Goal: Transaction & Acquisition: Purchase product/service

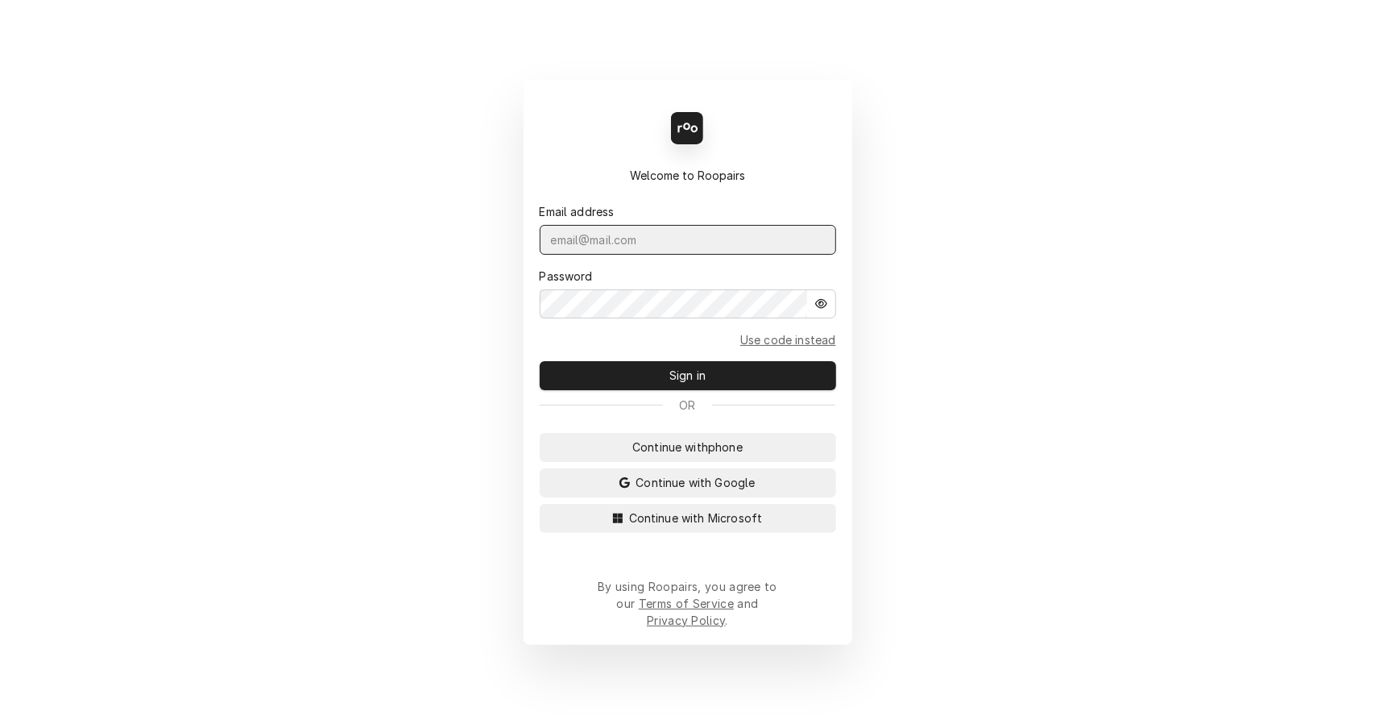
type input "leahmeadows.techsolutions@aol.com"
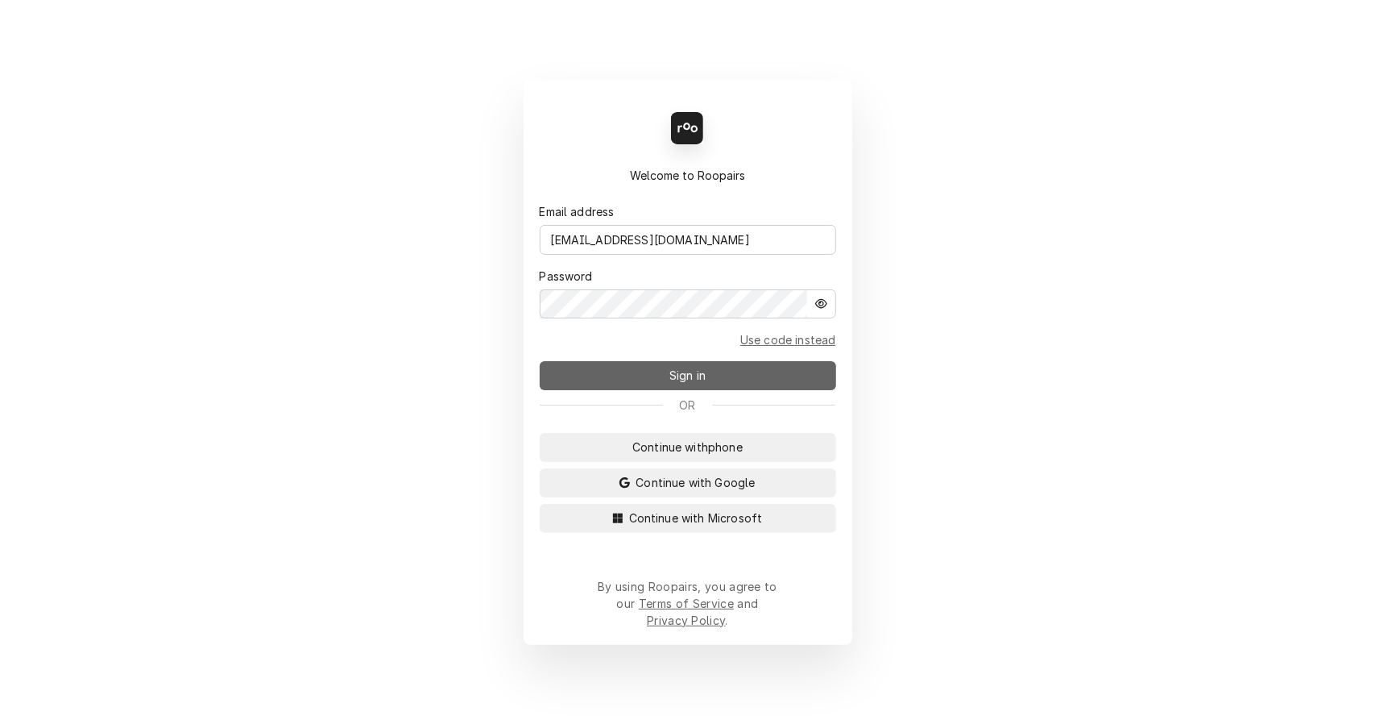
click at [706, 384] on span "Sign in" at bounding box center [687, 375] width 43 height 17
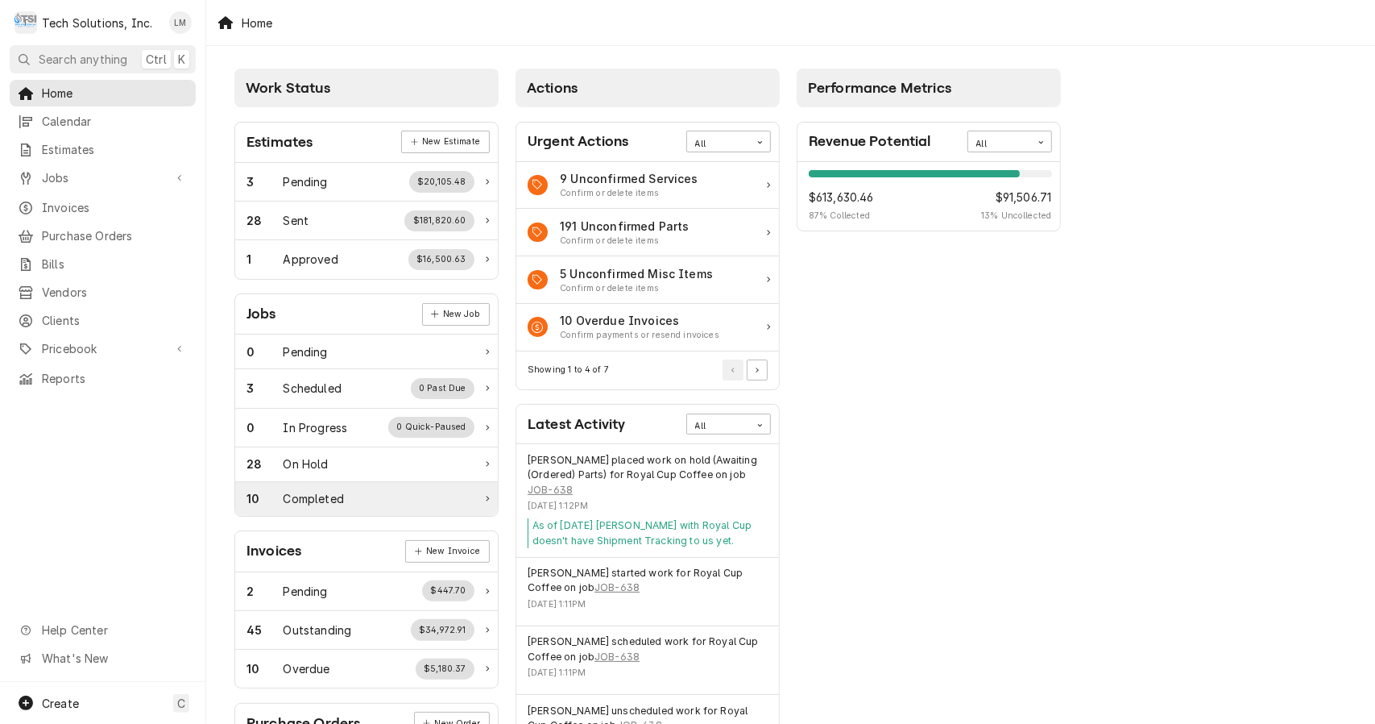
click at [328, 504] on div "Completed" at bounding box center [314, 498] width 60 height 17
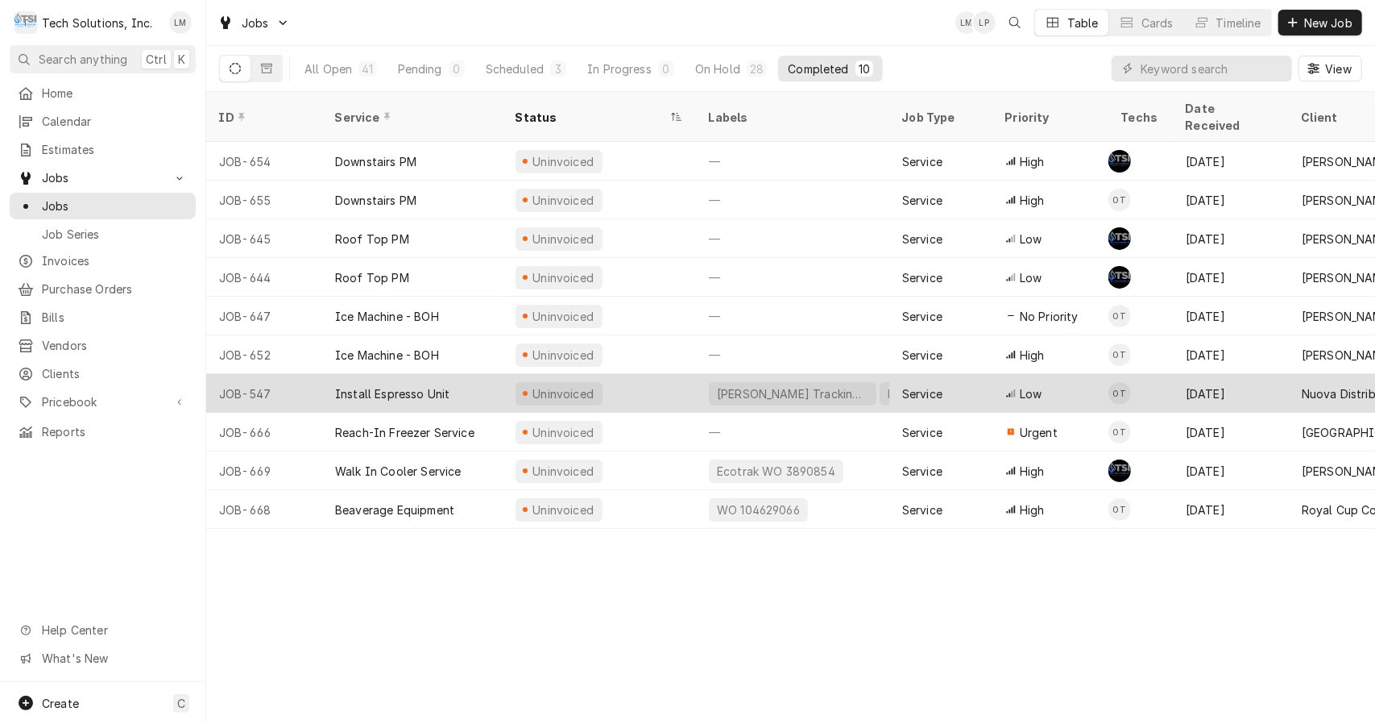
click at [398, 385] on div "Install Espresso Unit" at bounding box center [392, 393] width 114 height 17
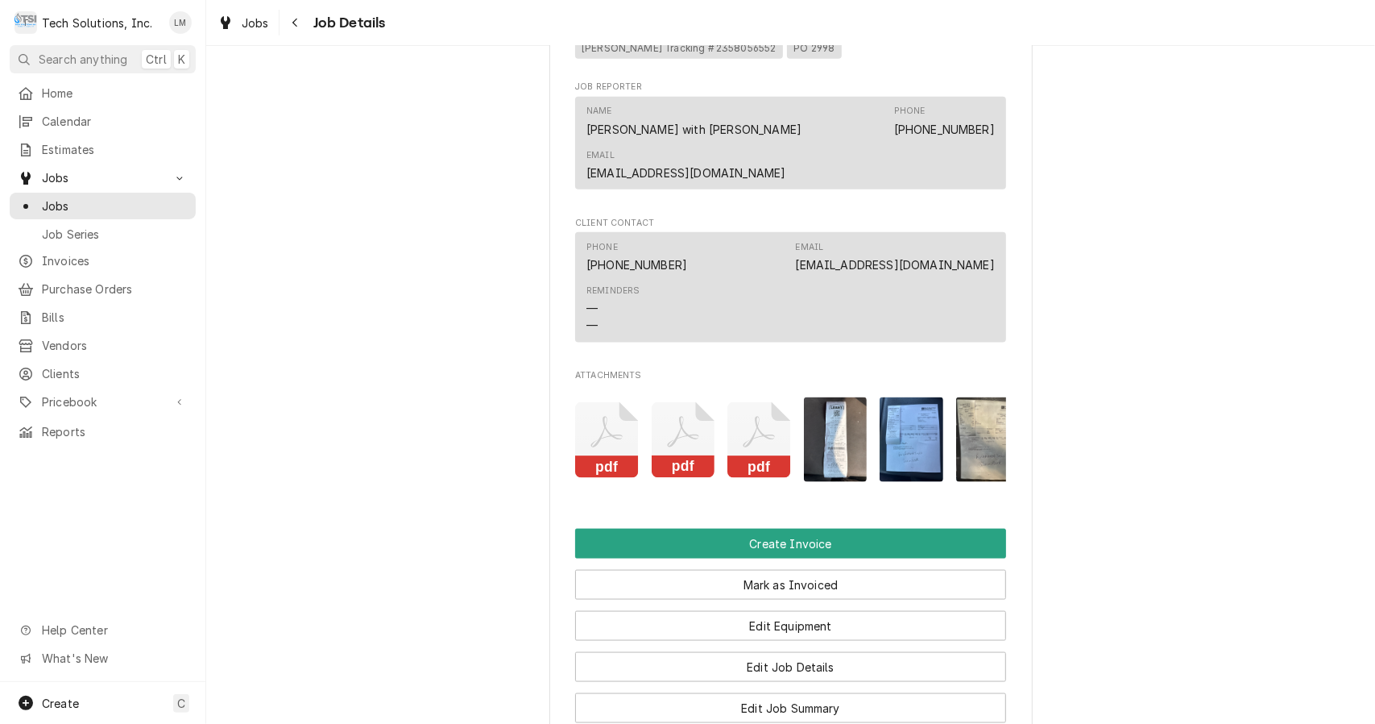
scroll to position [1300, 0]
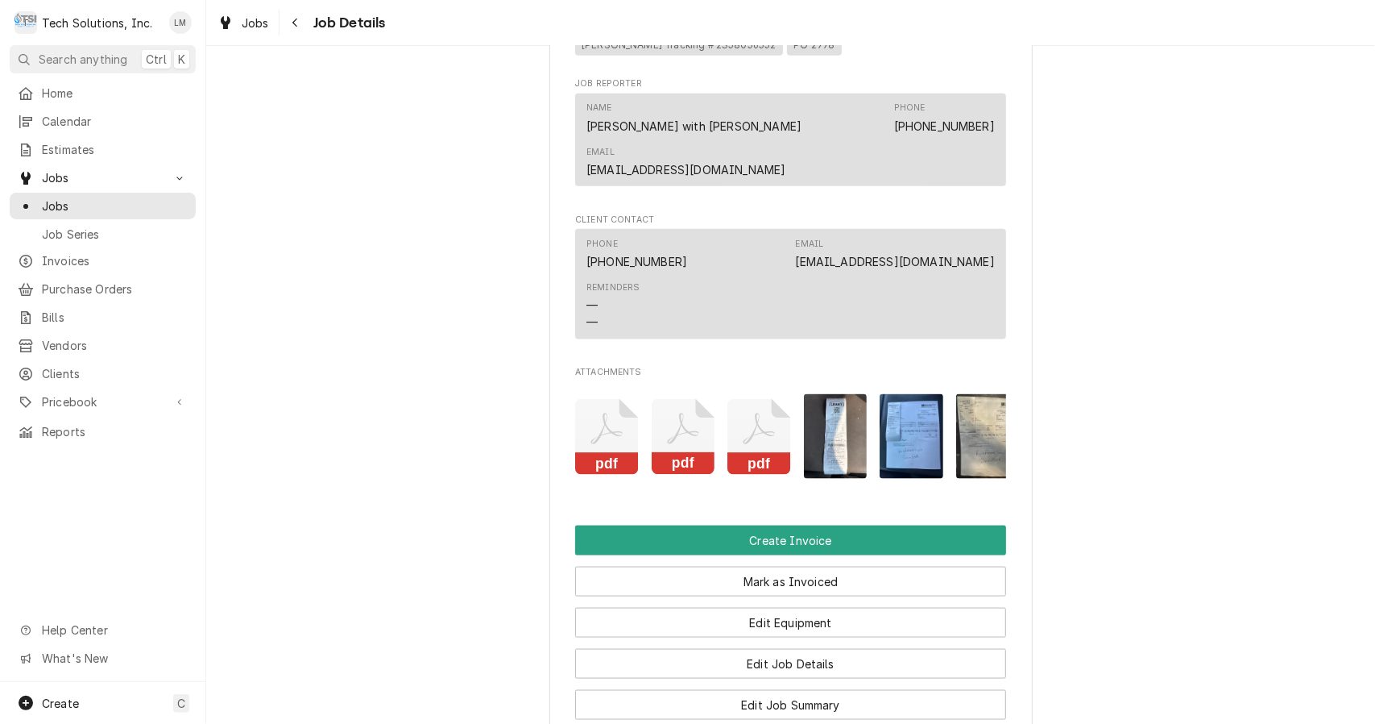
click at [614, 453] on rect "Attachments" at bounding box center [607, 464] width 64 height 23
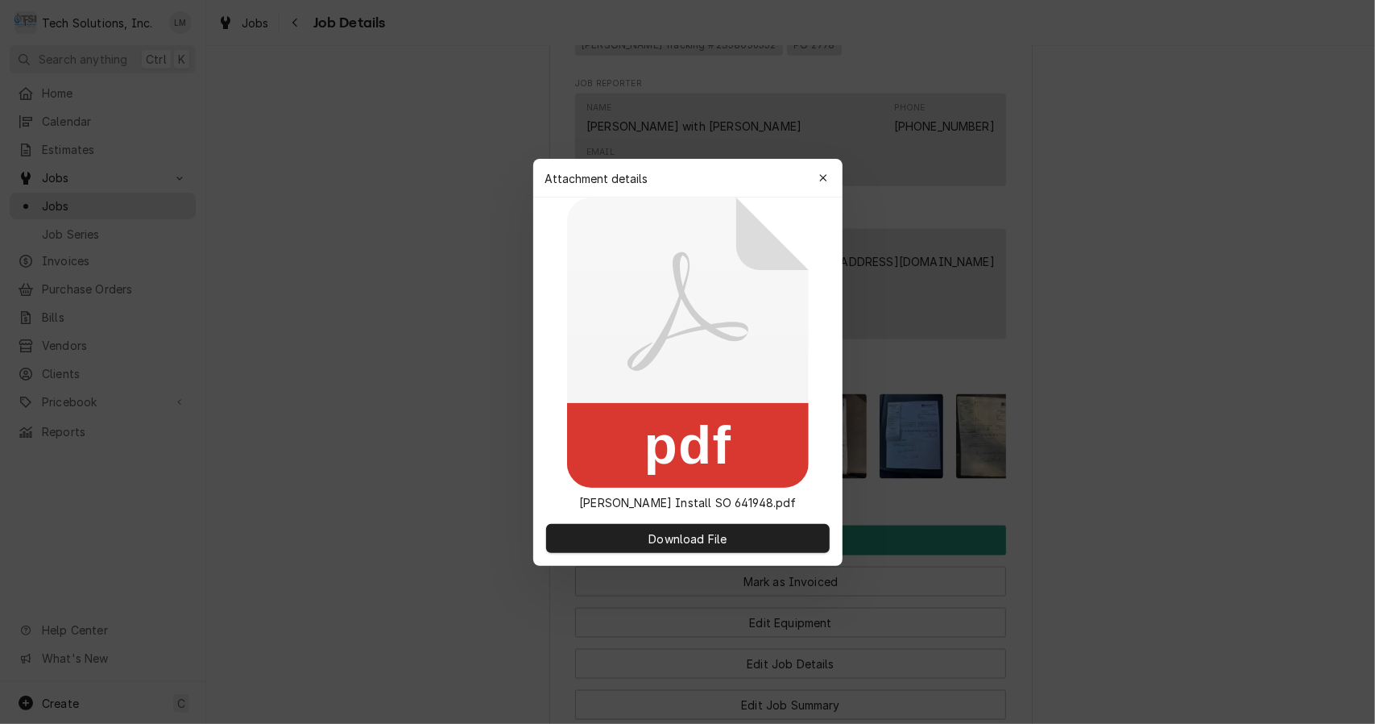
click at [828, 176] on div "button" at bounding box center [823, 178] width 16 height 16
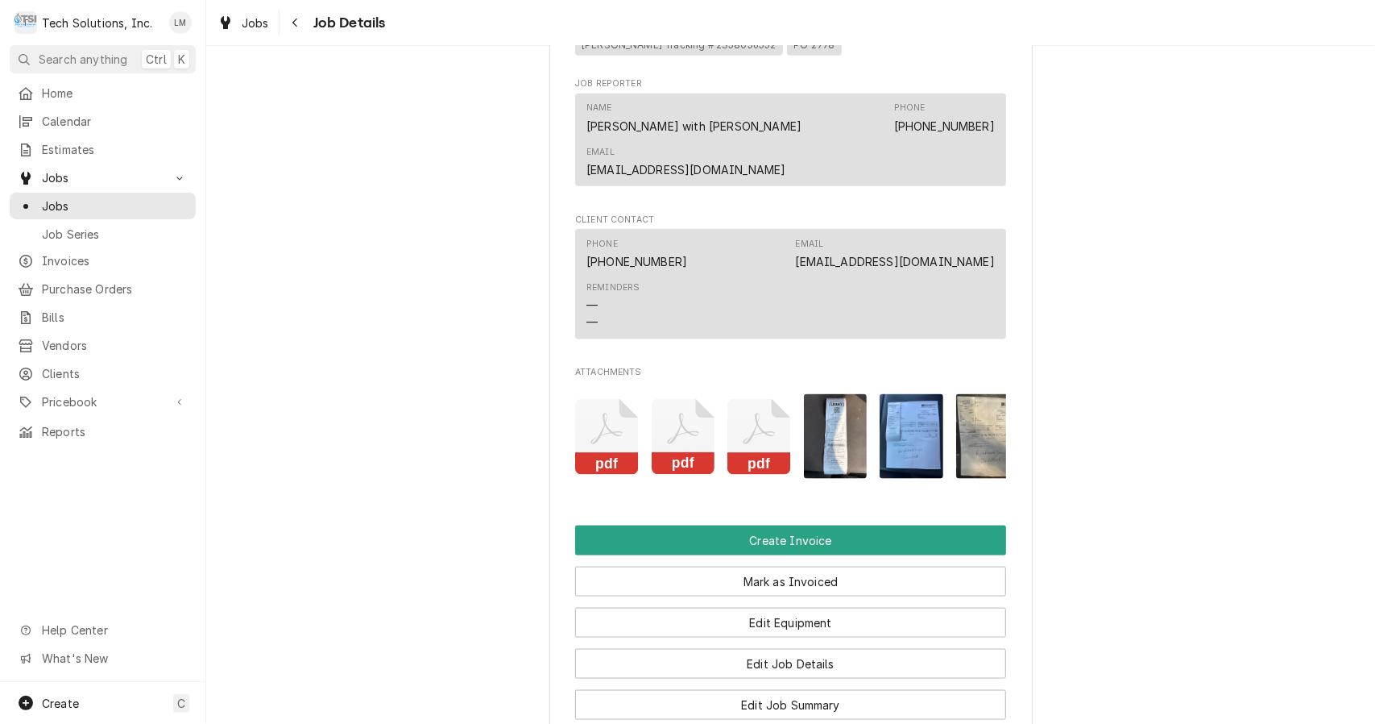
click at [681, 453] on rect "Attachments" at bounding box center [684, 464] width 64 height 23
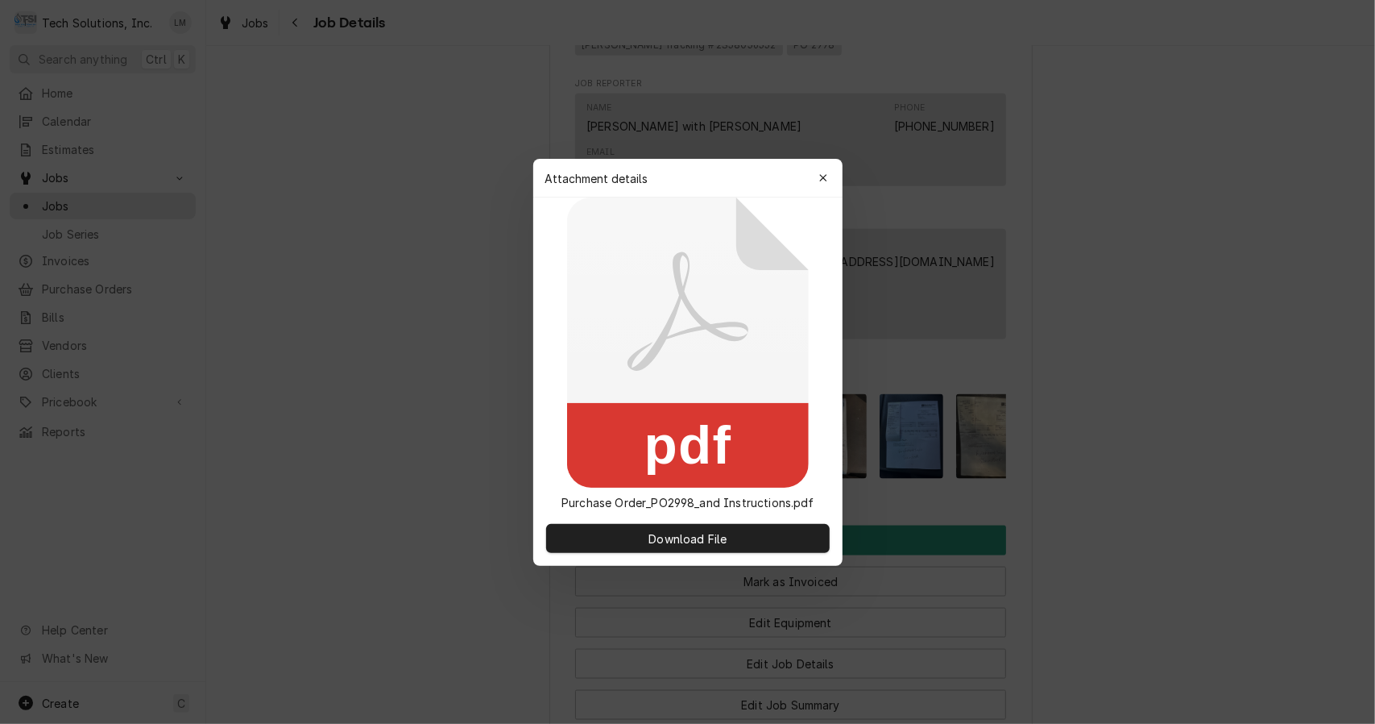
click at [825, 172] on icon "button" at bounding box center [823, 177] width 9 height 11
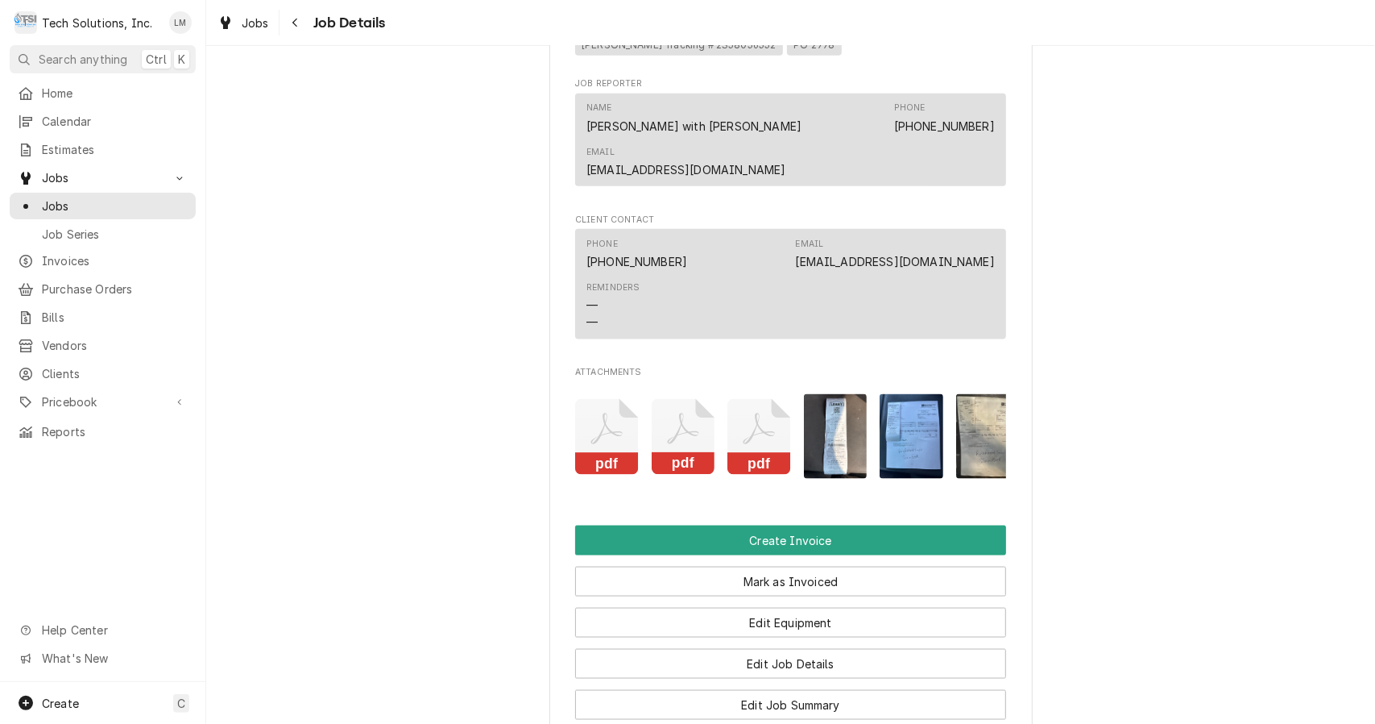
click at [754, 413] on icon "Attachments" at bounding box center [760, 437] width 64 height 77
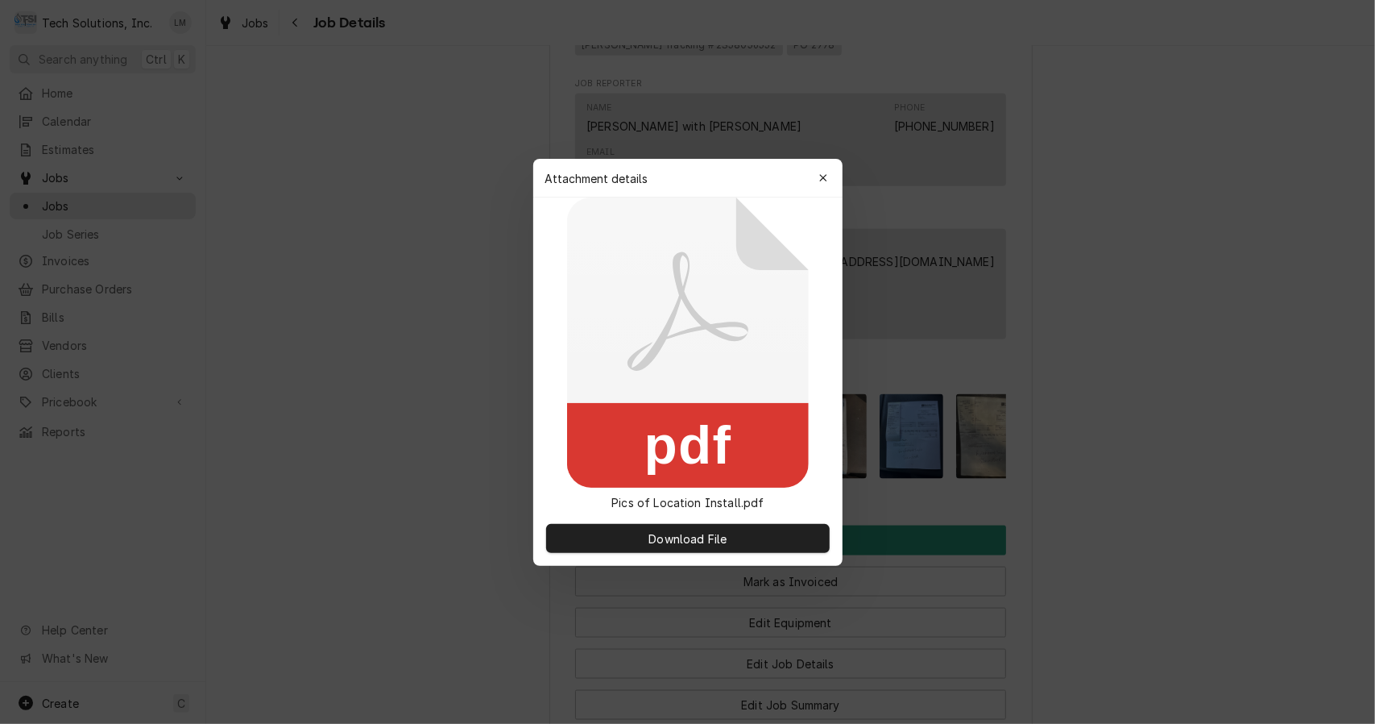
click at [829, 176] on div "button" at bounding box center [823, 178] width 16 height 16
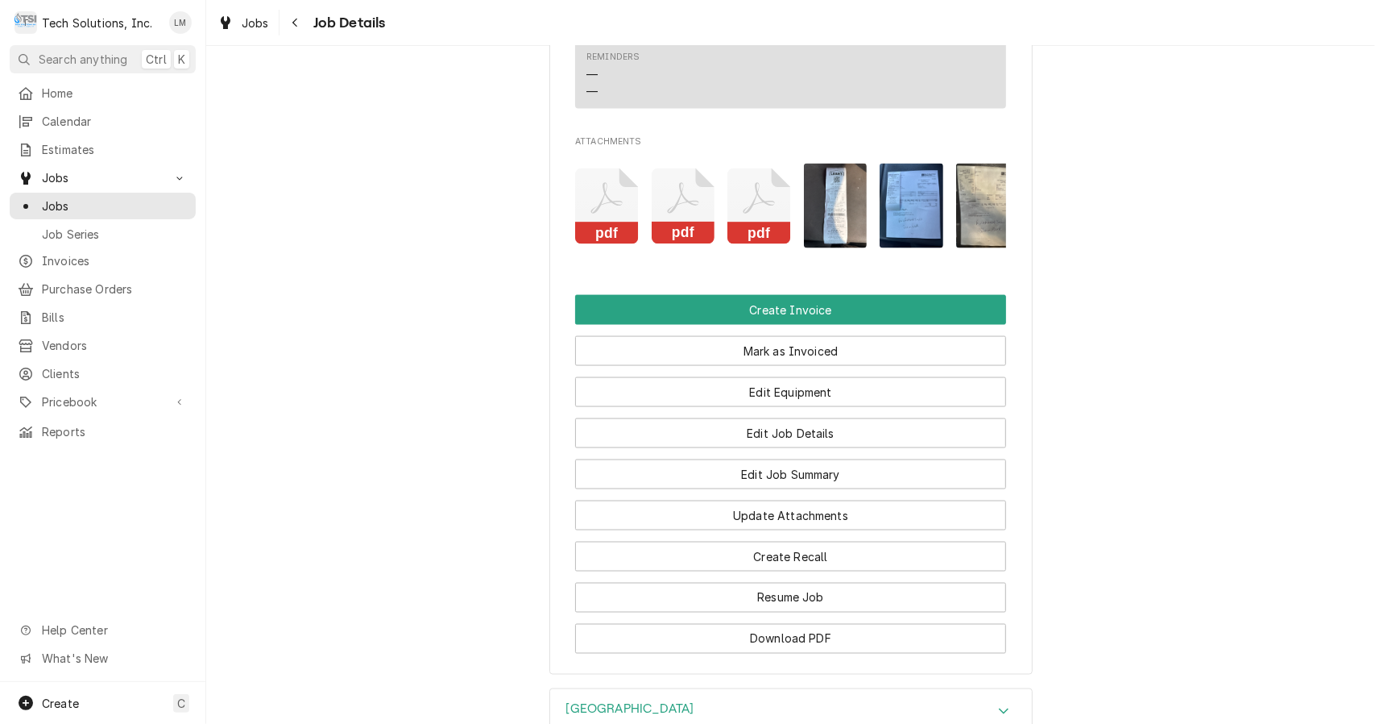
scroll to position [1789, 0]
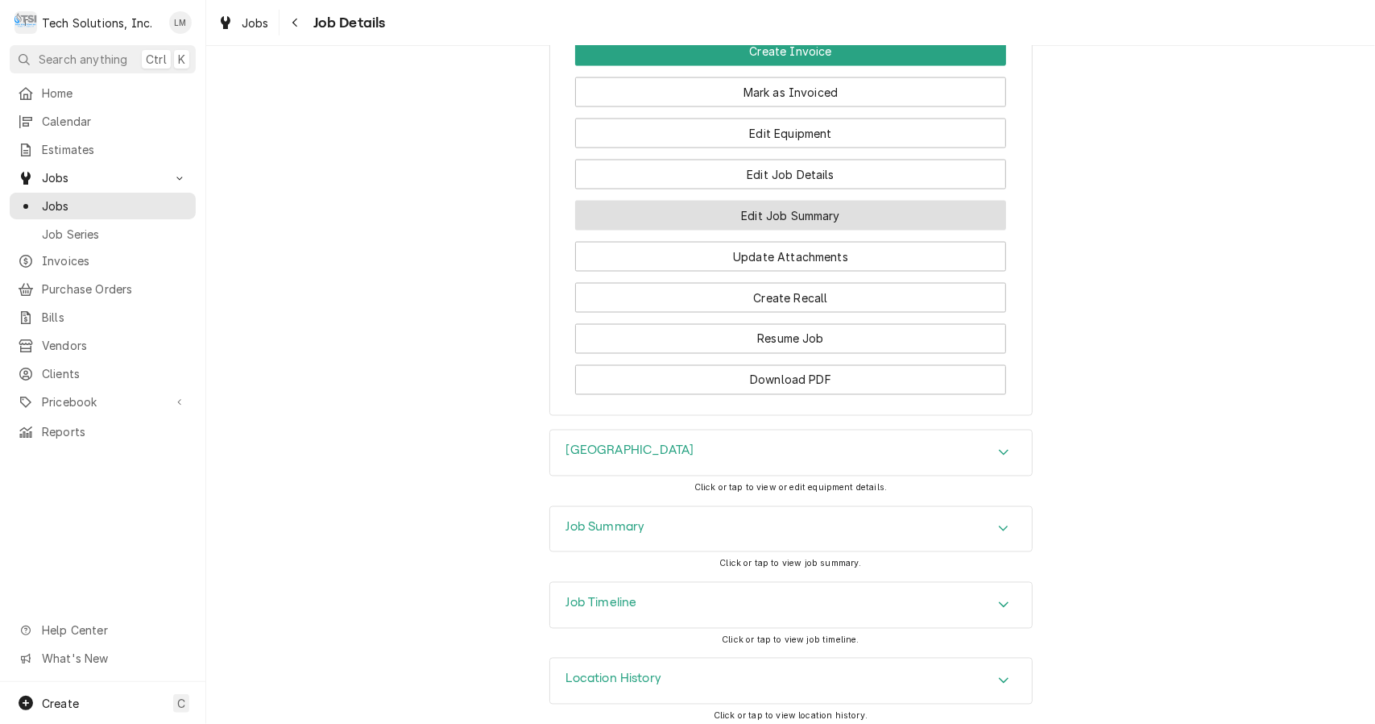
click at [583, 201] on button "Edit Job Summary" at bounding box center [790, 216] width 431 height 30
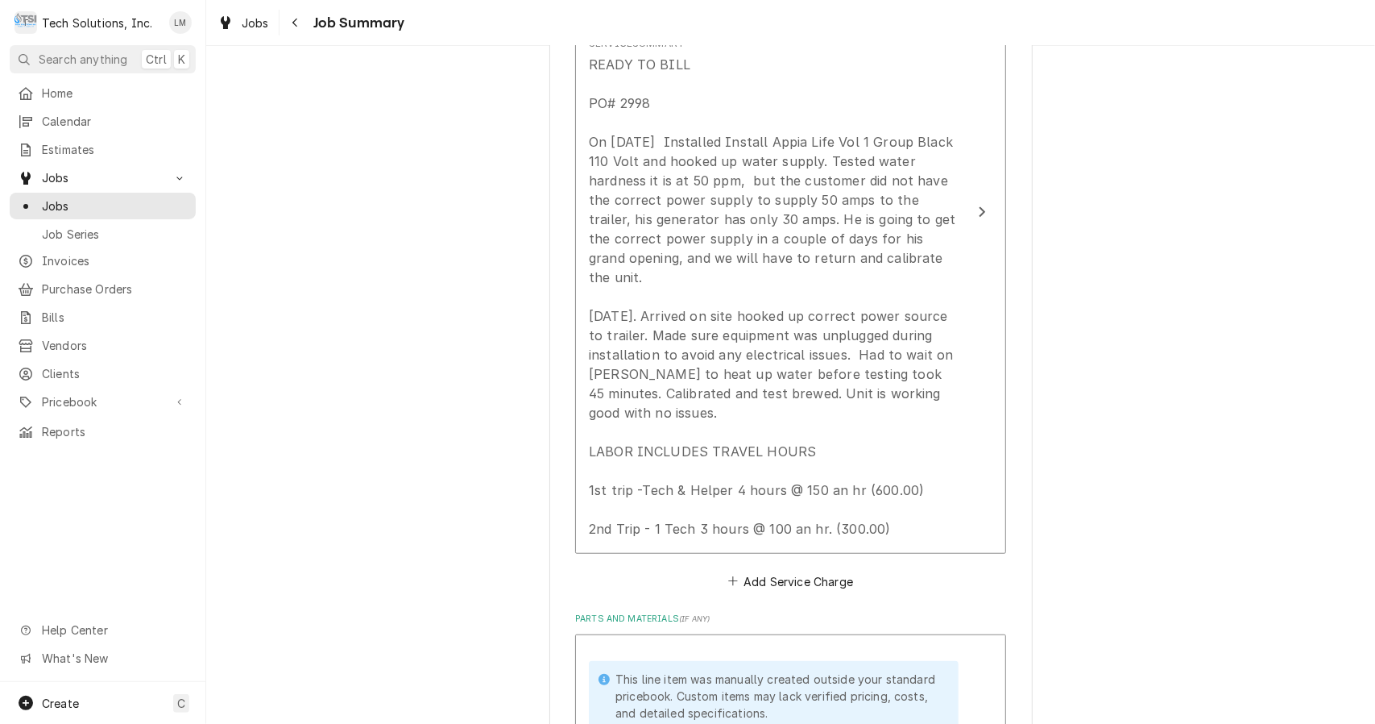
scroll to position [590, 0]
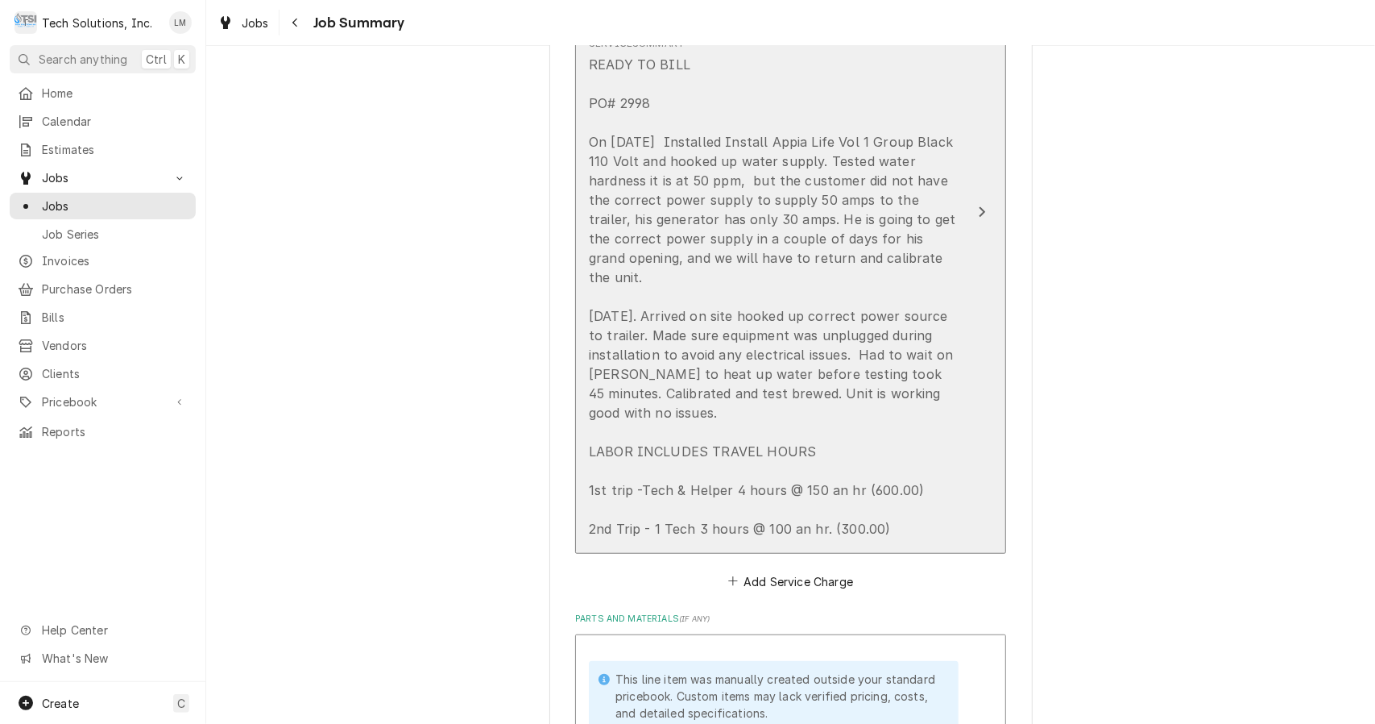
click at [972, 202] on div "Update Line Item" at bounding box center [982, 211] width 21 height 19
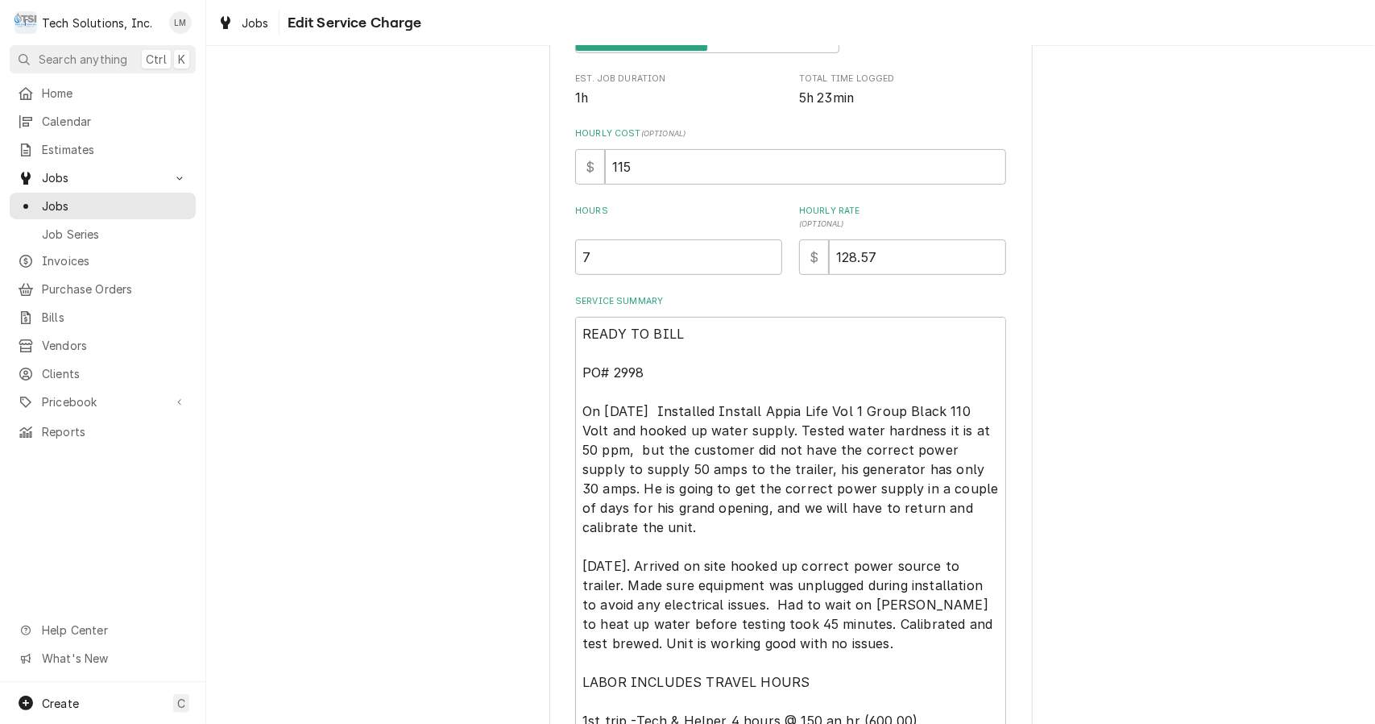
scroll to position [322, 0]
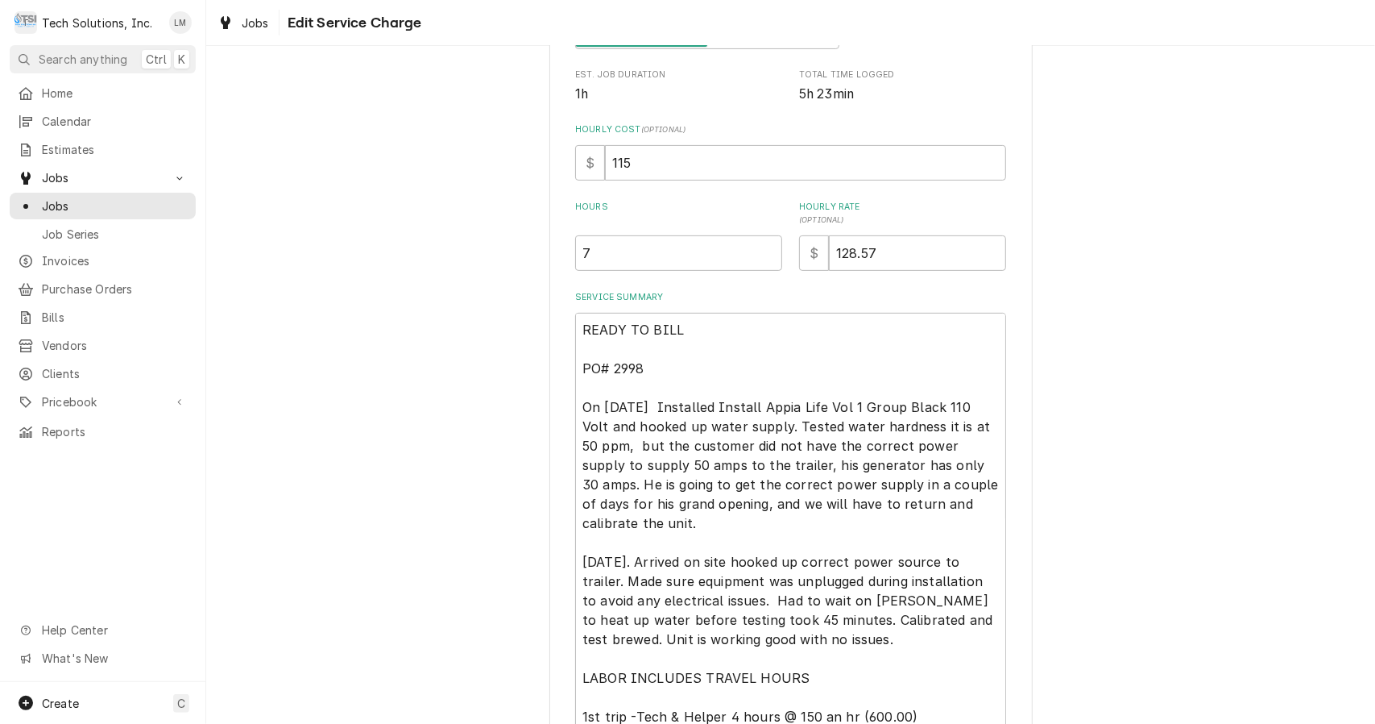
click at [712, 334] on textarea "READY TO BILL PO# 2998 On [DATE] Installed Install Appia Life Vol 1 Group Black…" at bounding box center [790, 533] width 431 height 441
type textarea "x"
type textarea "READY TO BIL PO# 2998 On [DATE] Installed Install Appia Life Vol 1 Group Black …"
type textarea "x"
type textarea "READY TO BI PO# 2998 On 9/3/25 Installed Install Appia Life Vol 1 Group Black 1…"
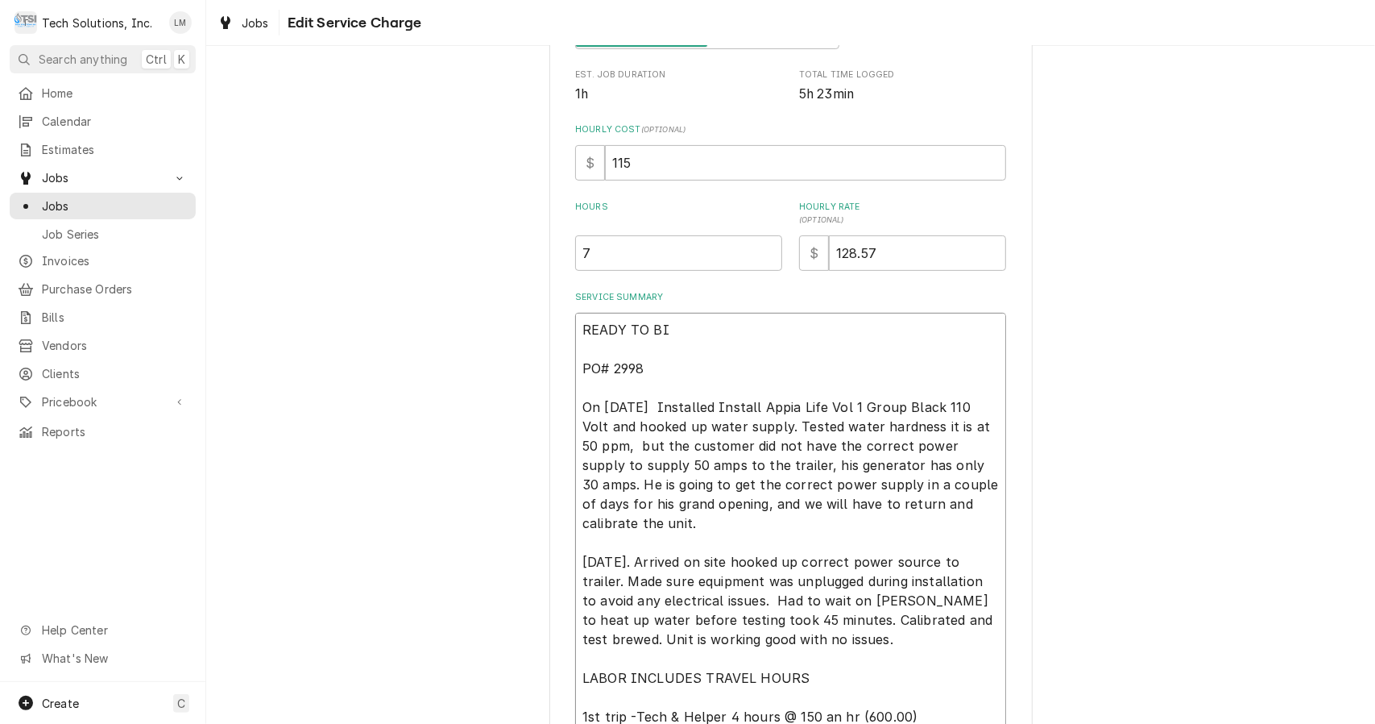
type textarea "x"
type textarea "READY TO B PO# 2998 On 9/3/25 Installed Install Appia Life Vol 1 Group Black 11…"
type textarea "x"
type textarea "READY TO PO# 2998 On 9/3/25 Installed Install Appia Life Vol 1 Group Black 110 …"
type textarea "x"
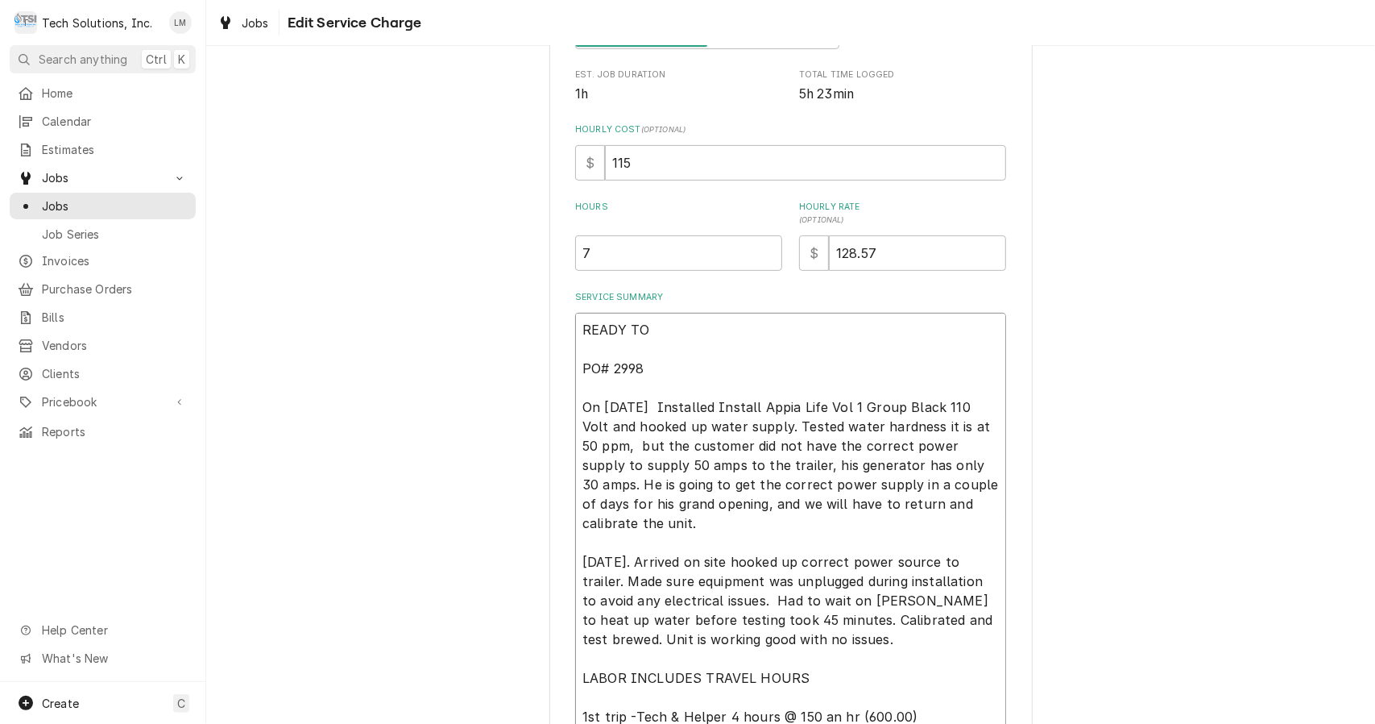
type textarea "READY TO PO# 2998 On 9/3/25 Installed Install Appia Life Vol 1 Group Black 110 …"
type textarea "x"
type textarea "READY T PO# 2998 On 9/3/25 Installed Install Appia Life Vol 1 Group Black 110 V…"
type textarea "x"
type textarea "READY PO# 2998 On 9/3/25 Installed Install Appia Life Vol 1 Group Black 110 Vol…"
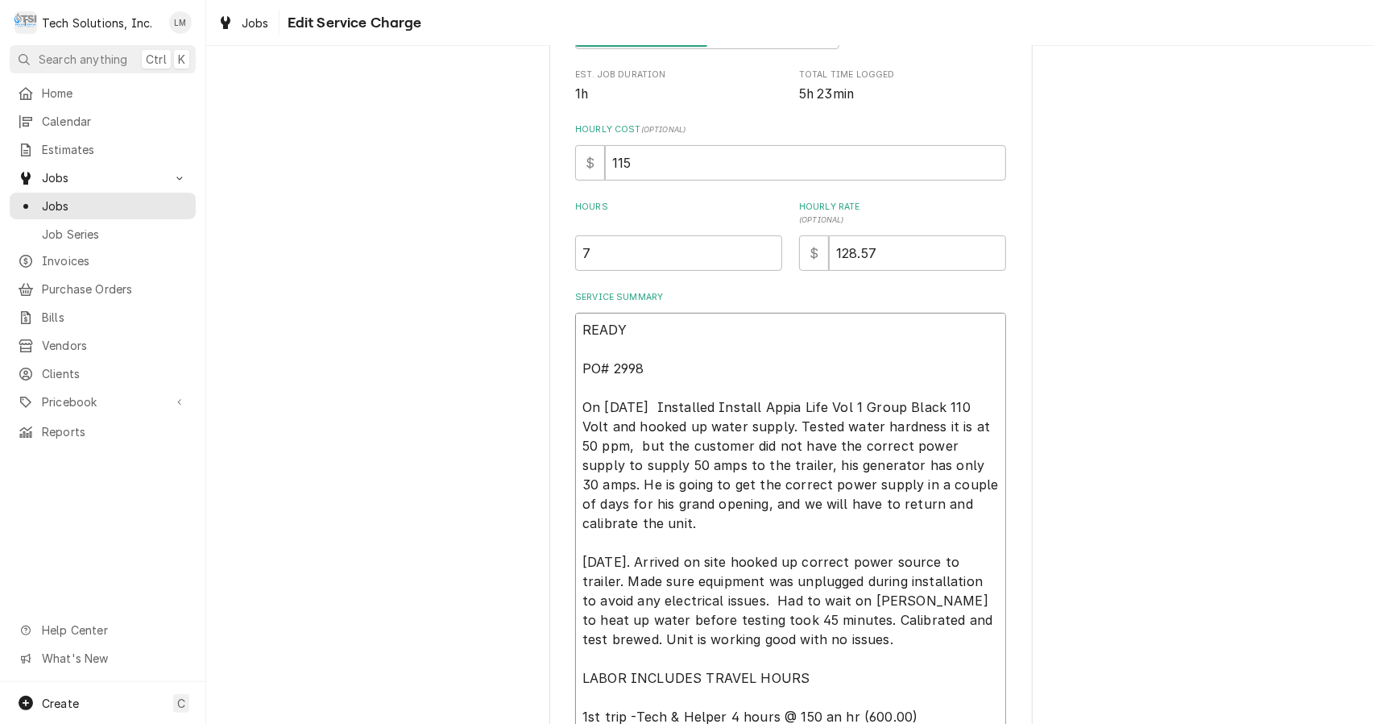
type textarea "x"
type textarea "READY PO# 2998 On 9/3/25 Installed Install Appia Life Vol 1 Group Black 110 Vol…"
type textarea "x"
type textarea "READ PO# 2998 On 9/3/25 Installed Install Appia Life Vol 1 Group Black 110 Volt…"
type textarea "x"
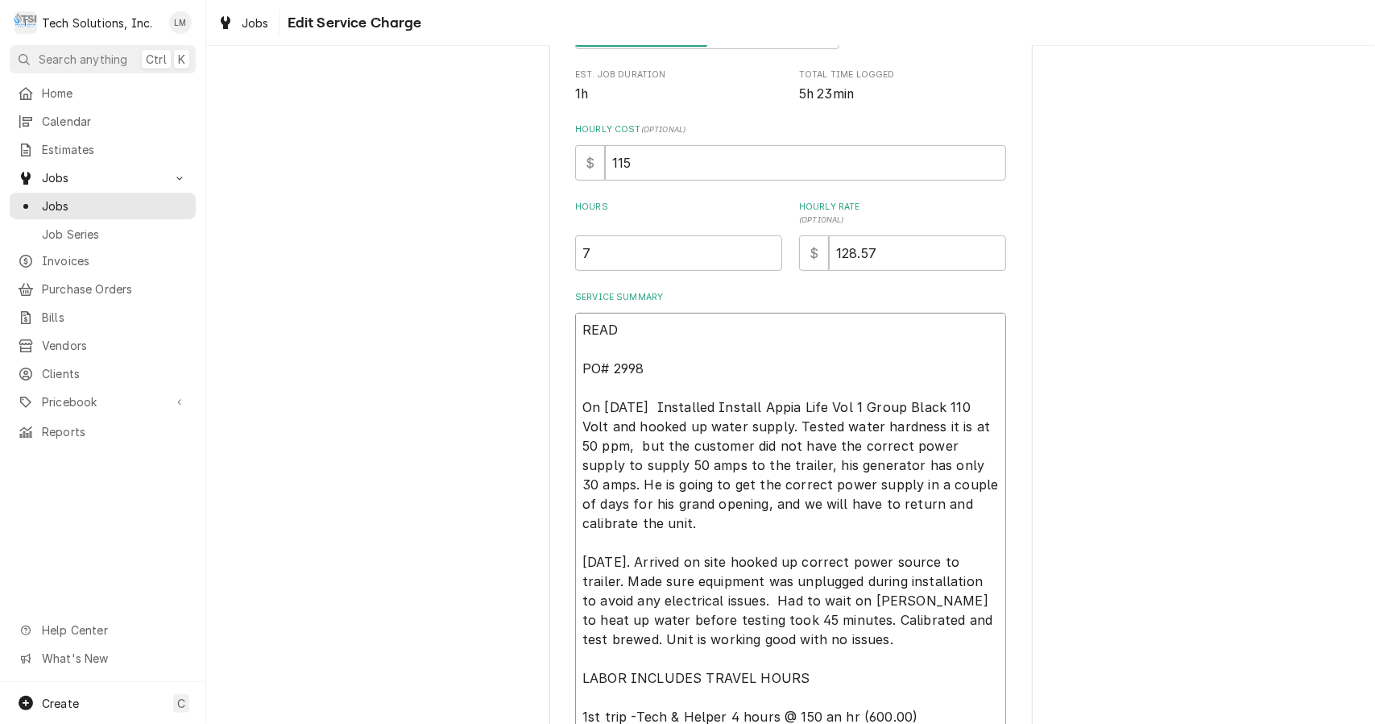
type textarea "REA PO# 2998 On 9/3/25 Installed Install Appia Life Vol 1 Group Black 110 Volt …"
type textarea "x"
type textarea "RE PO# 2998 On 9/3/25 Installed Install Appia Life Vol 1 Group Black 110 Volt a…"
type textarea "x"
type textarea "R PO# 2998 On 9/3/25 Installed Install Appia Life Vol 1 Group Black 110 Volt an…"
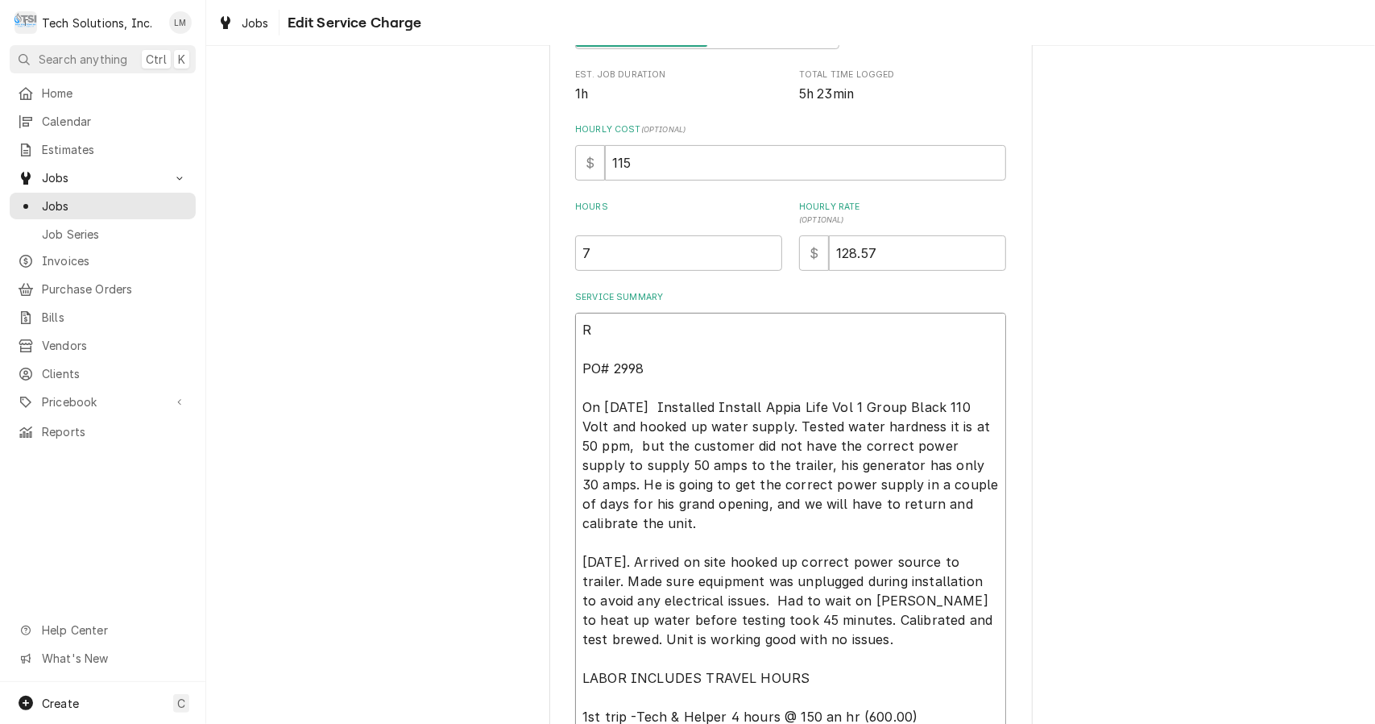
type textarea "x"
type textarea "PO# 2998 On 9/3/25 Installed Install Appia Life Vol 1 Group Black 110 Volt and …"
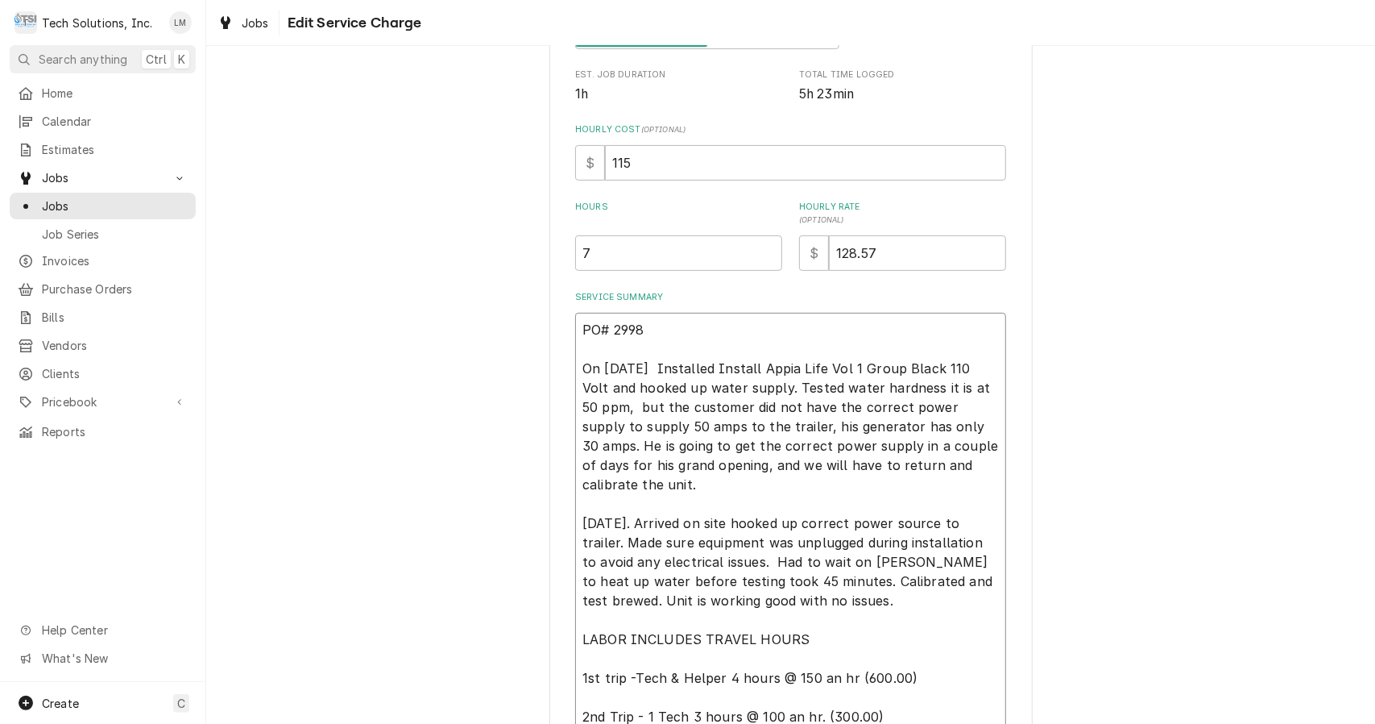
type textarea "x"
type textarea "PO# 2998 On 9/3/25 Installed Install Appia Life Vol 1 Group Black 110 Volt and …"
type textarea "x"
type textarea "PO# 2998 On 9/3/25 Installed Install Appia Life Vol 1 Group Black 110 Volt and …"
type textarea "x"
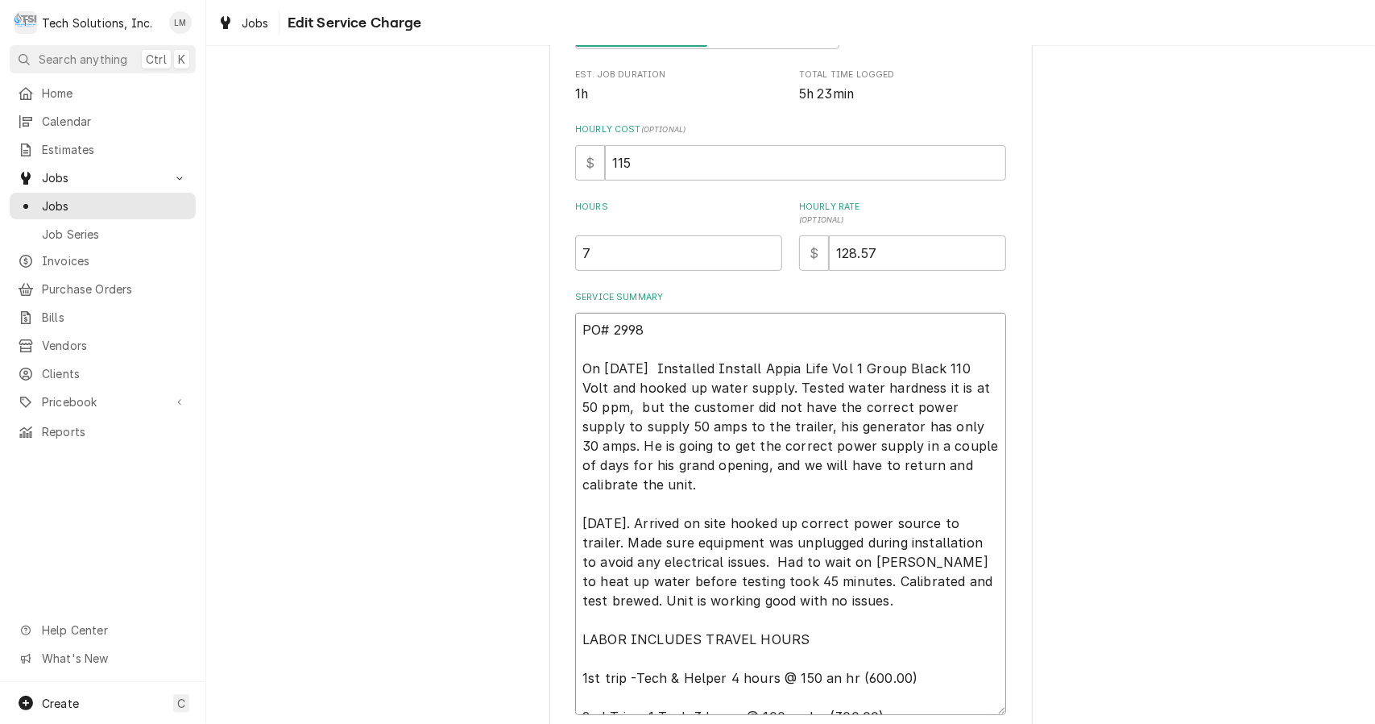
type textarea "PO# 2998 On /3/25 Installed Install Appia Life Vol 1 Group Black 110 Volt and h…"
type textarea "x"
type textarea "PO# 2998 On 8/3/25 Installed Install Appia Life Vol 1 Group Black 110 Volt and …"
type textarea "x"
type textarea "PO# 2998 On 8/3/25 nstalled Install Appia Life Vol 1 Group Black 110 Volt and h…"
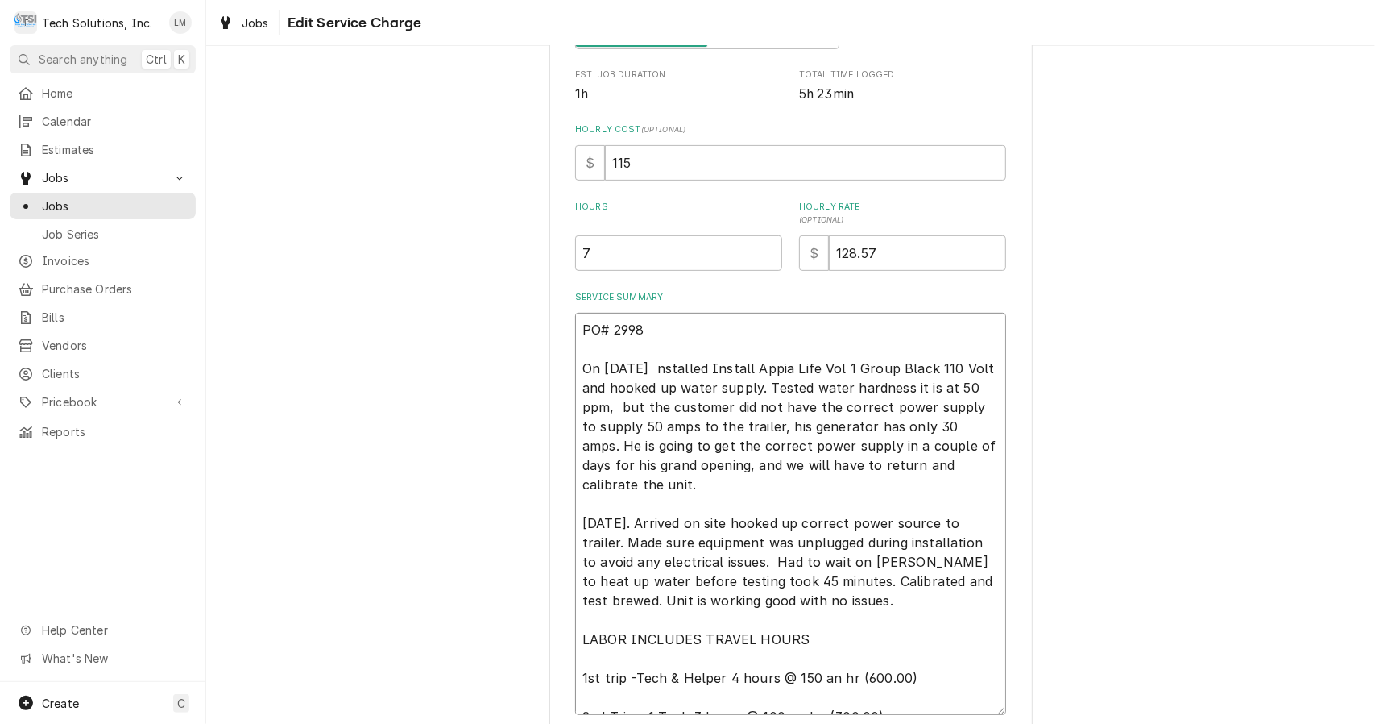
type textarea "x"
type textarea "PO# 2998 On 8/3/25 onstalled Install Appia Life Vol 1 Group Black 110 Volt and …"
type textarea "x"
type textarea "PO# 2998 On 8/3/25 nstalled Install Appia Life Vol 1 Group Black 110 Volt and h…"
type textarea "x"
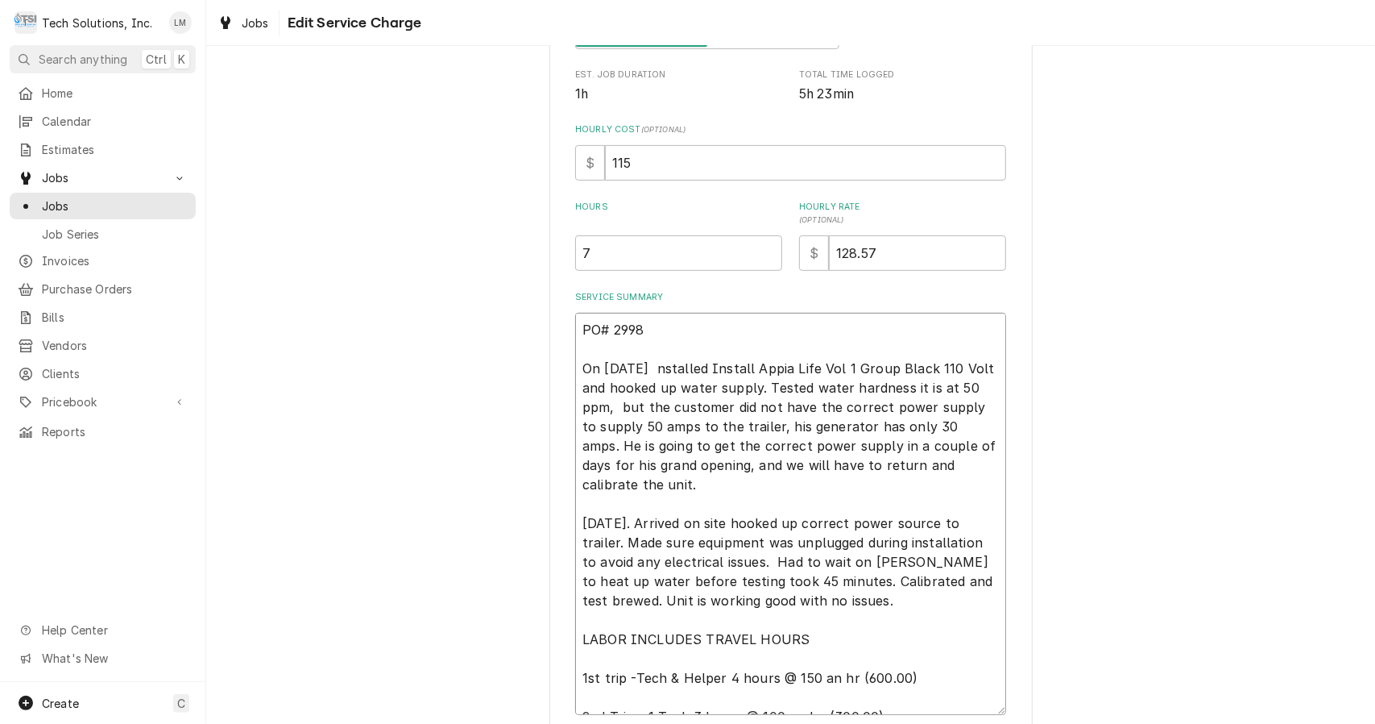
type textarea "PO# 2998 On 8/3/25 installed Install Appia Life Vol 1 Group Black 110 Volt and …"
type textarea "x"
type textarea "PO# 2998 On 8/3/25 installed nstall Appia Life Vol 1 Group Black 110 Volt and h…"
type textarea "x"
type textarea "PO# 2998 On 8/3/25 installed stall Appia Life Vol 1 Group Black 110 Volt and ho…"
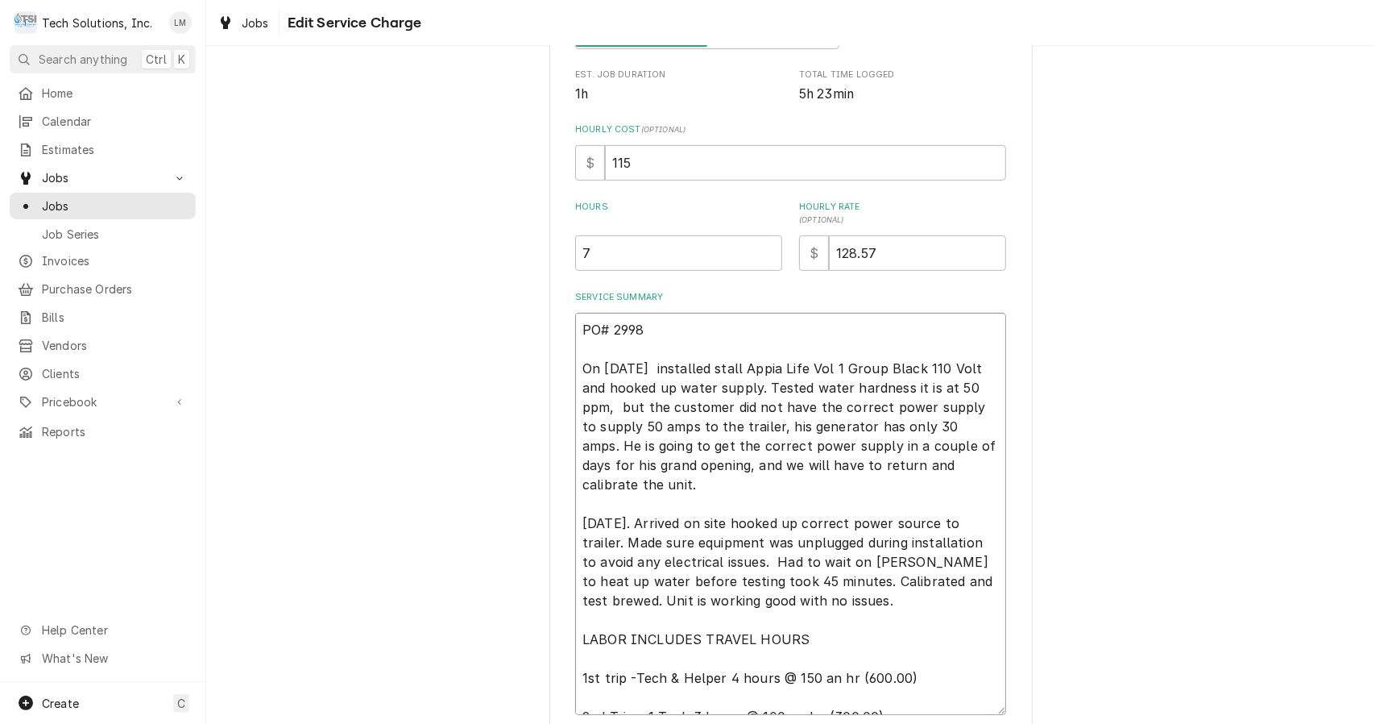
type textarea "x"
type textarea "PO# 2998 On 8/3/25 installed tall Appia Life Vol 1 Group Black 110 Volt and hoo…"
type textarea "x"
type textarea "PO# 2998 On 8/3/25 installed all Appia Life Vol 1 Group Black 110 Volt and hook…"
type textarea "x"
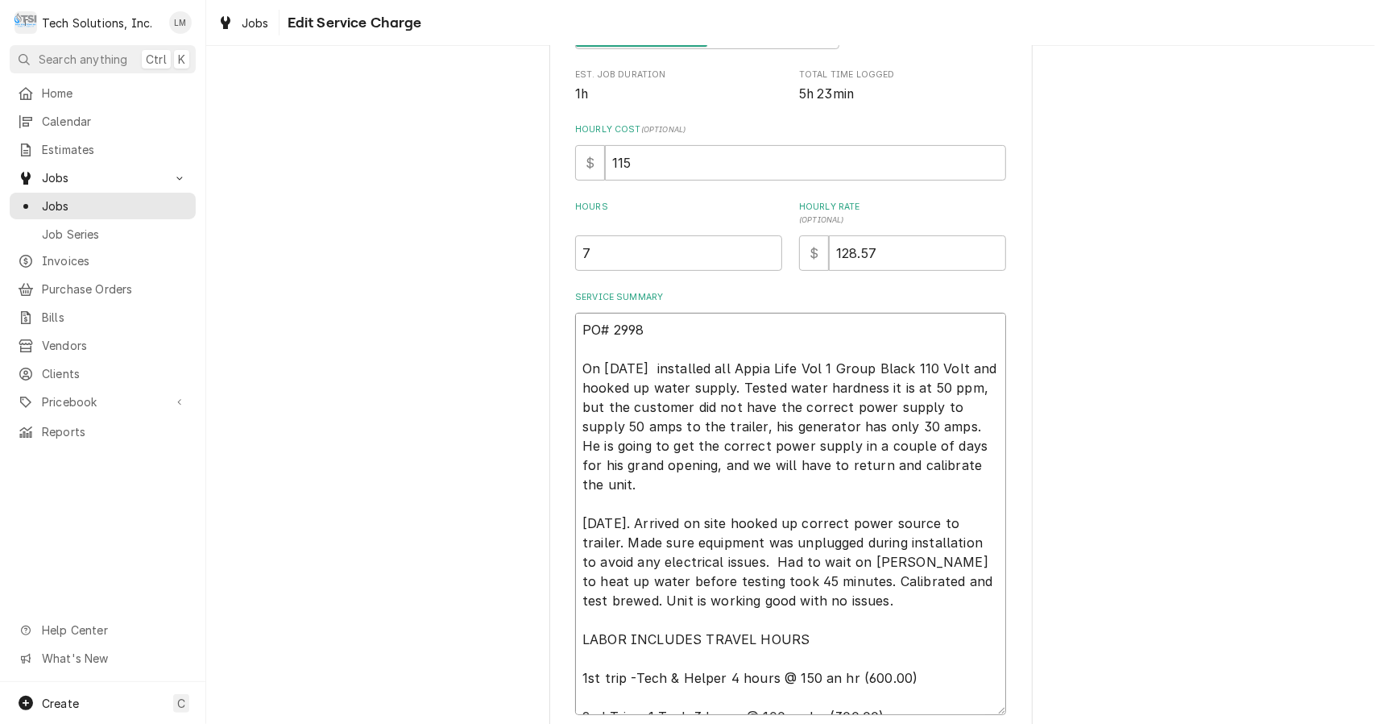
type textarea "PO# 2998 On 8/3/25 installed ll Appia Life Vol 1 Group Black 110 Volt and hooke…"
type textarea "x"
type textarea "PO# 2998 On 8/3/25 installed l Appia Life Vol 1 Group Black 110 Volt and hooked…"
type textarea "x"
type textarea "PO# 2998 On 8/3/25 installed Appia Life Vol 1 Group Black 110 Volt and hooked u…"
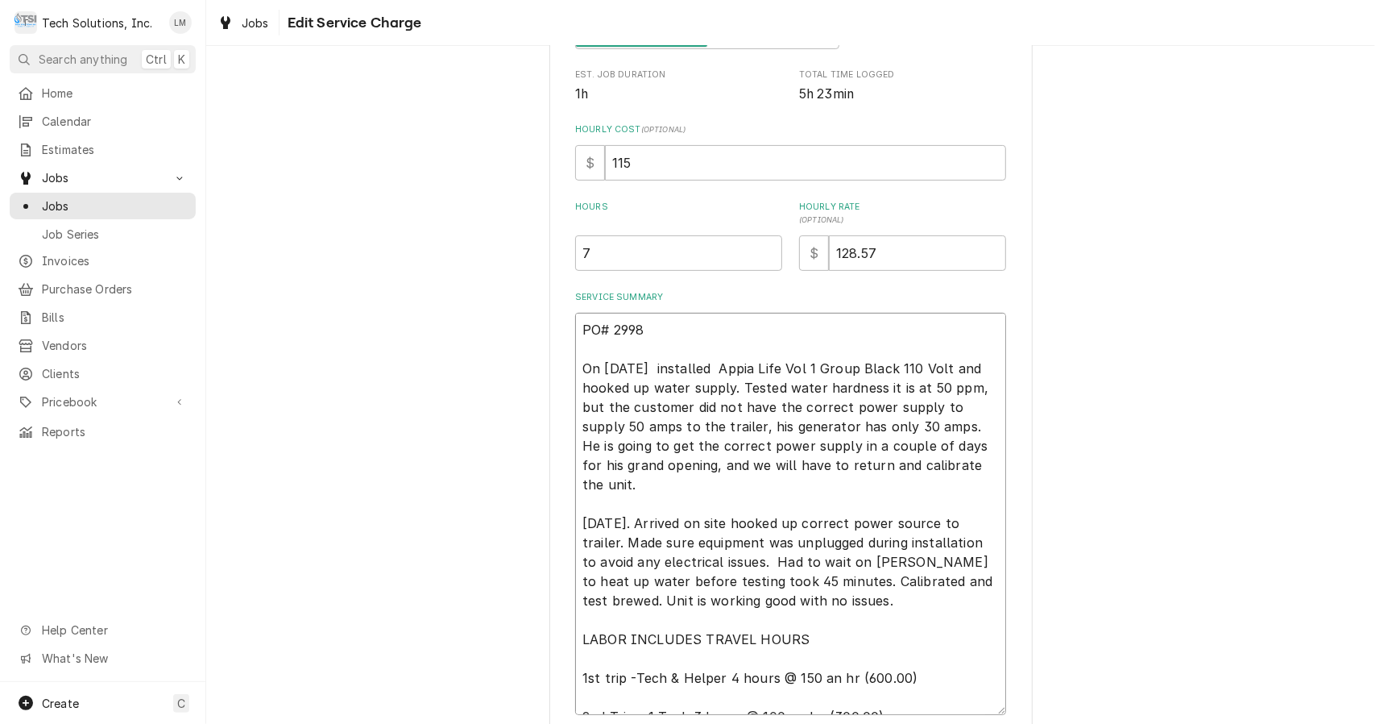
type textarea "x"
type textarea "PO# 2998 On 8/3/25 installed Appia Life Vol 1 Group Black 110 Volt and hooked u…"
type textarea "x"
type textarea "PO# 2998 On 8/3/25 installed Appia Life Vol 1 Group Black 110 Volt and hooked u…"
type textarea "x"
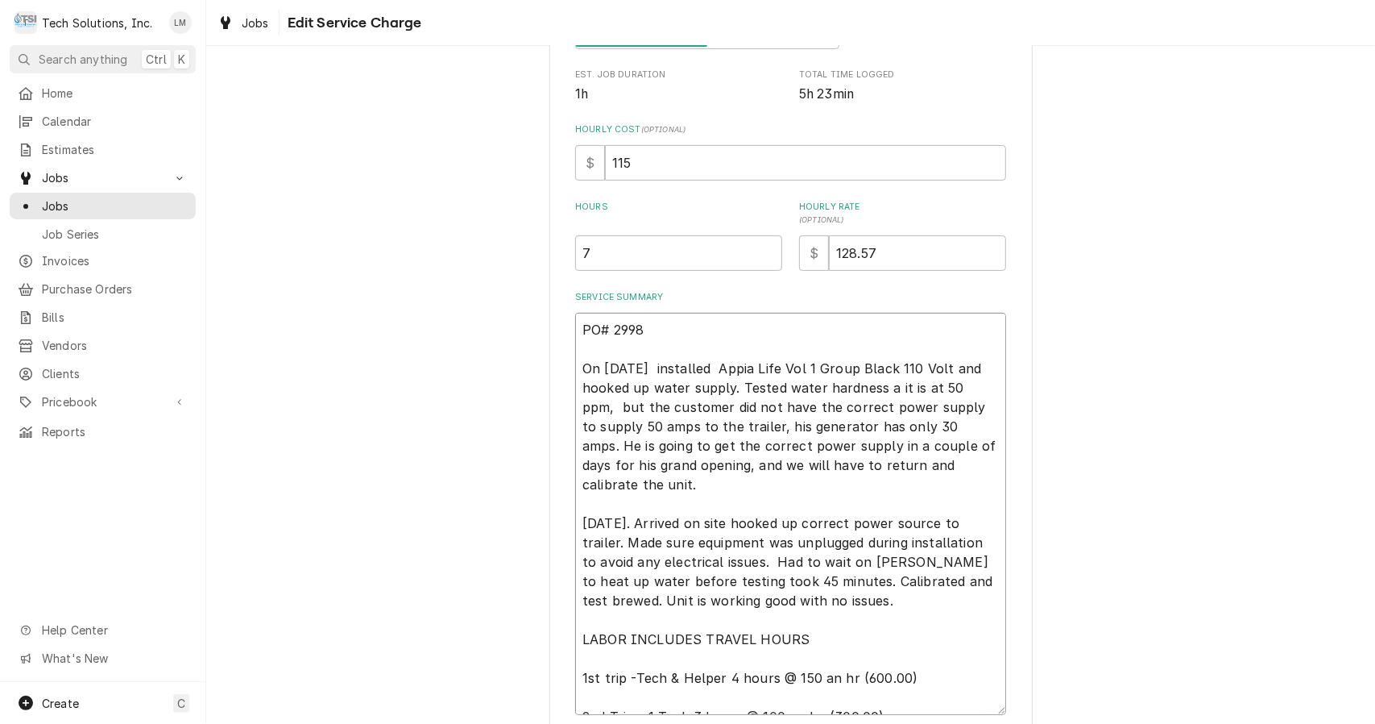
type textarea "PO# 2998 On 8/3/25 installed Appia Life Vol 1 Group Black 110 Volt and hooked u…"
type textarea "x"
type textarea "PO# 2998 On 8/3/25 installed Appia Life Vol 1 Group Black 110 Volt and hooked u…"
type textarea "x"
type textarea "PO# 2998 On 8/3/25 installed Appia Life Vol 1 Group Black 110 Volt and hooked u…"
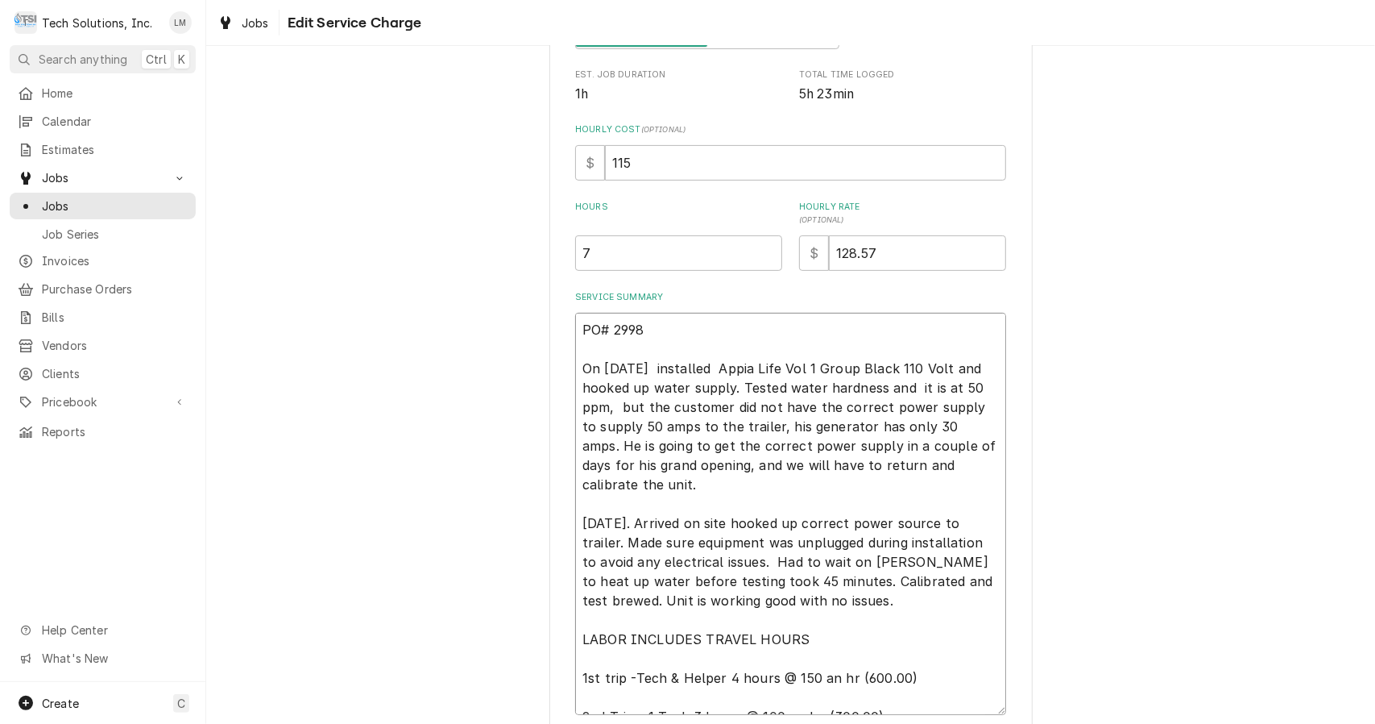
type textarea "x"
type textarea "PO# 2998 On 8/3/25 installed Appia Life Vol 1 Group Black 110 Volt and hooked u…"
type textarea "x"
type textarea "PO# 2998 On 8/3/25 installed Appia Life Vol 1 Group Black 110 Volt and hooked u…"
type textarea "x"
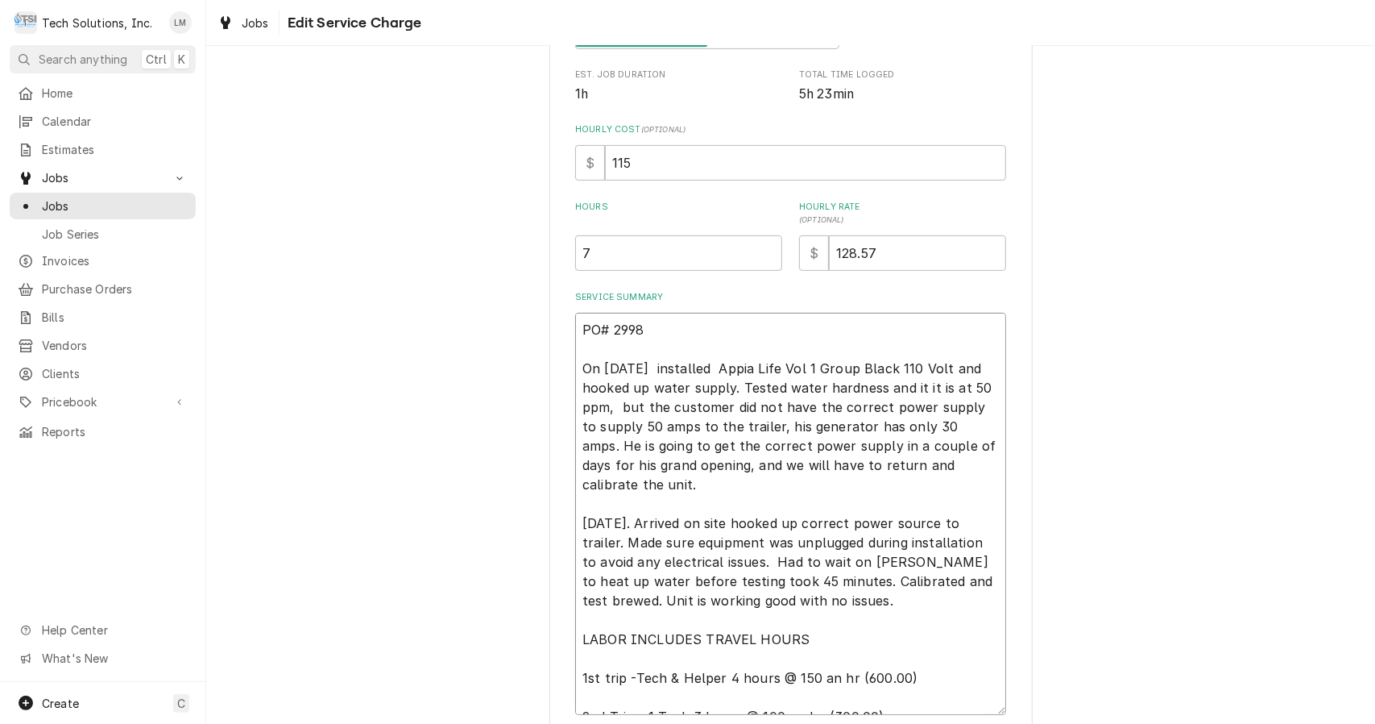
type textarea "PO# 2998 On 8/3/25 installed Appia Life Vol 1 Group Black 110 Volt and hooked u…"
type textarea "x"
type textarea "PO# 2998 On 8/3/25 installed Appia Life Vol 1 Group Black 110 Volt and hooked u…"
type textarea "x"
type textarea "PO# 2998 On 8/3/25 installed Appia Life Vol 1 Group Black 110 Volt and hooked u…"
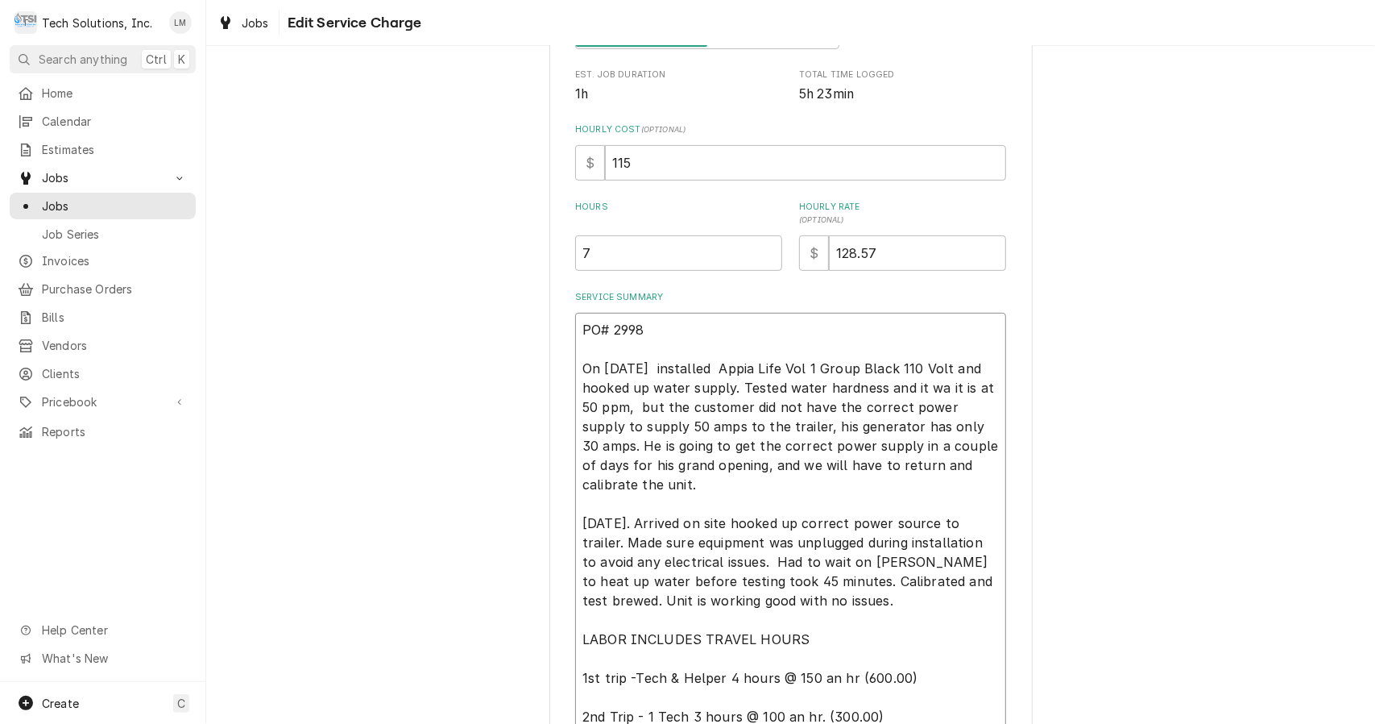
type textarea "x"
type textarea "PO# 2998 On 8/3/25 installed Appia Life Vol 1 Group Black 110 Volt and hooked u…"
type textarea "x"
type textarea "PO# 2998 On 8/3/25 installed Appia Life Vol 1 Group Black 110 Volt and hooked u…"
type textarea "x"
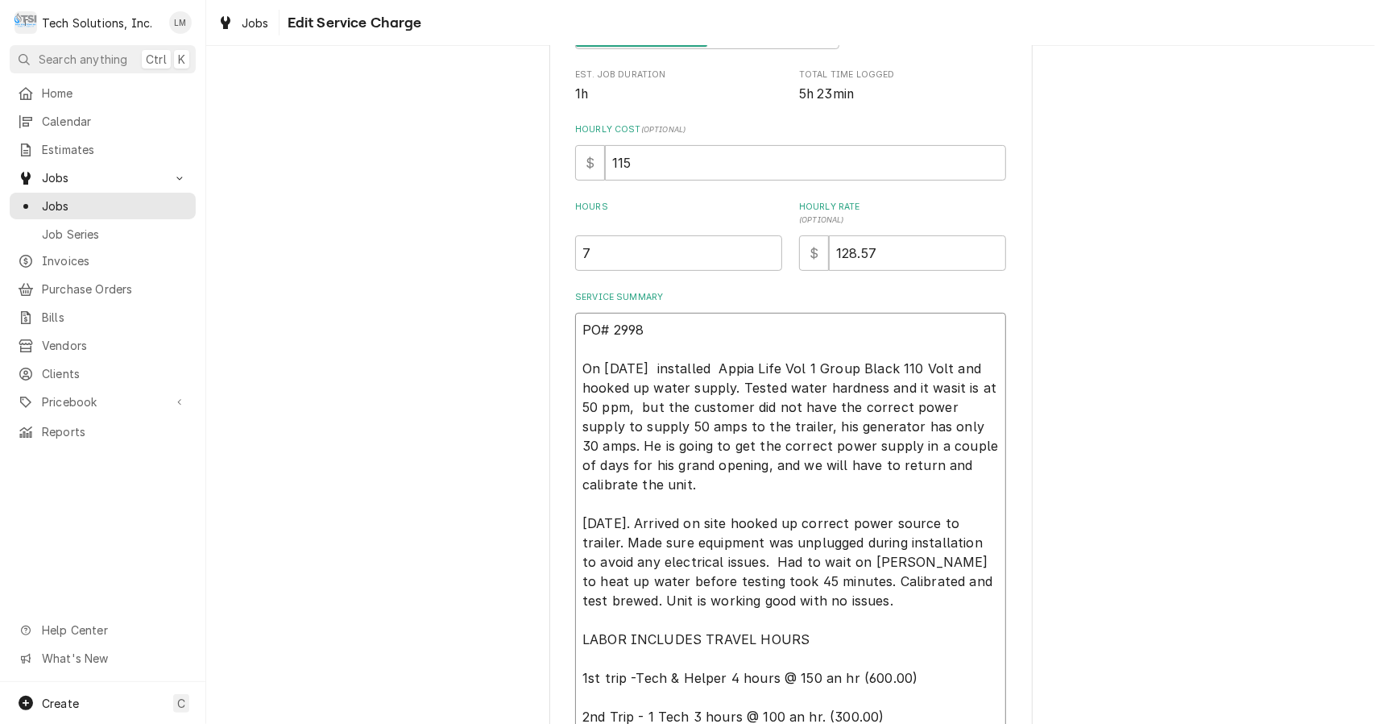
type textarea "PO# 2998 On 8/3/25 installed Appia Life Vol 1 Group Black 110 Volt and hooked u…"
type textarea "x"
type textarea "PO# 2998 On 8/3/25 installed Appia Life Vol 1 Group Black 110 Volt and hooked u…"
type textarea "x"
type textarea "PO# 2998 On 8/3/25 installed Appia Life Vol 1 Group Black 110 Volt and hooked u…"
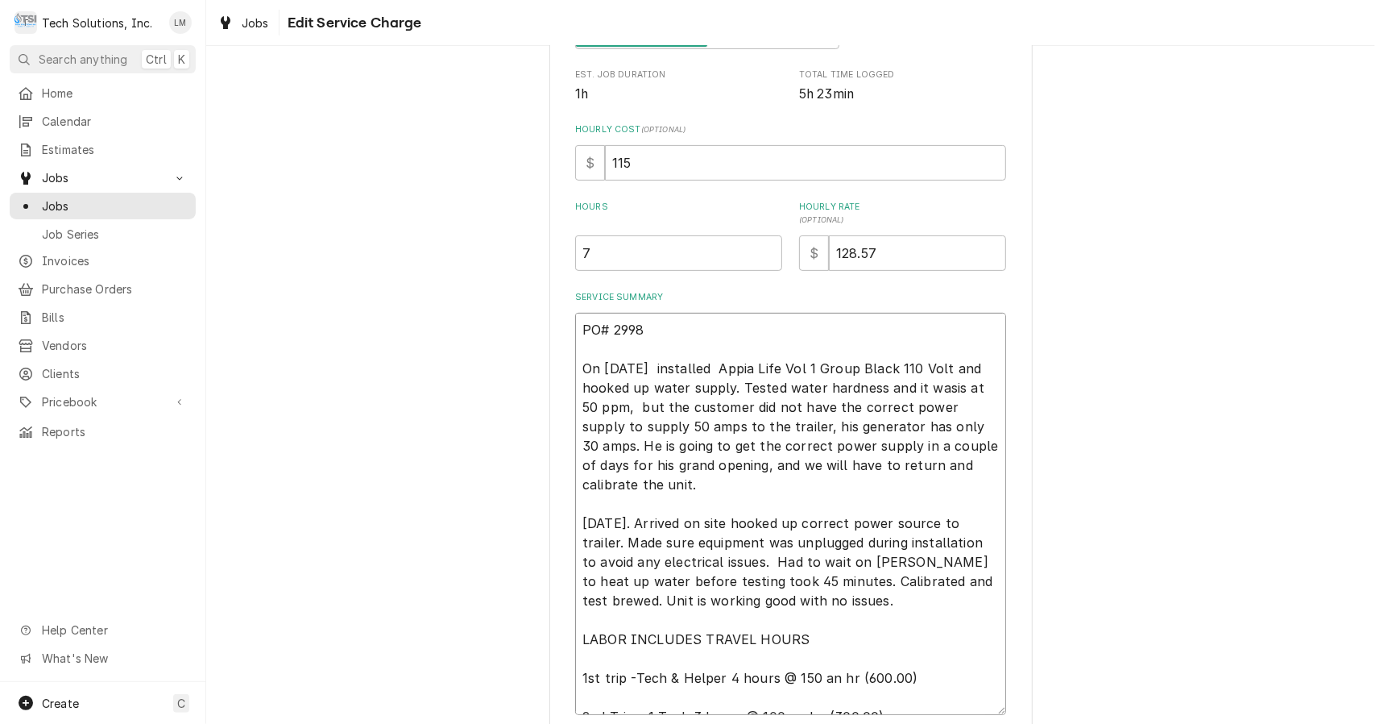
type textarea "x"
type textarea "PO# 2998 On 8/3/25 installed Appia Life Vol 1 Group Black 110 Volt and hooked u…"
type textarea "x"
type textarea "PO# 2998 On 8/3/25 installed Appia Life Vol 1 Group Black 110 Volt and hooked u…"
type textarea "x"
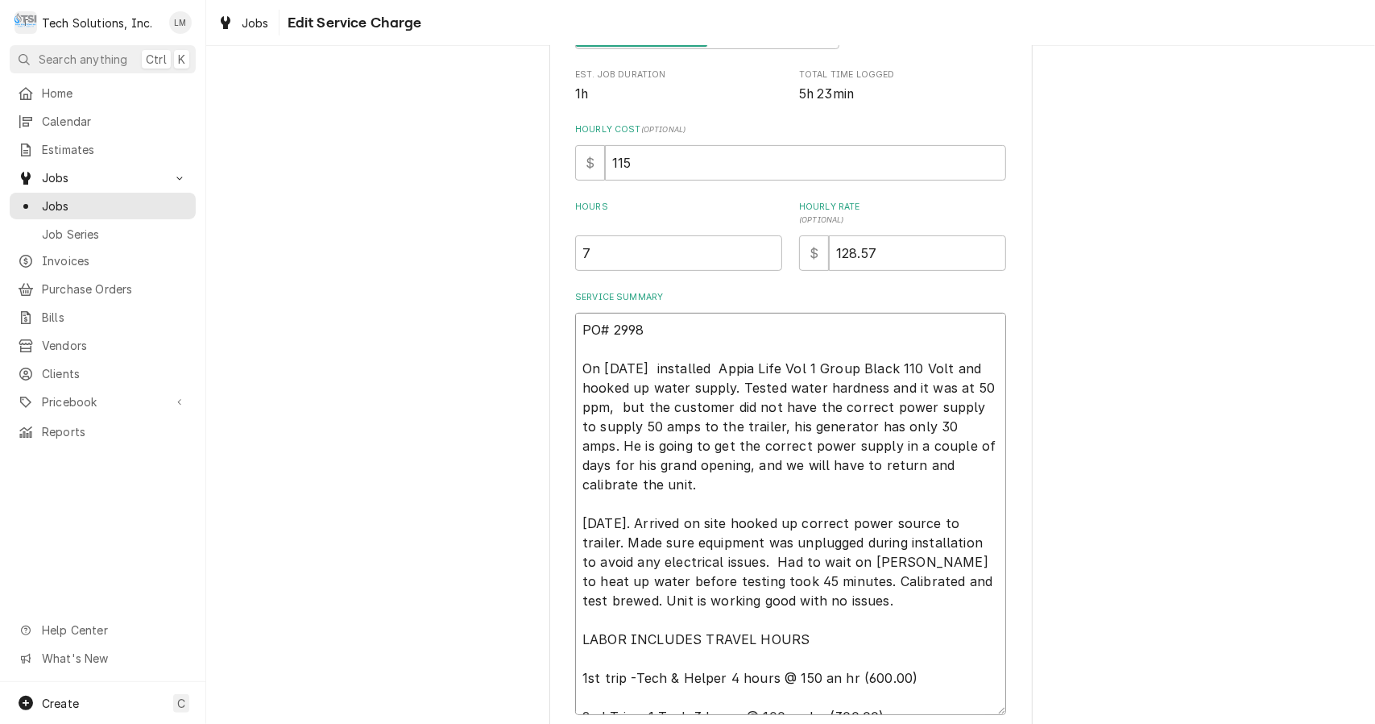
type textarea "PO# 2998 On 8/3/25 installed Appia Life Vol 1 Group Black 110 Volt and hooked u…"
type textarea "x"
type textarea "PO# 2998 On 8/3/25 installed Appia Life Vol 1 Group Black 110 Volt and hooked u…"
type textarea "x"
type textarea "PO# 2998 On 8/3/25 installed Appia Life Vol 1 Group Black 110 Volt and hooked u…"
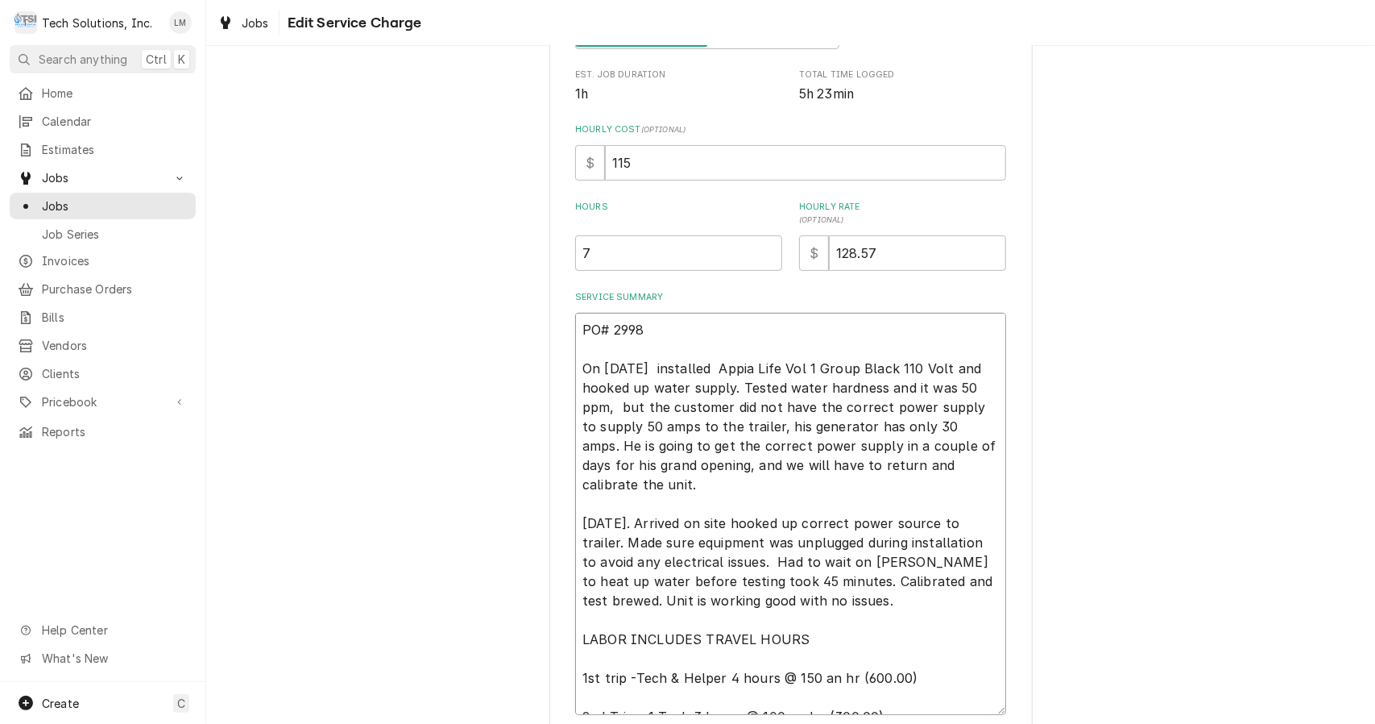
type textarea "x"
type textarea "PO# 2998 On 8/3/25 installed Appia Life Vol 1 Group Black 110 Volt and hooked u…"
type textarea "x"
type textarea "PO# 2998 On 8/3/25 installed Appia Life Vol 1 Group Black 110 Volt and hooked u…"
type textarea "x"
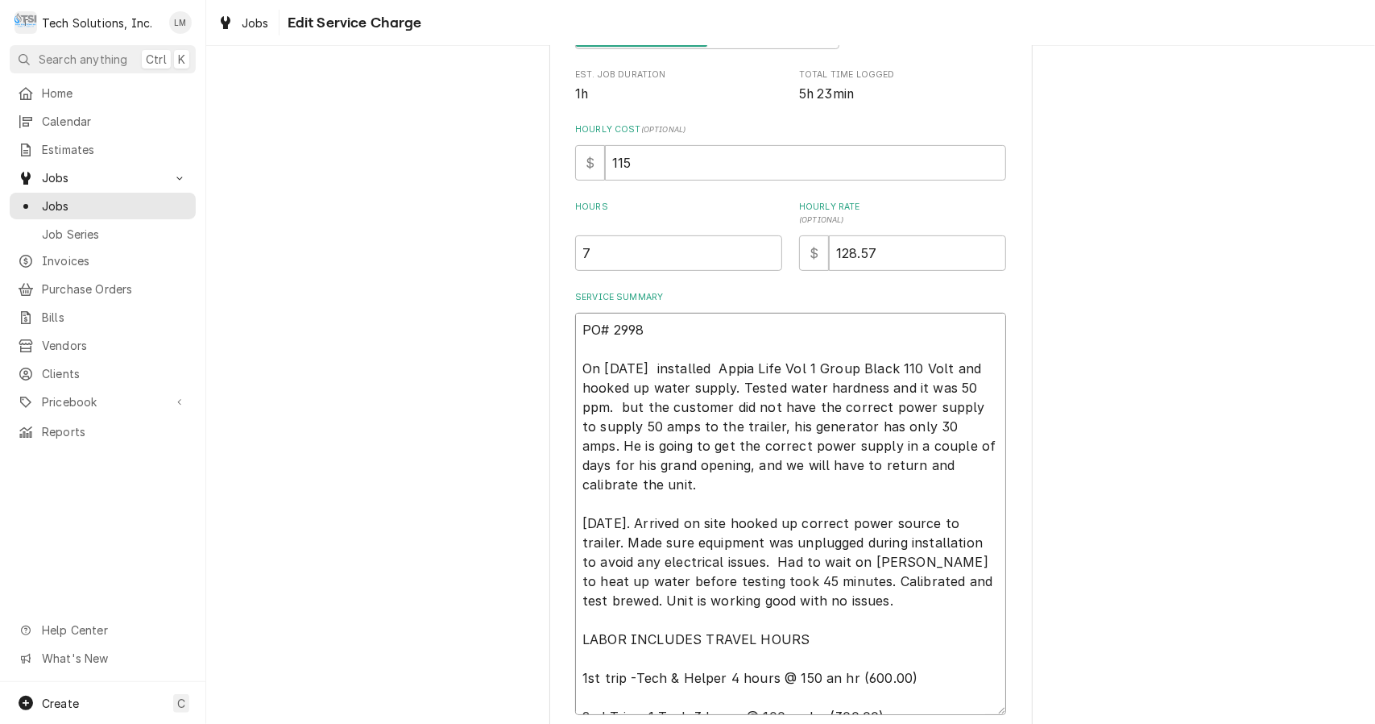
type textarea "PO# 2998 On 8/3/25 installed Appia Life Vol 1 Group Black 110 Volt and hooked u…"
type textarea "x"
type textarea "PO# 2998 On 8/3/25 installed Appia Life Vol 1 Group Black 110 Volt and hooked u…"
type textarea "x"
type textarea "PO# 2998 On 8/3/25 installed Appia Life Vol 1 Group Black 110 Volt and hooked u…"
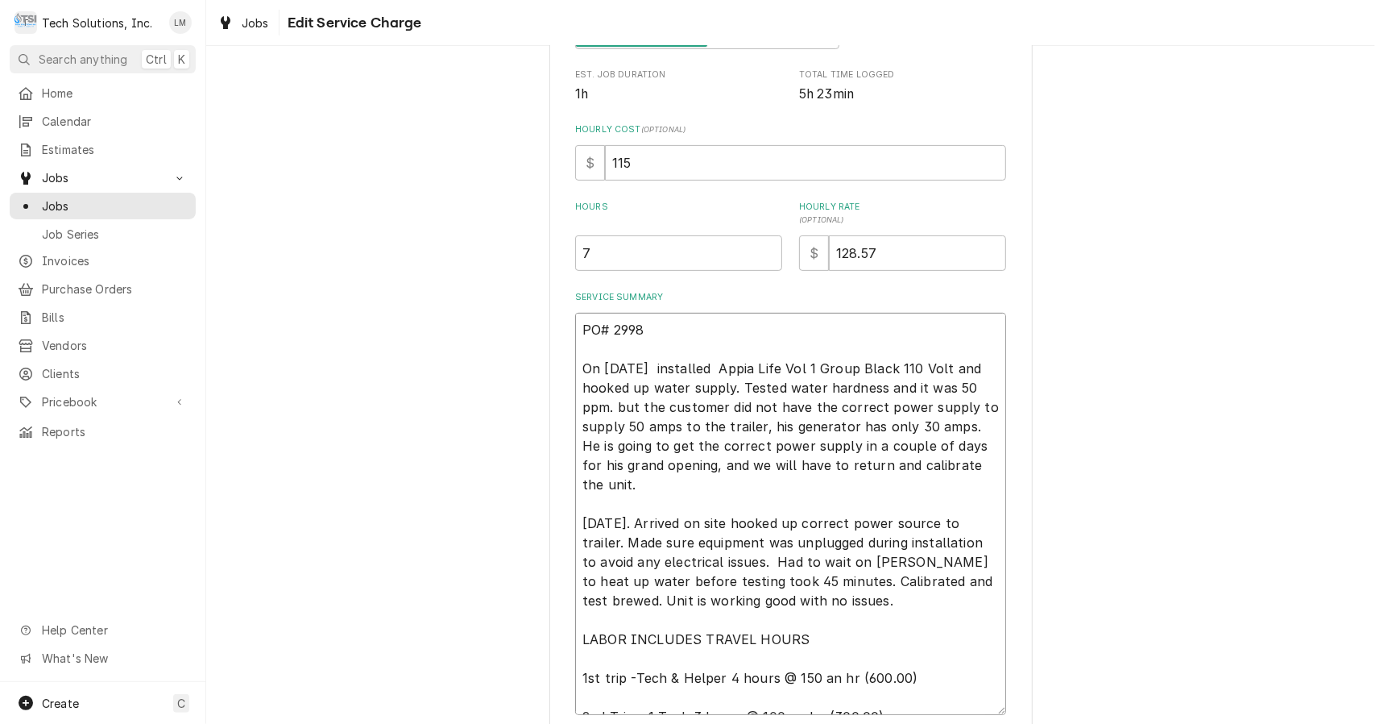
type textarea "x"
type textarea "PO# 2998 On 8/3/25 installed Appia Life Vol 1 Group Black 110 Volt and hooked u…"
type textarea "x"
type textarea "PO# 2998 On 8/3/25 installed Appia Life Vol 1 Group Black 110 Volt and hooked u…"
type textarea "x"
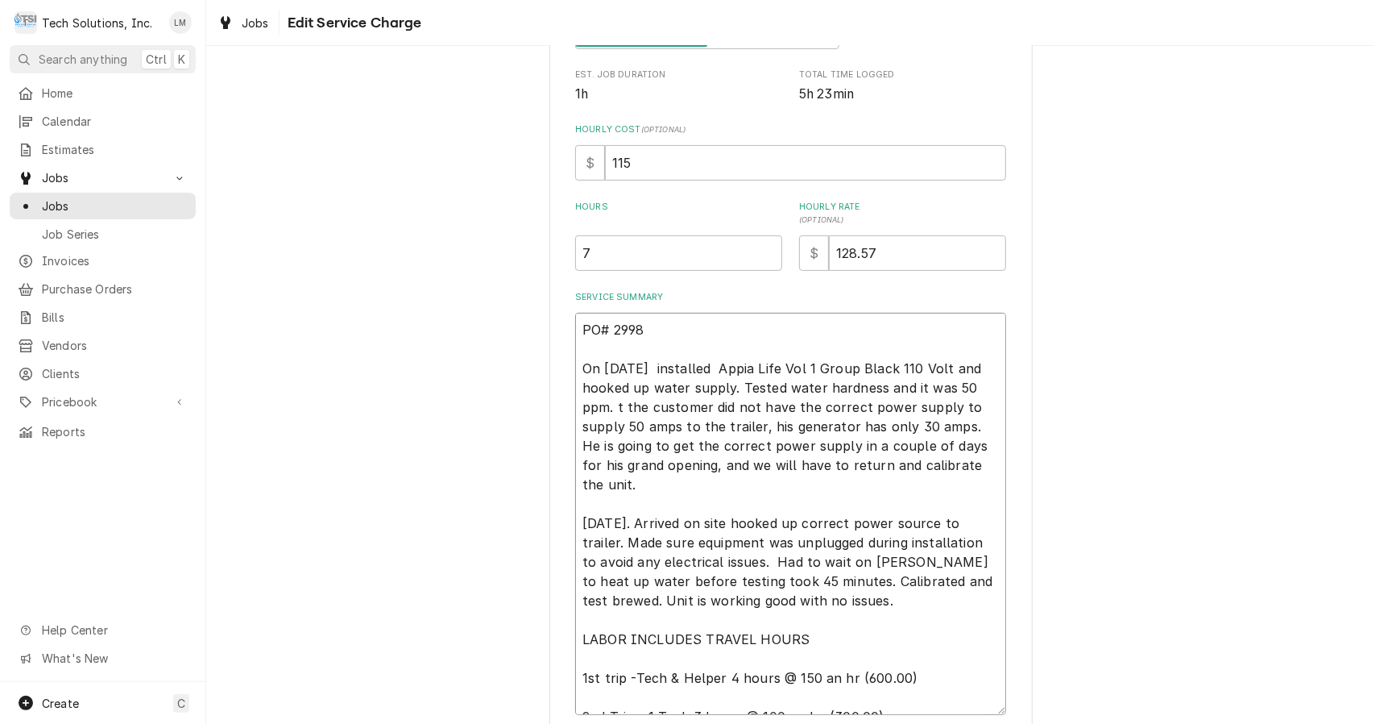
type textarea "PO# 2998 On 8/3/25 installed Appia Life Vol 1 Group Black 110 Volt and hooked u…"
type textarea "x"
type textarea "PO# 2998 On 8/3/25 installed Appia Life Vol 1 Group Black 110 Volt and hooked u…"
type textarea "x"
type textarea "PO# 2998 On 8/3/25 installed Appia Life Vol 1 Group Black 110 Volt and hooked u…"
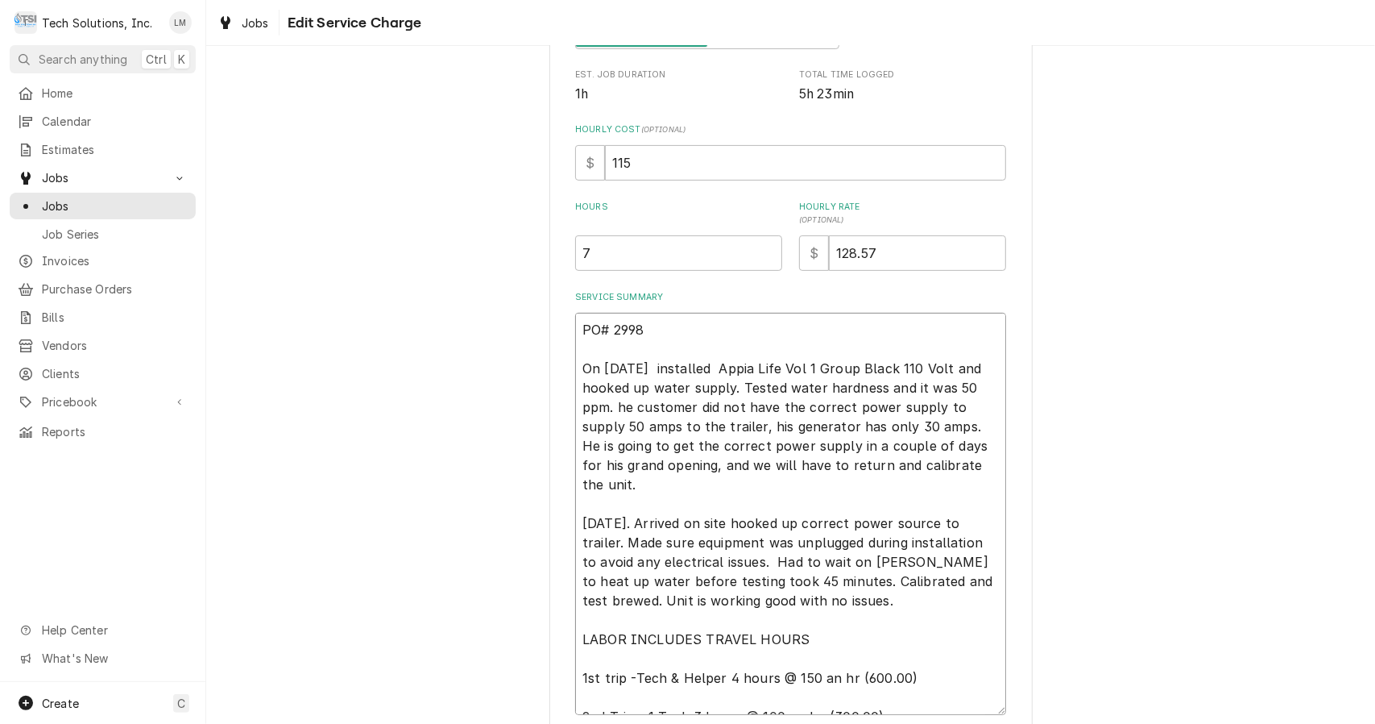
type textarea "x"
type textarea "PO# 2998 On 8/3/25 installed Appia Life Vol 1 Group Black 110 Volt and hooked u…"
type textarea "x"
type textarea "PO# 2998 On 8/3/25 installed Appia Life Vol 1 Group Black 110 Volt and hooked u…"
type textarea "x"
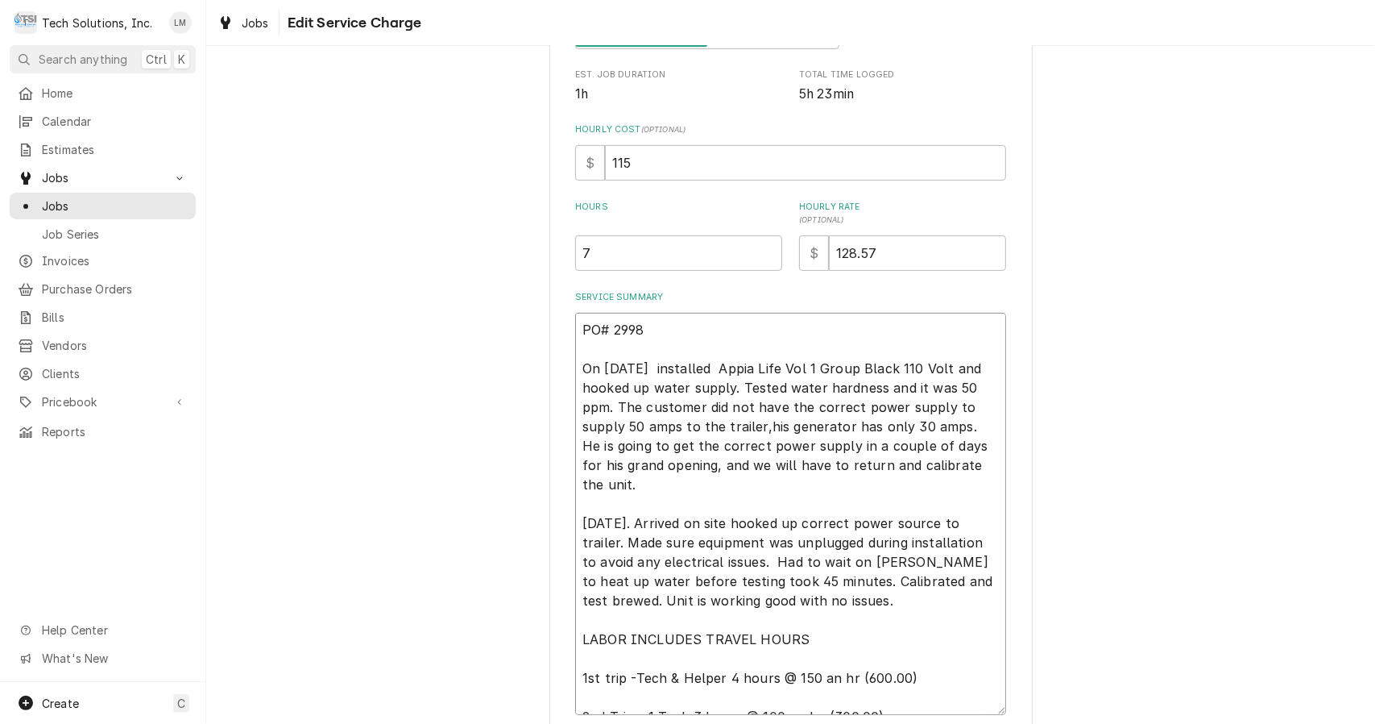
type textarea "PO# 2998 On 8/3/25 installed Appia Life Vol 1 Group Black 110 Volt and hooked u…"
type textarea "x"
type textarea "PO# 2998 On 8/3/25 installed Appia Life Vol 1 Group Black 110 Volt and hooked u…"
type textarea "x"
type textarea "PO# 2998 On 8/3/25 installed Appia Life Vol 1 Group Black 110 Volt and hooked u…"
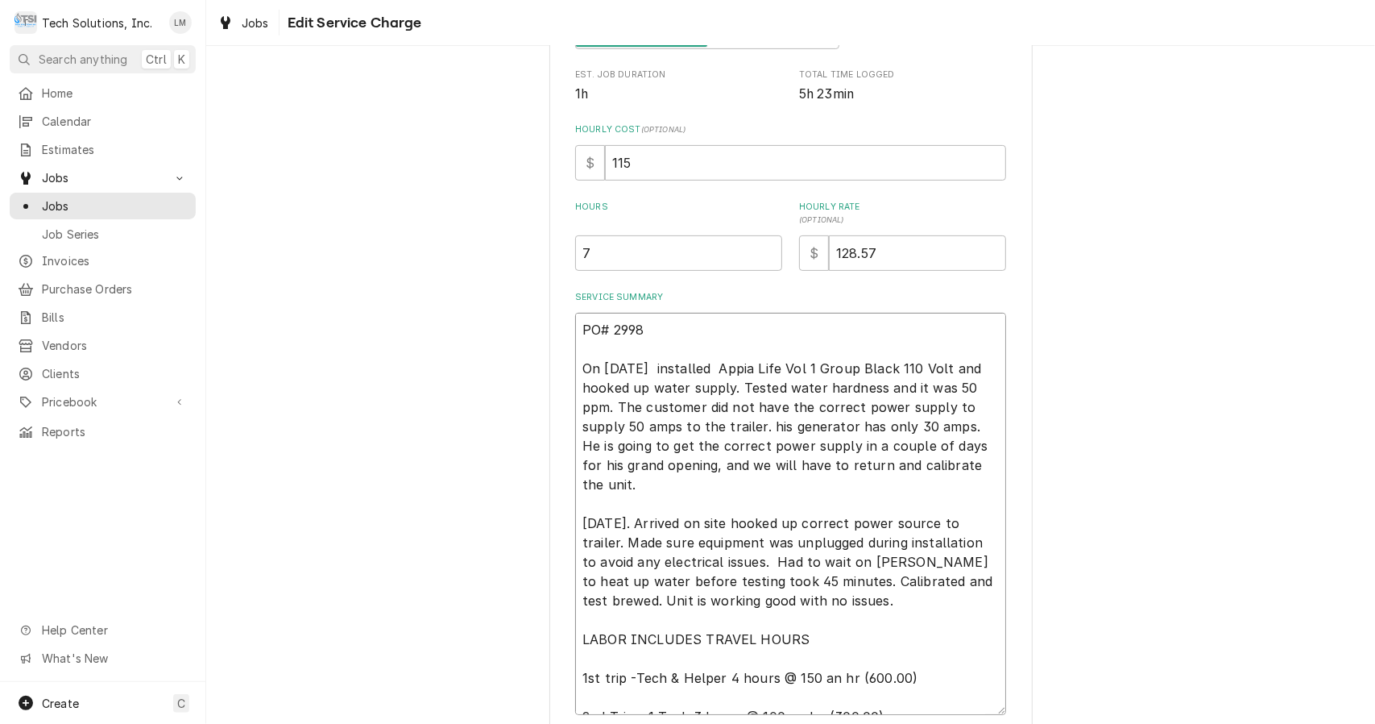
type textarea "x"
type textarea "PO# 2998 On 8/3/25 installed Appia Life Vol 1 Group Black 110 Volt and hooked u…"
type textarea "x"
type textarea "PO# 2998 On 8/3/25 installed Appia Life Vol 1 Group Black 110 Volt and hooked u…"
type textarea "x"
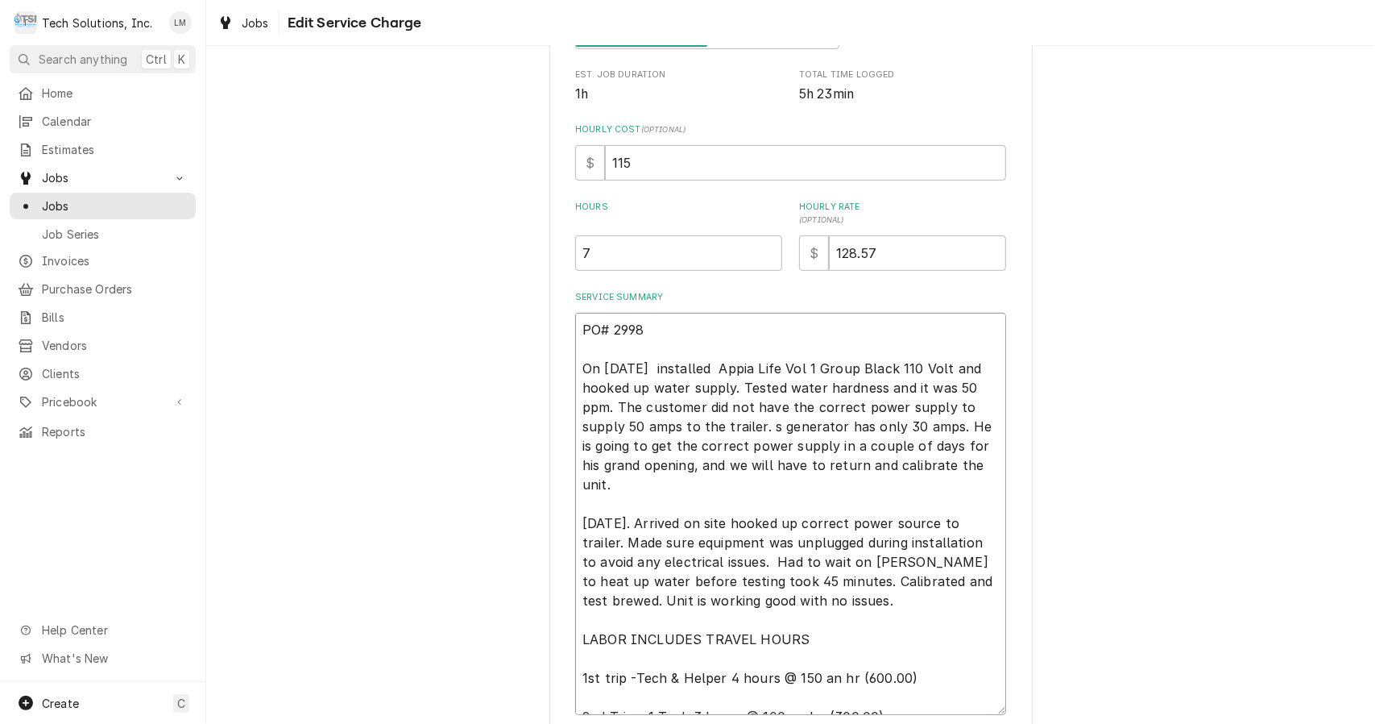
type textarea "PO# 2998 On 8/3/25 installed Appia Life Vol 1 Group Black 110 Volt and hooked u…"
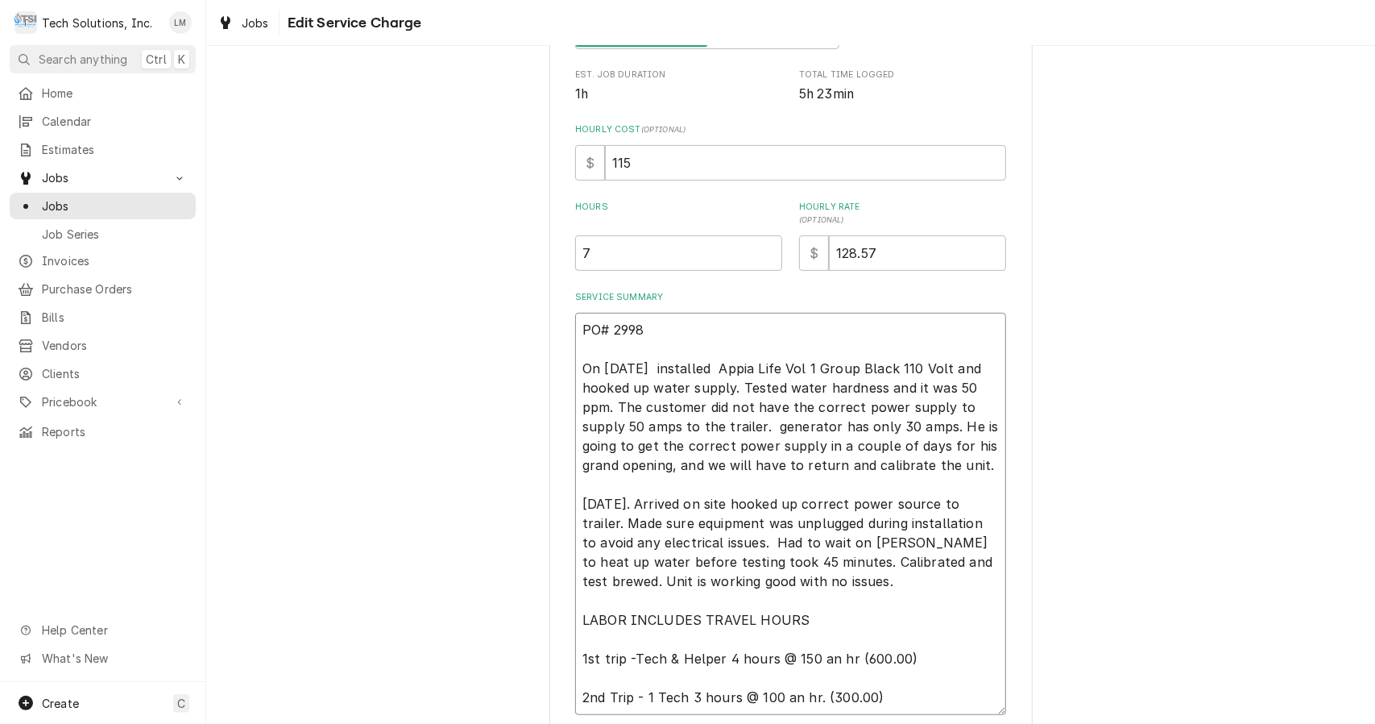
type textarea "x"
type textarea "PO# 2998 On 8/3/25 installed Appia Life Vol 1 Group Black 110 Volt and hooked u…"
type textarea "x"
type textarea "PO# 2998 On 8/3/25 installed Appia Life Vol 1 Group Black 110 Volt and hooked u…"
type textarea "x"
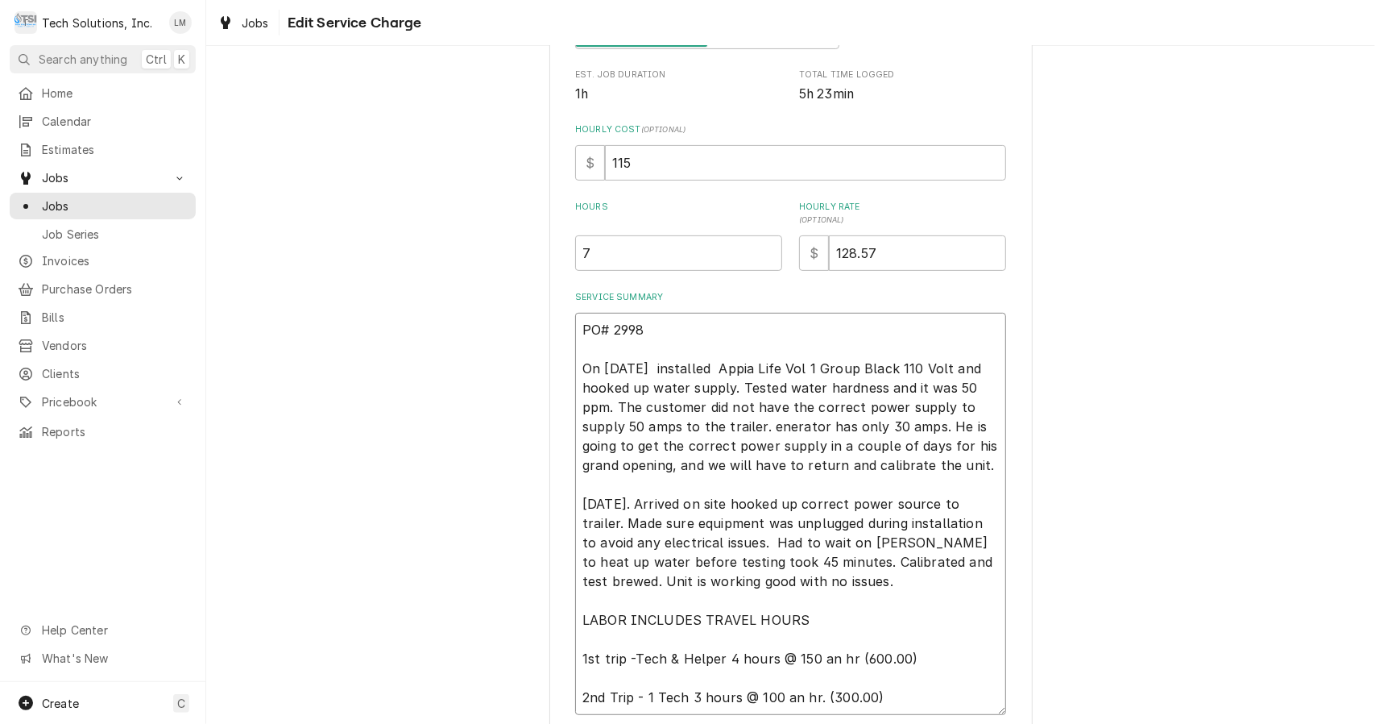
type textarea "PO# 2998 On 8/3/25 installed Appia Life Vol 1 Group Black 110 Volt and hooked u…"
type textarea "x"
type textarea "PO# 2998 On 8/3/25 installed Appia Life Vol 1 Group Black 110 Volt and hooked u…"
type textarea "x"
type textarea "PO# 2998 On 8/3/25 installed Appia Life Vol 1 Group Black 110 Volt and hooked u…"
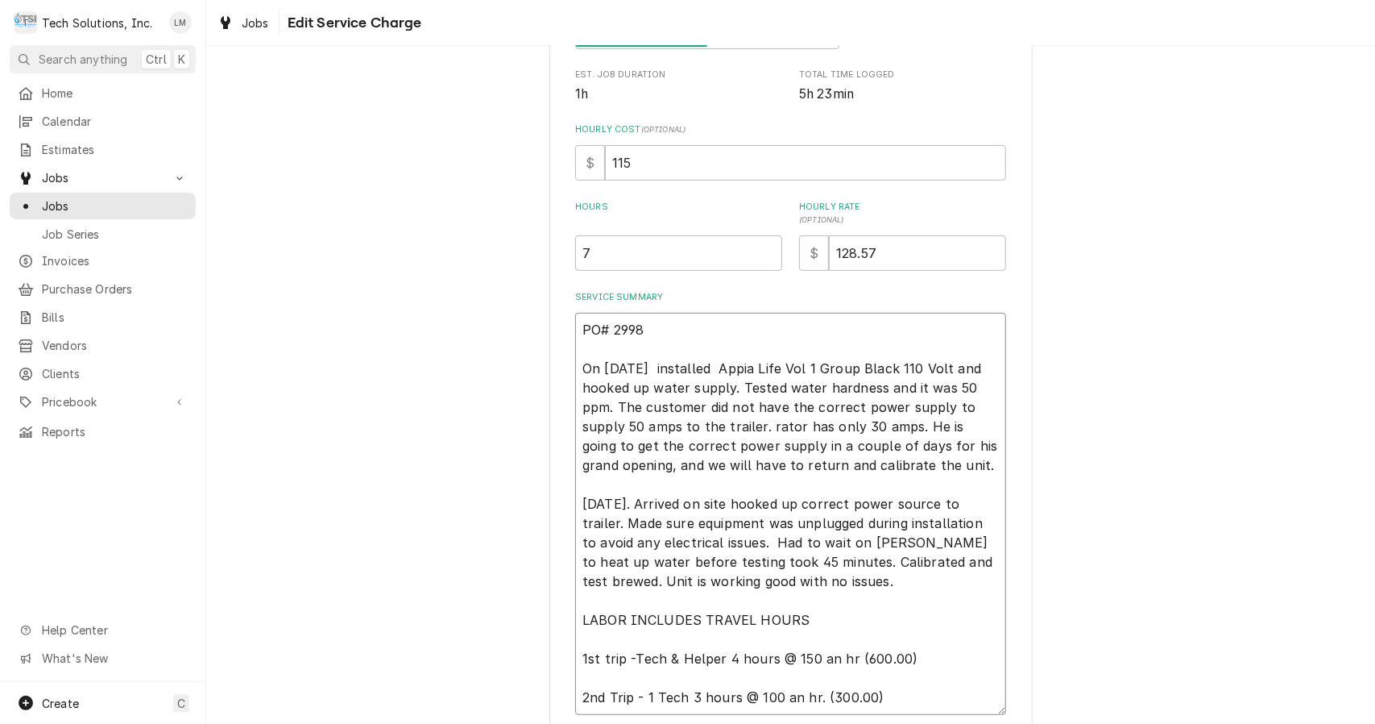
type textarea "x"
type textarea "PO# 2998 On 8/3/25 installed Appia Life Vol 1 Group Black 110 Volt and hooked u…"
type textarea "x"
type textarea "PO# 2998 On 8/3/25 installed Appia Life Vol 1 Group Black 110 Volt and hooked u…"
type textarea "x"
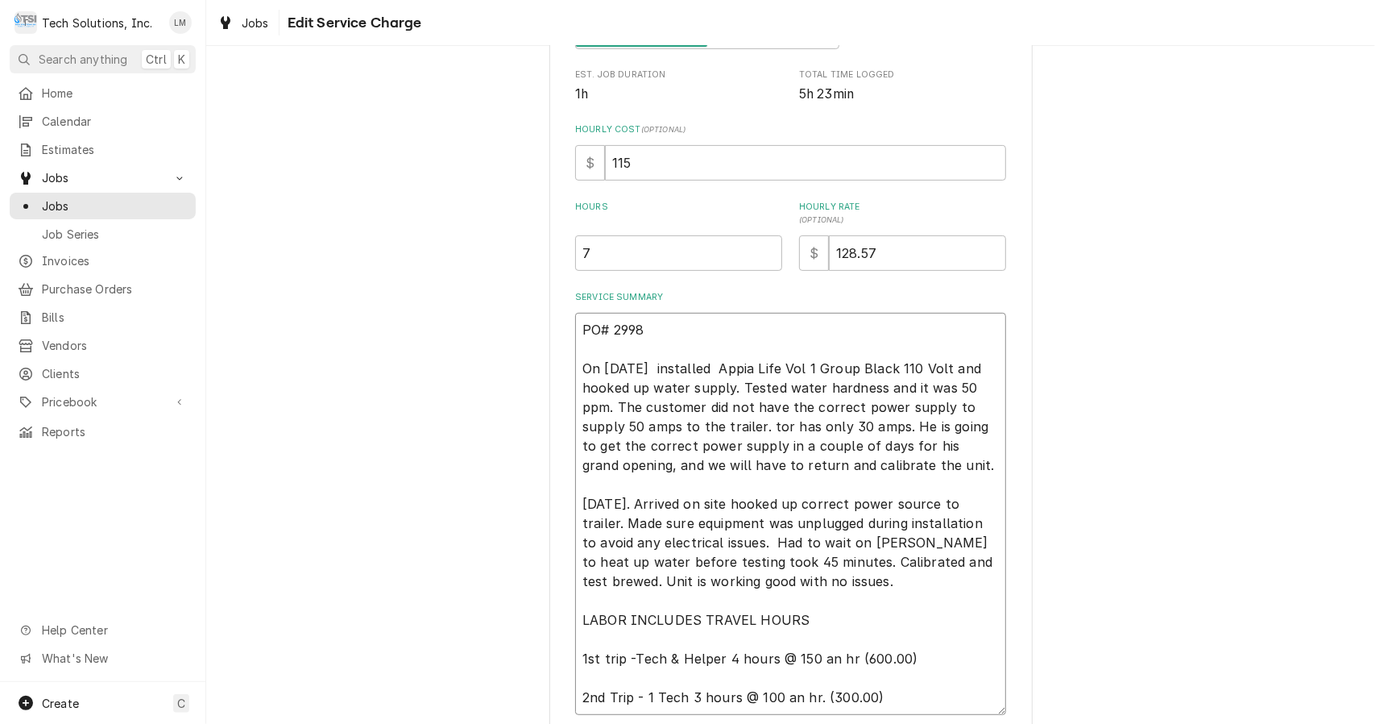
type textarea "PO# 2998 On 8/3/25 installed Appia Life Vol 1 Group Black 110 Volt and hooked u…"
type textarea "x"
type textarea "PO# 2998 On 8/3/25 installed Appia Life Vol 1 Group Black 110 Volt and hooked u…"
type textarea "x"
type textarea "PO# 2998 On 8/3/25 installed Appia Life Vol 1 Group Black 110 Volt and hooked u…"
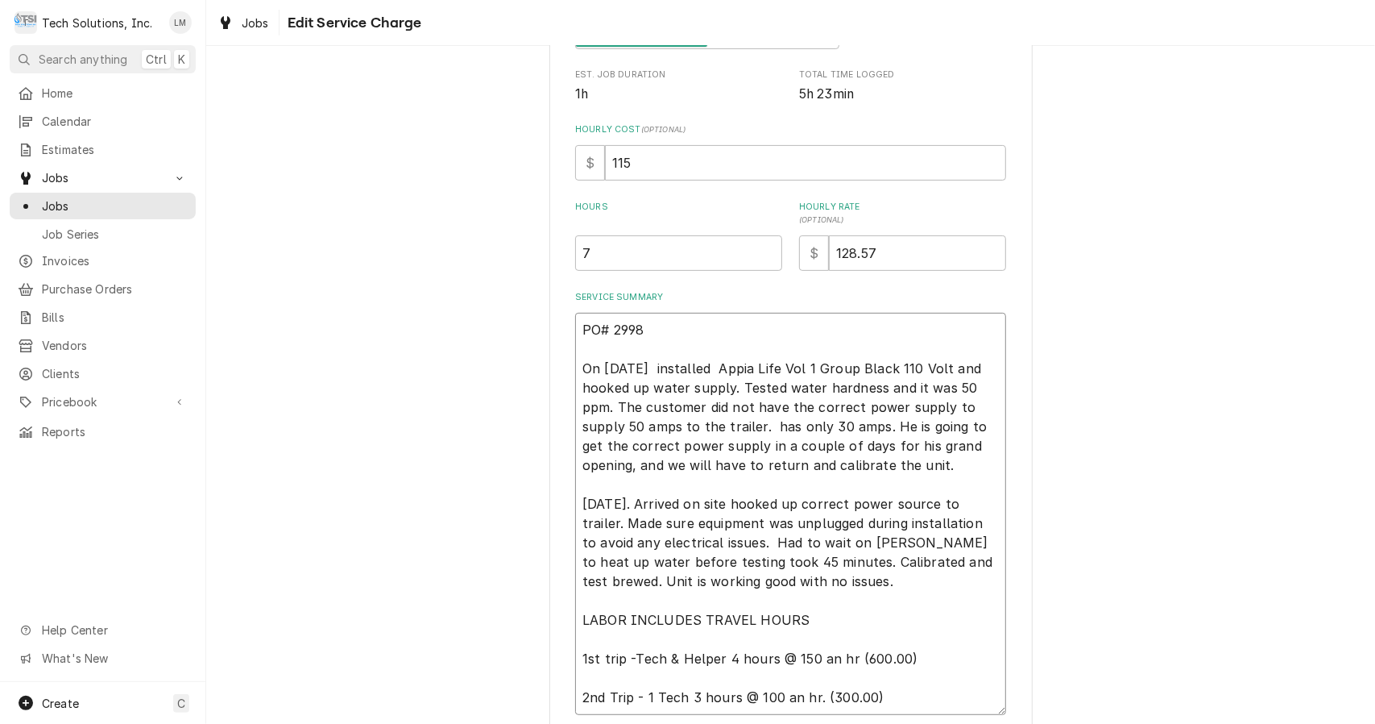
type textarea "x"
type textarea "PO# 2998 On 8/3/25 installed Appia Life Vol 1 Group Black 110 Volt and hooked u…"
type textarea "x"
type textarea "PO# 2998 On 8/3/25 installed Appia Life Vol 1 Group Black 110 Volt and hooked u…"
type textarea "x"
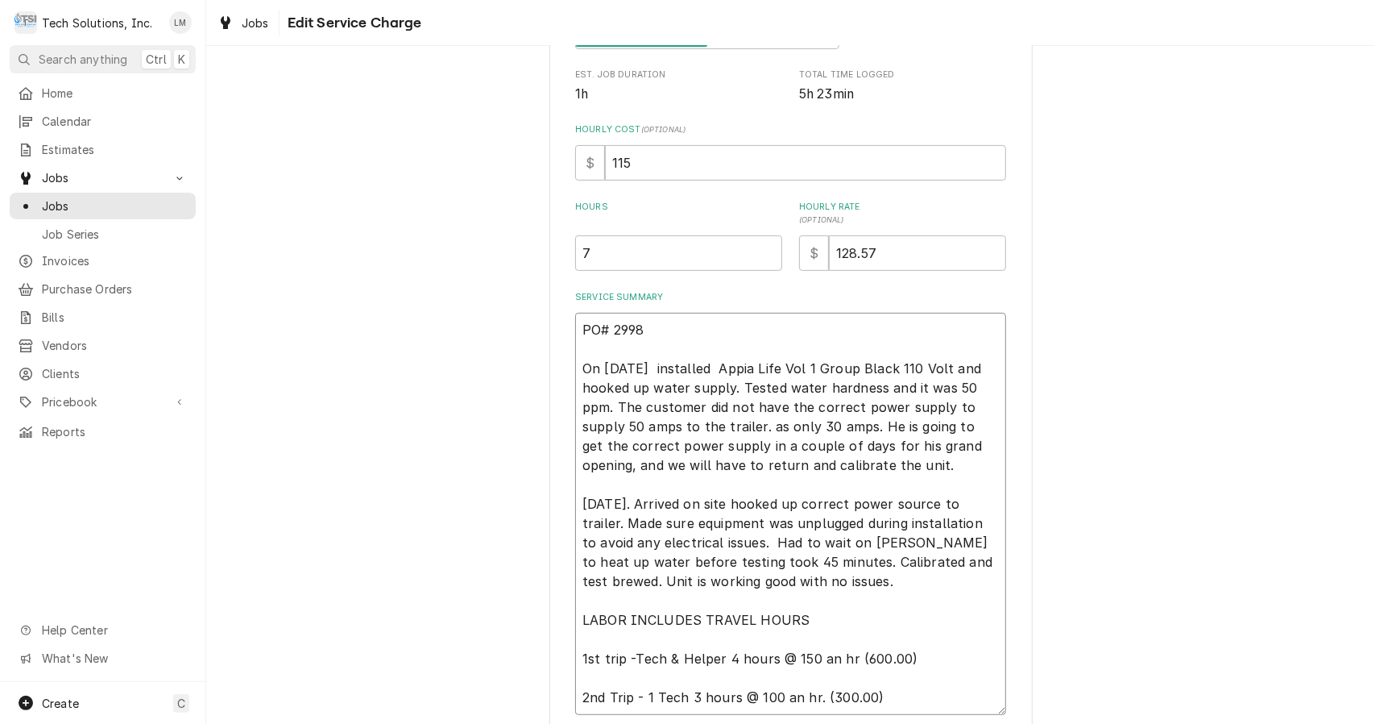
type textarea "PO# 2998 On 8/3/25 installed Appia Life Vol 1 Group Black 110 Volt and hooked u…"
type textarea "x"
type textarea "PO# 2998 On 8/3/25 installed Appia Life Vol 1 Group Black 110 Volt and hooked u…"
type textarea "x"
type textarea "PO# 2998 On 8/3/25 installed Appia Life Vol 1 Group Black 110 Volt and hooked u…"
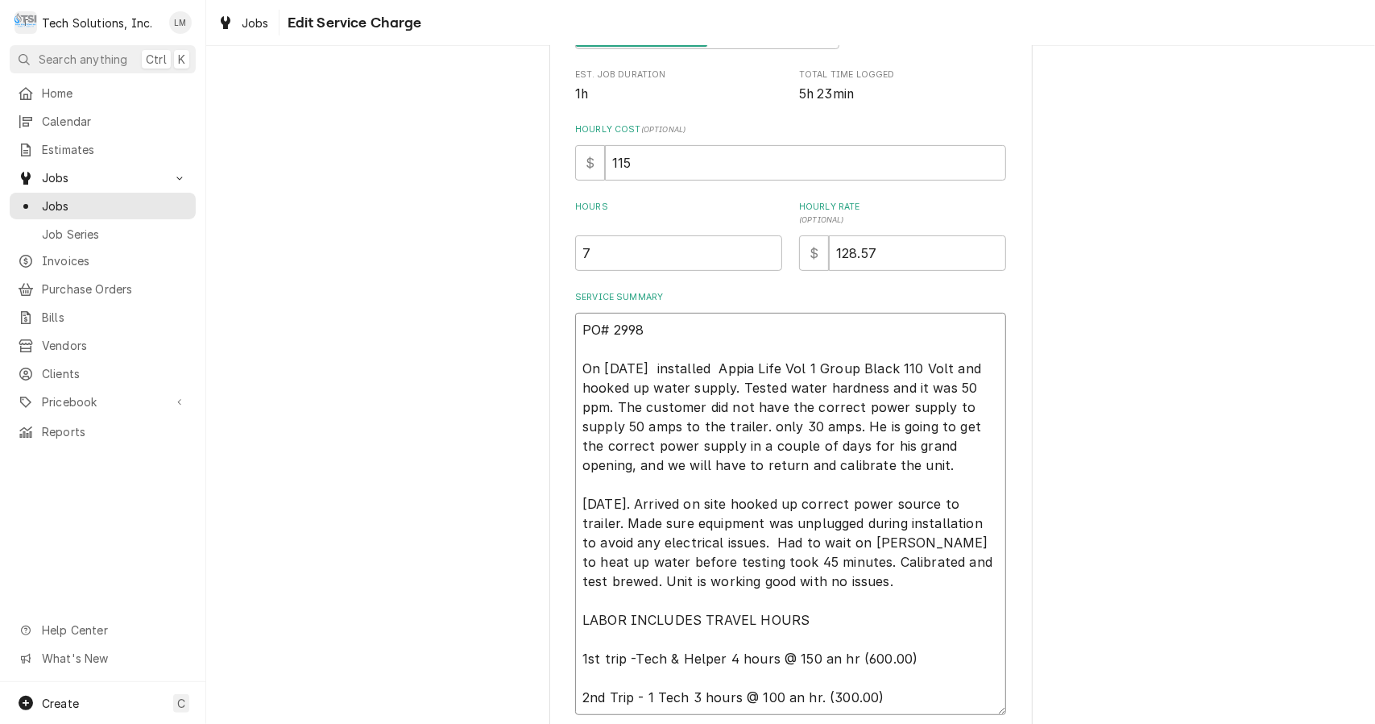
type textarea "x"
type textarea "PO# 2998 On 8/3/25 installed Appia Life Vol 1 Group Black 110 Volt and hooked u…"
type textarea "x"
type textarea "PO# 2998 On 8/3/25 installed Appia Life Vol 1 Group Black 110 Volt and hooked u…"
type textarea "x"
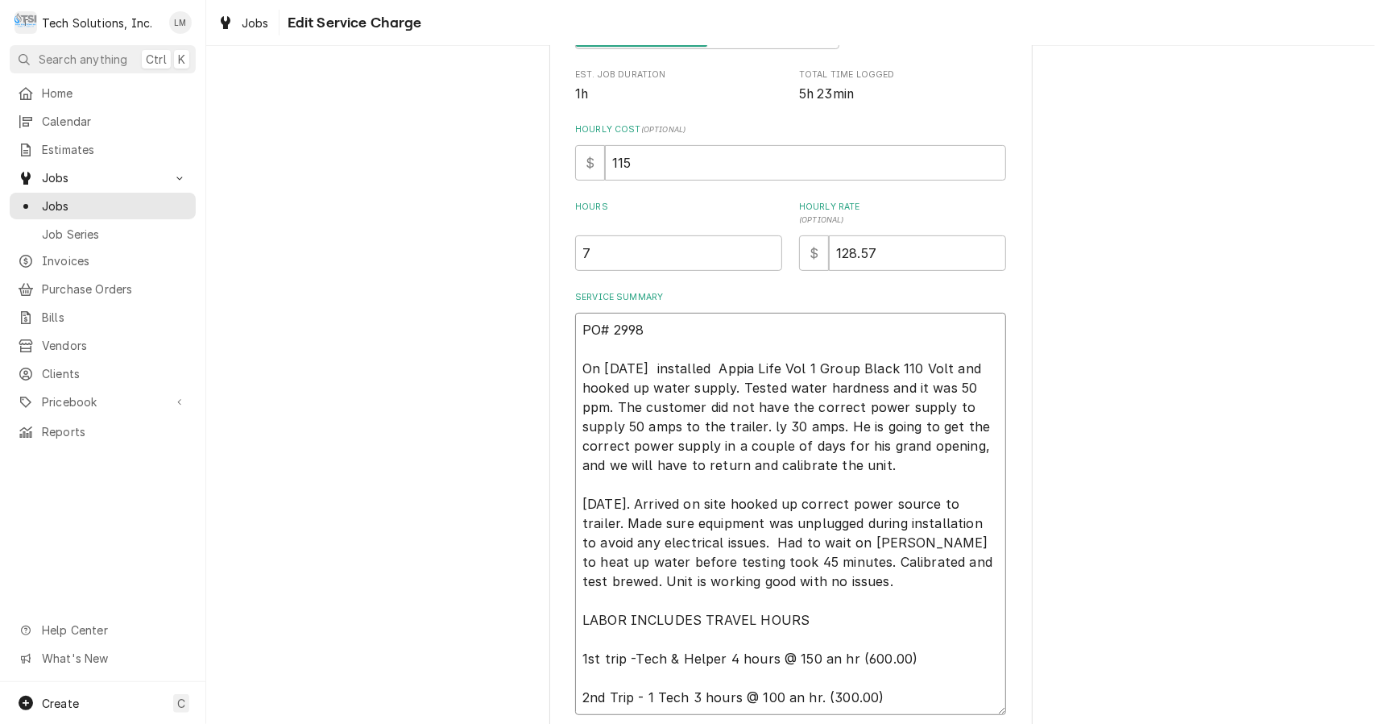
type textarea "PO# 2998 On 8/3/25 installed Appia Life Vol 1 Group Black 110 Volt and hooked u…"
type textarea "x"
type textarea "PO# 2998 On 8/3/25 installed Appia Life Vol 1 Group Black 110 Volt and hooked u…"
type textarea "x"
type textarea "PO# 2998 On 8/3/25 installed Appia Life Vol 1 Group Black 110 Volt and hooked u…"
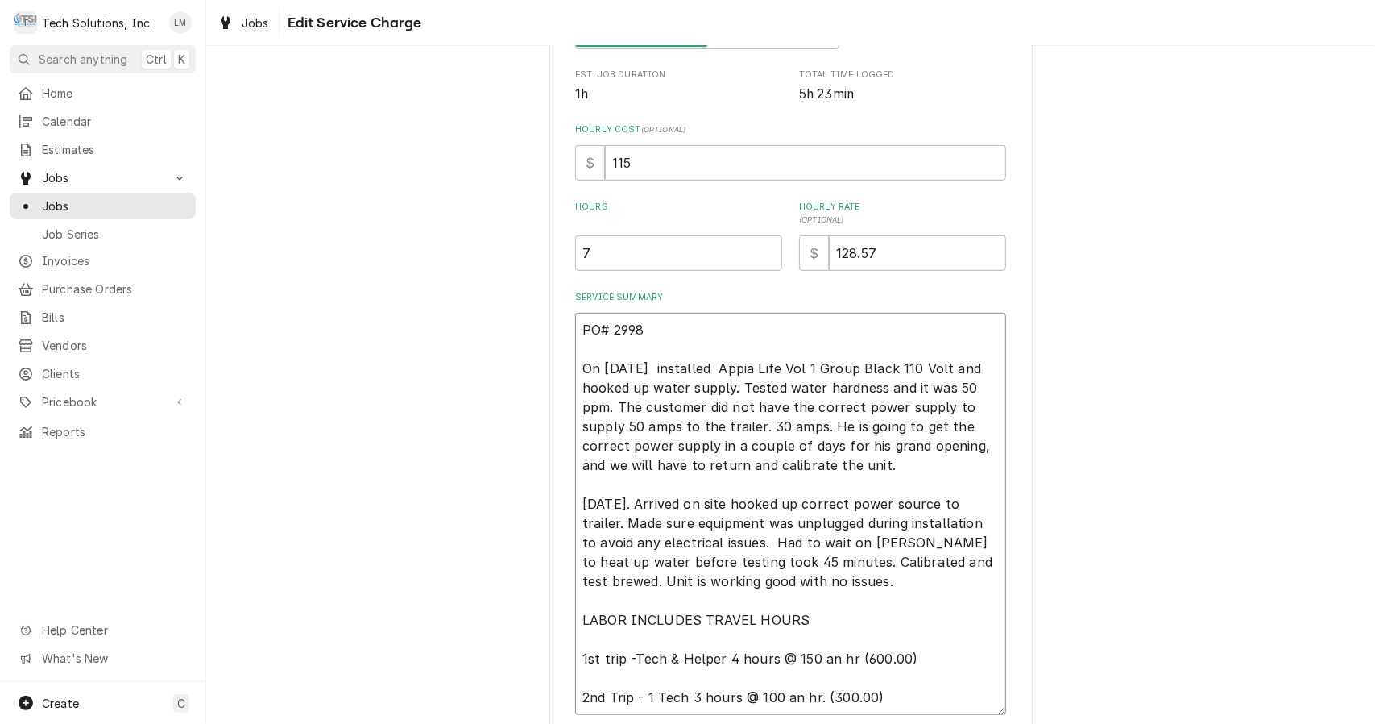
type textarea "x"
type textarea "PO# 2998 On 8/3/25 installed Appia Life Vol 1 Group Black 110 Volt and hooked u…"
type textarea "x"
type textarea "PO# 2998 On 8/3/25 installed Appia Life Vol 1 Group Black 110 Volt and hooked u…"
type textarea "x"
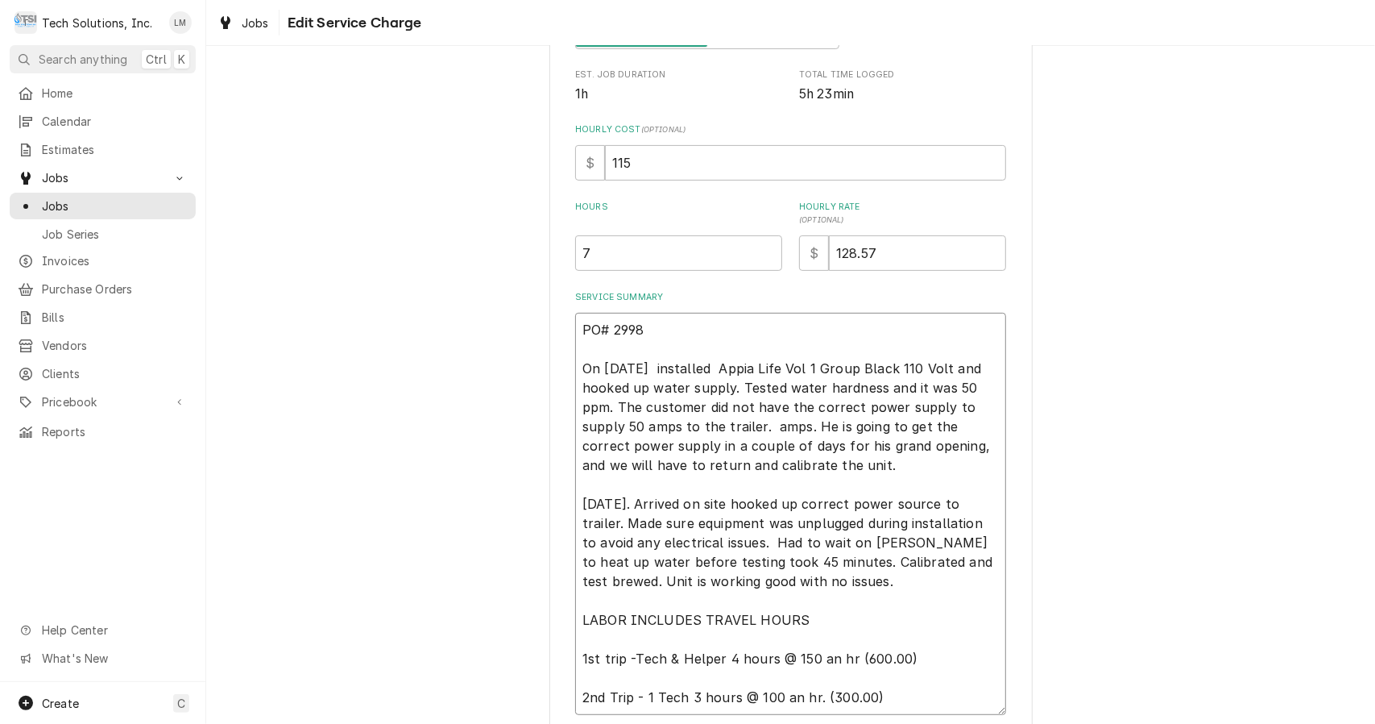
type textarea "PO# 2998 On 8/3/25 installed Appia Life Vol 1 Group Black 110 Volt and hooked u…"
type textarea "x"
type textarea "PO# 2998 On 8/3/25 installed Appia Life Vol 1 Group Black 110 Volt and hooked u…"
type textarea "x"
type textarea "PO# 2998 On 8/3/25 installed Appia Life Vol 1 Group Black 110 Volt and hooked u…"
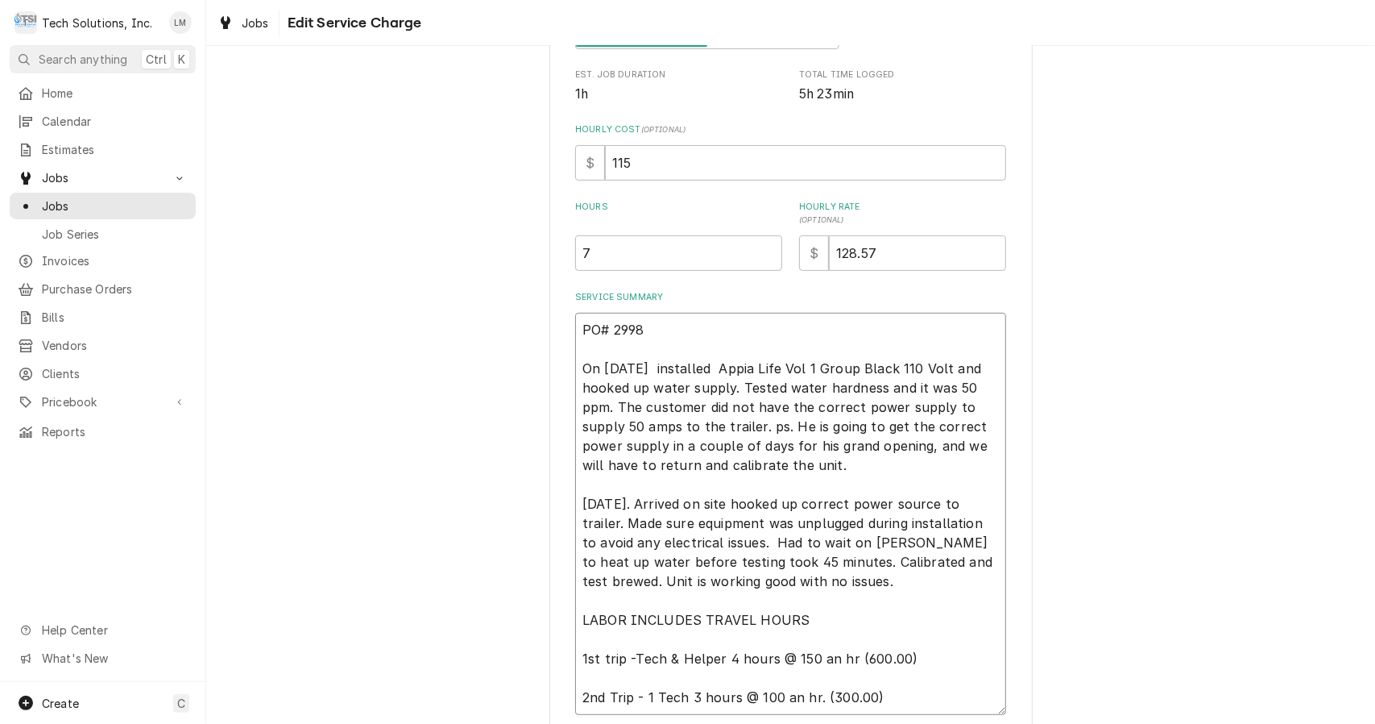
type textarea "x"
type textarea "PO# 2998 On 8/3/25 installed Appia Life Vol 1 Group Black 110 Volt and hooked u…"
type textarea "x"
type textarea "PO# 2998 On 8/3/25 installed Appia Life Vol 1 Group Black 110 Volt and hooked u…"
type textarea "x"
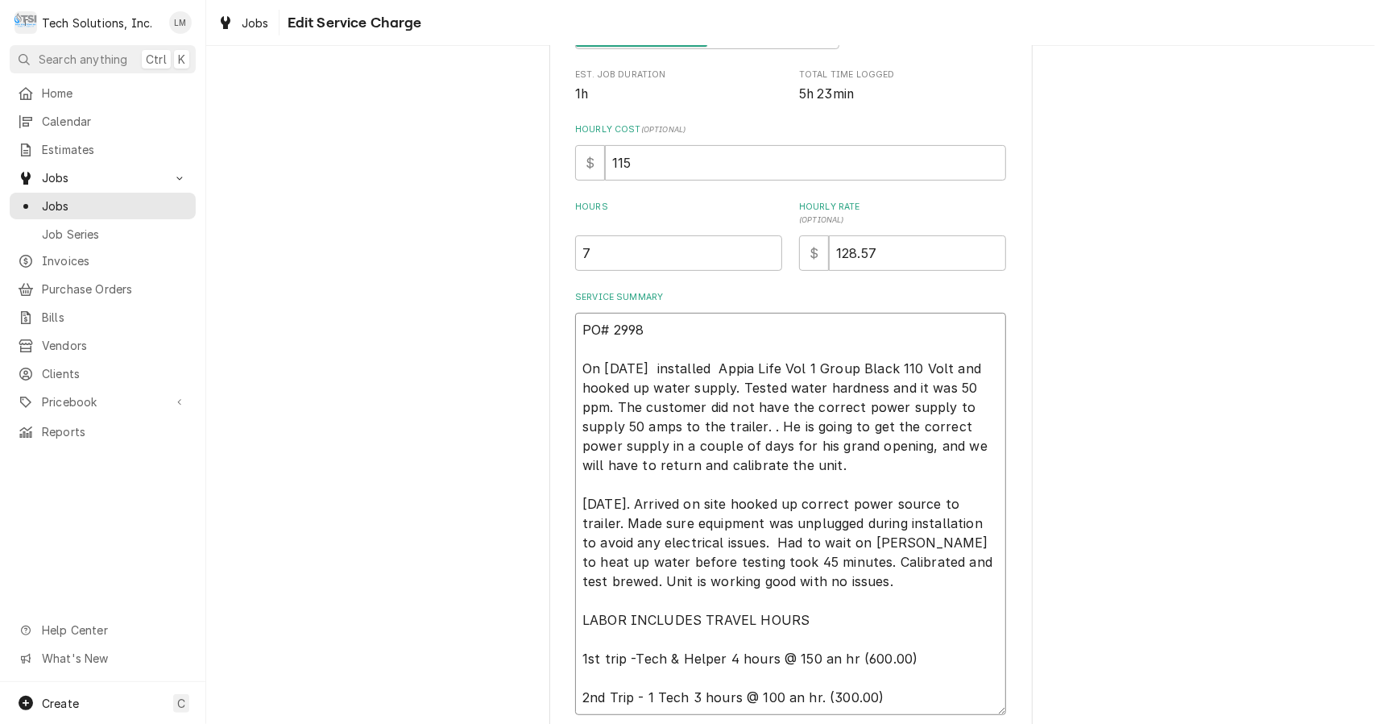
type textarea "PO# 2998 On 8/3/25 installed Appia Life Vol 1 Group Black 110 Volt and hooked u…"
type textarea "x"
type textarea "PO# 2998 On 8/3/25 installed Appia Life Vol 1 Group Black 110 Volt and hooked u…"
type textarea "x"
type textarea "PO# 2998 On 8/3/25 installed Appia Life Vol 1 Group Black 110 Volt and hooked u…"
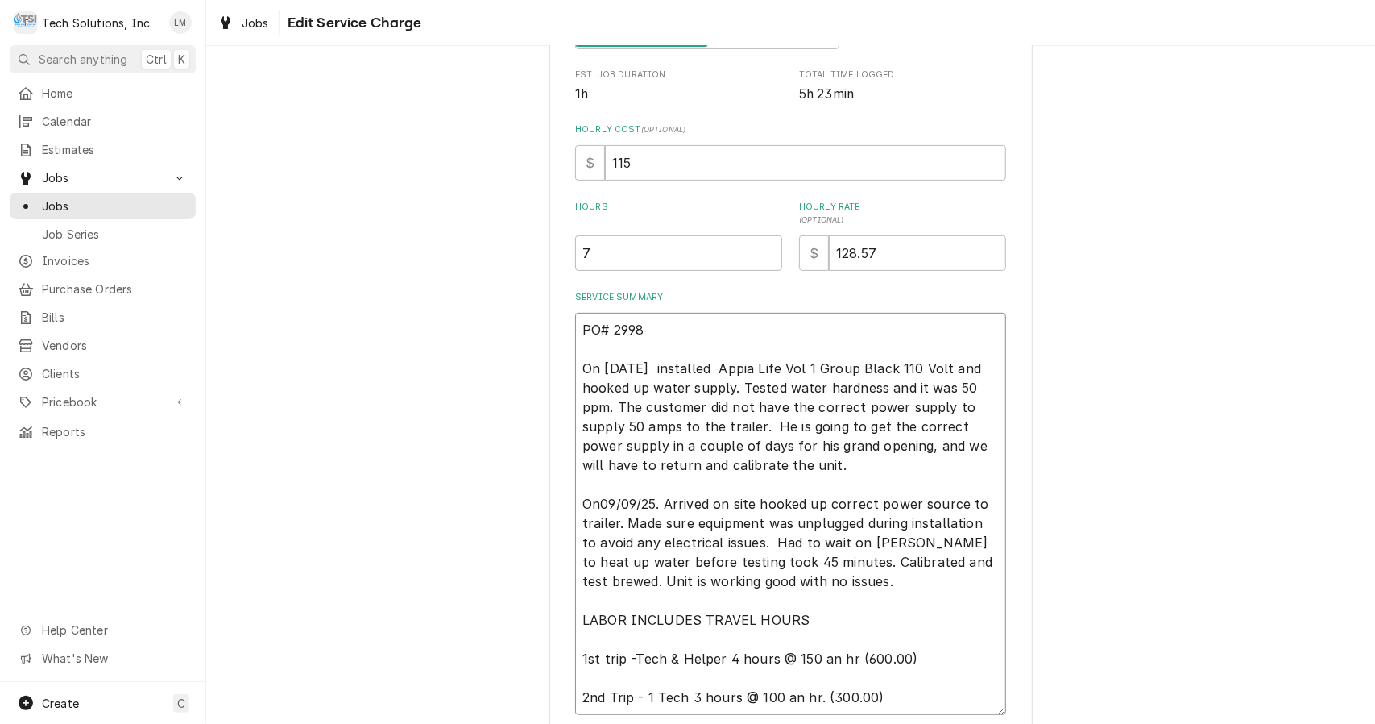
type textarea "x"
type textarea "PO# 2998 On 8/3/25 installed Appia Life Vol 1 Group Black 110 Volt and hooked u…"
type textarea "x"
type textarea "PO# 2998 On 8/3/25 installed Appia Life Vol 1 Group Black 110 Volt and hooked u…"
type textarea "x"
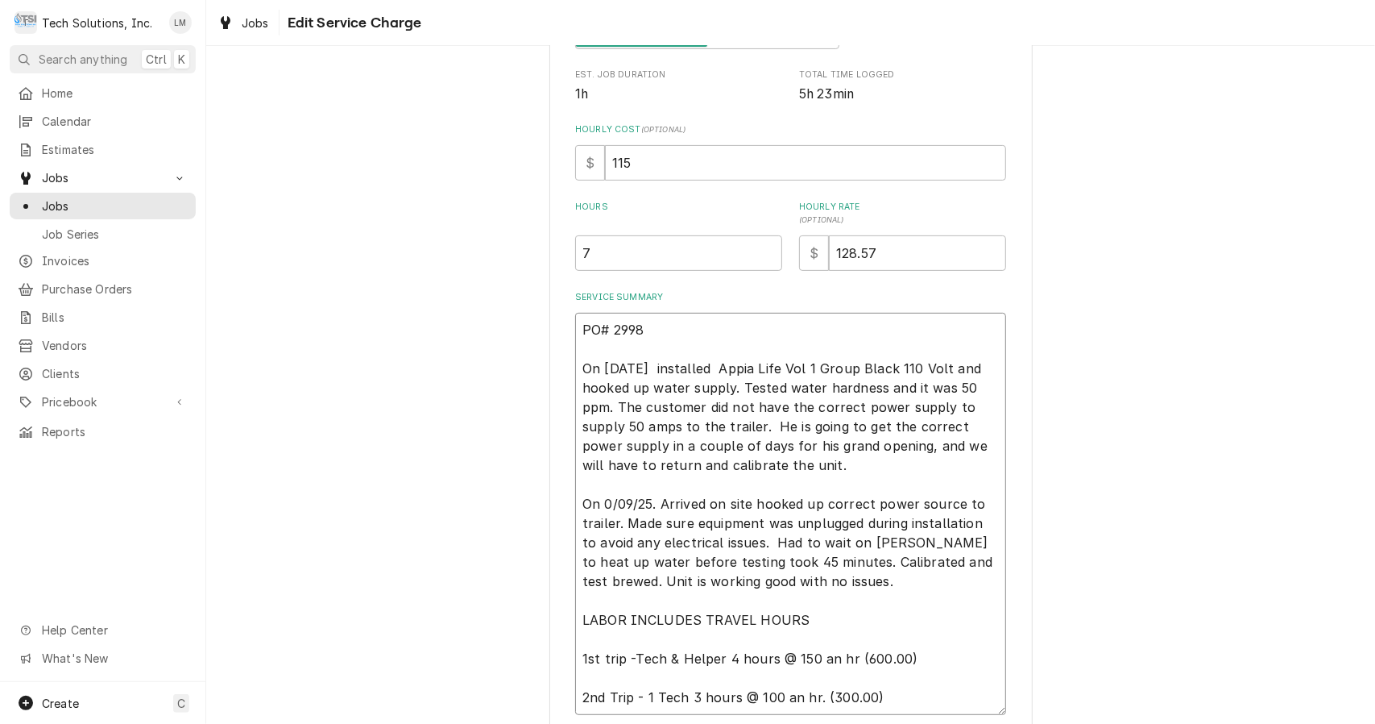
type textarea "PO# 2998 On 8/3/25 installed Appia Life Vol 1 Group Black 110 Volt and hooked u…"
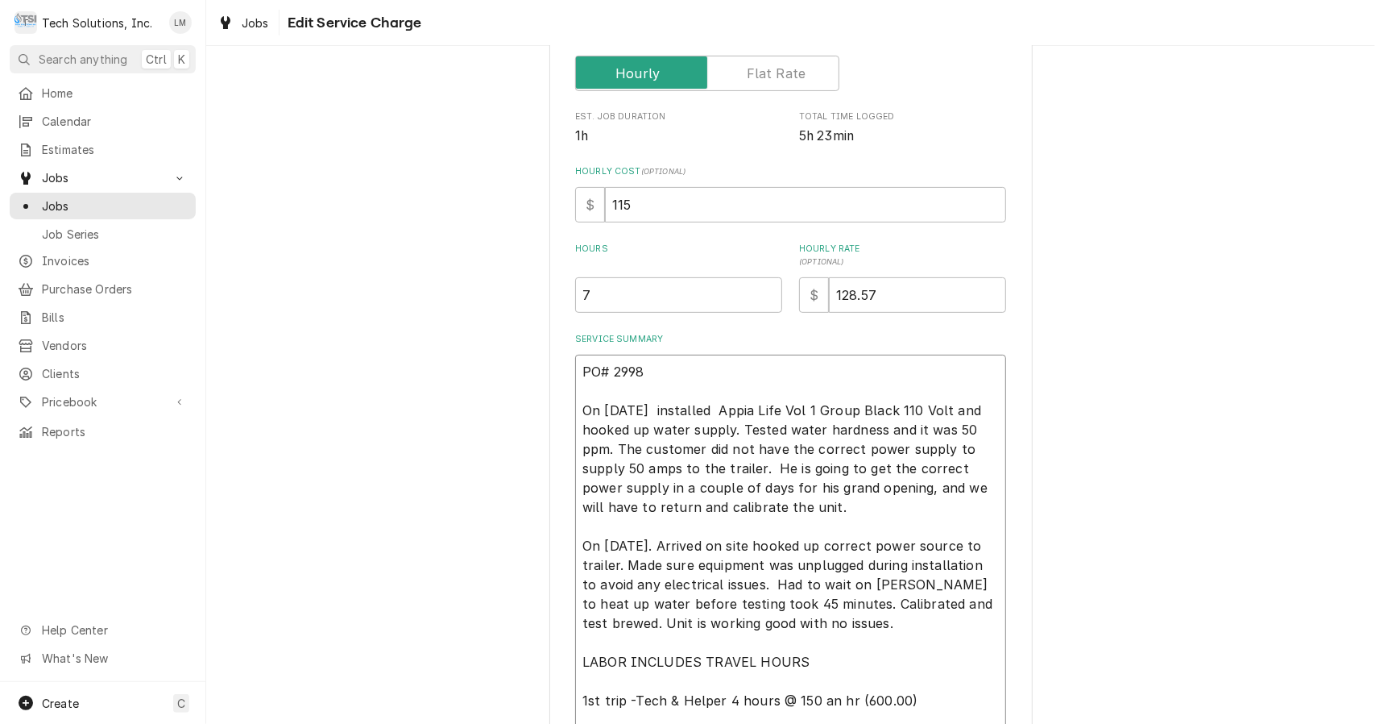
scroll to position [284, 0]
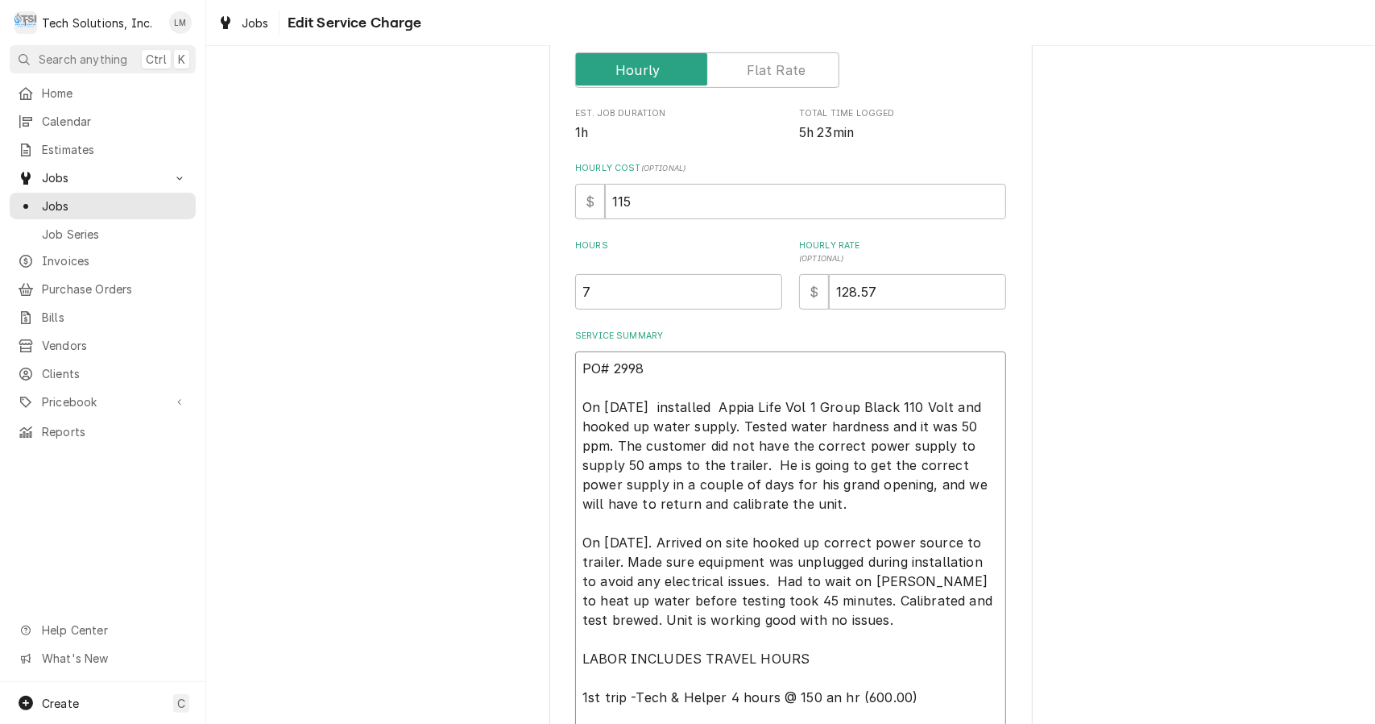
type textarea "x"
type textarea "PO# 2998 On 8/3/25 installed Appia Life Vol 1 Group Black 110 Volt and hooked u…"
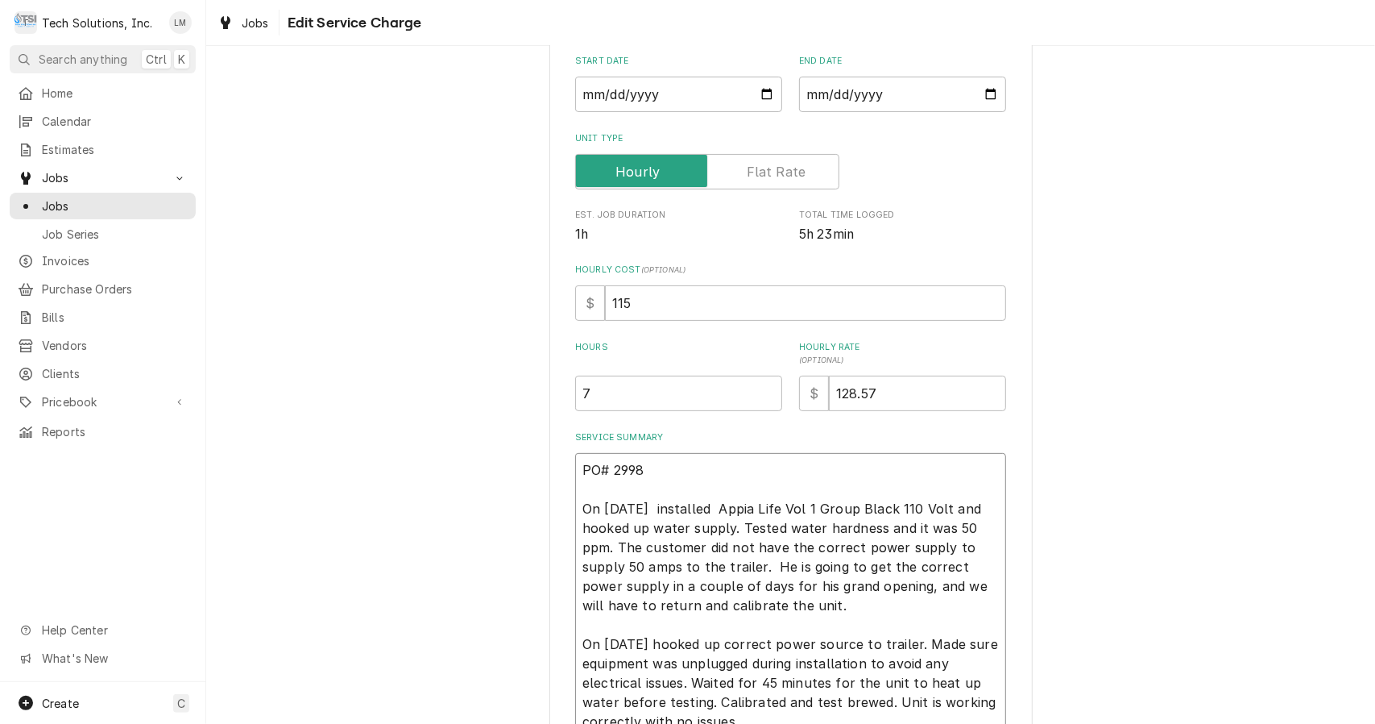
scroll to position [176, 0]
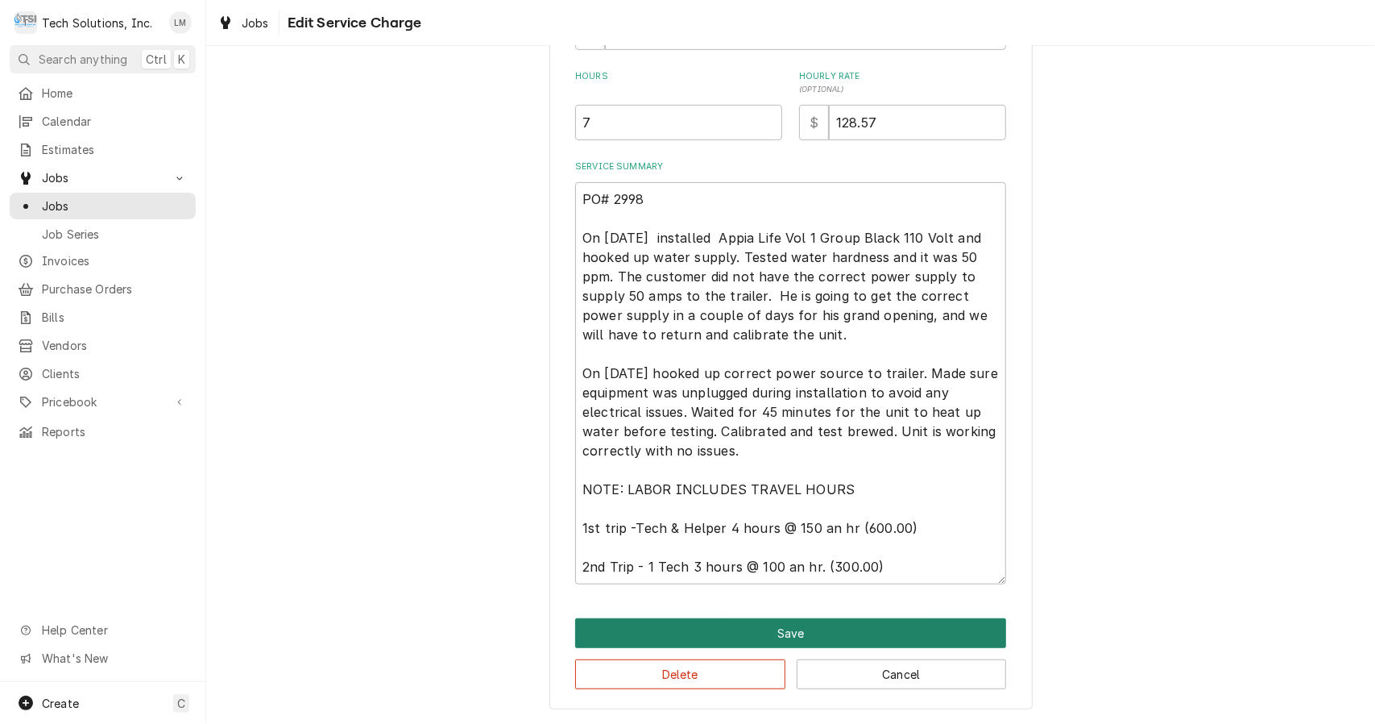
click at [884, 630] on button "Save" at bounding box center [790, 633] width 431 height 30
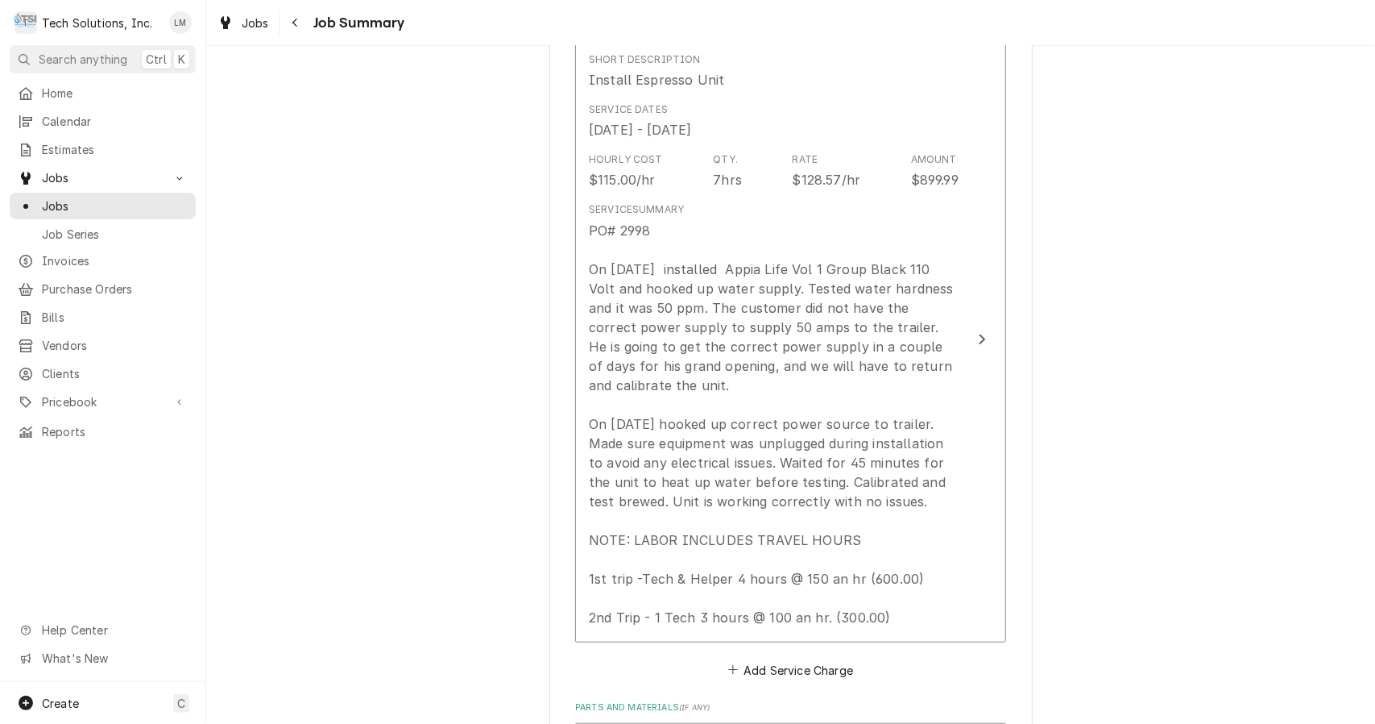
scroll to position [408, 0]
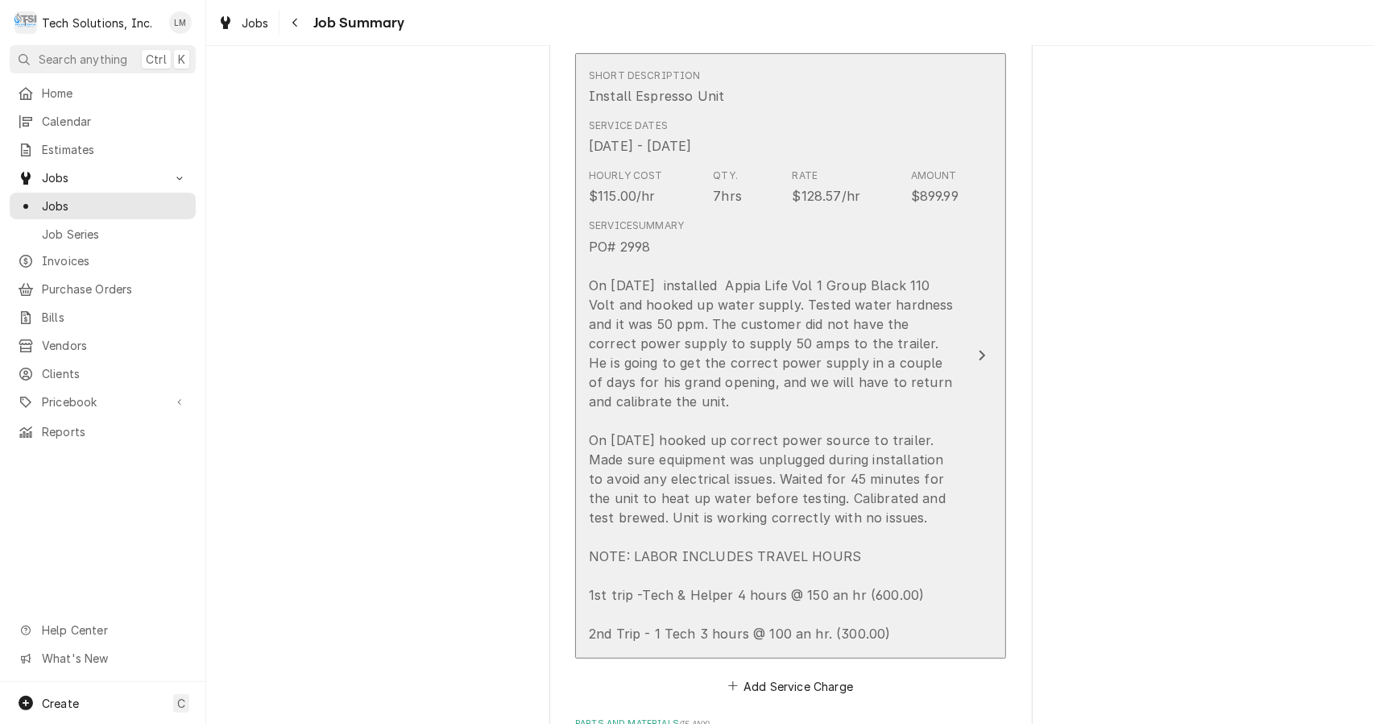
click at [978, 350] on icon "Update Line Item" at bounding box center [982, 355] width 8 height 13
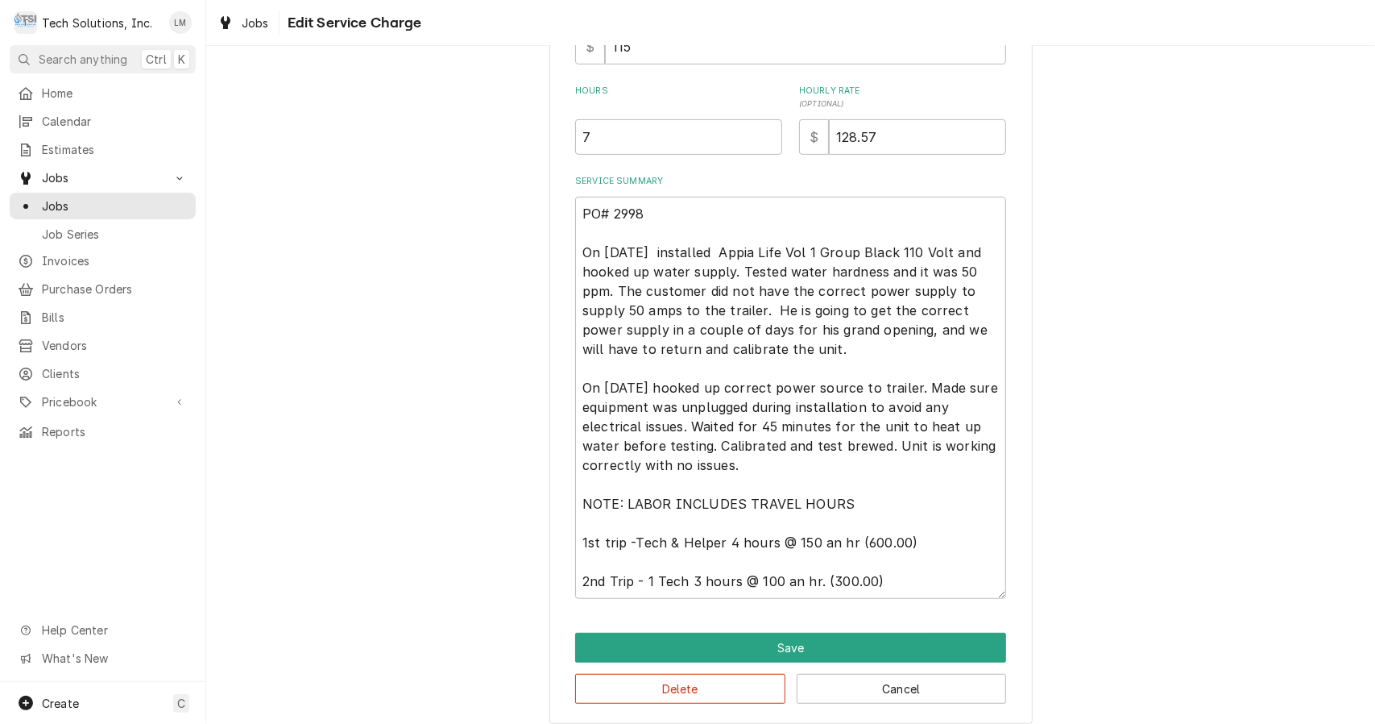
scroll to position [453, 0]
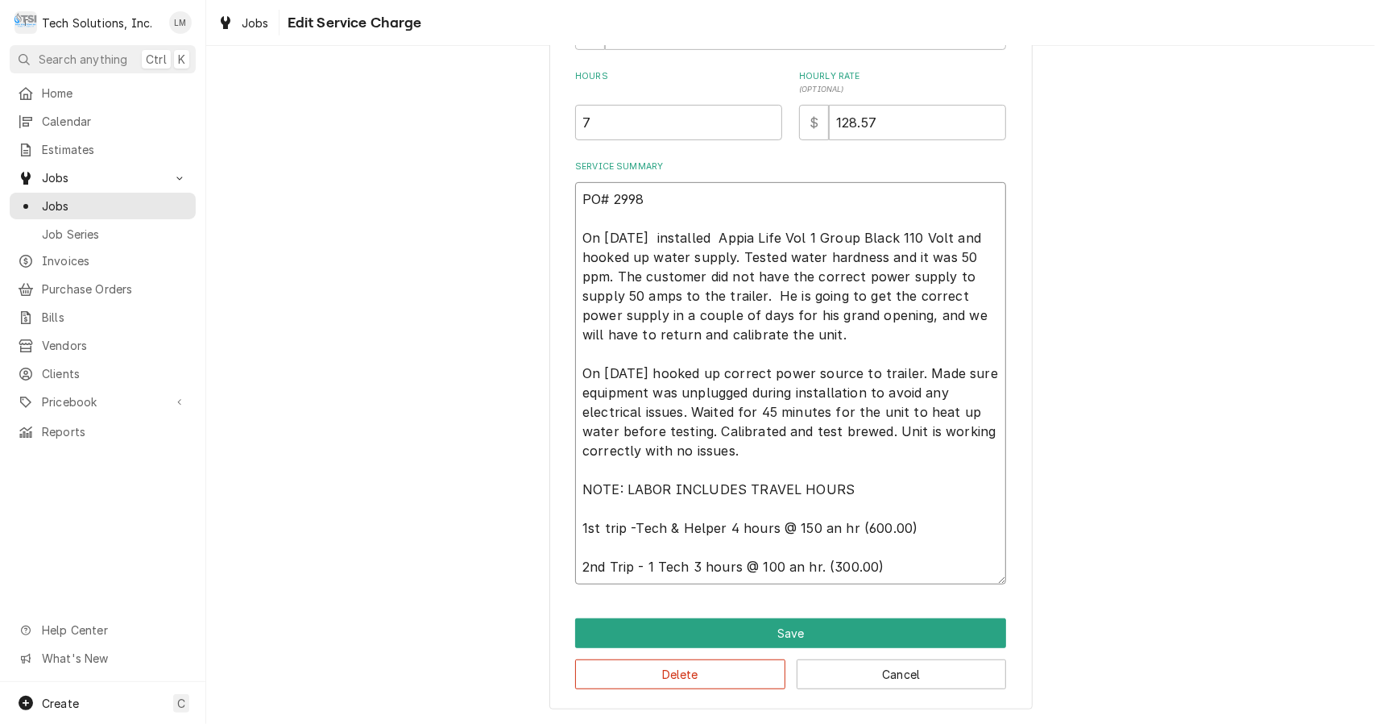
click at [619, 236] on textarea "PO# 2998 On 8/3/25 installed Appia Life Vol 1 Group Black 110 Volt and hooked u…" at bounding box center [790, 383] width 431 height 402
click at [582, 530] on textarea "PO# 2998 On 8/21/25 installed Appia Life Vol 1 Group Black 110 Volt and hooked …" at bounding box center [790, 383] width 431 height 402
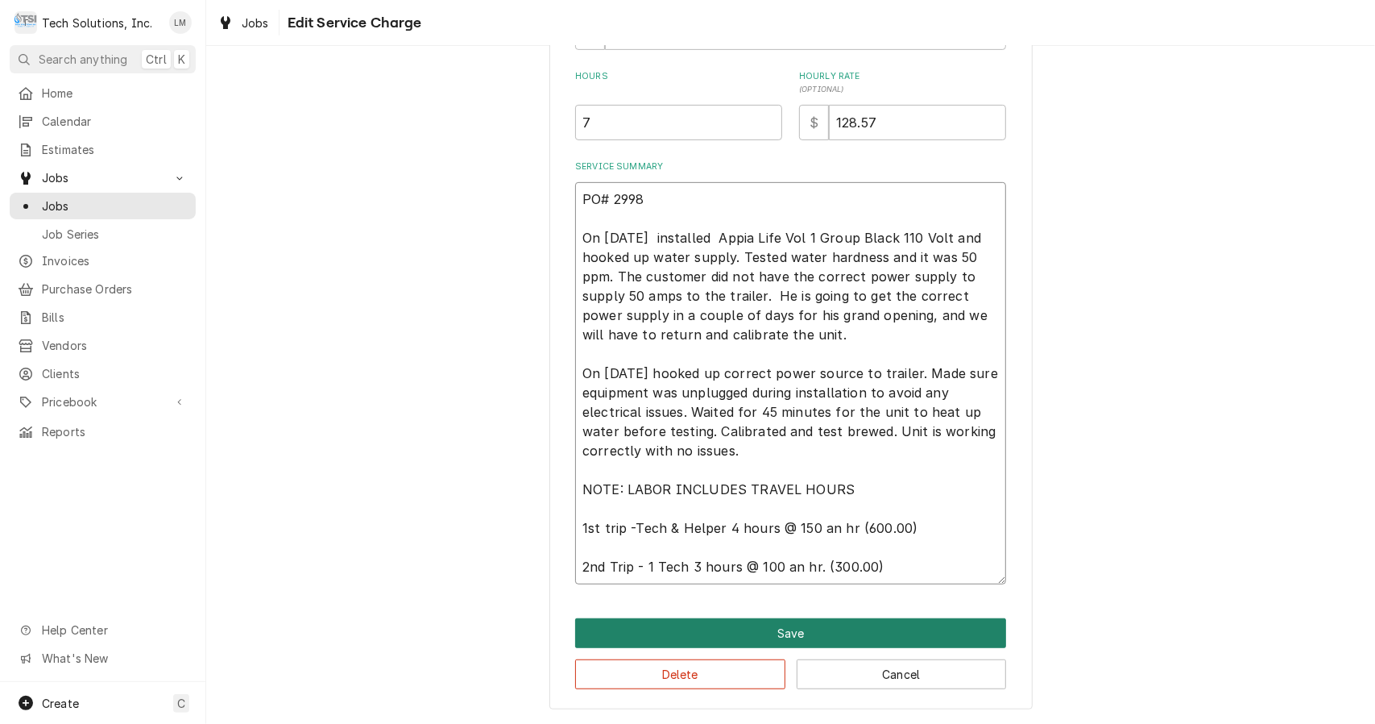
click at [815, 628] on button "Save" at bounding box center [790, 633] width 431 height 30
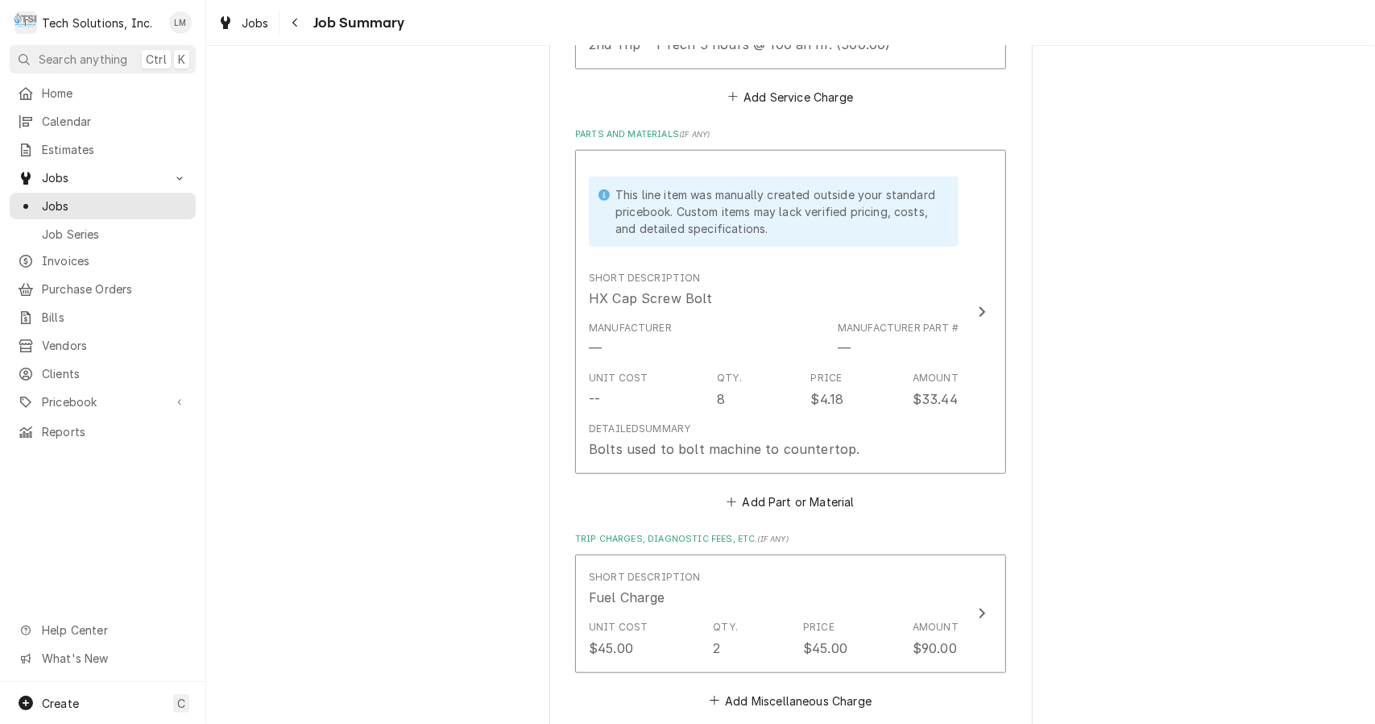
scroll to position [997, 0]
click at [979, 305] on icon "Update Line Item" at bounding box center [982, 311] width 8 height 13
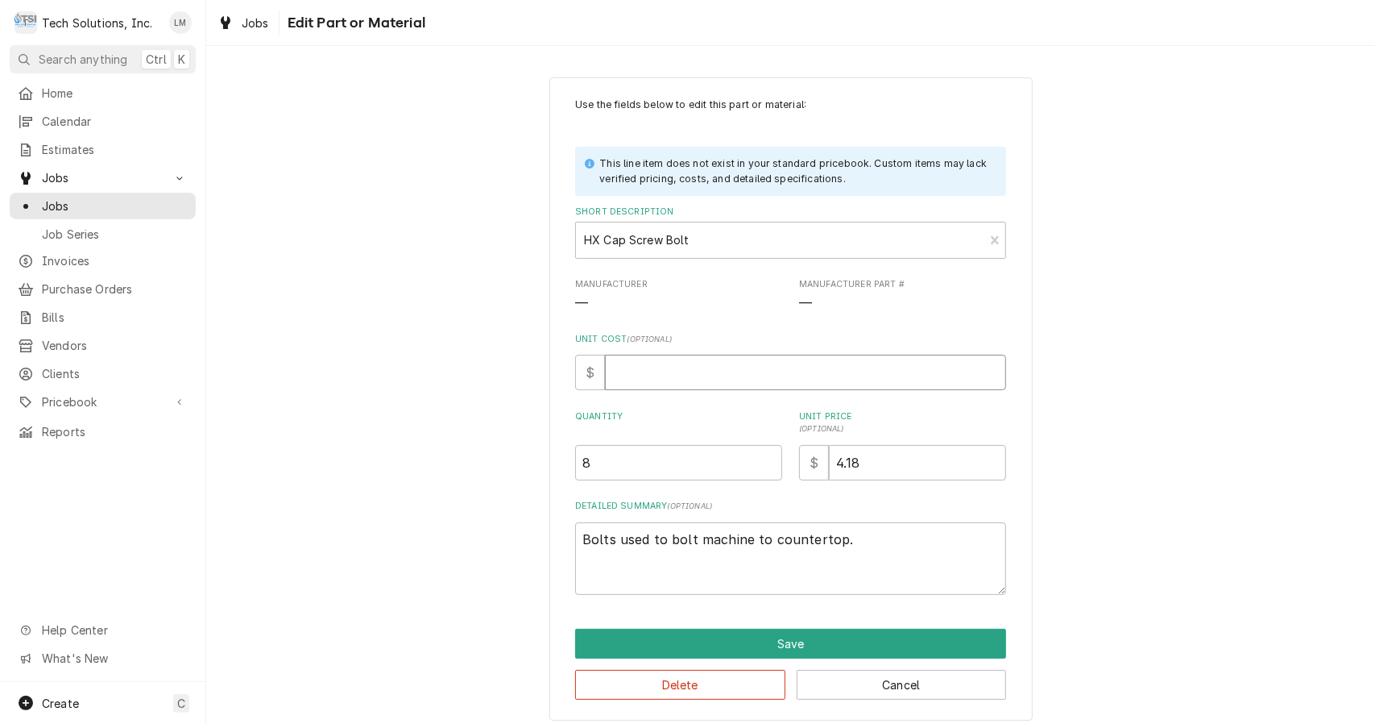
click at [716, 377] on input "Unit Cost ( optional )" at bounding box center [805, 372] width 401 height 35
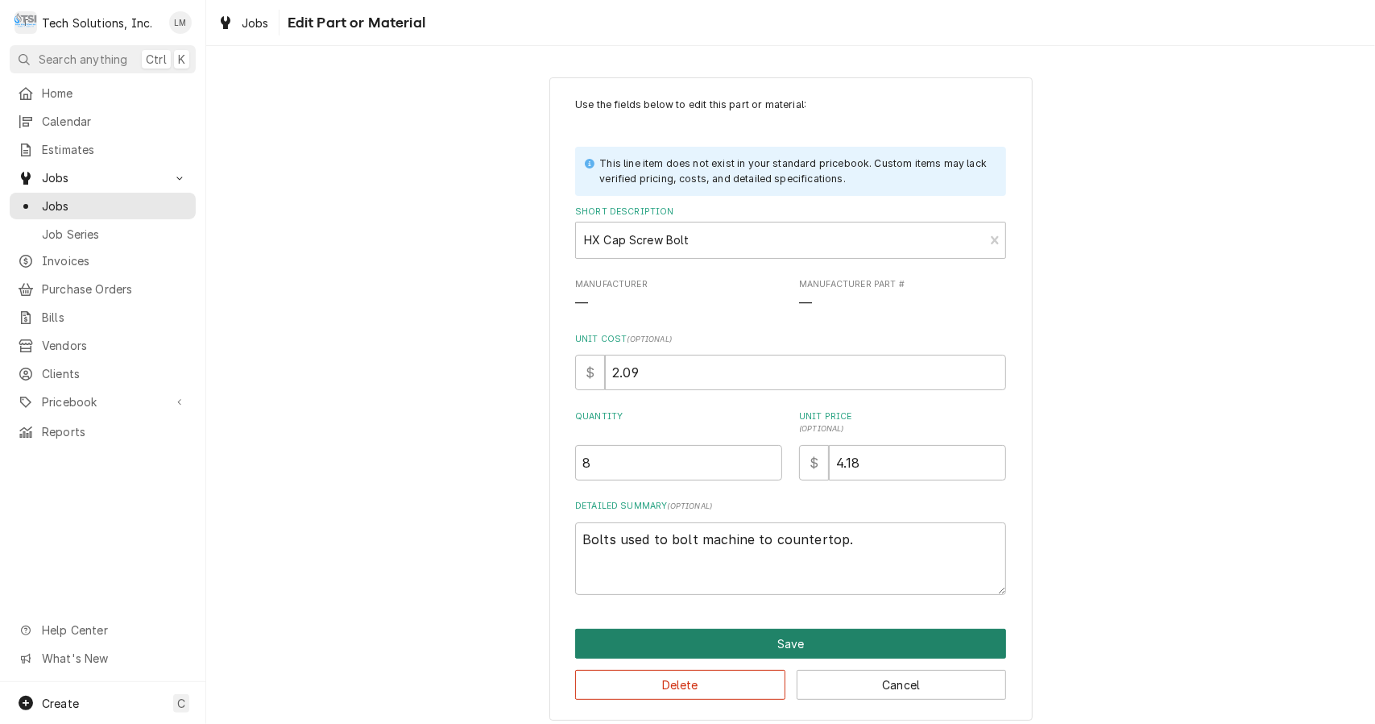
click at [822, 649] on button "Save" at bounding box center [790, 643] width 431 height 30
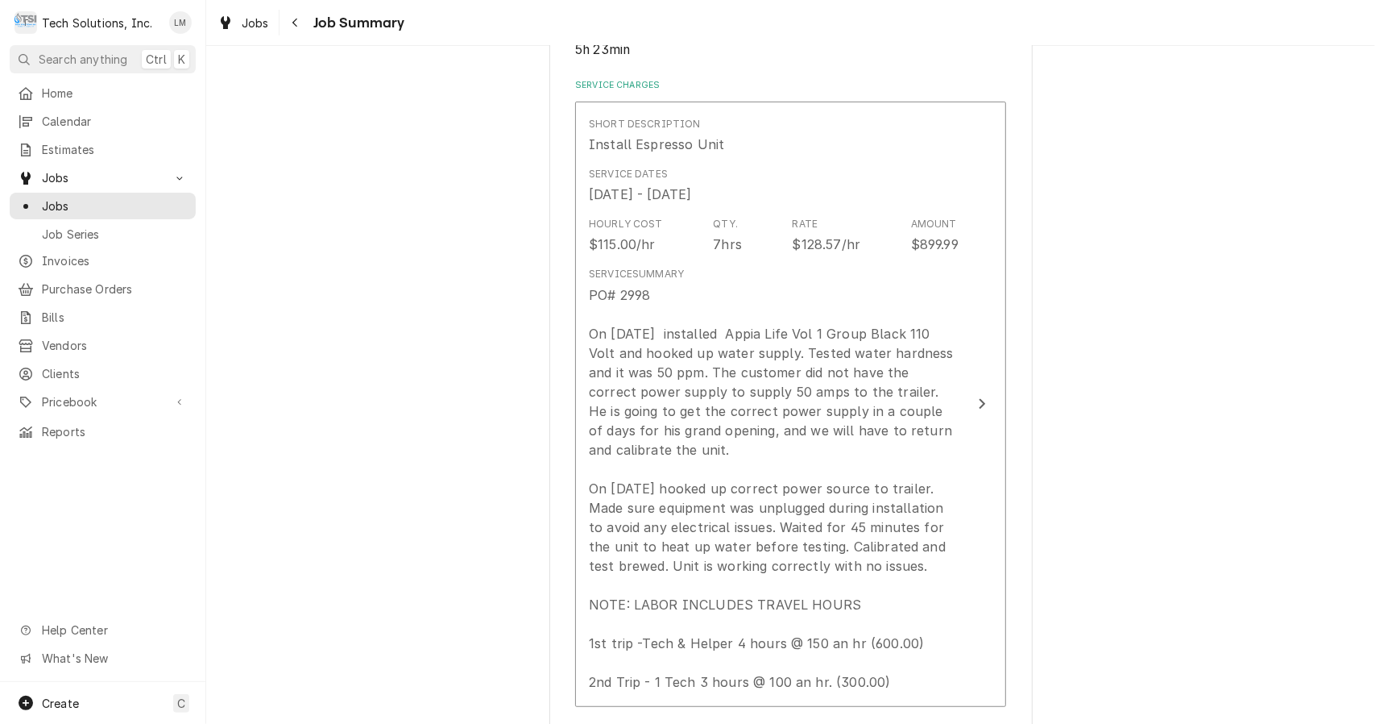
scroll to position [356, 0]
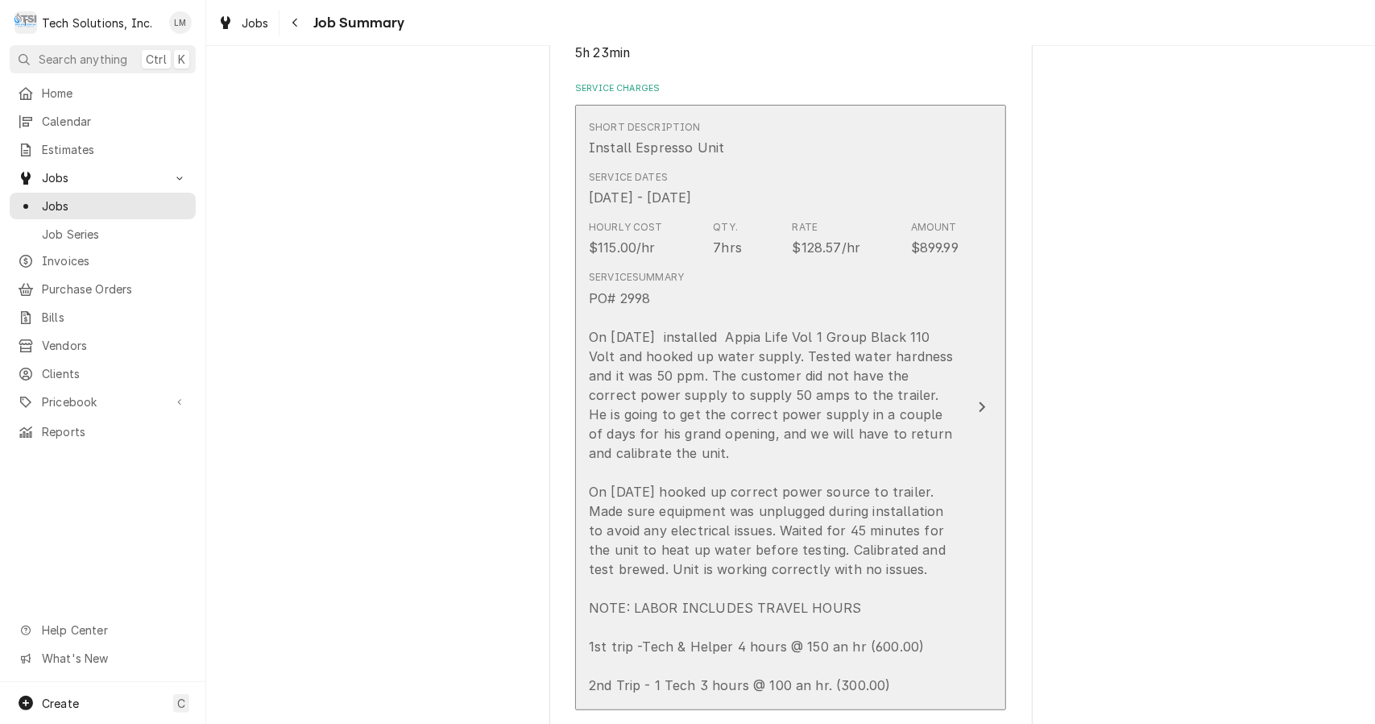
click at [980, 402] on icon "Update Line Item" at bounding box center [983, 407] width 6 height 10
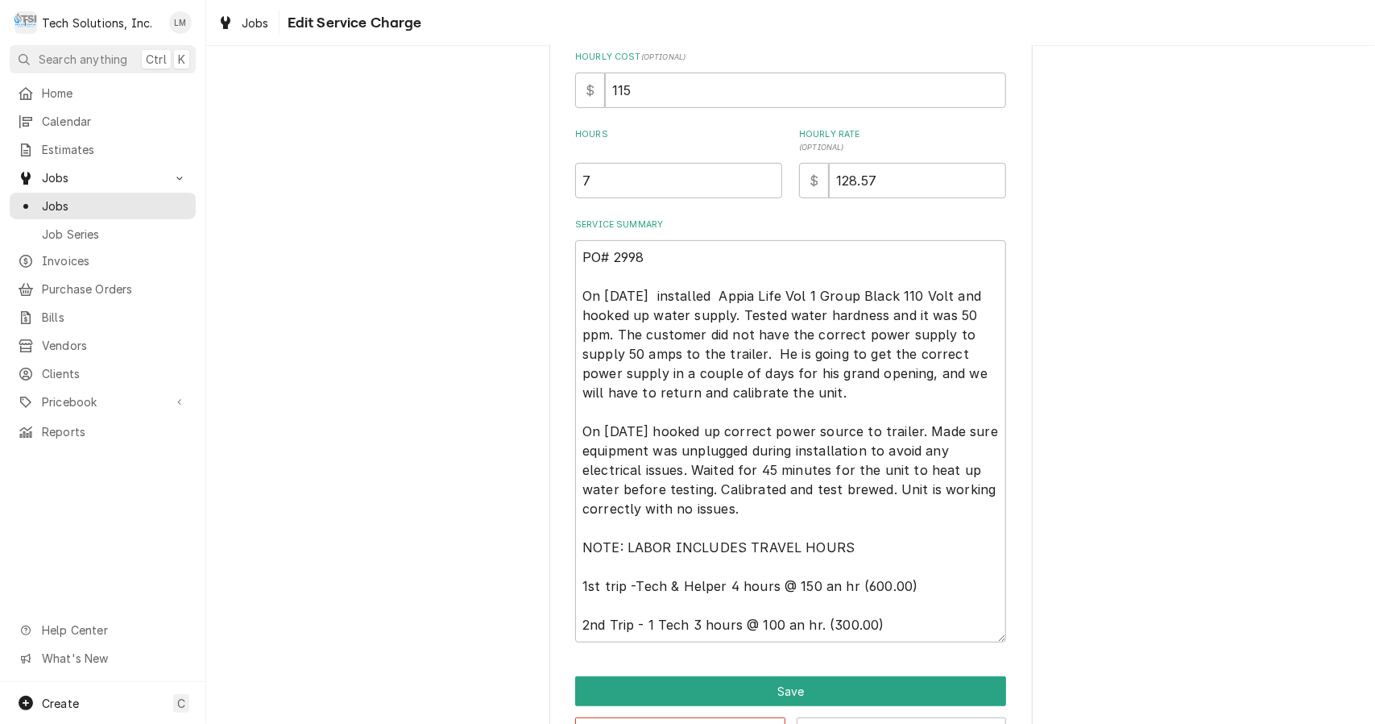
scroll to position [453, 0]
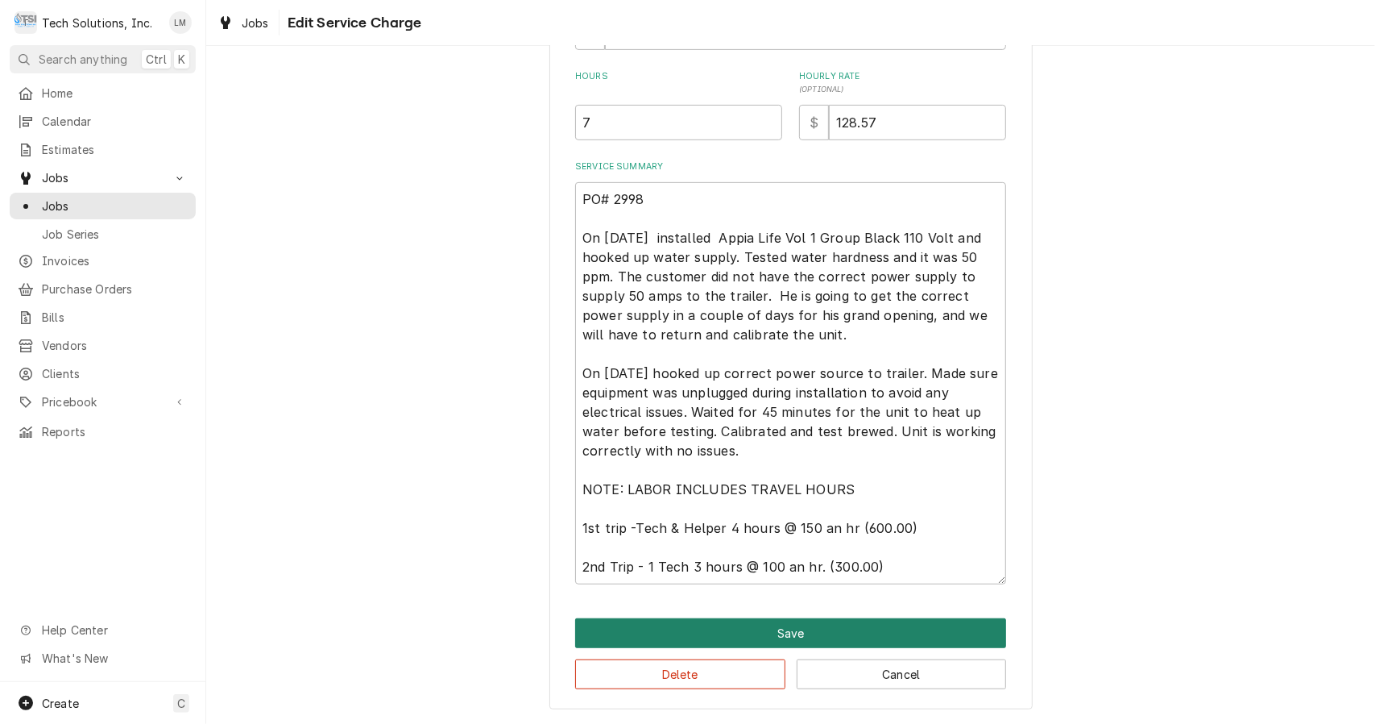
click at [843, 636] on button "Save" at bounding box center [790, 633] width 431 height 30
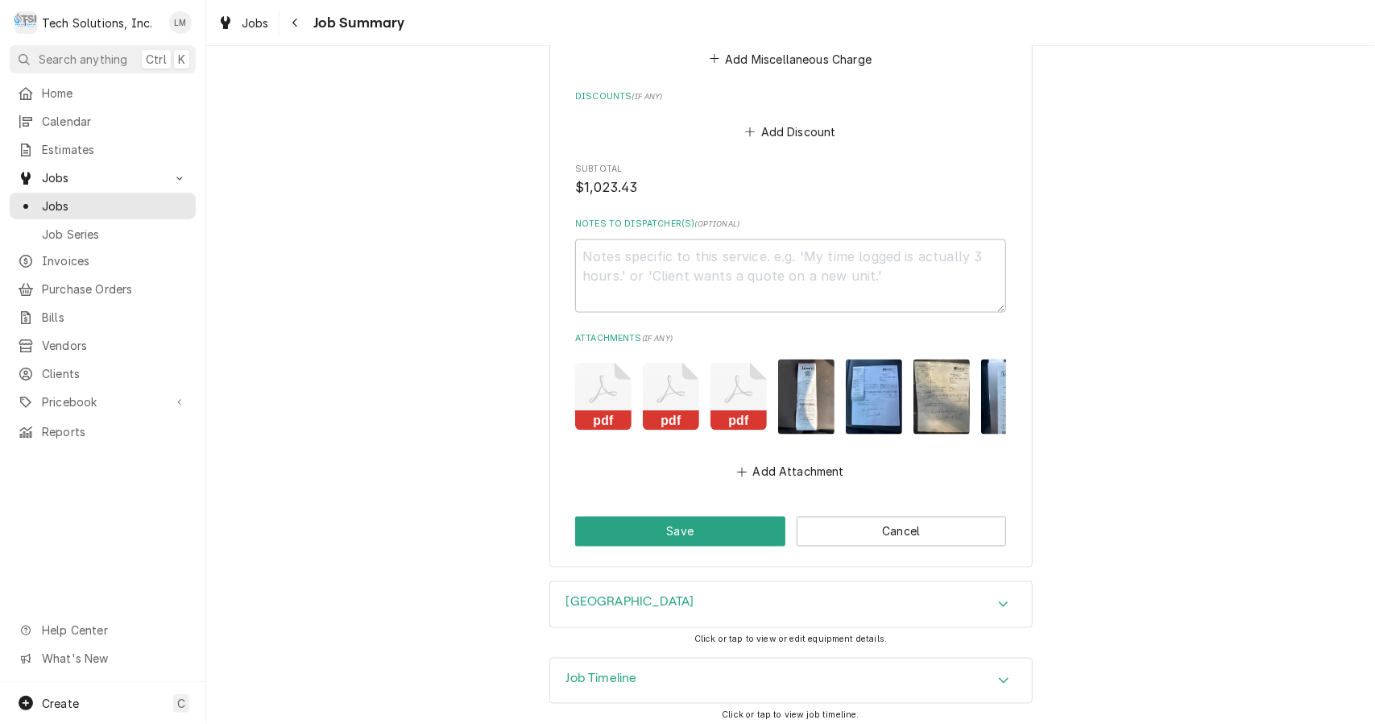
scroll to position [1640, 0]
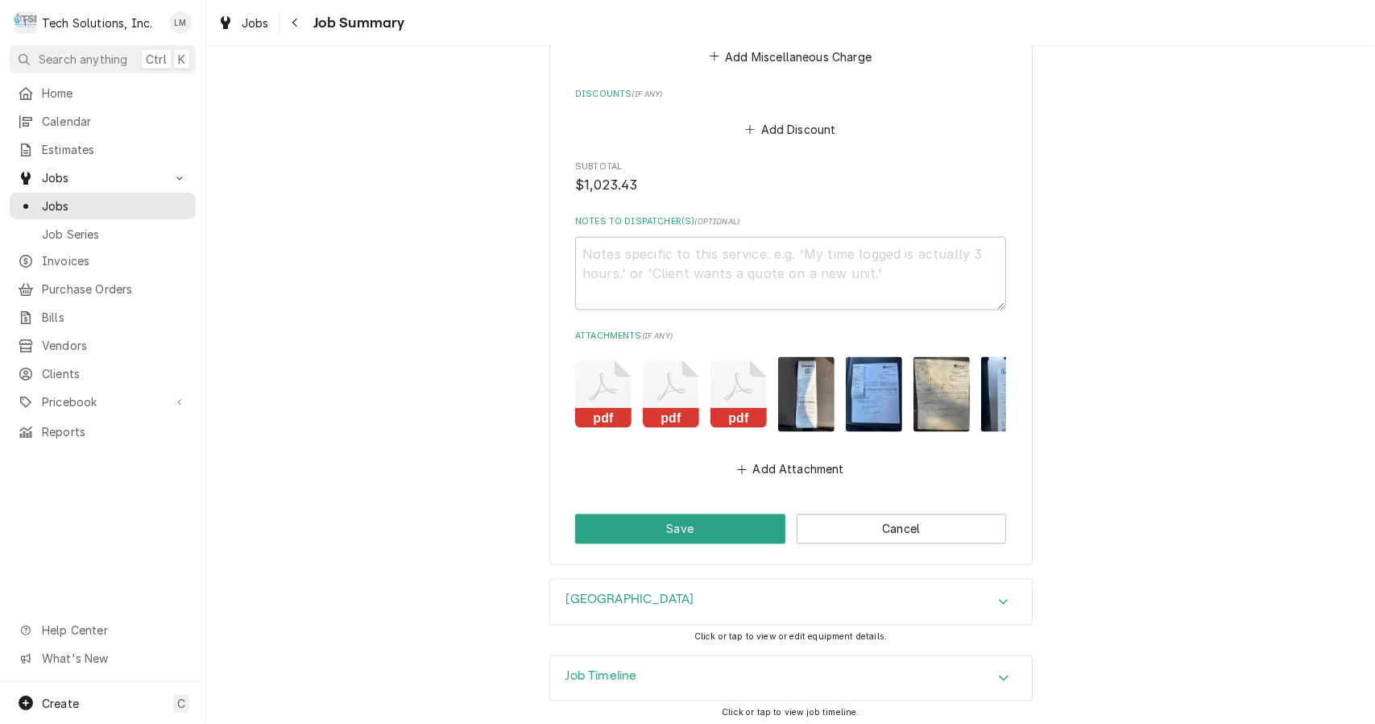
click at [750, 522] on button "Save" at bounding box center [680, 529] width 210 height 30
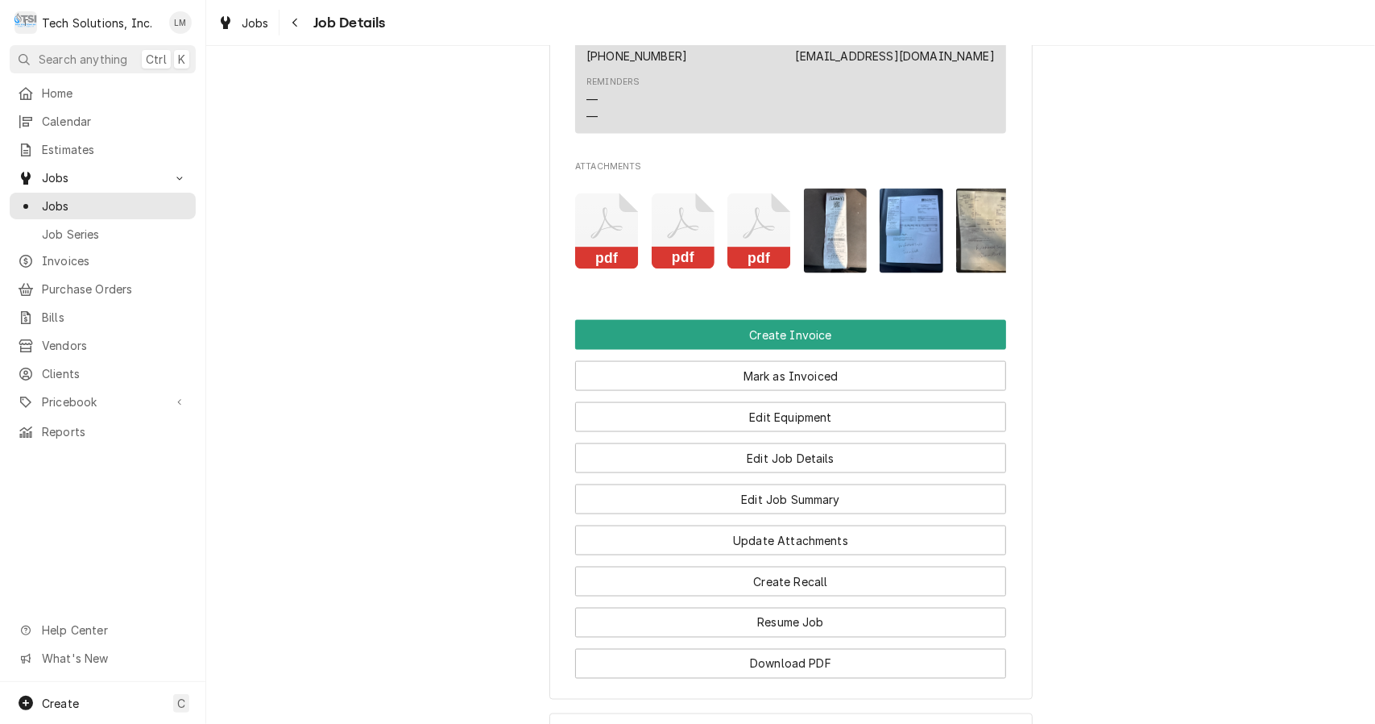
scroll to position [1789, 0]
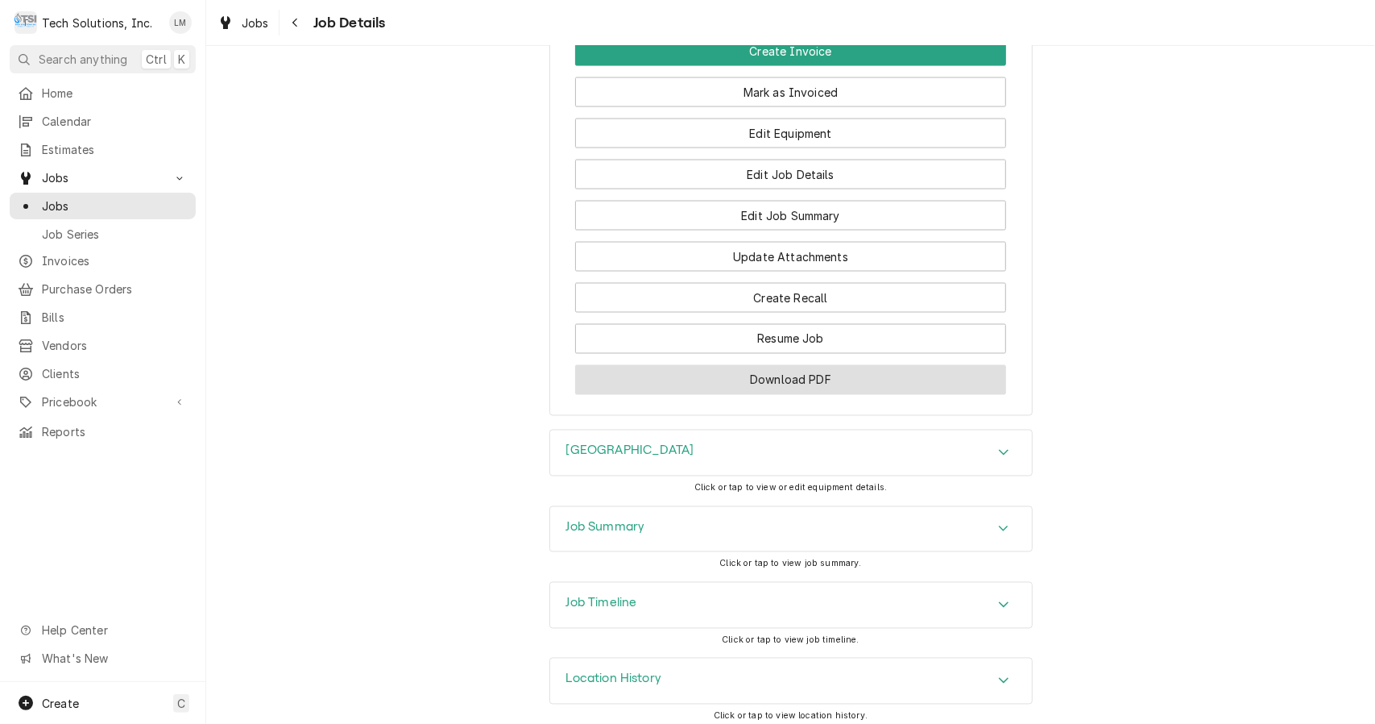
click at [854, 382] on button "Download PDF" at bounding box center [790, 380] width 431 height 30
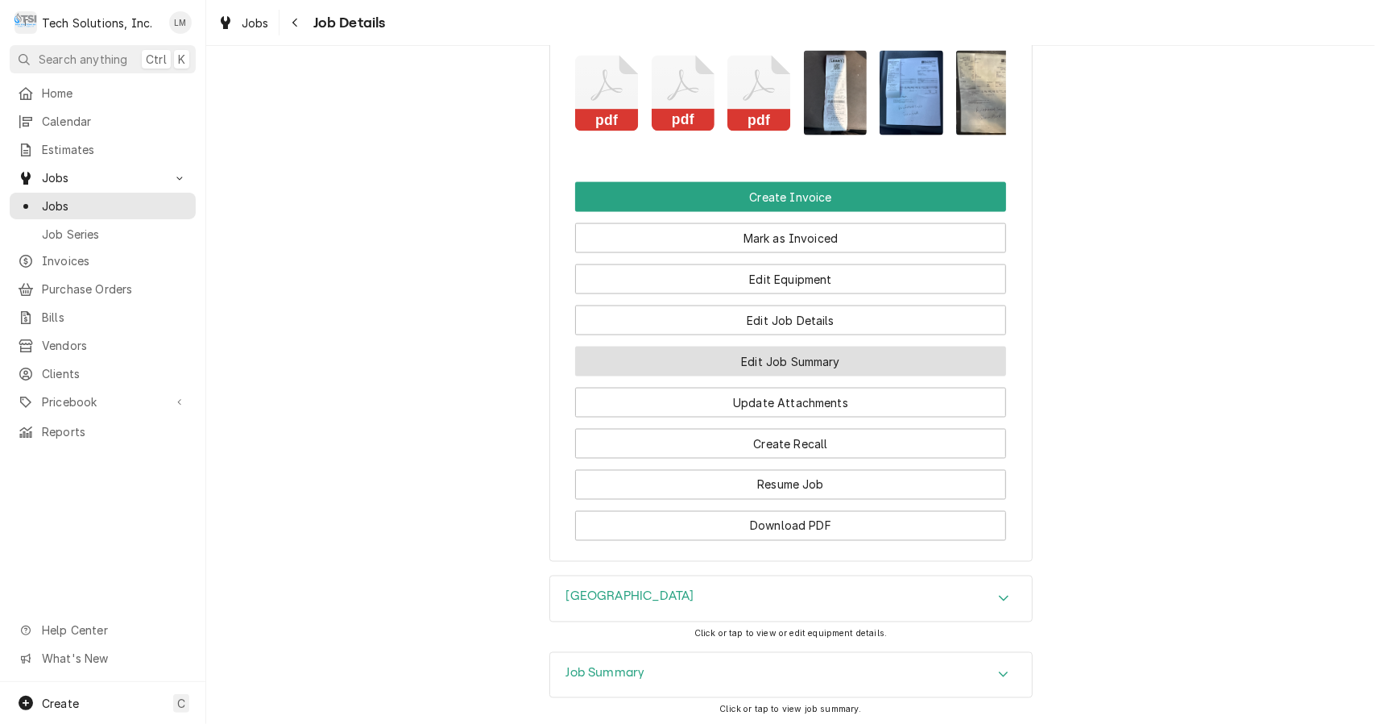
scroll to position [1643, 0]
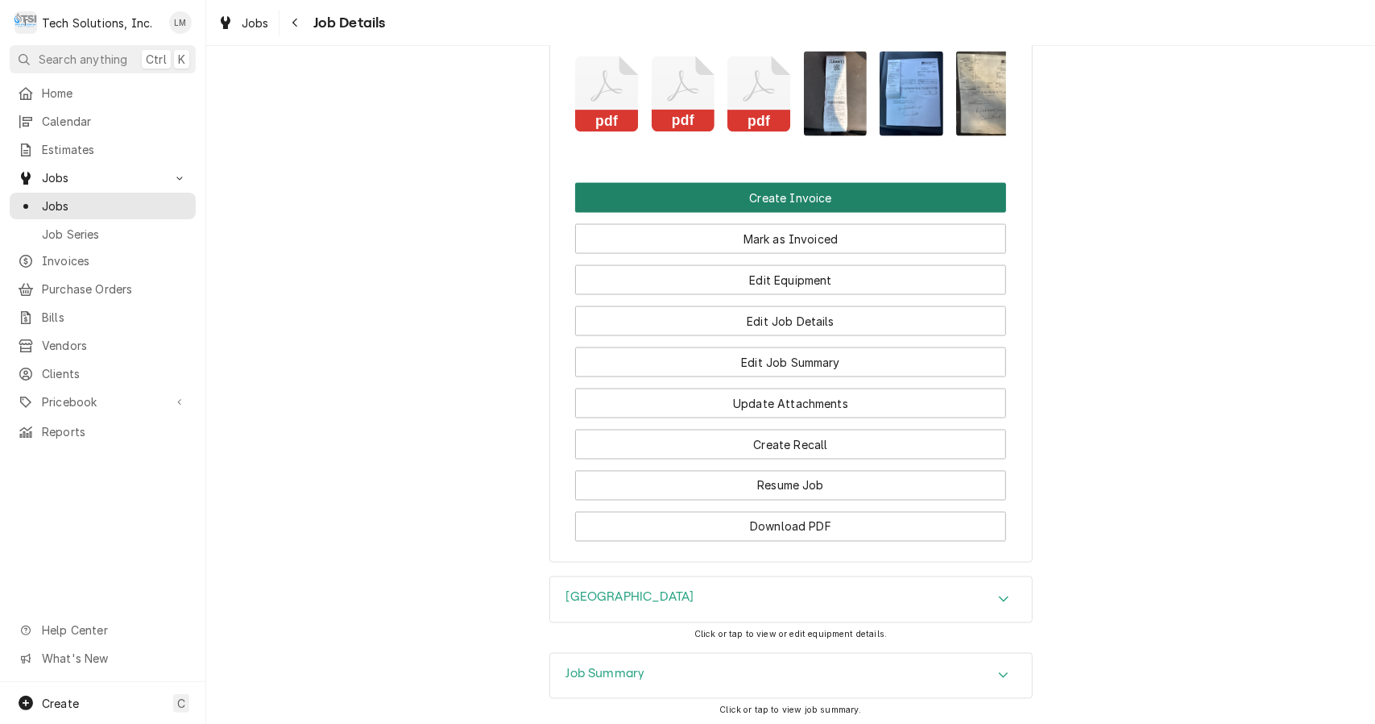
click at [771, 195] on button "Create Invoice" at bounding box center [790, 198] width 431 height 30
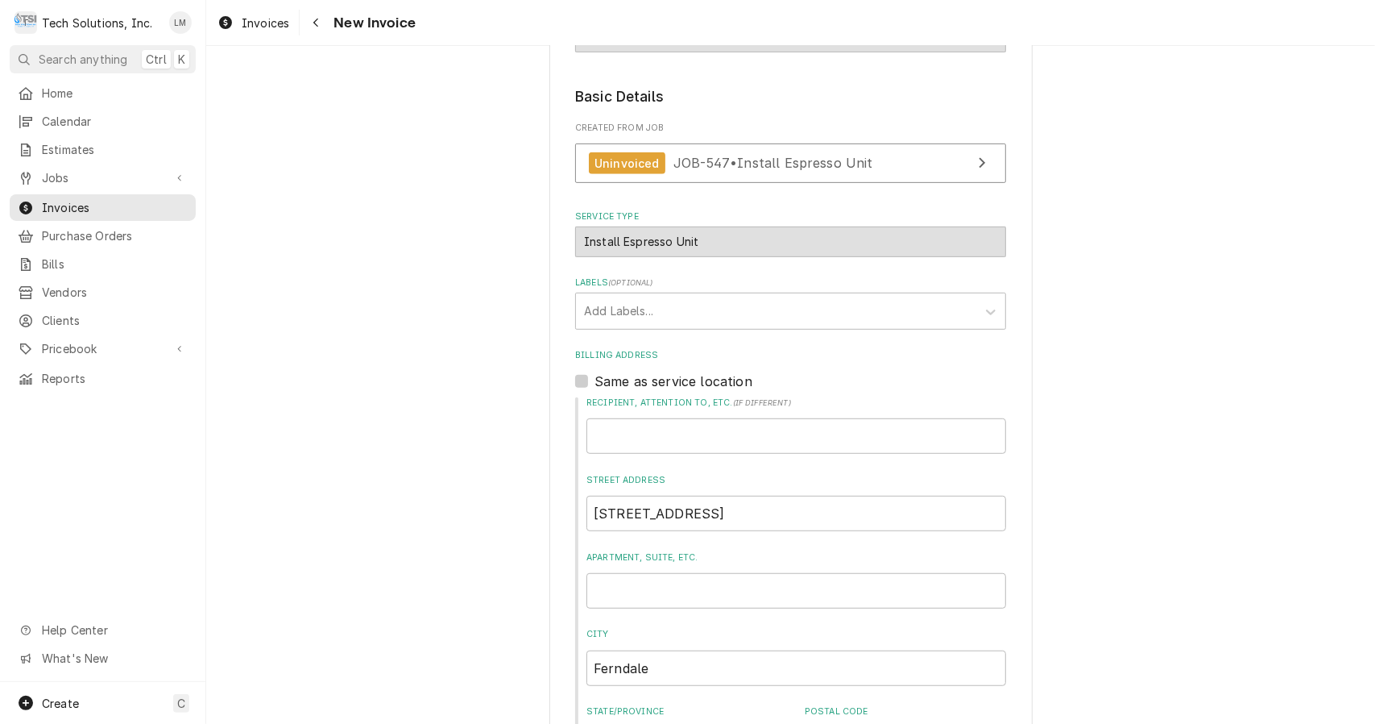
scroll to position [821, 0]
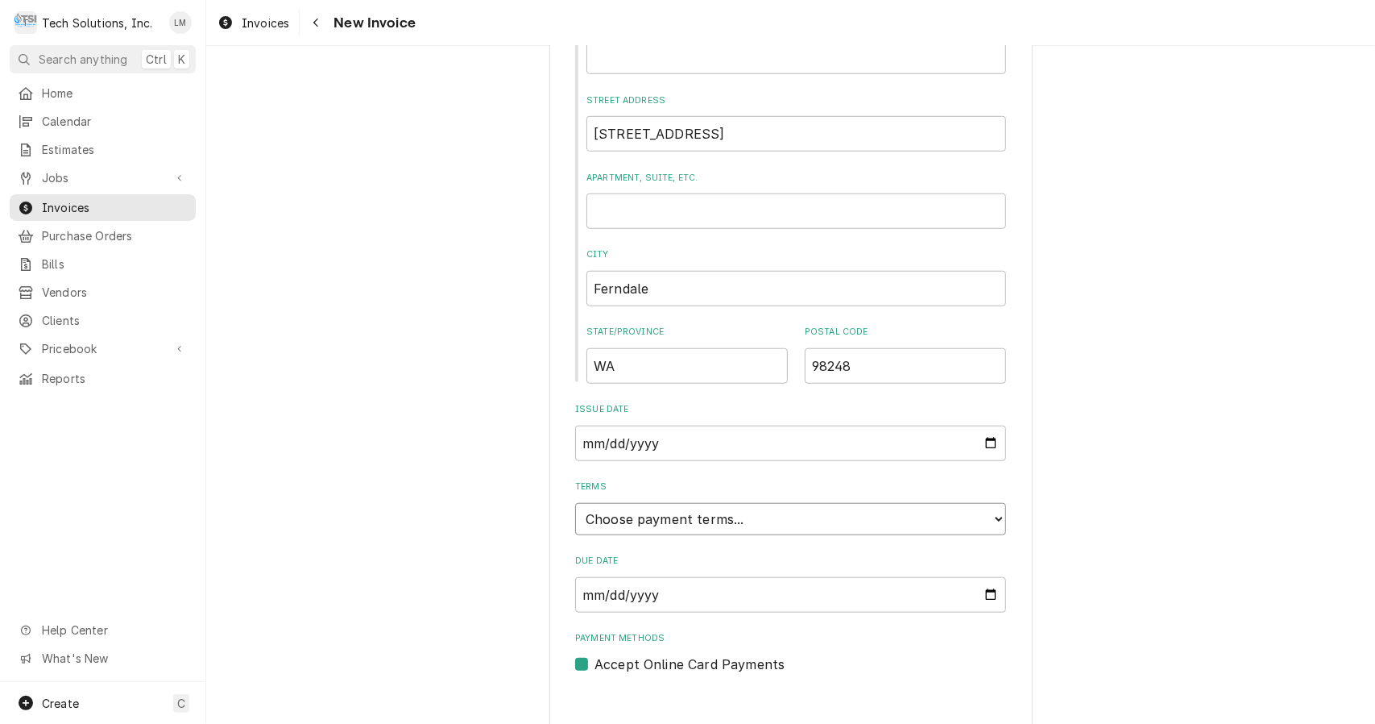
click at [989, 503] on select "Choose payment terms... Same Day Net 7 Net 14 Net 21 Net 30 Net 45 Net 60 Net 90" at bounding box center [790, 519] width 431 height 32
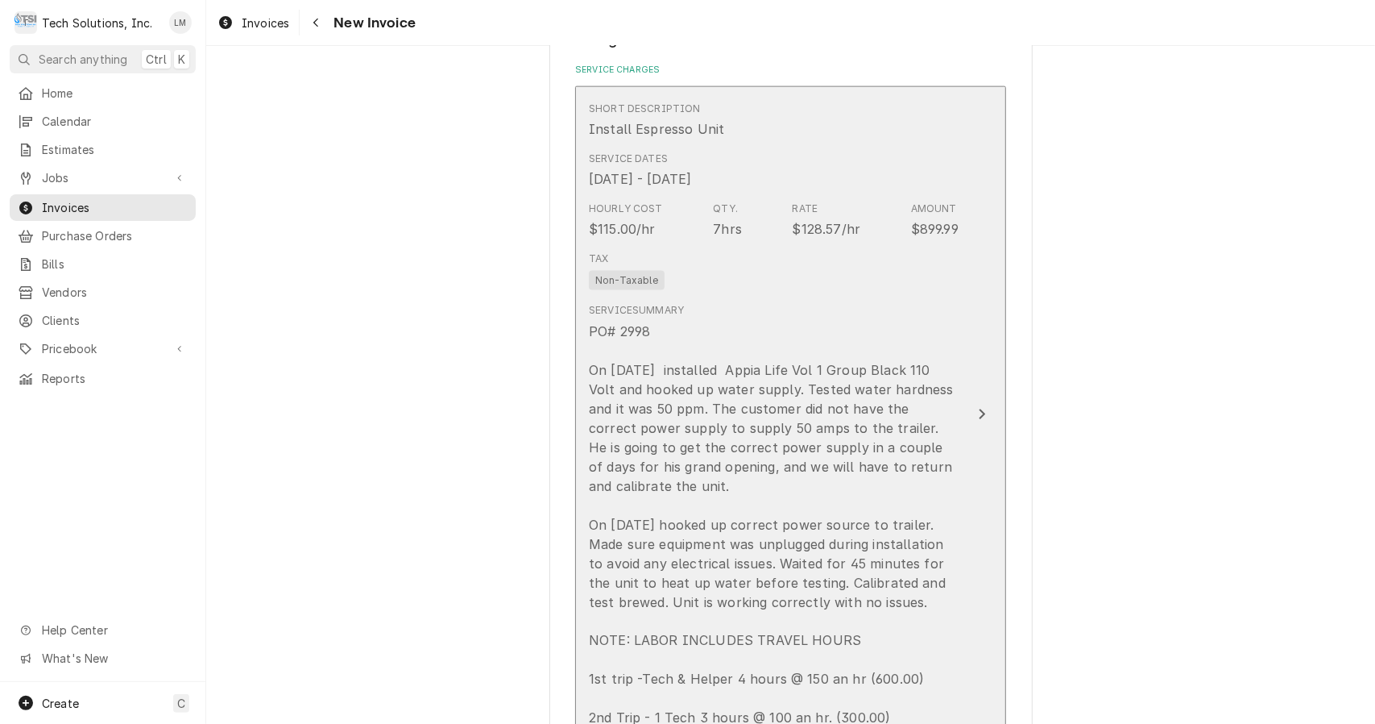
click at [953, 432] on button "Short Description Install Espresso Unit Service Dates Aug 21, 2025 - Aug 25, 20…" at bounding box center [790, 414] width 431 height 657
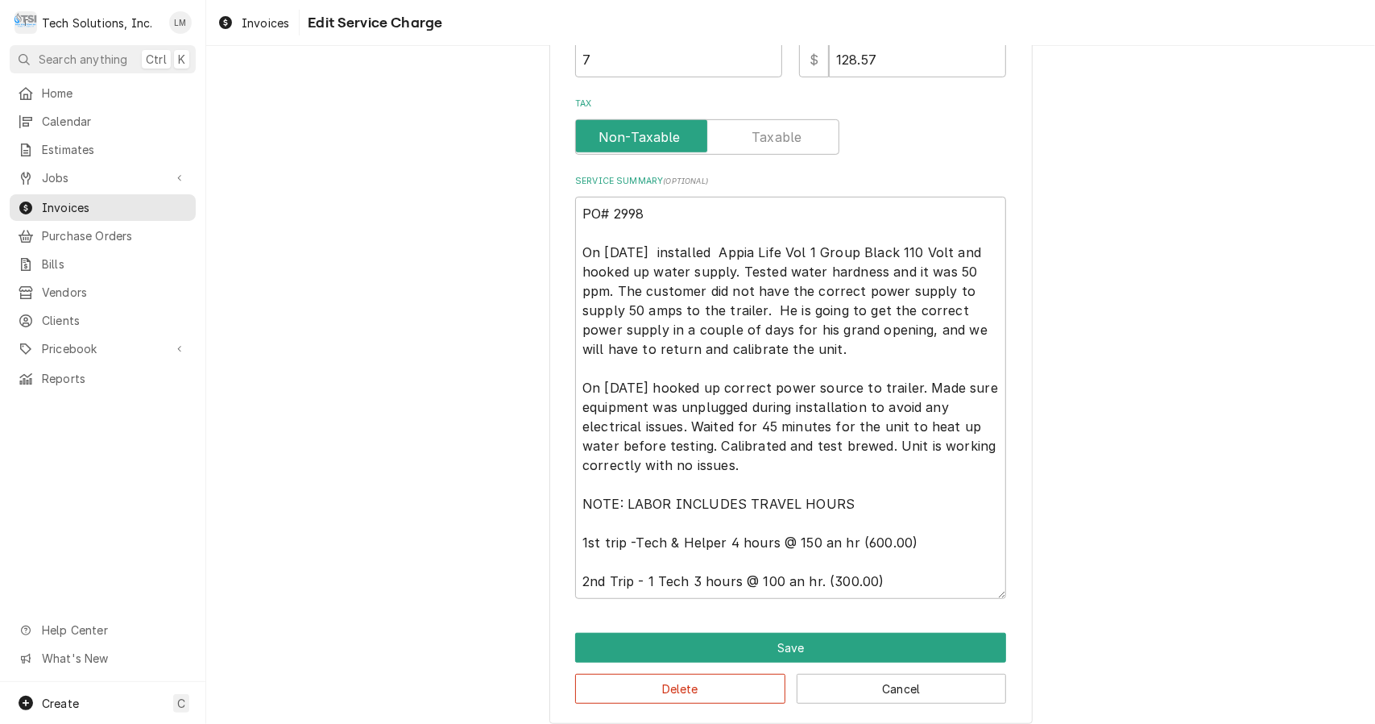
scroll to position [517, 0]
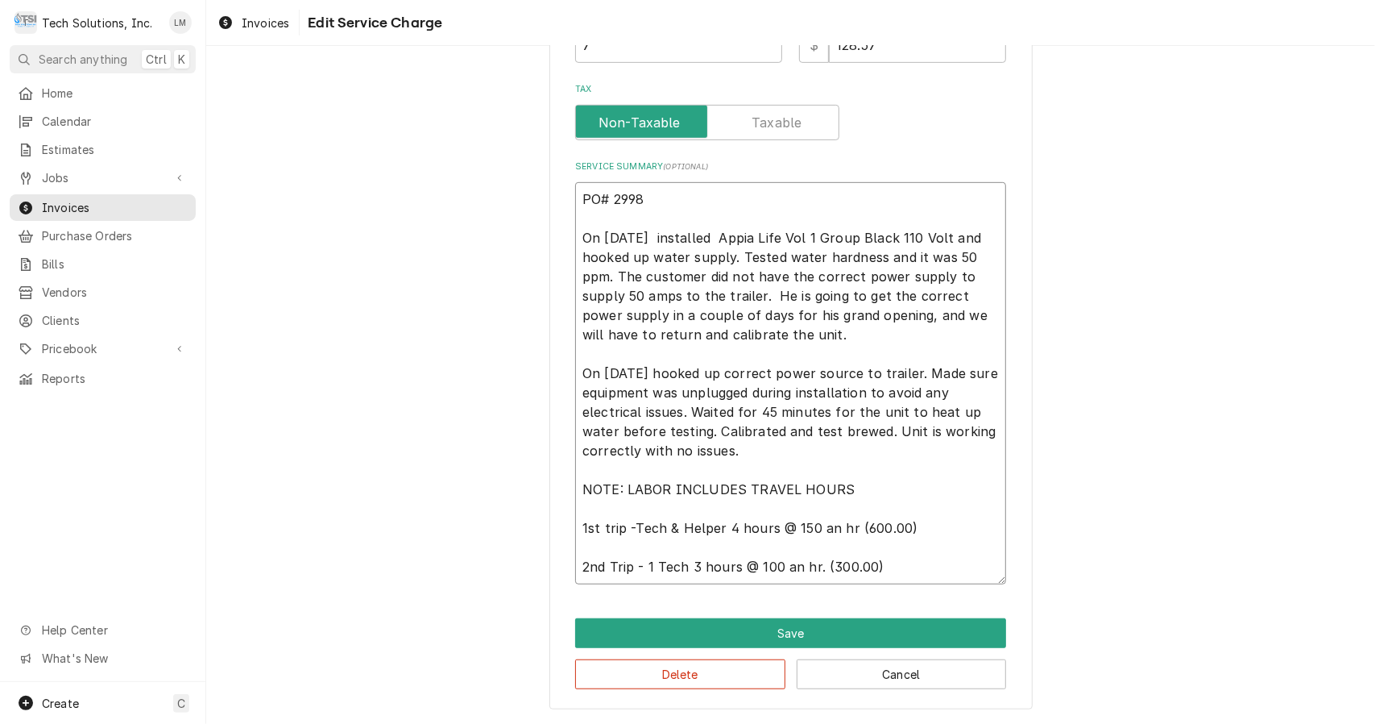
click at [686, 219] on textarea "PO# 2998 On 8/21/25 installed Appia Life Vol 1 Group Black 110 Volt and hooked …" at bounding box center [790, 383] width 431 height 402
drag, startPoint x: 643, startPoint y: 205, endPoint x: 562, endPoint y: 197, distance: 81.0
click at [562, 197] on div "Use the fields below to edit this service charge Short Description Install Espr…" at bounding box center [790, 135] width 483 height 1150
type textarea "x"
type textarea "On 8/21/25 installed Appia Life Vol 1 Group Black 110 Volt and hooked up water …"
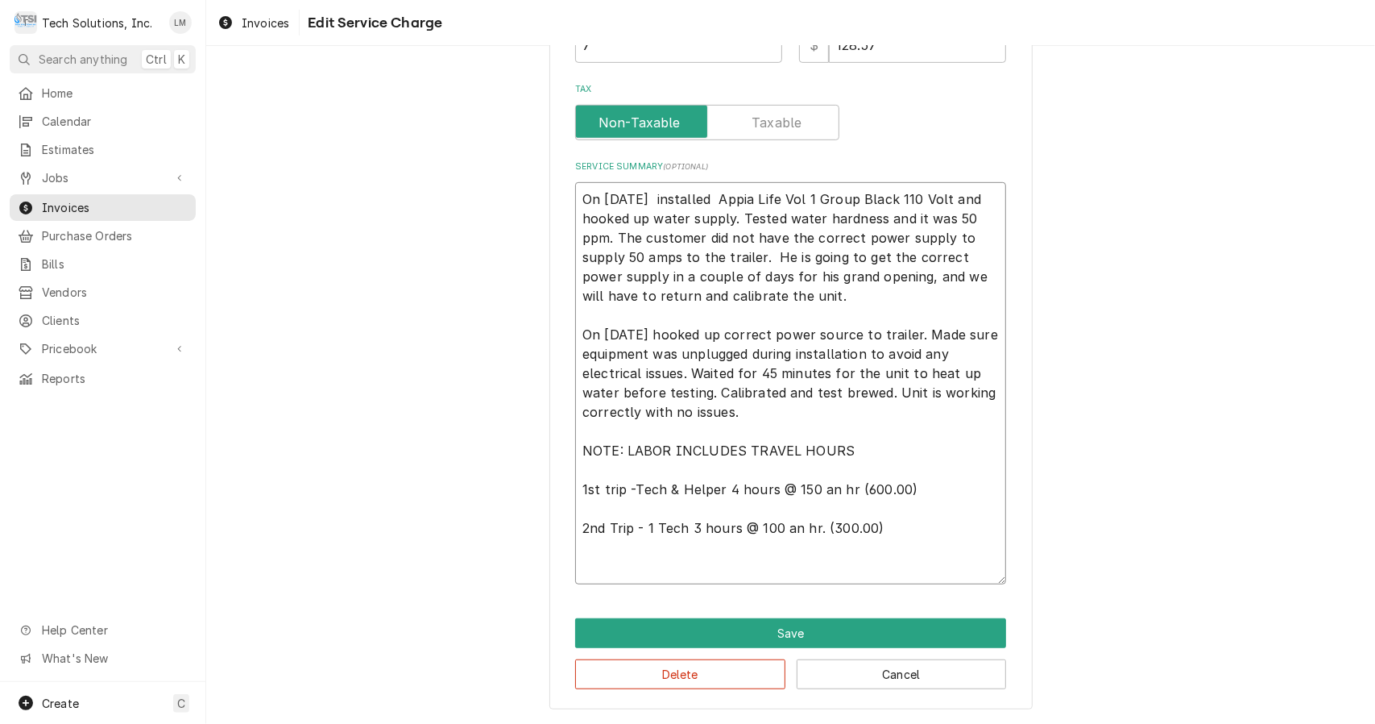
type textarea "x"
type textarea "On 8/21/25 installed Appia Life Vol 1 Group Black 110 Volt and hooked up water …"
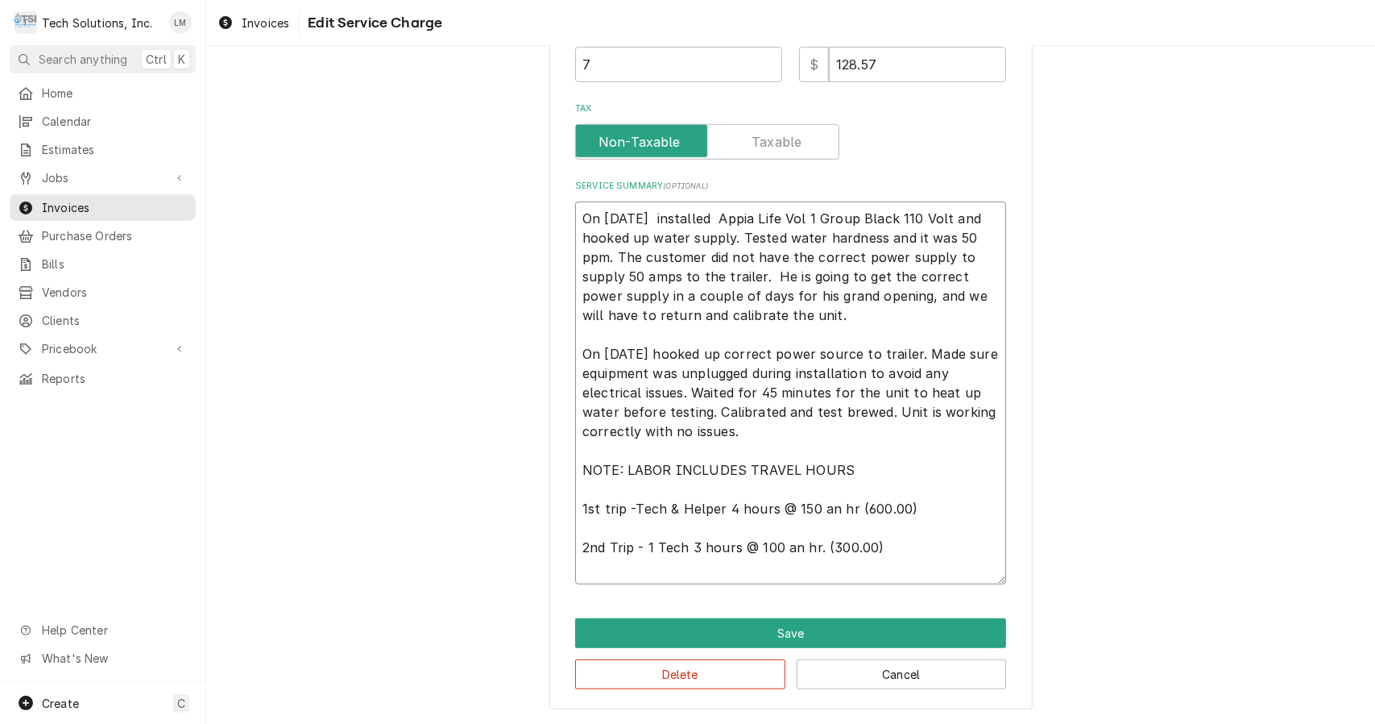
type textarea "x"
type textarea "On 8/21/25 installed Appia Life Vol 1 Group Black 110 Volt and hooked up water …"
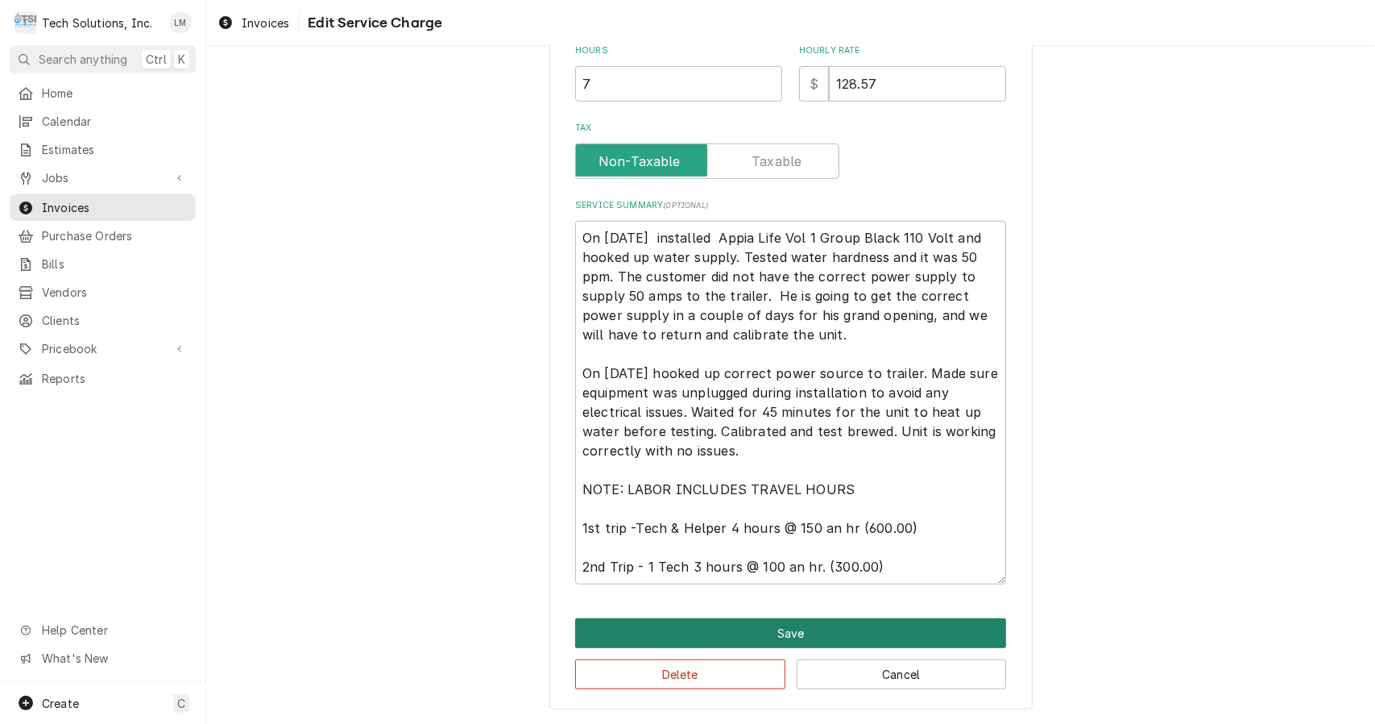
click at [817, 636] on button "Save" at bounding box center [790, 633] width 431 height 30
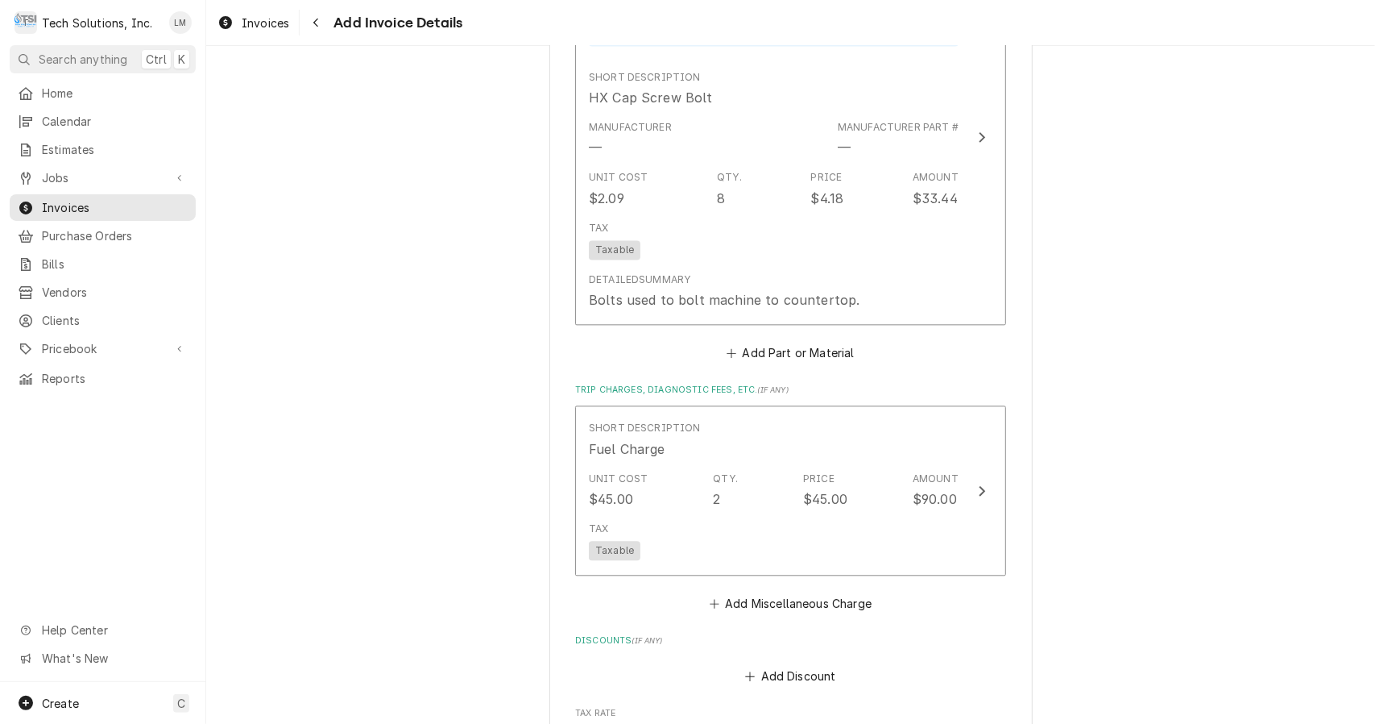
scroll to position [2336, 0]
click at [946, 488] on div "$90.00" at bounding box center [935, 497] width 44 height 19
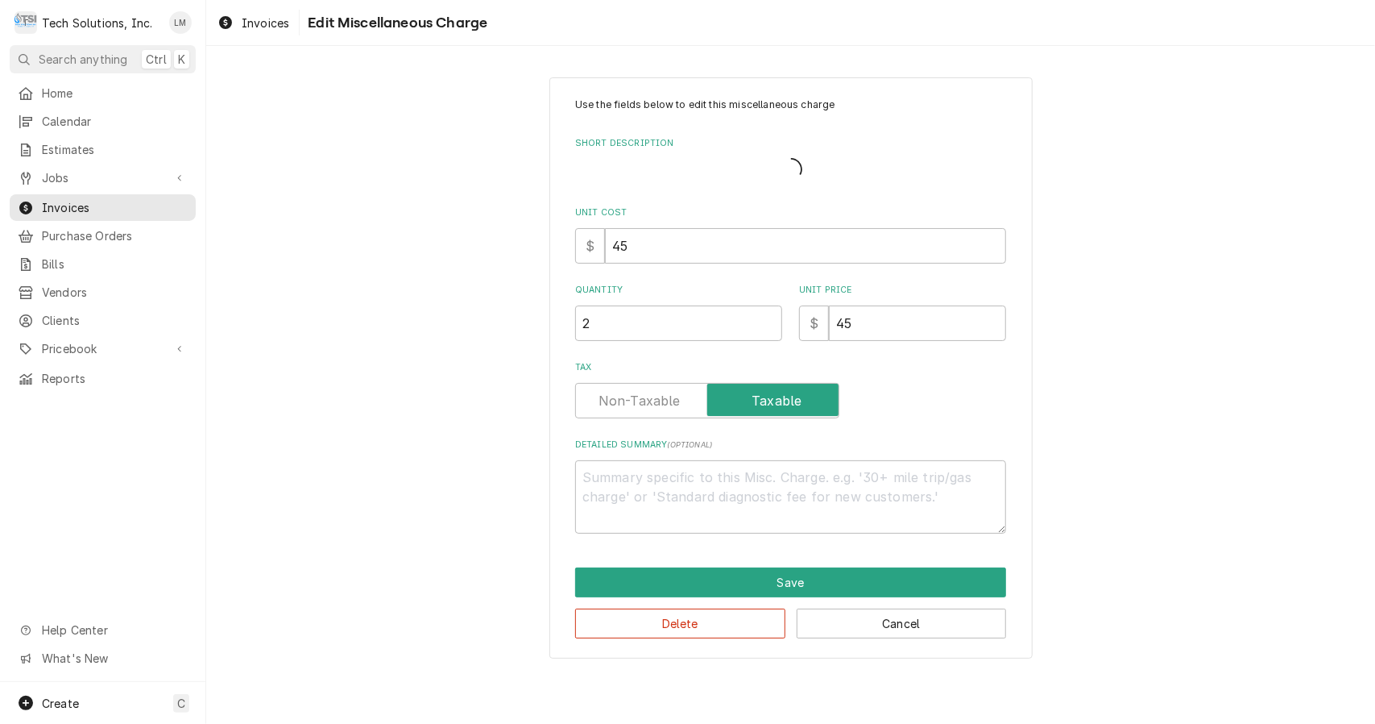
type textarea "x"
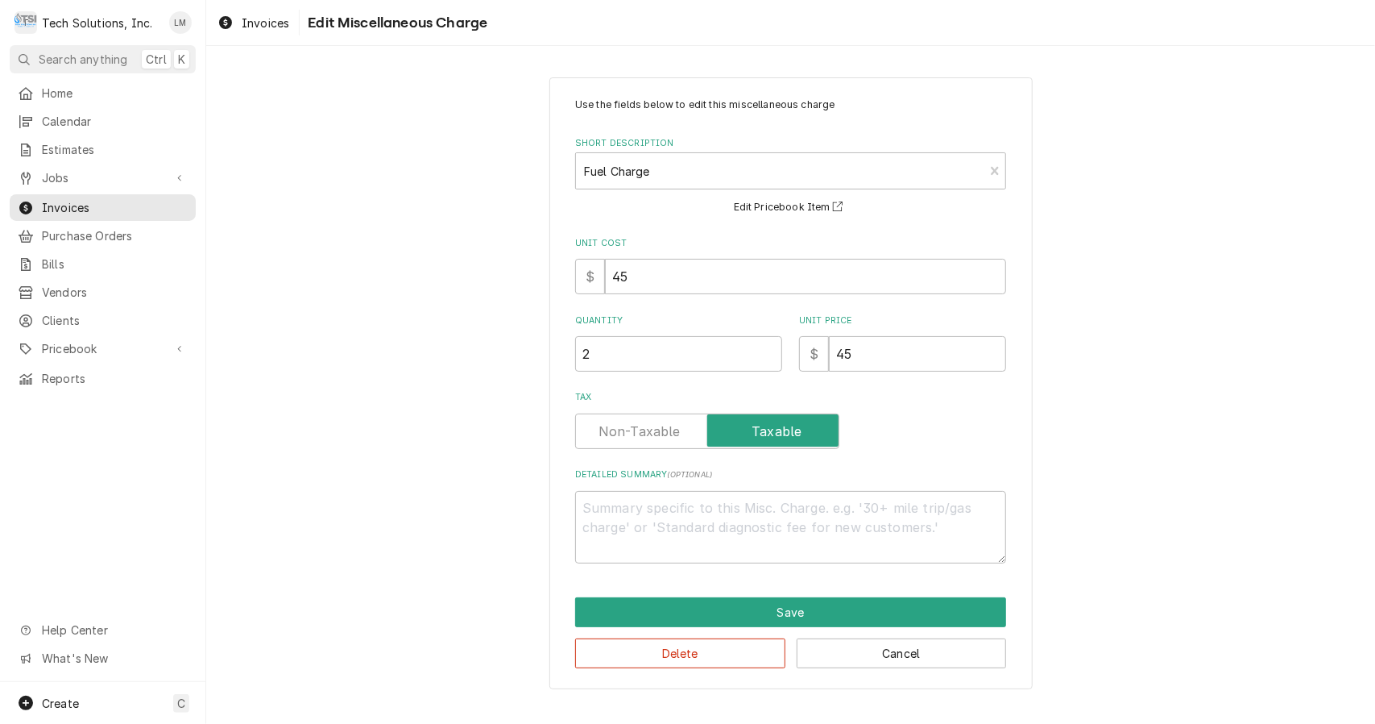
click at [665, 440] on label "Tax" at bounding box center [707, 430] width 264 height 35
click at [665, 440] on input "Tax" at bounding box center [708, 430] width 250 height 35
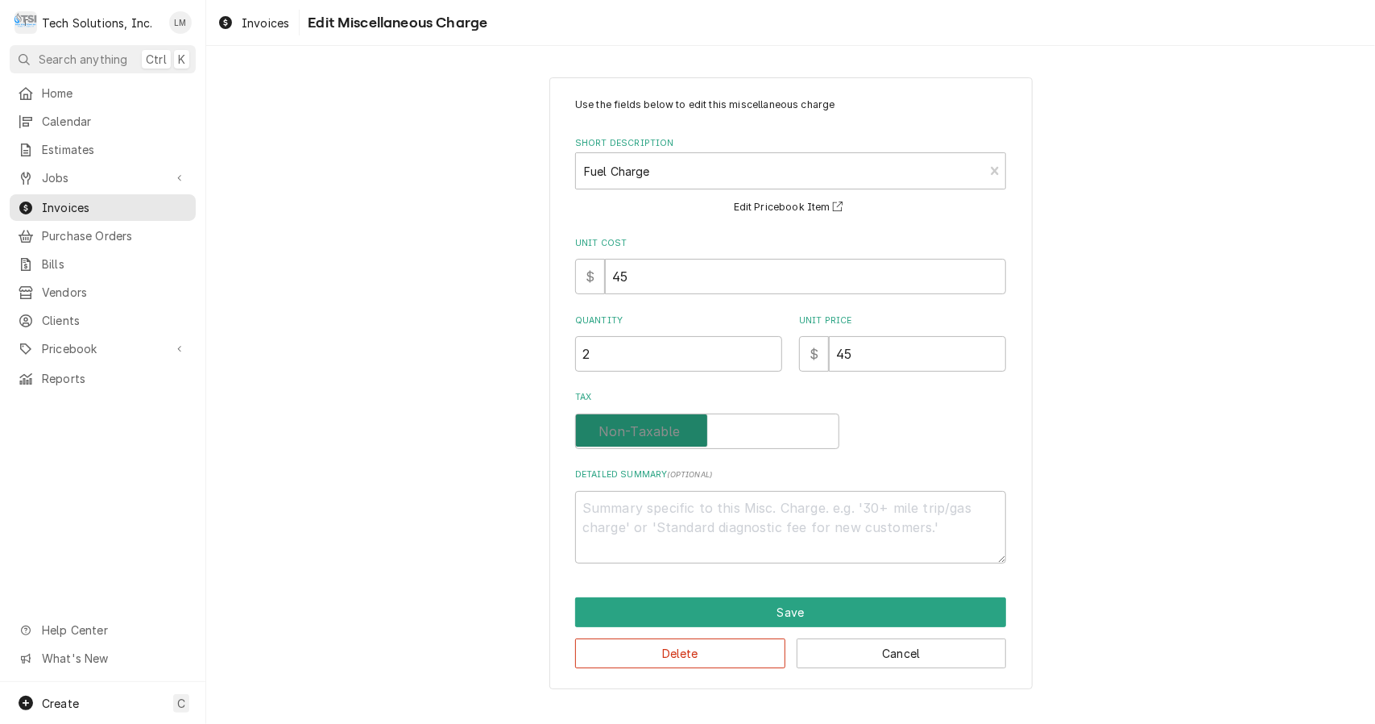
checkbox input "false"
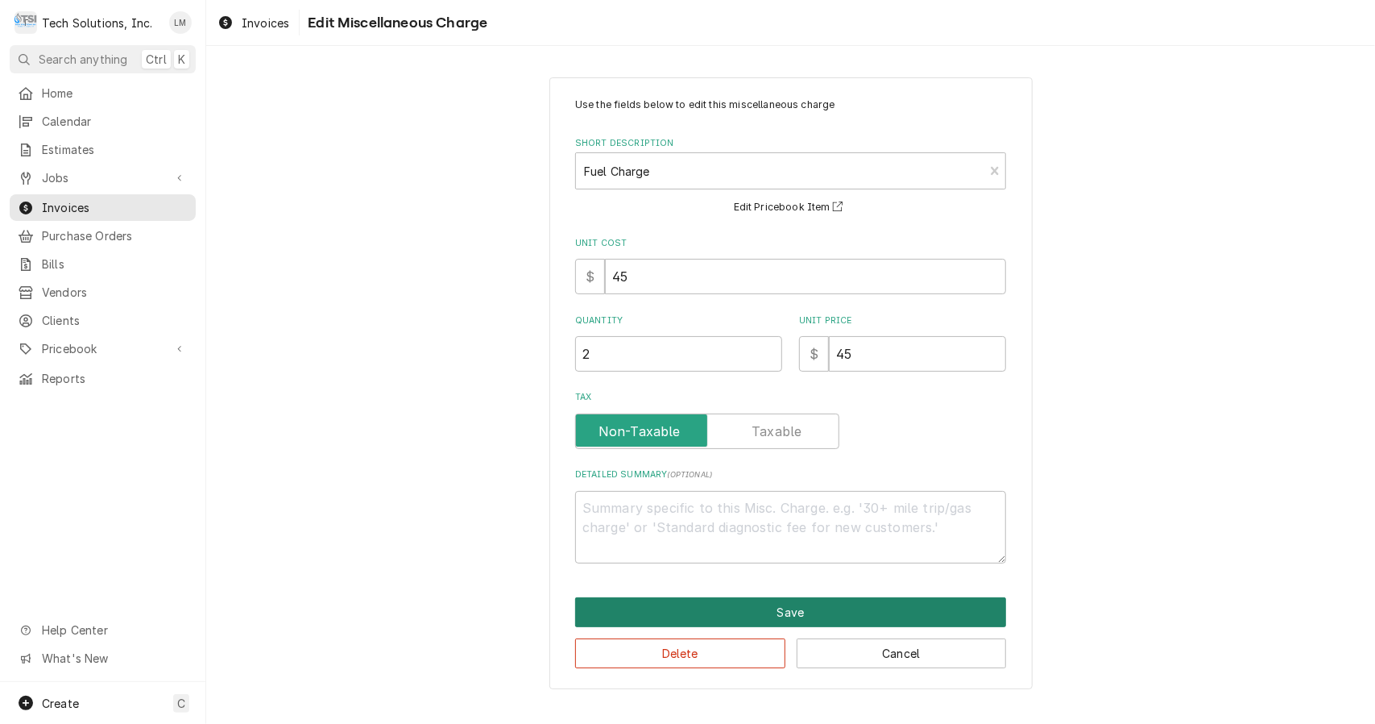
click at [798, 623] on button "Save" at bounding box center [790, 612] width 431 height 30
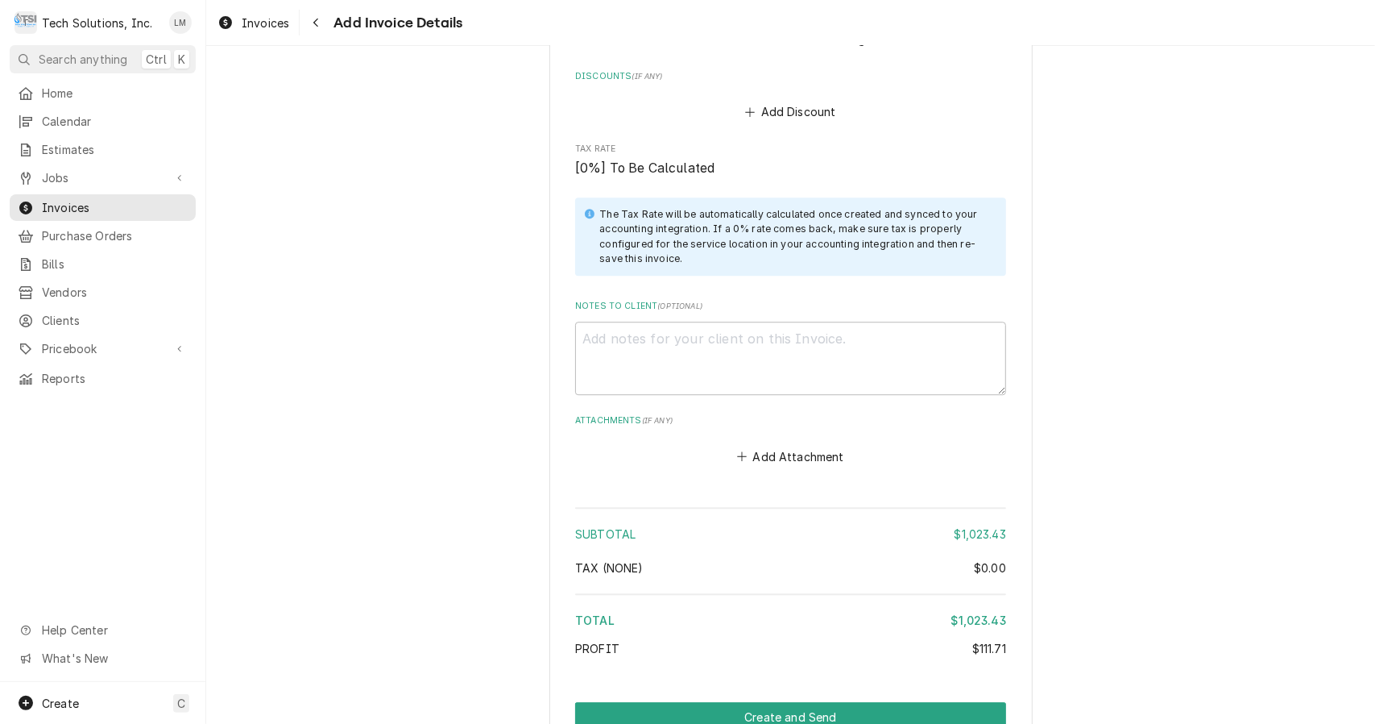
scroll to position [2946, 0]
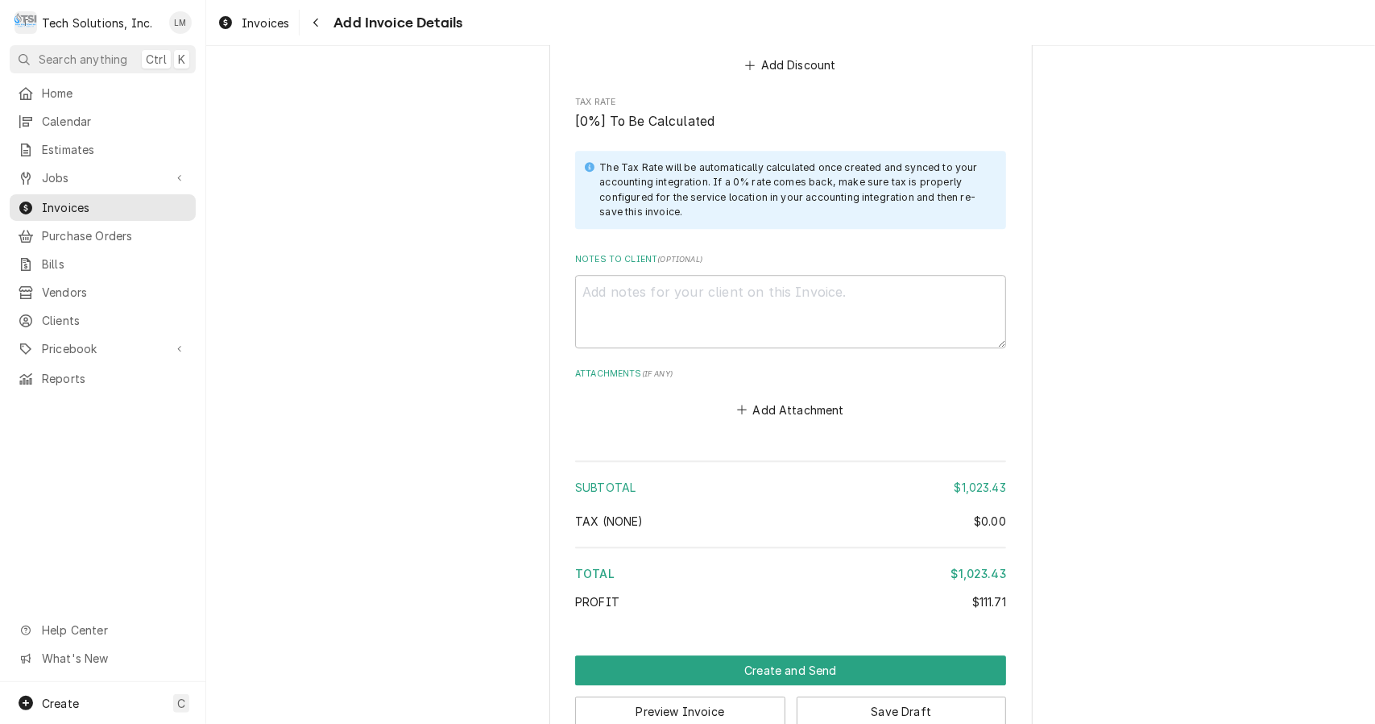
click at [739, 275] on textarea "Notes to Client ( optional )" at bounding box center [790, 311] width 431 height 73
type textarea "x"
type textarea "V"
type textarea "x"
type textarea "VE"
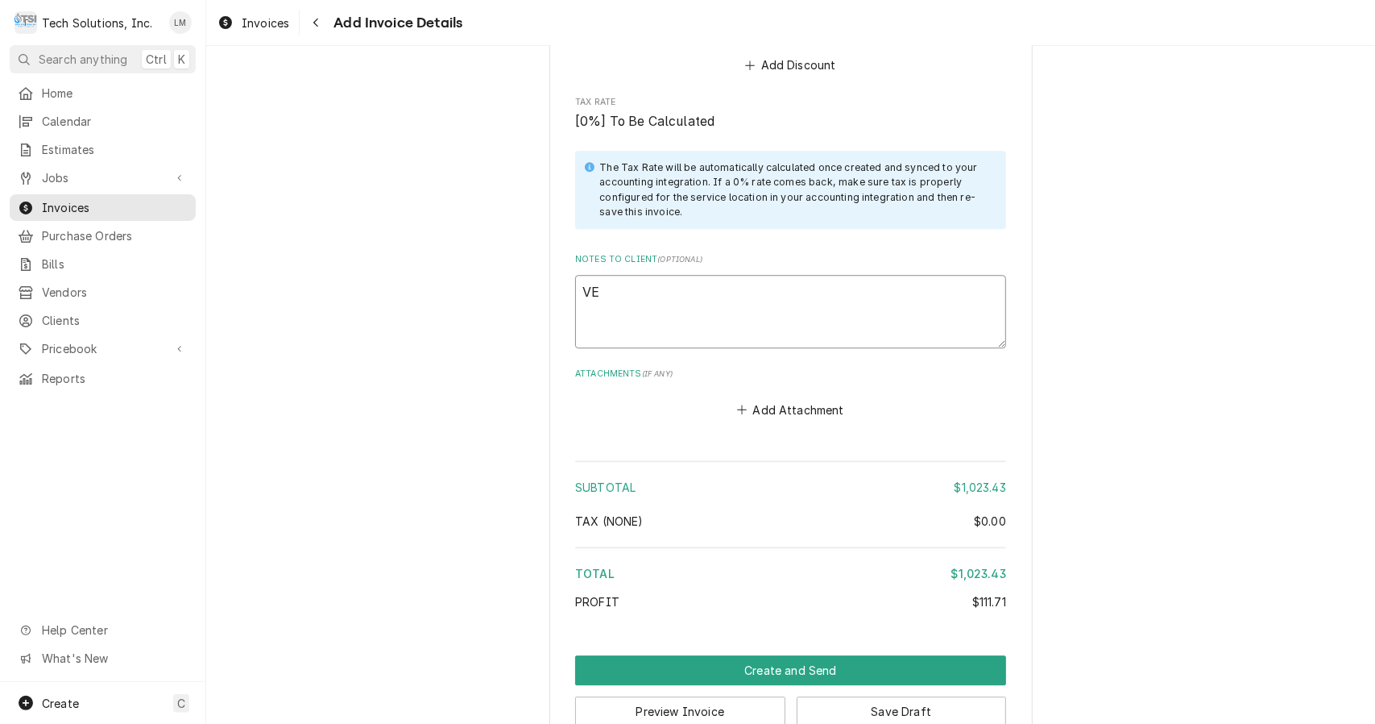
type textarea "x"
type textarea "VEn"
type textarea "x"
type textarea "VEnd"
type textarea "x"
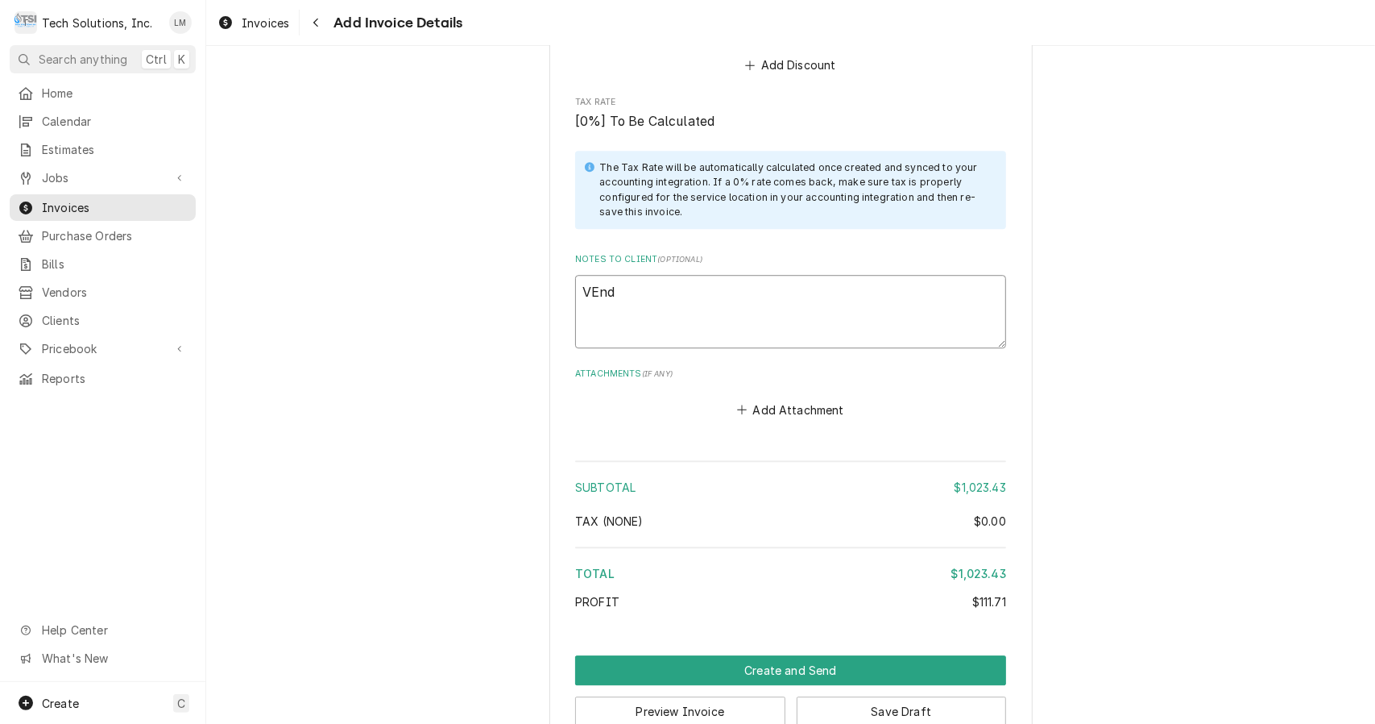
type textarea "VEndo"
type textarea "x"
type textarea "VEndor"
type textarea "x"
type textarea "VEndo"
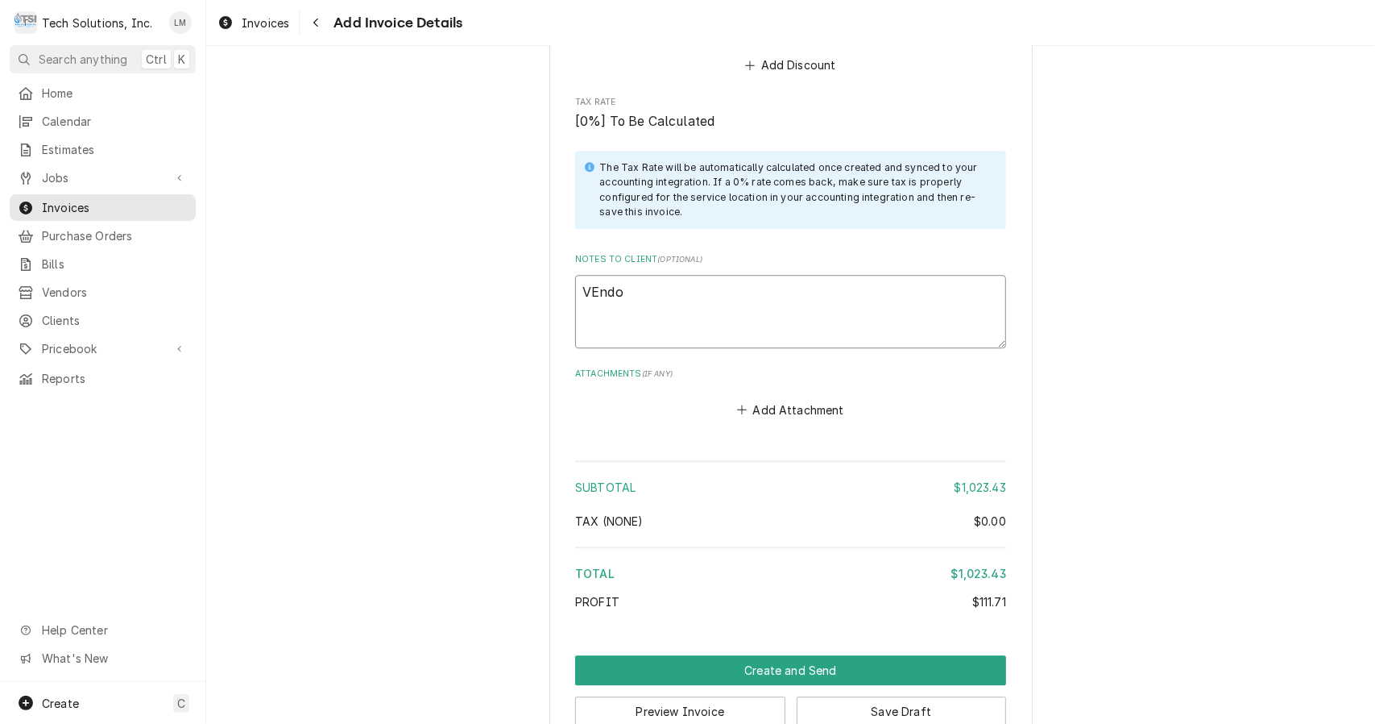
type textarea "x"
type textarea "VEnd"
type textarea "x"
type textarea "VEn"
type textarea "x"
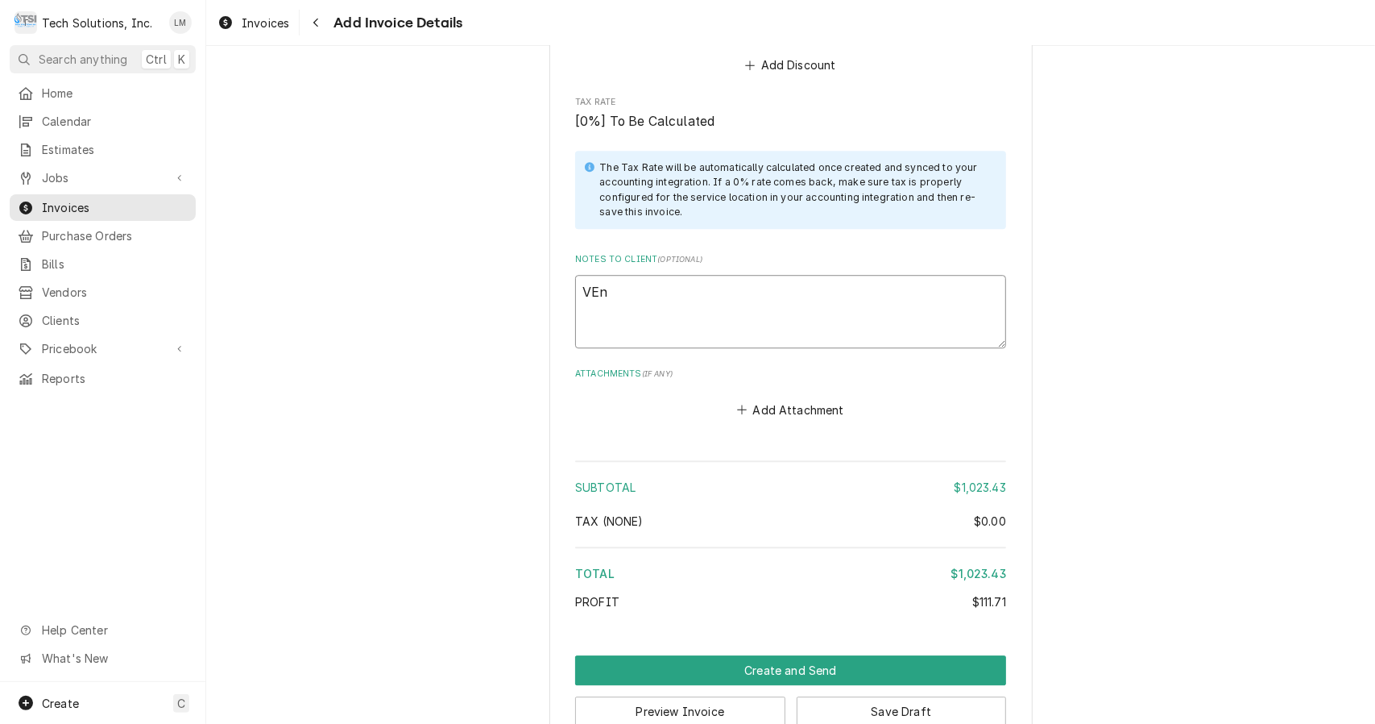
type textarea "VE"
type textarea "x"
type textarea "V"
type textarea "x"
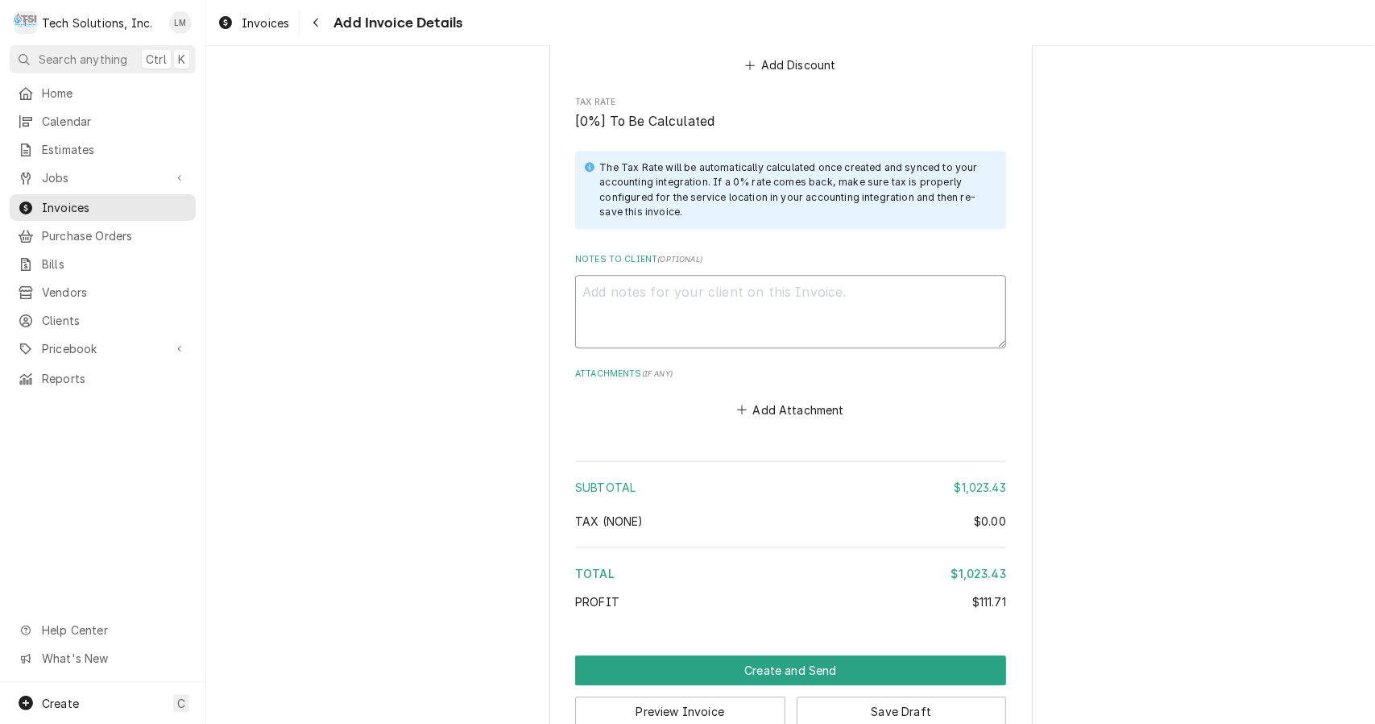
type textarea "P"
type textarea "x"
type textarea "PO"
type textarea "x"
type textarea "PO:"
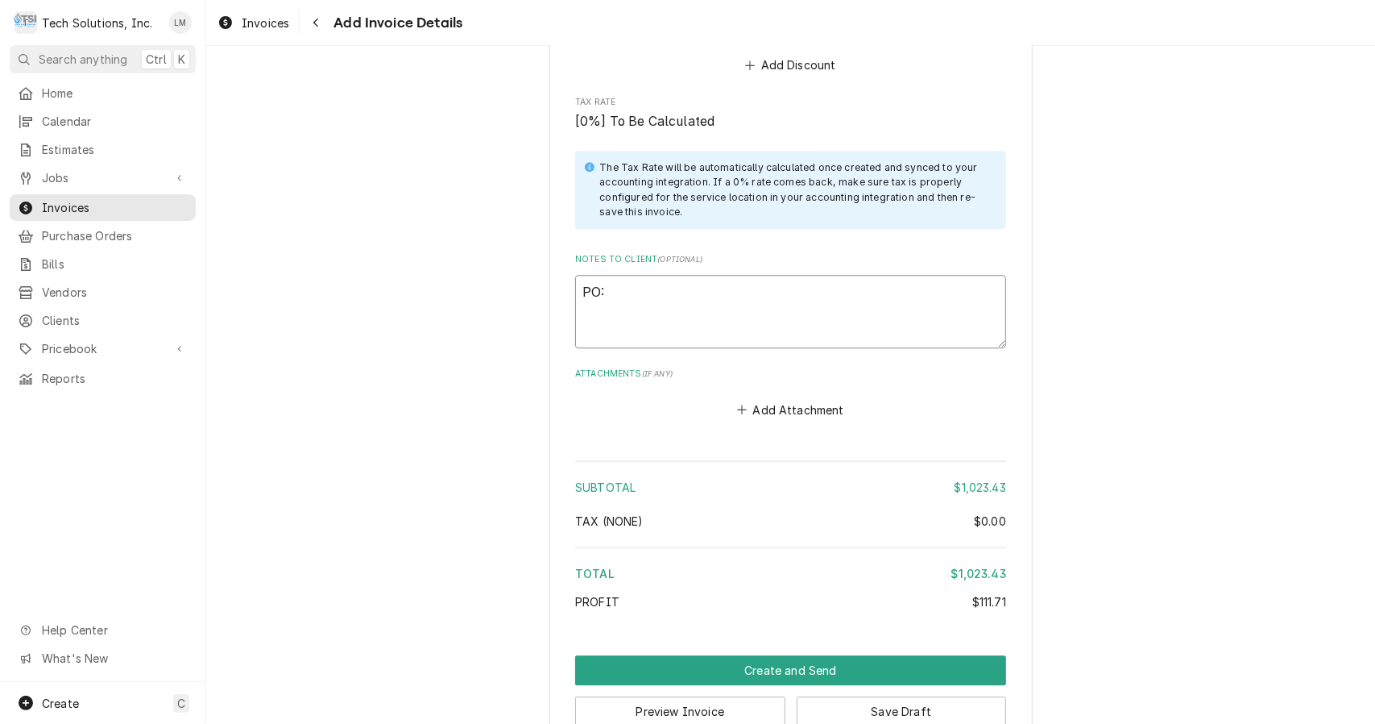
type textarea "x"
type textarea "PO:"
paste textarea "PO# 2998"
type textarea "x"
type textarea "PO: PO# 2998"
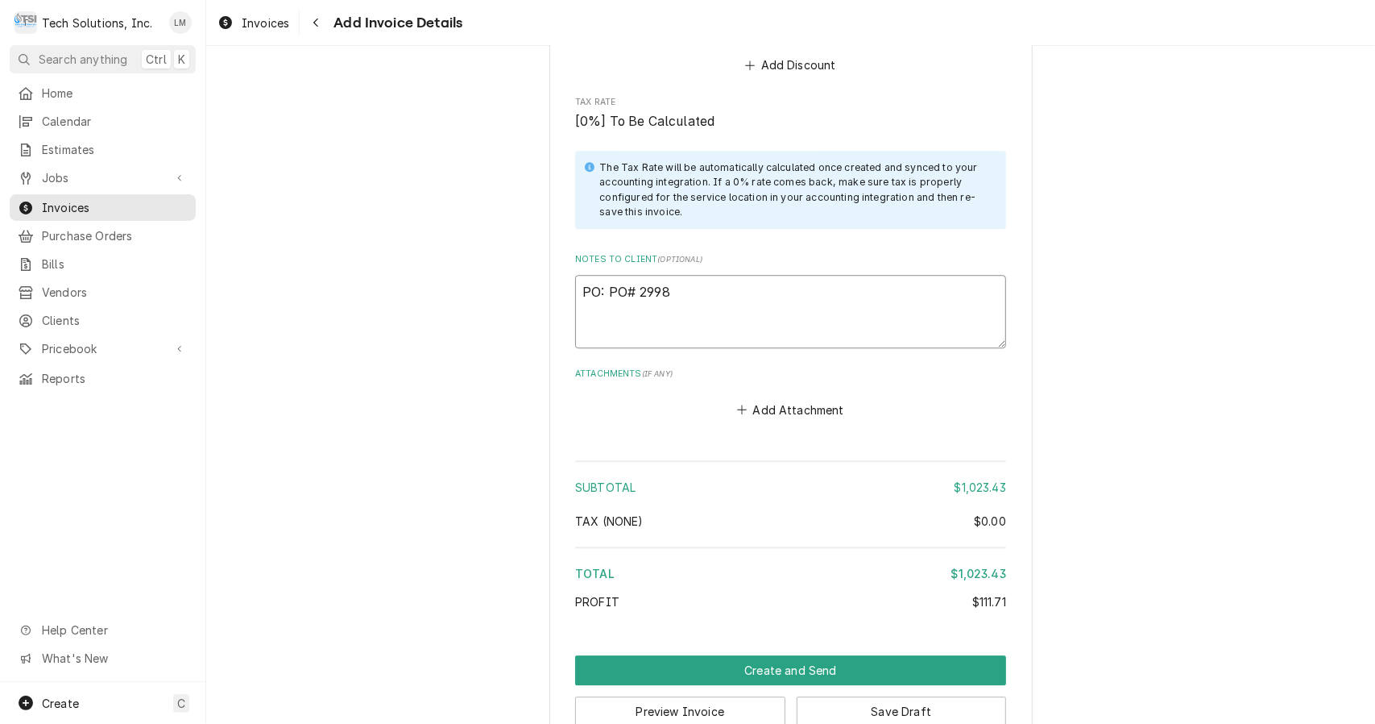
type textarea "x"
type textarea "PO: PO#2998"
type textarea "x"
type textarea "PO: PO2998"
type textarea "x"
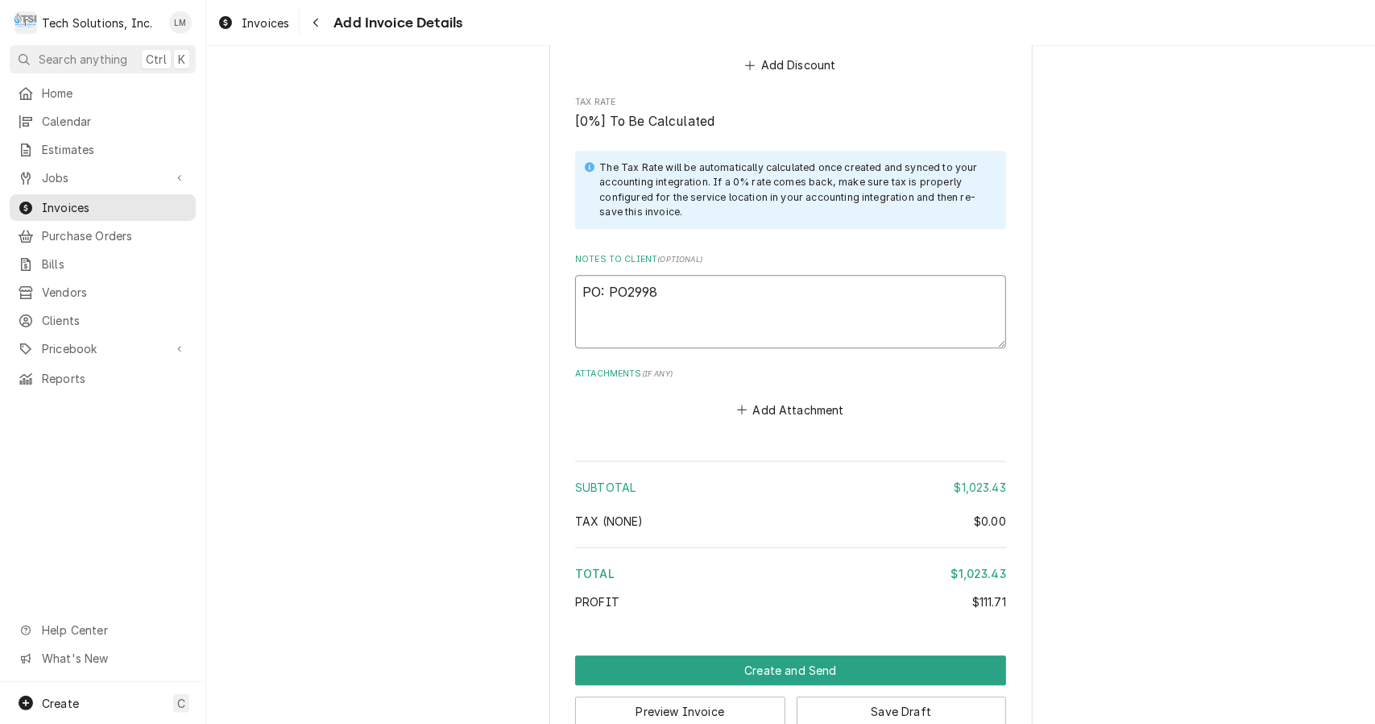
type textarea "PO: P2998"
type textarea "x"
type textarea "PO: 2998"
type textarea "x"
type textarea "PO: 2998"
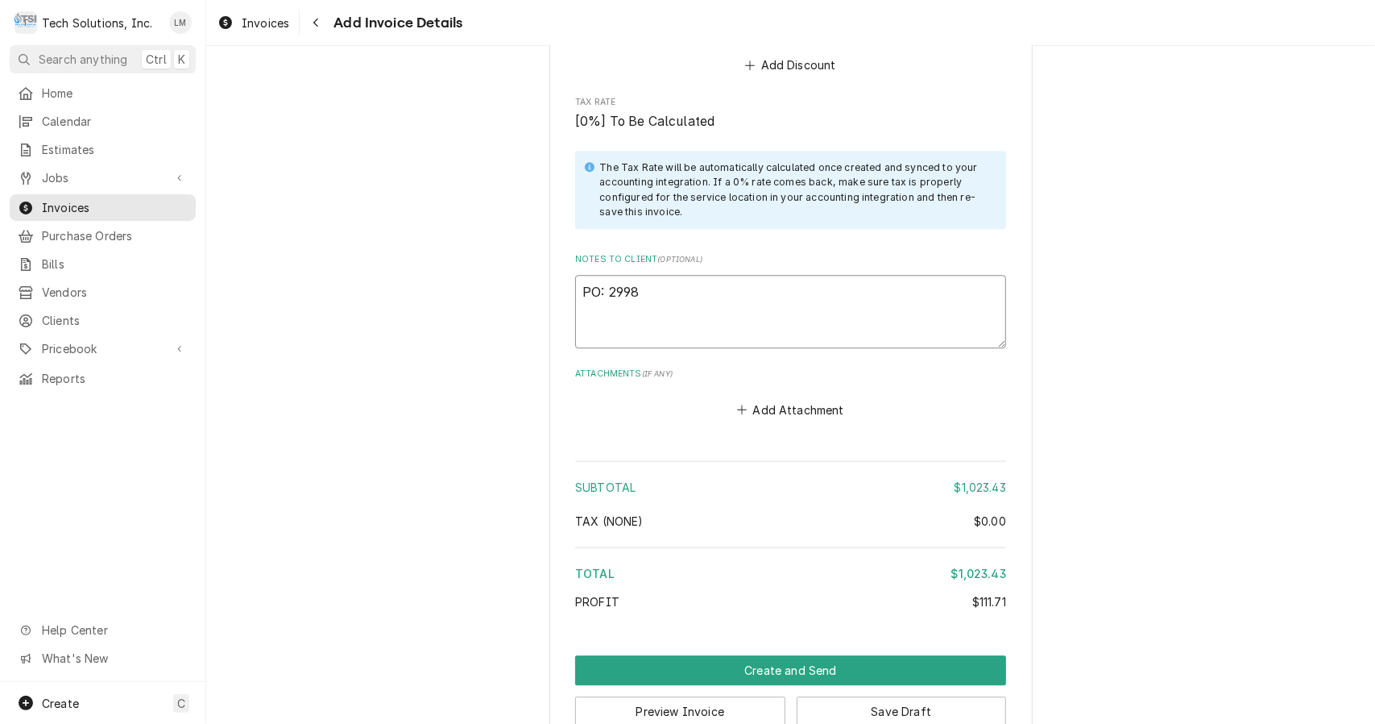
type textarea "x"
type textarea "PO: 2998 C"
type textarea "x"
type textarea "PO: 2998 Ci"
type textarea "x"
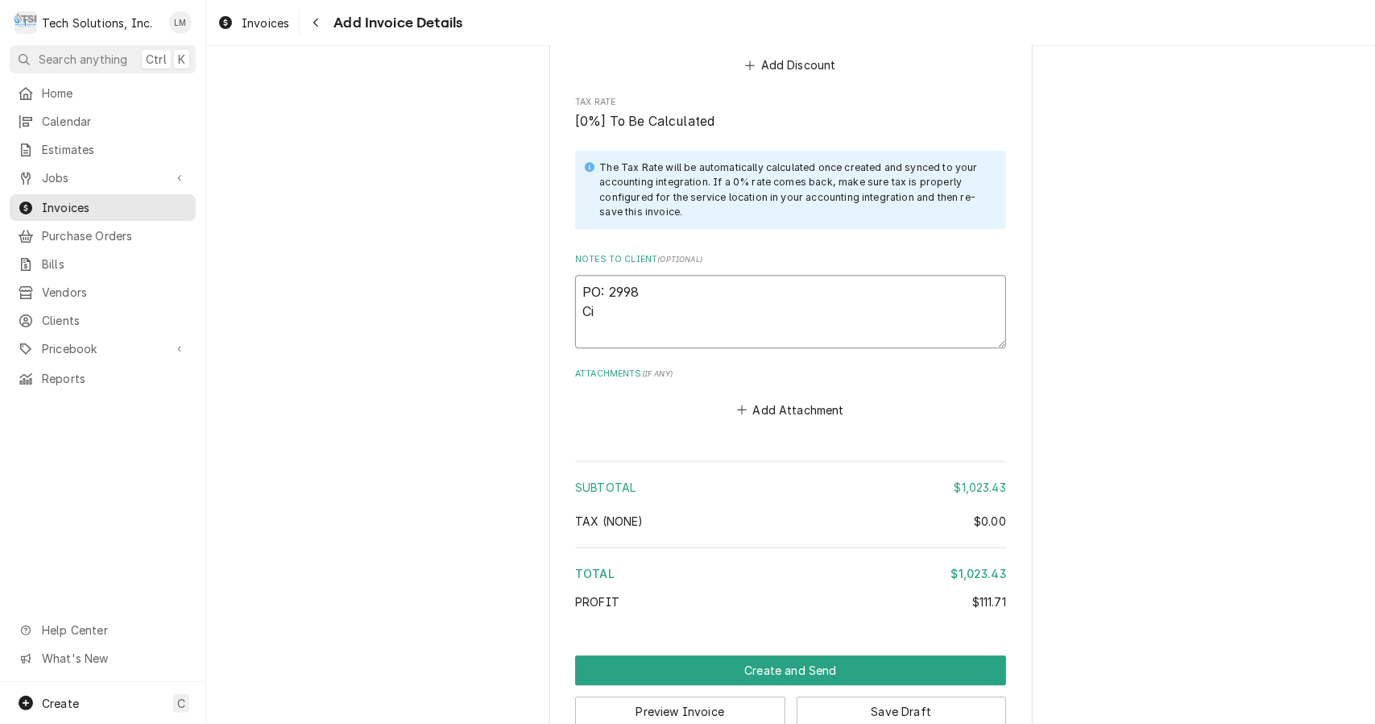
type textarea "PO: 2998 Cis"
type textarea "x"
type textarea "PO: 2998 Cist"
type textarea "x"
type textarea "PO: 2998 Cis"
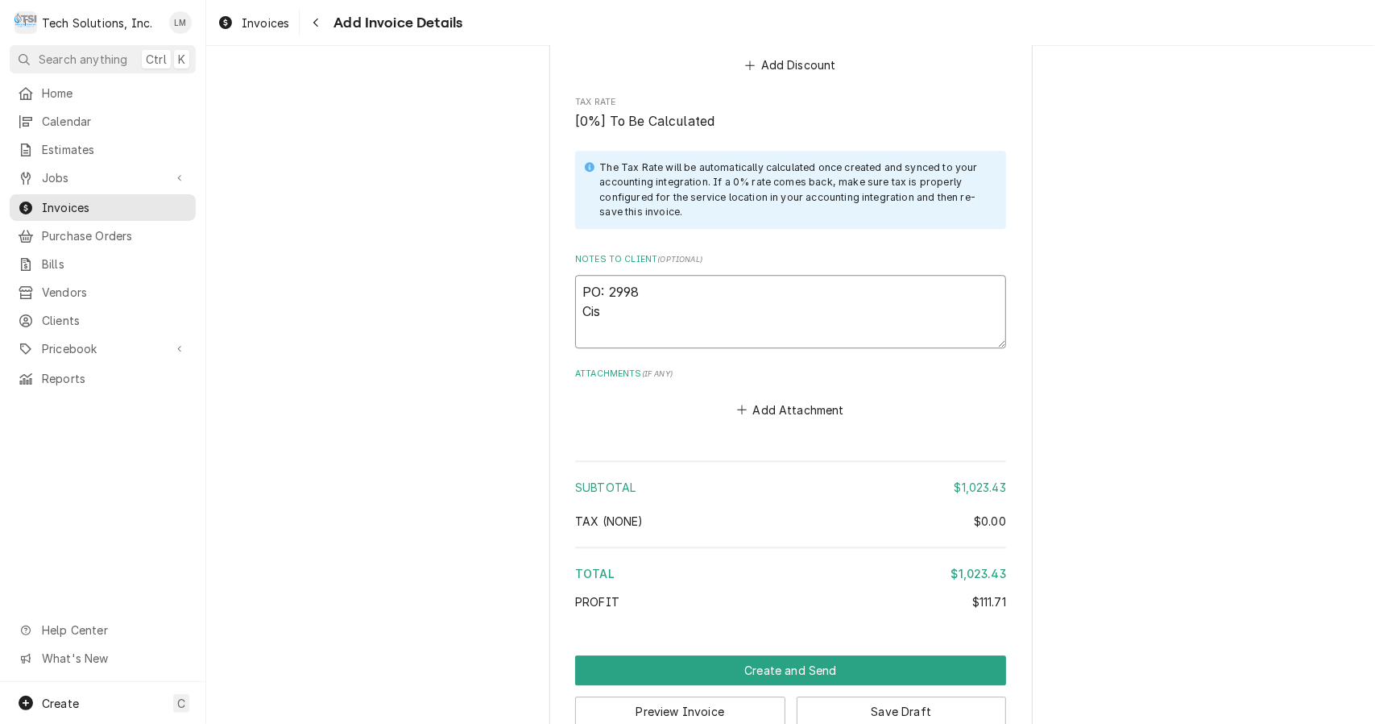
type textarea "x"
type textarea "PO: 2998 Ci"
type textarea "x"
type textarea "PO: 2998 C"
type textarea "x"
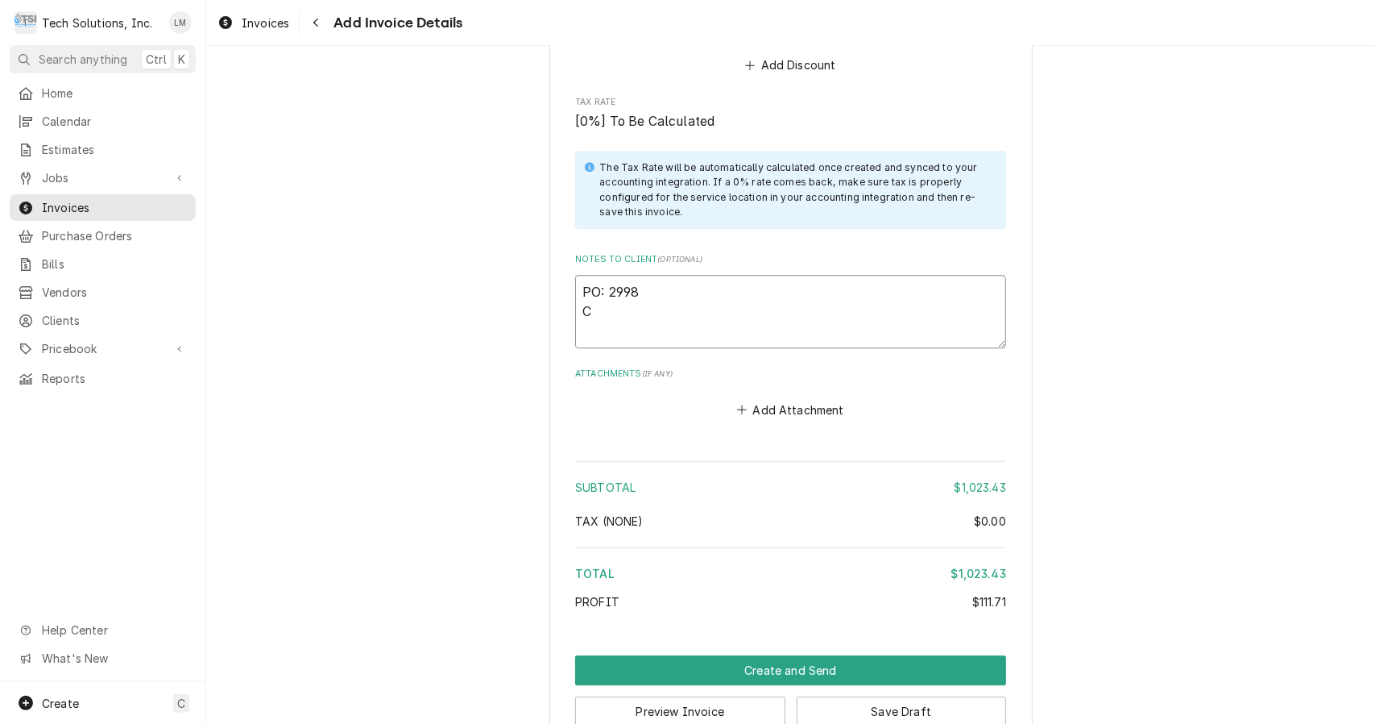
type textarea "PO: 2998 Cu"
type textarea "x"
type textarea "PO: 2998 Cus"
type textarea "x"
type textarea "PO: 2998 Cust"
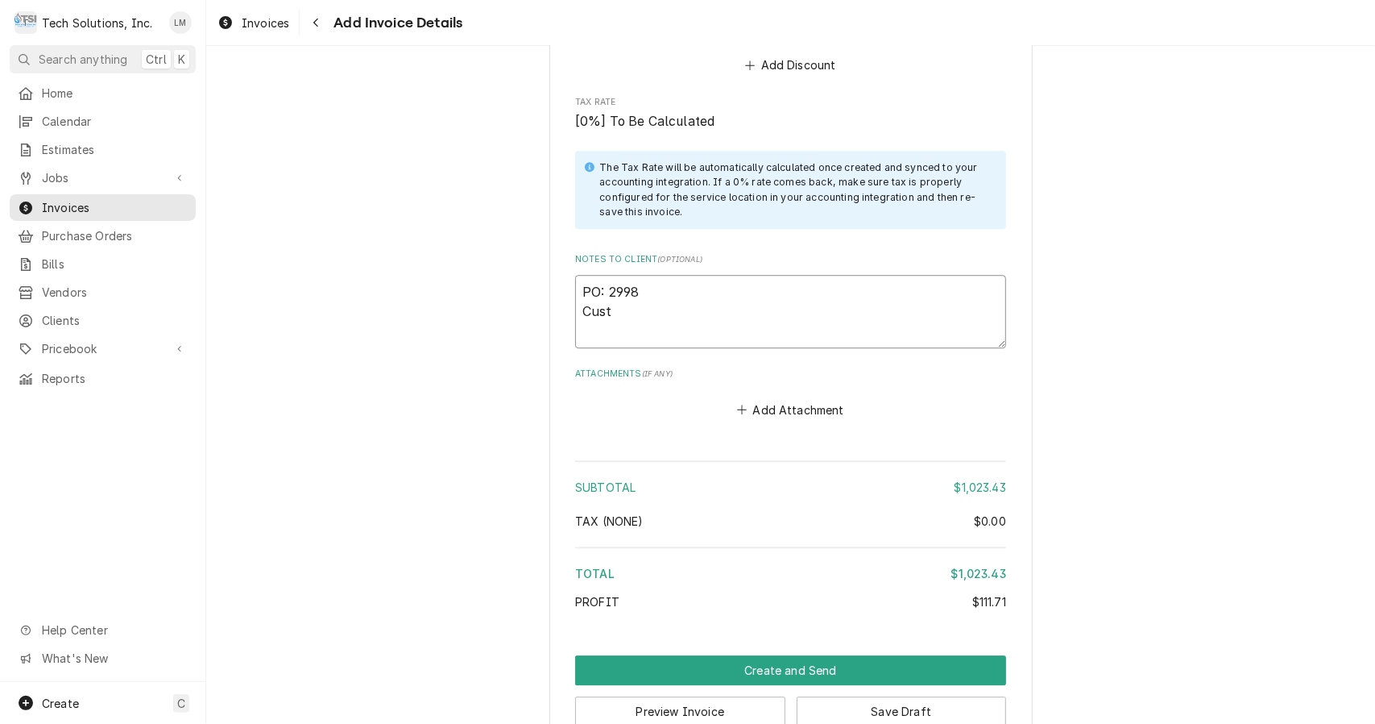
type textarea "x"
type textarea "PO: 2998 Cust."
type textarea "x"
type textarea "PO: 2998 Cust."
type textarea "x"
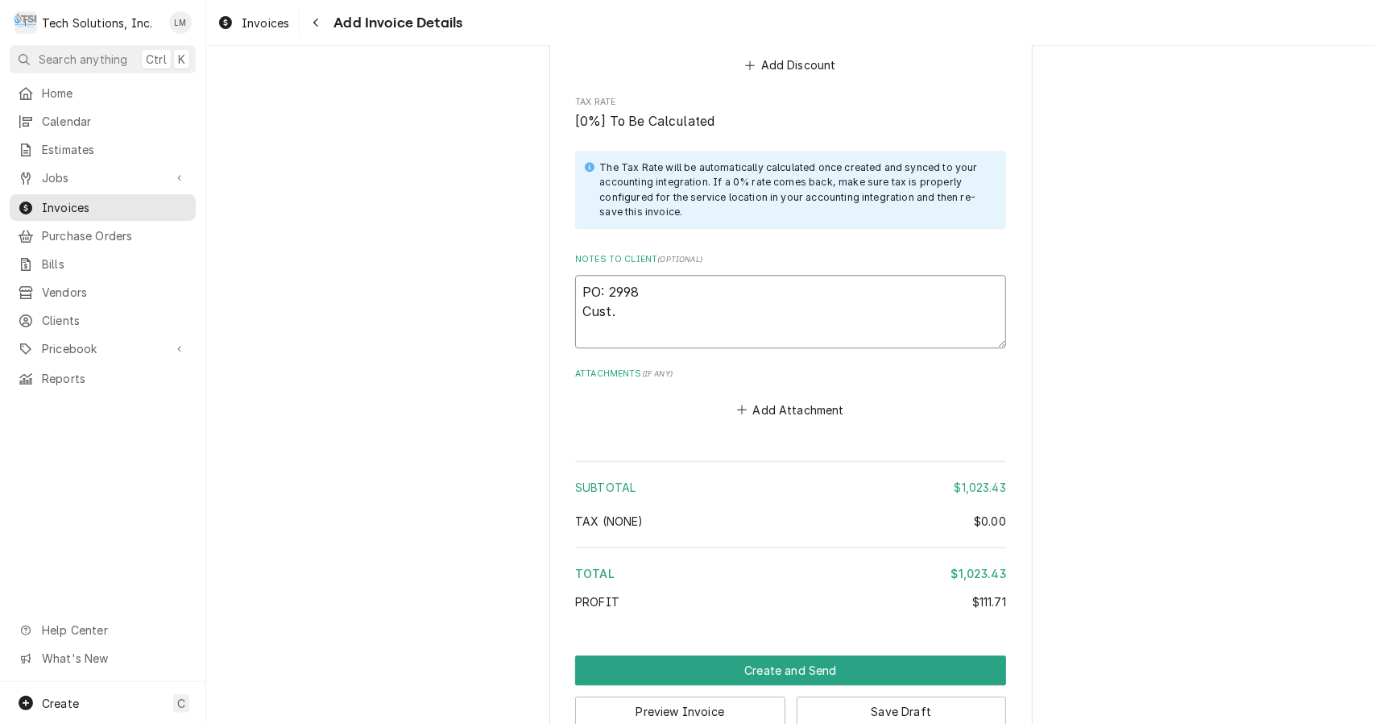
type textarea "PO: 2998 Cust. S"
type textarea "x"
type textarea "PO: 2998 Cust. Sig"
type textarea "x"
type textarea "PO: 2998 Cust. Sig:"
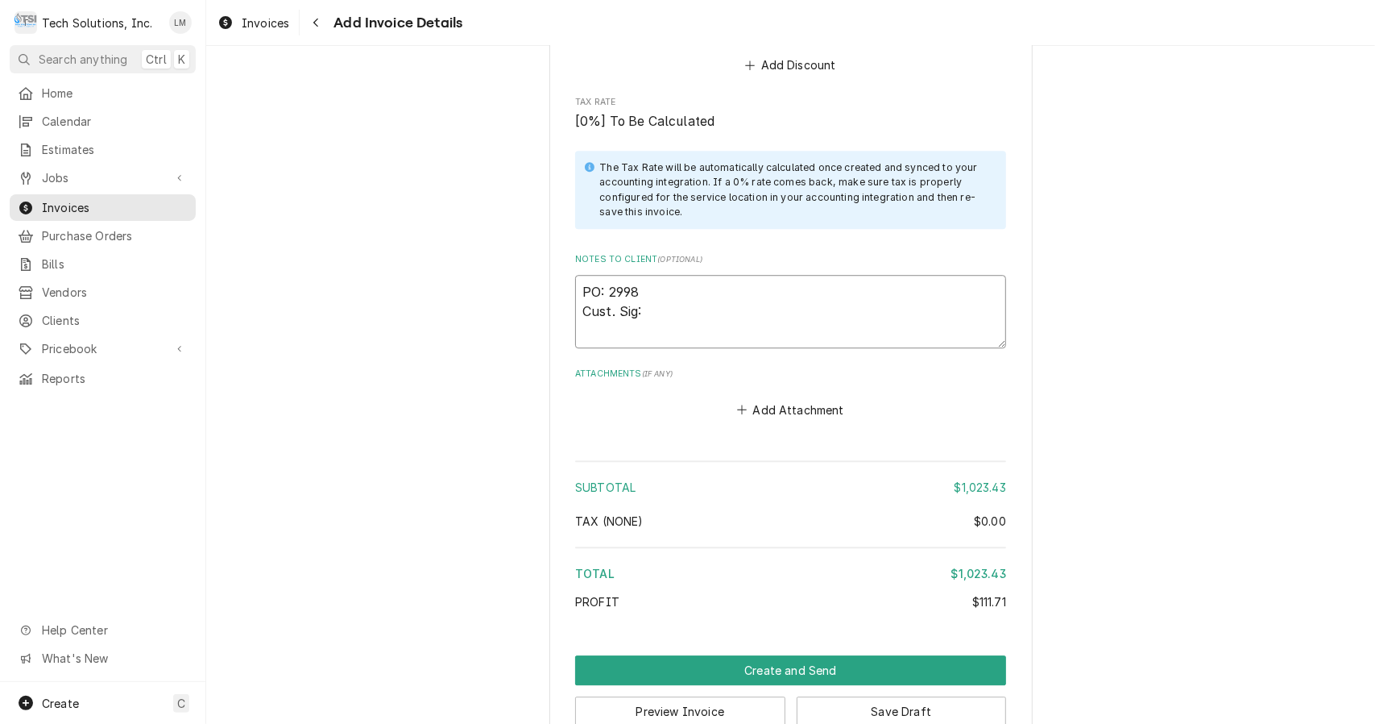
type textarea "x"
type textarea "PO: 2998 Cust. Sig:"
type textarea "x"
type textarea "PO: 2998 Cust. Sig: J"
type textarea "x"
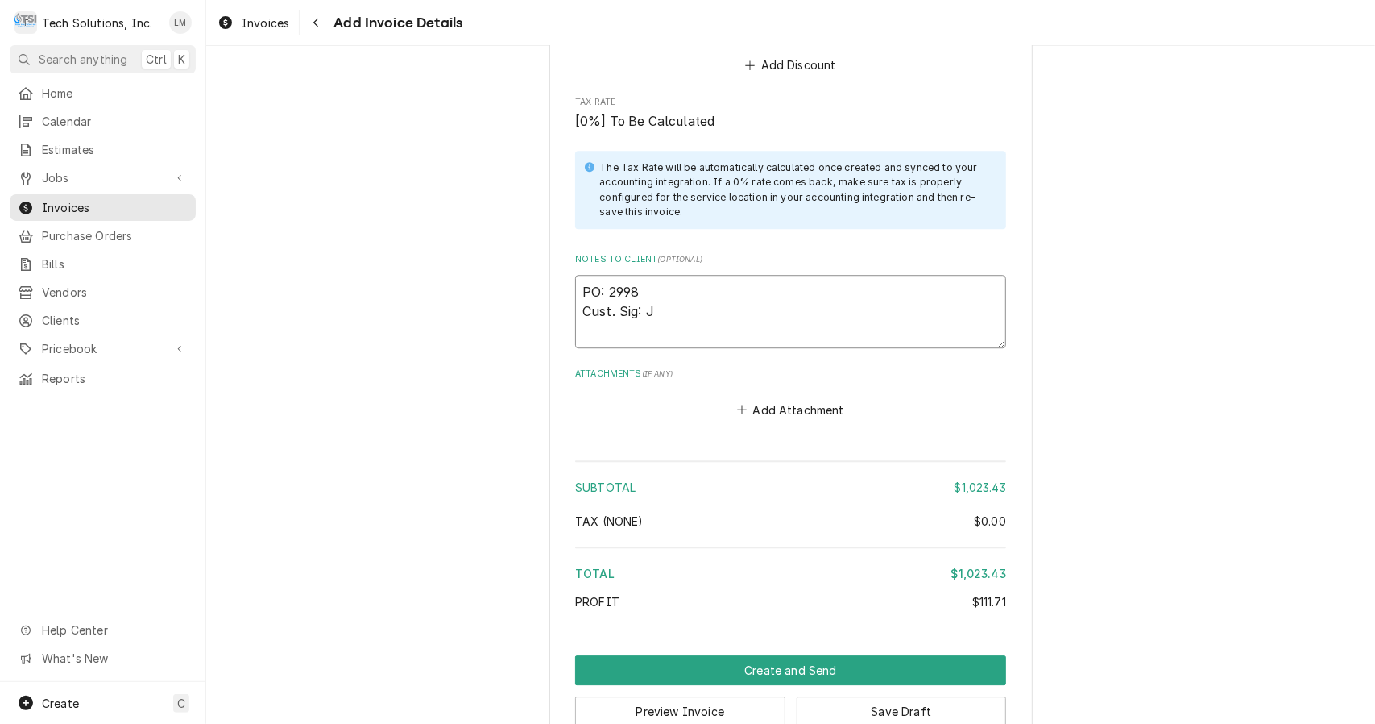
type textarea "PO: 2998 Cust. Sig: Ja"
type textarea "x"
type textarea "PO: 2998 Cust. Sig: Jam"
type textarea "x"
type textarea "PO: 2998 Cust. Sig: Jame"
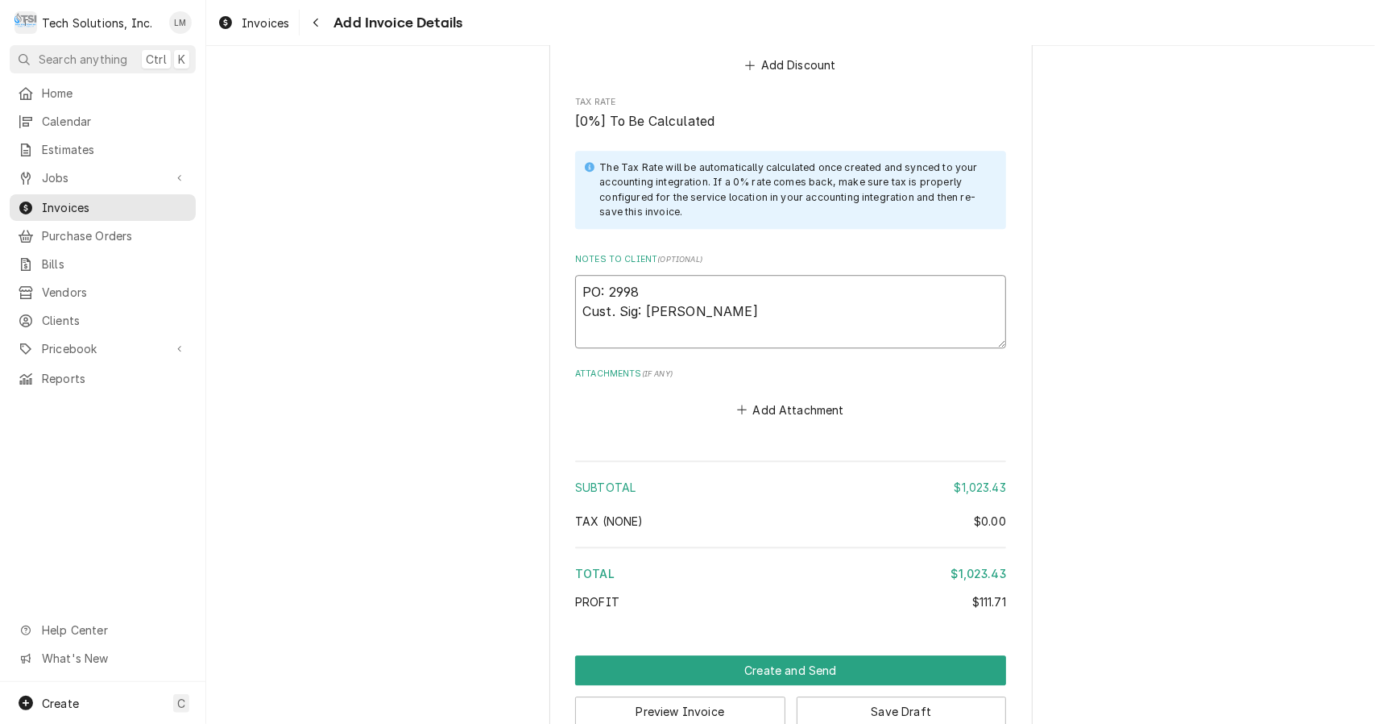
type textarea "x"
type textarea "PO: 2998 Cust. Sig: James"
type textarea "x"
type textarea "PO: 2998 Cust. Sig: James"
type textarea "x"
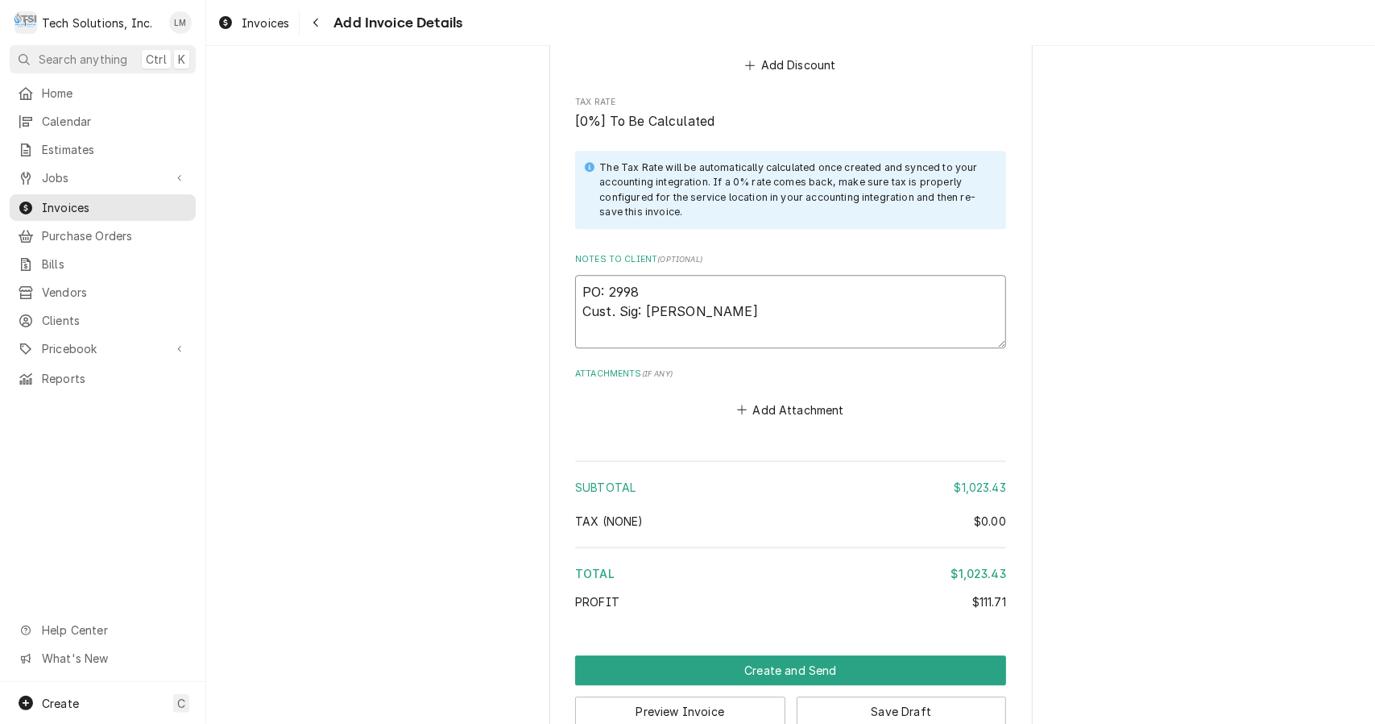
type textarea "PO: 2998 Cust. Sig: James S"
type textarea "x"
type textarea "PO: 2998 Cust. Sig: James St"
type textarea "x"
type textarea "PO: 2998 Cust. Sig: James Sta"
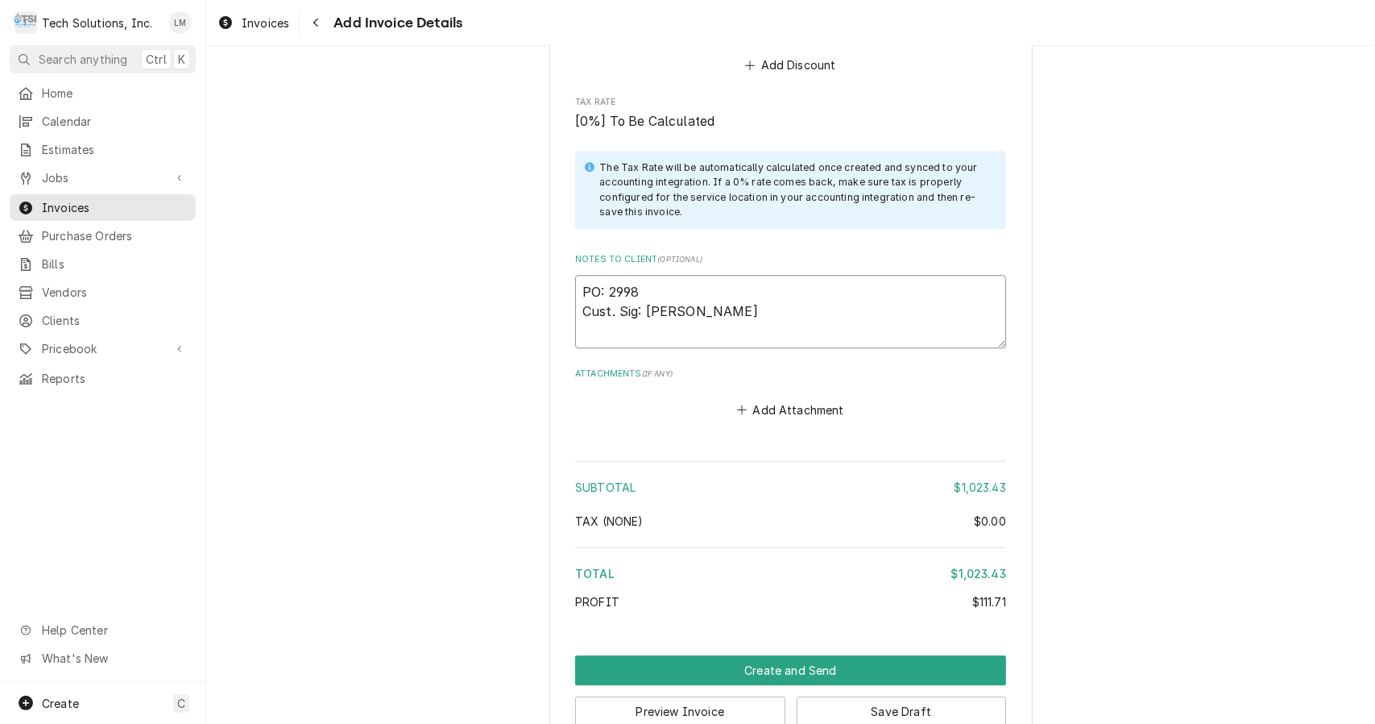
type textarea "x"
type textarea "PO: 2998 Cust. Sig: James Stal"
type textarea "x"
type textarea "PO: 2998 Cust. Sig: James Stalna"
type textarea "x"
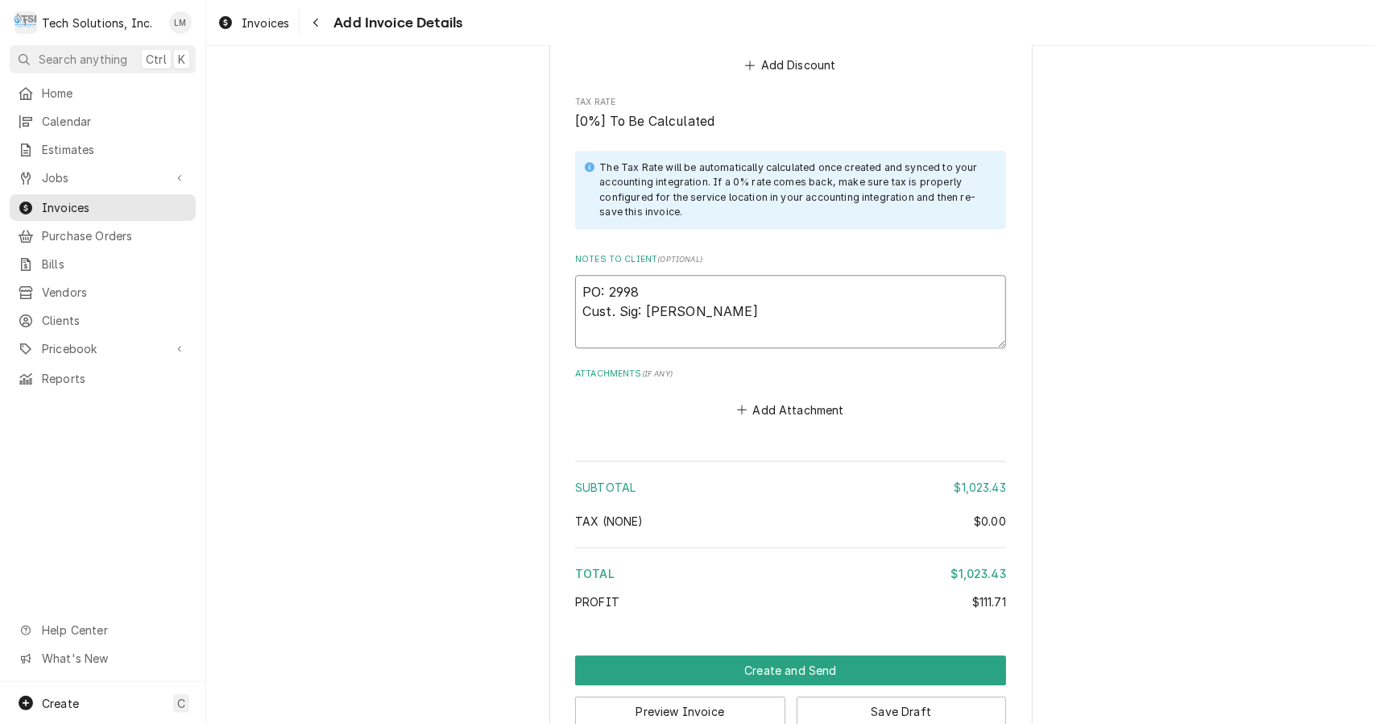
type textarea "PO: 2998 Cust. Sig: James Stalnak"
type textarea "x"
type textarea "PO: 2998 Cust. Sig: James Stalnake"
type textarea "x"
type textarea "PO: 2998 Cust. Sig: James Stalnaker"
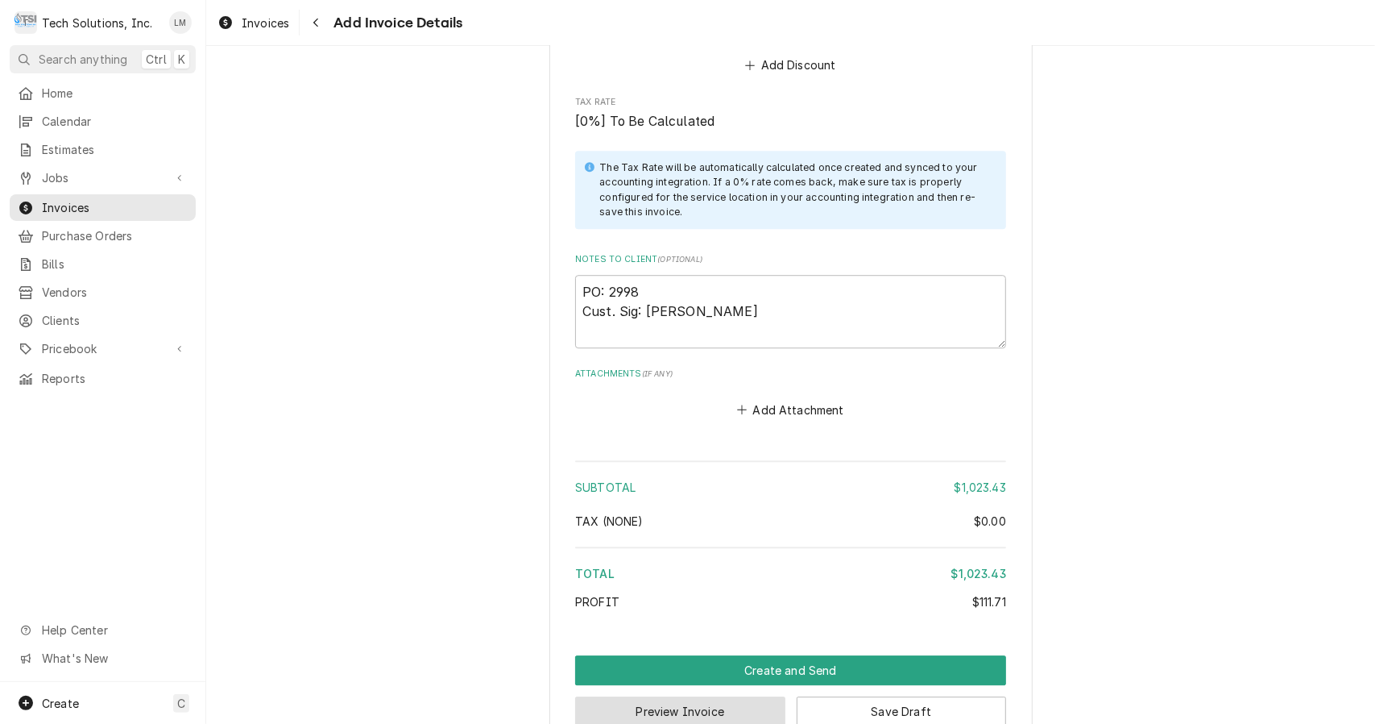
click at [759, 696] on button "Preview Invoice" at bounding box center [680, 711] width 210 height 30
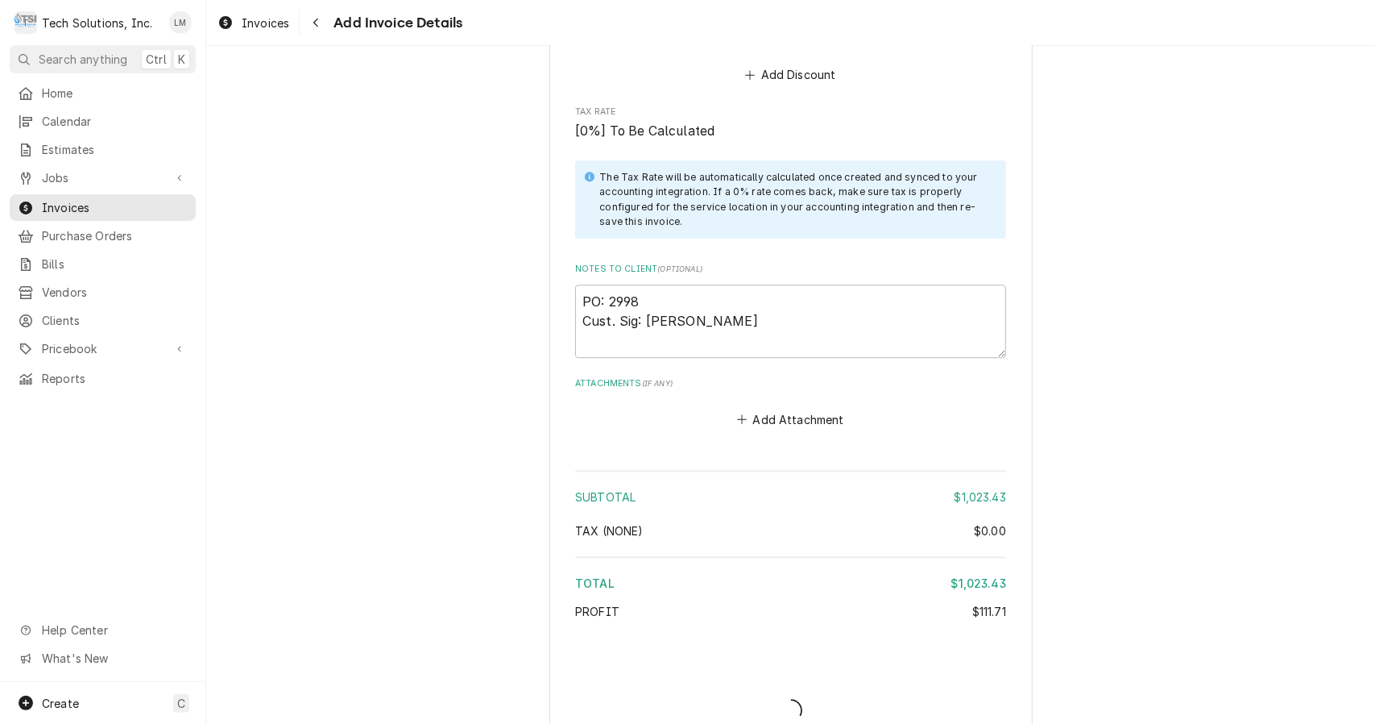
type textarea "x"
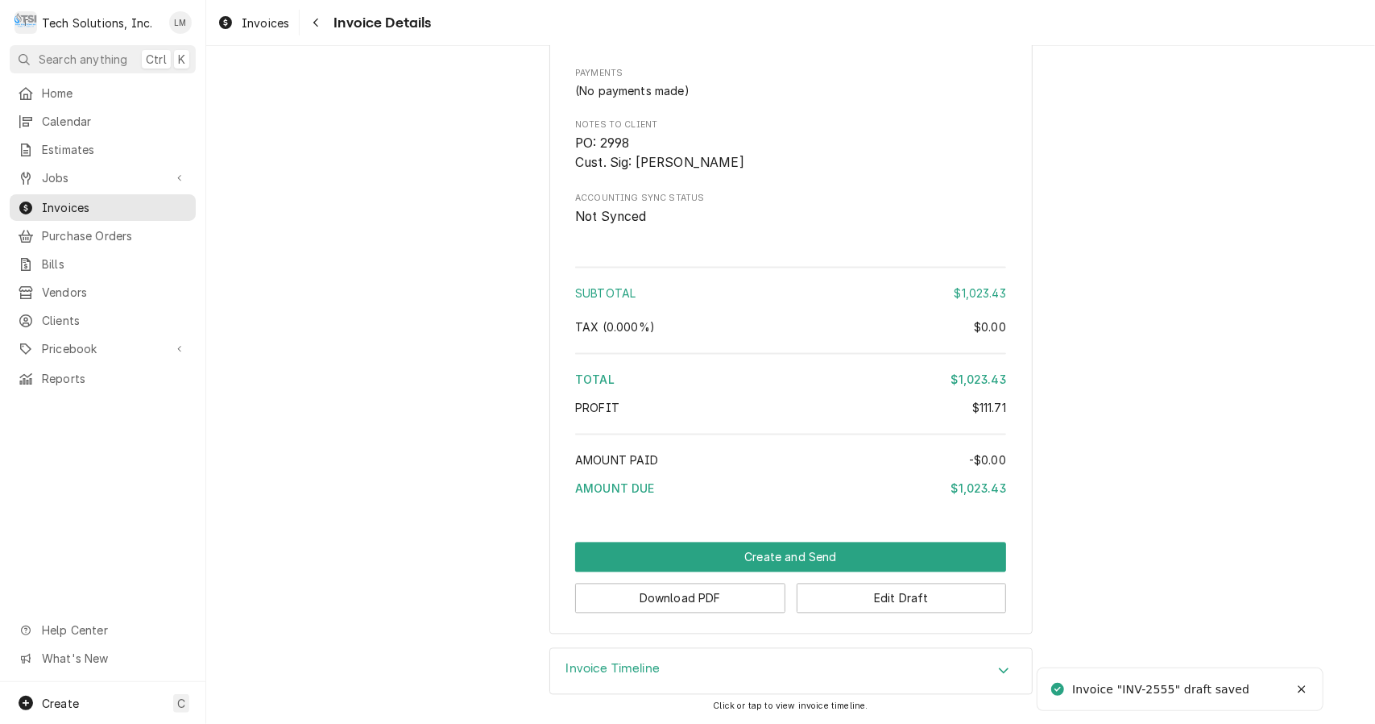
scroll to position [2061, 0]
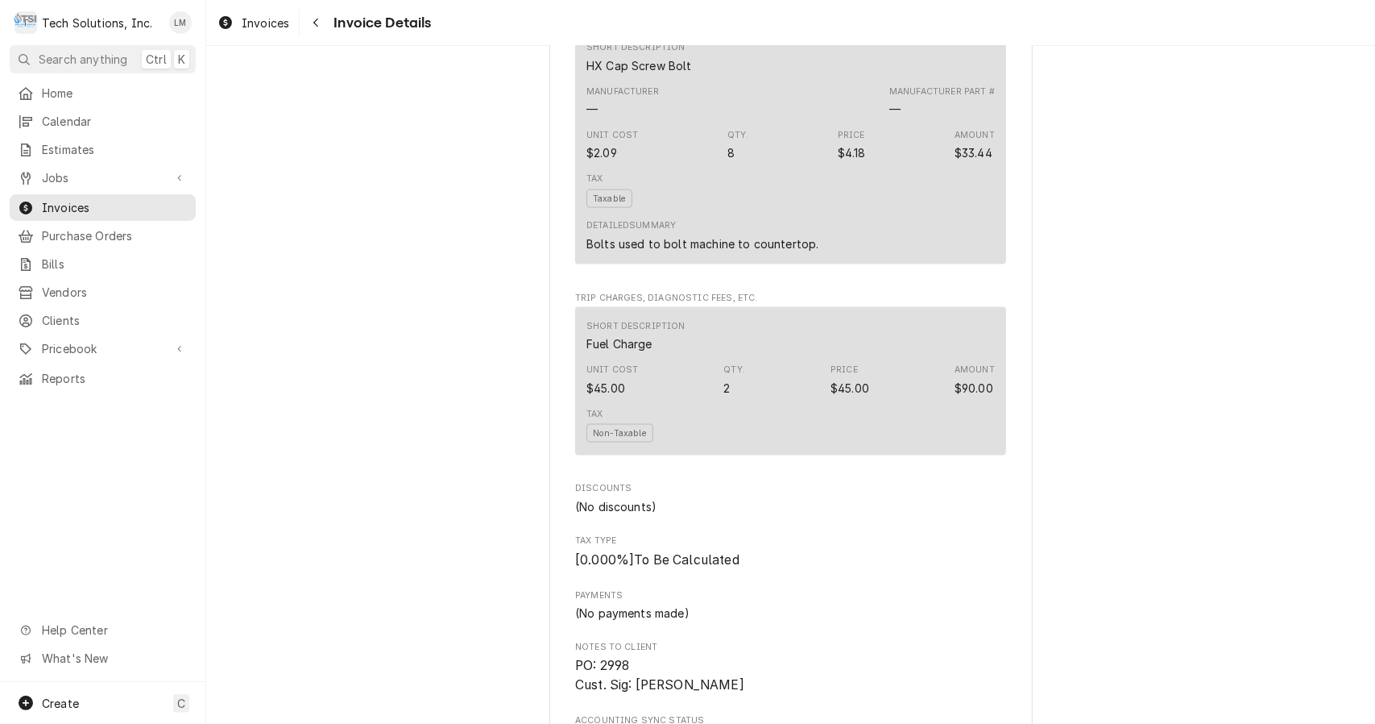
scroll to position [2061, 0]
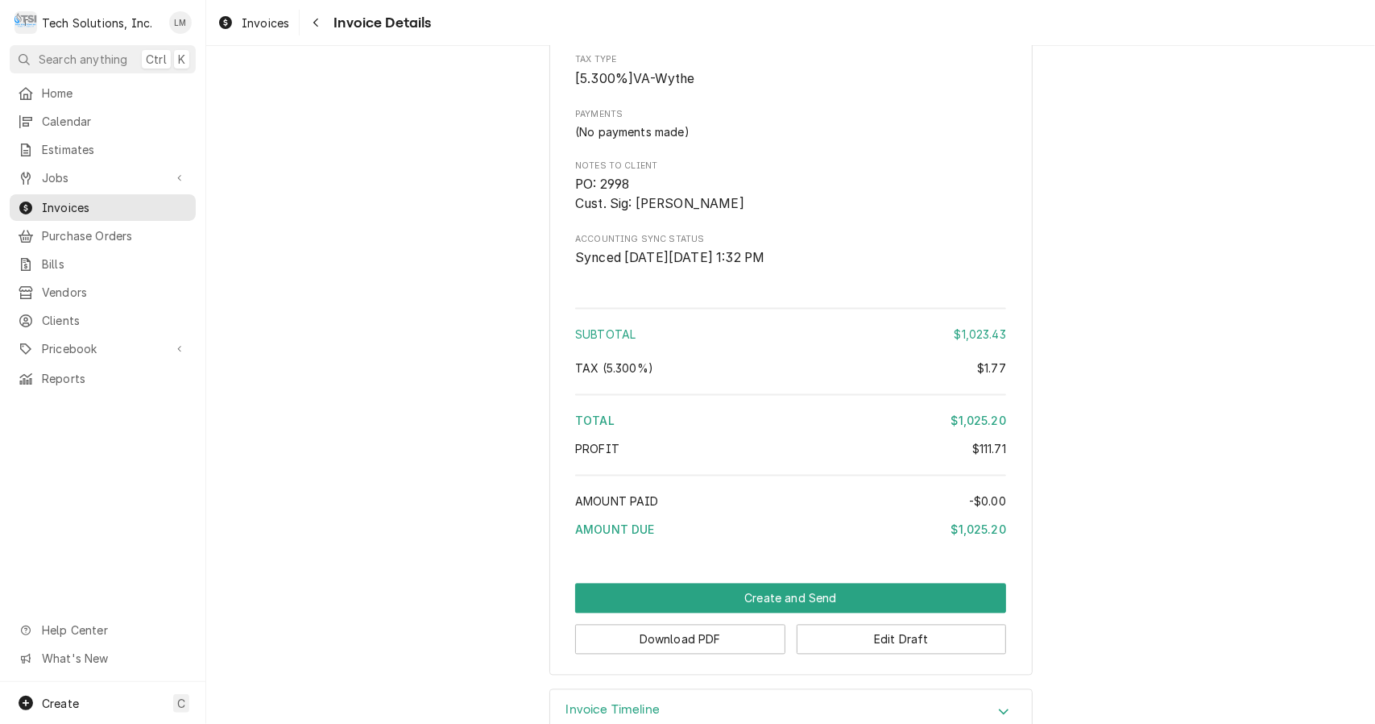
scroll to position [2061, 0]
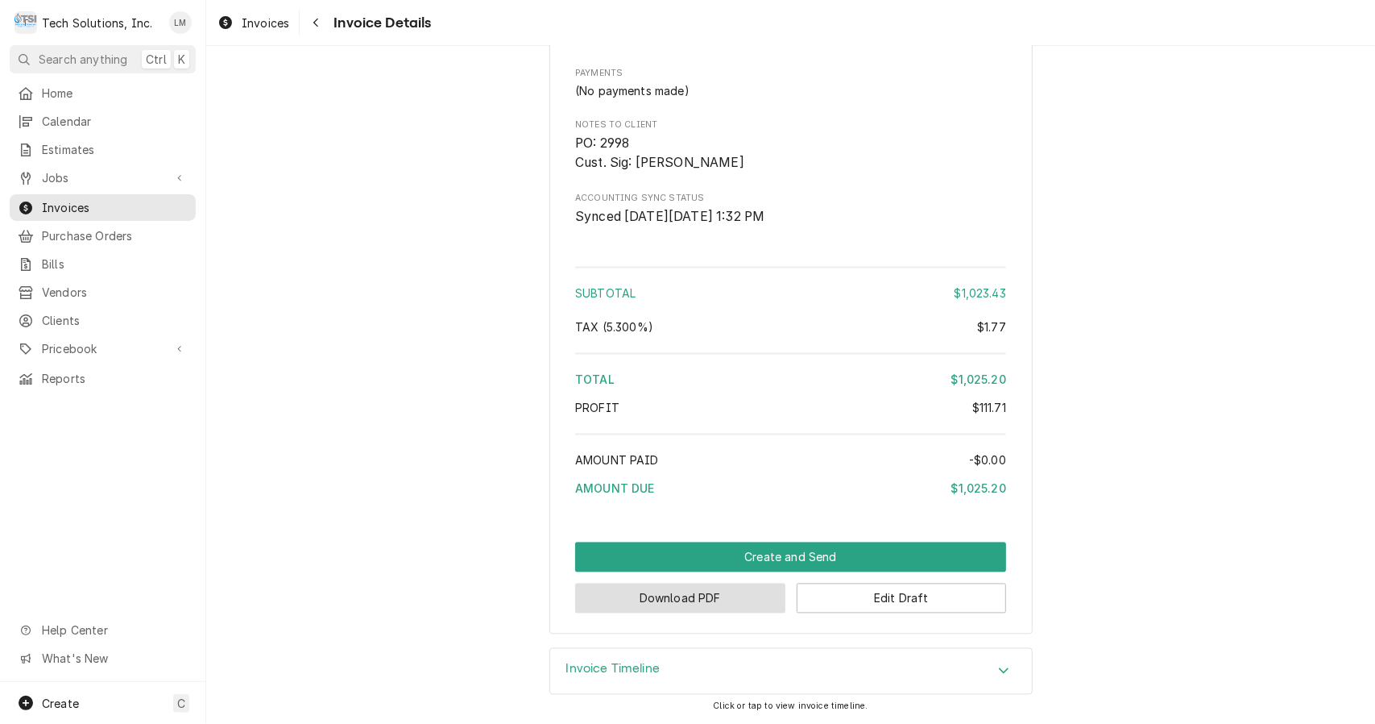
click at [730, 604] on button "Download PDF" at bounding box center [680, 598] width 210 height 30
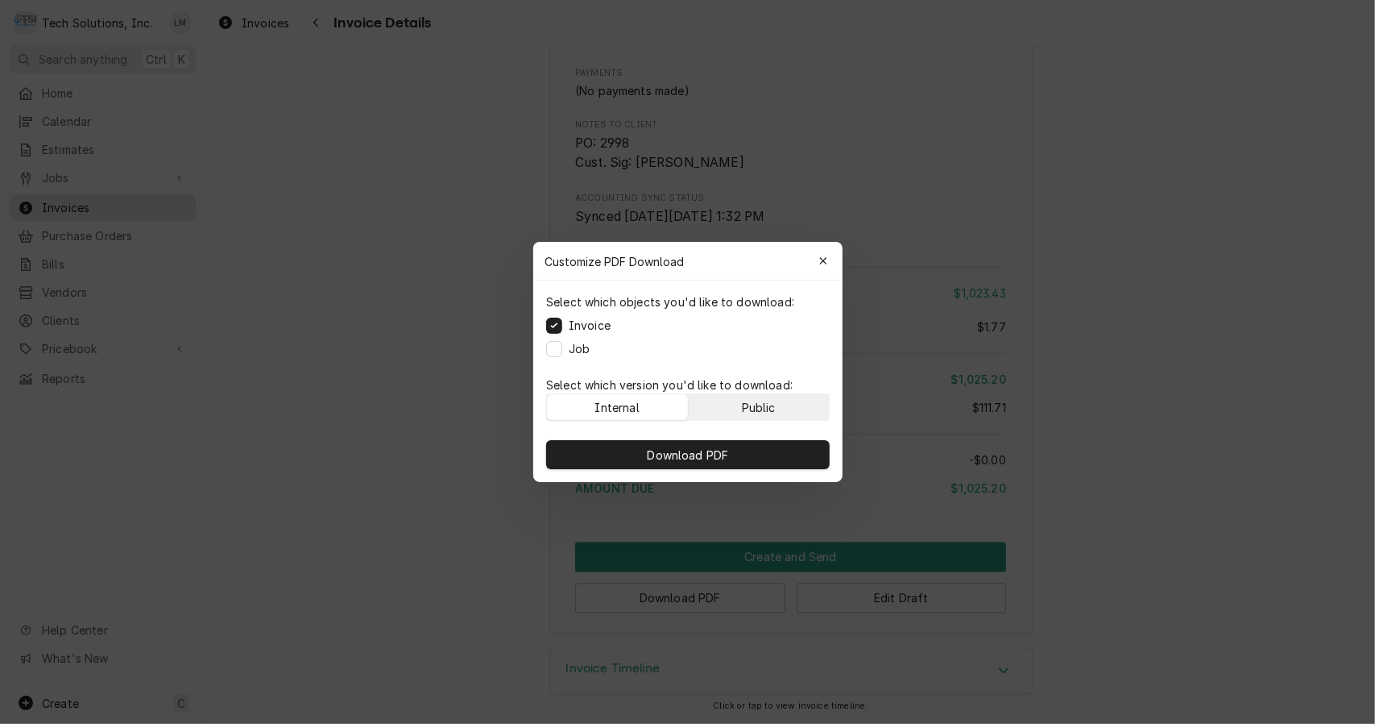
click at [748, 404] on div "Public" at bounding box center [758, 407] width 34 height 17
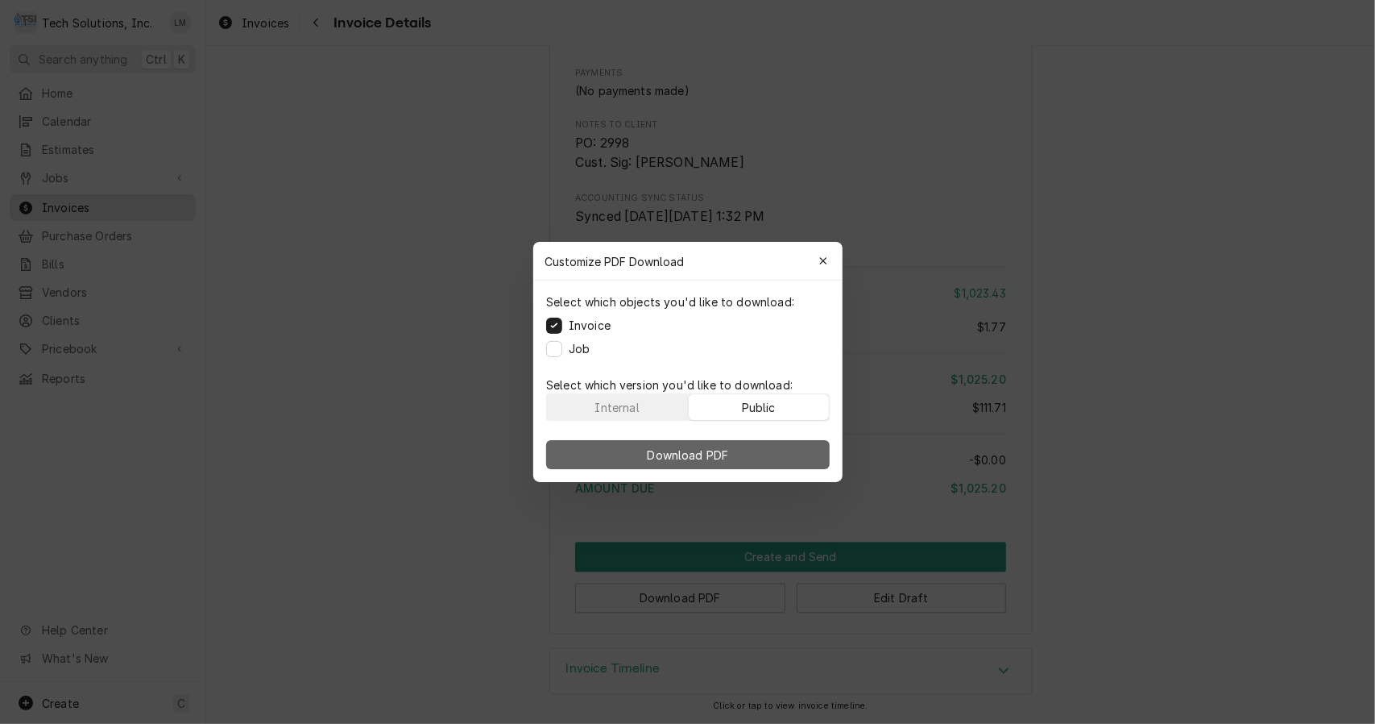
click at [710, 466] on button "Download PDF" at bounding box center [688, 454] width 284 height 29
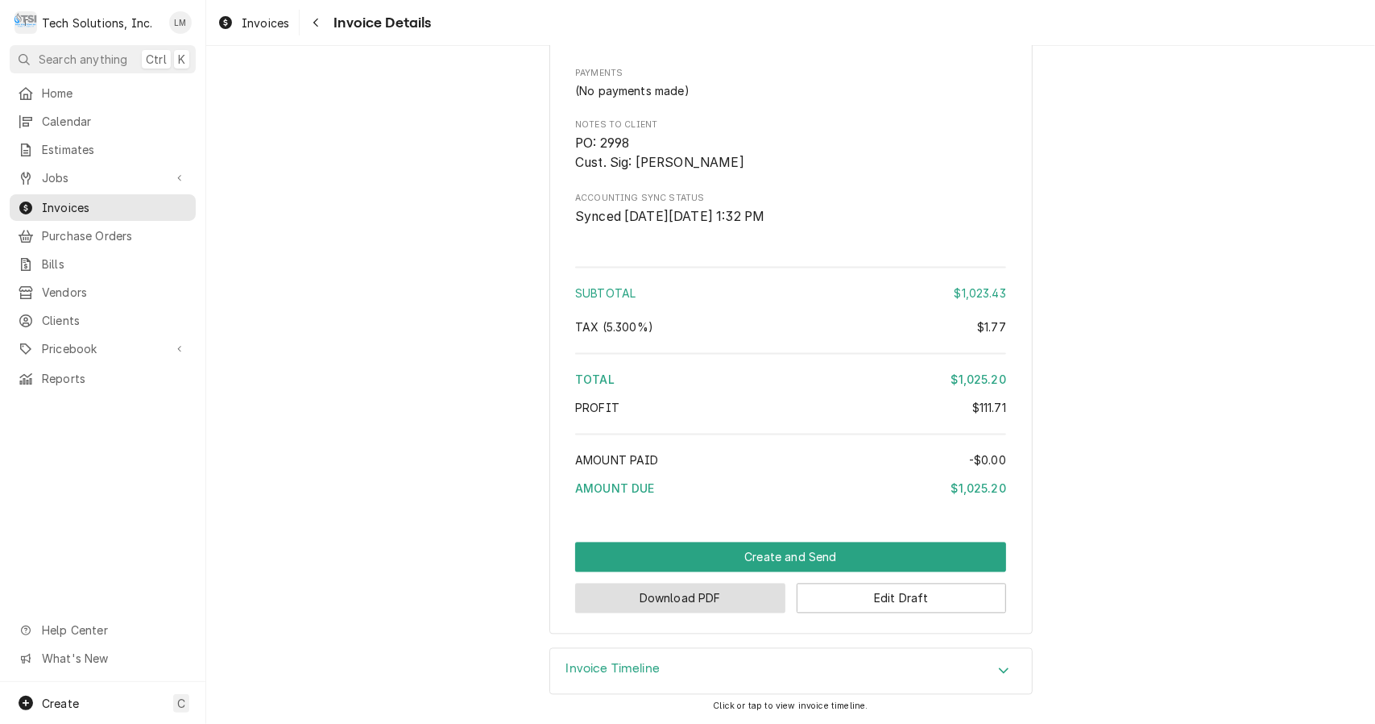
click at [748, 612] on button "Download PDF" at bounding box center [680, 598] width 210 height 30
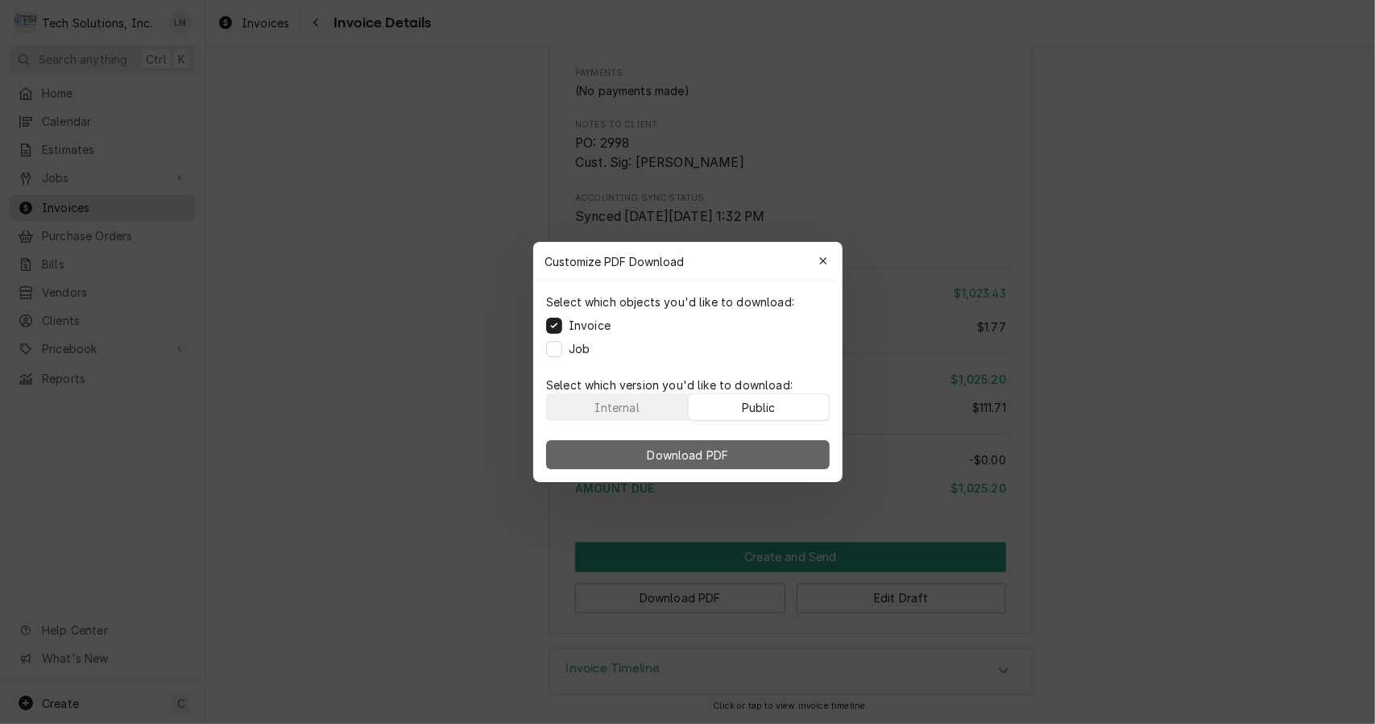
click at [711, 455] on span "Download PDF" at bounding box center [688, 454] width 88 height 17
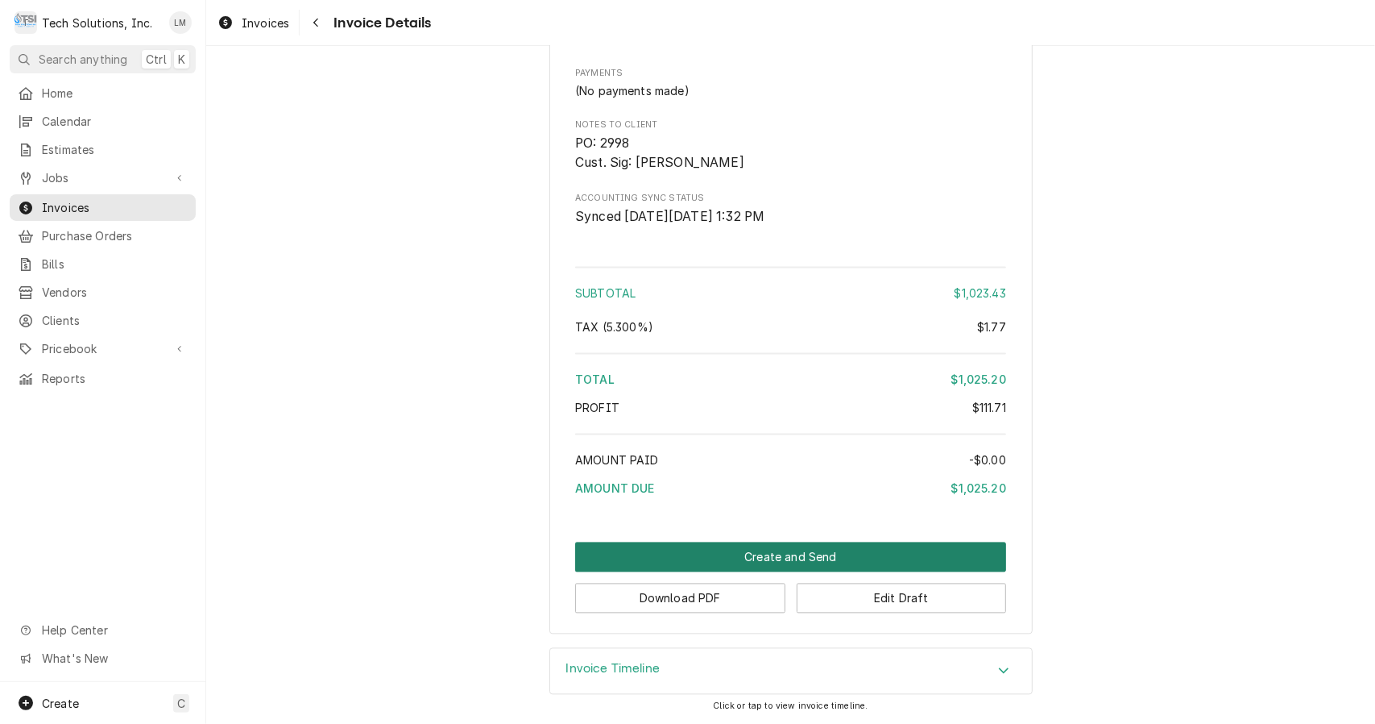
click at [773, 557] on button "Create and Send" at bounding box center [790, 557] width 431 height 30
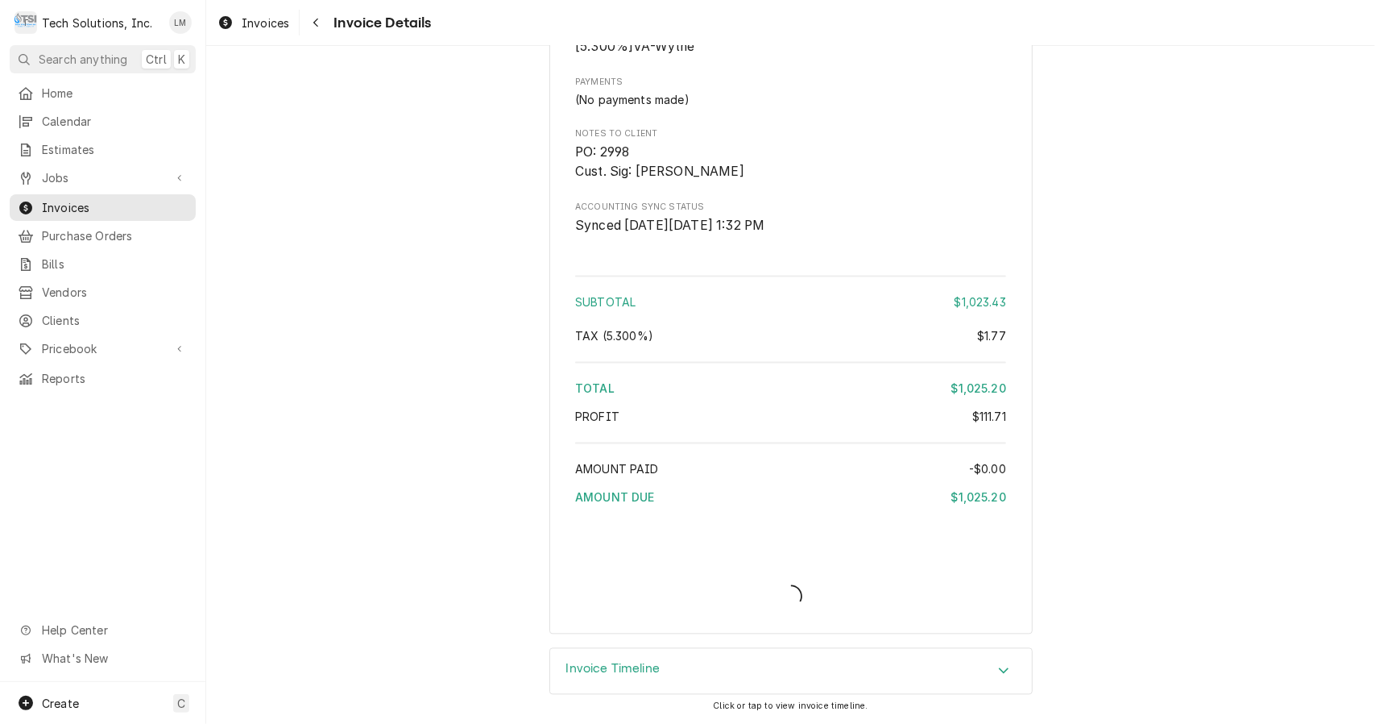
scroll to position [2051, 0]
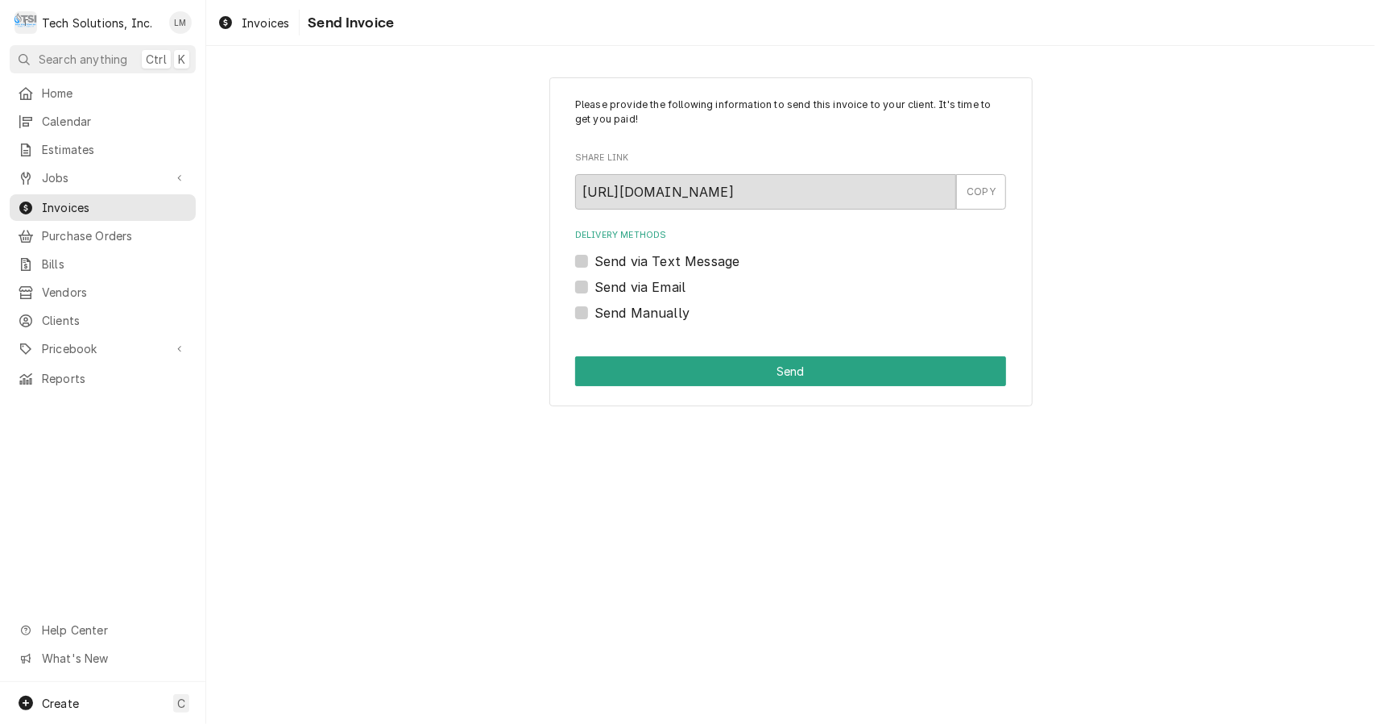
click at [636, 319] on label "Send Manually" at bounding box center [642, 312] width 95 height 19
click at [636, 319] on input "Send Manually" at bounding box center [810, 320] width 431 height 35
checkbox input "true"
click at [679, 380] on button "Send" at bounding box center [790, 371] width 431 height 30
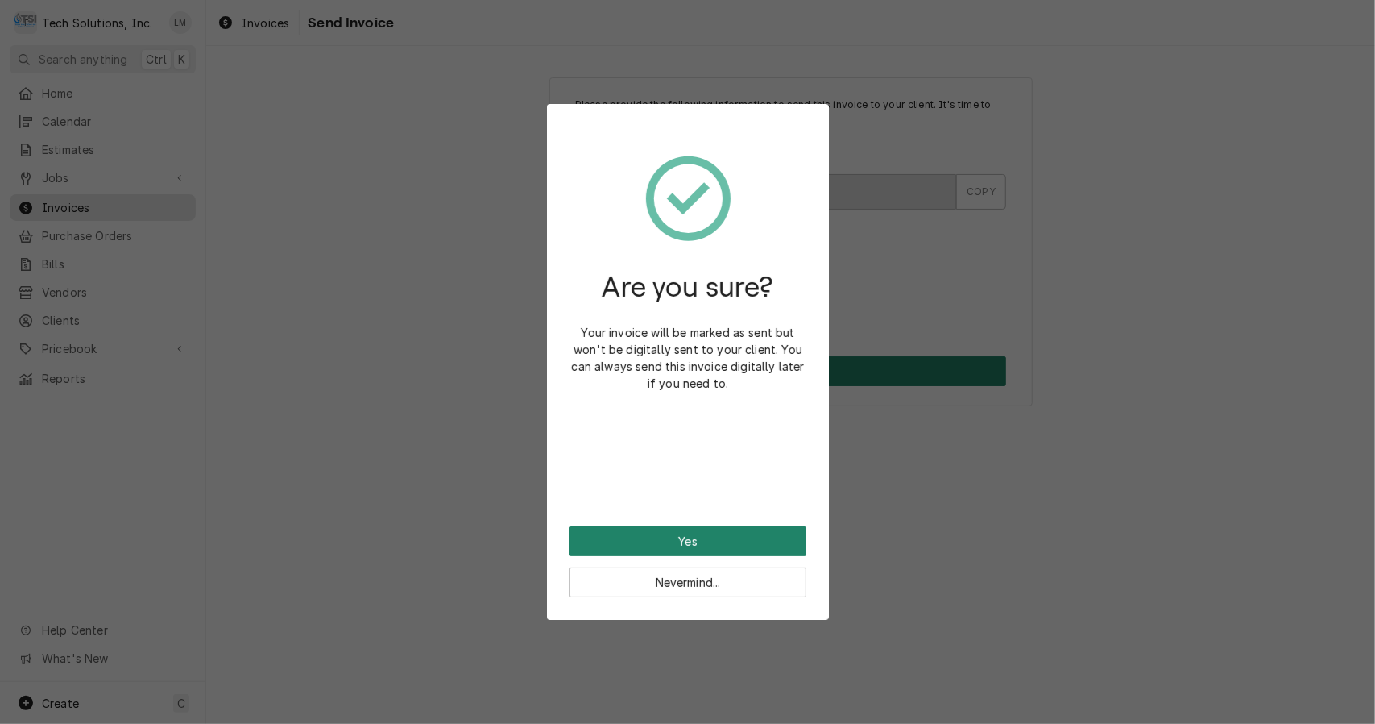
click at [717, 541] on button "Yes" at bounding box center [688, 541] width 237 height 30
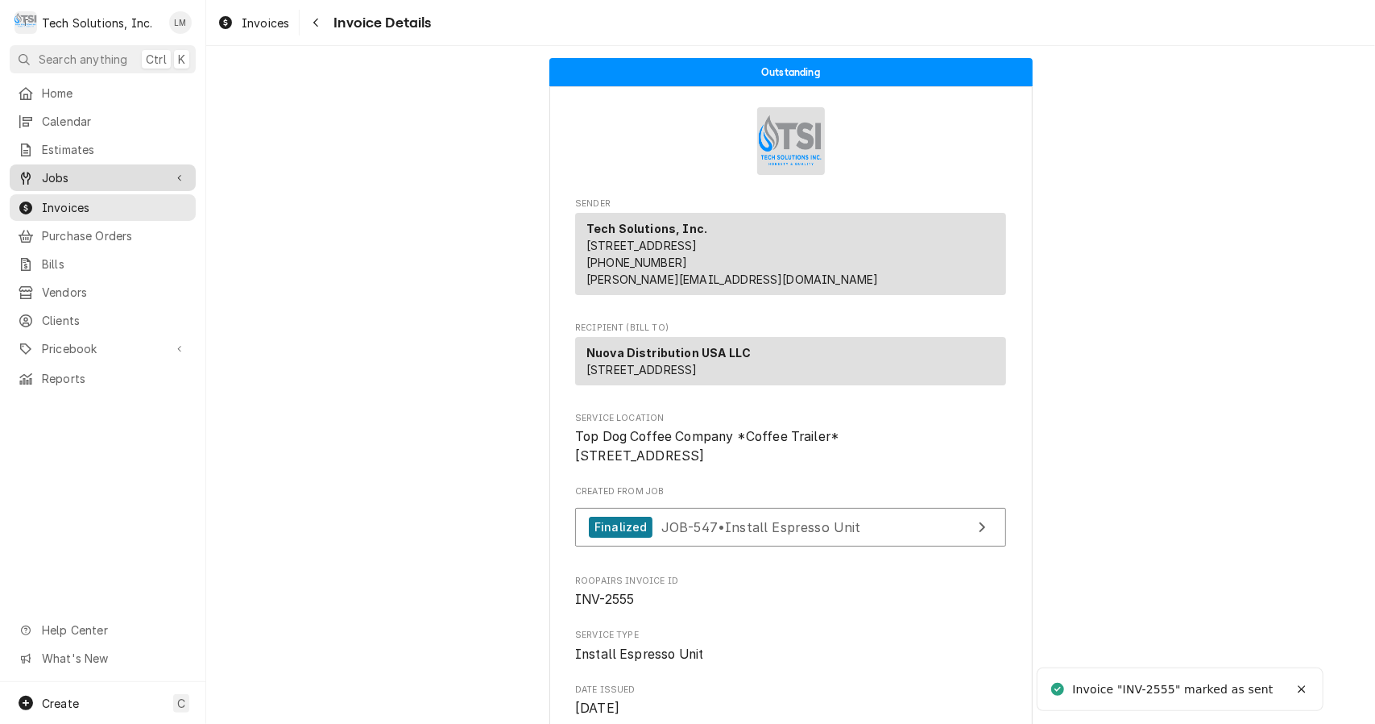
click at [58, 168] on div "Jobs" at bounding box center [103, 178] width 180 height 20
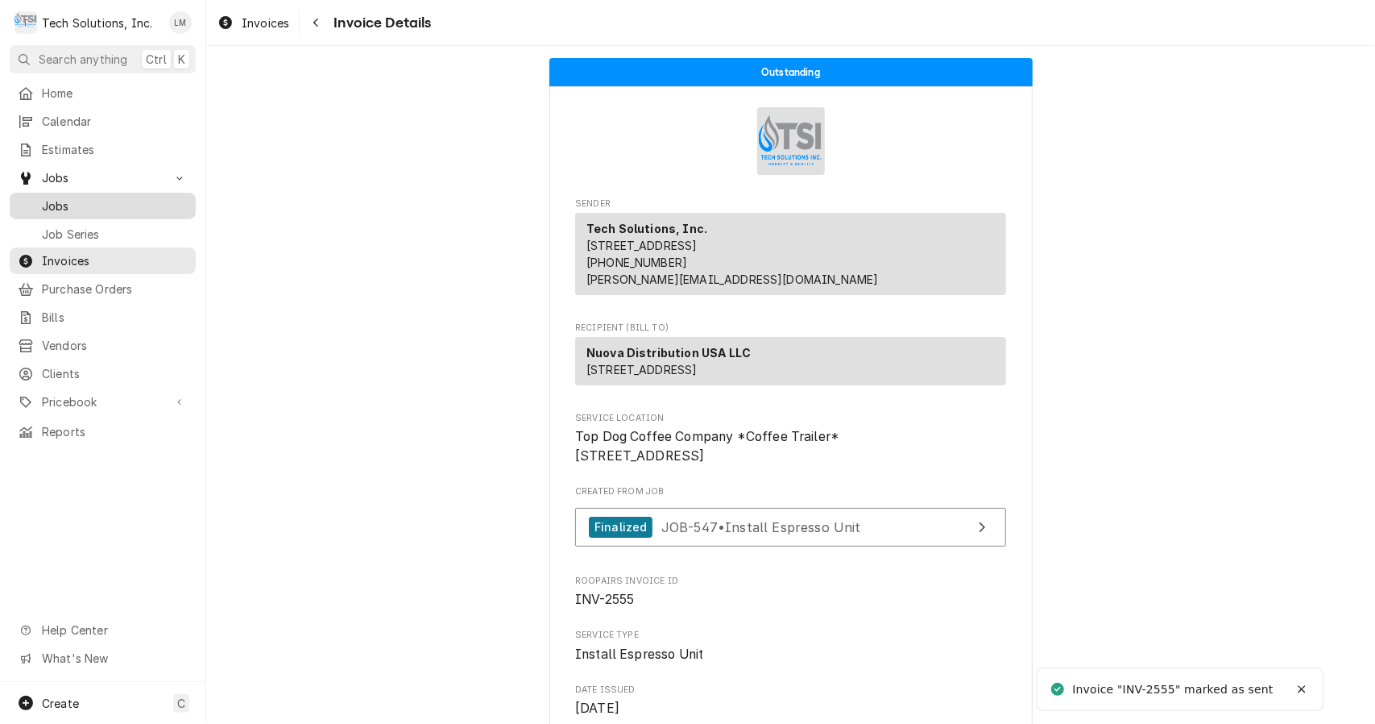
click at [63, 198] on span "Jobs" at bounding box center [115, 205] width 146 height 17
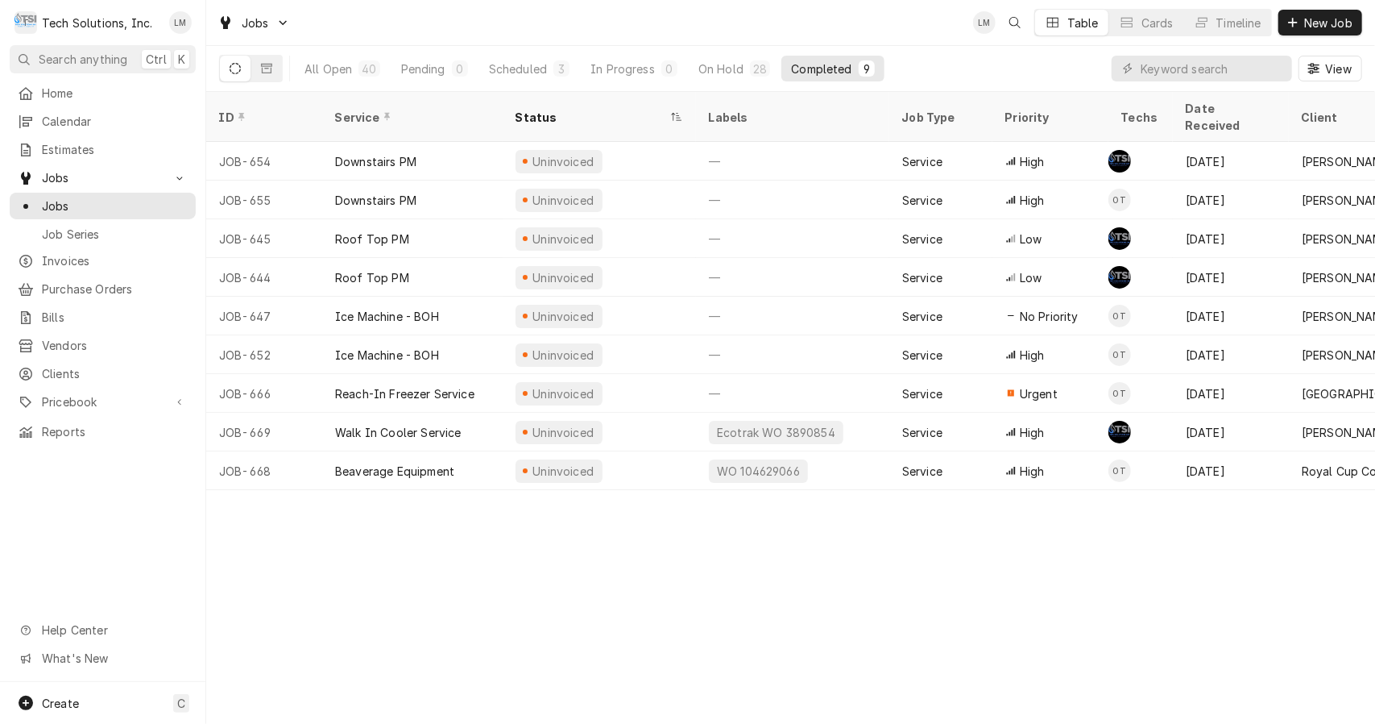
click at [1174, 66] on input "Dynamic Content Wrapper" at bounding box center [1212, 69] width 143 height 26
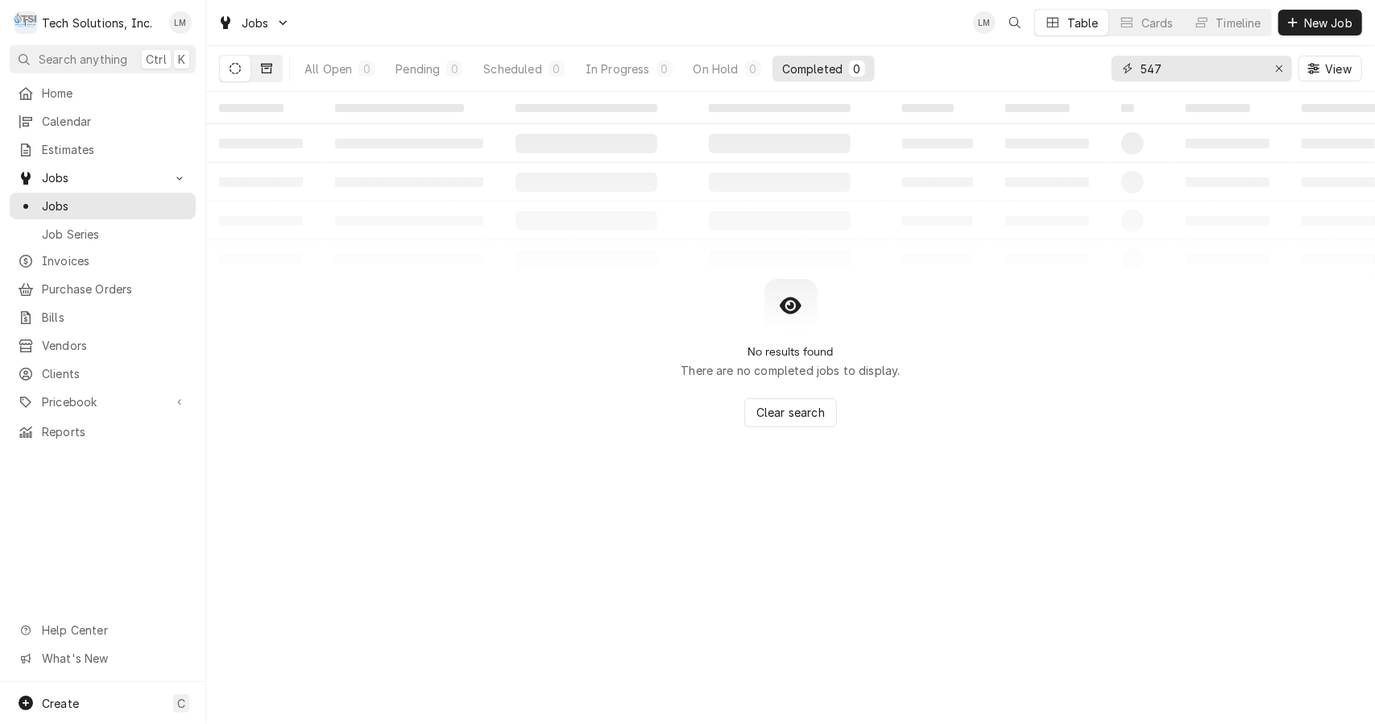
type input "547"
click at [266, 73] on icon "Dynamic Content Wrapper" at bounding box center [266, 69] width 11 height 10
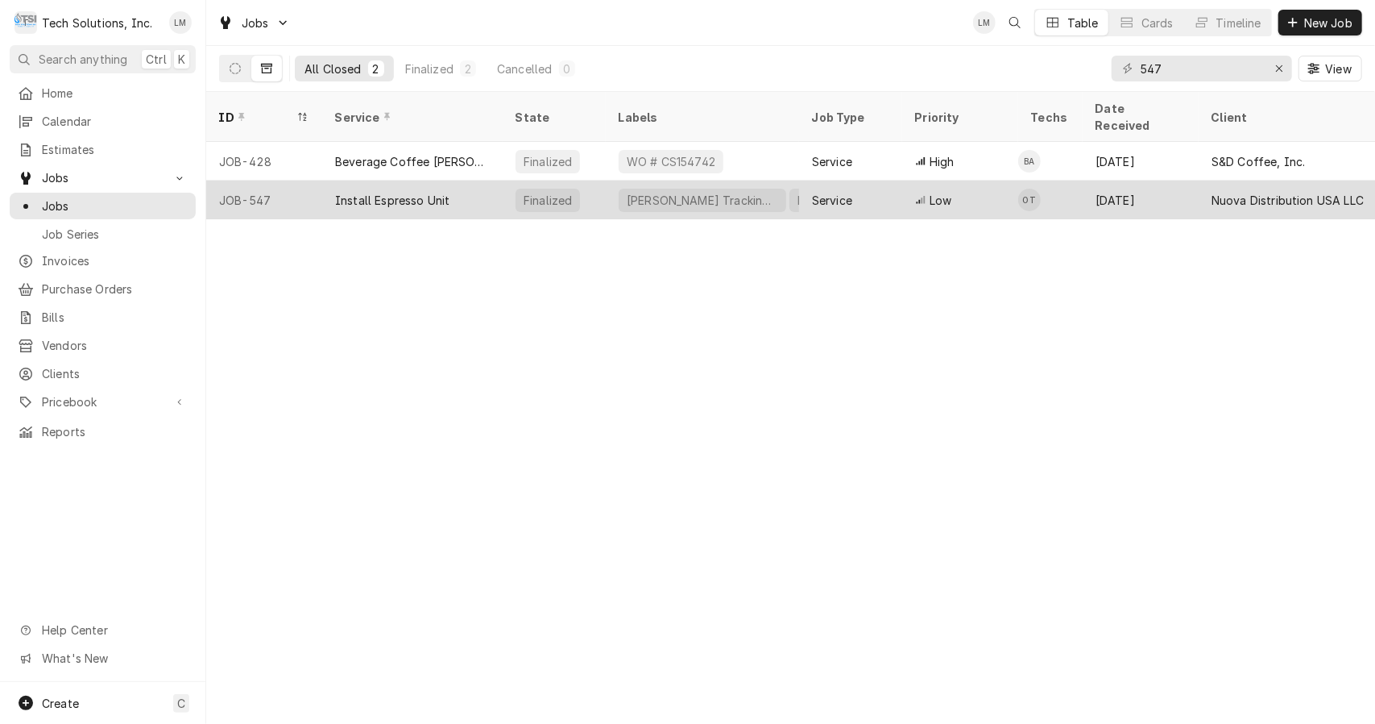
click at [373, 192] on div "Install Espresso Unit" at bounding box center [392, 200] width 114 height 17
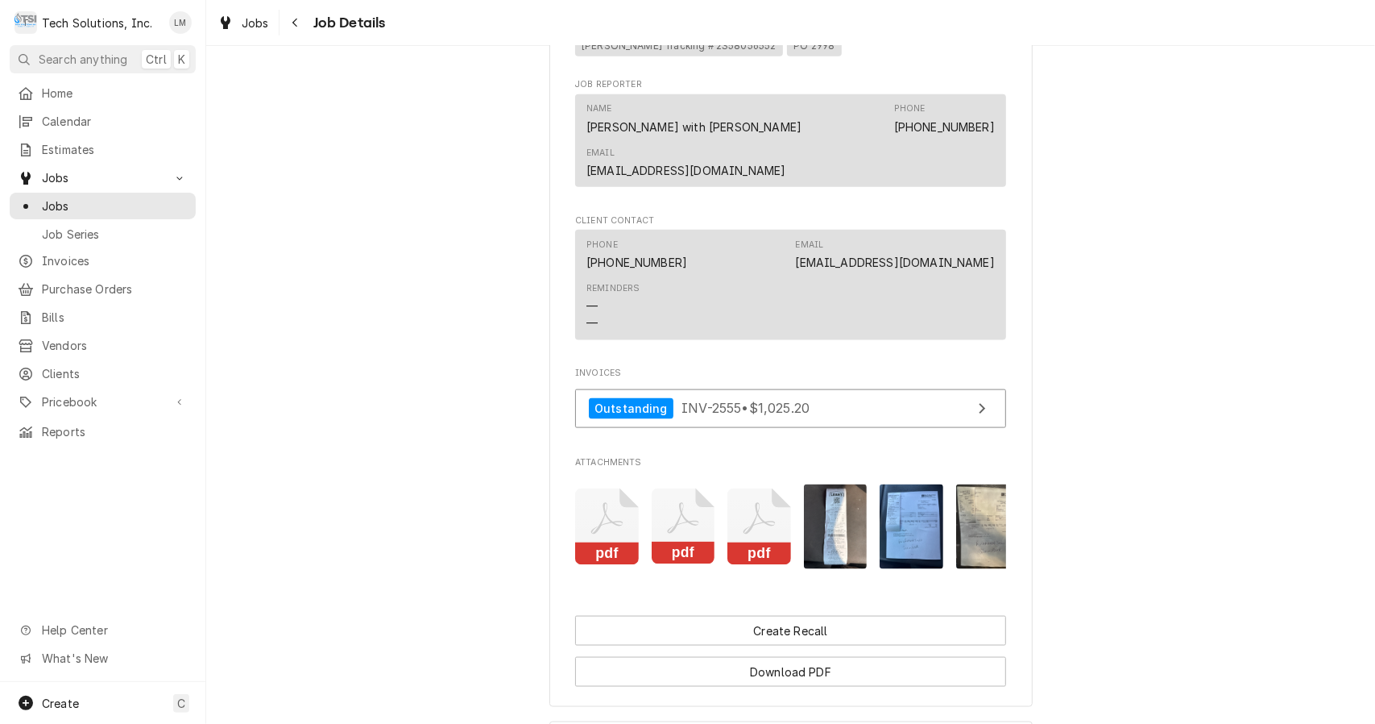
scroll to position [1302, 0]
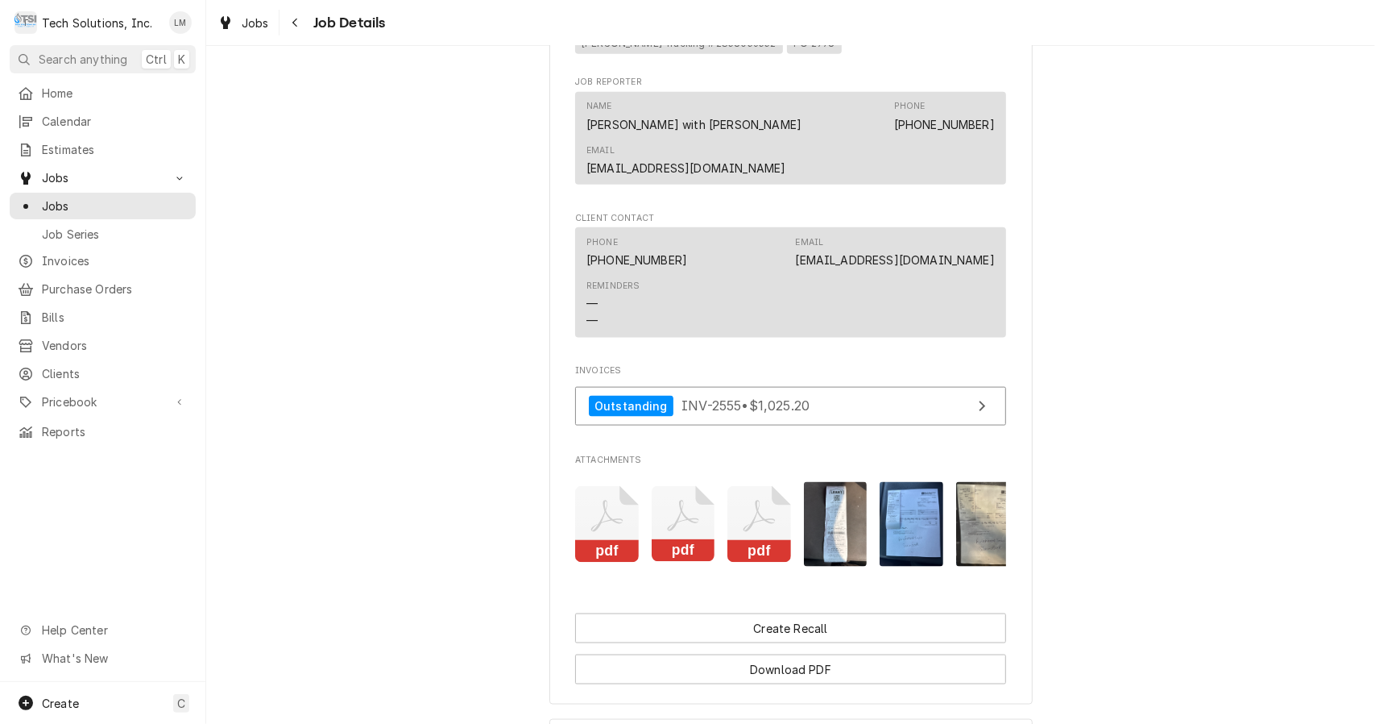
click at [617, 540] on rect "Attachments" at bounding box center [607, 551] width 64 height 23
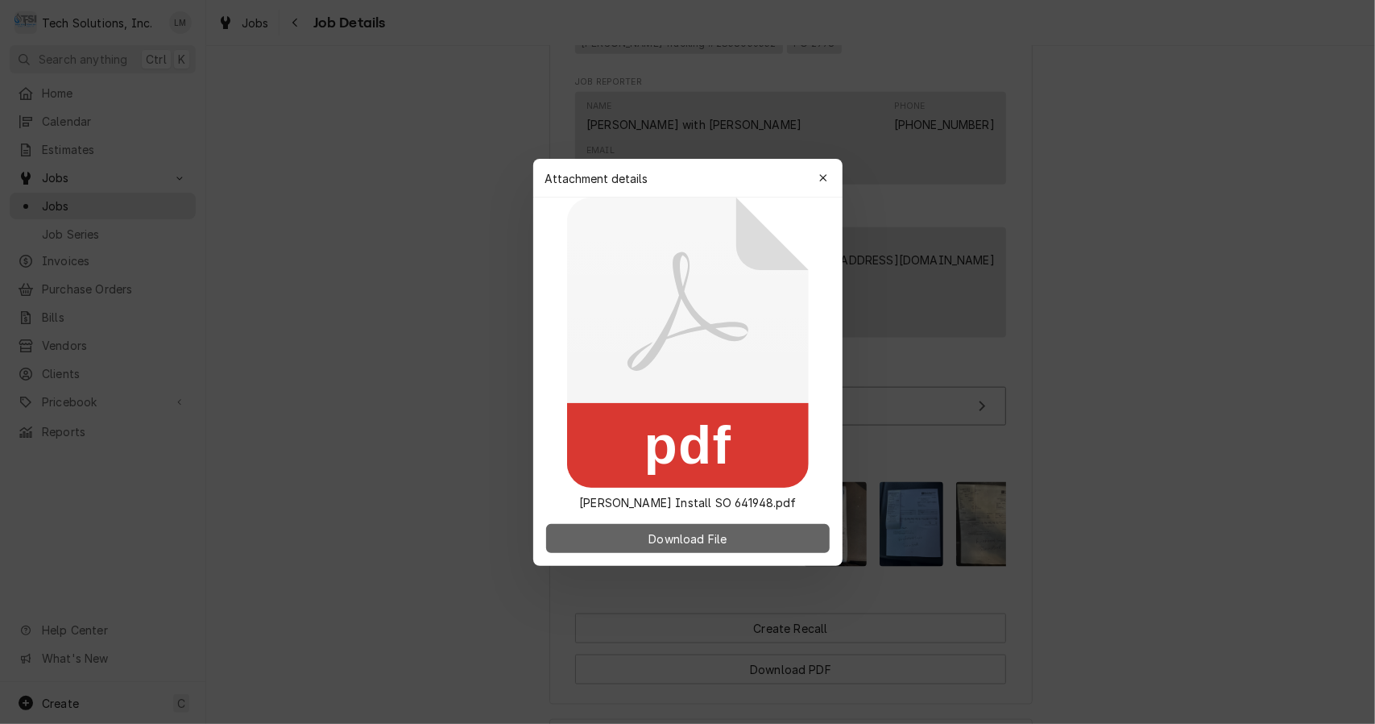
click at [757, 548] on button "Download File" at bounding box center [688, 538] width 284 height 29
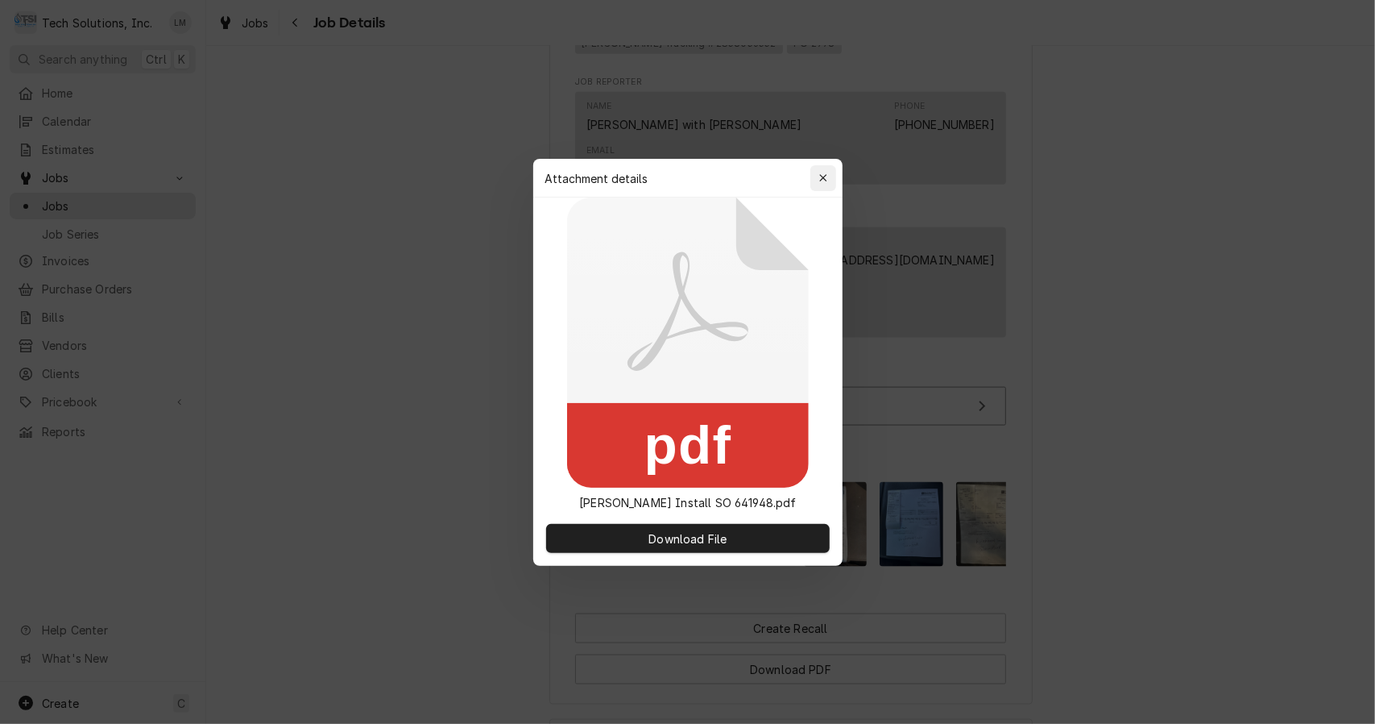
click at [822, 178] on icon "button" at bounding box center [822, 177] width 7 height 7
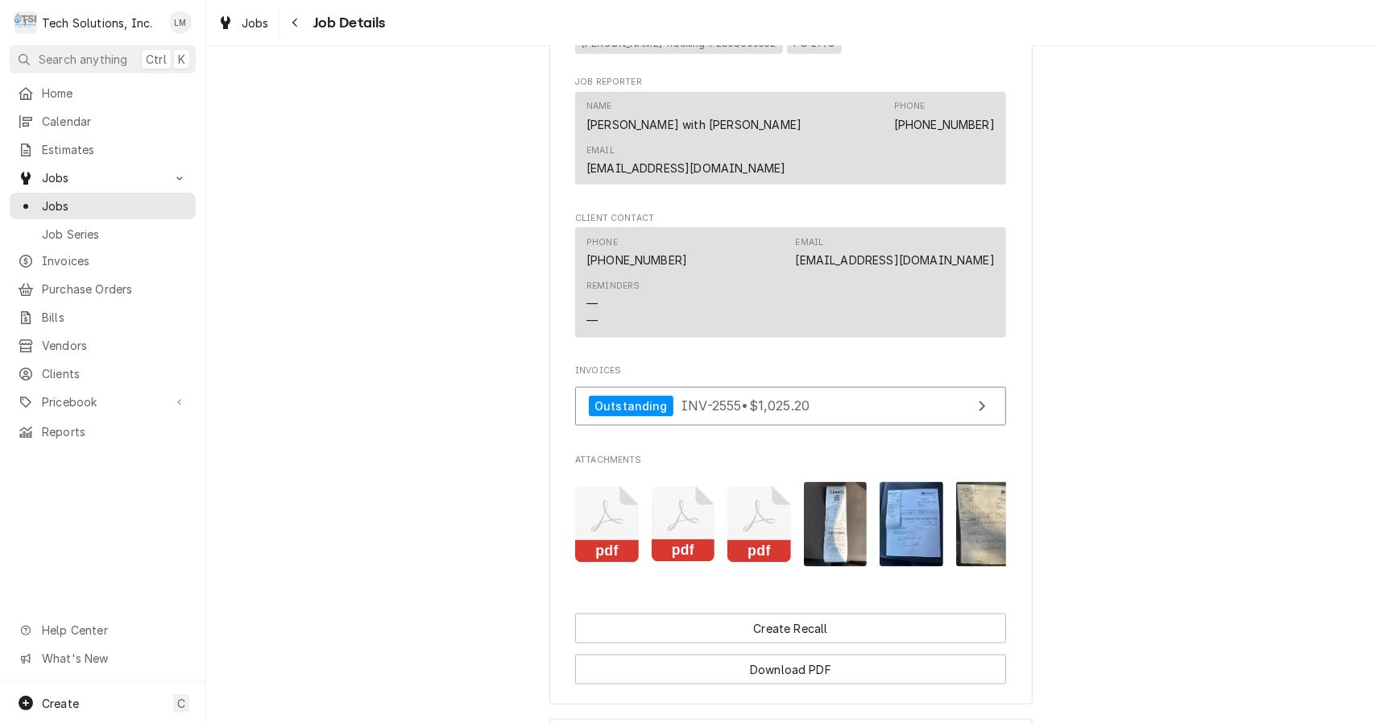
click at [682, 540] on rect "Attachments" at bounding box center [684, 551] width 64 height 23
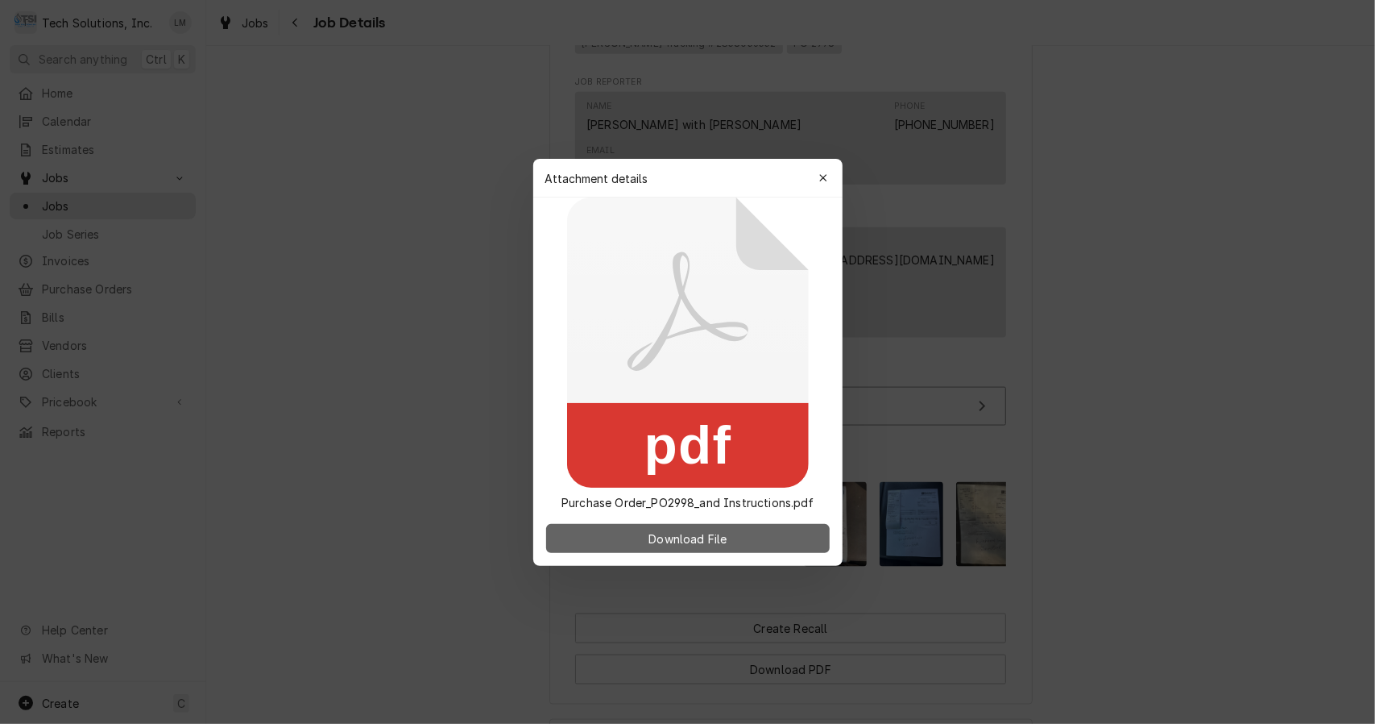
click at [716, 540] on span "Download File" at bounding box center [687, 537] width 85 height 17
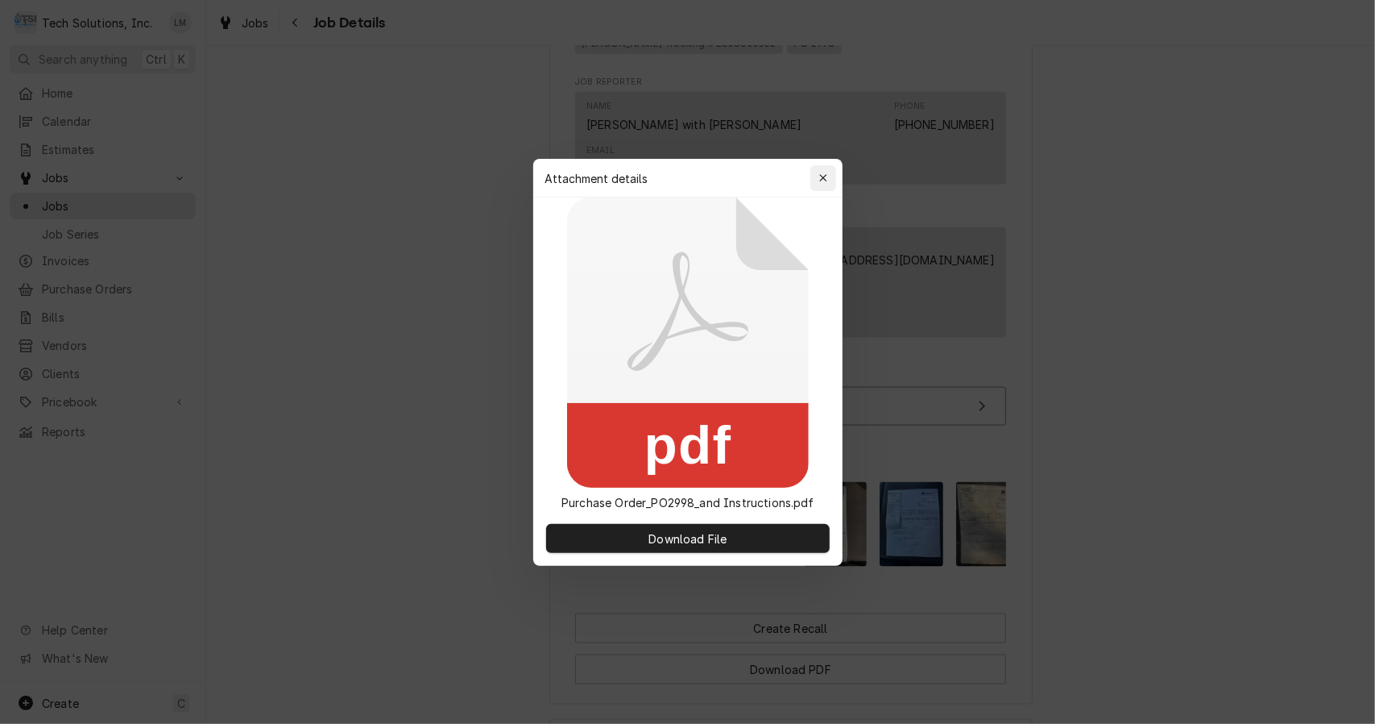
click at [813, 177] on button "button" at bounding box center [824, 178] width 26 height 26
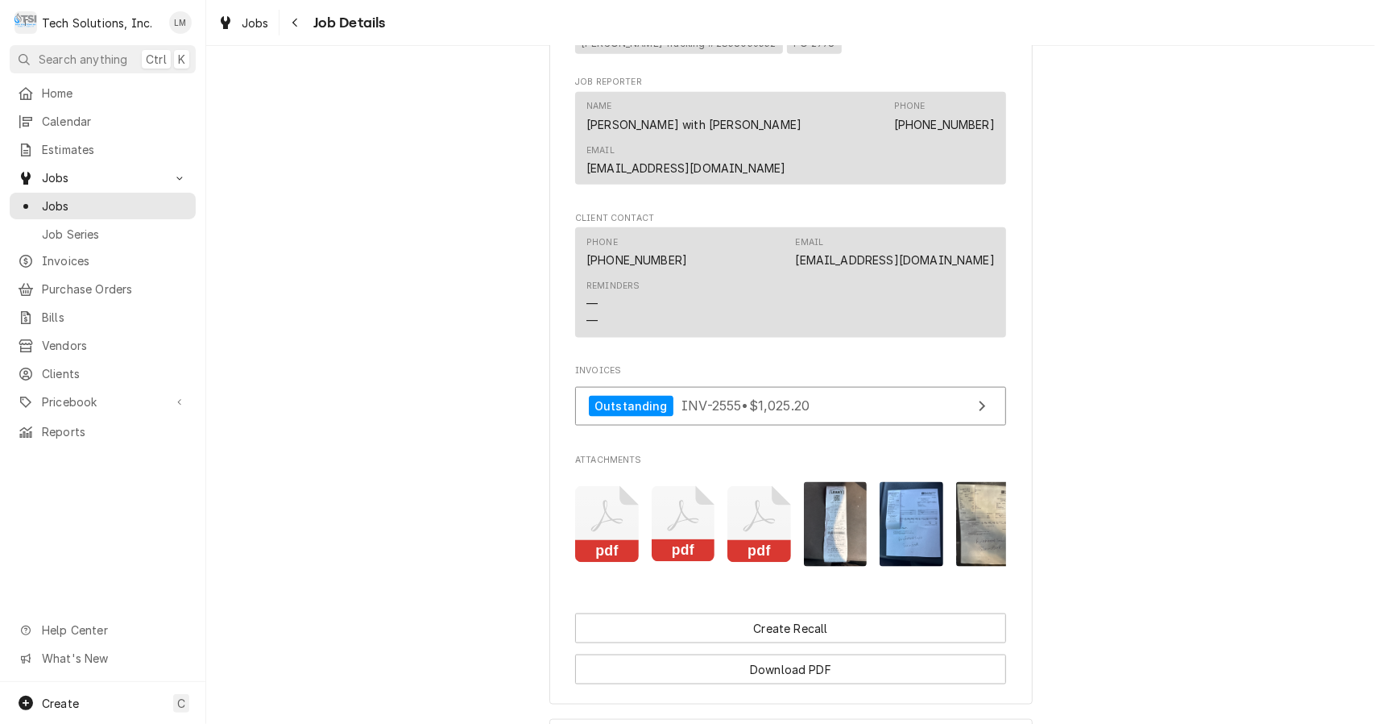
click at [740, 540] on rect "Attachments" at bounding box center [760, 551] width 64 height 23
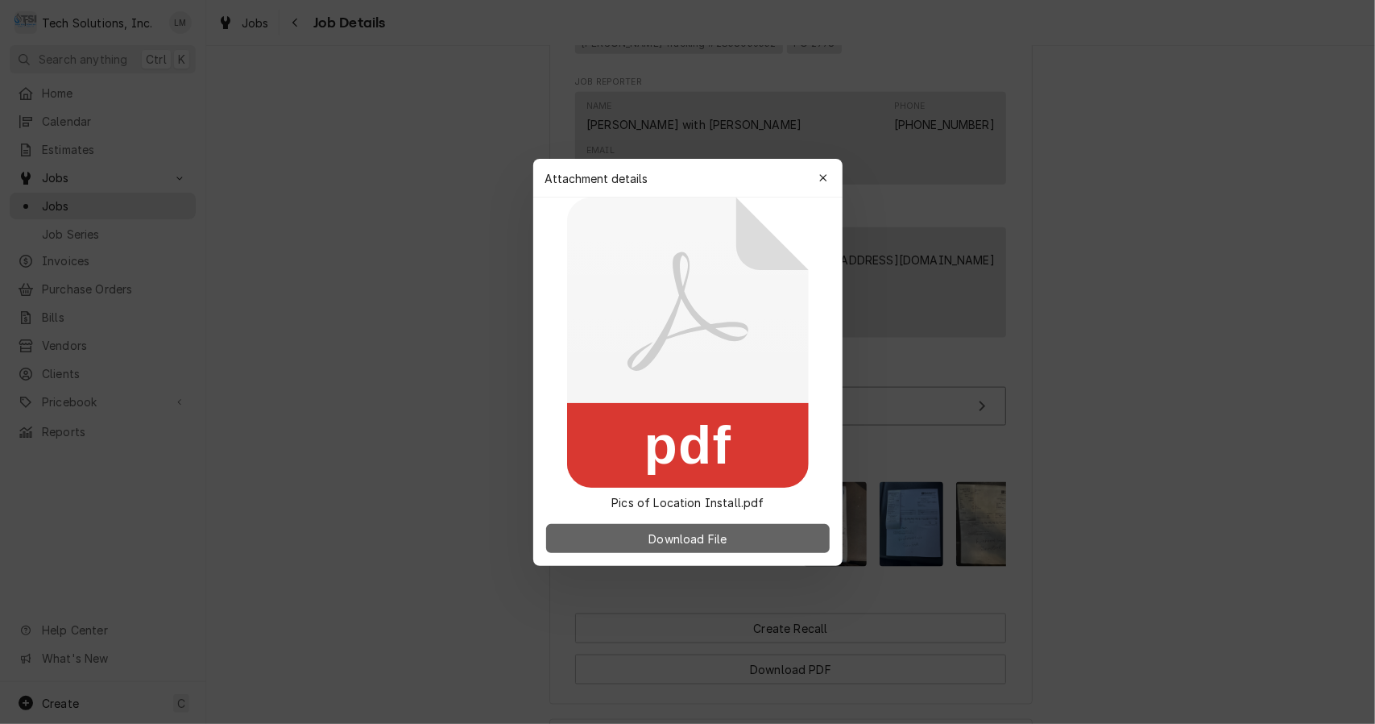
click at [727, 544] on span "Download File" at bounding box center [687, 537] width 85 height 17
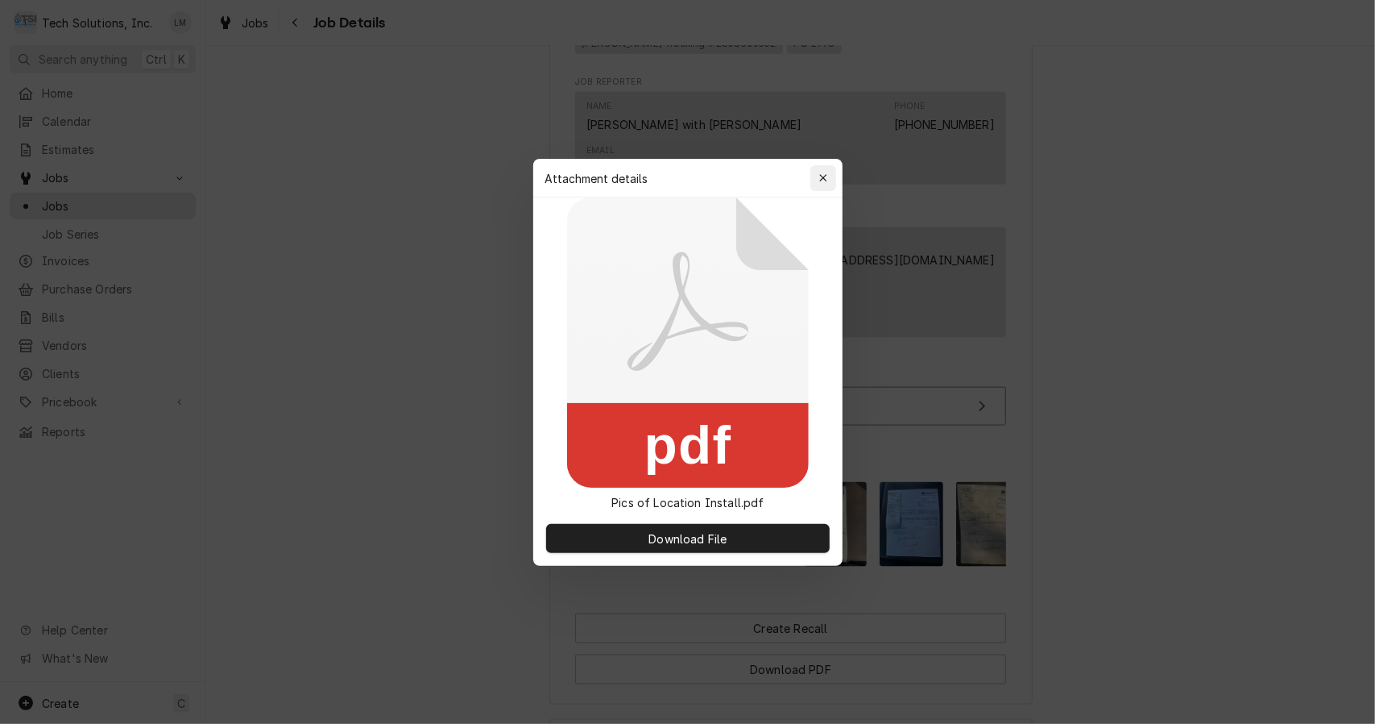
click at [825, 179] on icon "button" at bounding box center [822, 177] width 7 height 7
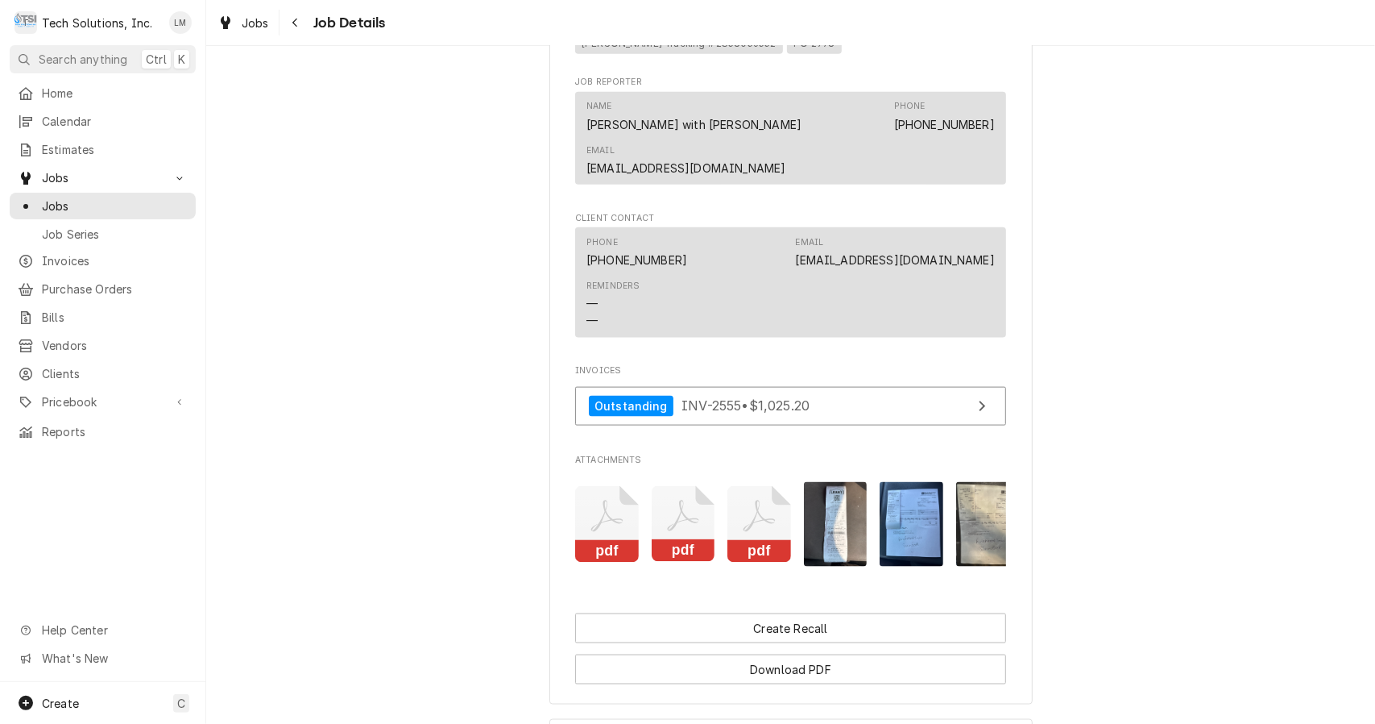
click at [835, 531] on img "Attachments" at bounding box center [836, 524] width 64 height 85
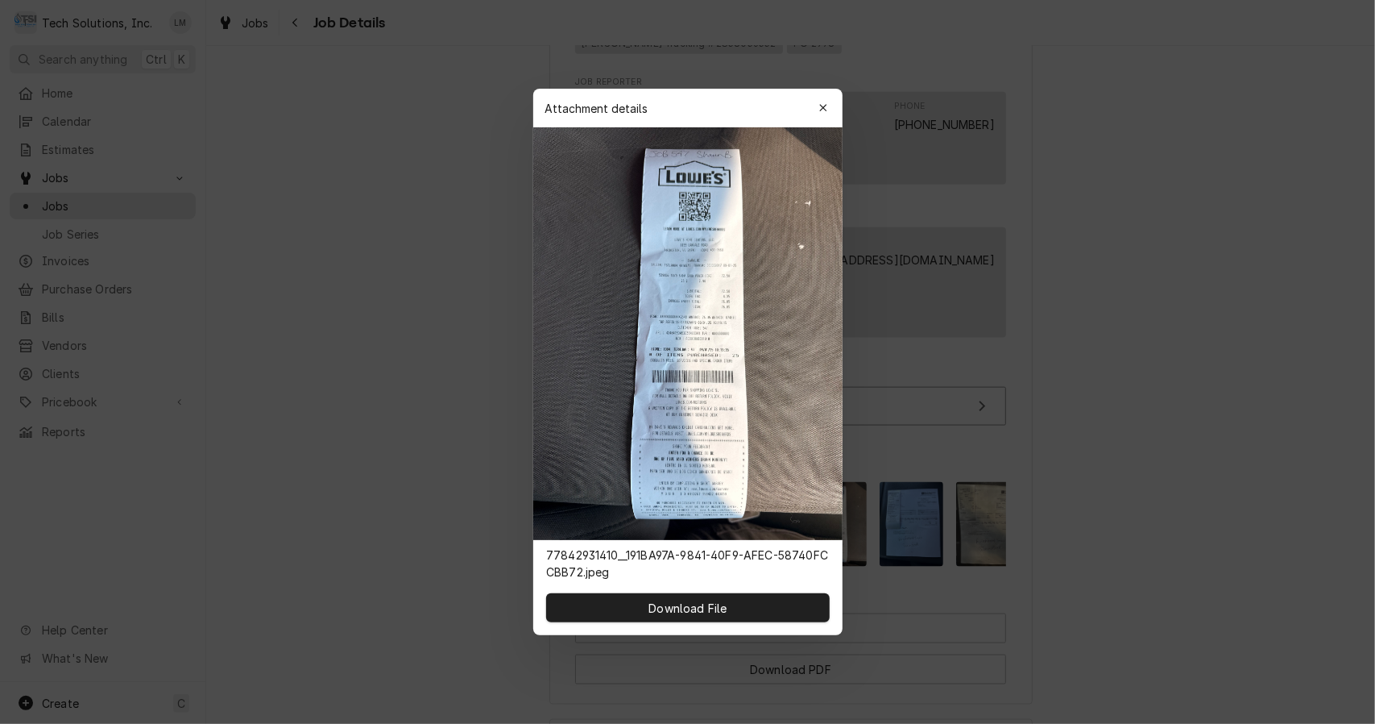
click at [823, 107] on icon "button" at bounding box center [822, 107] width 7 height 7
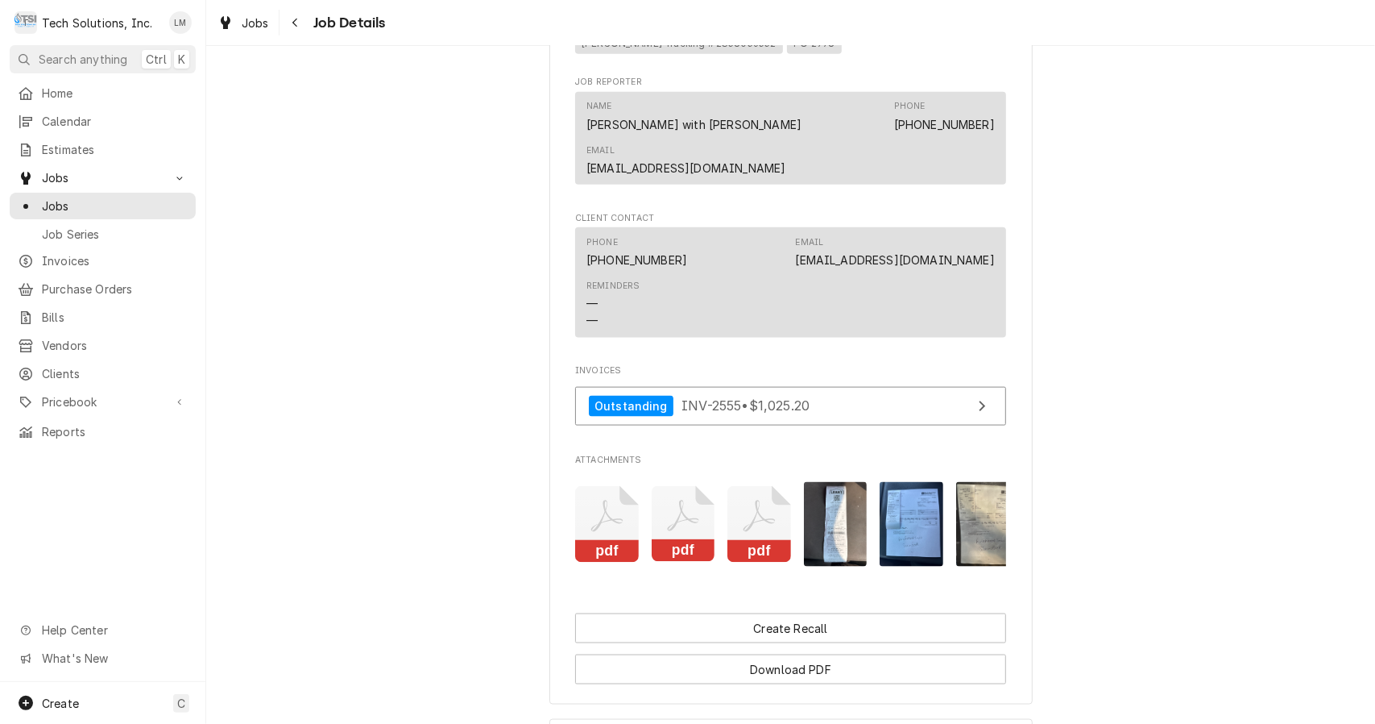
click at [906, 489] on img "Attachments" at bounding box center [912, 524] width 64 height 85
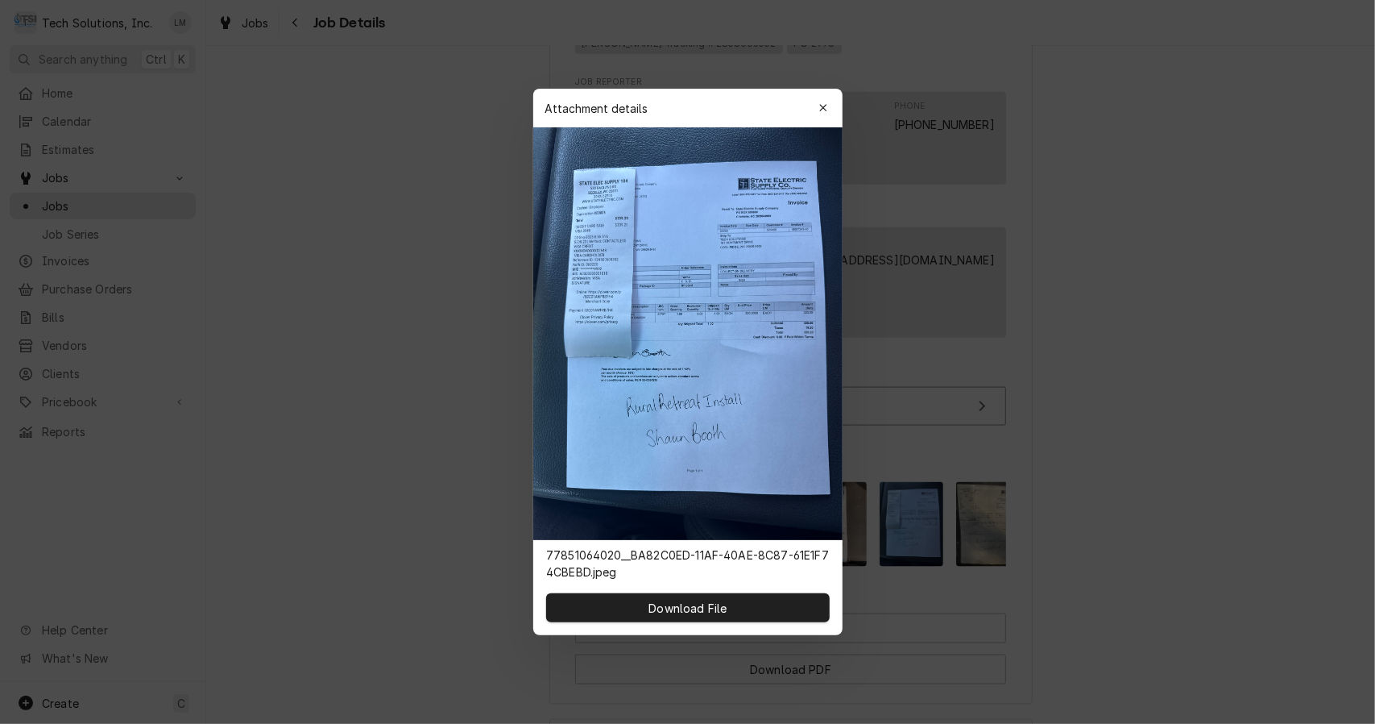
click at [829, 105] on div "button" at bounding box center [823, 108] width 16 height 16
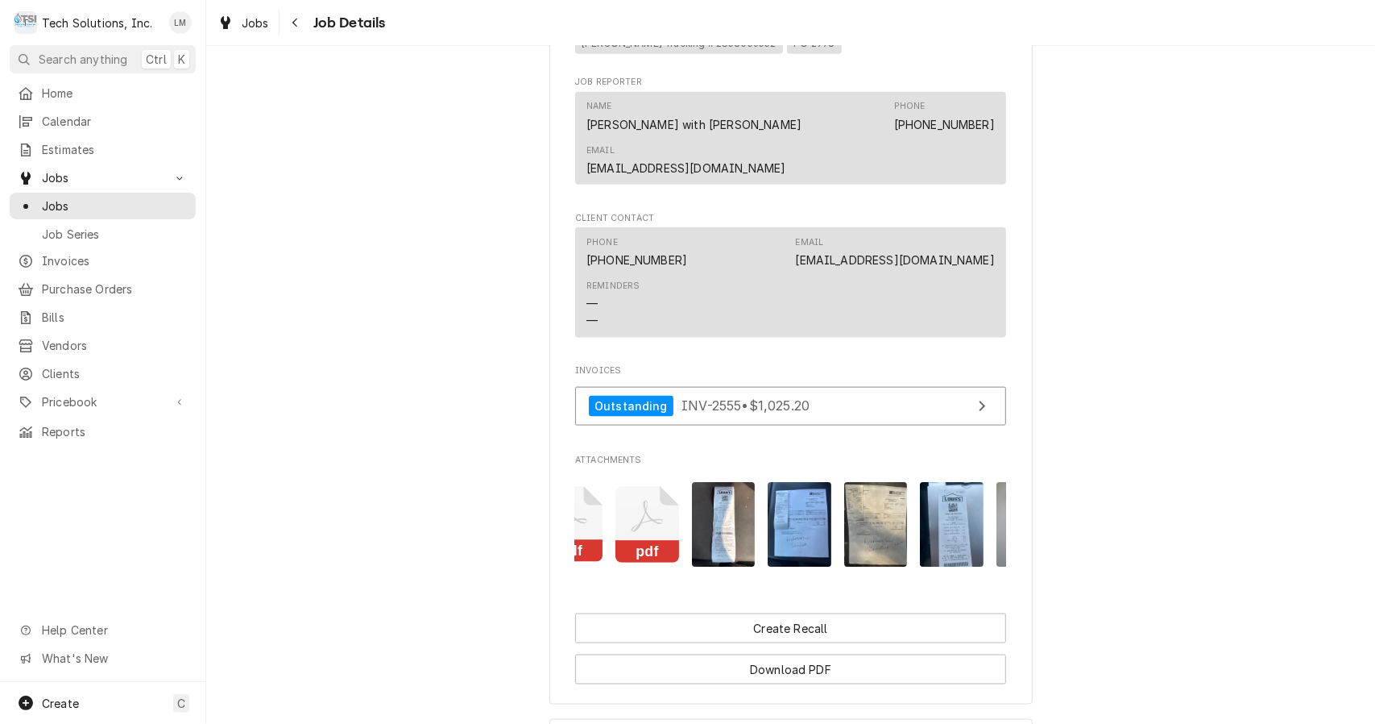
scroll to position [0, 177]
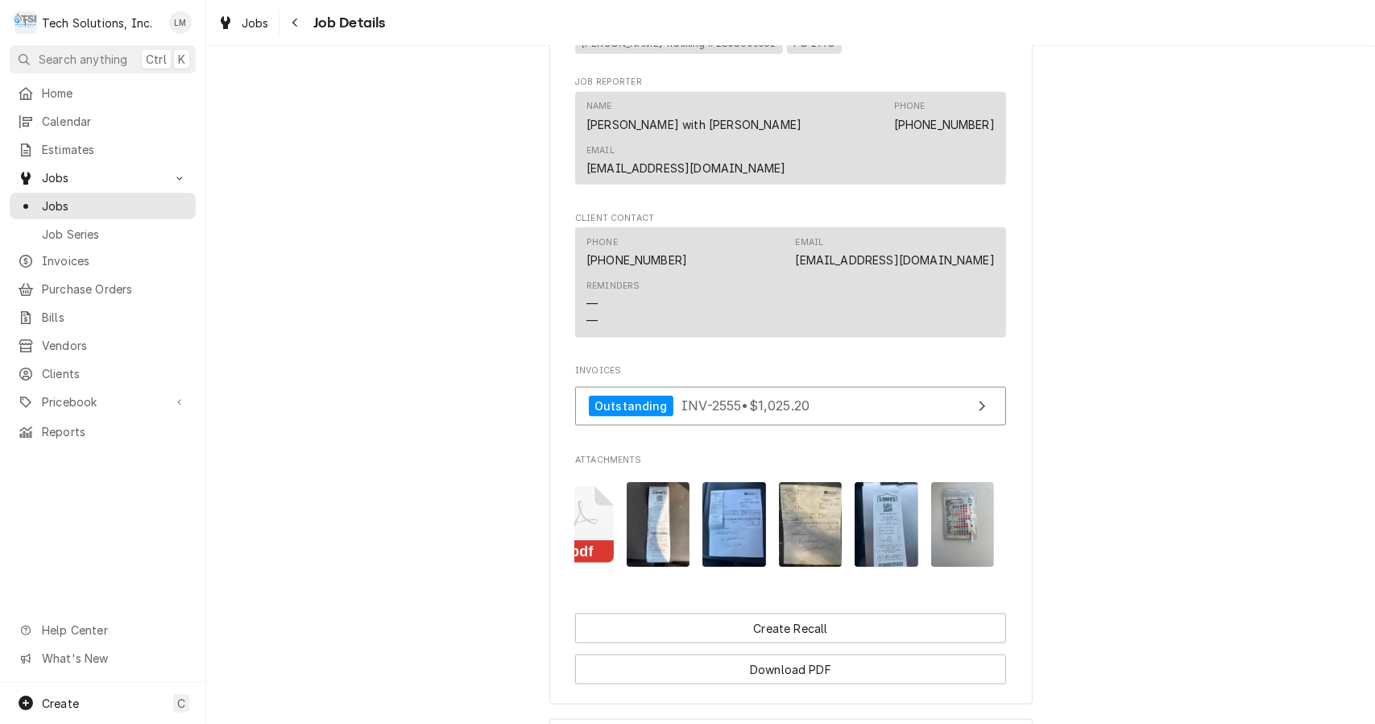
click at [808, 511] on img "Attachments" at bounding box center [811, 524] width 64 height 85
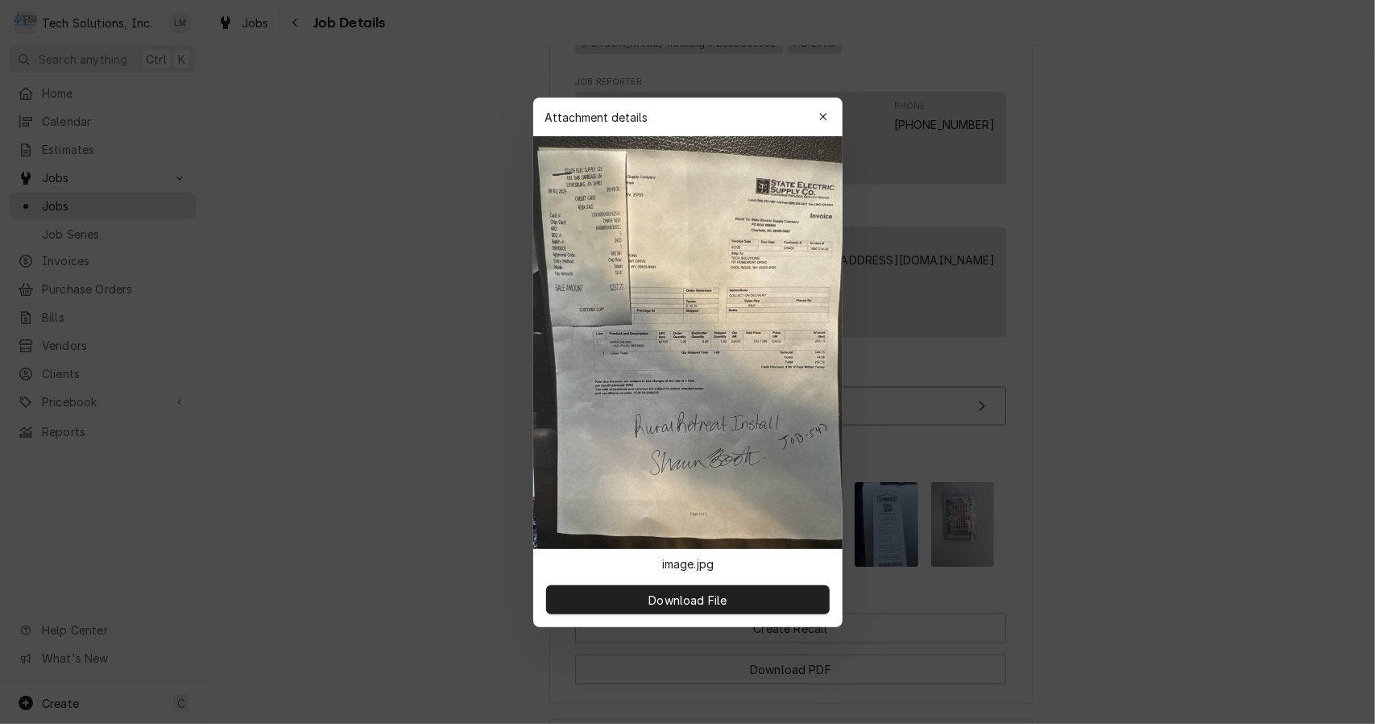
click at [820, 111] on icon "button" at bounding box center [823, 116] width 9 height 11
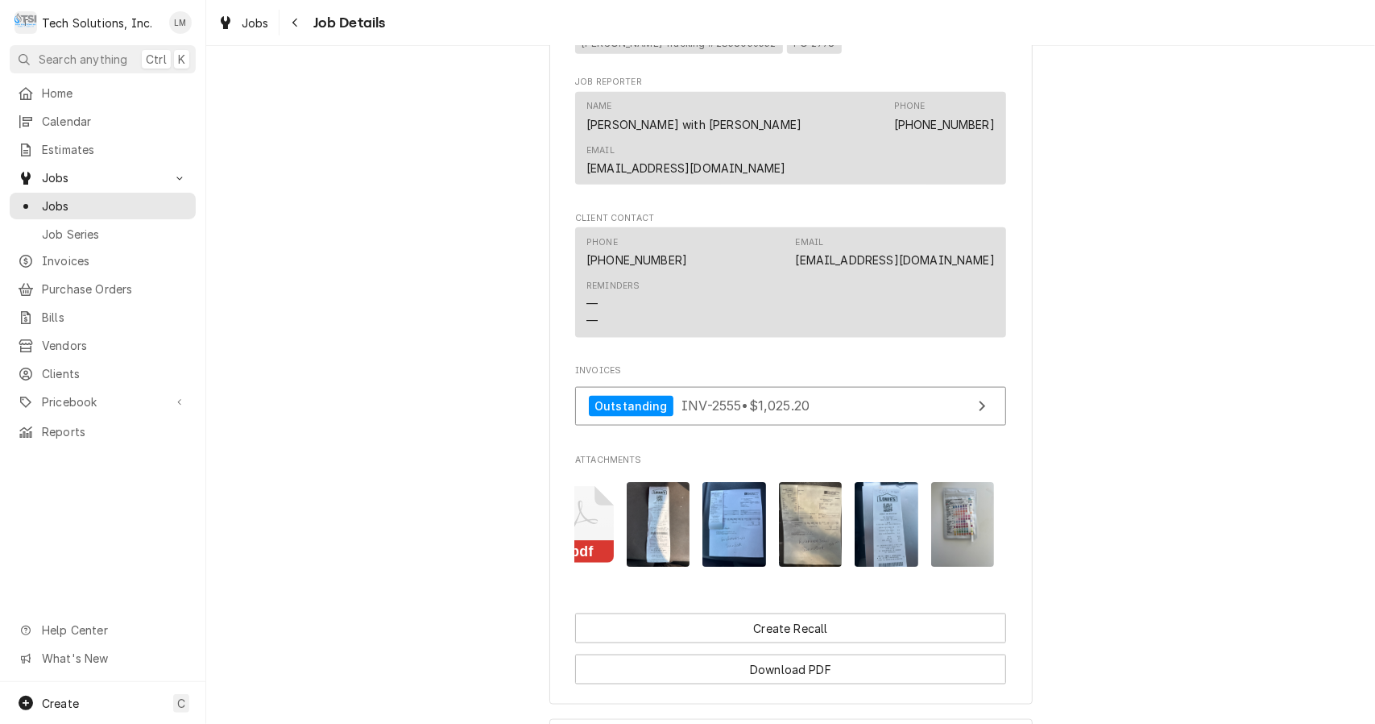
click at [949, 511] on img "Attachments" at bounding box center [963, 524] width 64 height 85
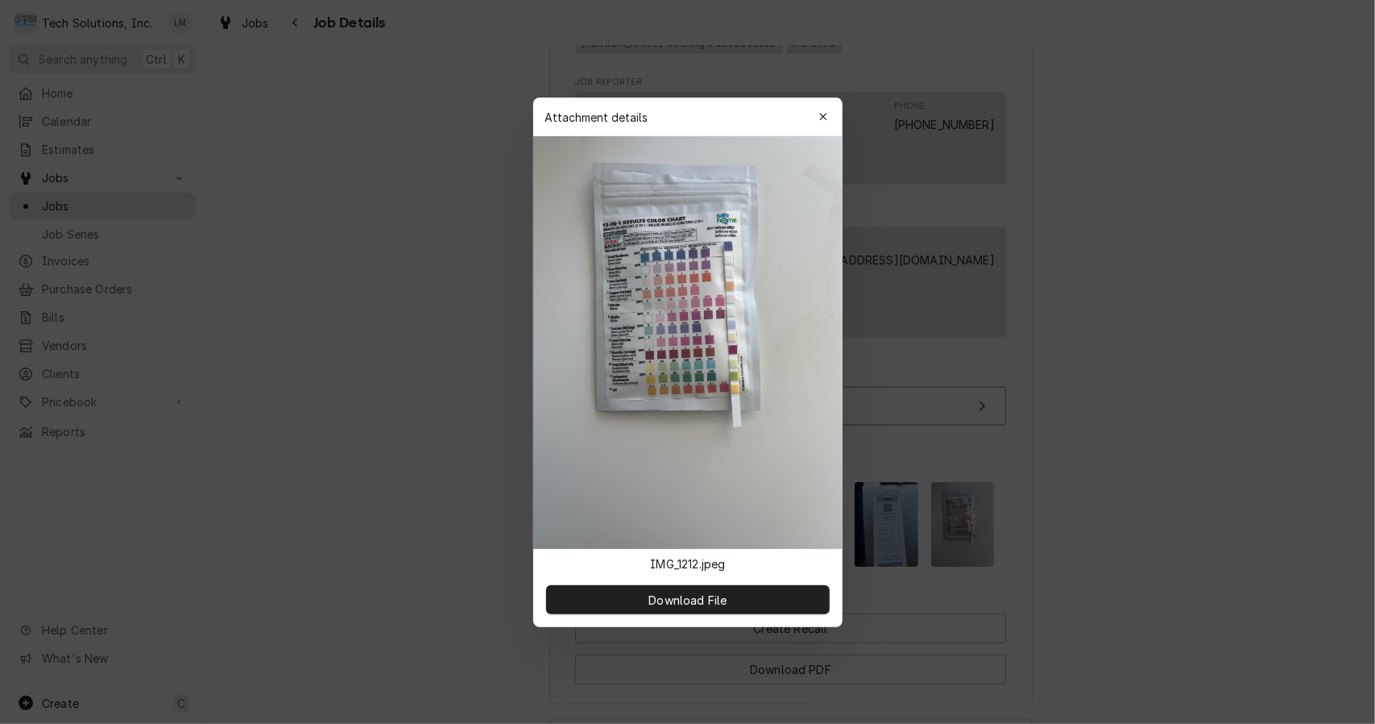
click at [823, 122] on div "button" at bounding box center [823, 117] width 16 height 16
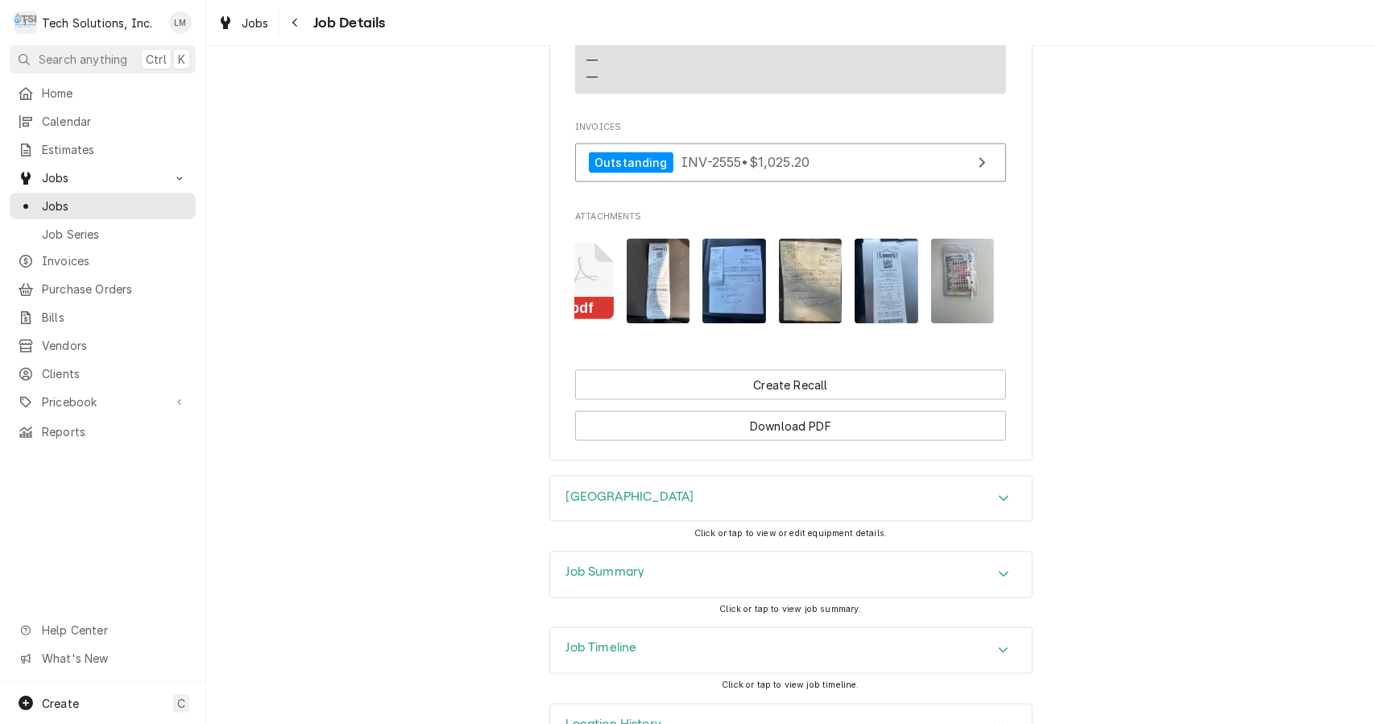
scroll to position [1587, 0]
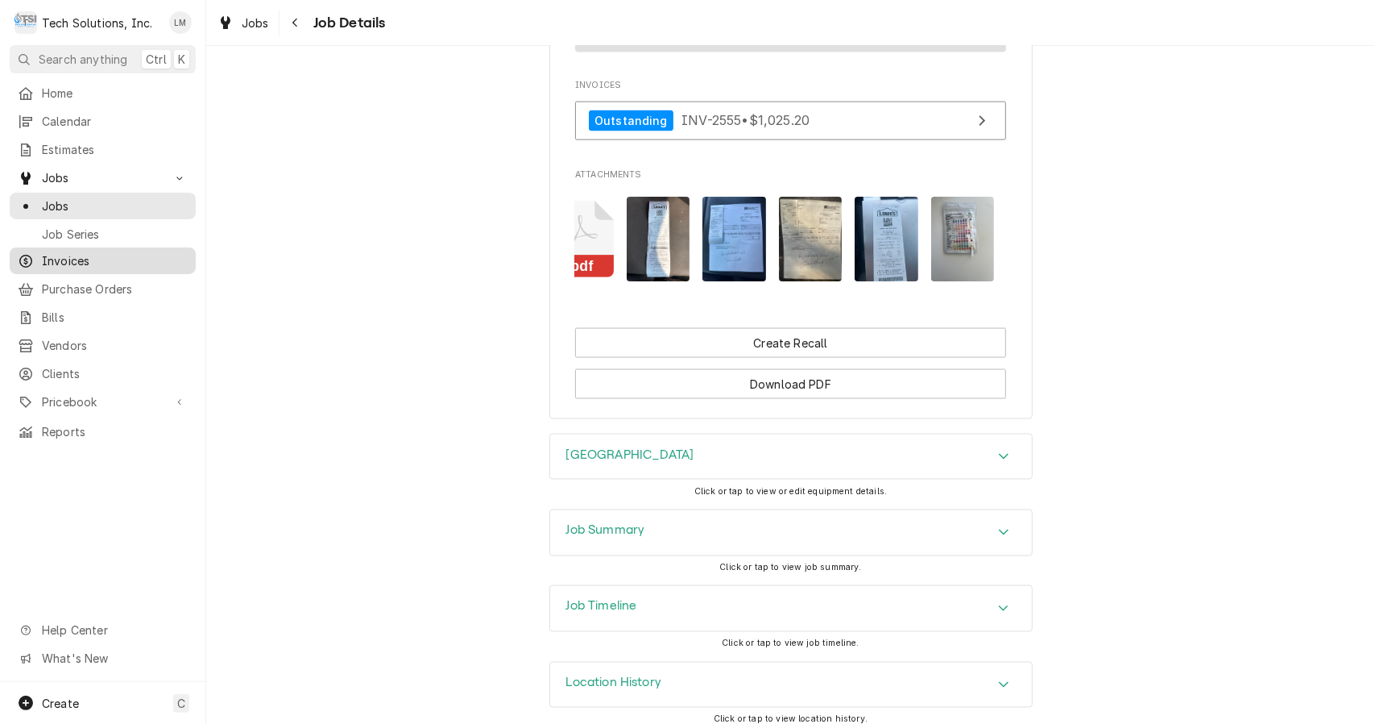
click at [72, 254] on span "Invoices" at bounding box center [115, 260] width 146 height 17
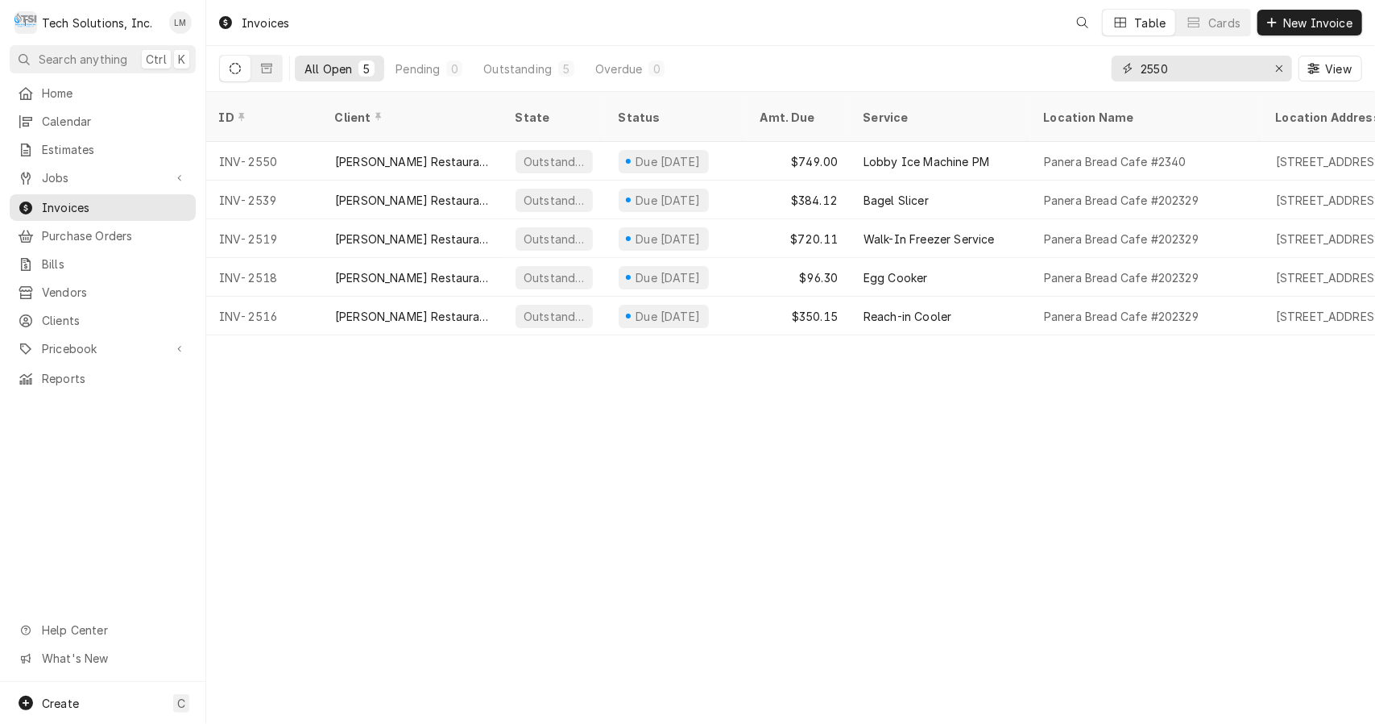
click at [1191, 65] on input "2550" at bounding box center [1201, 69] width 121 height 26
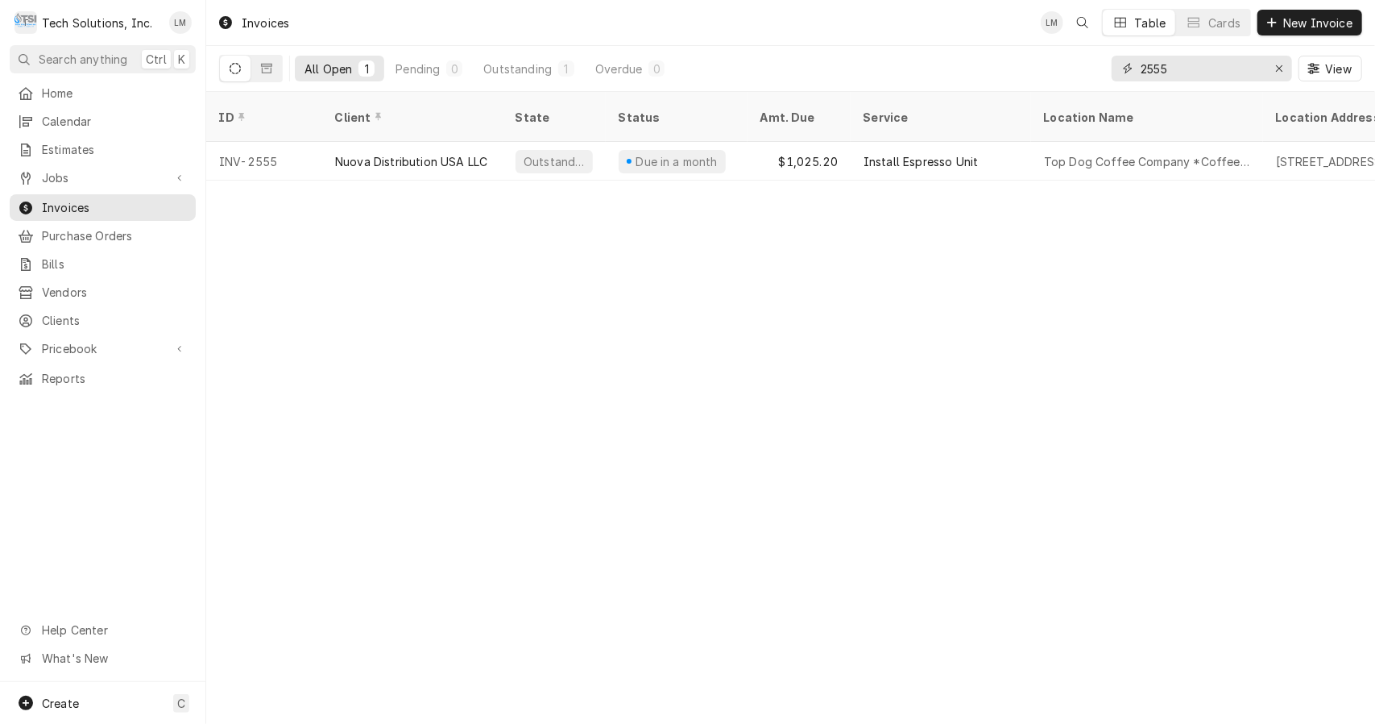
type input "2555"
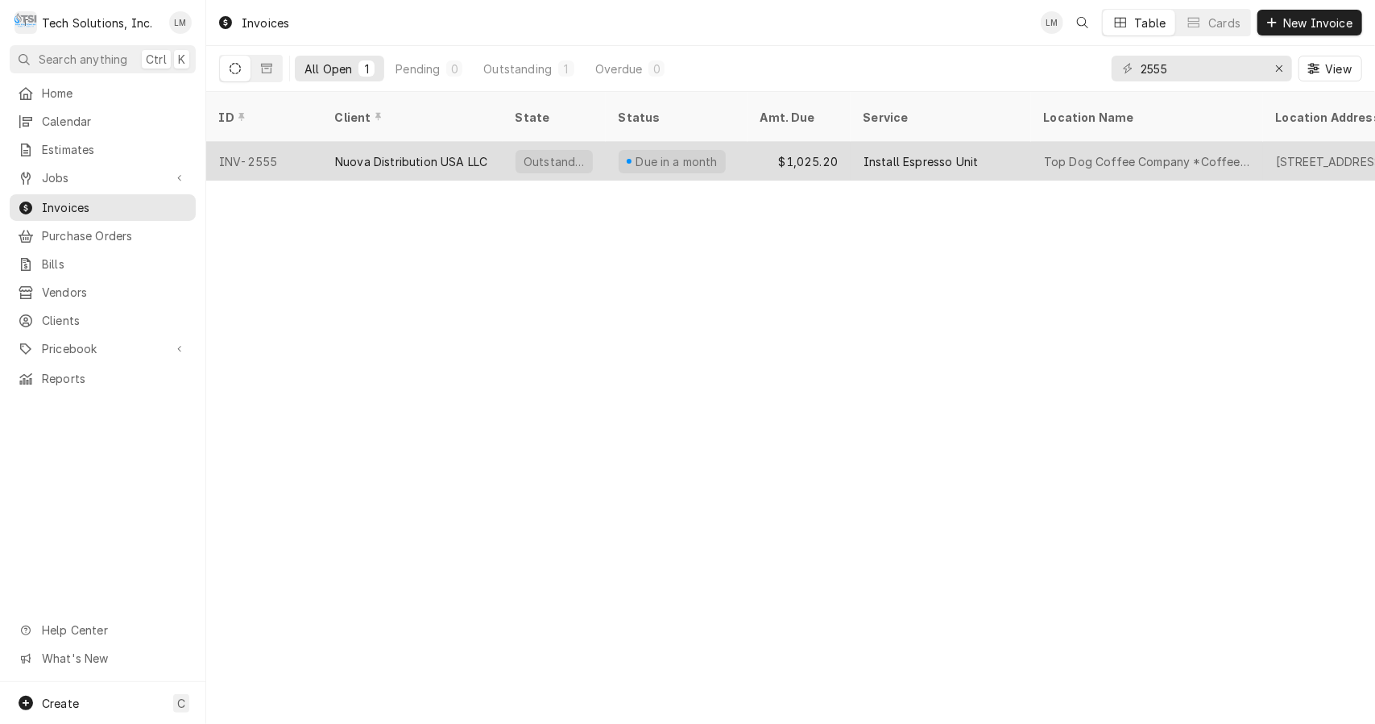
click at [427, 153] on div "Nuova Distribution USA LLC" at bounding box center [411, 161] width 152 height 17
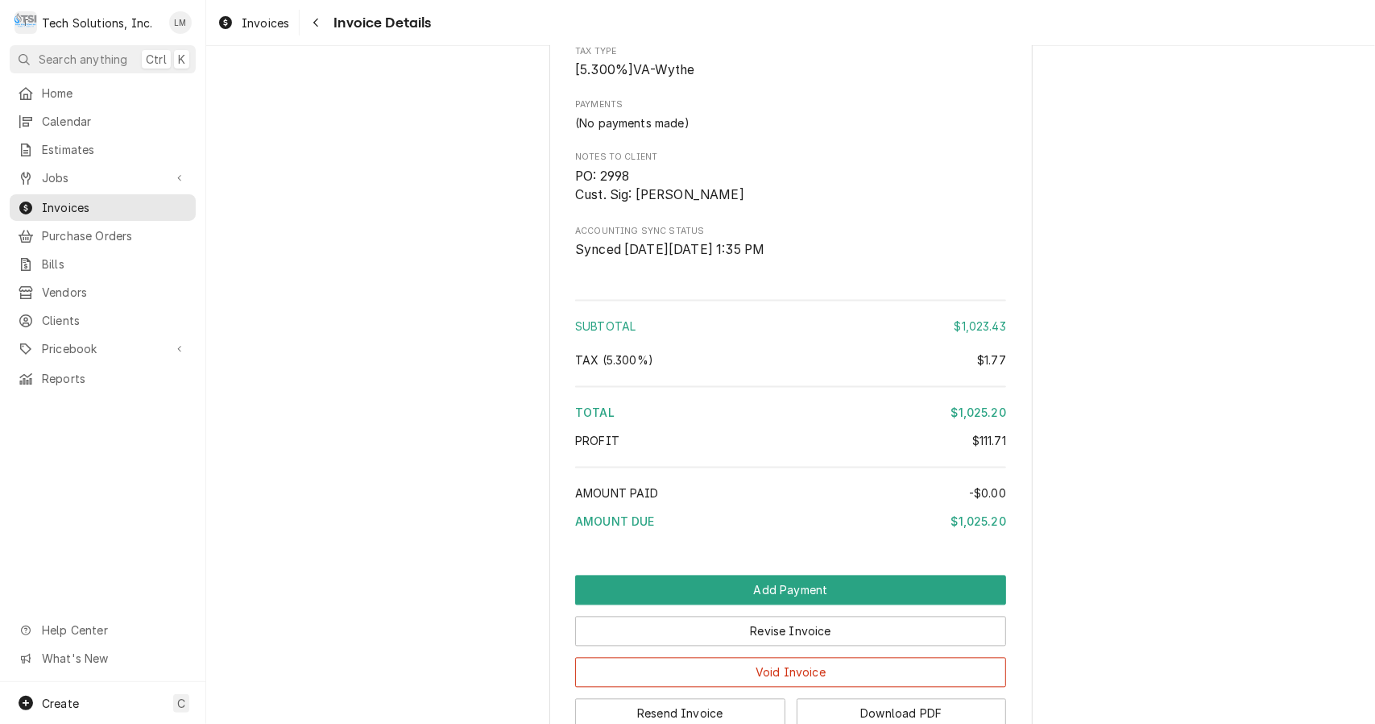
scroll to position [2199, 0]
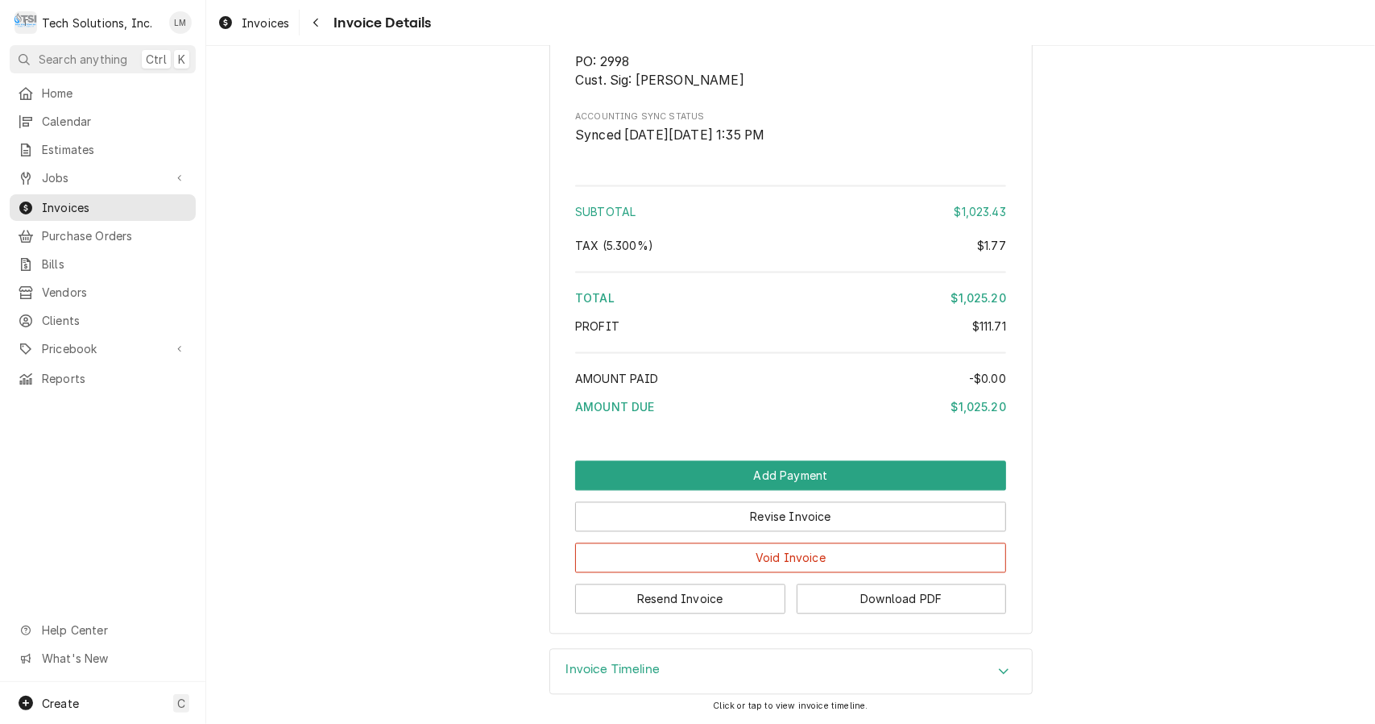
click at [757, 596] on button "Resend Invoice" at bounding box center [680, 598] width 210 height 30
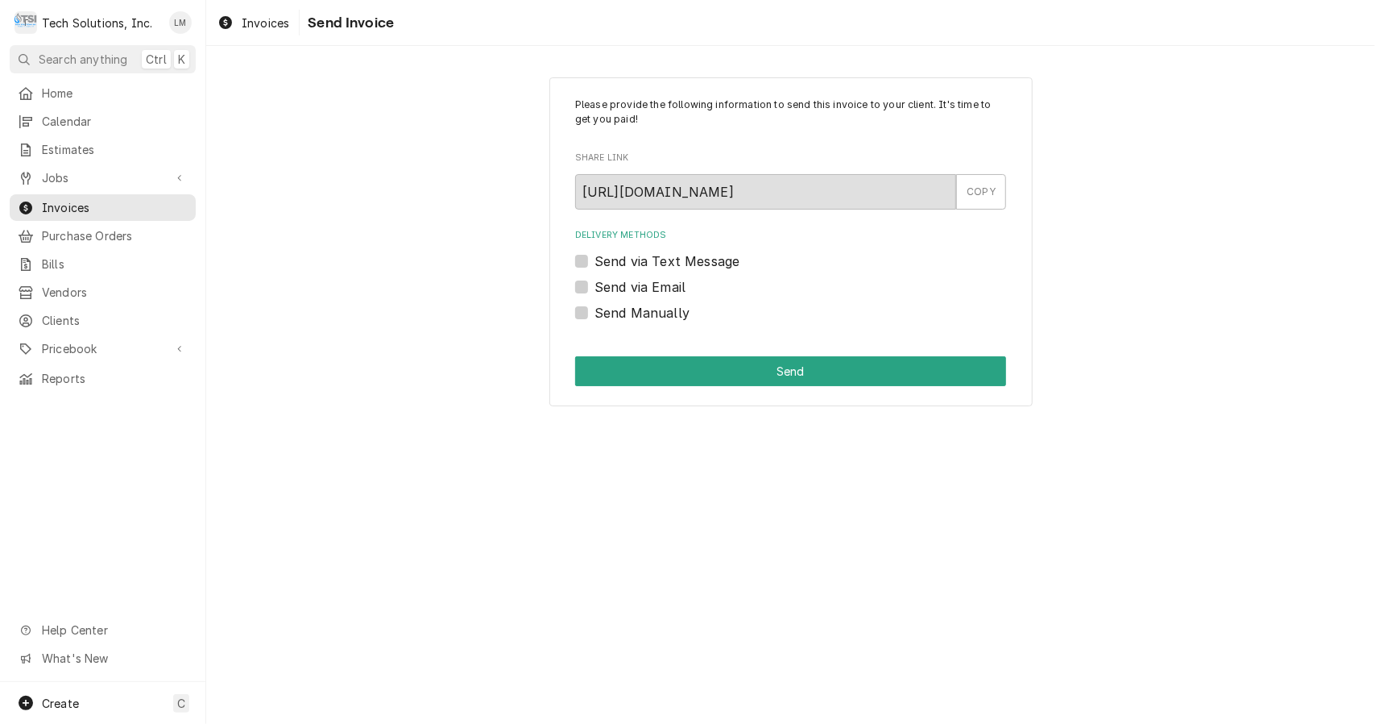
click at [638, 288] on label "Send via Email" at bounding box center [640, 286] width 91 height 19
click at [638, 288] on input "Send via Email" at bounding box center [810, 294] width 431 height 35
checkbox input "true"
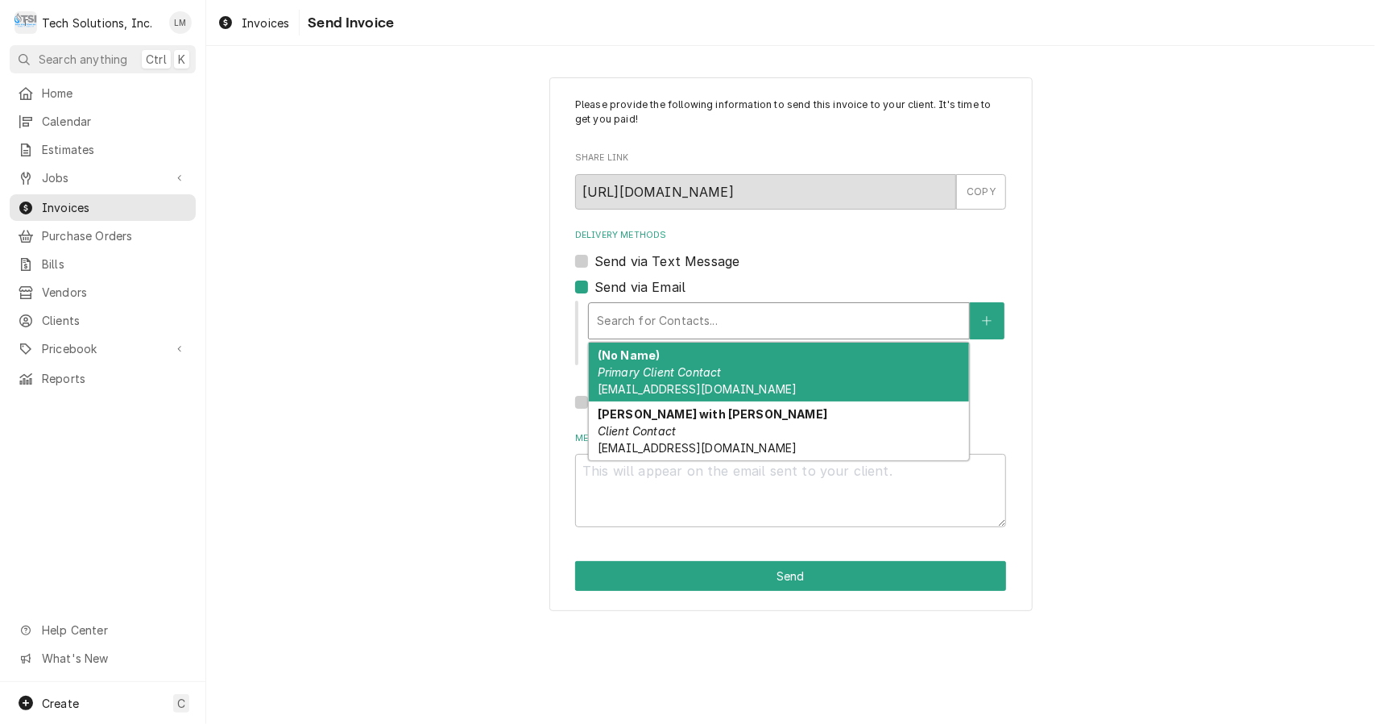
click at [750, 377] on div "(No Name) Primary Client Contact [EMAIL_ADDRESS][DOMAIN_NAME]" at bounding box center [779, 371] width 380 height 59
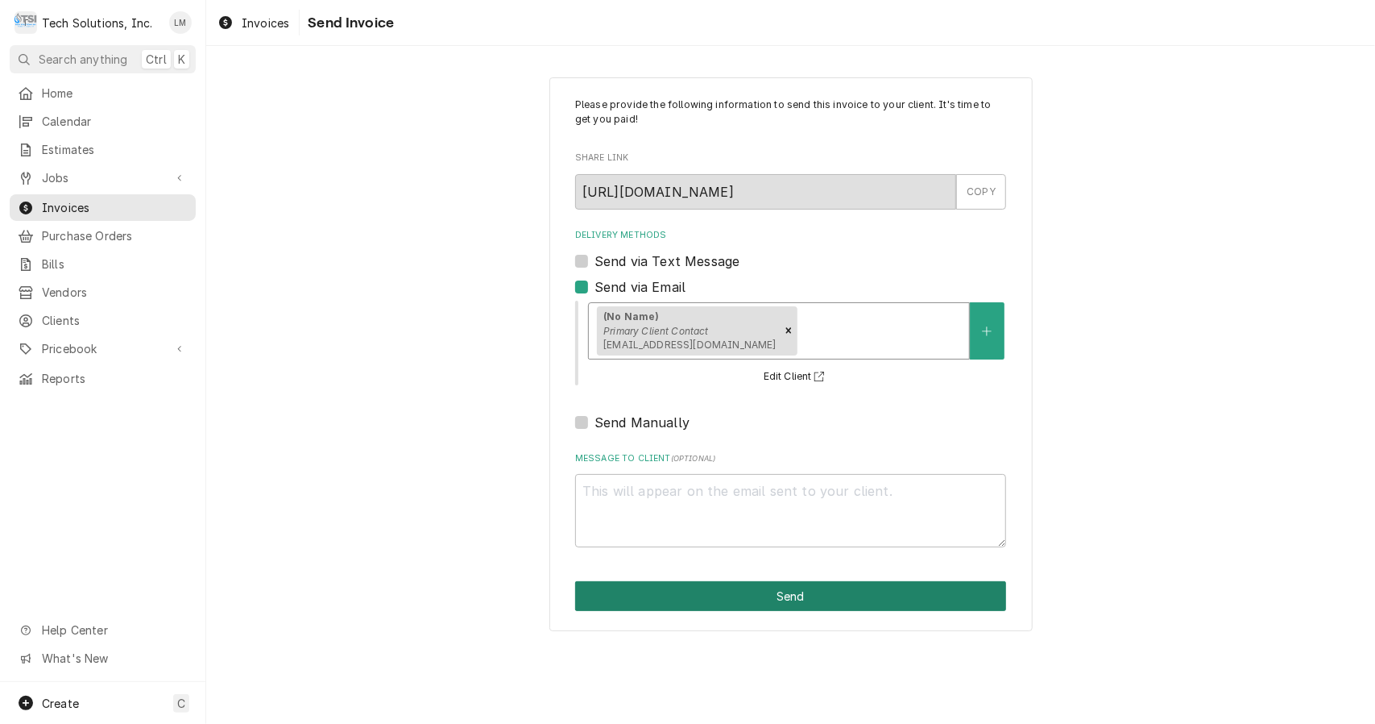
click at [696, 608] on button "Send" at bounding box center [790, 596] width 431 height 30
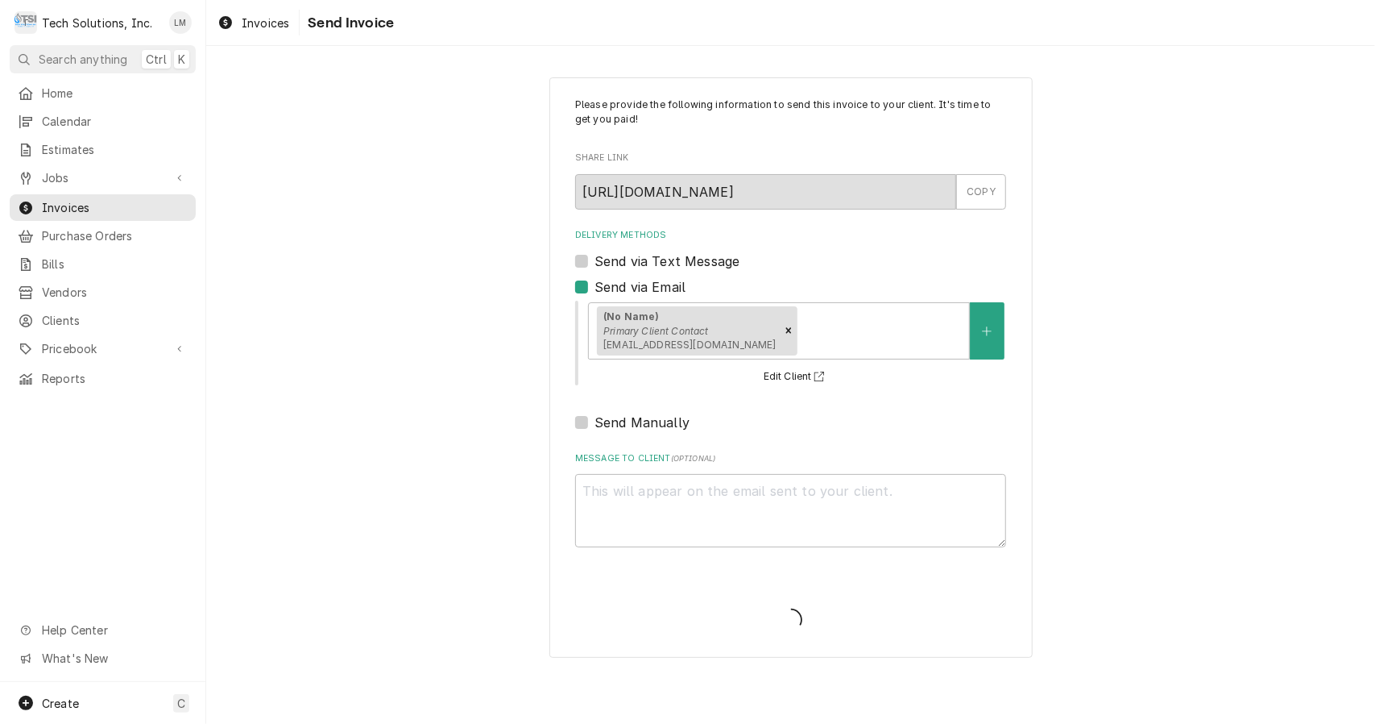
type textarea "x"
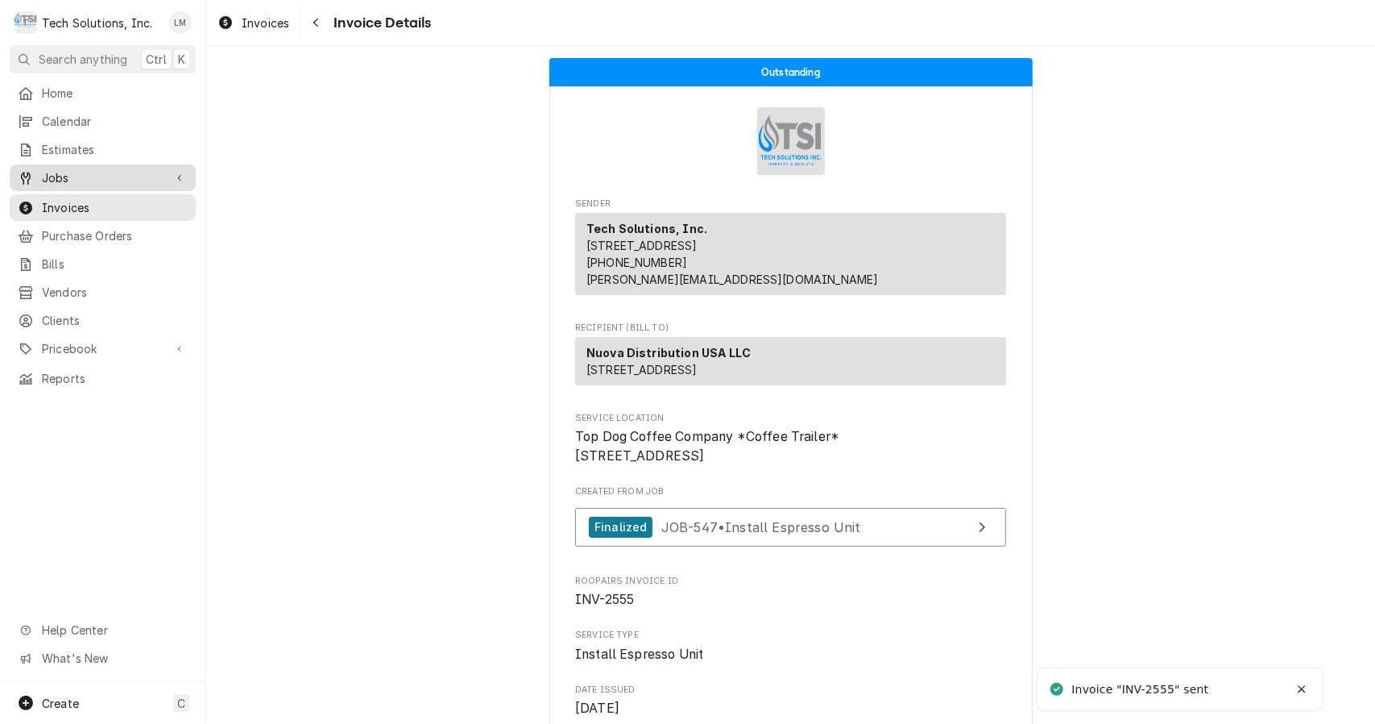
click at [77, 172] on span "Jobs" at bounding box center [103, 177] width 122 height 17
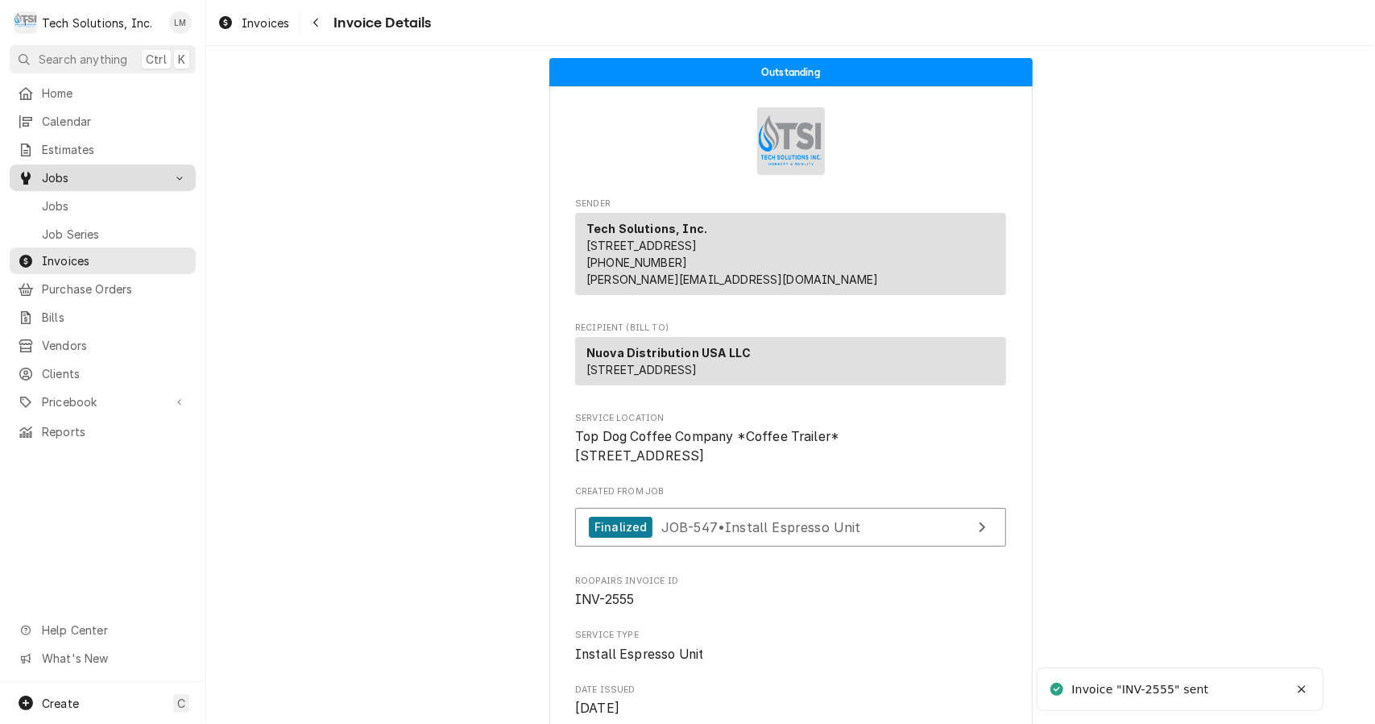
click at [74, 197] on span "Jobs" at bounding box center [115, 205] width 146 height 17
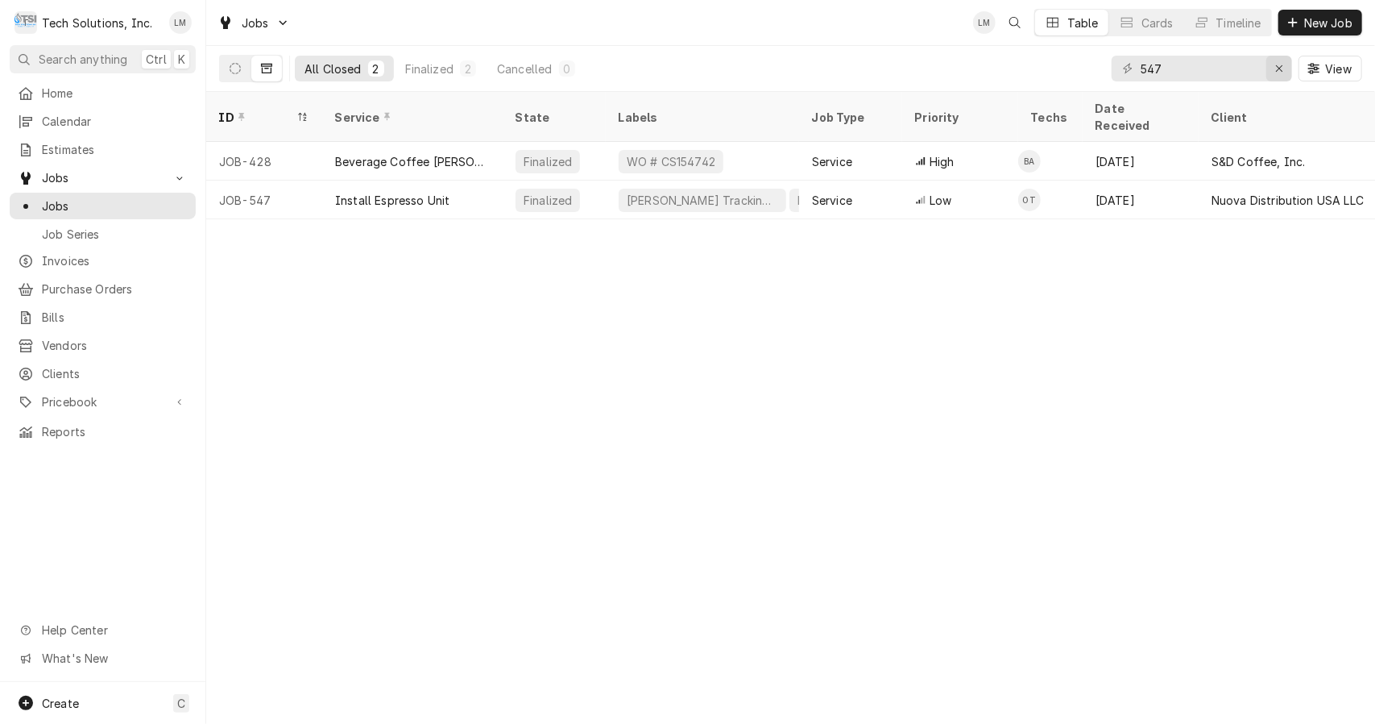
click at [1286, 69] on div "Erase input" at bounding box center [1279, 68] width 16 height 16
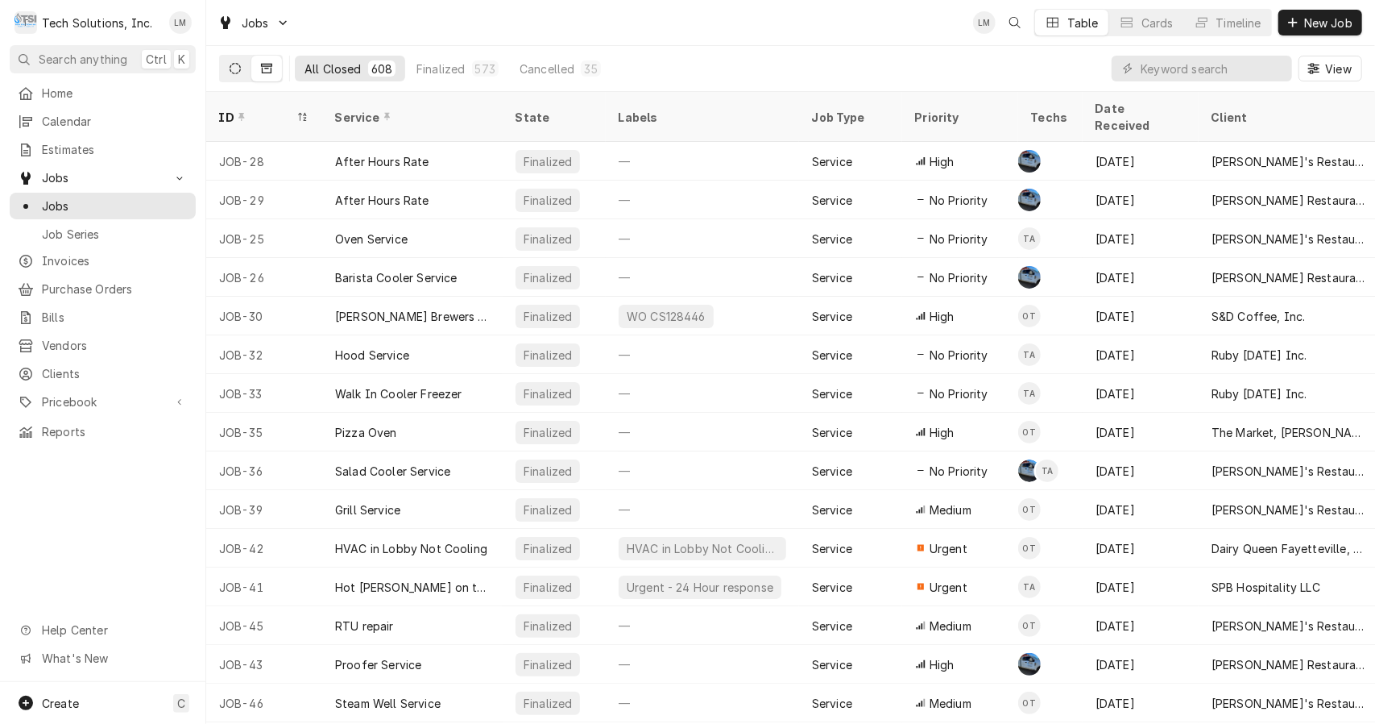
click at [234, 73] on icon "Dynamic Content Wrapper" at bounding box center [235, 68] width 11 height 11
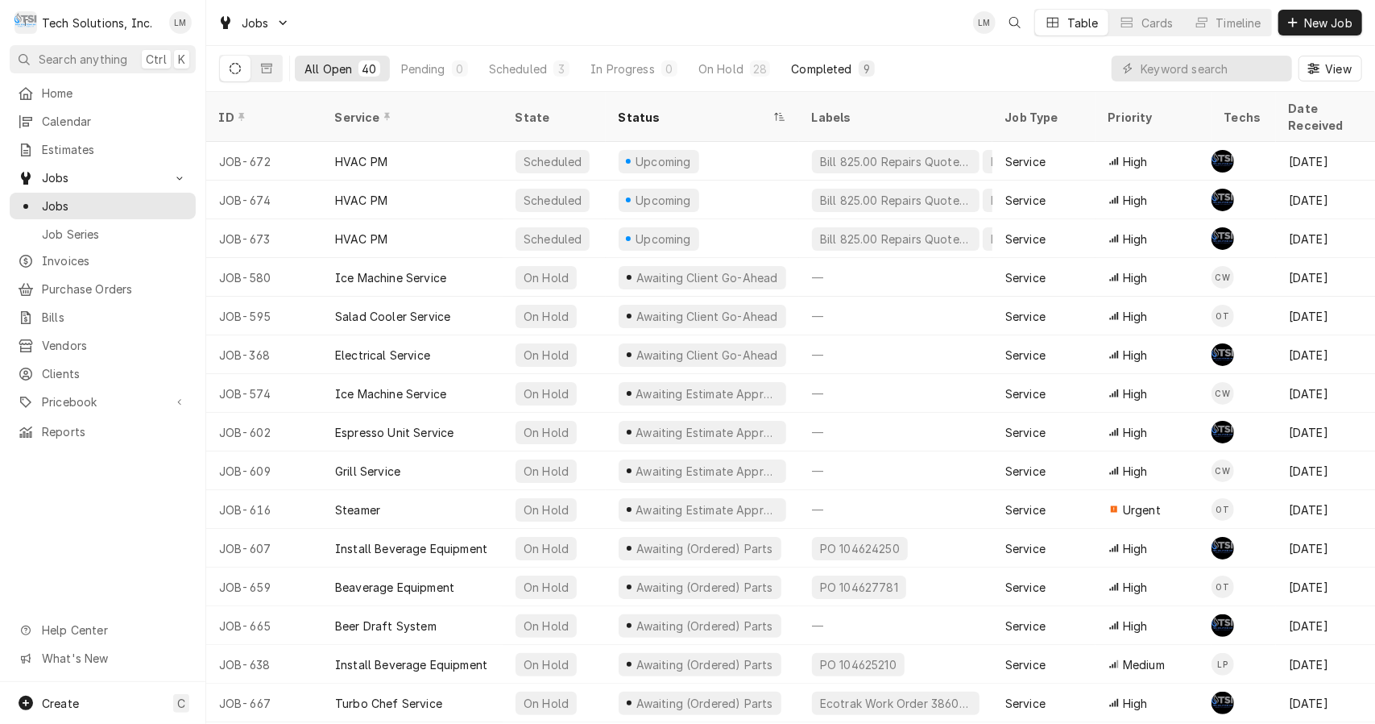
click at [817, 56] on button "Completed 9" at bounding box center [833, 69] width 102 height 26
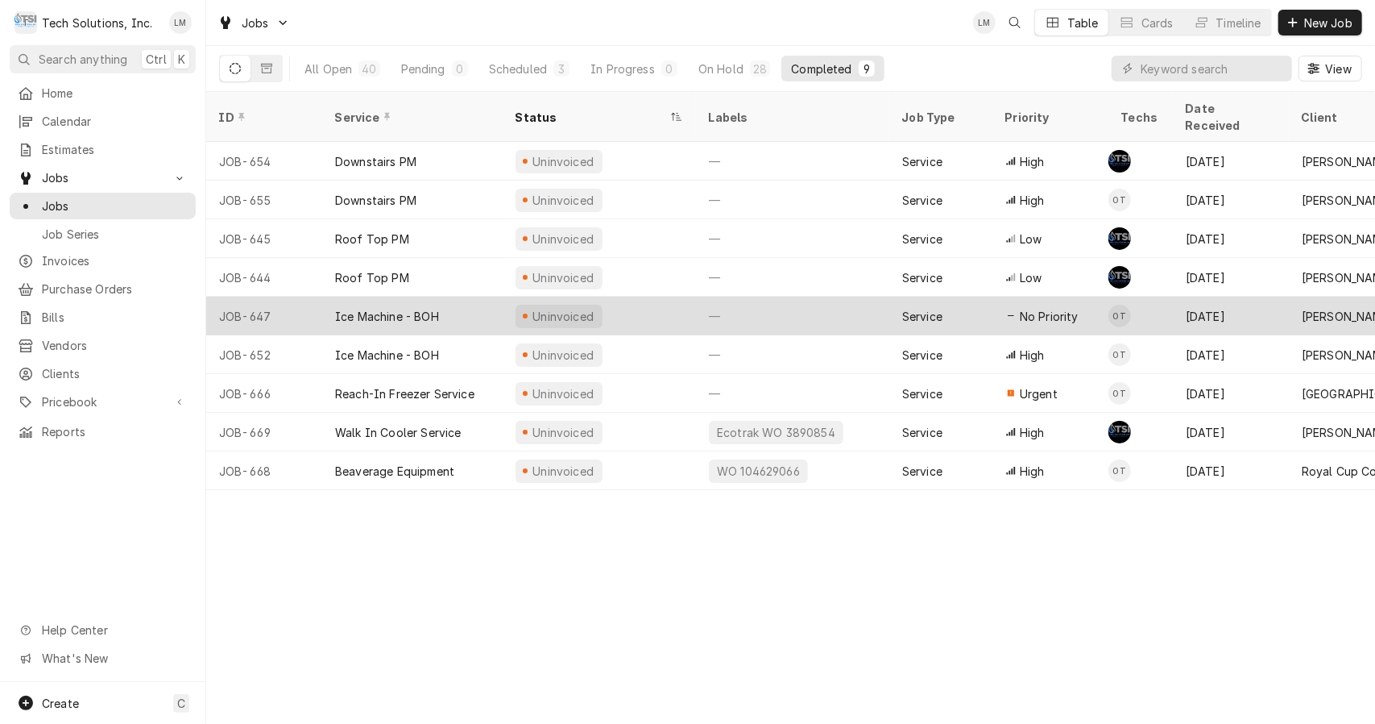
click at [367, 308] on div "Ice Machine - BOH" at bounding box center [387, 316] width 104 height 17
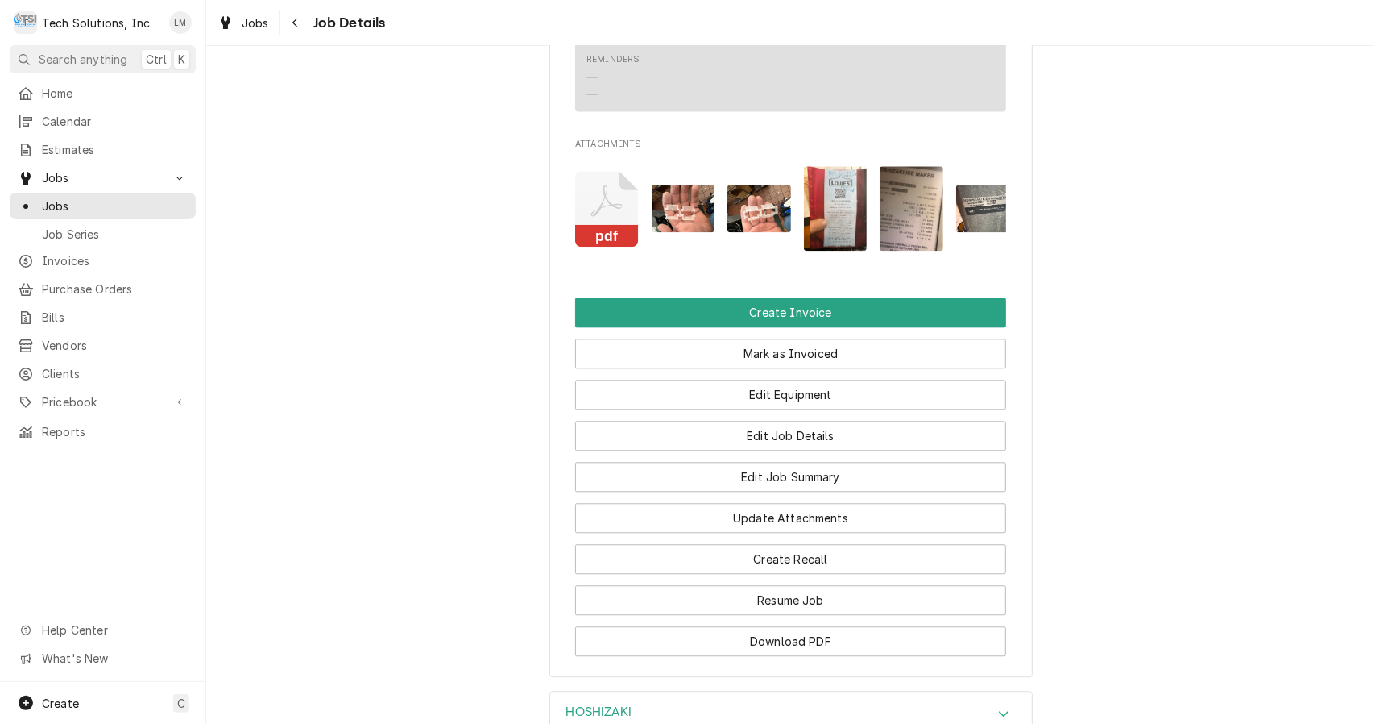
scroll to position [2430, 0]
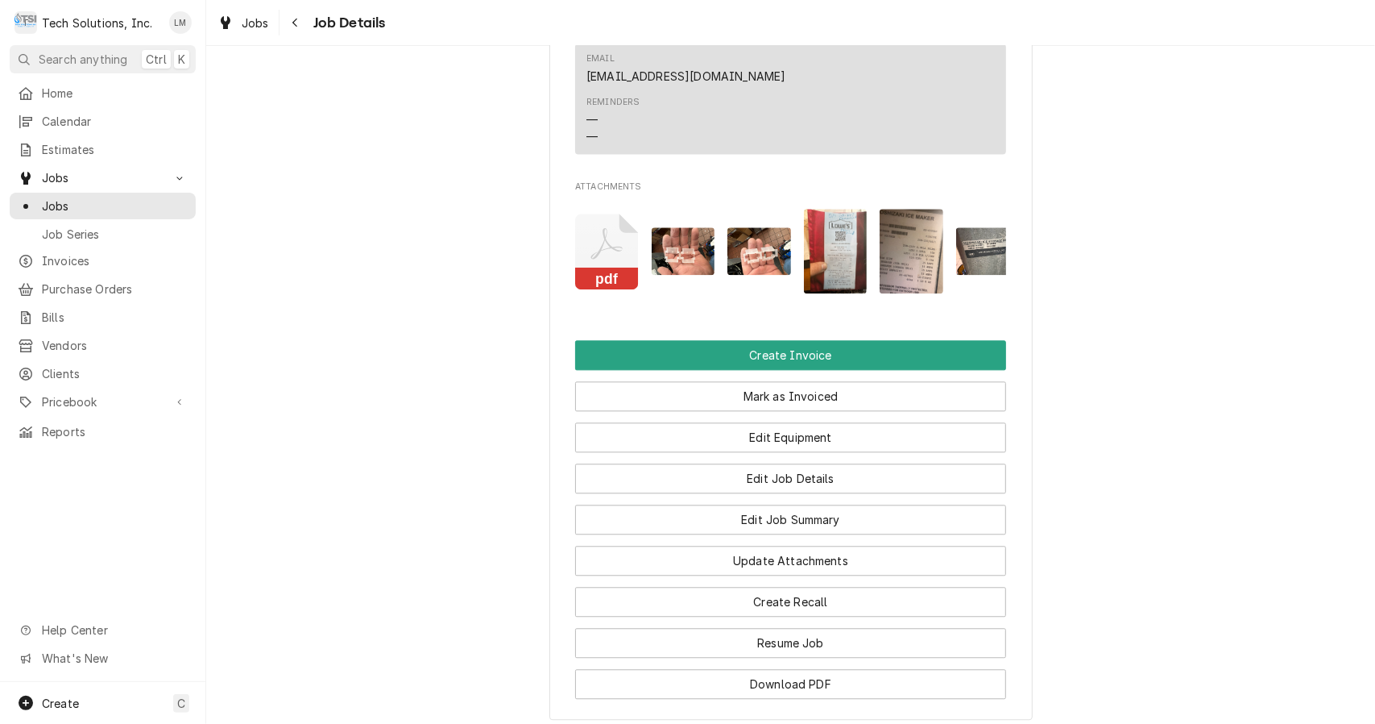
click at [607, 267] on rect "Attachments" at bounding box center [607, 278] width 64 height 23
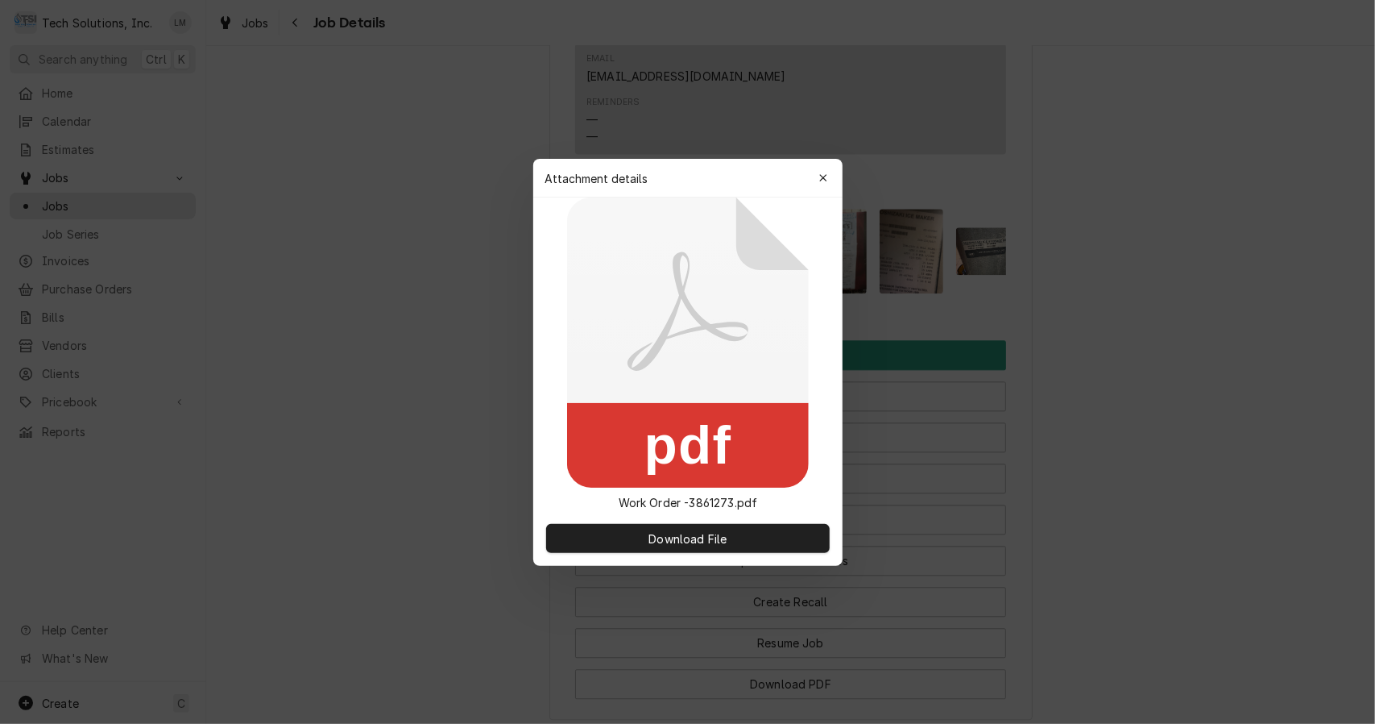
click at [714, 540] on span "Download File" at bounding box center [687, 537] width 85 height 17
click at [827, 177] on div "button" at bounding box center [823, 178] width 16 height 16
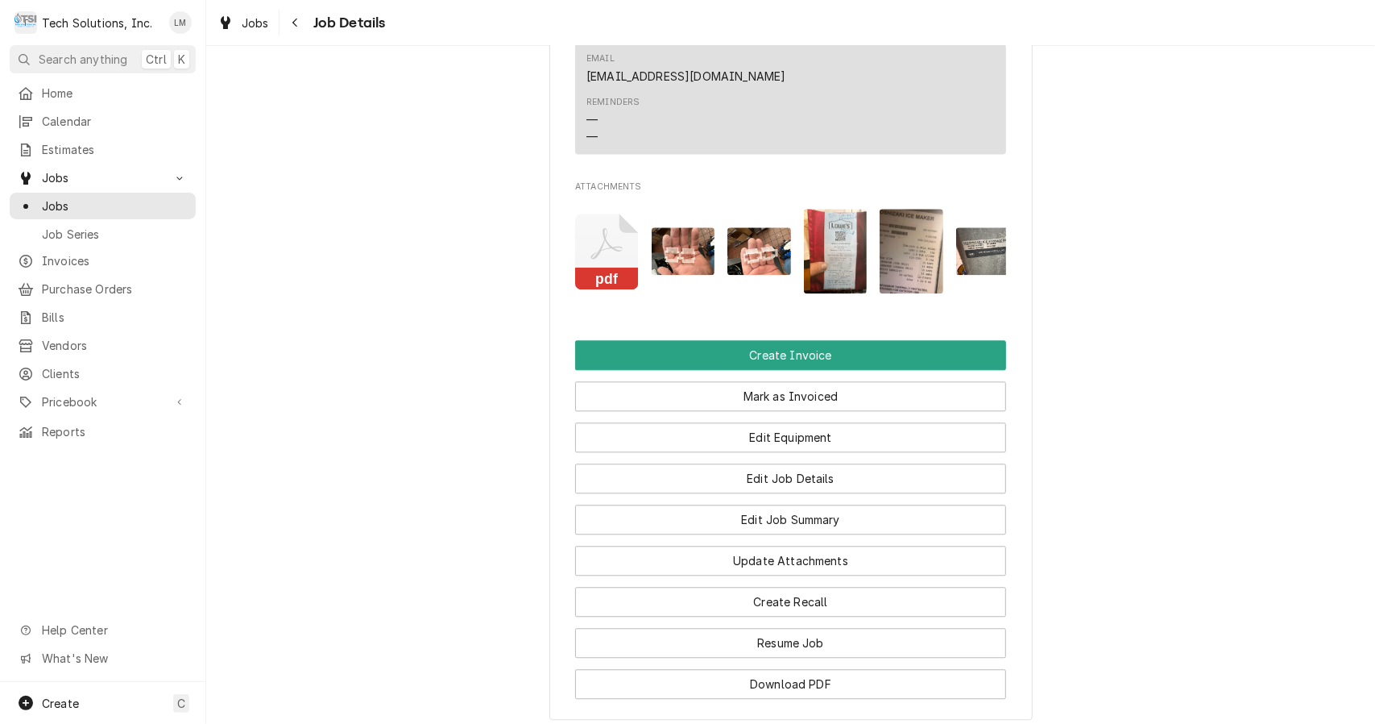
click at [694, 248] on img "Attachments" at bounding box center [684, 251] width 64 height 48
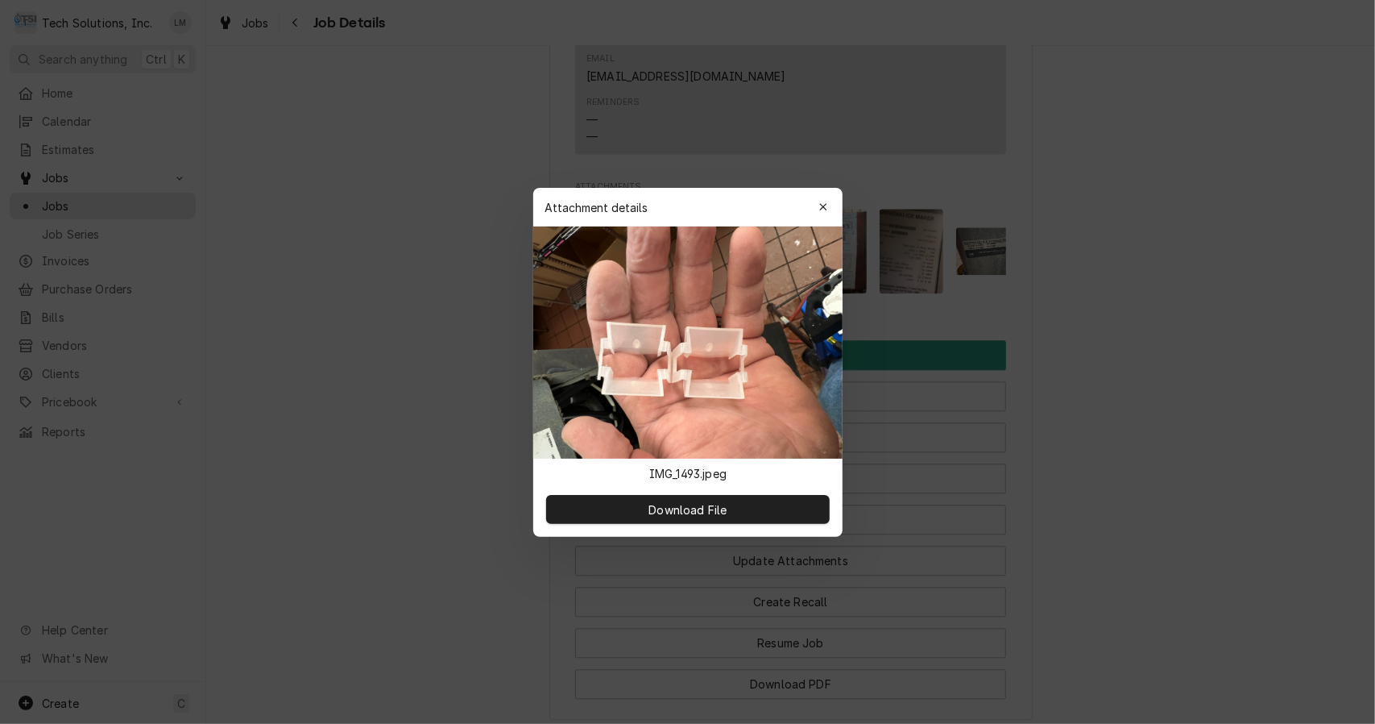
click at [822, 206] on icon "button" at bounding box center [823, 206] width 9 height 11
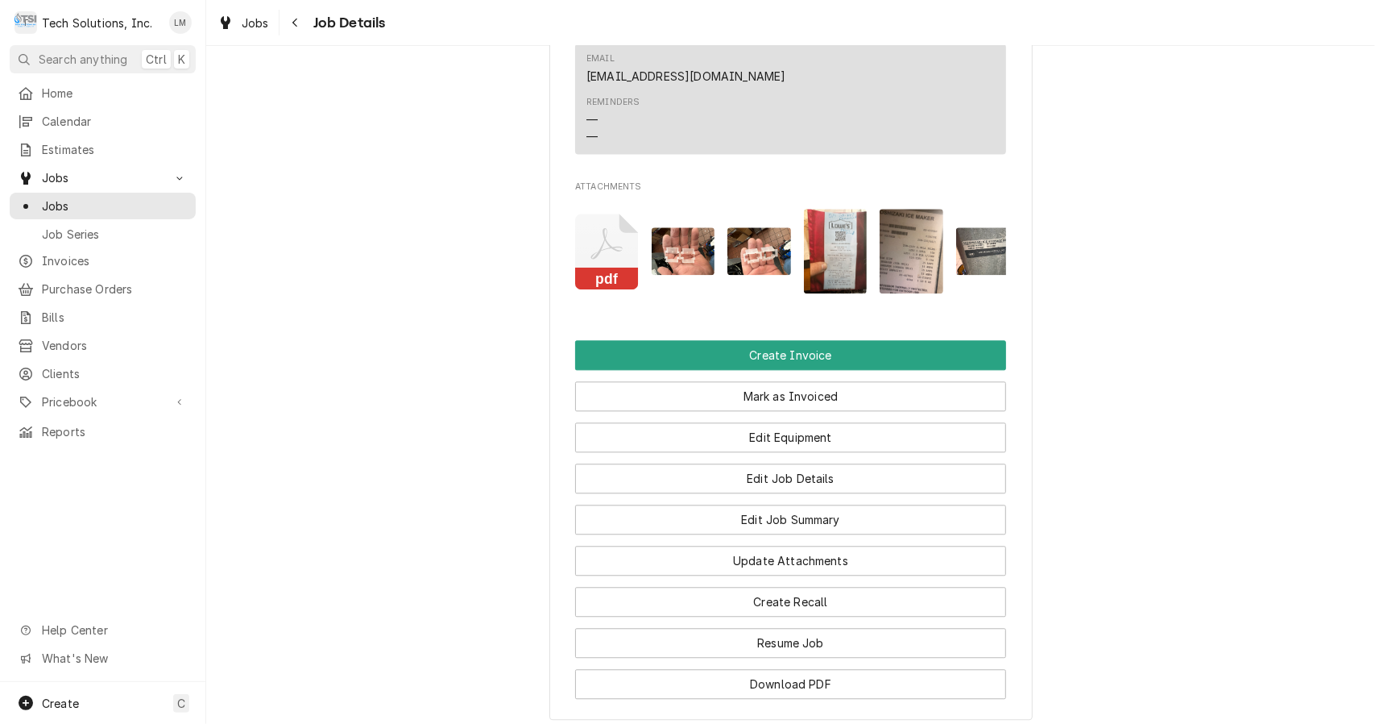
click at [748, 237] on img "Attachments" at bounding box center [760, 251] width 64 height 48
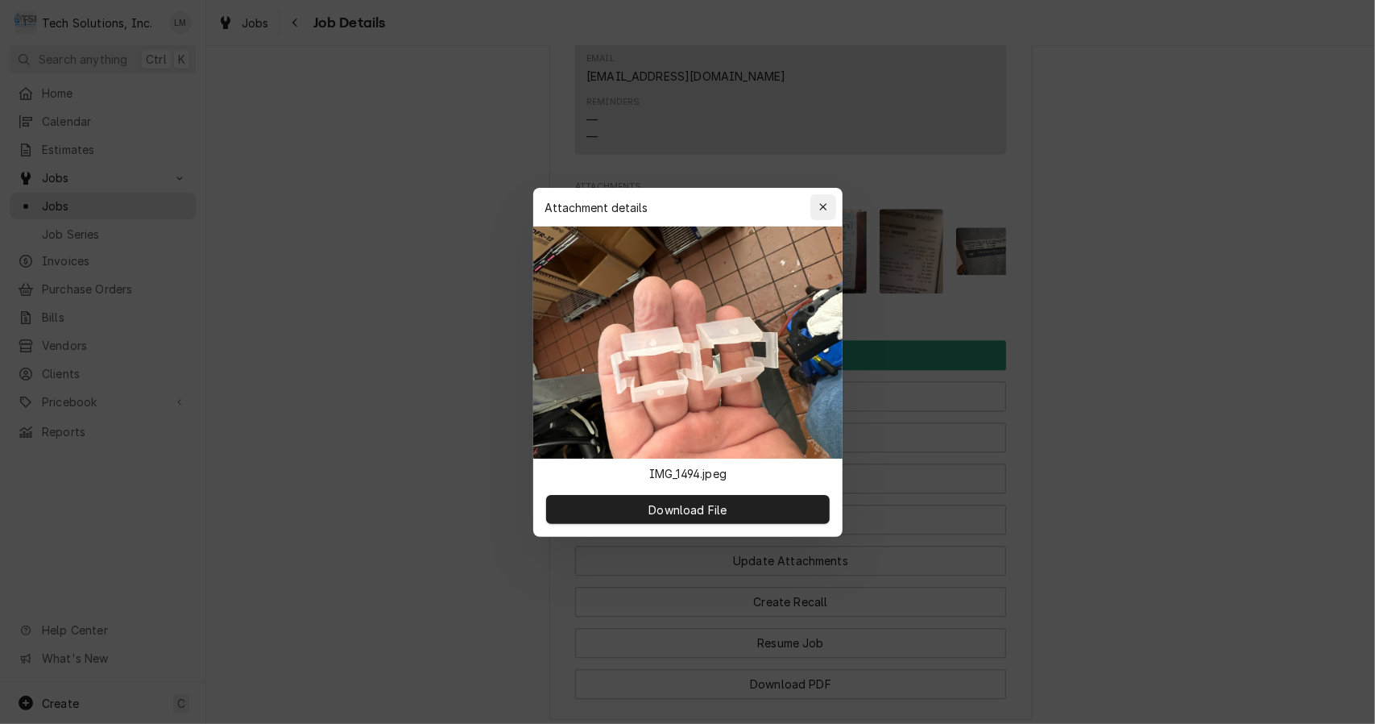
click at [826, 208] on icon "button" at bounding box center [823, 206] width 9 height 11
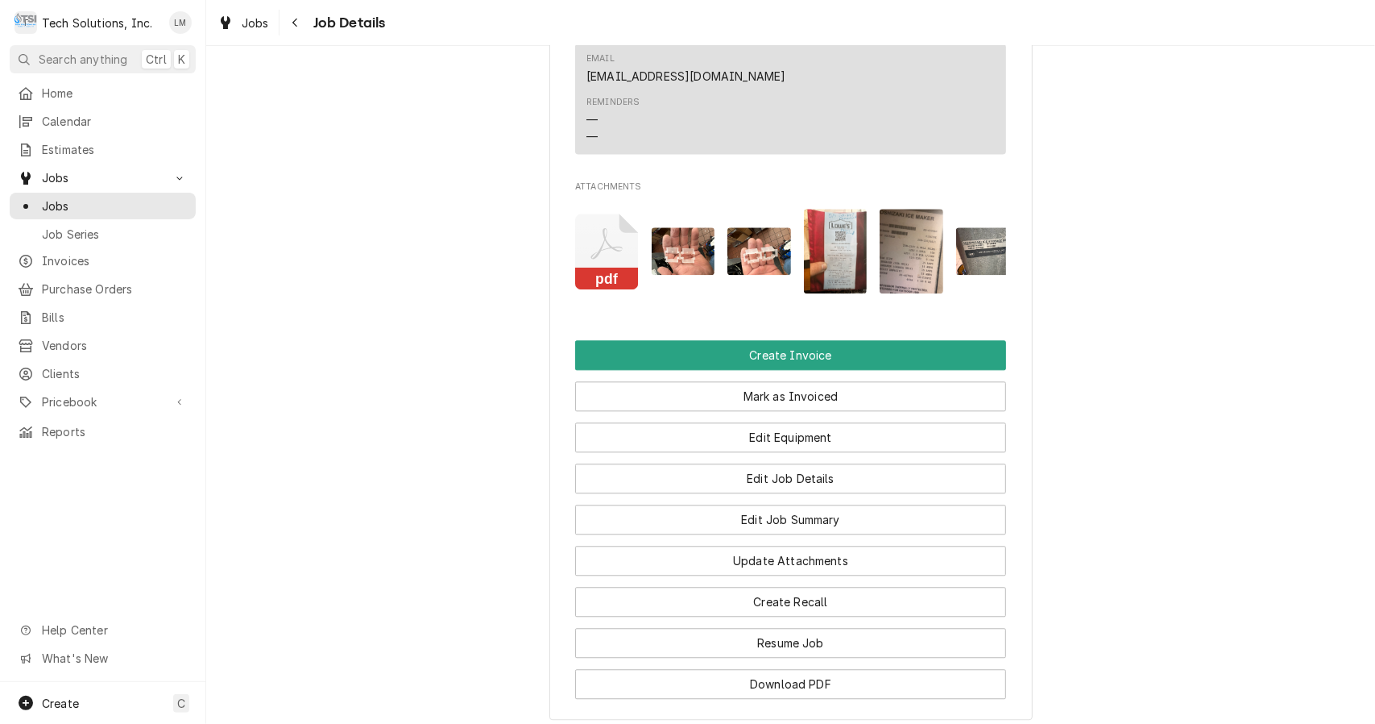
click at [827, 248] on img "Attachments" at bounding box center [836, 251] width 64 height 85
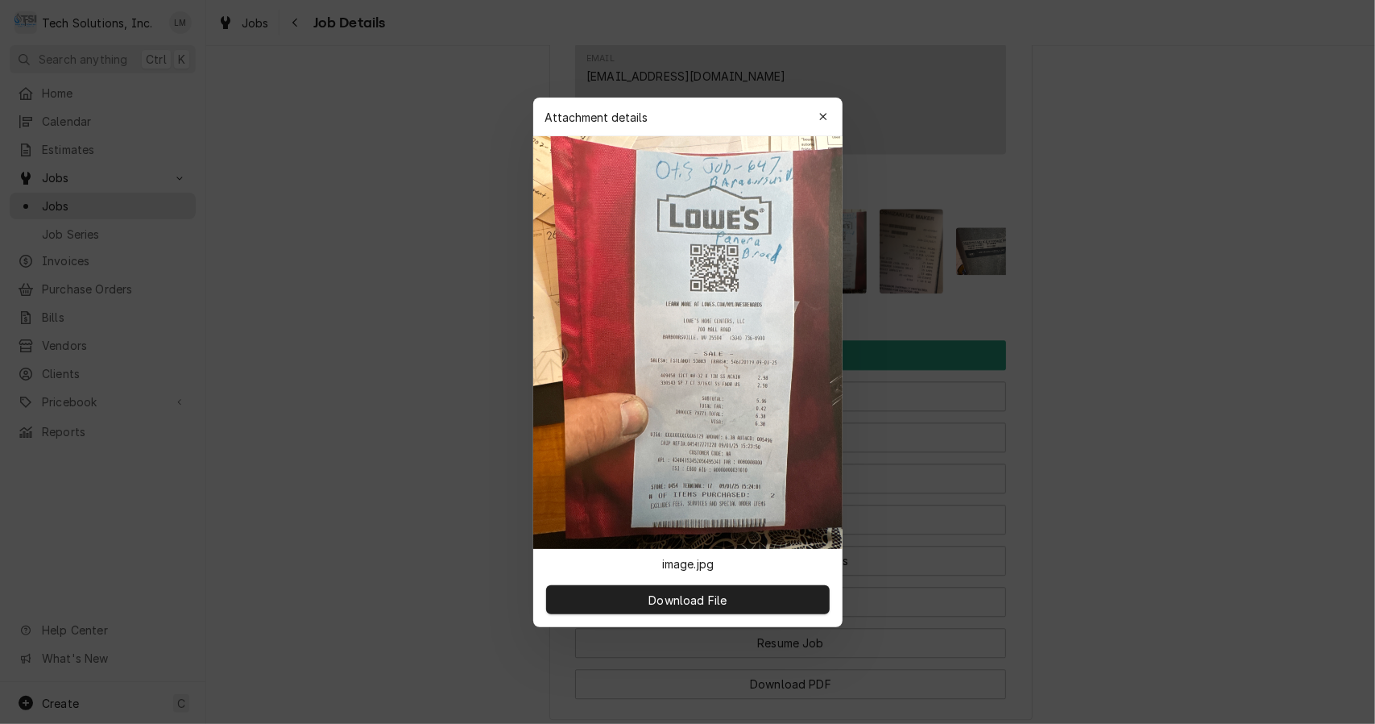
click at [833, 122] on button "button" at bounding box center [824, 117] width 26 height 26
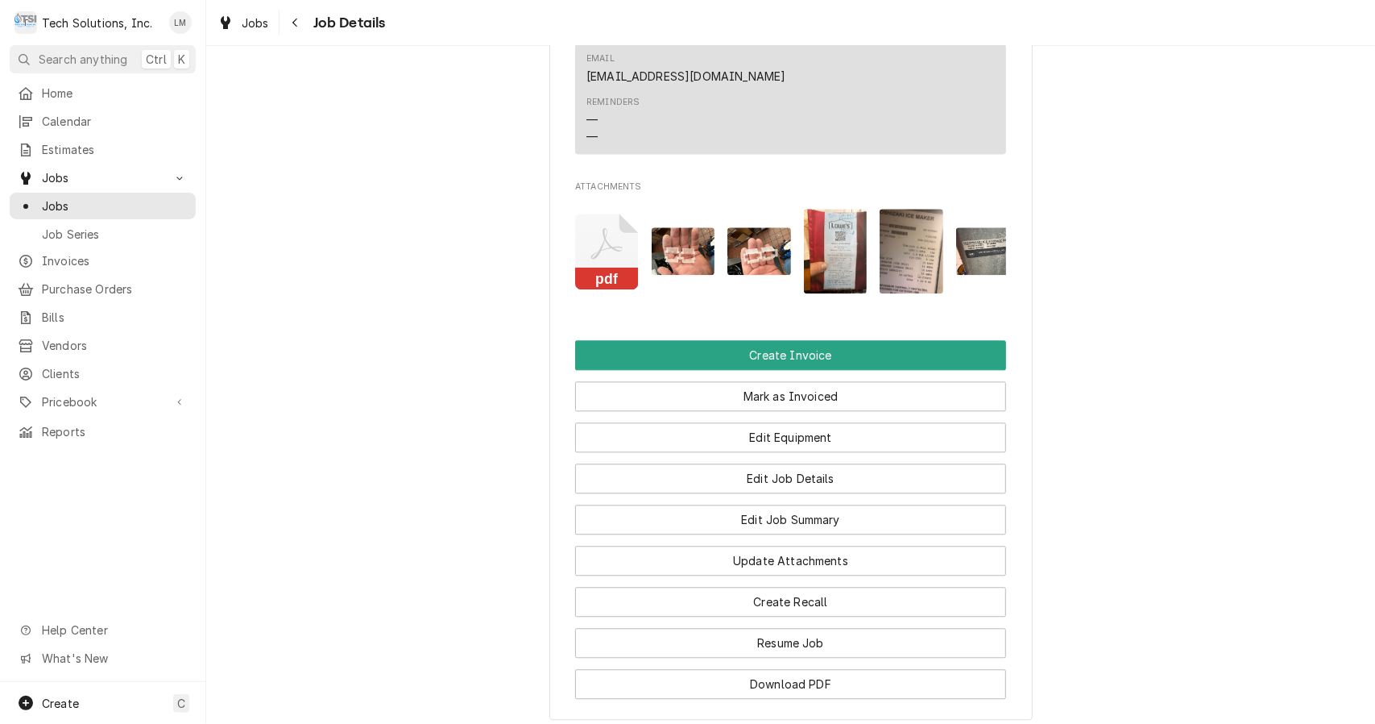
click at [885, 230] on img "Attachments" at bounding box center [912, 251] width 64 height 85
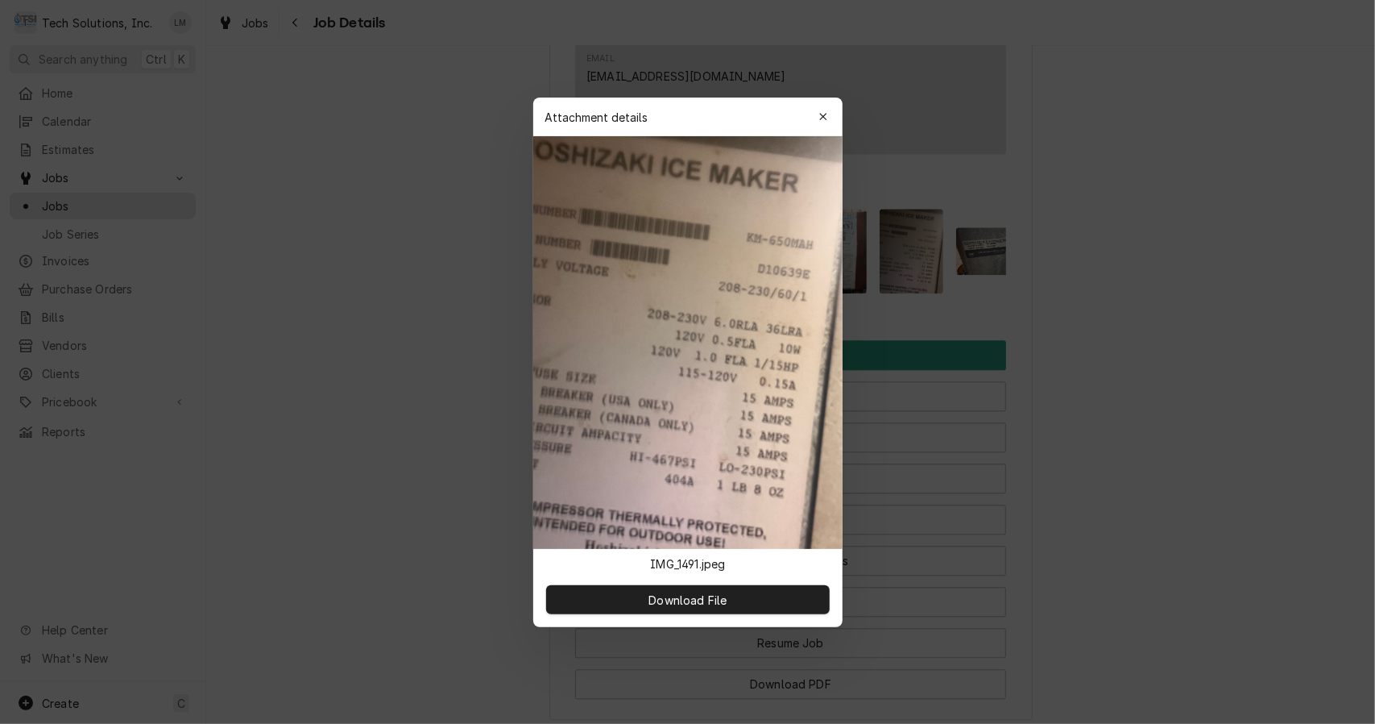
click at [820, 111] on icon "button" at bounding box center [823, 116] width 9 height 11
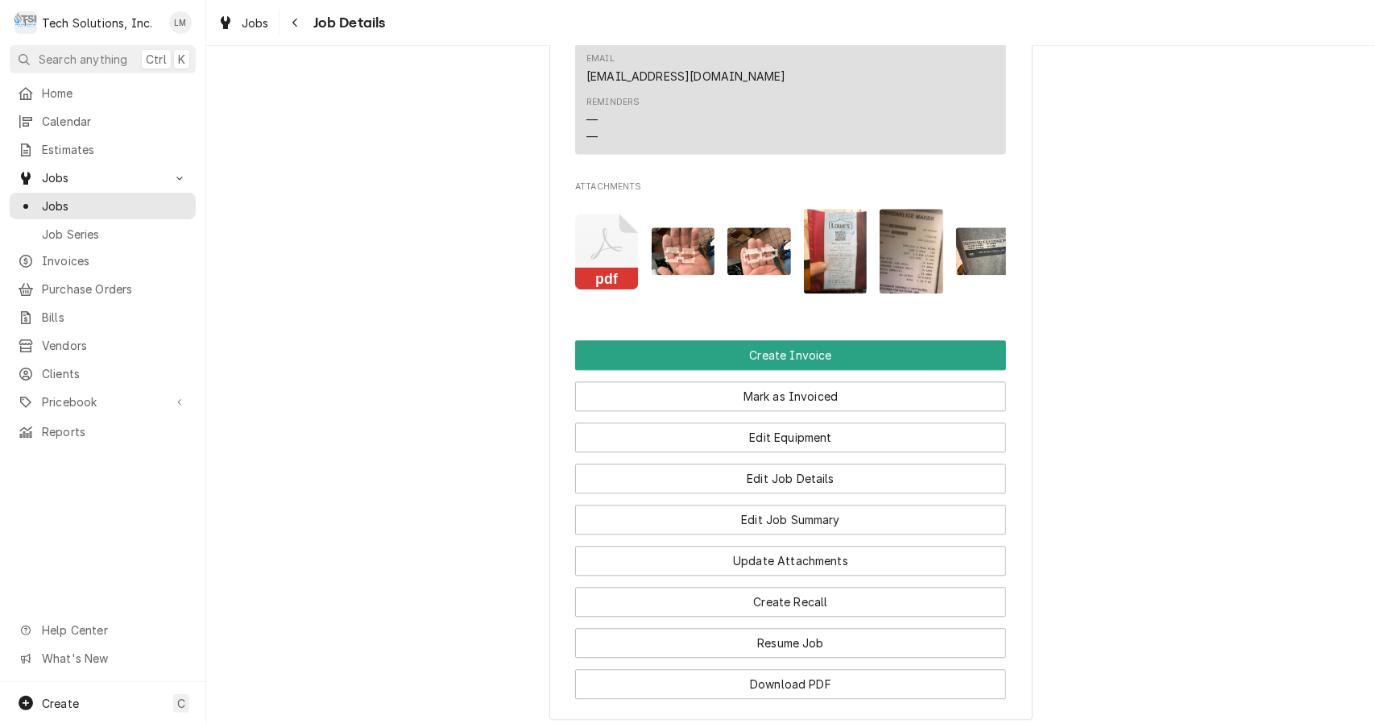
scroll to position [0, 25]
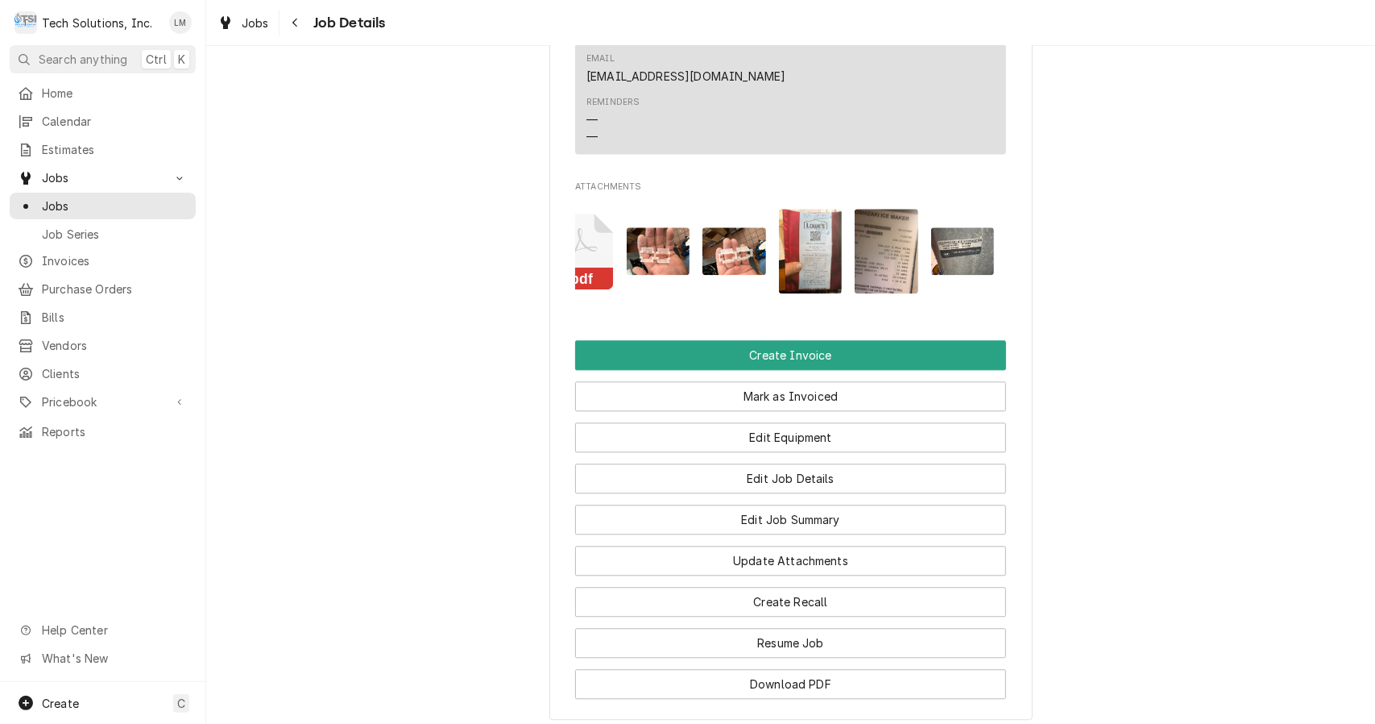
click at [959, 237] on img "Attachments" at bounding box center [963, 251] width 64 height 48
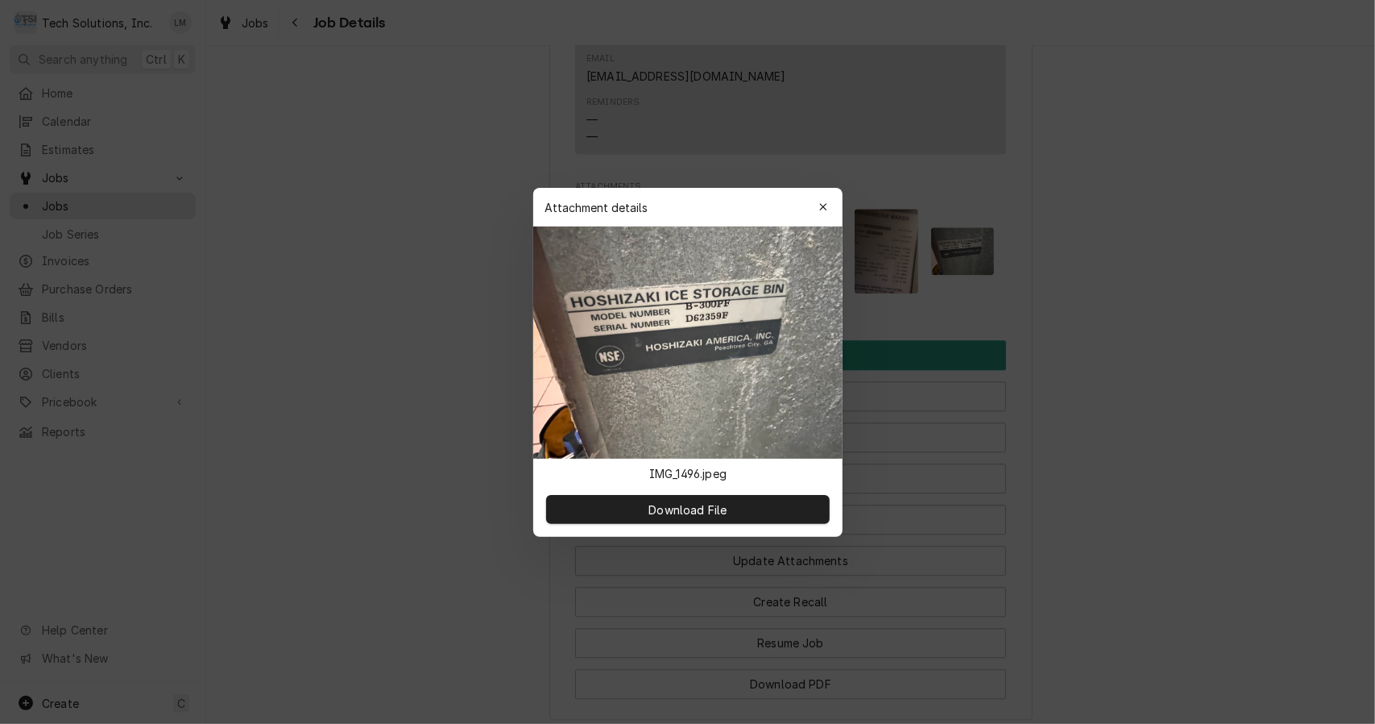
click at [819, 206] on div "button" at bounding box center [823, 207] width 16 height 16
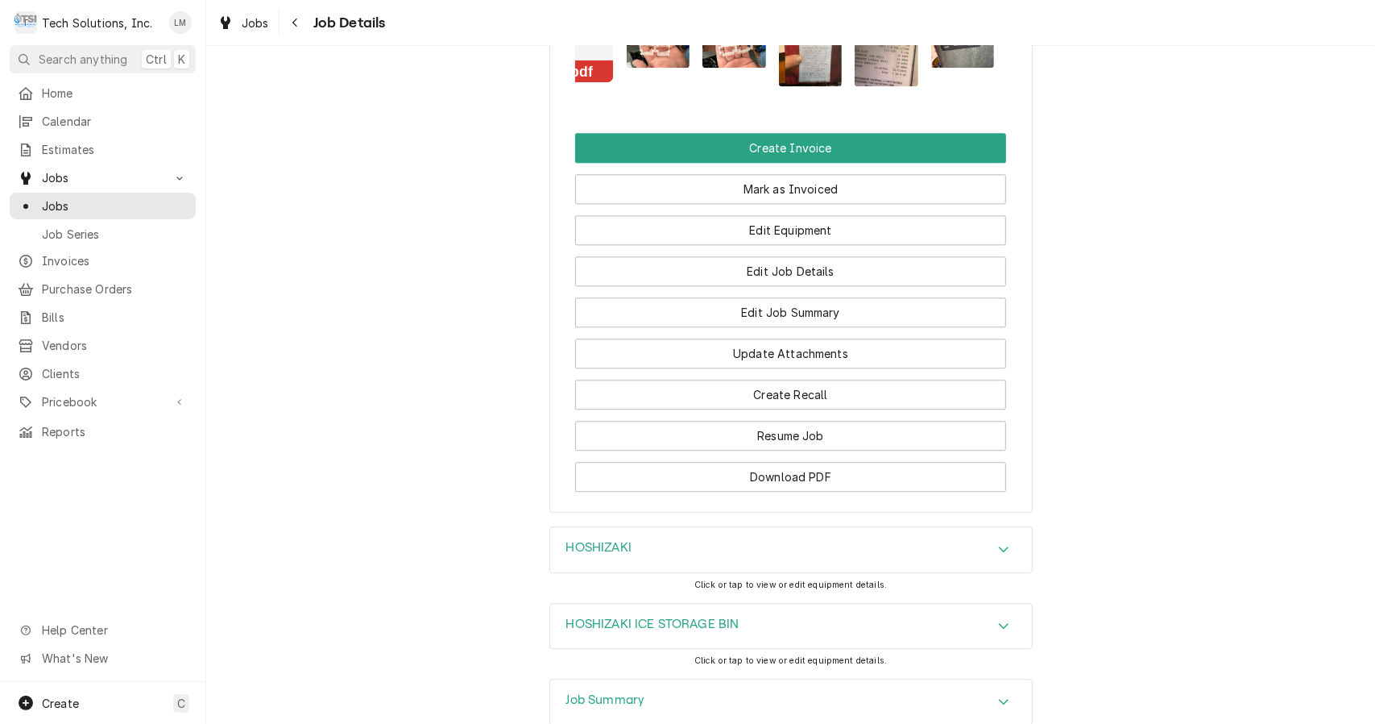
scroll to position [2631, 0]
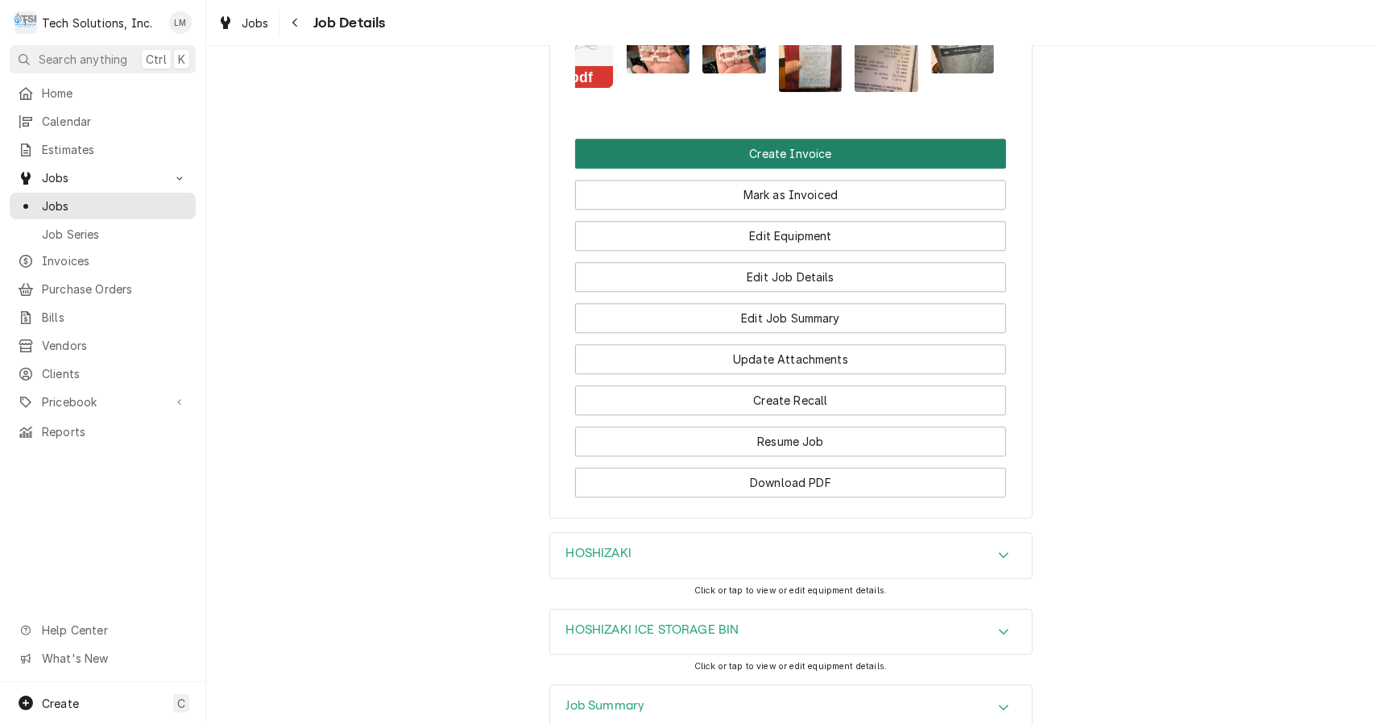
click at [818, 149] on button "Create Invoice" at bounding box center [790, 154] width 431 height 30
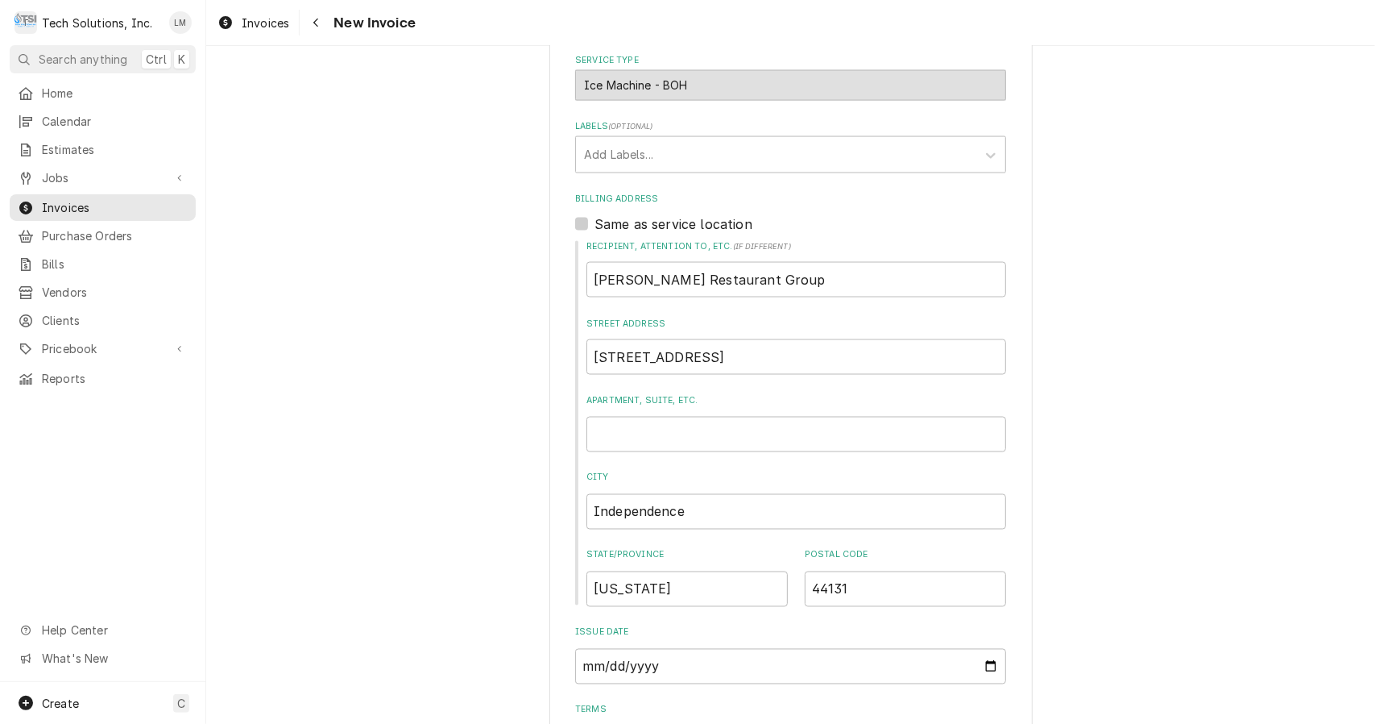
scroll to position [1862, 0]
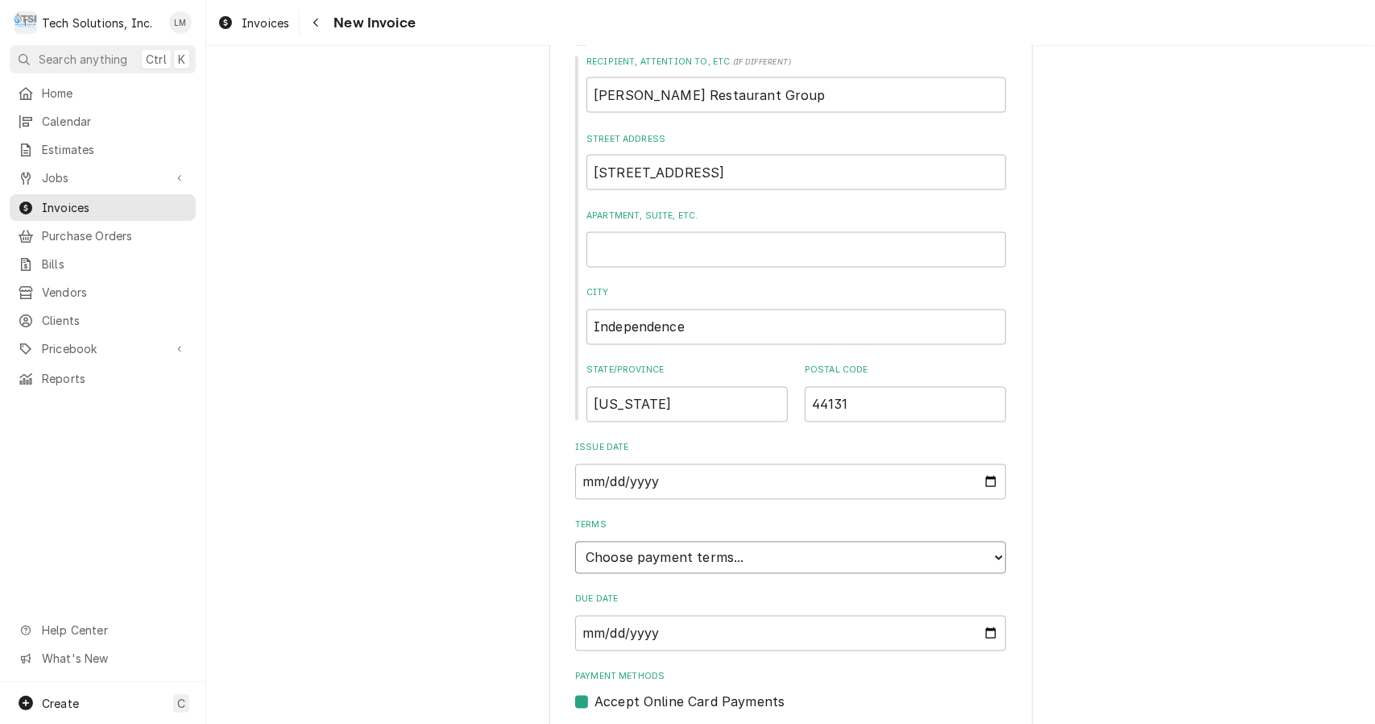
click at [978, 541] on select "Choose payment terms... Same Day Net 7 Net 14 Net 21 Net 30 Net 45 Net 60 Net 90" at bounding box center [790, 557] width 431 height 32
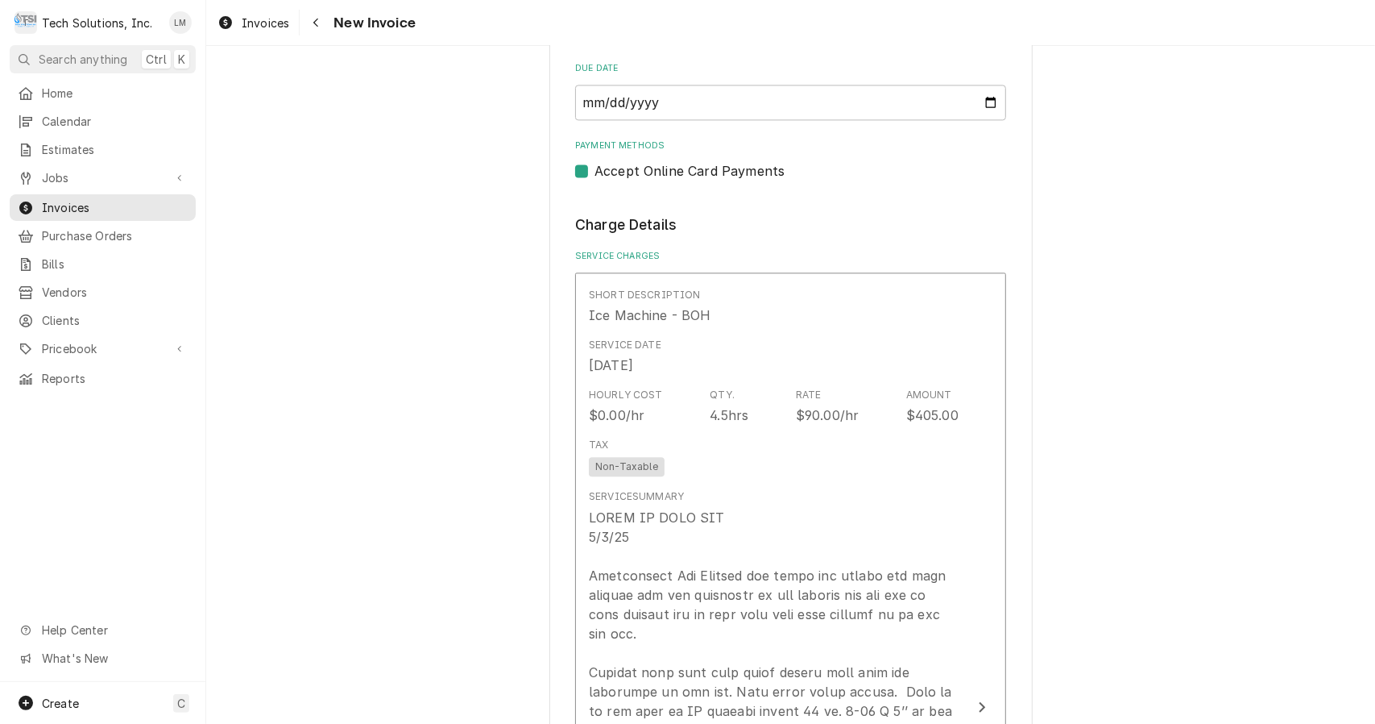
scroll to position [2393, 0]
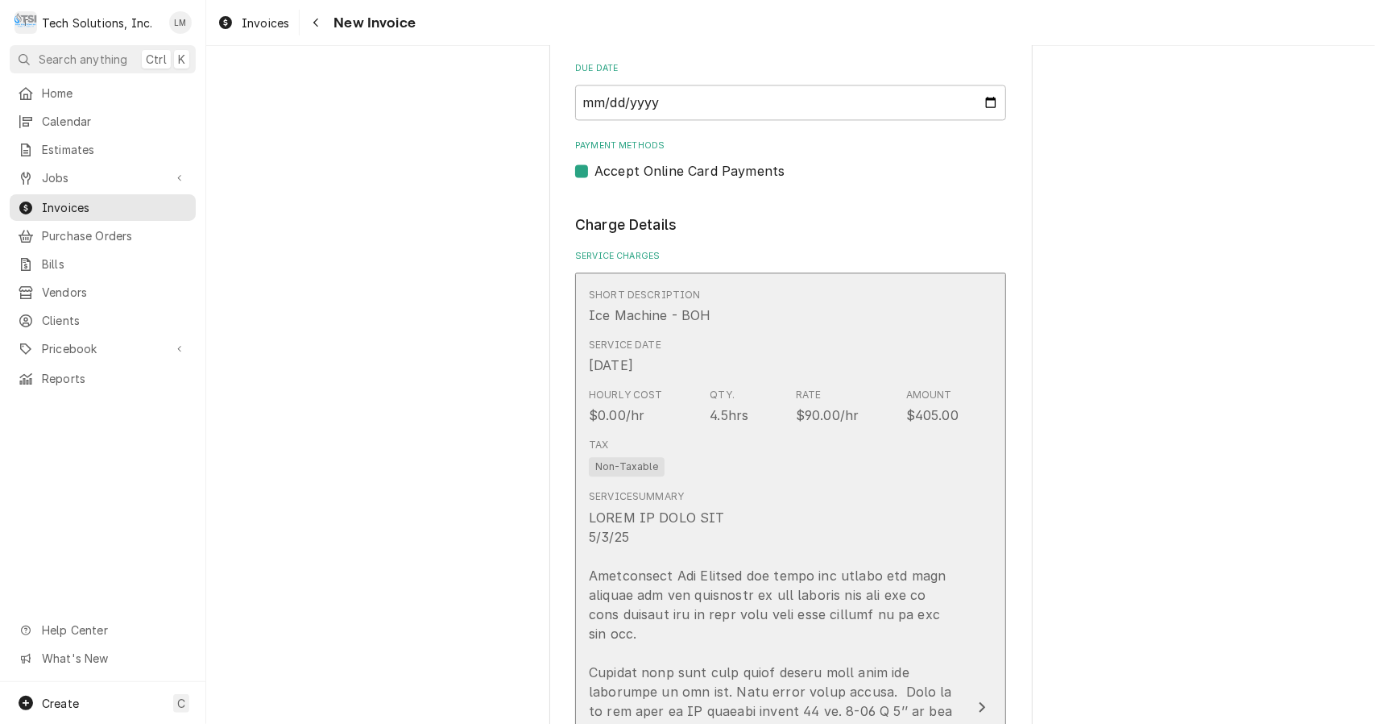
click at [976, 587] on button "Short Description Ice Machine - BOH Service Date [DATE] Hourly Cost $0.00/hr Qt…" at bounding box center [790, 706] width 431 height 869
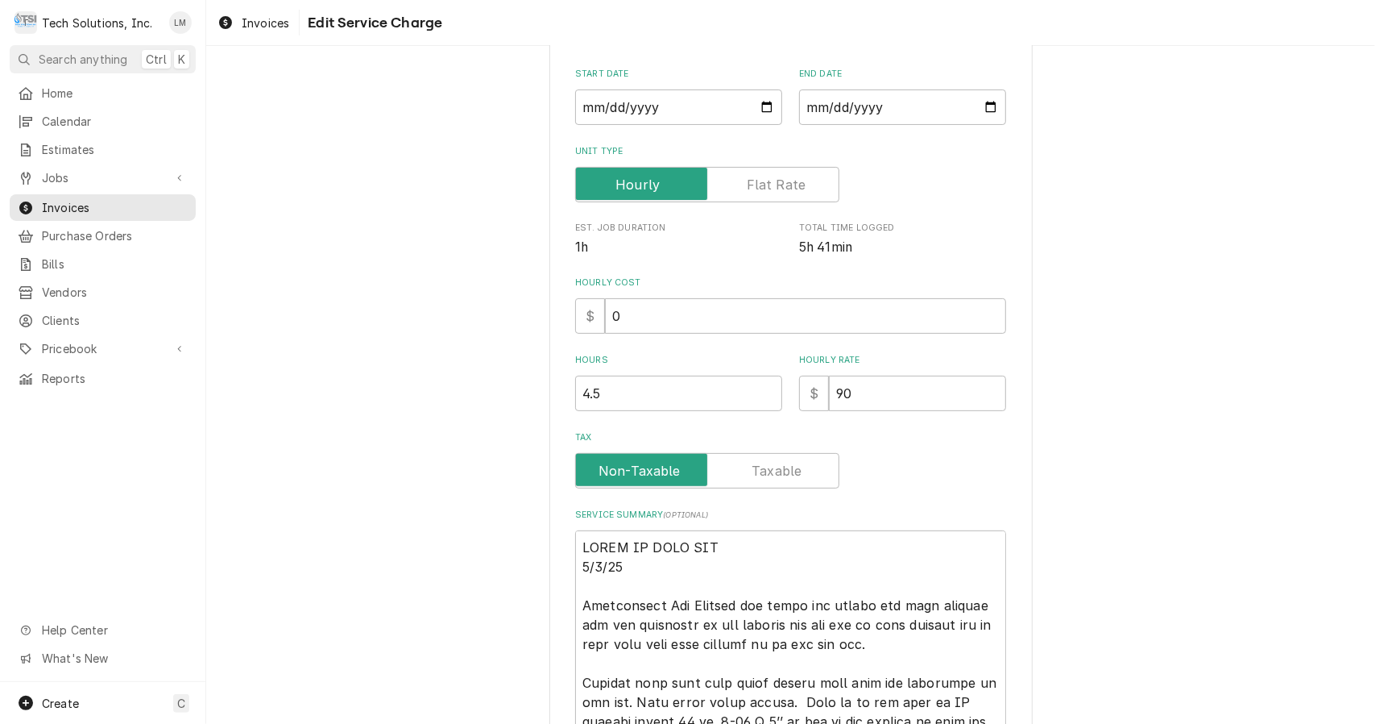
scroll to position [184, 0]
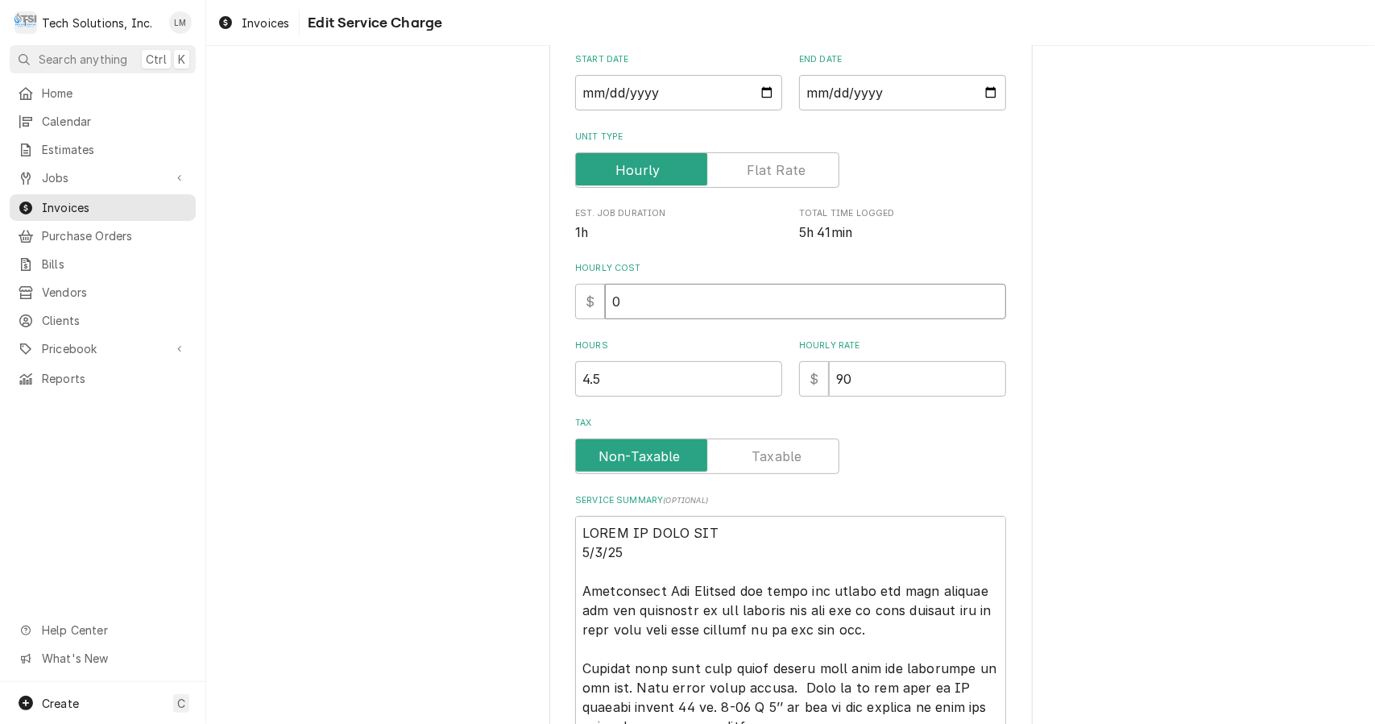
click at [863, 307] on input "0" at bounding box center [805, 301] width 401 height 35
type textarea "x"
type input "9"
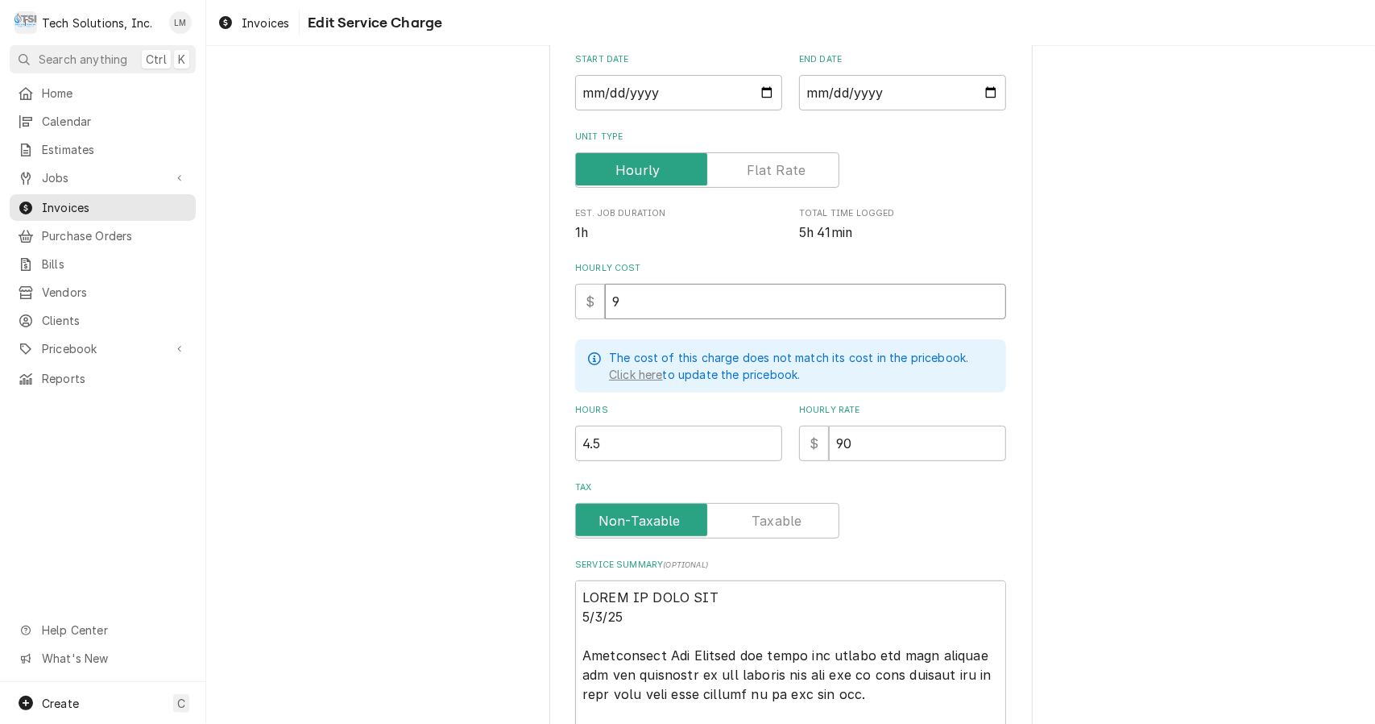
type textarea "x"
type input "90"
click at [795, 525] on input "Tax" at bounding box center [708, 520] width 250 height 35
checkbox input "true"
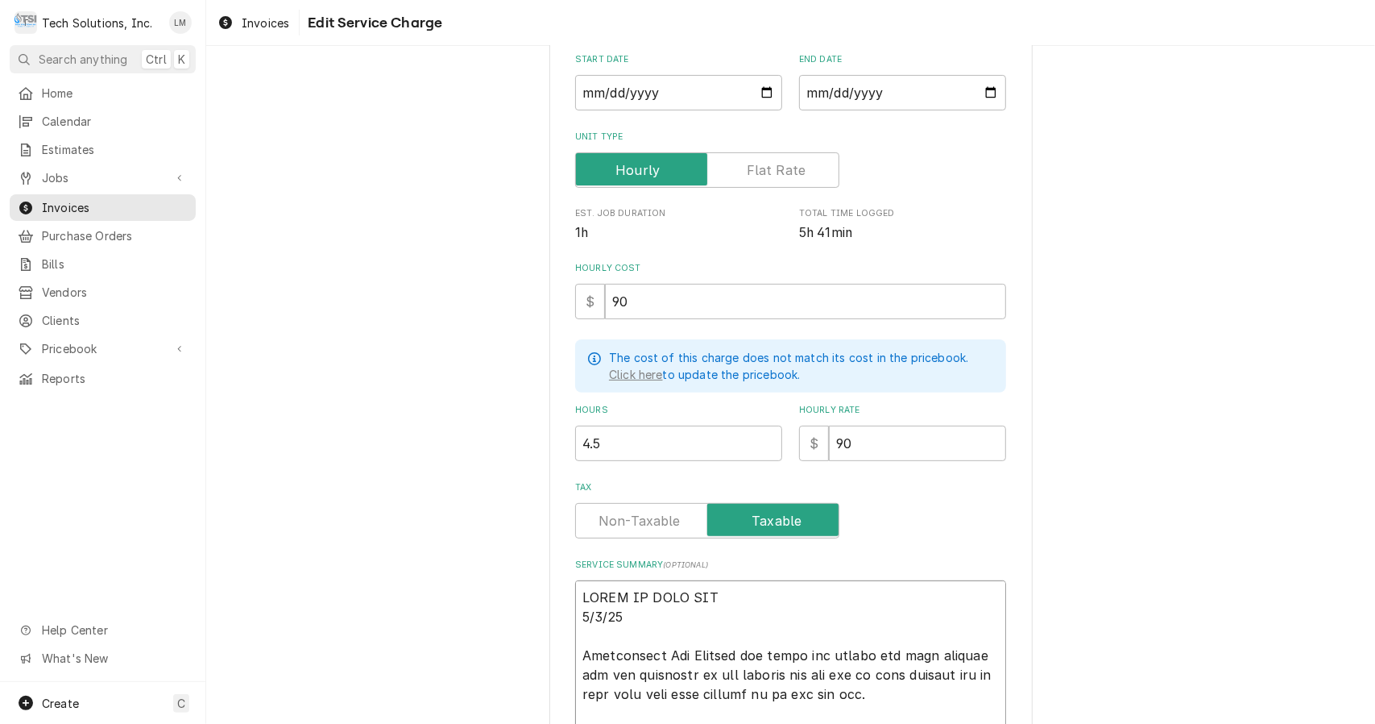
type textarea "x"
type textarea "READY TO BILL OUT 9/1/25 Troubleshot Ice Machine and found bin switch had been …"
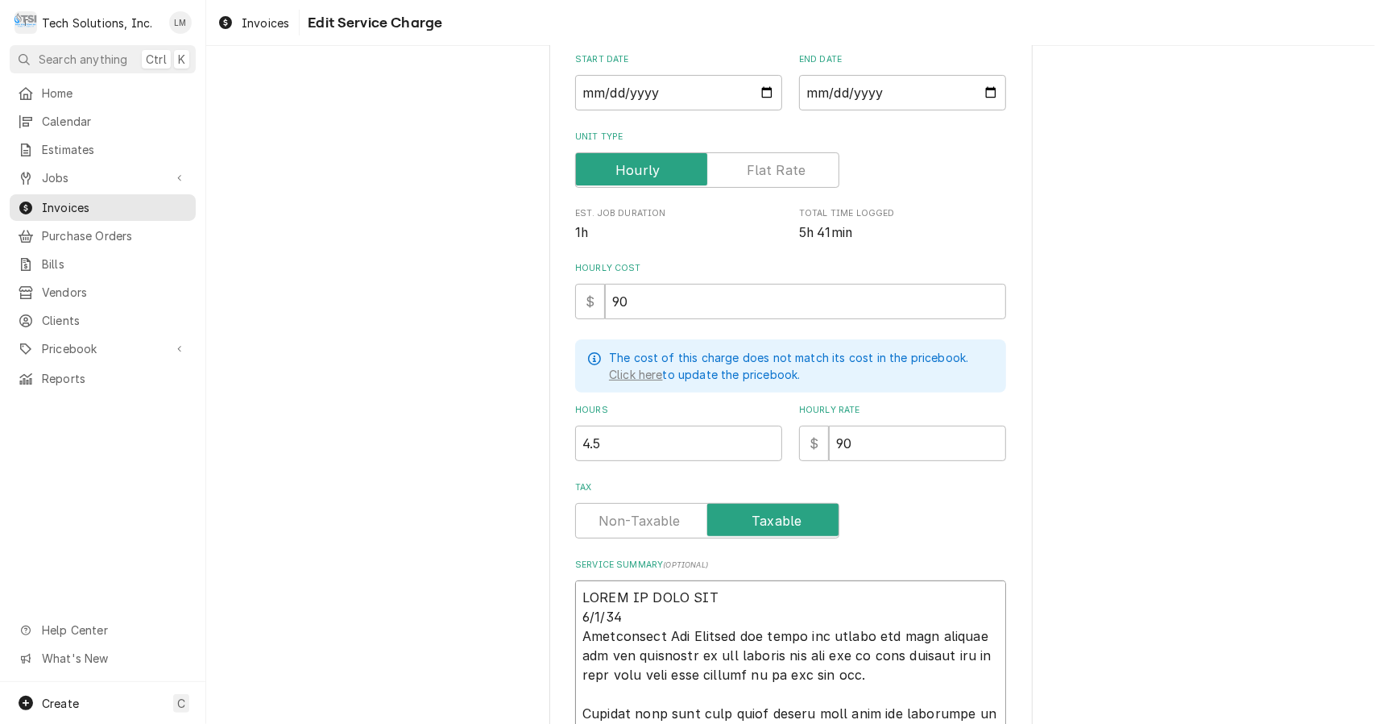
type textarea "x"
type textarea "READY TO BILL OUT 9/1/2 Troubleshot Ice Machine and found bin switch had been r…"
type textarea "x"
type textarea "READY TO BILL OUT 9/1/ Troubleshot Ice Machine and found bin switch had been re…"
type textarea "x"
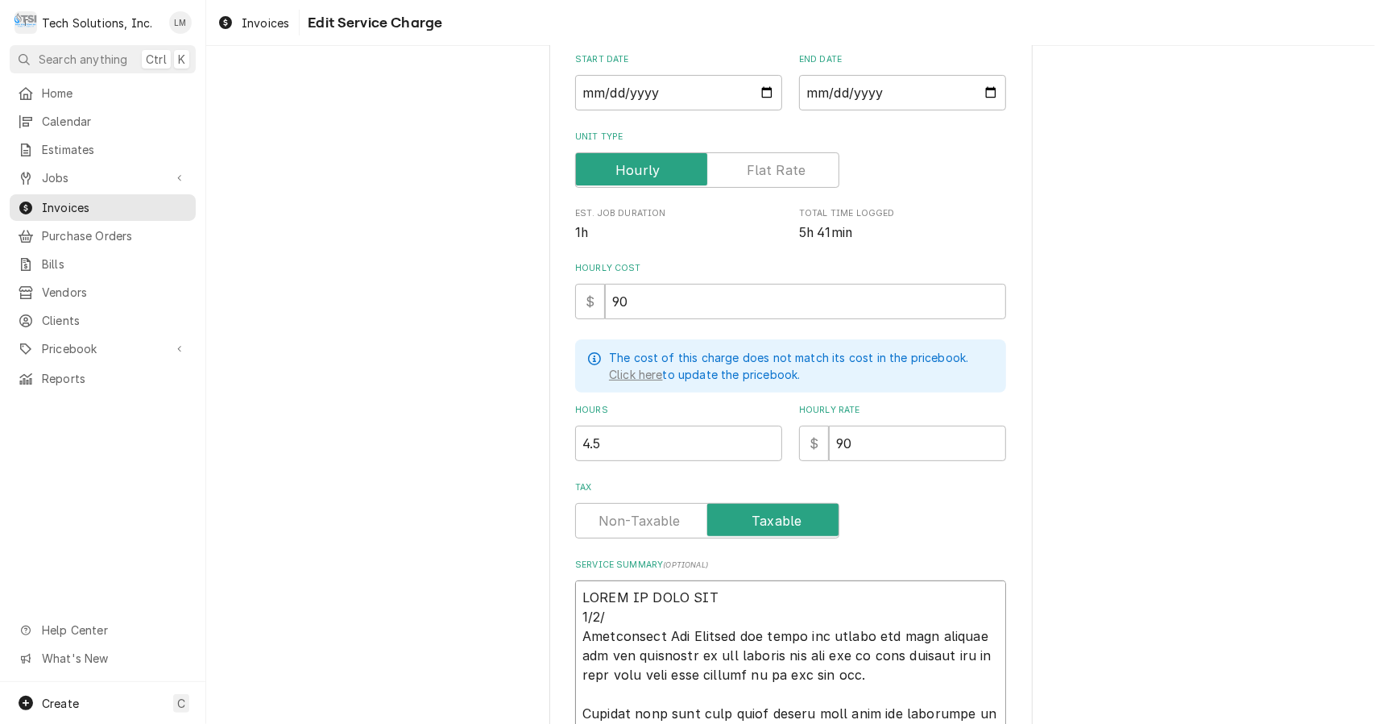
type textarea "READY TO BILL OUT 9/1 Troubleshot Ice Machine and found bin switch had been rem…"
type textarea "x"
type textarea "READY TO BILL OUT 9/ Troubleshot Ice Machine and found bin switch had been remo…"
type textarea "x"
type textarea "READY TO BILL OUT 9 Troubleshot Ice Machine and found bin switch had been remov…"
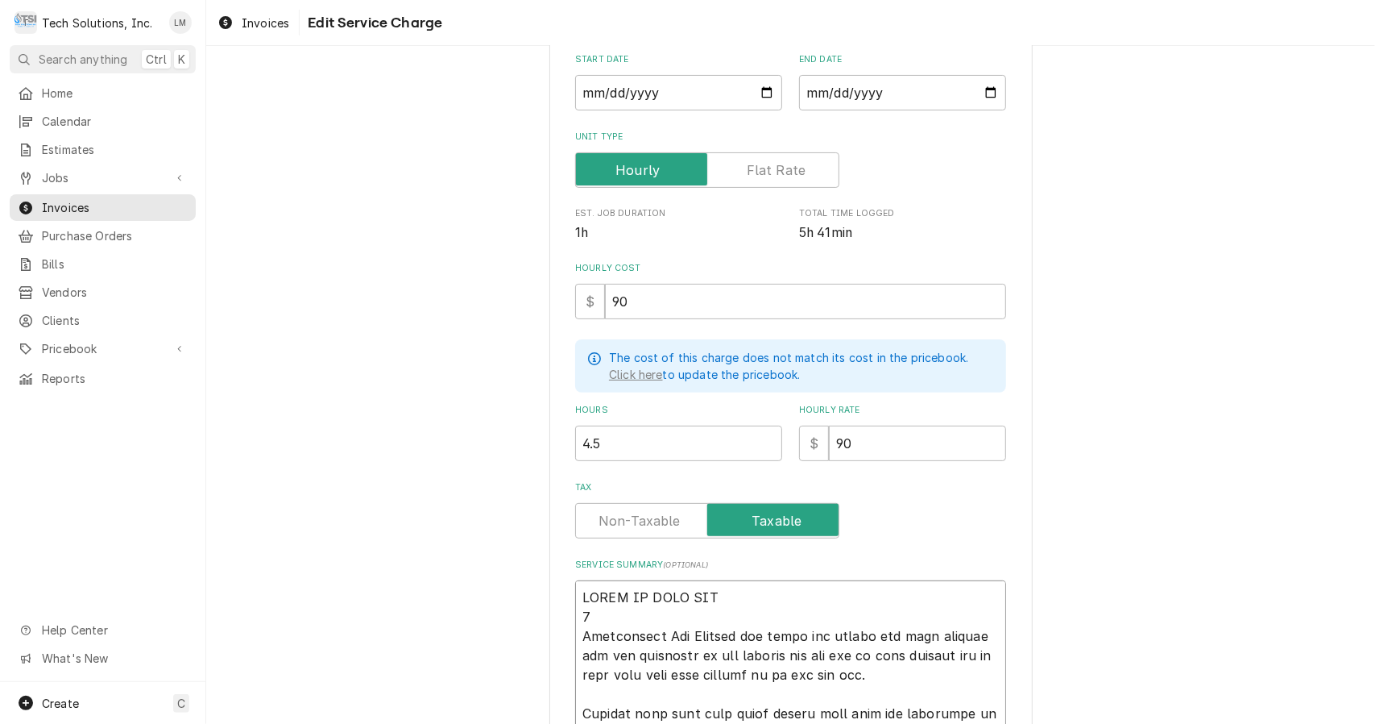
type textarea "x"
type textarea "READY TO BILL OUT Troubleshot Ice Machine and found bin switch had been removed…"
type textarea "x"
type textarea "READY TO BILL OUT Troubleshot Ice Machine and found bin switch had been removed…"
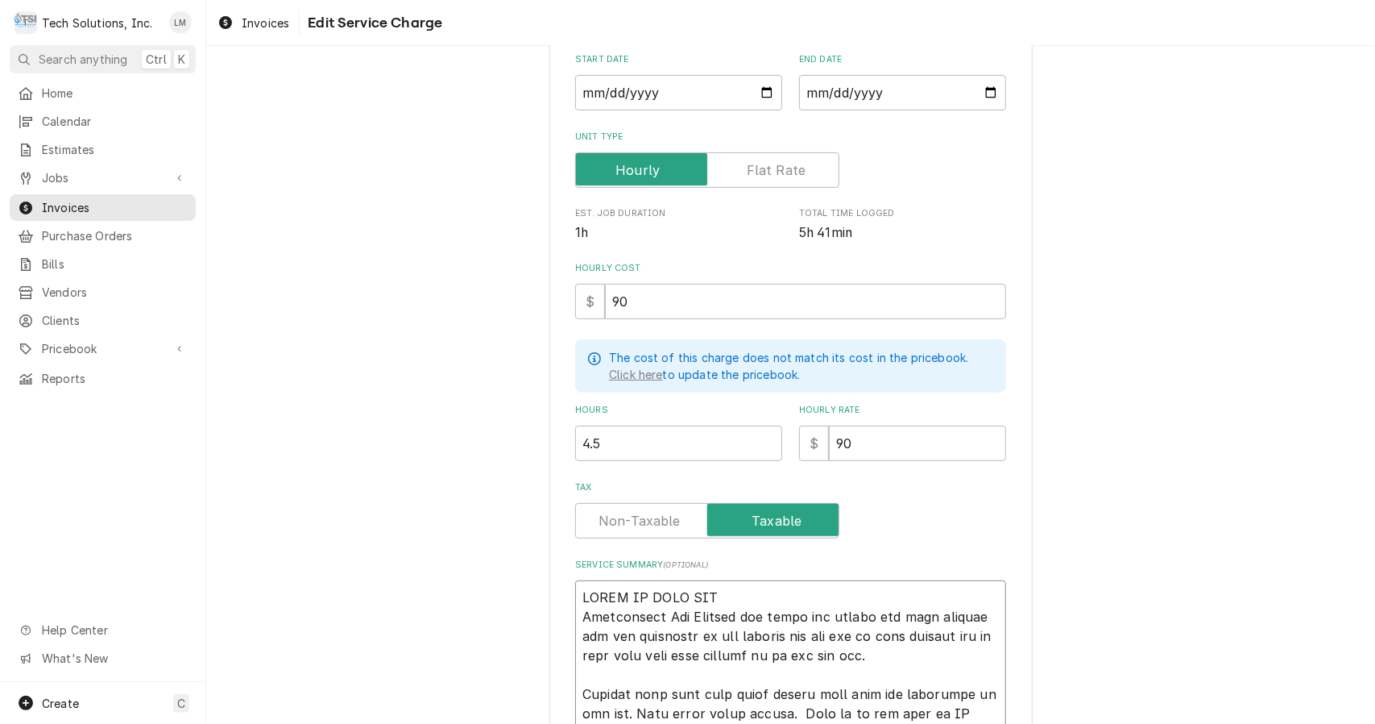
type textarea "x"
type textarea "READY TO BILL OU Troubleshot Ice Machine and found bin switch had been removed …"
type textarea "x"
type textarea "READY TO BILL O Troubleshot Ice Machine and found bin switch had been removed a…"
type textarea "x"
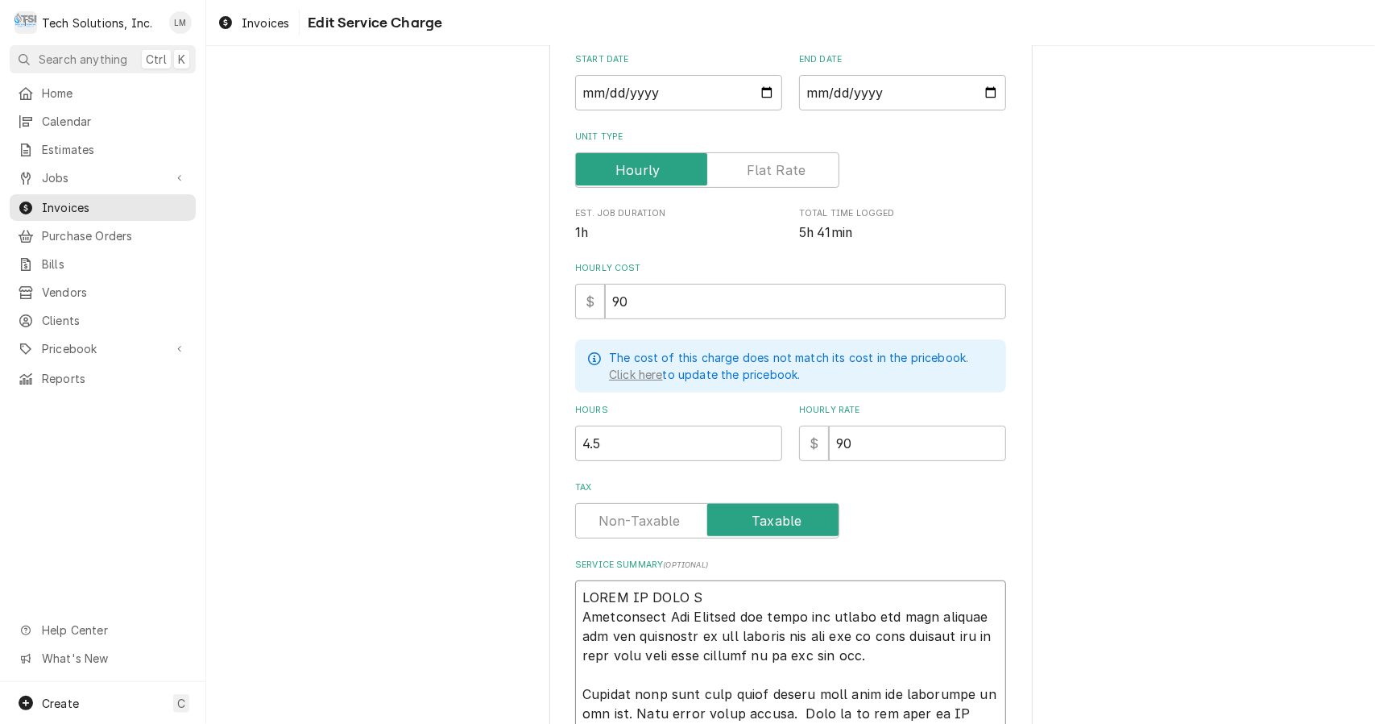
type textarea "READY TO BILL Troubleshot Ice Machine and found bin switch had been removed and…"
type textarea "x"
type textarea "READY TO BILL Troubleshot Ice Machine and found bin switch had been removed and…"
type textarea "x"
type textarea "READY TO BIL Troubleshot Ice Machine and found bin switch had been removed and …"
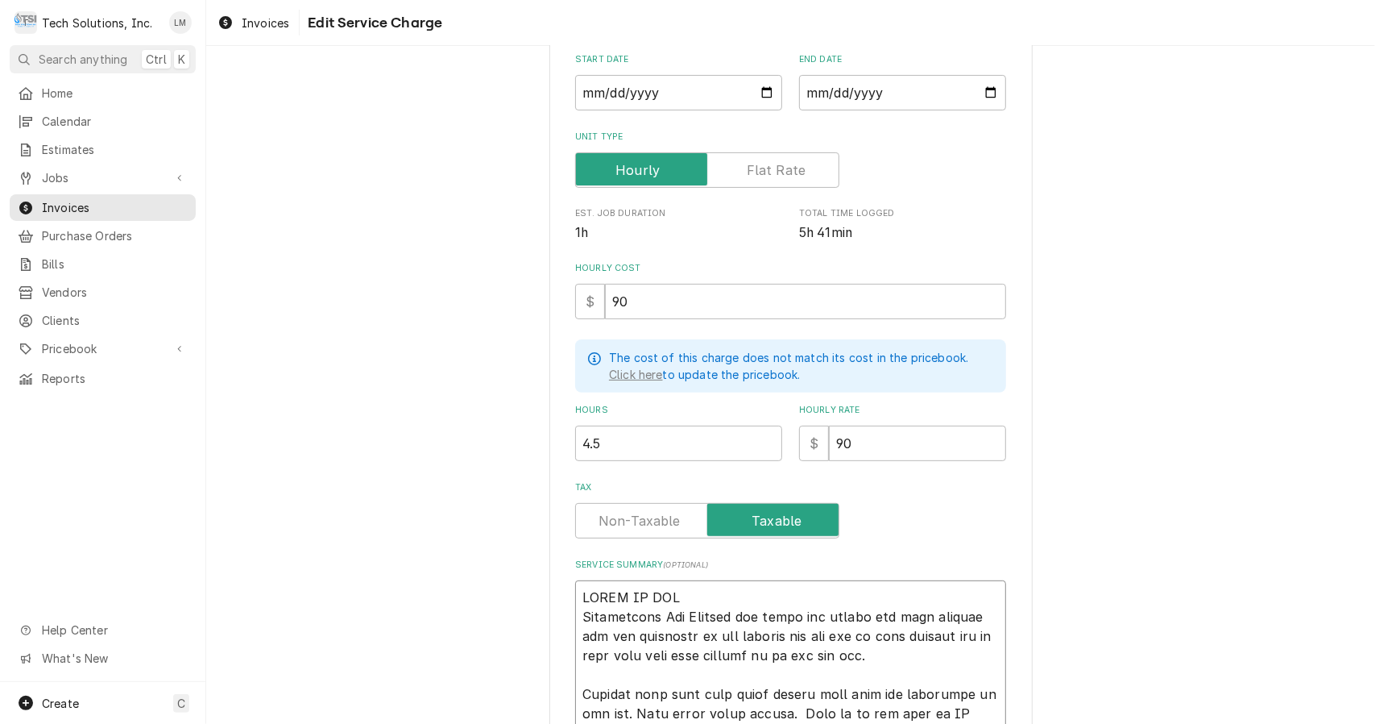
type textarea "x"
type textarea "READY TO BI Troubleshot Ice Machine and found bin switch had been removed and i…"
type textarea "x"
type textarea "READY TO B Troubleshot Ice Machine and found bin switch had been removed and ic…"
type textarea "x"
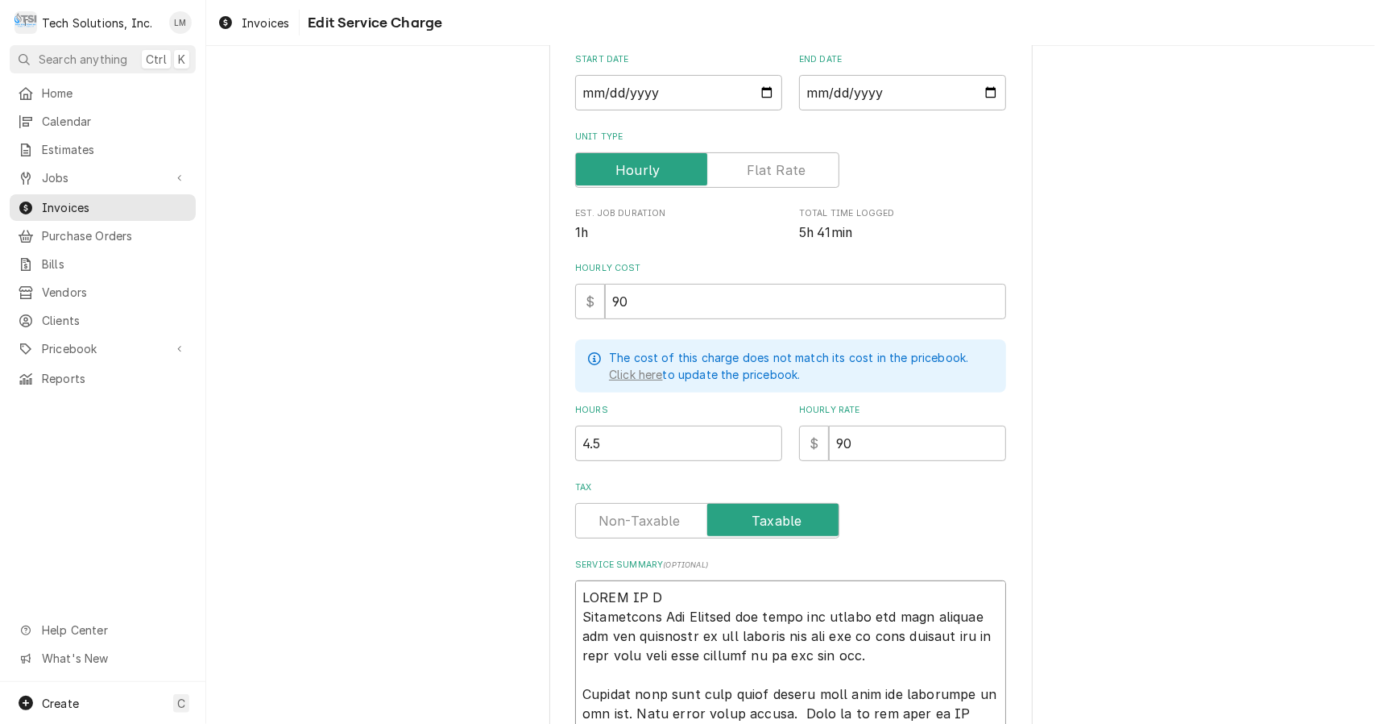
type textarea "READY TO Troubleshot Ice Machine and found bin switch had been removed and ice …"
type textarea "x"
type textarea "READY TO Troubleshot Ice Machine and found bin switch had been removed and ice …"
type textarea "x"
type textarea "READY T Troubleshot Ice Machine and found bin switch had been removed and ice d…"
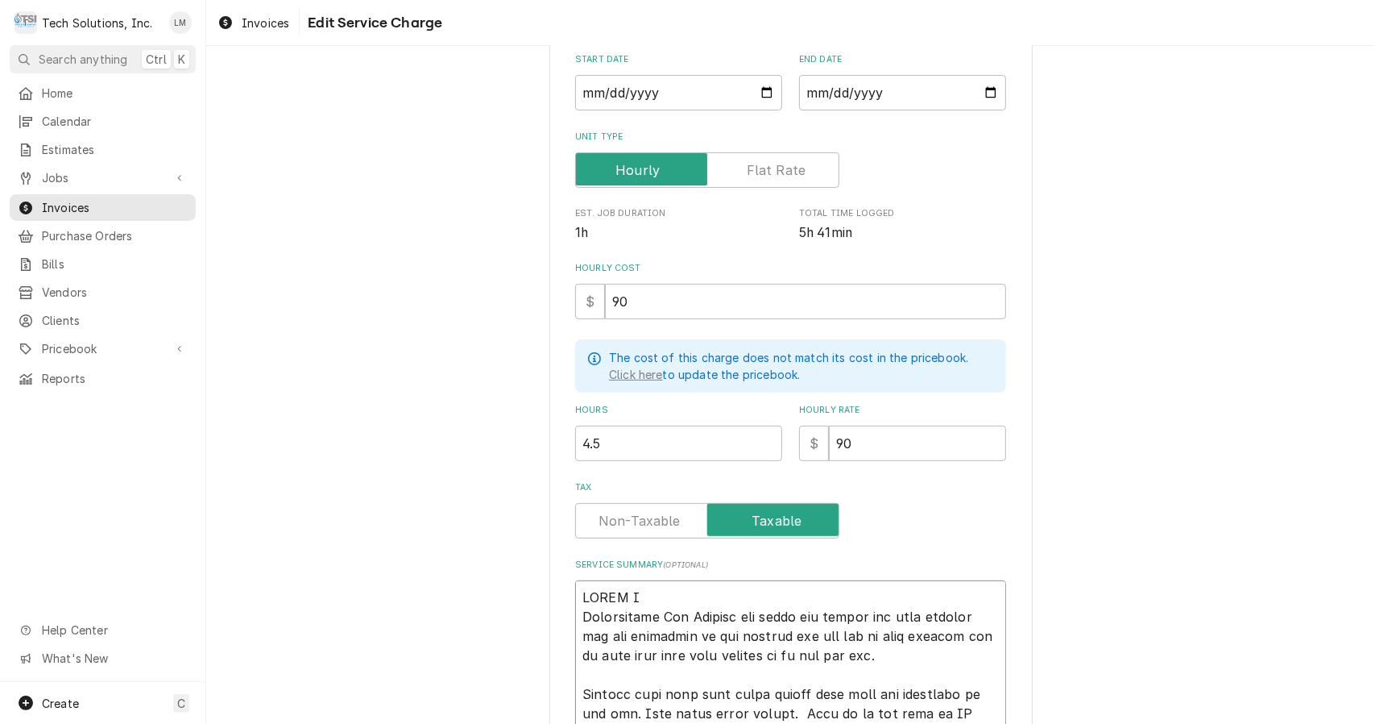
type textarea "x"
type textarea "READY Troubleshot Ice Machine and found bin switch had been removed and ice def…"
type textarea "x"
type textarea "READY Troubleshot Ice Machine and found bin switch had been removed and ice def…"
type textarea "x"
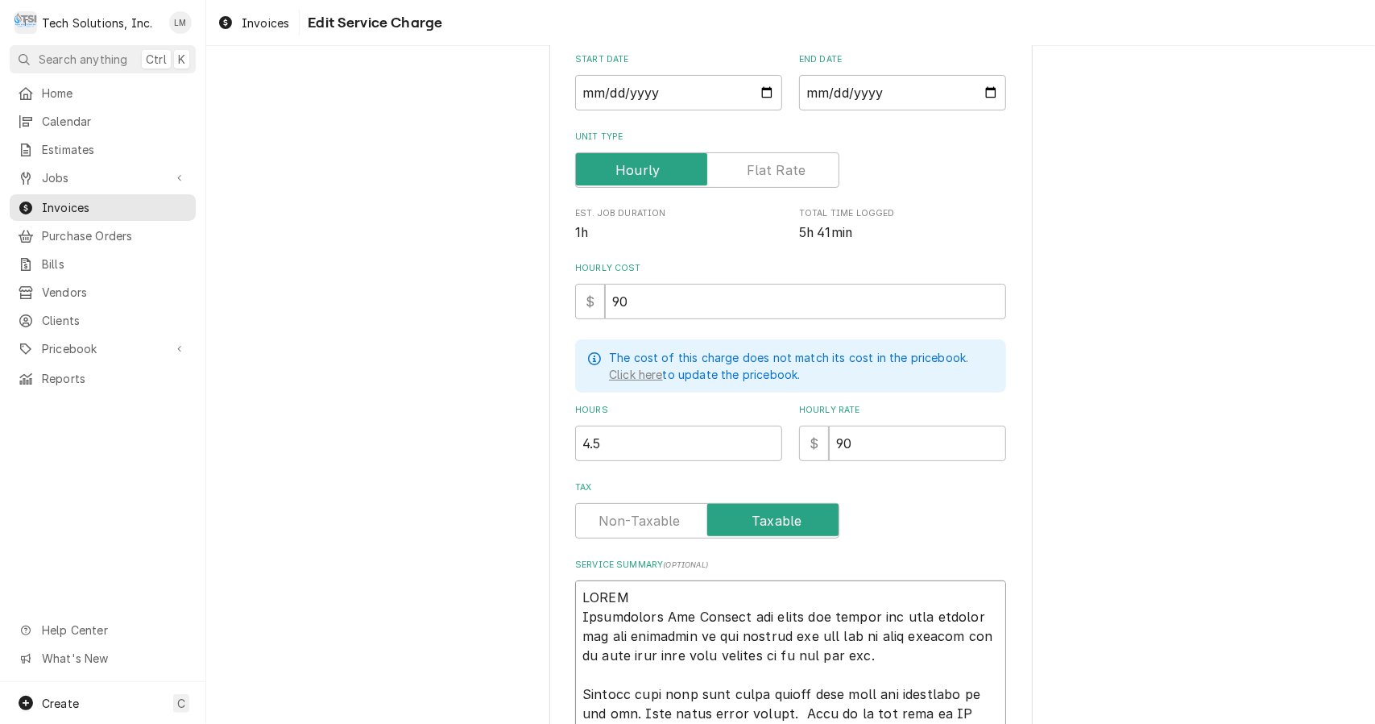
type textarea "READ Troubleshot Ice Machine and found bin switch had been removed and ice defl…"
type textarea "x"
type textarea "REA Troubleshot Ice Machine and found bin switch had been removed and ice defle…"
type textarea "x"
type textarea "RE Troubleshot Ice Machine and found bin switch had been removed and ice deflec…"
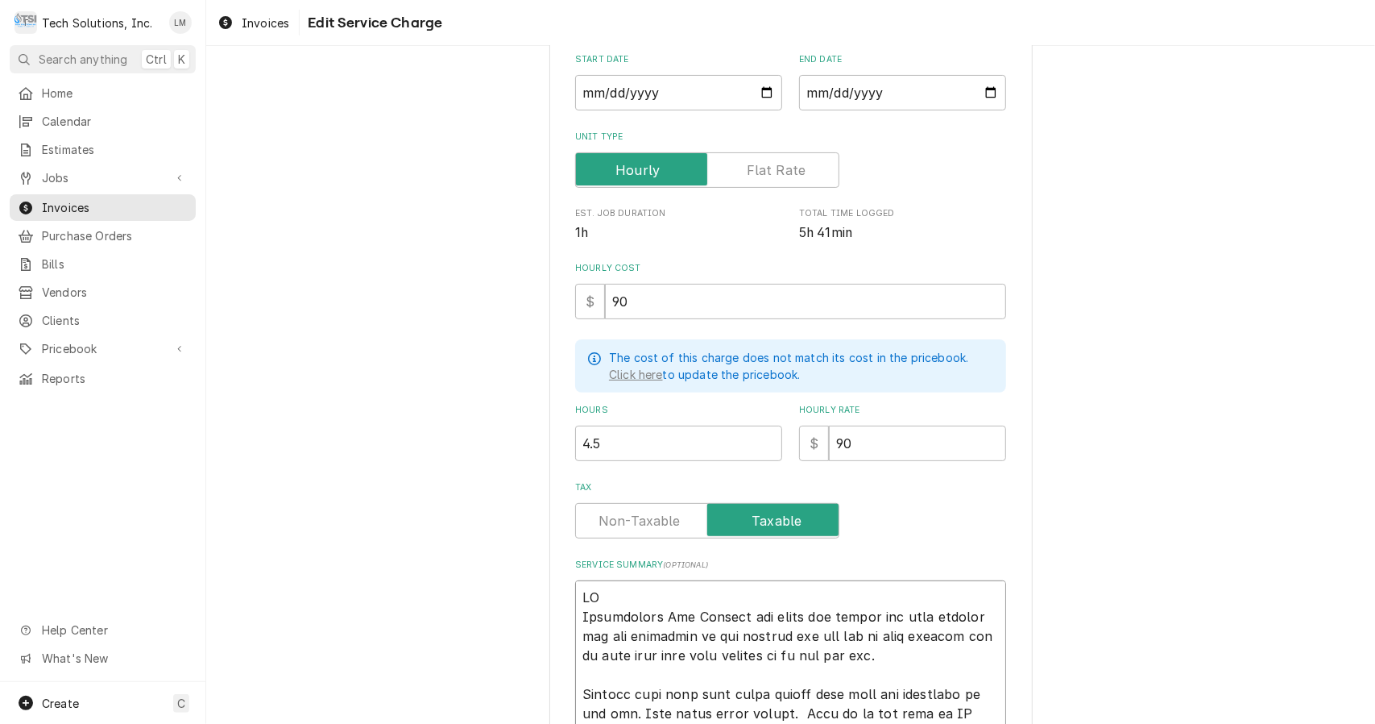
type textarea "x"
type textarea "R Troubleshot Ice Machine and found bin switch had been removed and ice deflect…"
type textarea "x"
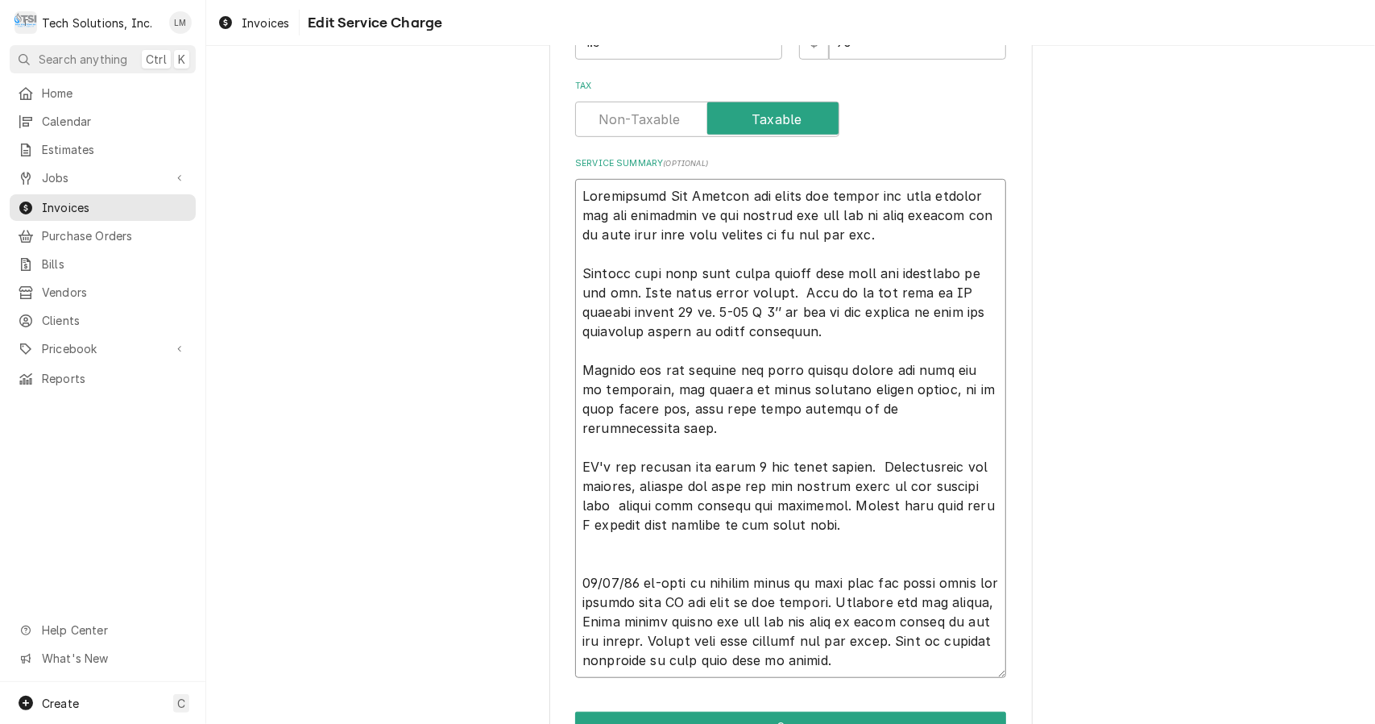
scroll to position [588, 0]
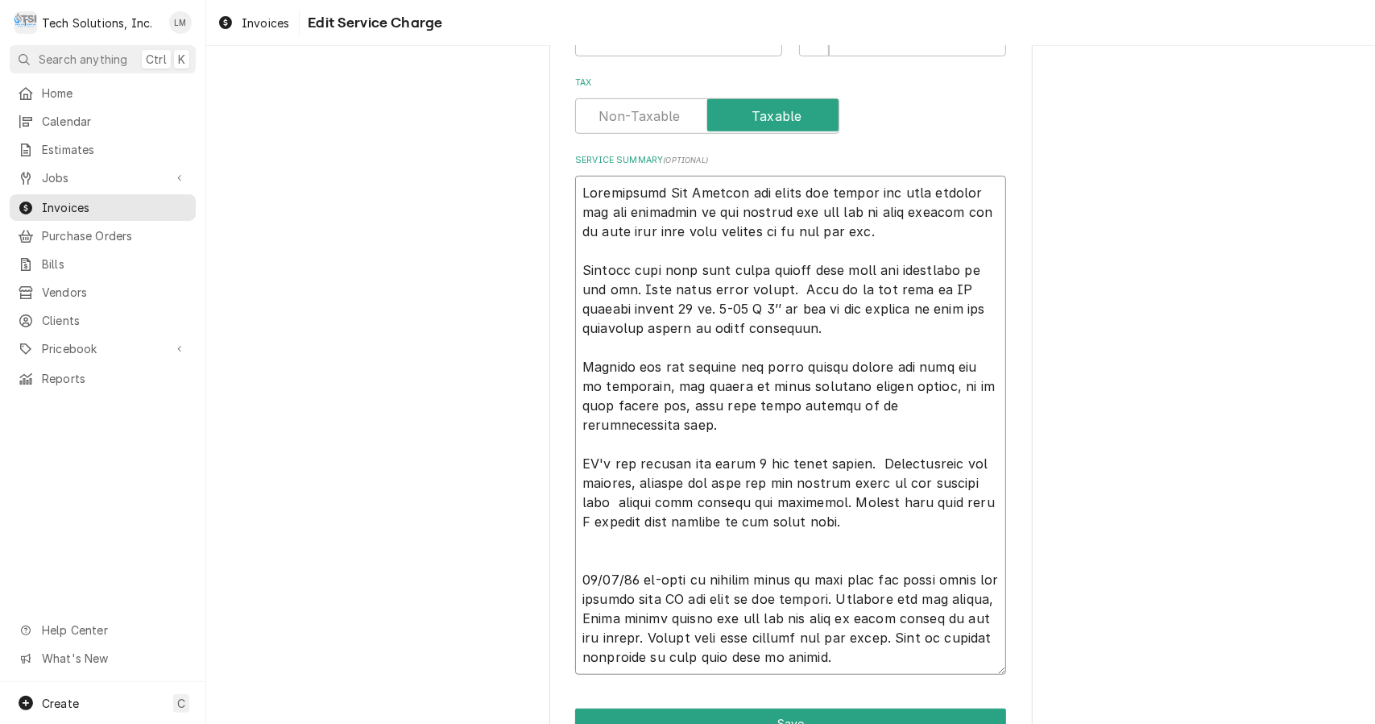
type textarea "Troubleshot Ice Machine and found bin switch had been removed and ice deflector…"
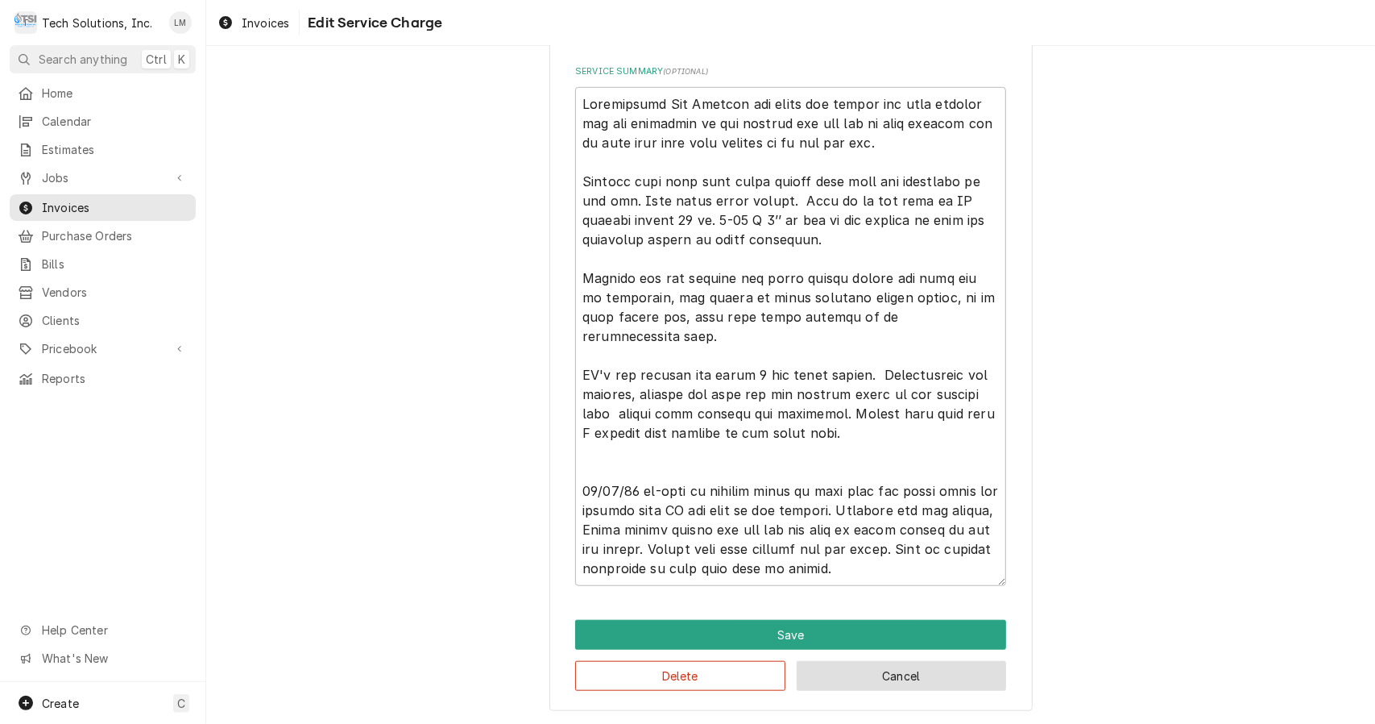
click at [916, 681] on button "Cancel" at bounding box center [902, 676] width 210 height 30
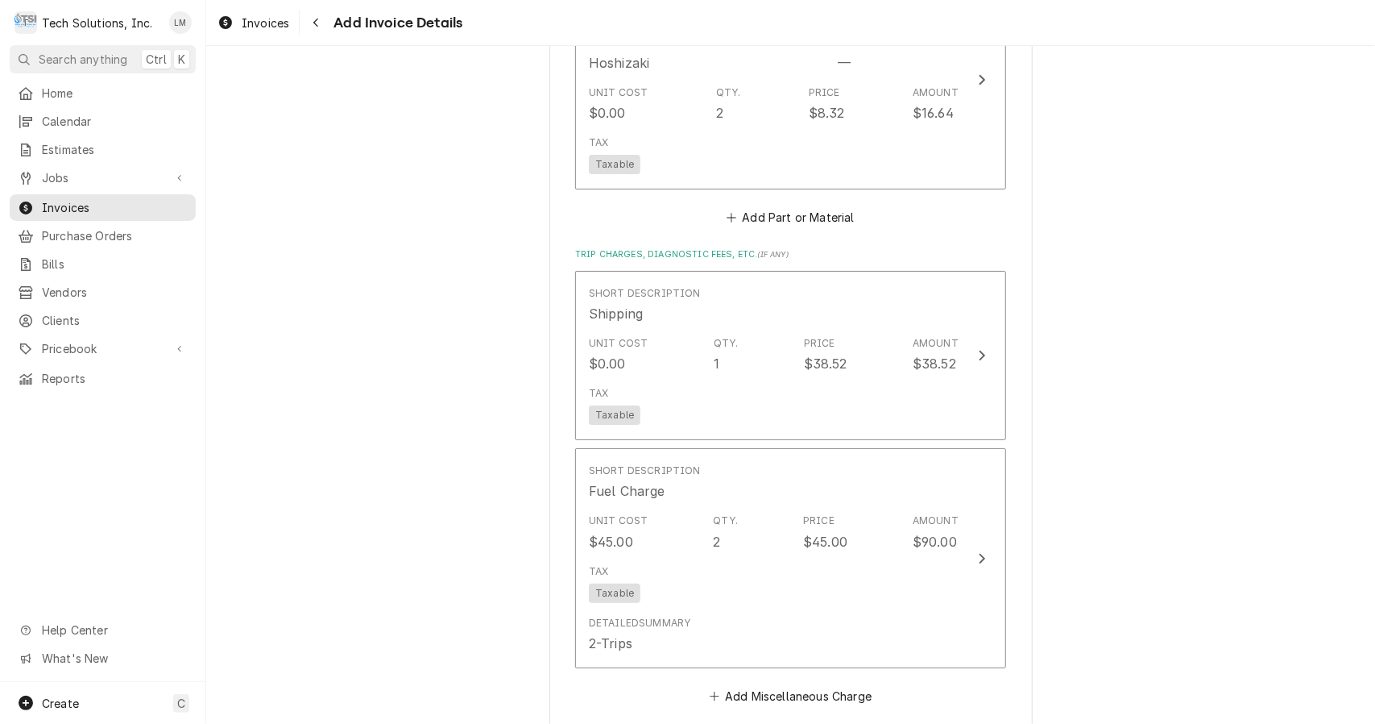
scroll to position [6164, 0]
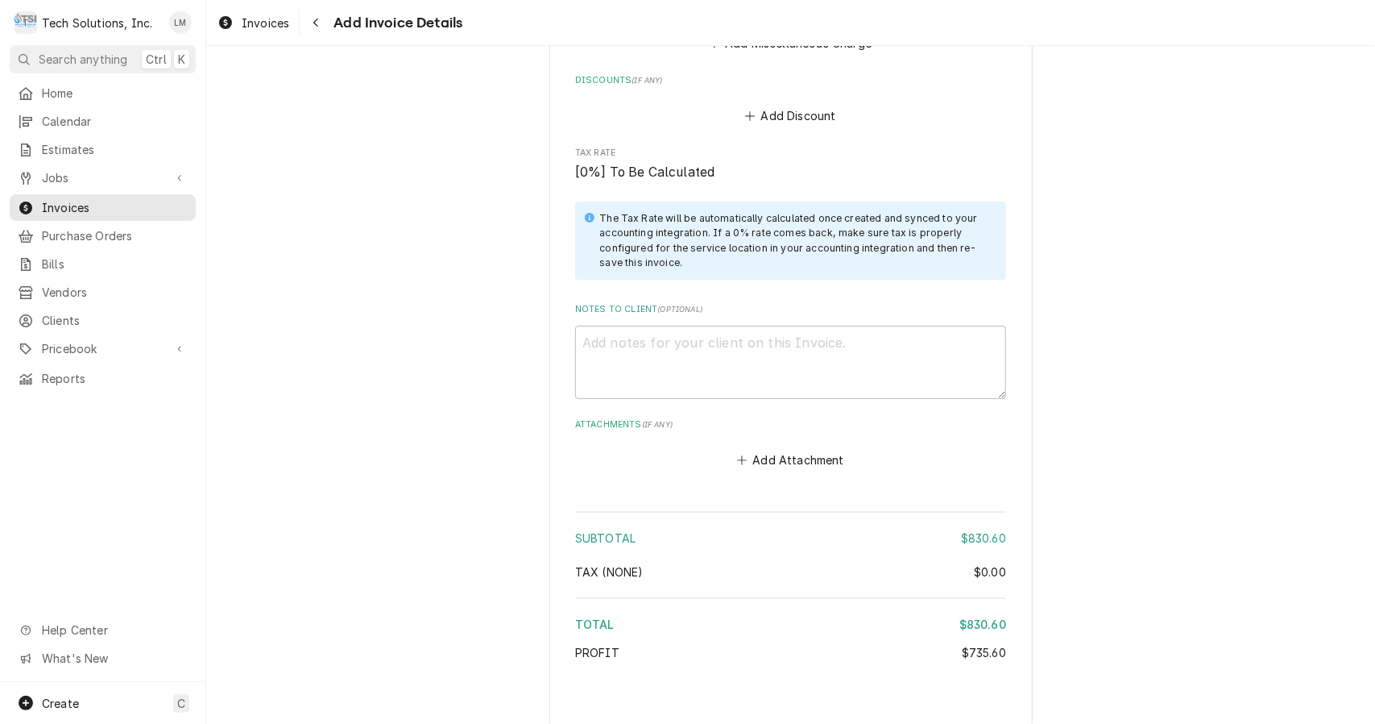
type textarea "x"
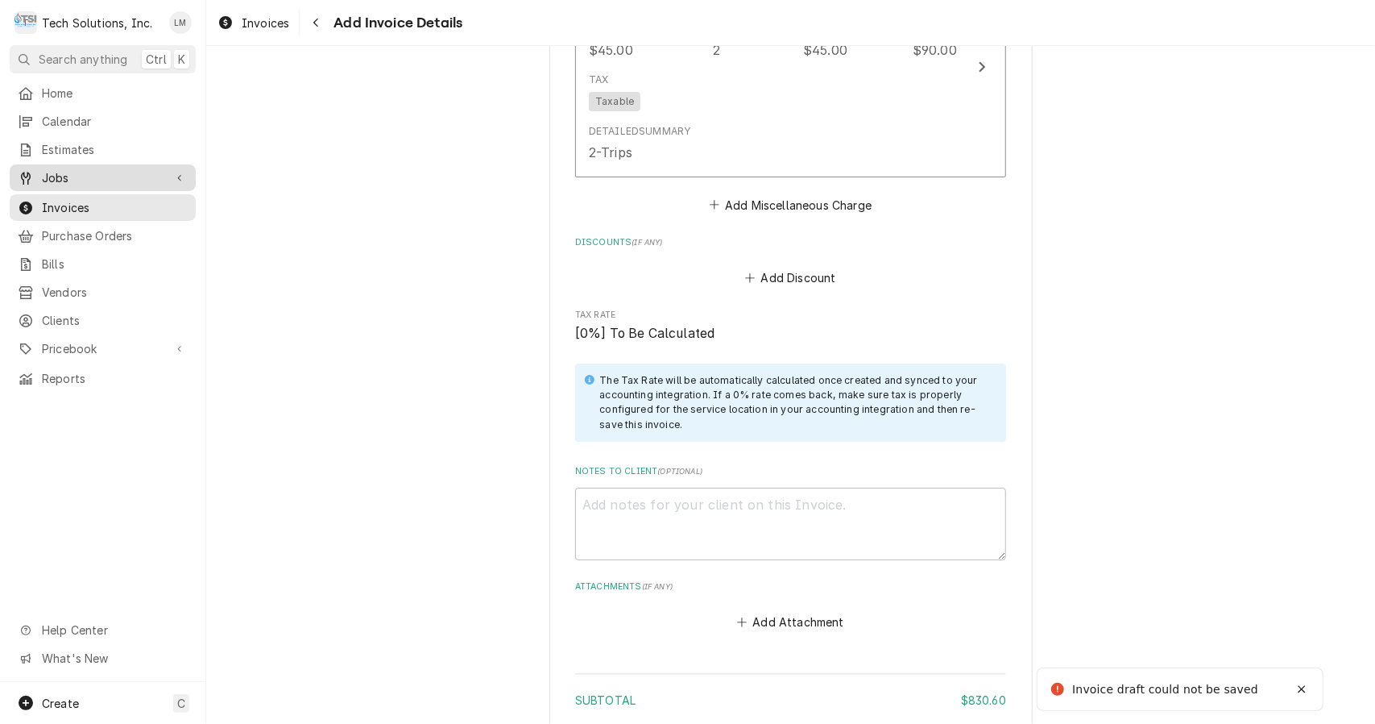
click at [63, 172] on span "Jobs" at bounding box center [103, 177] width 122 height 17
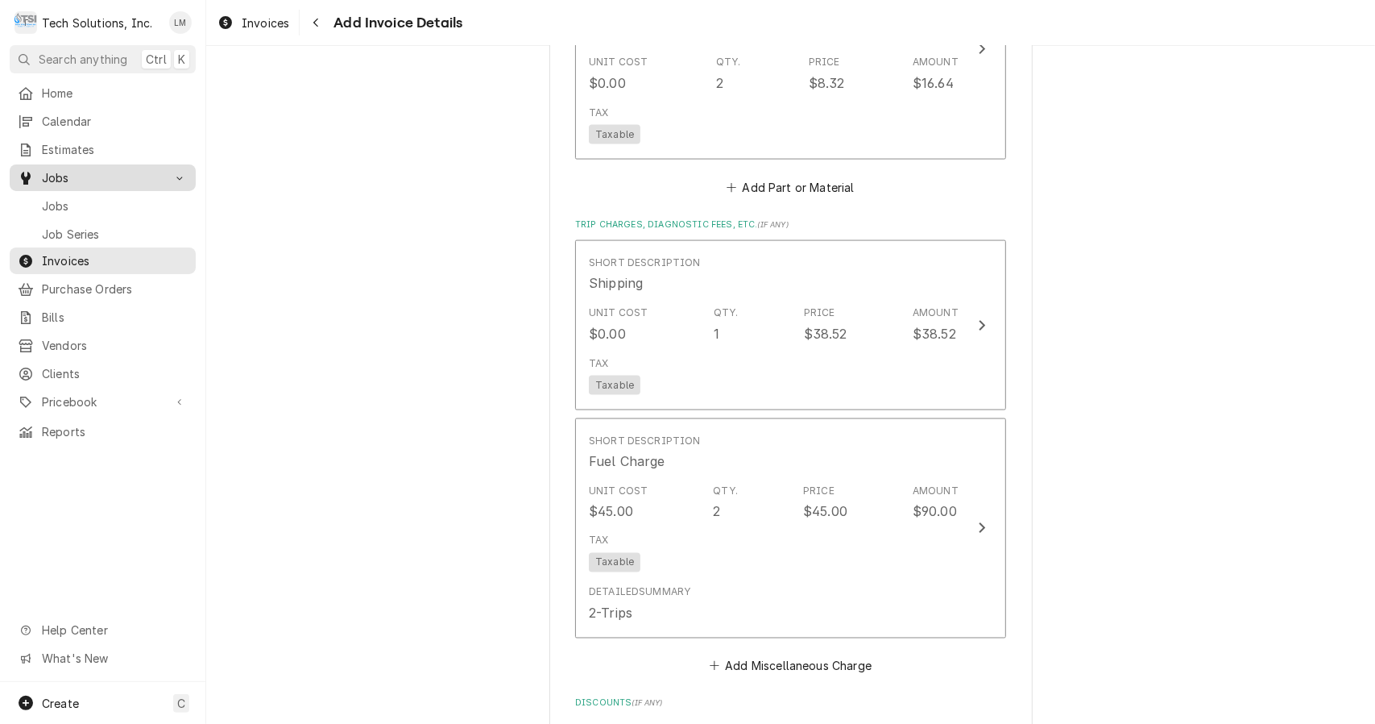
scroll to position [5691, 0]
click at [68, 198] on span "Jobs" at bounding box center [115, 205] width 146 height 17
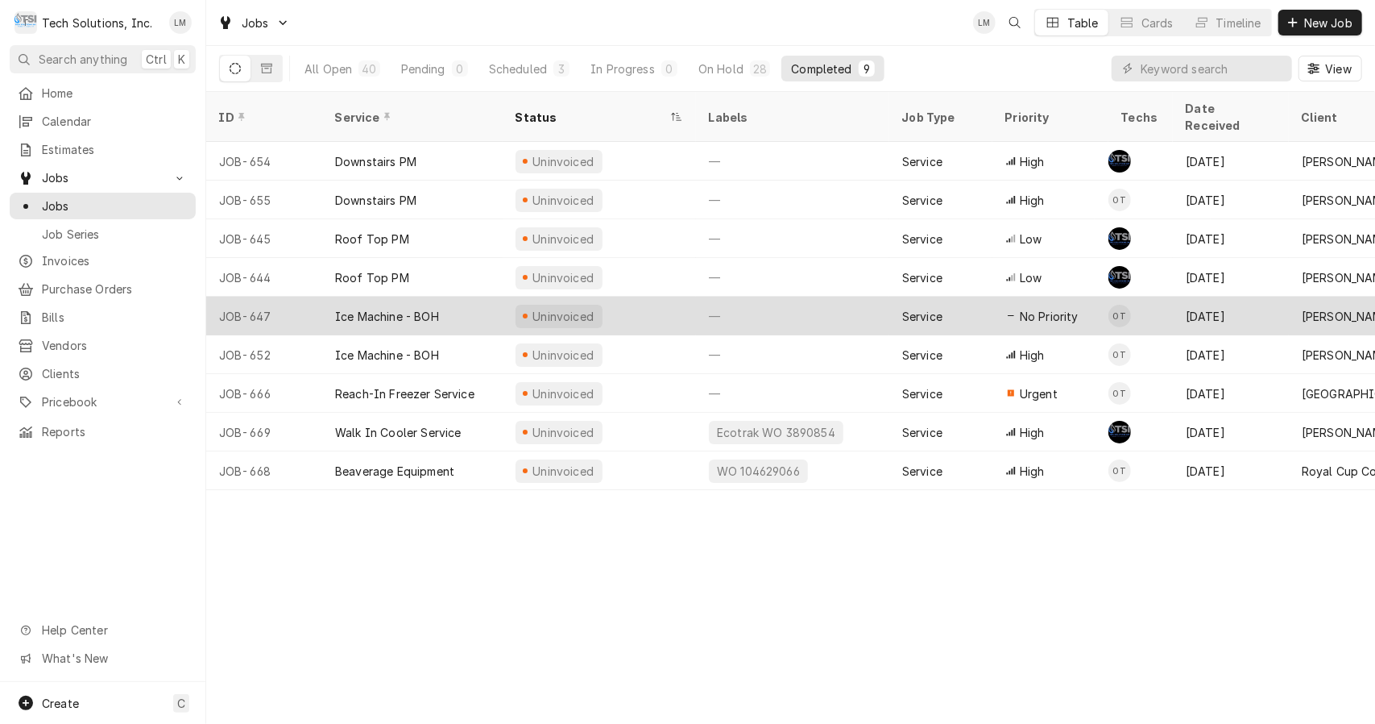
click at [400, 308] on div "Ice Machine - BOH" at bounding box center [387, 316] width 104 height 17
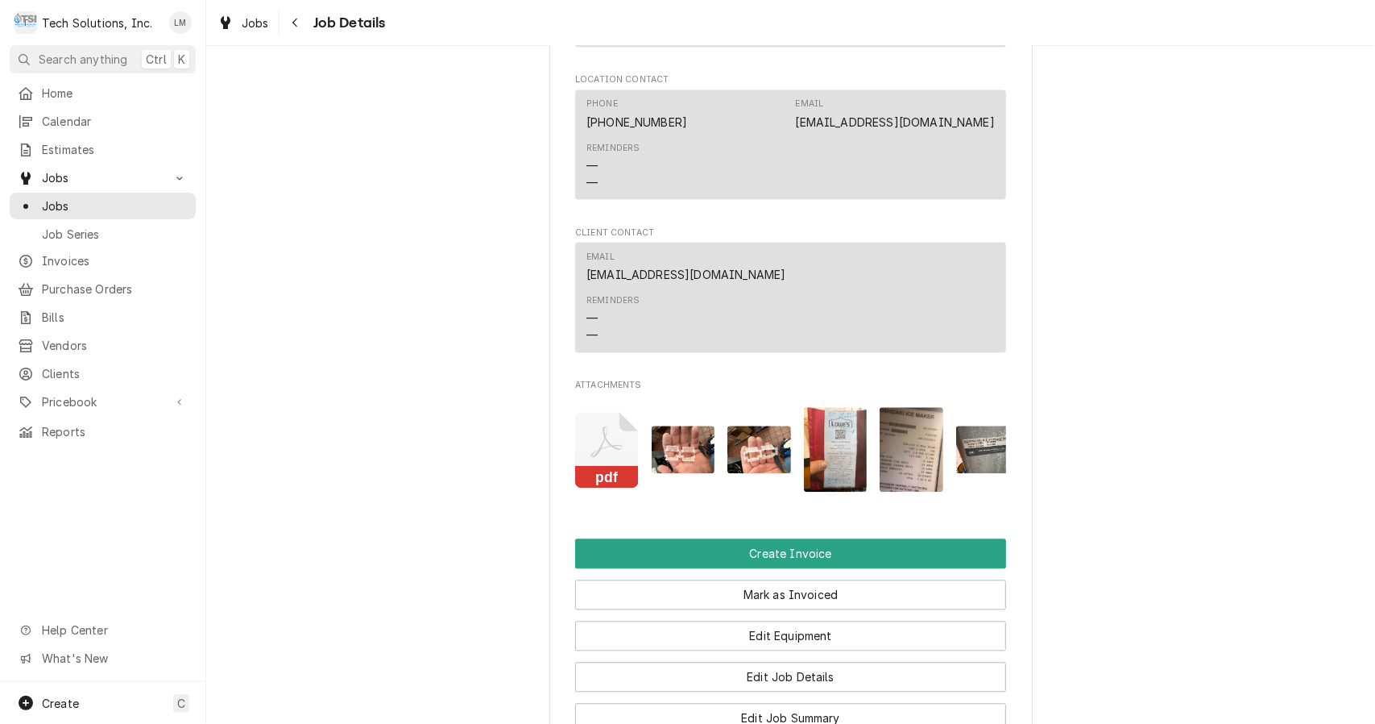
scroll to position [2815, 0]
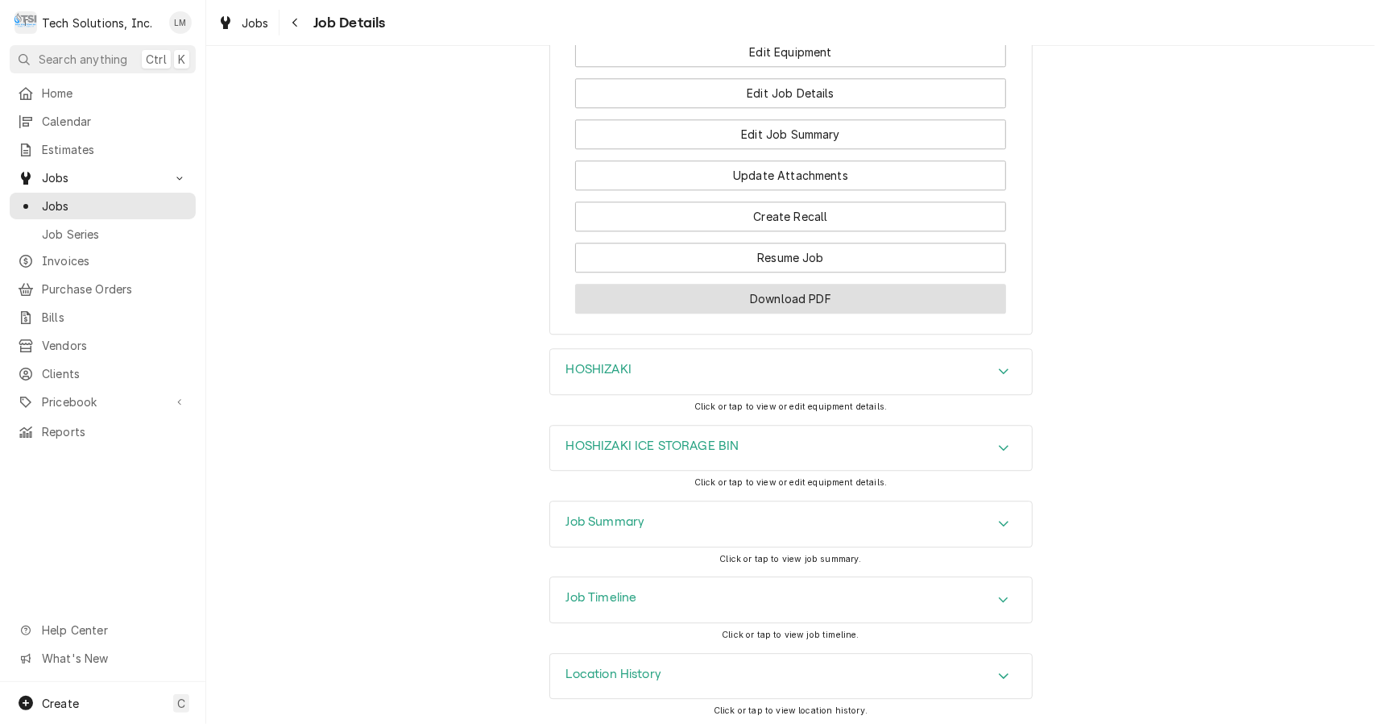
click at [903, 301] on button "Download PDF" at bounding box center [790, 299] width 431 height 30
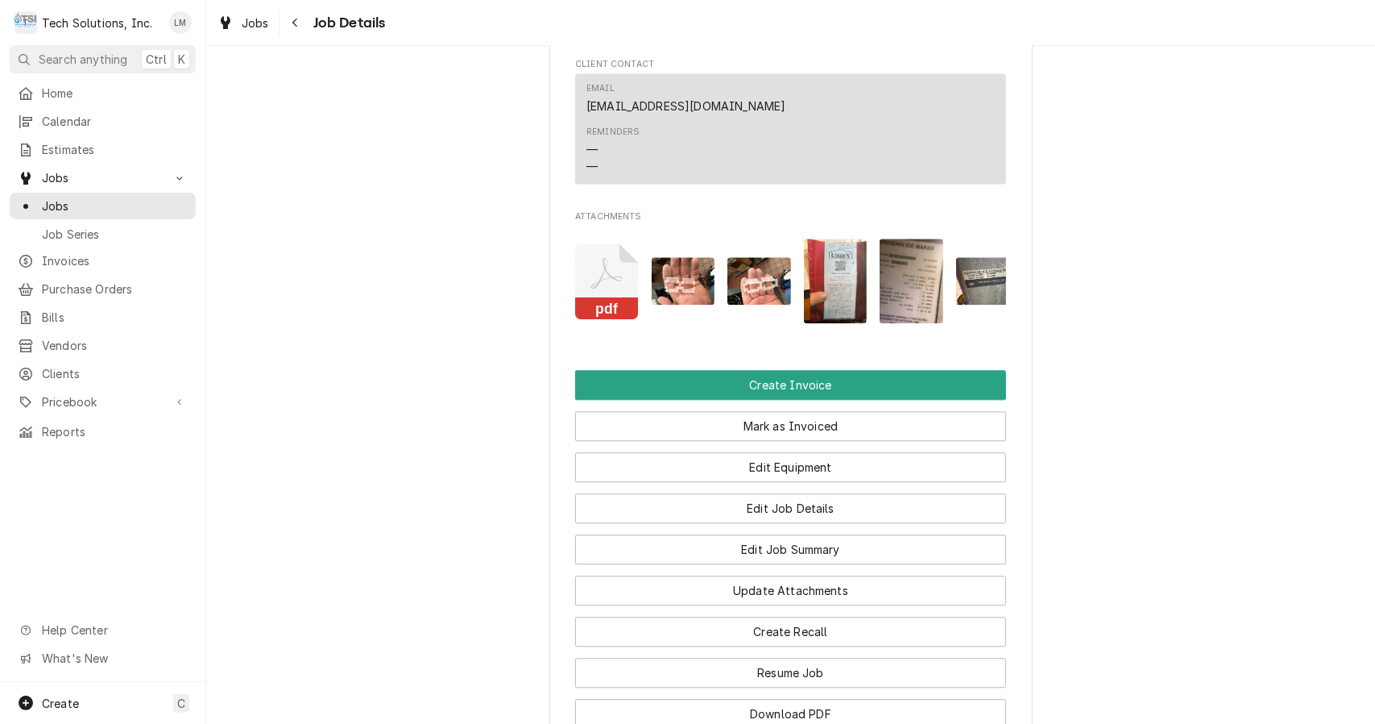
scroll to position [2382, 0]
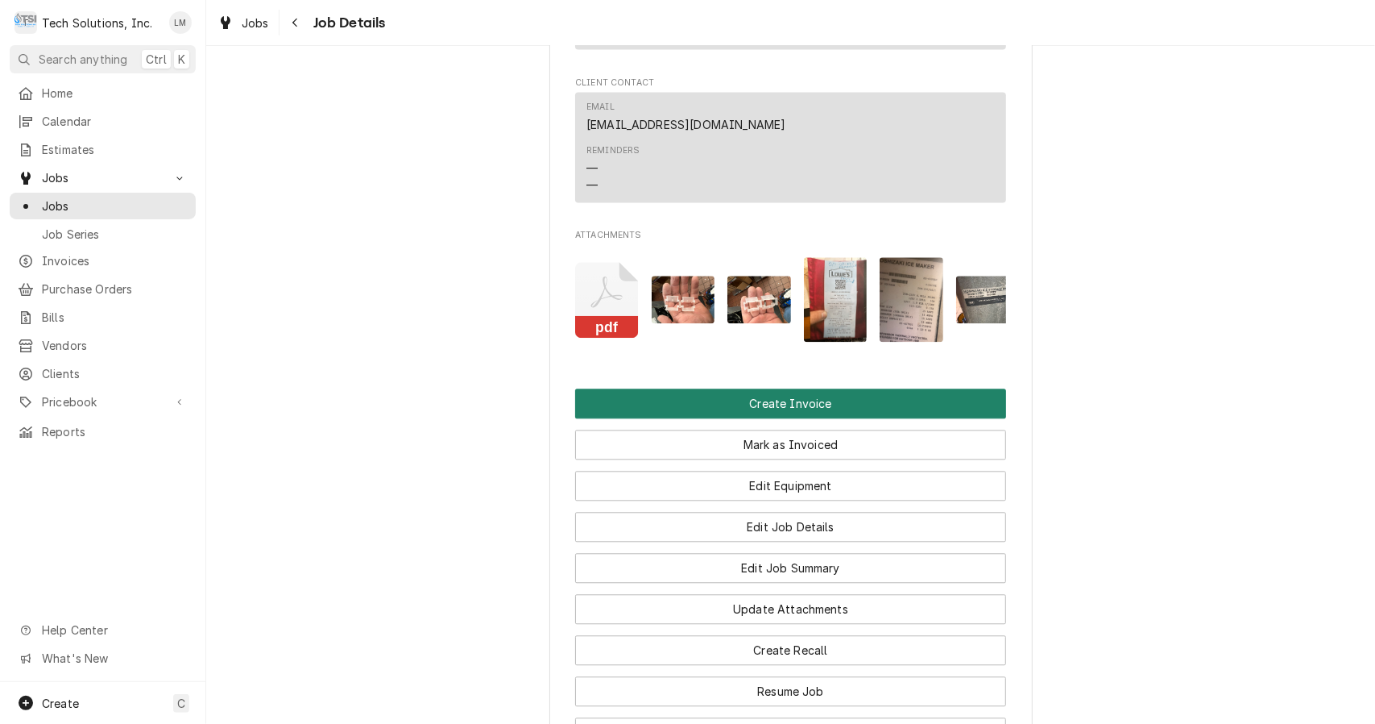
click at [829, 395] on button "Create Invoice" at bounding box center [790, 403] width 431 height 30
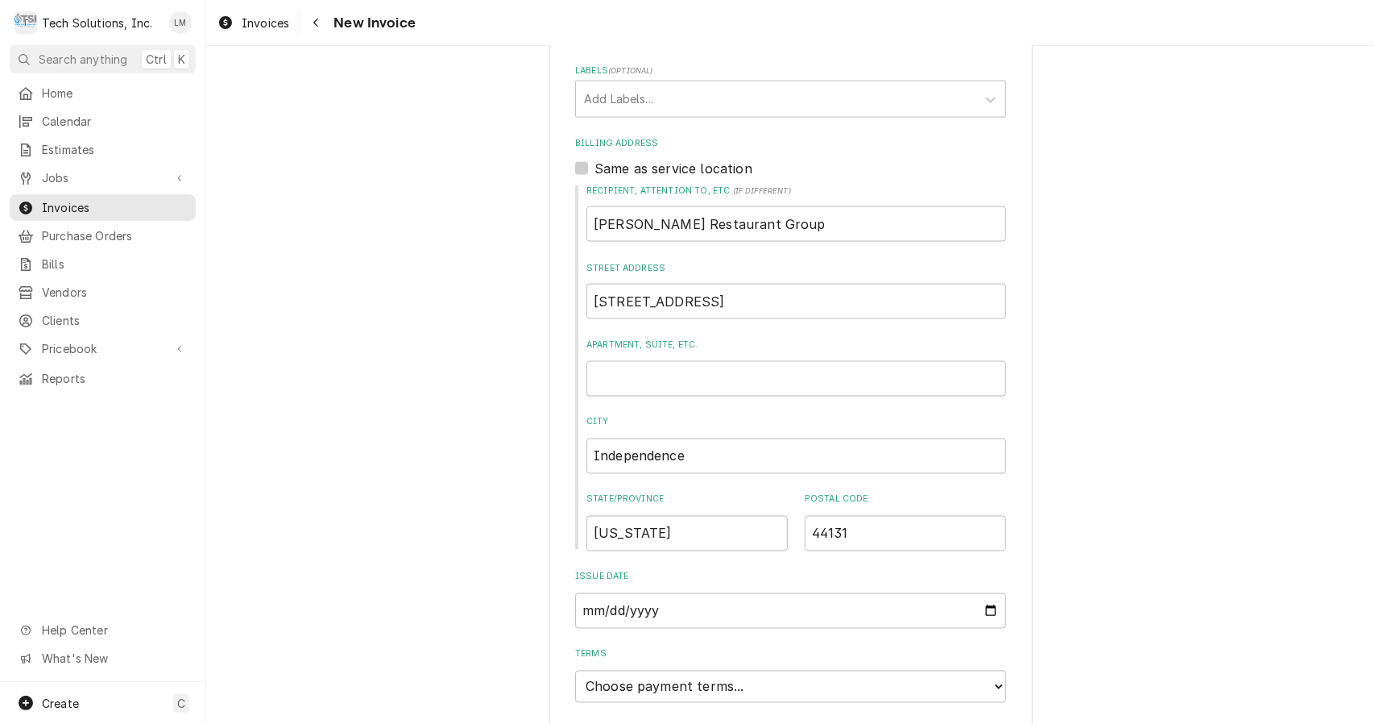
scroll to position [1862, 0]
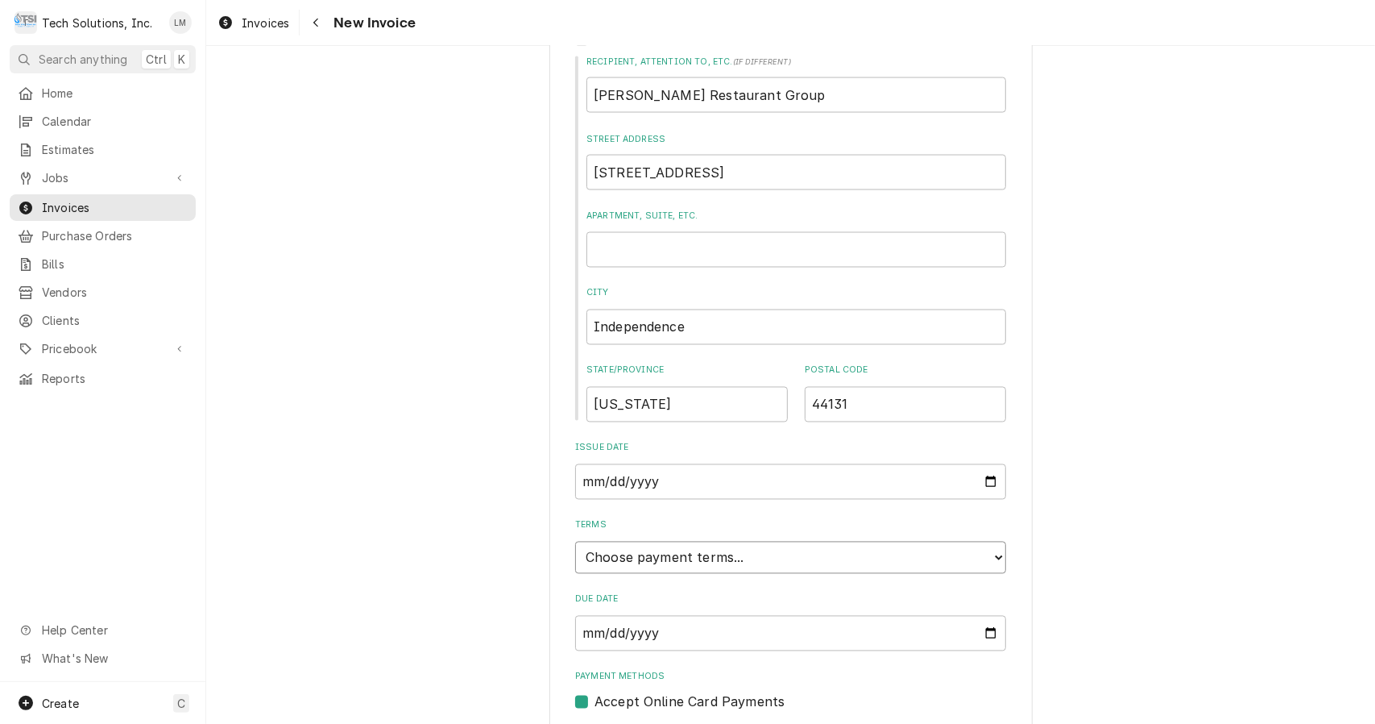
click at [993, 541] on select "Choose payment terms... Same Day Net 7 Net 14 Net 21 Net 30 Net 45 Net 60 Net 90" at bounding box center [790, 557] width 431 height 32
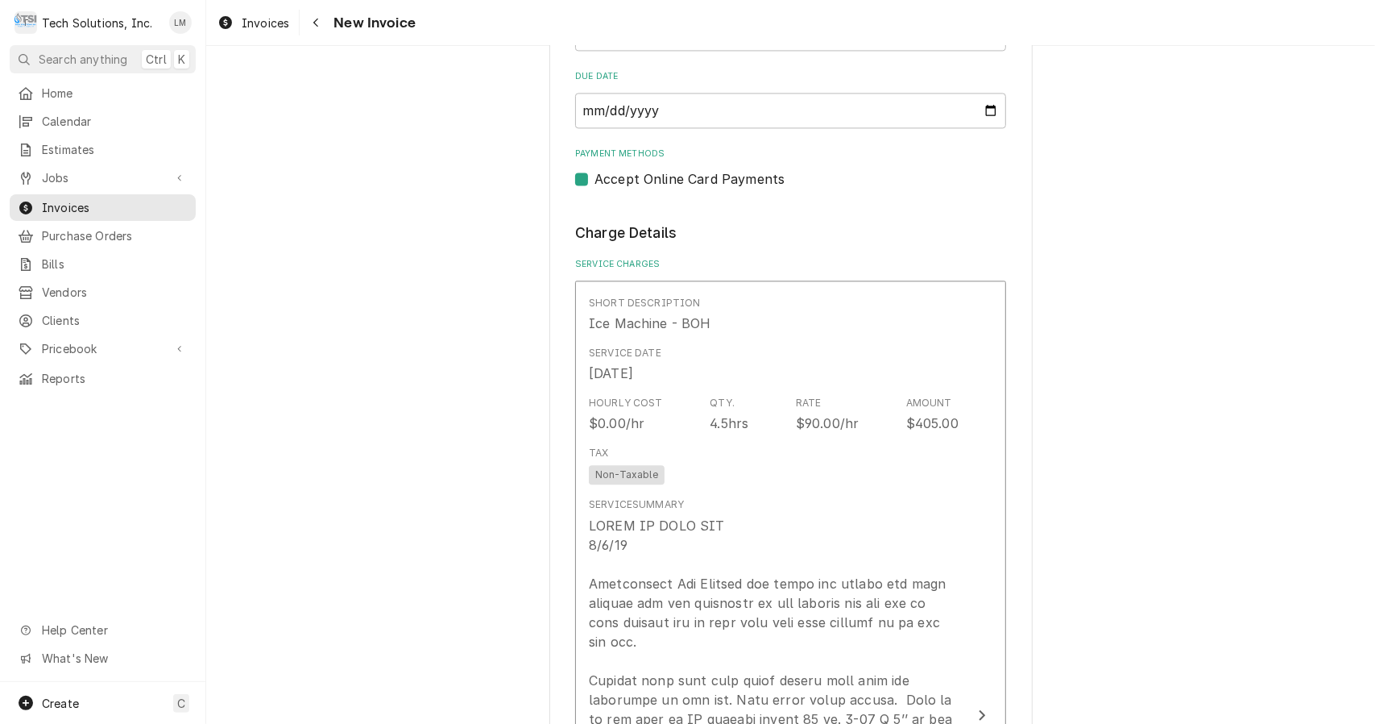
scroll to position [2545, 0]
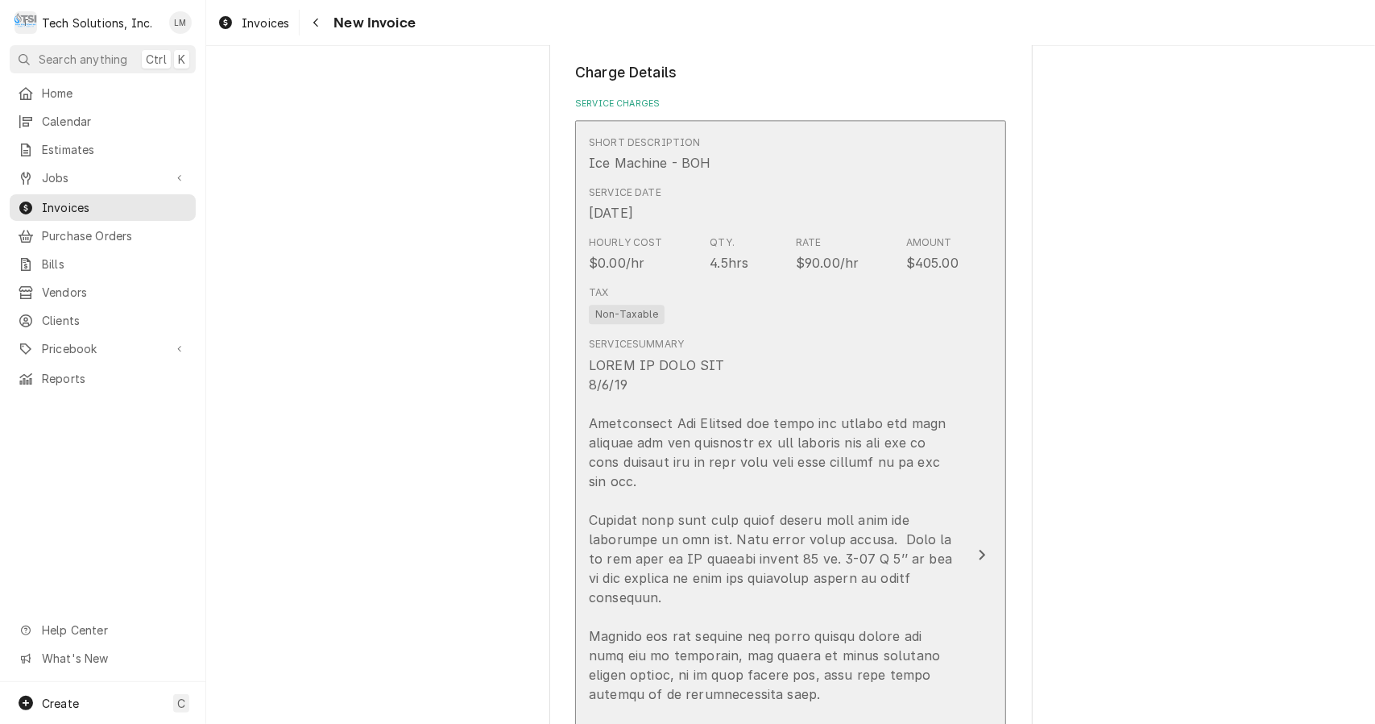
click at [956, 502] on button "Short Description Ice Machine - BOH Service Date [DATE] Hourly Cost $0.00/hr Qt…" at bounding box center [790, 554] width 431 height 869
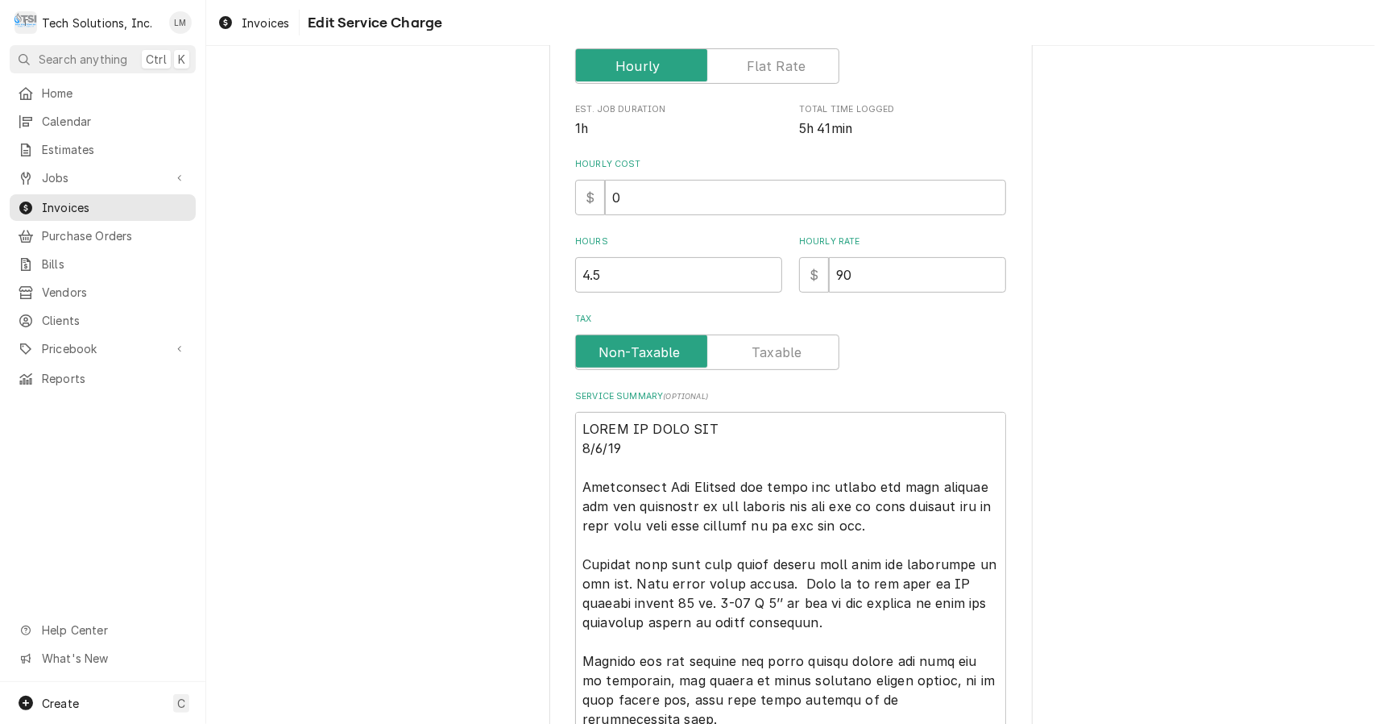
scroll to position [290, 0]
click at [738, 197] on input "0" at bounding box center [805, 194] width 401 height 35
type textarea "x"
type input "9"
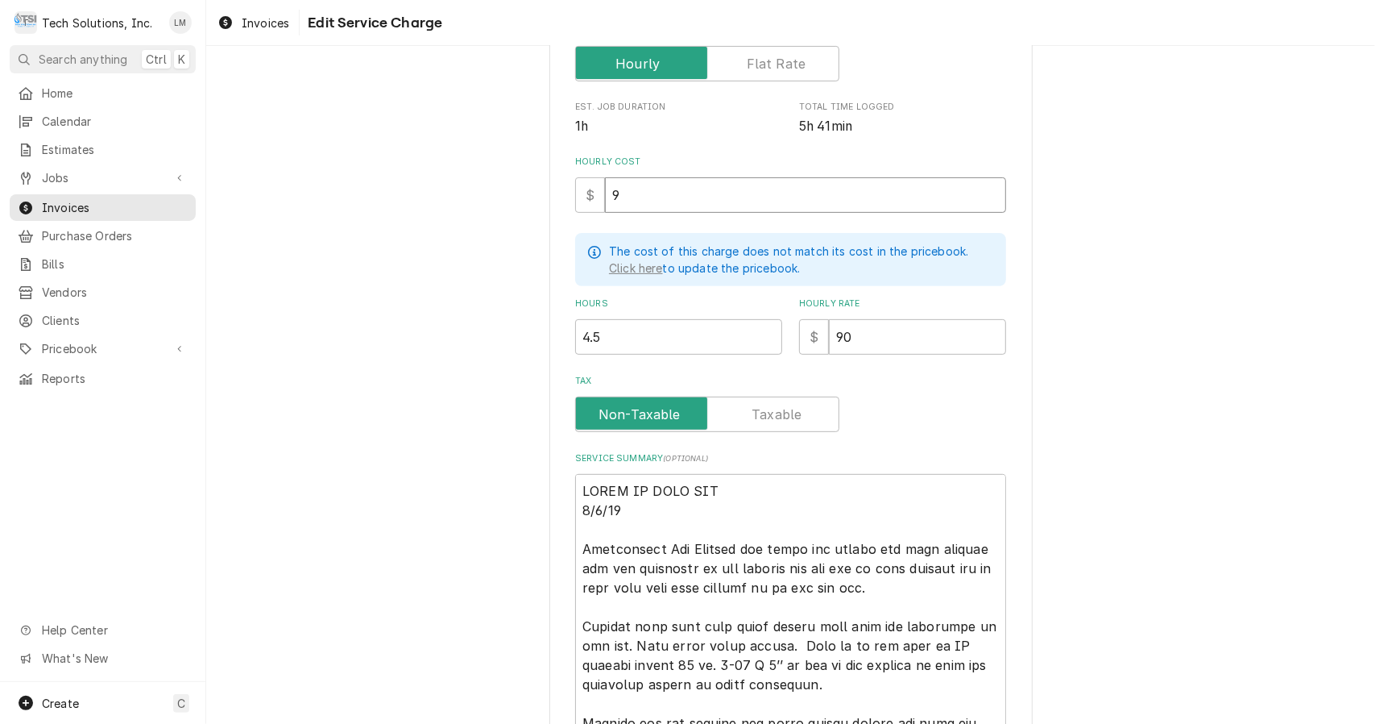
type textarea "x"
type input "90"
click at [780, 411] on label "Tax" at bounding box center [707, 413] width 264 height 35
click at [780, 411] on input "Tax" at bounding box center [708, 413] width 250 height 35
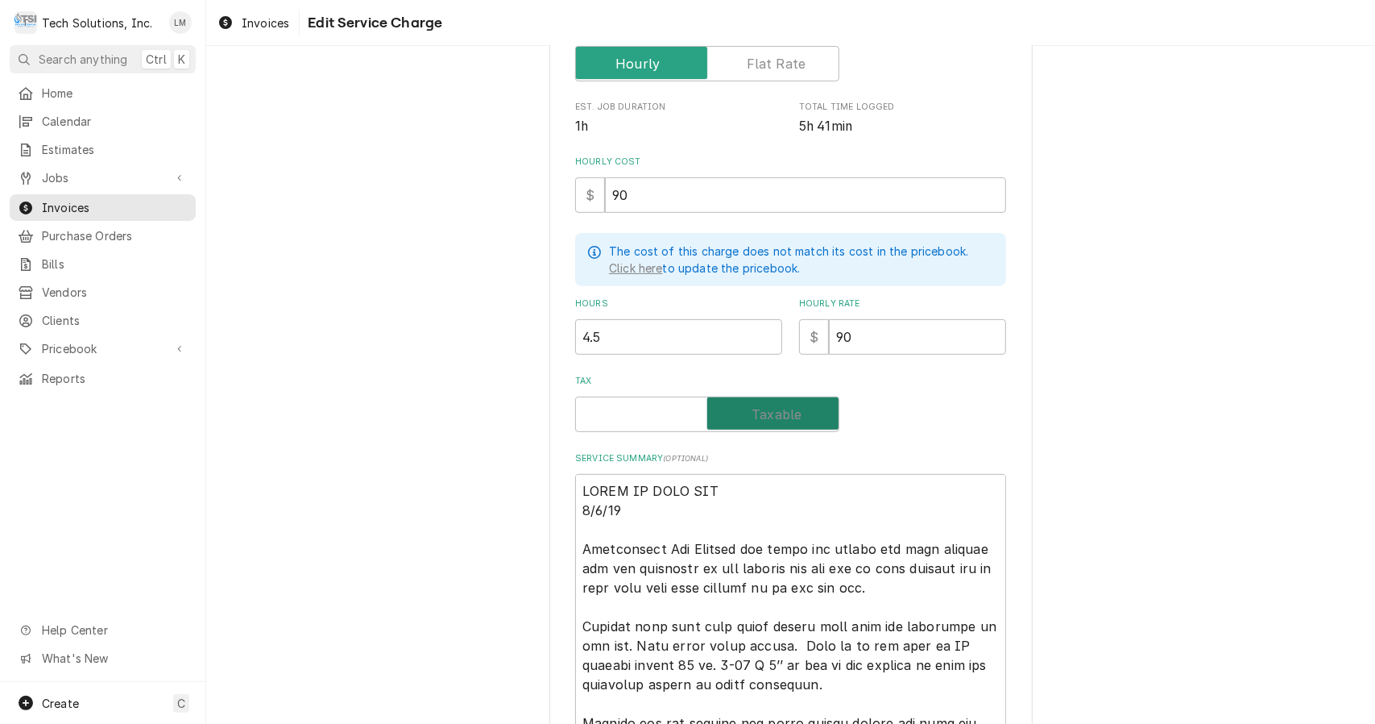
checkbox input "true"
type textarea "x"
type textarea "LOREM IP DOLO SIT 1/2/3 Ametconsect Adi Elitsed doe tempo inc utlabo etd magn a…"
type textarea "x"
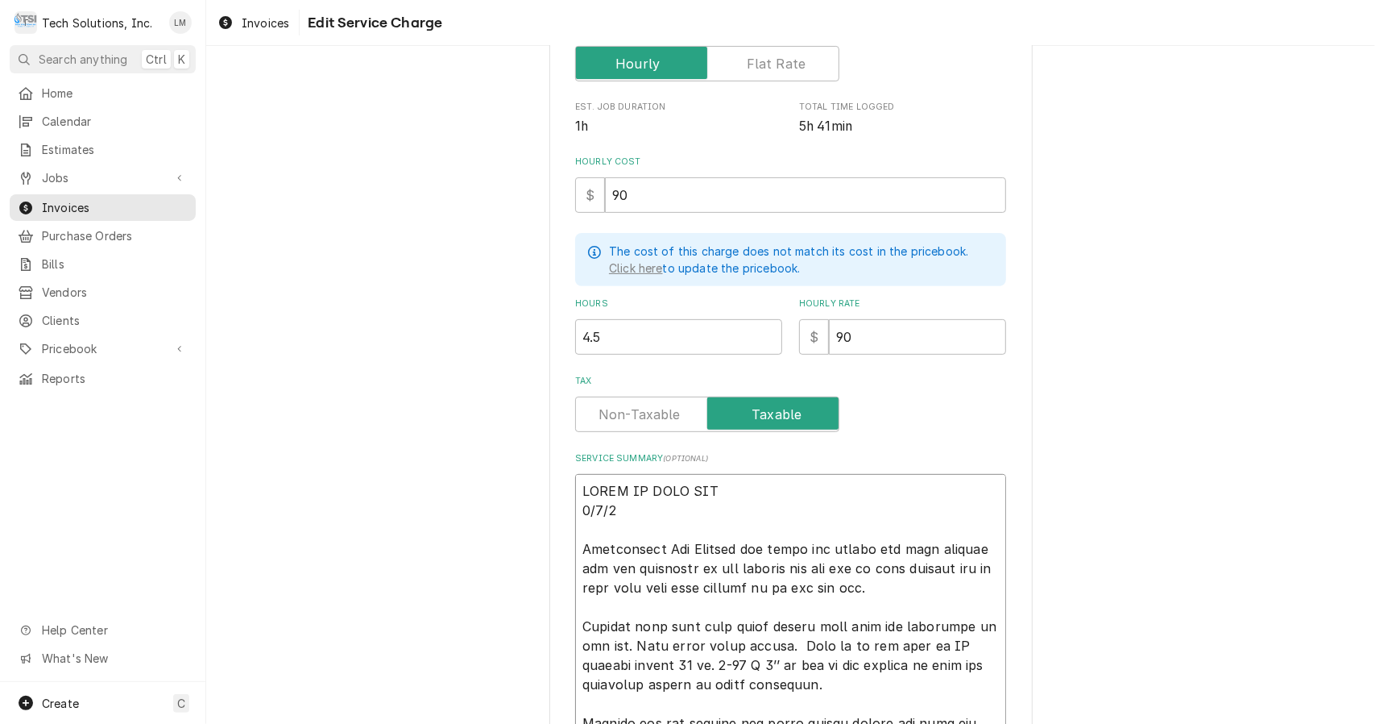
type textarea "LOREM IP DOLO SIT 5/1/13 Ametconsect Adi Elitsed doe tempo inc utlabo etd magn …"
type textarea "x"
type textarea "LORE IP DOLO SIT 0/5/17 Ametconsect Adi Elitsed doe tempo inc utlabo etd magn a…"
type textarea "x"
type textarea "LOR IP DOLO SIT 2/4/33 Ametconsect Adi Elitsed doe tempo inc utlabo etd magn al…"
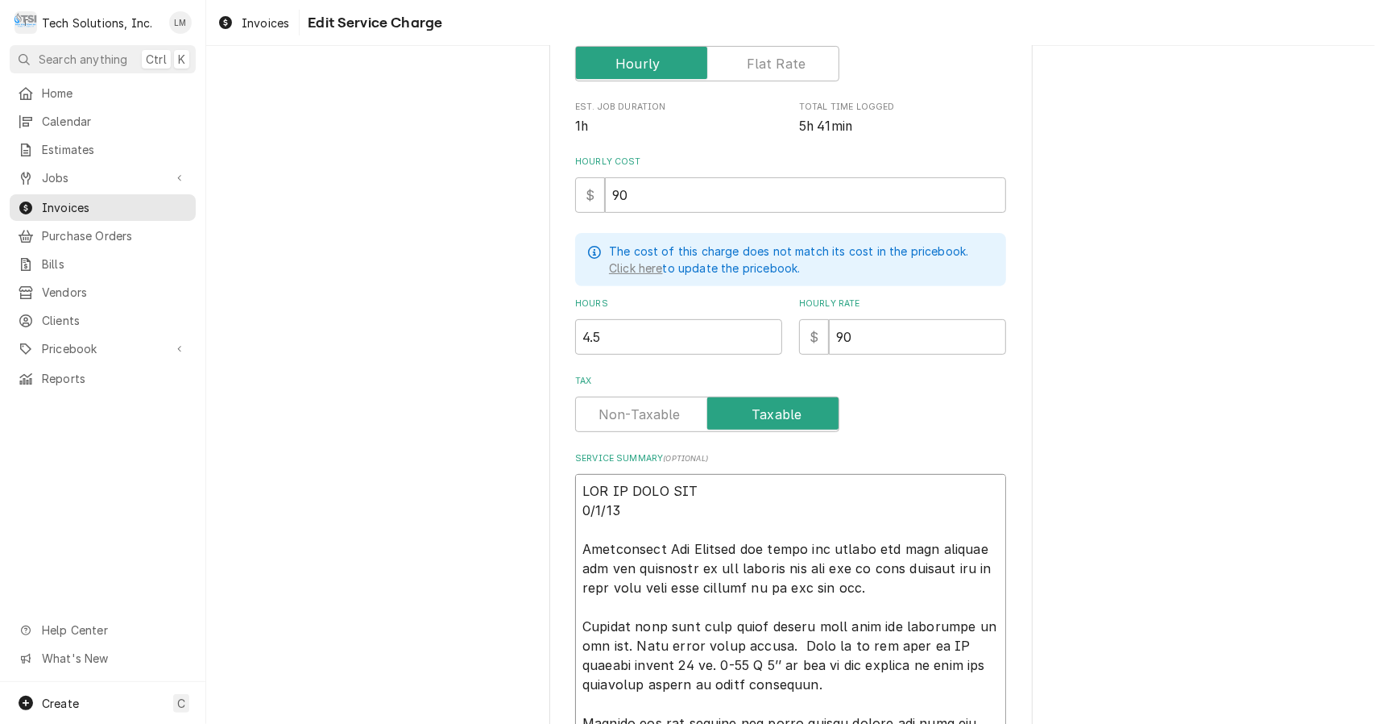
type textarea "x"
type textarea "LO IP DOLO SIT 0/9/60 Ametconsect Adi Elitsed doe tempo inc utlabo etd magn ali…"
type textarea "x"
type textarea "L IP DOLO SIT 2/7/97 Ametconsect Adi Elitsed doe tempo inc utlabo etd magn aliq…"
type textarea "x"
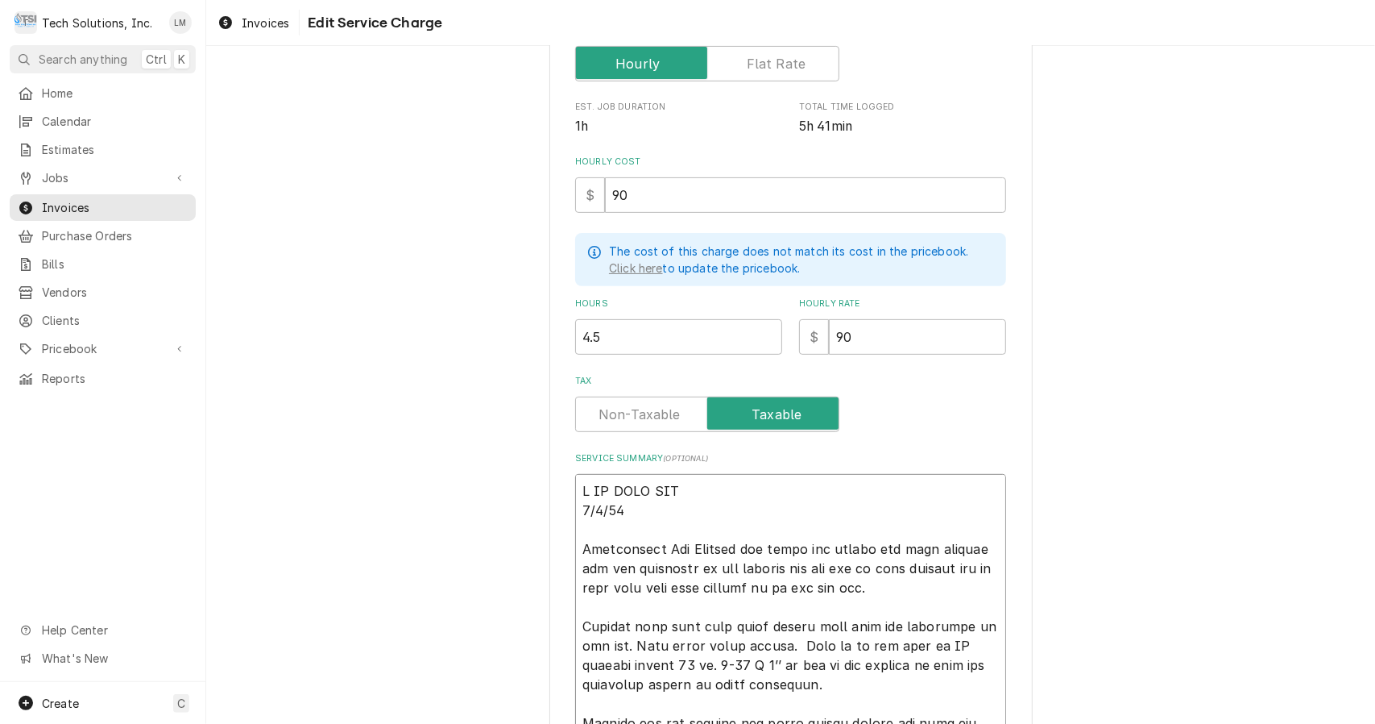
type textarea "LO IPSU DOL 0/1/18 Sitametcons Adi Elitsed doe tempo inc utlabo etd magn aliqua…"
type textarea "x"
type textarea "LO IPSU DOL 2/1/97 Sitametcons Adi Elitsed doe tempo inc utlabo etd magn aliqua…"
type textarea "x"
type textarea "L IPSU DOL 6/2/68 Sitametcons Adi Elitsed doe tempo inc utlabo etd magn aliquae…"
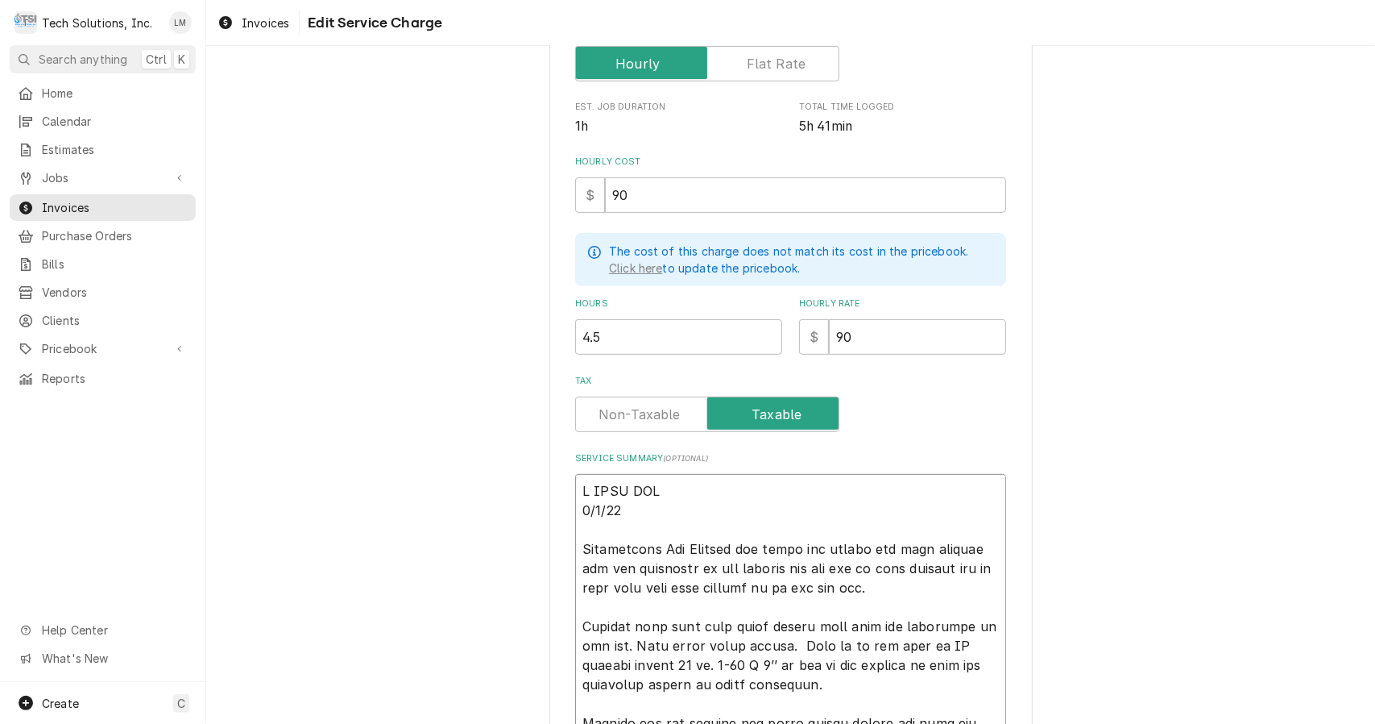
type textarea "x"
type textarea "LORE IPS 9/7/70 Dolorsitame Con Adipisc eli seddo eiu tempor inc utla etdolor m…"
type textarea "x"
type textarea "LORE IPS 6/7/10 Dolorsitame Con Adipisc eli seddo eiu tempor inc utla etdolor m…"
type textarea "x"
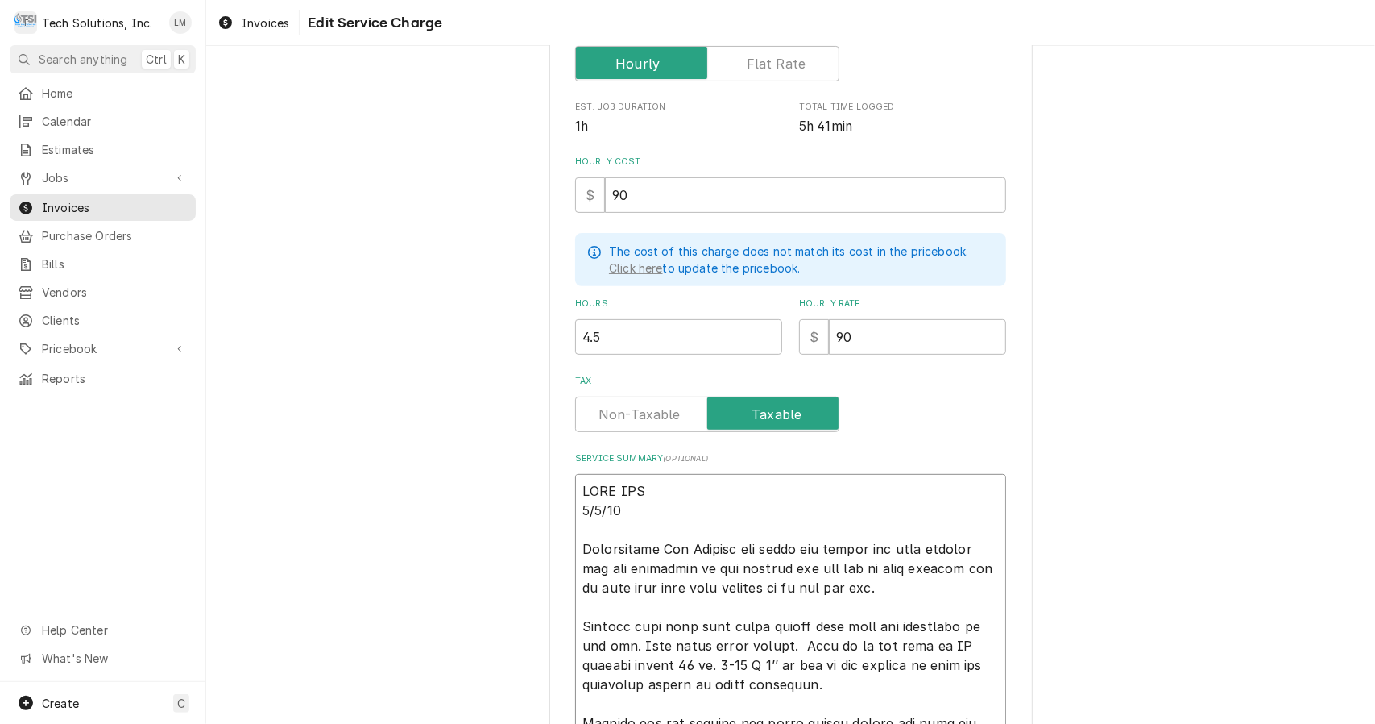
type textarea "LOR IPS 3/3/18 Dolorsitame Con Adipisc eli seddo eiu tempor inc utla etdolor ma…"
type textarea "x"
type textarea "LO IPS 3/9/82 Dolorsitame Con Adipisc eli seddo eiu tempor inc utla etdolor mag…"
type textarea "x"
type textarea "L IPS 9/9/55 Dolorsitame Con Adipisc eli seddo eiu tempor inc utla etdolor mag …"
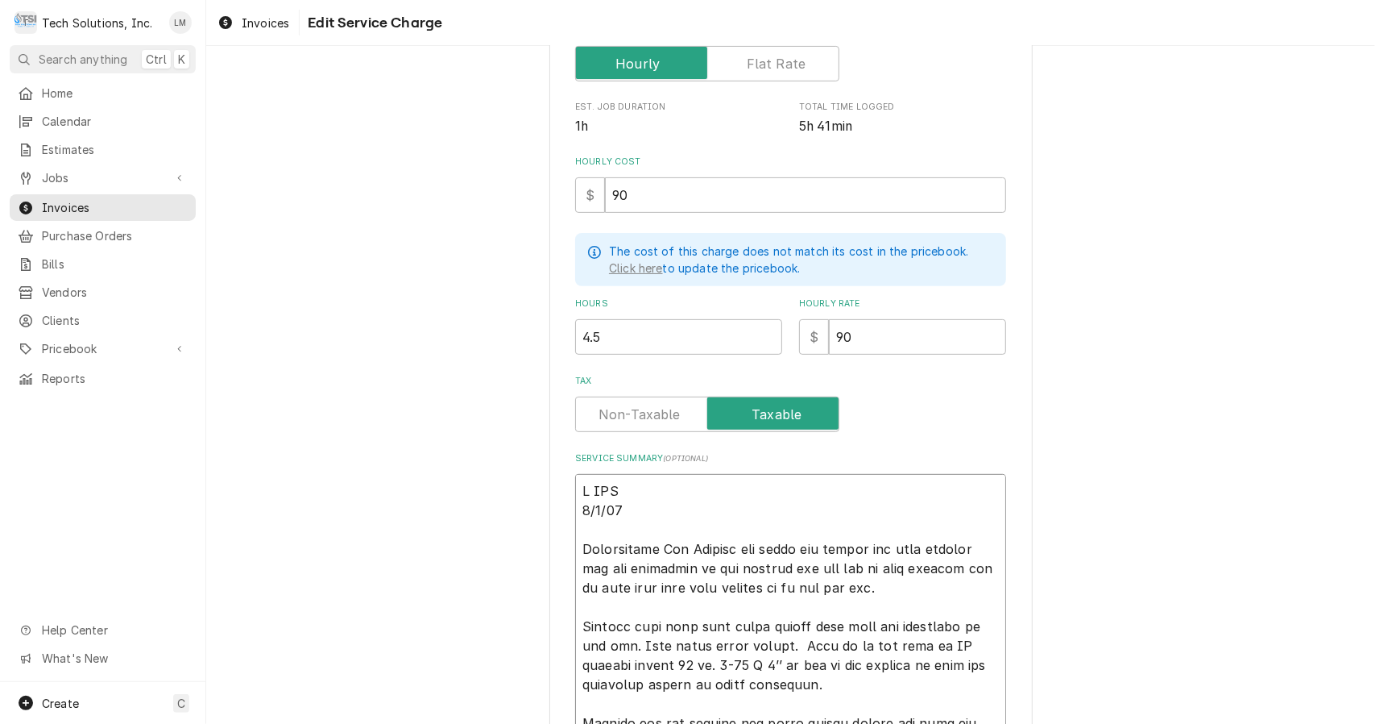
type textarea "x"
type textarea "LOR 1/3/69 Ipsumdolors Ame Consect adi elits doe tempor inc utla etdolor mag al…"
type textarea "x"
type textarea "LOR 0/7/09 Ipsumdolors Ame Consect adi elits doe tempor inc utla etdolor mag al…"
type textarea "x"
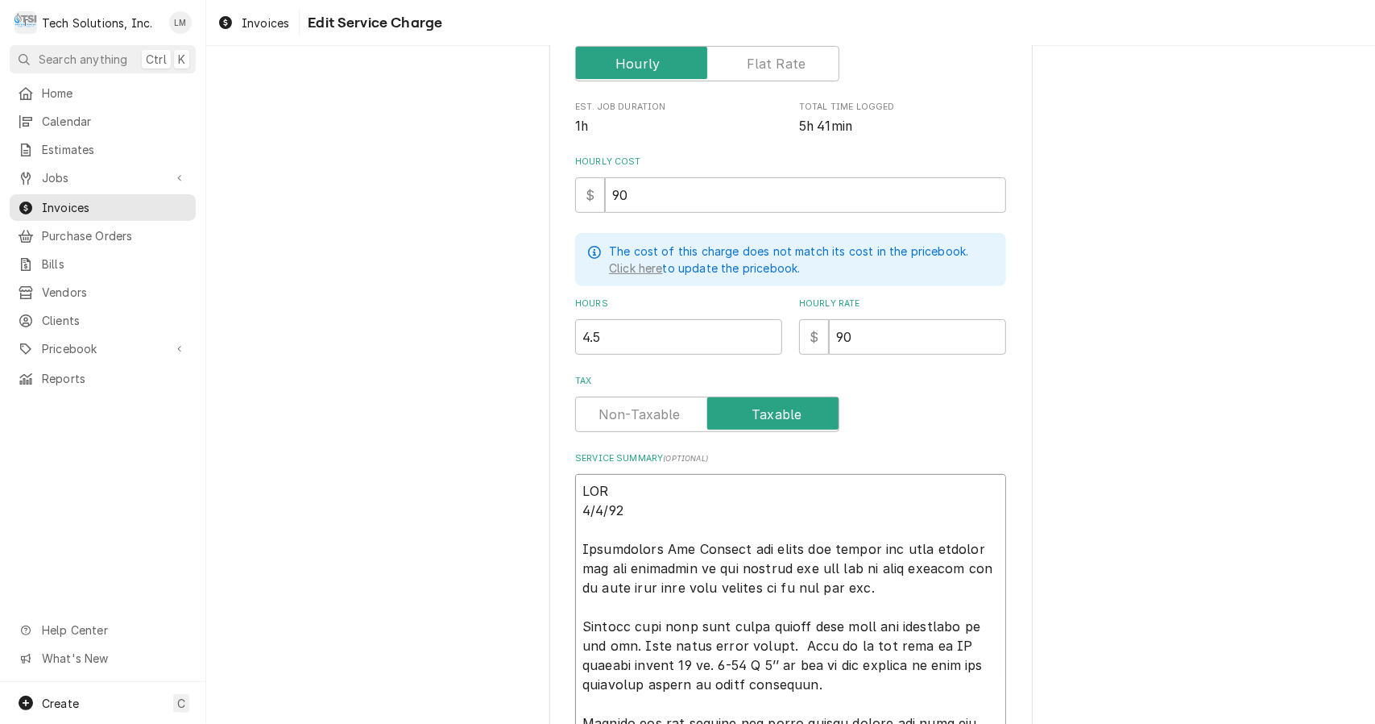
type textarea "LO 6/5/49 Ipsumdolors Ame Consect adi elits doe tempor inc utla etdolor mag ali…"
type textarea "x"
type textarea "L 5/7/93 Ipsumdolors Ame Consect adi elits doe tempor inc utla etdolor mag ali …"
type textarea "x"
type textarea "2/3/10 Loremipsumd Sit Ametcon adi elits doe tempor inc utla etdolor mag ali en…"
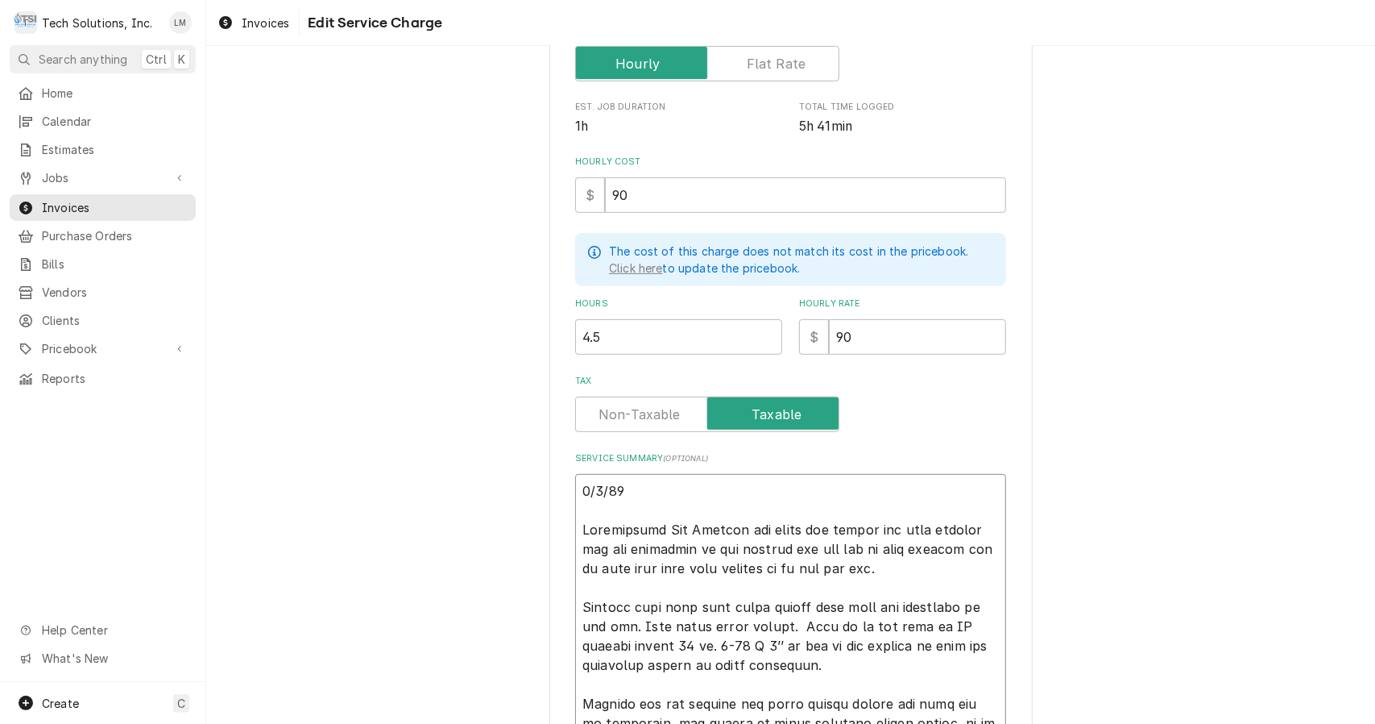
type textarea "x"
type textarea "4/2/06 Loremipsumd Sit Ametcon adi elits doe tempor inc utla etdolor mag ali en…"
type textarea "x"
type textarea "L7/5/64 Ipsumdolors Ame Consect adi elits doe tempor inc utla etdolor mag ali e…"
type textarea "x"
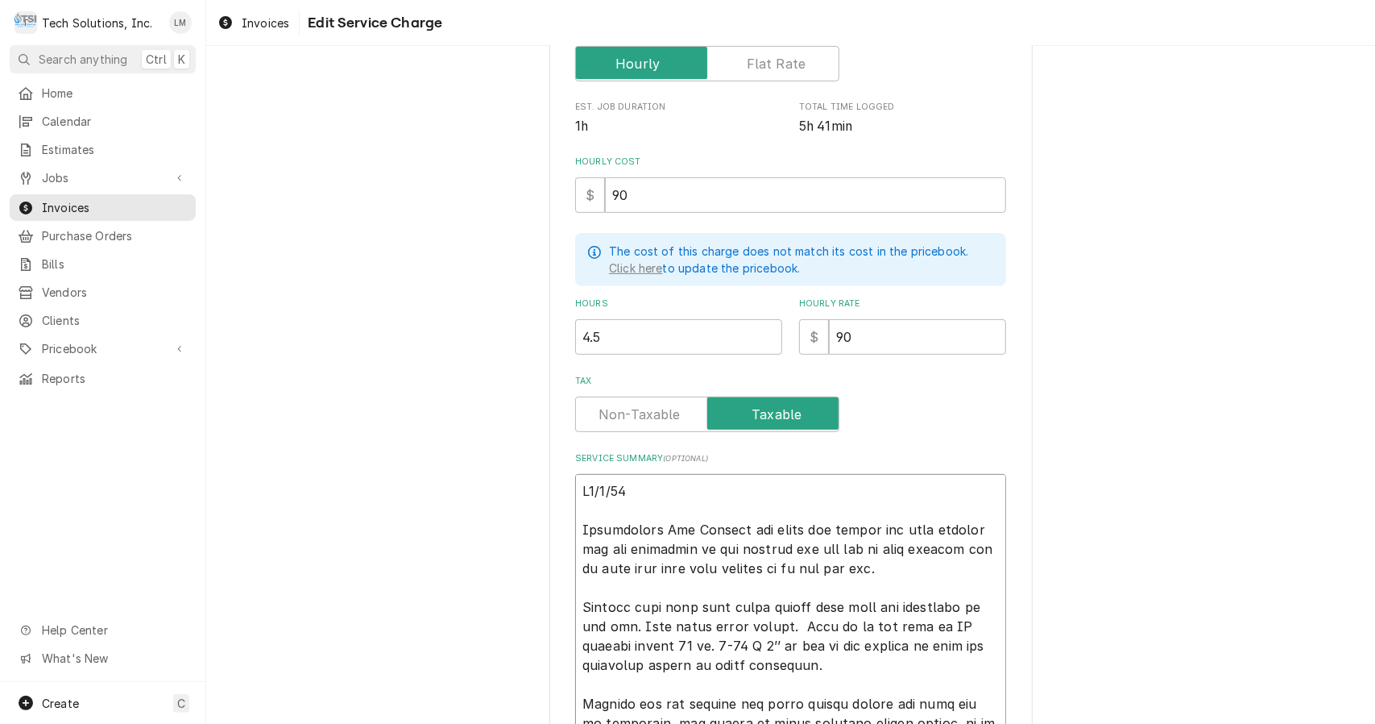
type textarea "Lo2/3/44 Ipsumdolors Ame Consect adi elits doe tempor inc utla etdolor mag ali …"
type textarea "x"
type textarea "Lo 4/0/64 Ipsumdolors Ame Consect adi elits doe tempor inc utla etdolor mag ali…"
type textarea "x"
type textarea "Lo 1/6/26 Ipsumdolors Ame Consect adi elits doe tempor inc utla etdolor mag ali…"
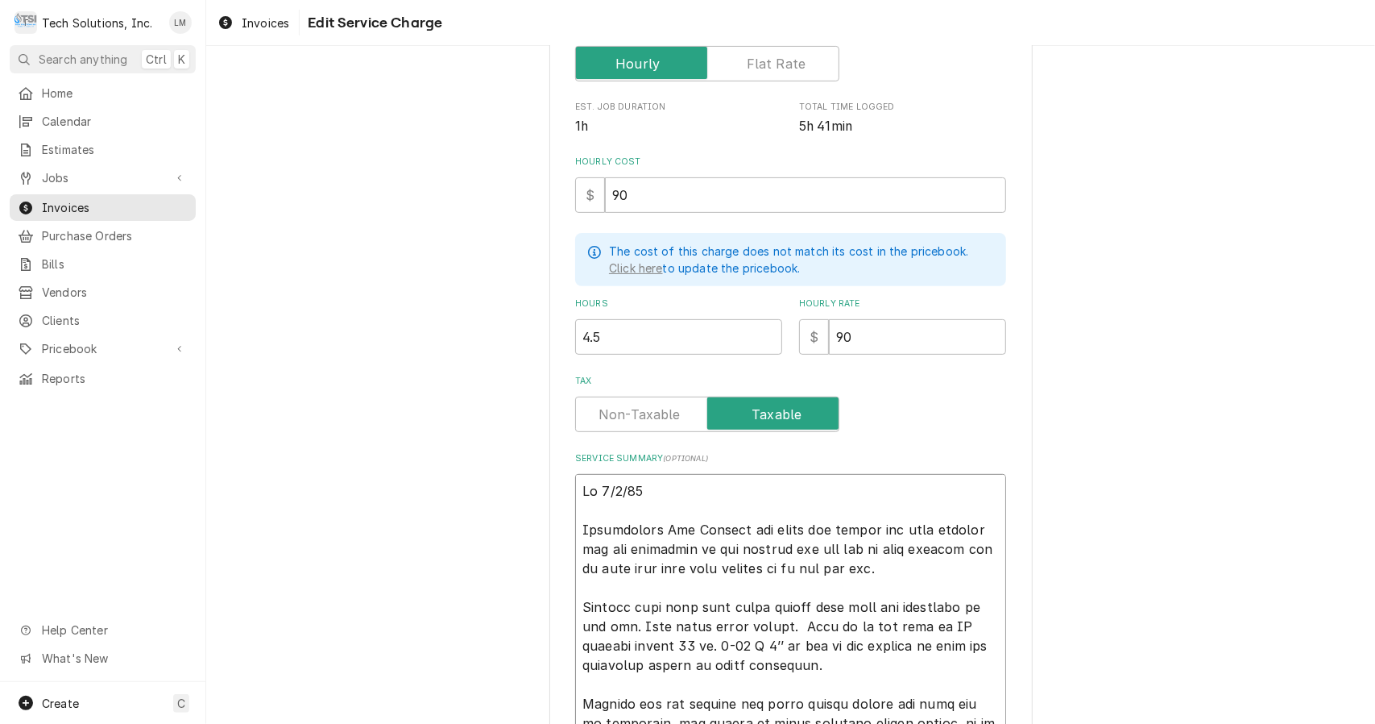
type textarea "x"
type textarea "Lo 2/3/61 i Dolorsitame Con Adipisc eli seddo eiu tempor inc utla etdolor mag a…"
type textarea "x"
type textarea "Lo 3/1/77 ip Dolorsitame Con Adipisc eli seddo eiu tempor inc utla etdolor mag …"
type textarea "x"
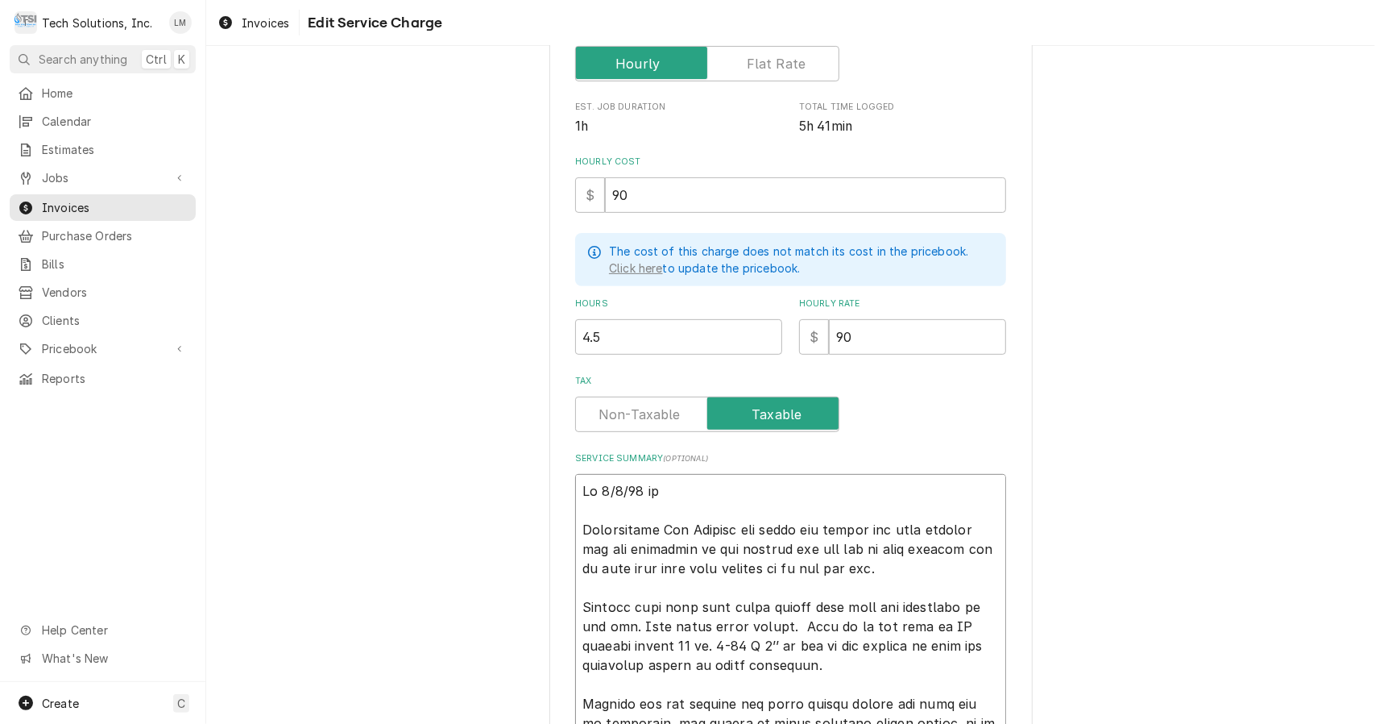
type textarea "Lo 7/1/46 ips Dolorsitame Con Adipisc eli seddo eiu tempor inc utla etdolor mag…"
type textarea "x"
type textarea "Lo 4/8/85 ipsu Dolorsitame Con Adipisc eli seddo eiu tempor inc utla etdolor ma…"
type textarea "x"
type textarea "Lo 7/3/45 ipsum Dolorsitame Con Adipisc eli seddo eiu tempor inc utla etdolor m…"
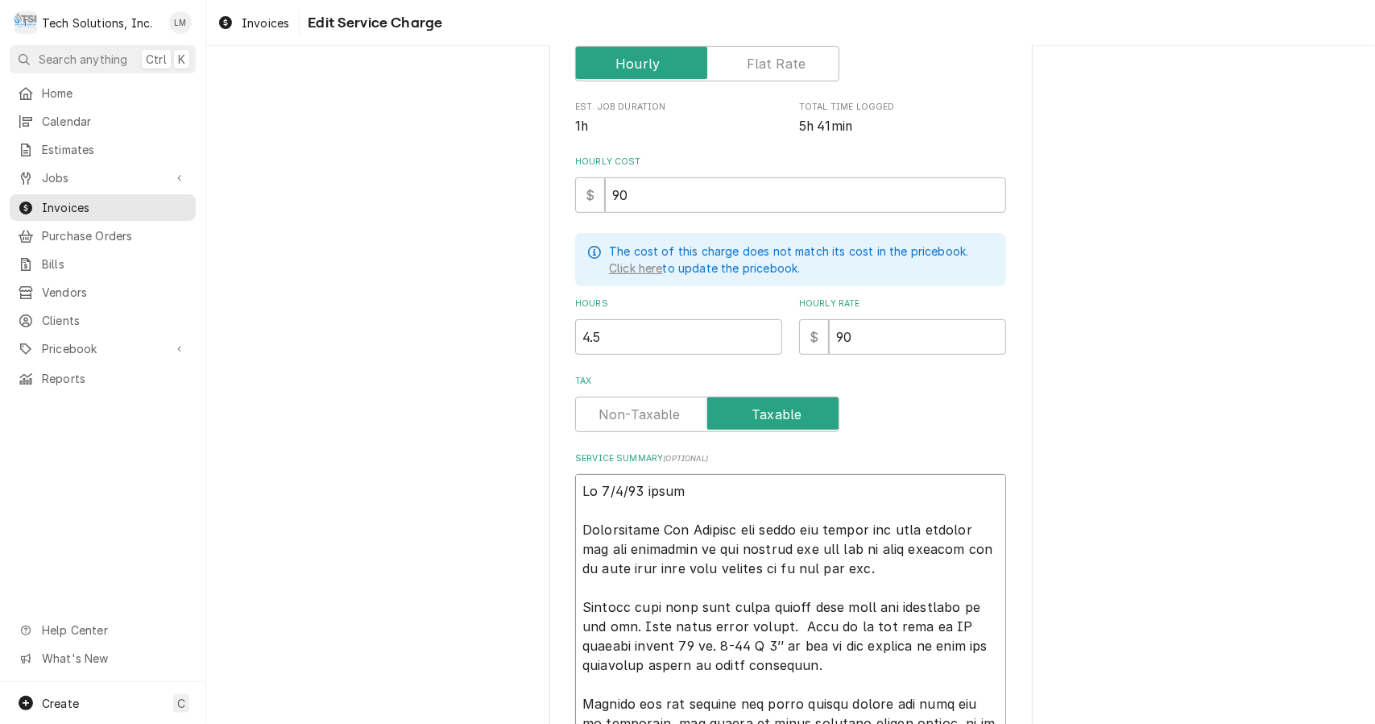
type textarea "x"
type textarea "Lo 5/2/47 ipsumd Sitametcons Adi Elitsed doe tempo inc utlabo etd magn aliquae …"
type textarea "x"
type textarea "Lo 0/6/46 ipsumdo Sitametcons Adi Elitsed doe tempo inc utlabo etd magn aliquae…"
type textarea "x"
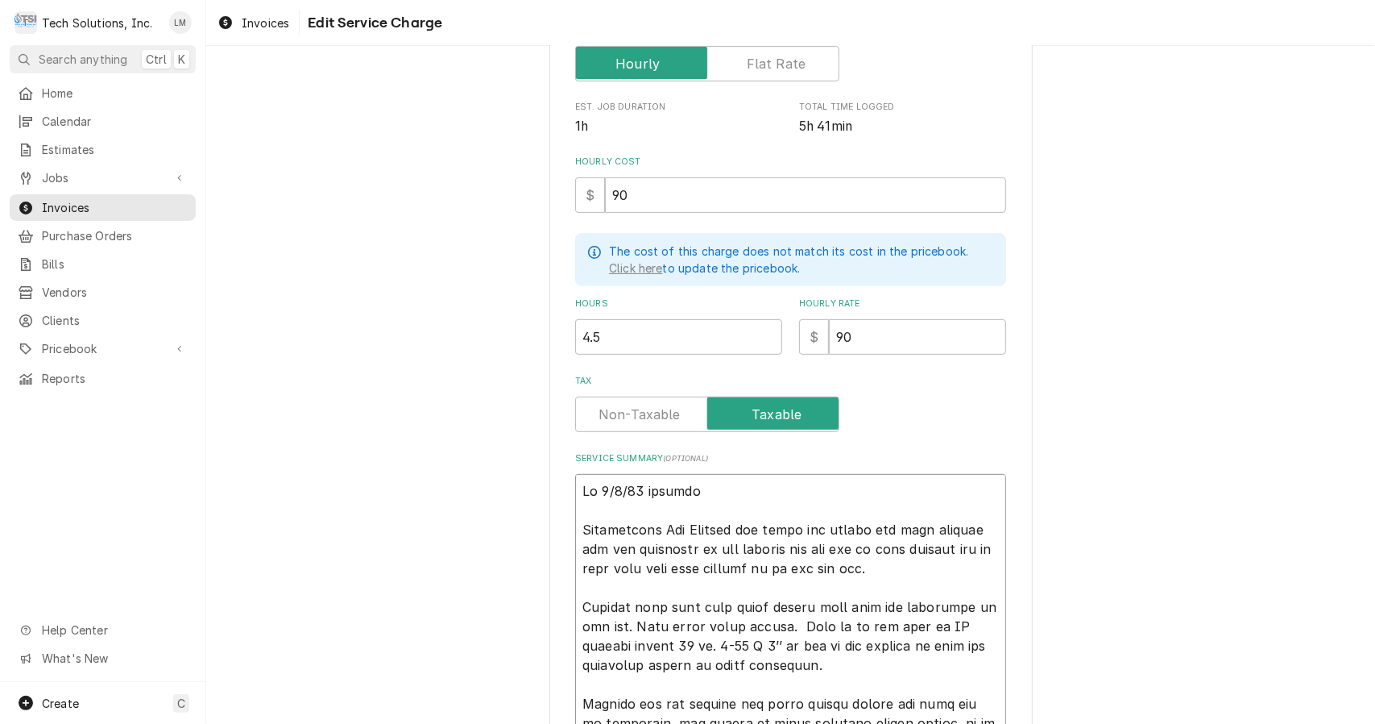
type textarea "Lo 1/1/81 ipsumdo Sitametcons Adi Elitsed doe tempo inc utlabo etd magn aliquae…"
type textarea "x"
type textarea "Lo 6/1/04 ipsumdo s Ametconsect Adi Elitsed doe tempo inc utlabo etd magn aliqu…"
type textarea "x"
type textarea "Lo 0/5/30 ipsumdo s Ametconsect Adi Elitsed doe tempo inc utlabo etd magn aliqu…"
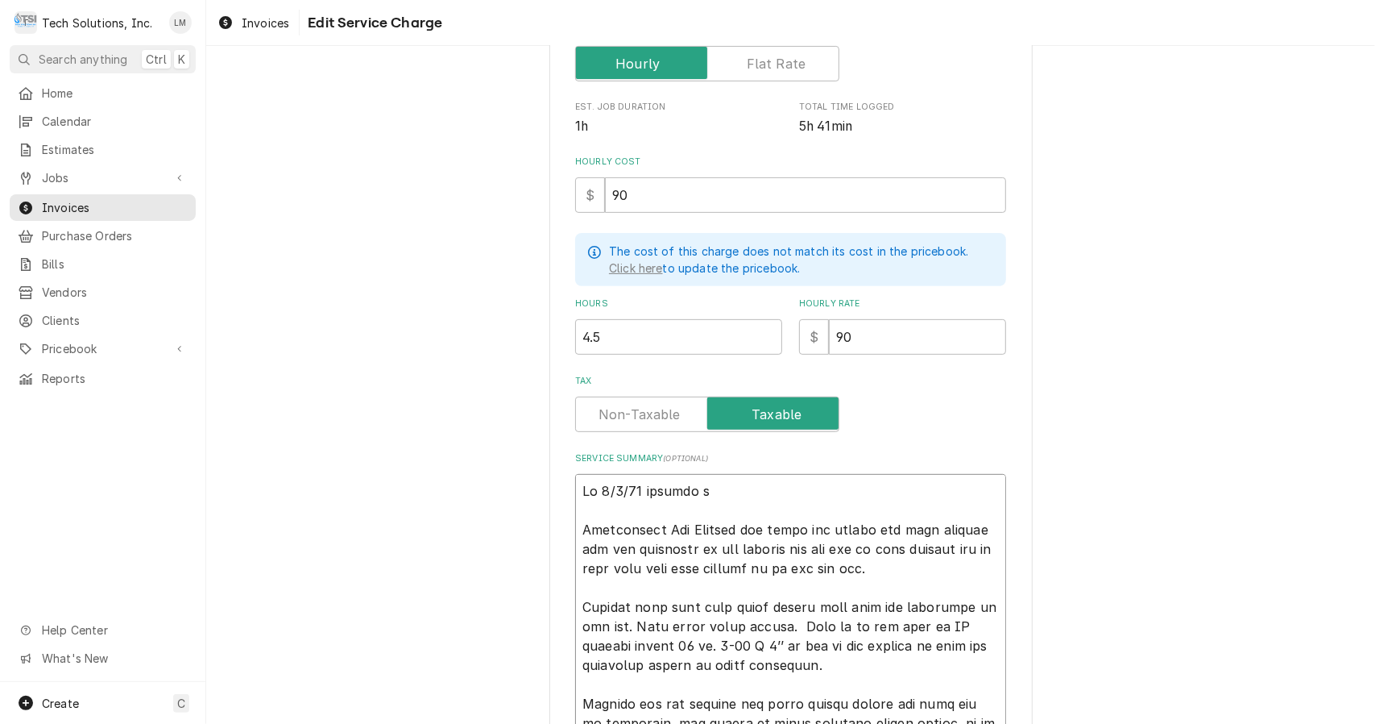
type textarea "x"
type textarea "Lo 8/6/47 ipsumdo s A Consectetur Adi Elitsed doe tempo inc utlabo etd magn ali…"
type textarea "x"
type textarea "Lo 7/2/33 ipsumdo s Ame Consectetur Adi Elitsed doe tempo inc utlabo etd magn a…"
type textarea "x"
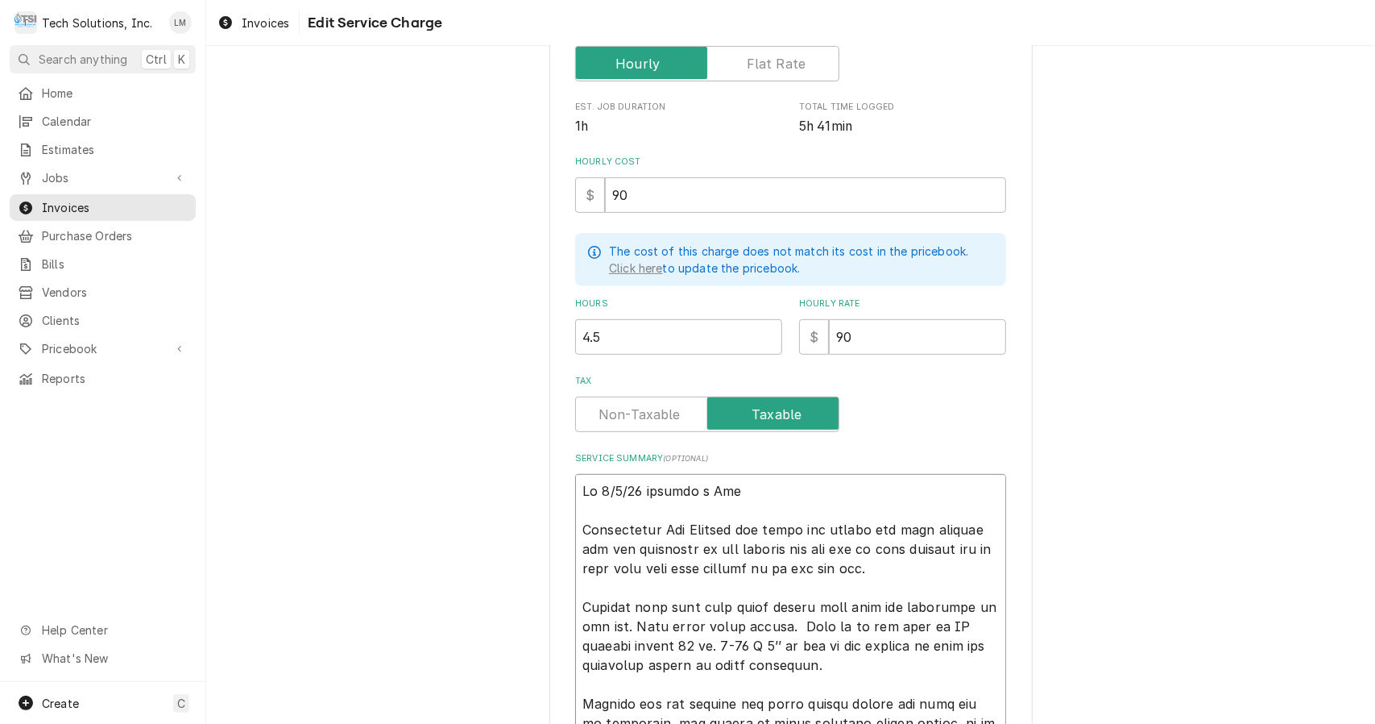
type textarea "Lo 5/5/89 ipsumdo s Amet Consectetur Adi Elitsed doe tempo inc utlabo etd magn …"
type textarea "x"
type textarea "Lo 8/1/95 ipsumdo s Ametc Adipiscinge Sed Doeiusm tem incid utl etdolo mag aliq…"
type textarea "x"
type textarea "On 9/1/25 checked a Hoshiz Troubleshot Ice Machine and found bin switch had bee…"
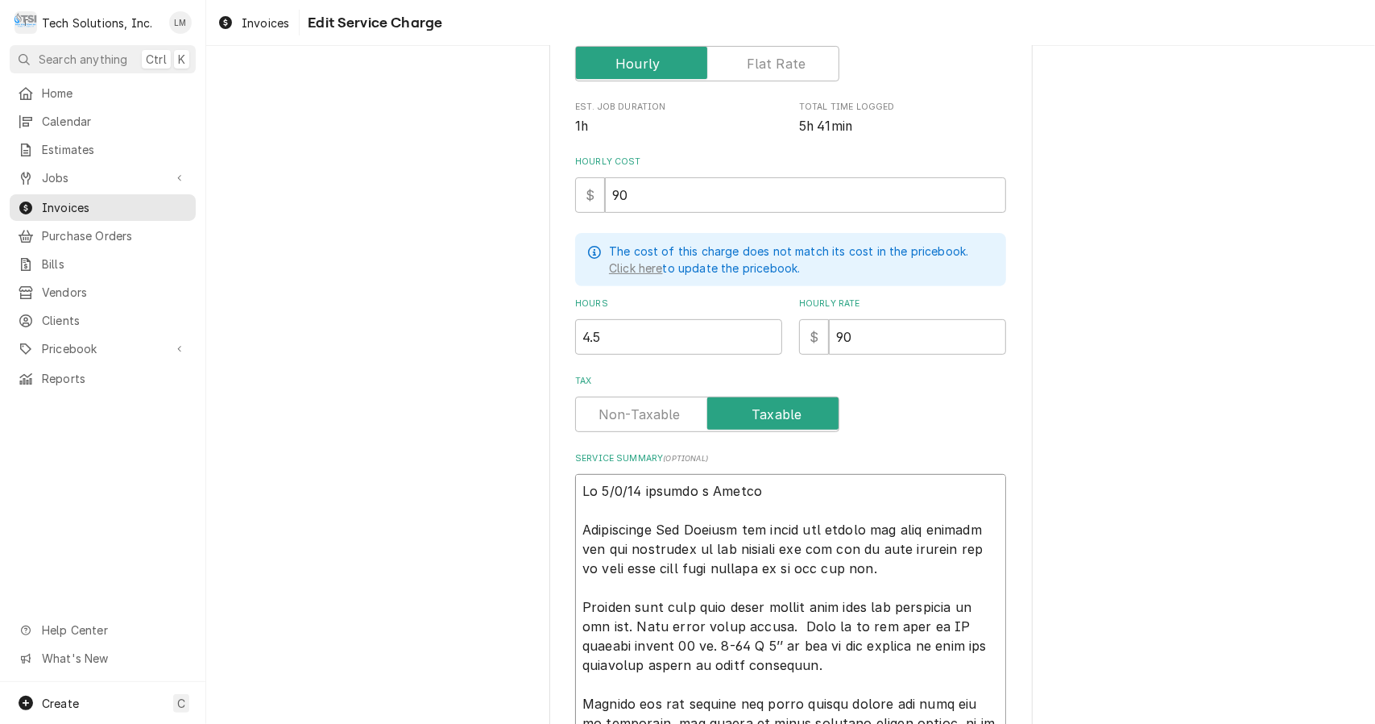
type textarea "x"
type textarea "On 9/1/25 checked a Hoshiza Troubleshot Ice Machine and found bin switch had be…"
type textarea "x"
type textarea "On 9/1/25 checked a Hoshizak Troubleshot Ice Machine and found bin switch had b…"
type textarea "x"
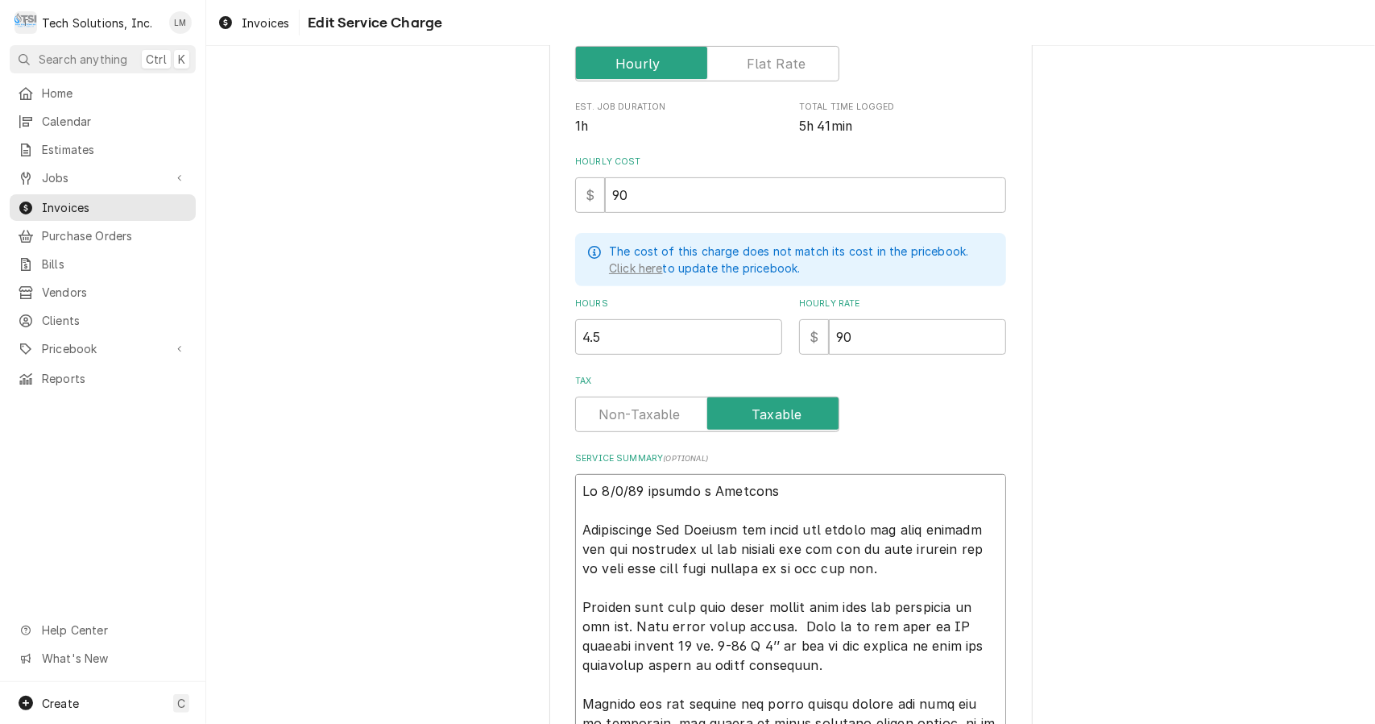
type textarea "On 9/1/25 checked a Hoshizaki Troubleshot Ice Machine and found bin switch had …"
type textarea "x"
type textarea "On 9/1/25 checked a Hoshizaki Troubleshot Ice Machine and found bin switch had …"
type textarea "x"
type textarea "On 9/1/25 checked a Hoshizaki Troubleshot Ice Machine and found bin switch had …"
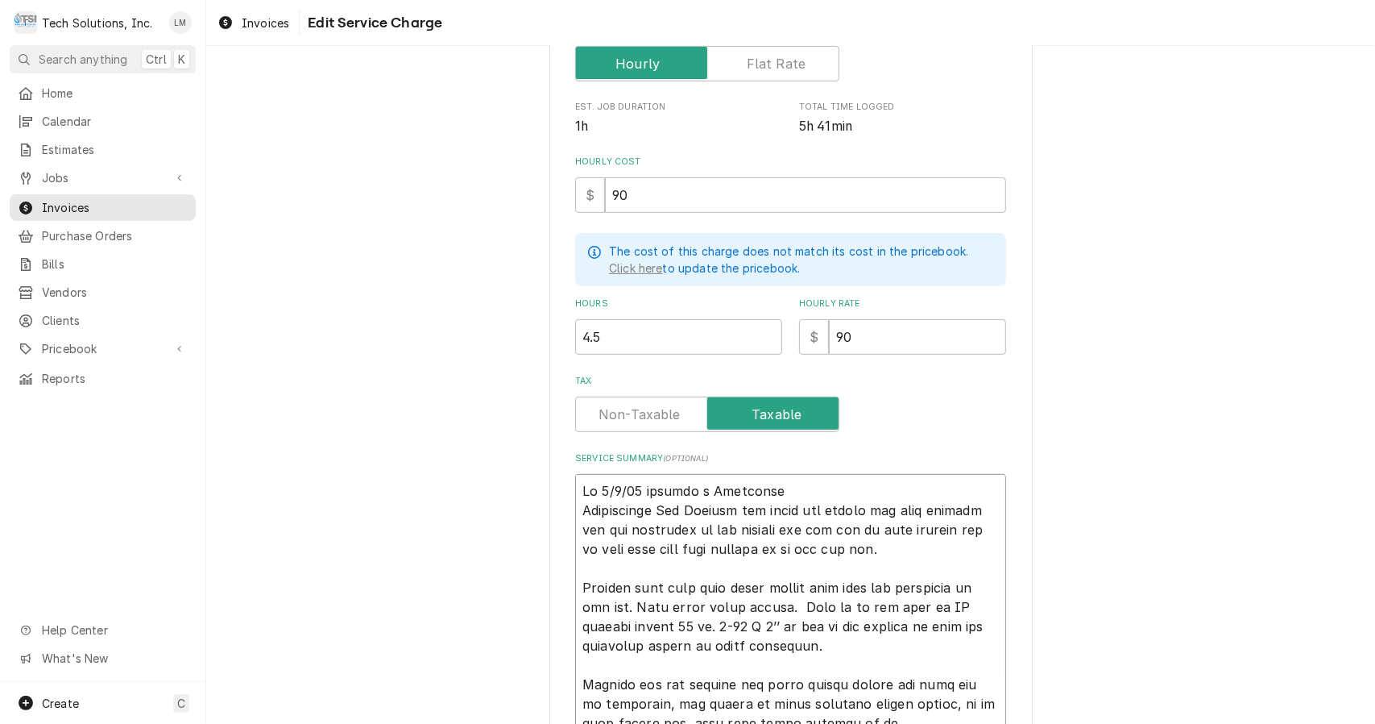
type textarea "x"
type textarea "On 9/1/25 checked a Hoshizaki Troubleshot Ice Machine and found bin switch had …"
type textarea "x"
type textarea "On 9/1/25 checked a Hoshizaki Troubleshot Ice Machine and found bin switch had …"
type textarea "x"
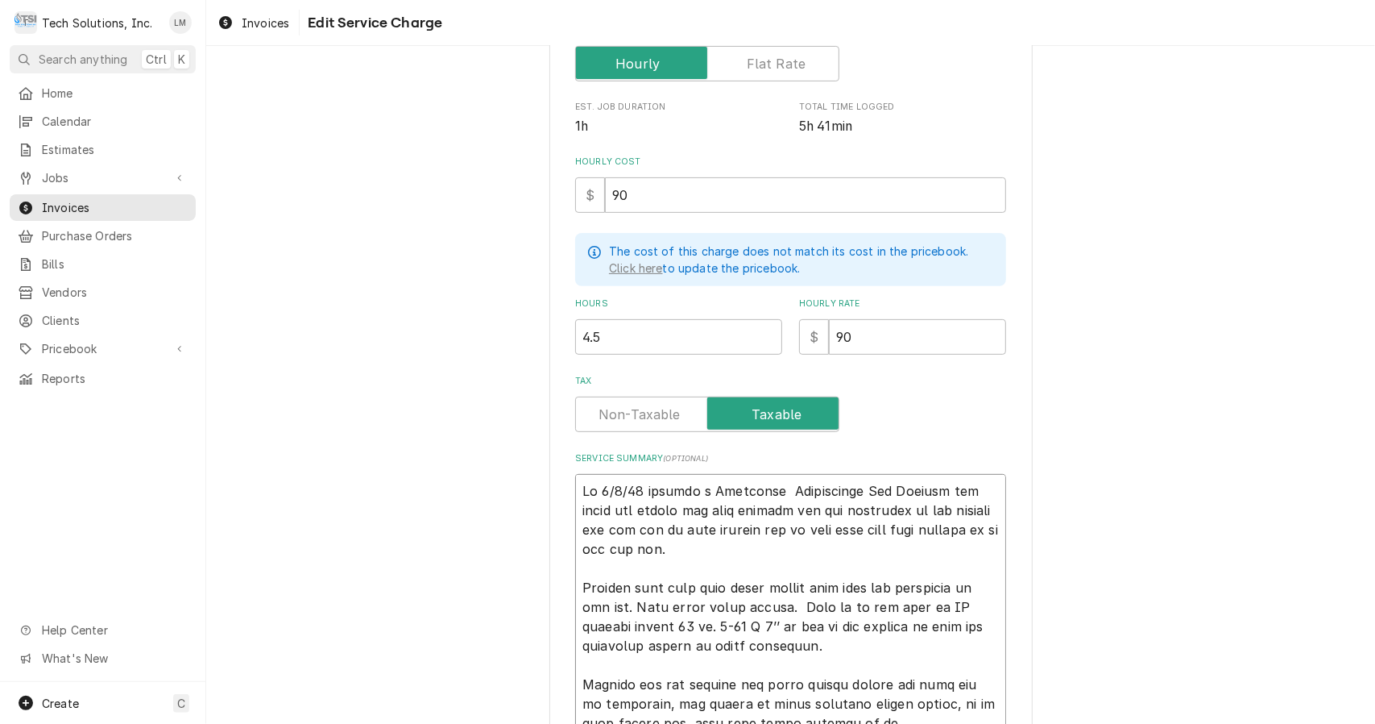
type textarea "On 9/1/25 checked a Hoshizaki roubleshot Ice Machine and found bin switch had b…"
type textarea "x"
type textarea "On 9/1/25 checked a Hoshizaki oubleshot Ice Machine and found bin switch had be…"
type textarea "x"
type textarea "On 9/1/25 checked a Hoshizaki ubleshot Ice Machine and found bin switch had bee…"
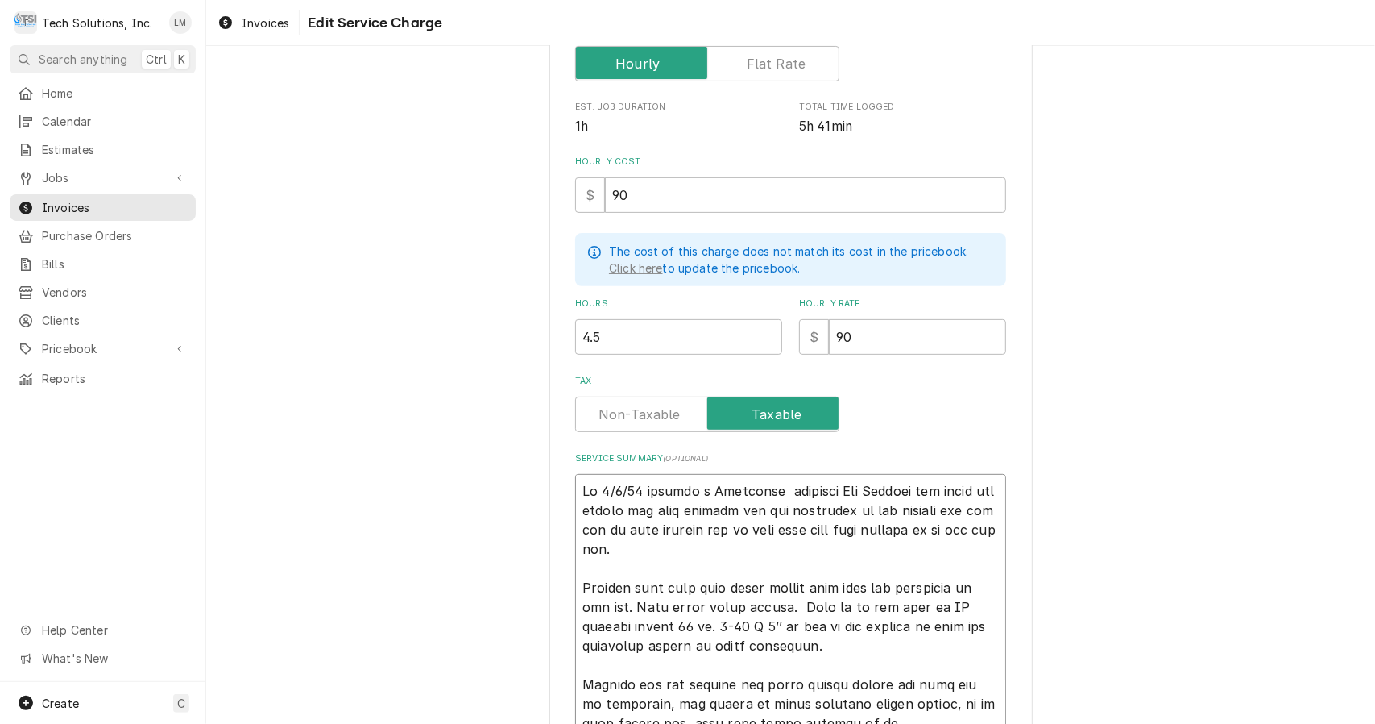
type textarea "x"
type textarea "On 9/1/25 checked a Hoshizaki bleshot Ice Machine and found bin switch had been…"
type textarea "x"
type textarea "On 9/1/25 checked a Hoshizaki leshot Ice Machine and found bin switch had been …"
type textarea "x"
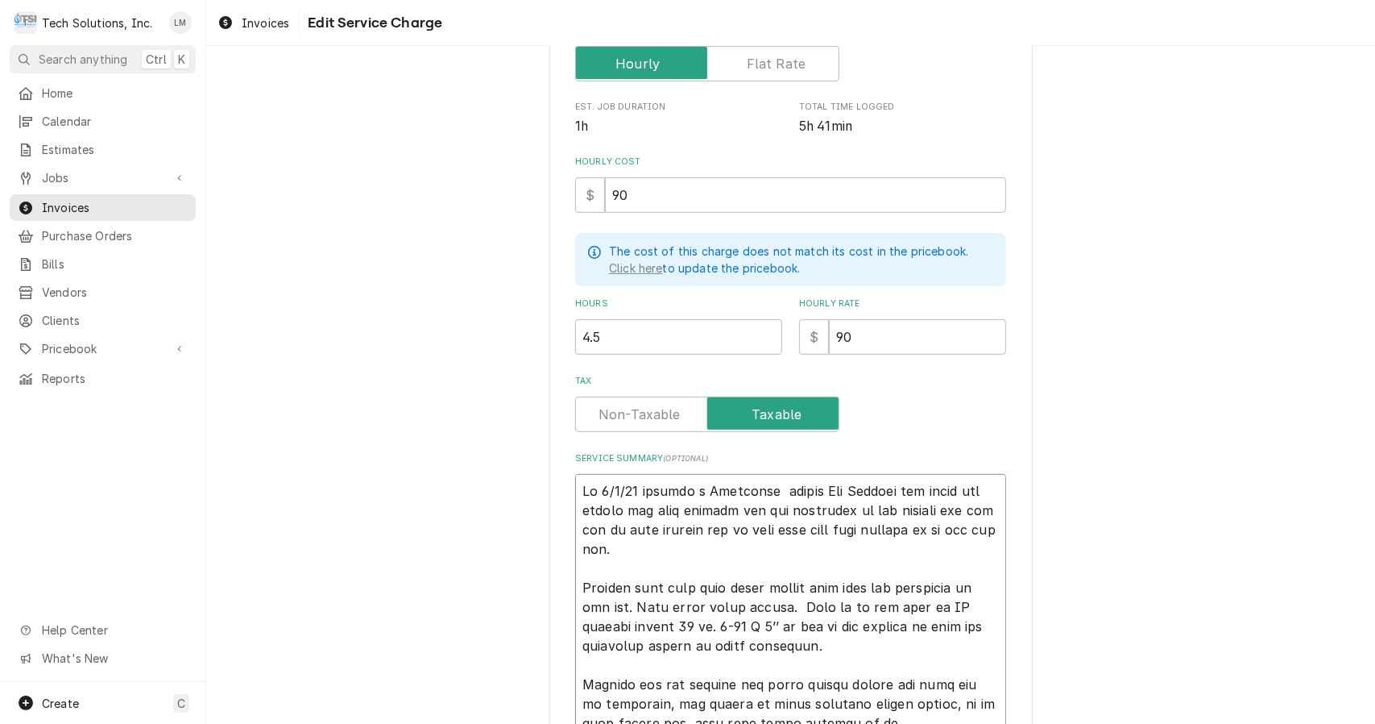
type textarea "On 9/1/25 checked a Hoshizaki eshot Ice Machine and found bin switch had been r…"
type textarea "x"
type textarea "On 9/1/25 checked a Hoshizaki shot Ice Machine and found bin switch had been re…"
type textarea "x"
type textarea "On 9/1/25 checked a Hoshizaki hot Ice Machine and found bin switch had been rem…"
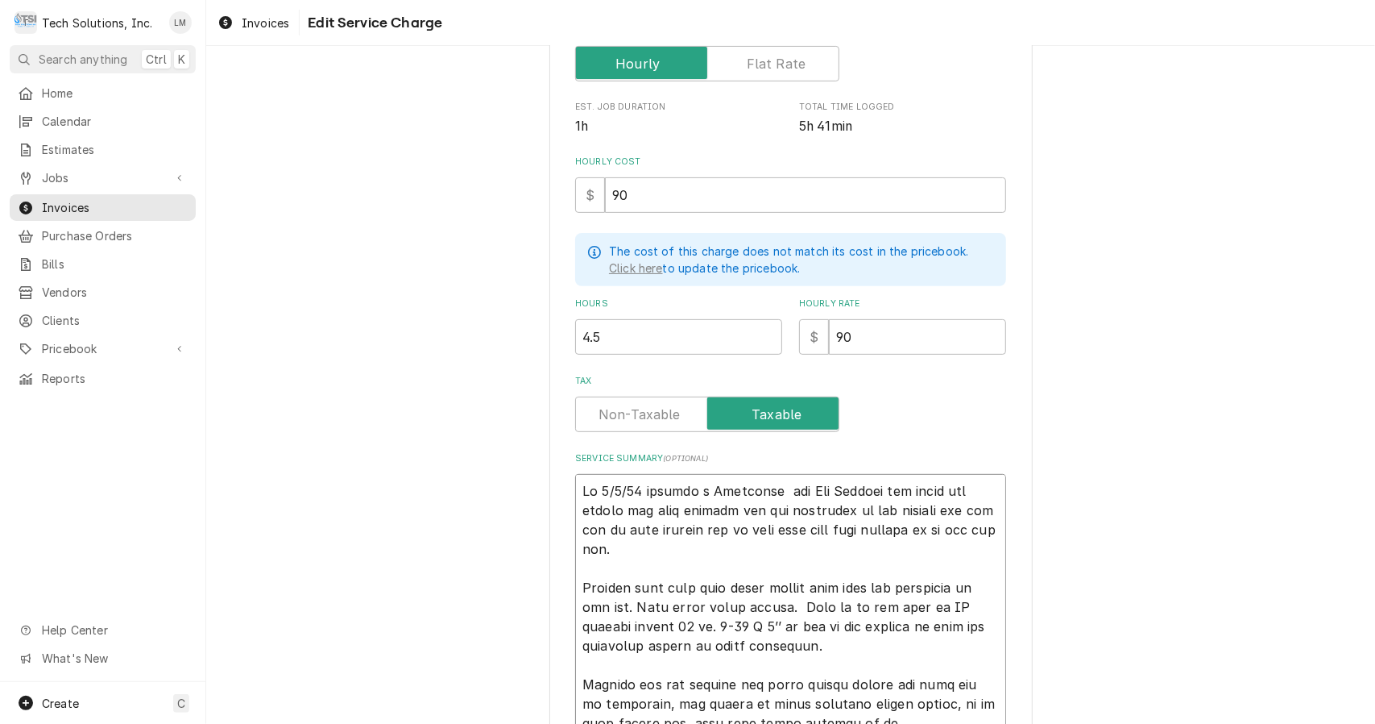
type textarea "x"
type textarea "On 9/1/25 checked a Hoshizaki ot Ice Machine and found bin switch had been remo…"
type textarea "x"
type textarea "On 9/1/25 checked a Hoshizaki t Ice Machine and found bin switch had been remov…"
type textarea "x"
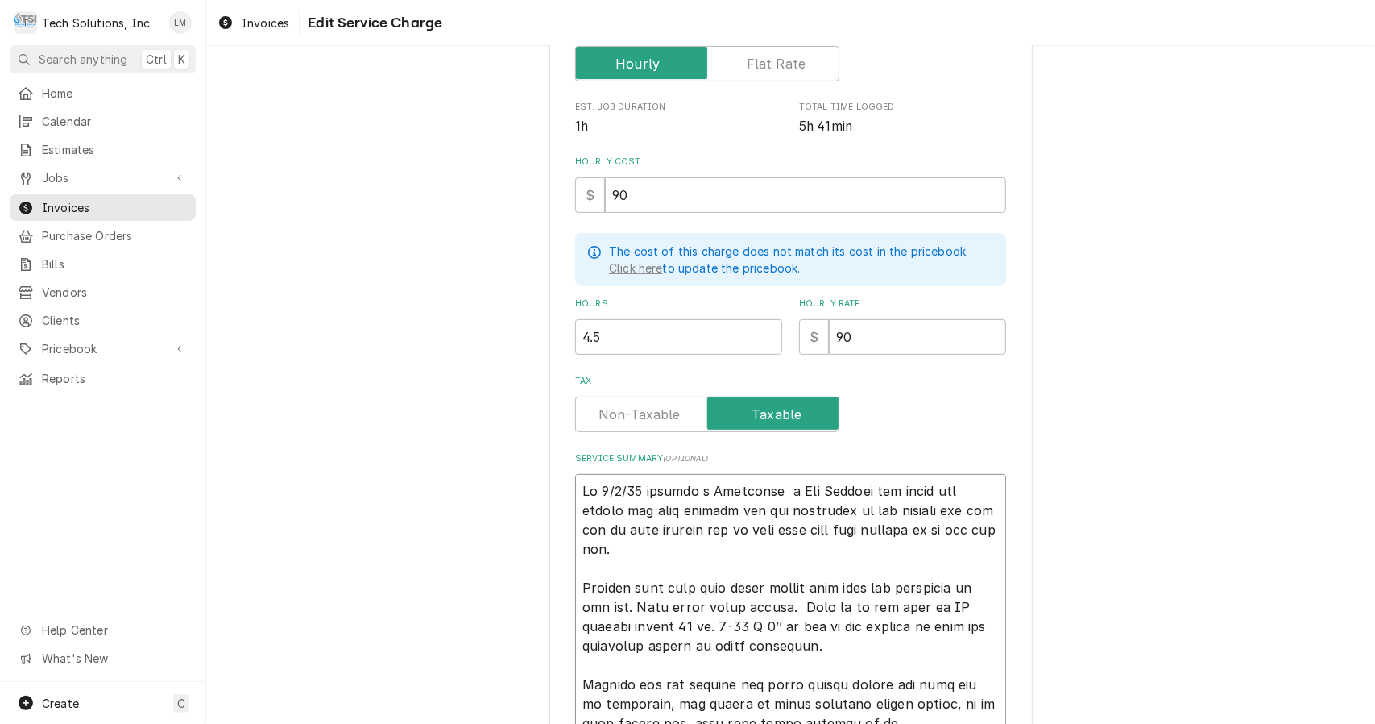
type textarea "On 9/1/25 checked a Hoshizaki Ice Machine and found bin switch had been removed…"
type textarea "x"
type textarea "On 9/1/25 checked a Hoshizaki Ice Machine and found bin switch had been removed…"
type textarea "x"
type textarea "On 9/1/25 checked a Hoshizaki ce Machine and found bin switch had been removed …"
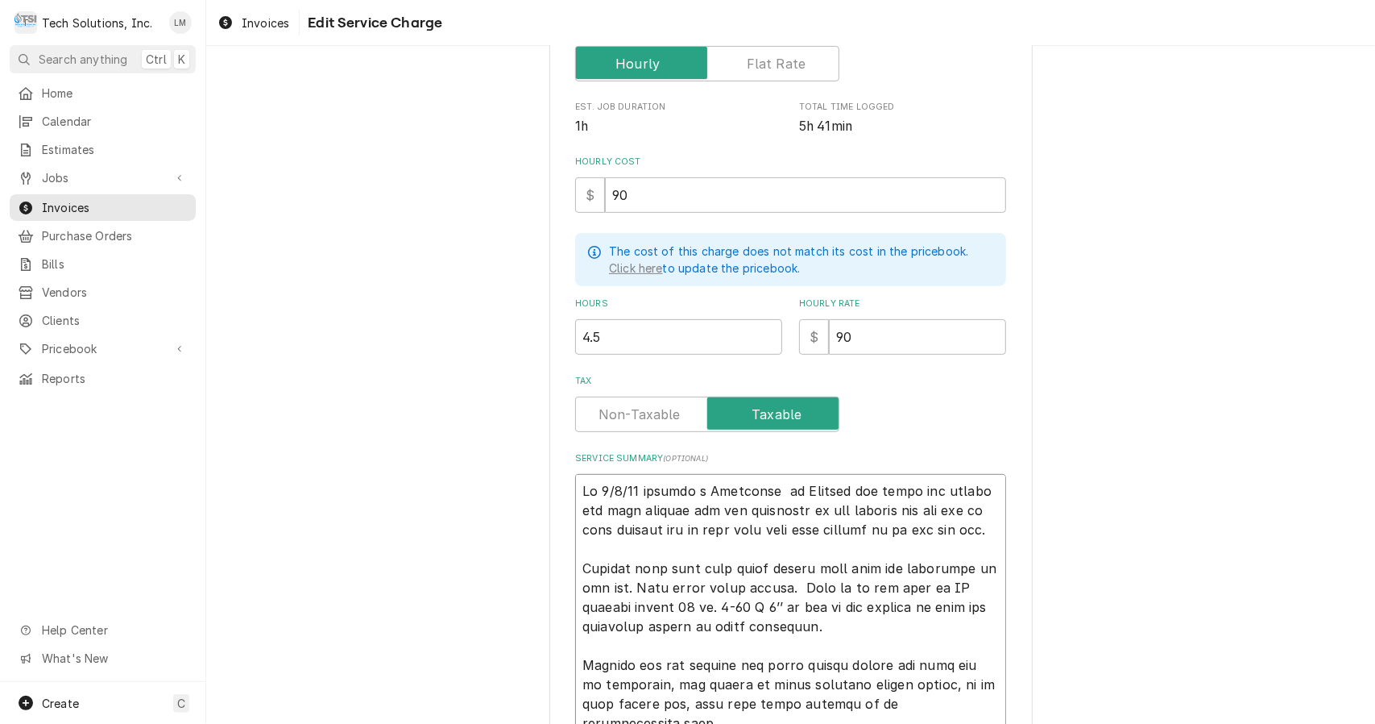
type textarea "x"
type textarea "On 9/1/25 checked a Hoshizaki ice Machine and found bin switch had been removed…"
type textarea "x"
type textarea "On 9/1/25 checked a Hoshizaki ice achine and found bin switch had been removed …"
type textarea "x"
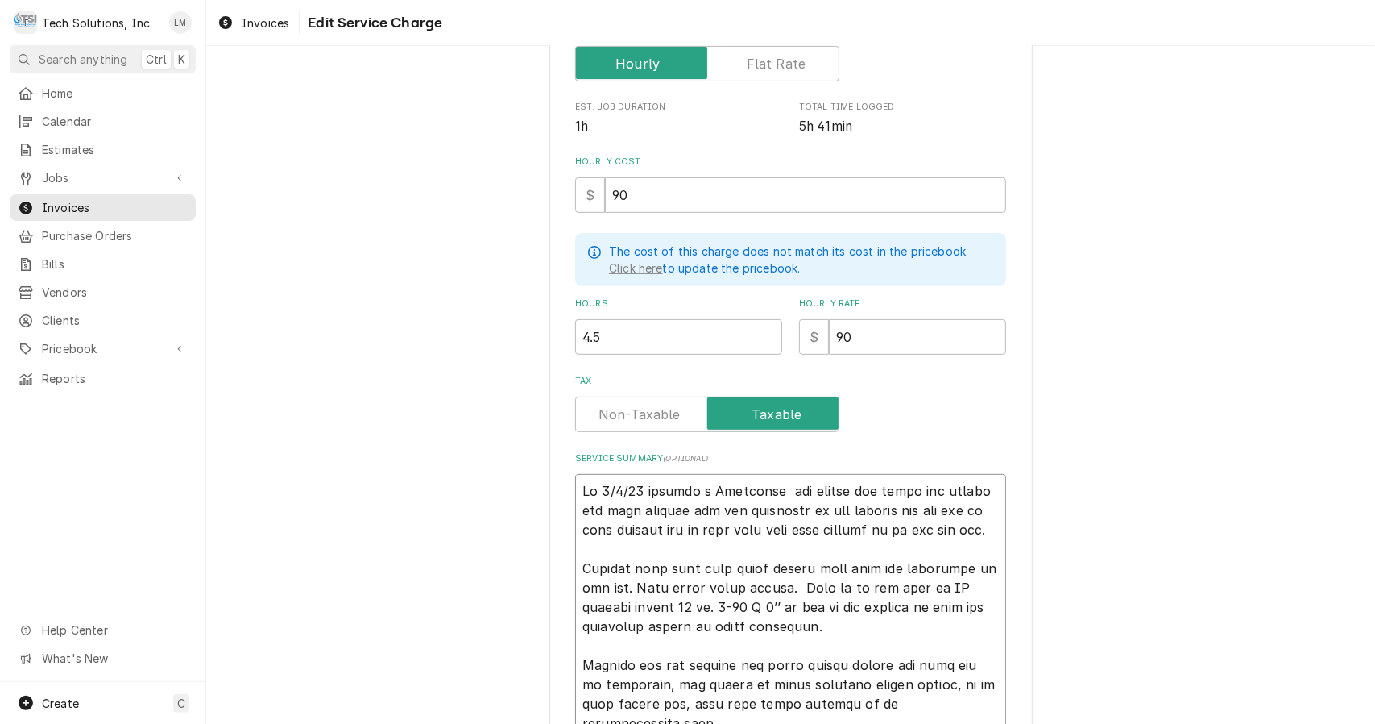
type textarea "On 9/1/25 checked a Hoshizaki ice machine and found bin switch had been removed…"
type textarea "x"
type textarea "On 9/1/25 checked a Hoshizaki ice machine and found bin switch had been removed…"
type textarea "x"
type textarea "On 9/1/25 checked a Hoshizaki ice machine and found bin switch had been removed…"
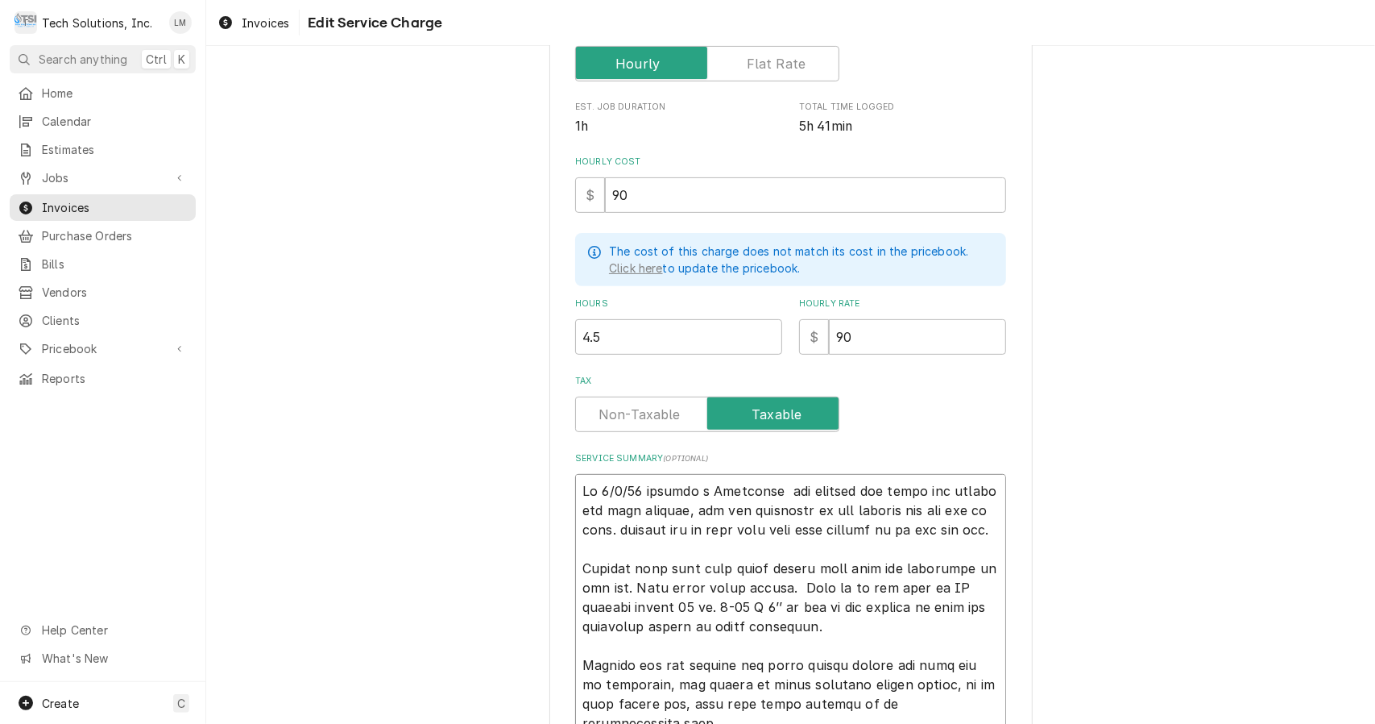
type textarea "x"
type textarea "On 9/1/25 checked a Hoshizaki ice machine and found bin switch had been removed…"
type textarea "x"
type textarea "On 9/1/25 checked a Hoshizaki ice machine and found bin switch had been removed…"
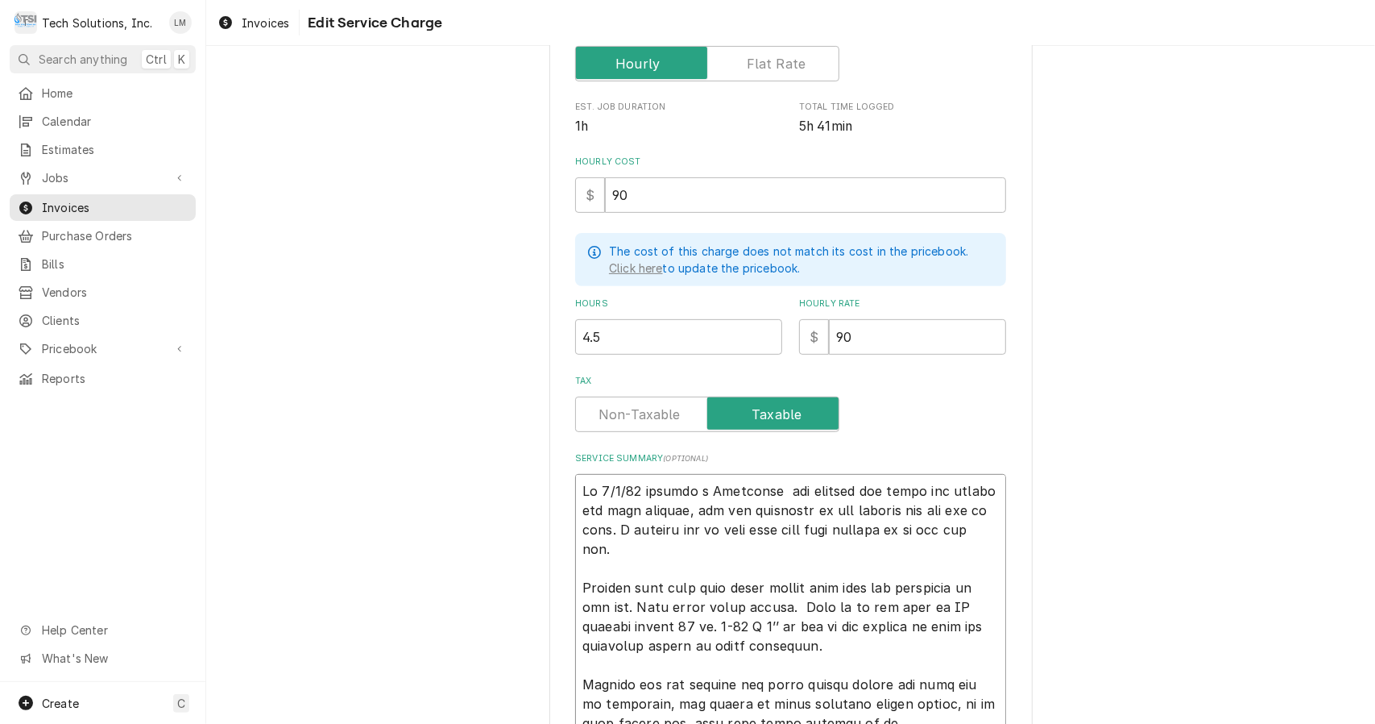
type textarea "x"
type textarea "On 9/1/25 checked a Hoshizaki ice machine and found bin switch had been removed…"
type textarea "x"
type textarea "On 9/1/25 checked a Hoshizaki ice machine and found bin switch had been removed…"
type textarea "x"
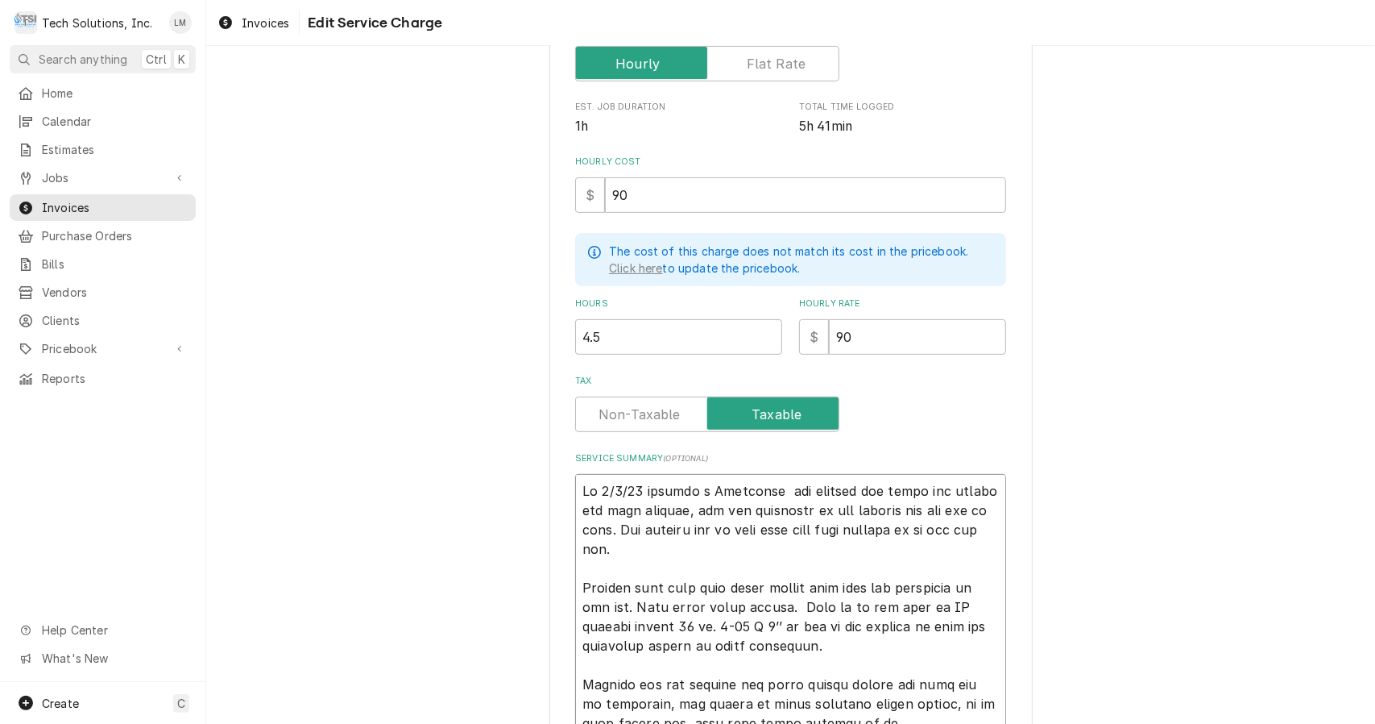
type textarea "On 9/1/25 checked a Hoshizaki ice machine and found bin switch had been removed…"
type textarea "x"
type textarea "On 9/1/25 checked a Hoshizaki ice machine and found bin switch had been removed…"
type textarea "x"
type textarea "On 9/1/25 checked a Hoshizaki ice machine and found bin switch had been removed…"
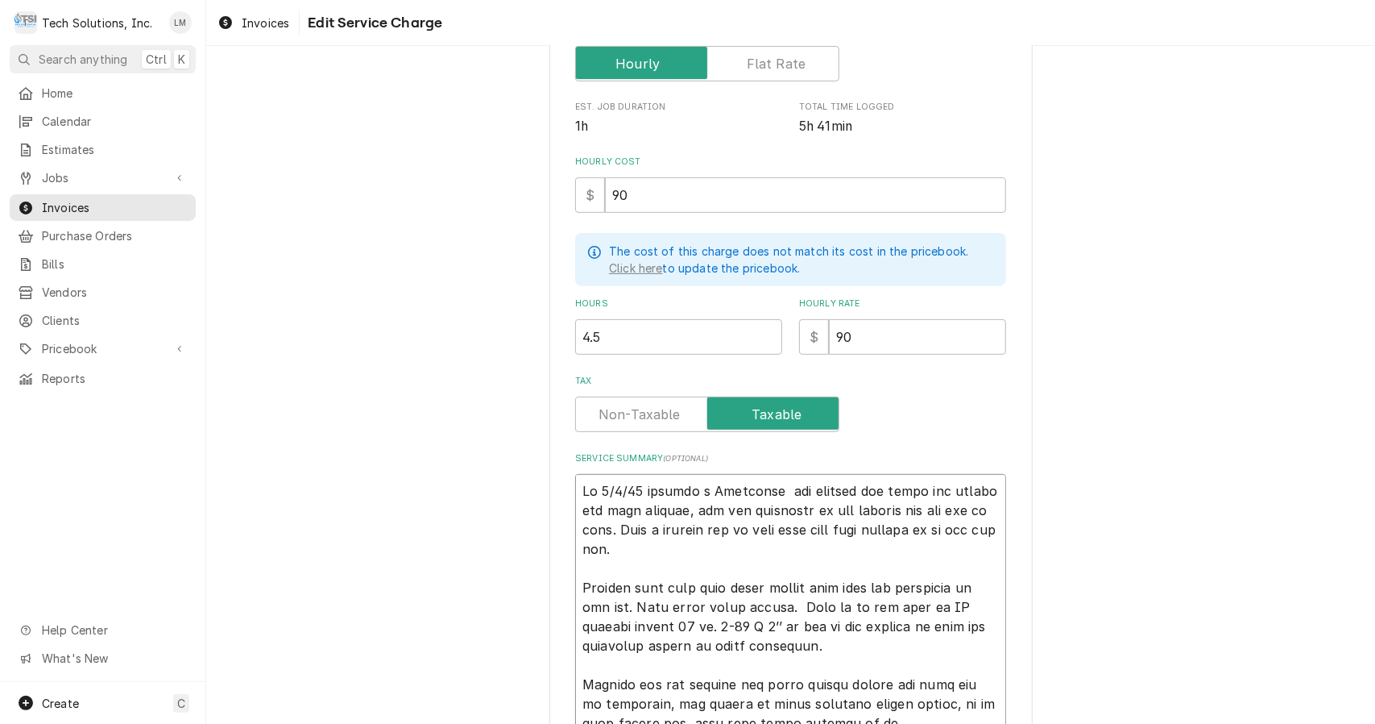
type textarea "x"
type textarea "On 9/1/25 checked a Hoshizaki ice machine and found bin switch had been removed…"
type textarea "x"
type textarea "On 9/1/25 checked a Hoshizaki ice machine and found bin switch had been removed…"
drag, startPoint x: 764, startPoint y: 607, endPoint x: 577, endPoint y: 591, distance: 187.7
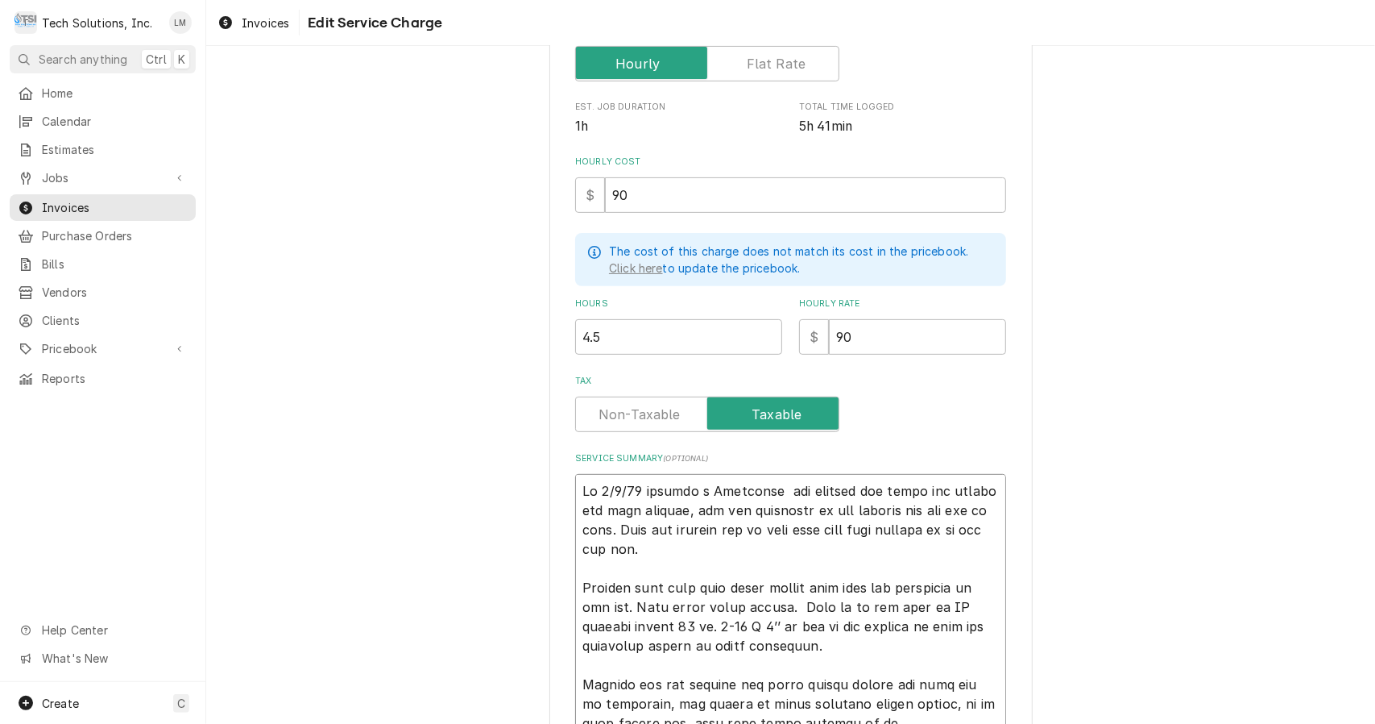
click at [577, 591] on textarea "Service Summary ( optional )" at bounding box center [790, 723] width 431 height 499
type textarea "x"
type textarea "On 9/1/25 checked a Hoshizaki ice machine and found bin switch had been removed…"
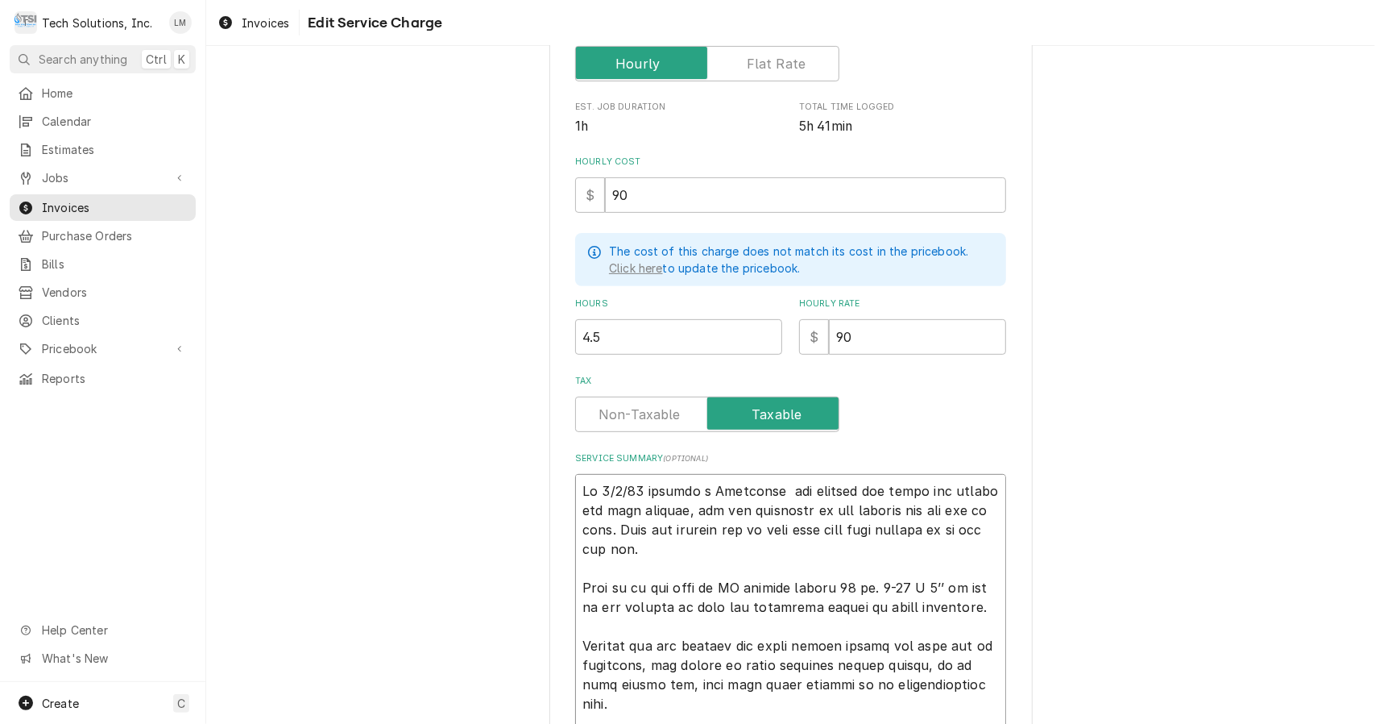
type textarea "x"
type textarea "On 9/1/25 checked a Hoshizaki ice machine and found bin switch had been removed…"
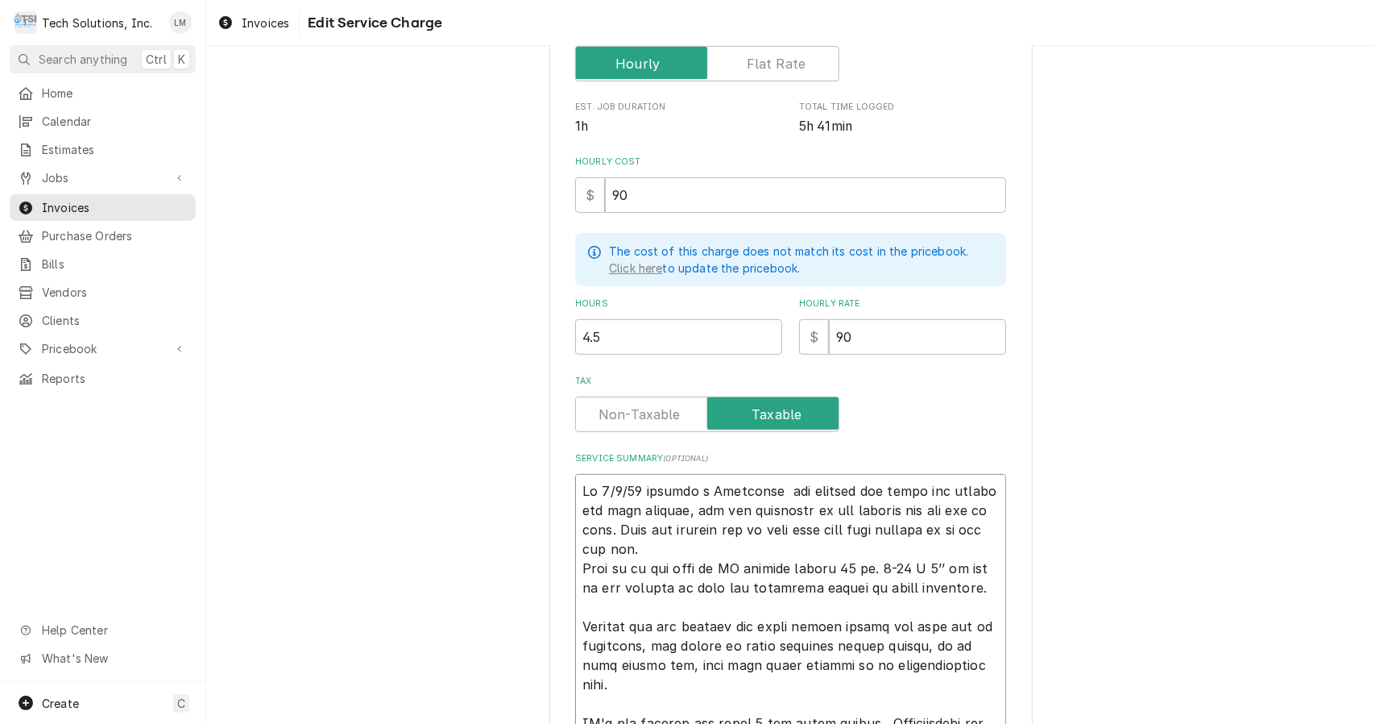
type textarea "x"
type textarea "On 9/1/25 checked a Hoshizaki ice machine and found bin switch had been removed…"
type textarea "x"
type textarea "On 9/1/25 checked a Hoshizaki ice machine and found bin switch had been removed…"
type textarea "x"
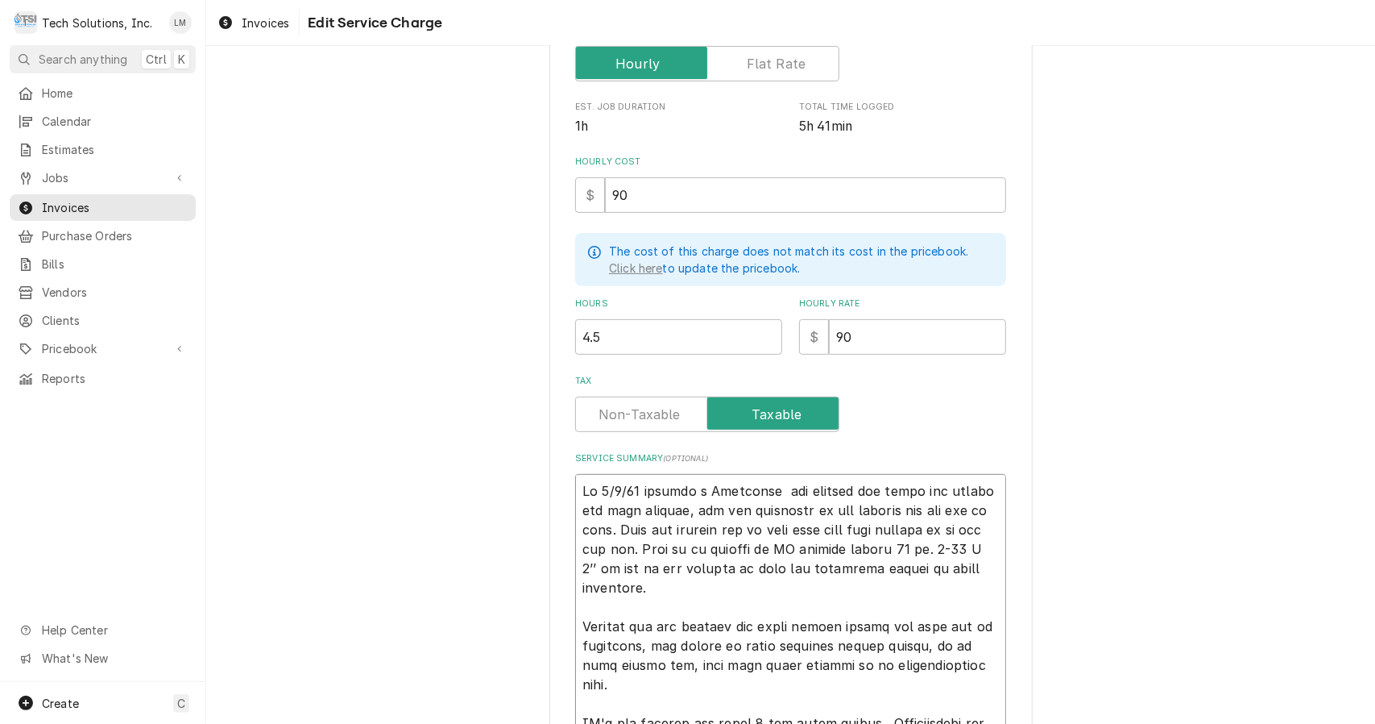
type textarea "On 9/1/25 checked a Hoshizaki ice machine and found bin switch had been removed…"
type textarea "x"
type textarea "On 9/1/25 checked a Hoshizaki ice machine and found bin switch had been removed…"
type textarea "x"
type textarea "On 9/1/25 checked a Hoshizaki ice machine and found bin switch had been removed…"
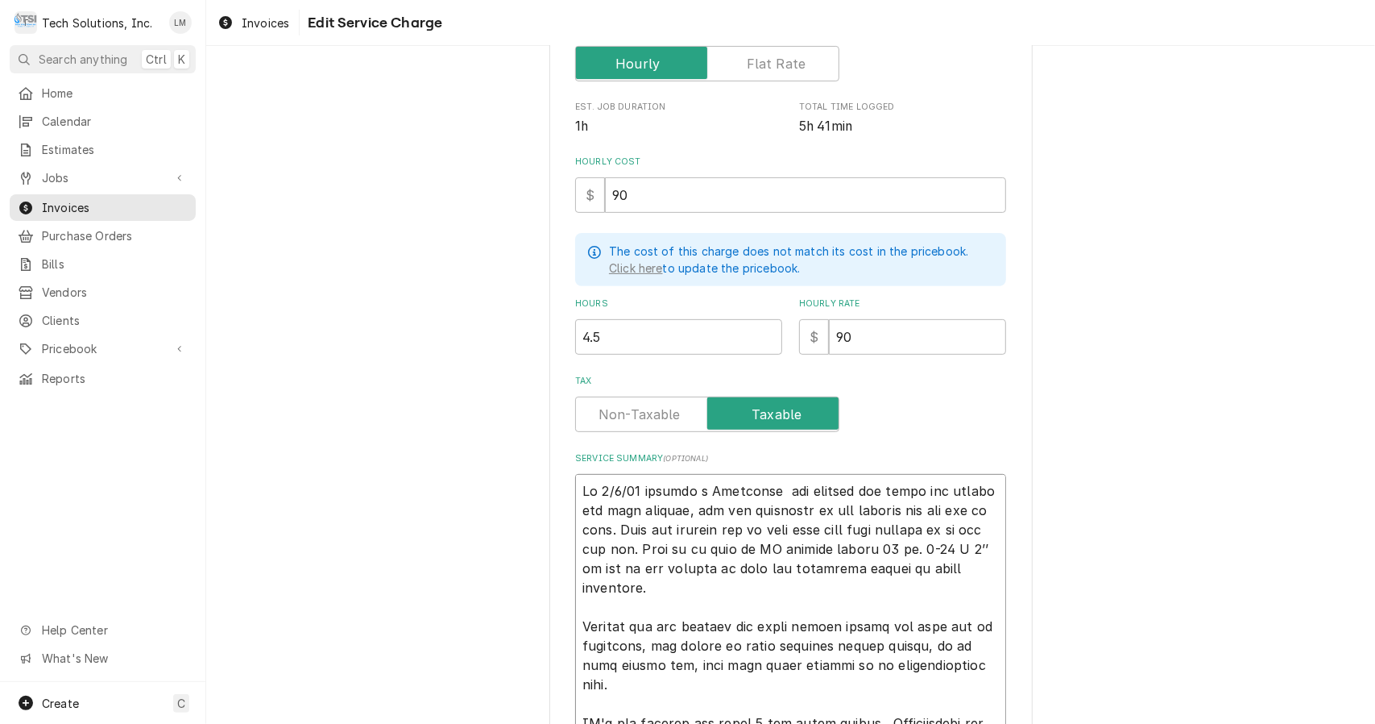
type textarea "x"
type textarea "On 9/1/25 checked a Hoshizaki ice machine and found bin switch had been removed…"
type textarea "x"
type textarea "On 9/1/25 checked a Hoshizaki ice machine and found bin switch had been removed…"
type textarea "x"
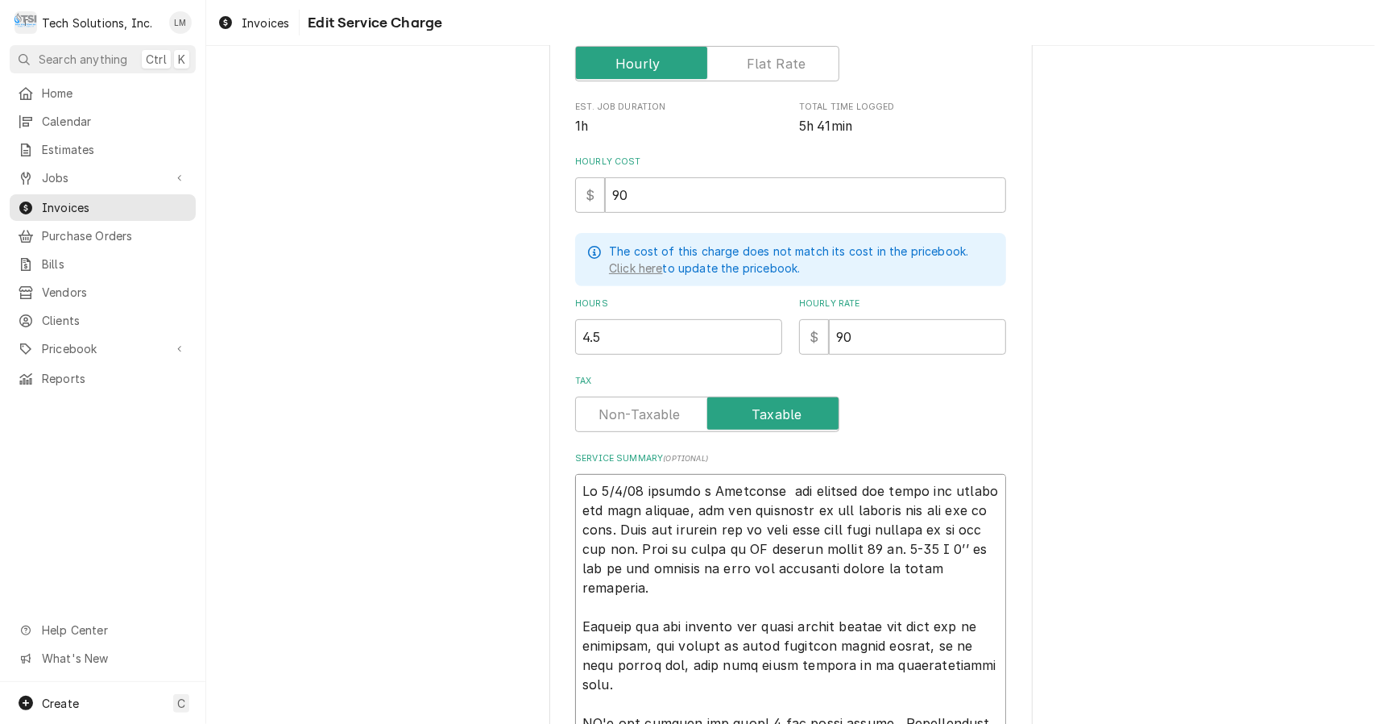
type textarea "On 9/1/25 checked a Hoshizaki ice machine and found bin switch had been removed…"
type textarea "x"
type textarea "On 9/1/25 checked a Hoshizaki ice machine and found bin switch had been removed…"
type textarea "x"
type textarea "On 9/1/25 checked a Hoshizaki ice machine and found bin switch had been removed…"
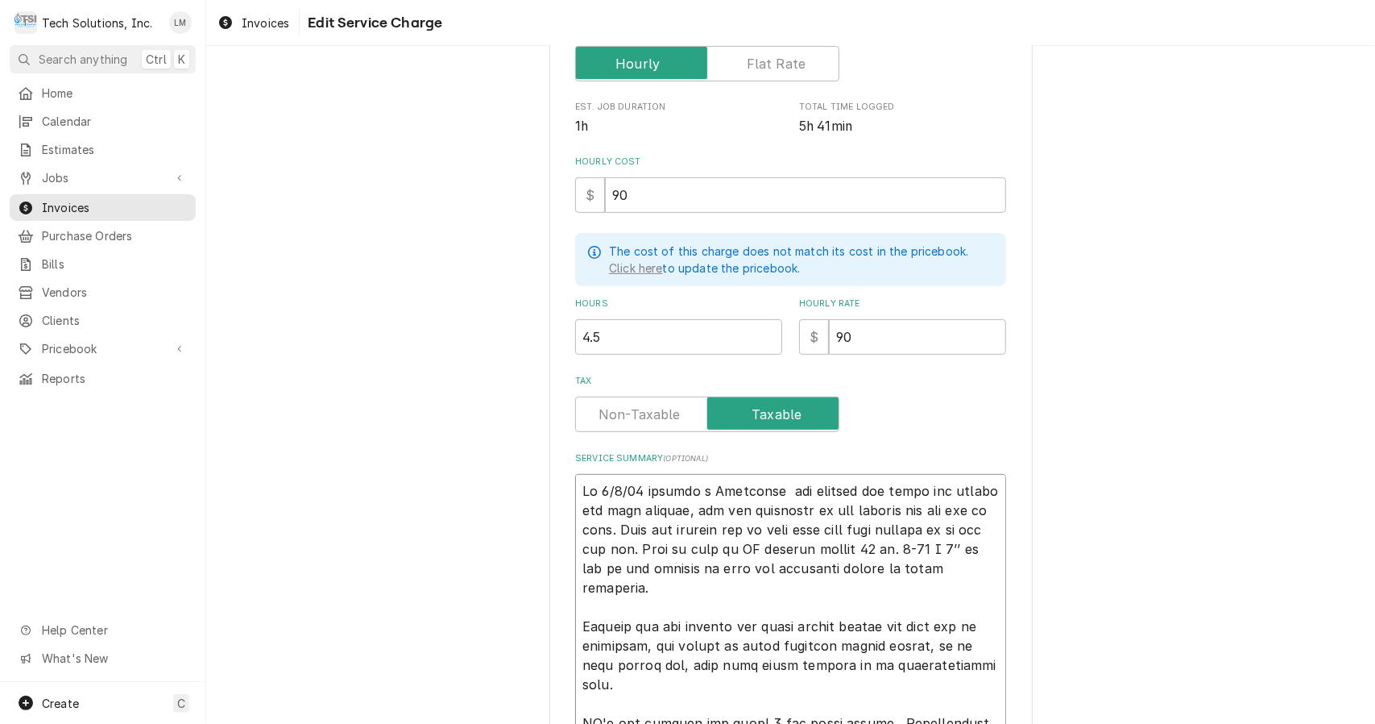
type textarea "x"
type textarea "On 9/1/25 checked a Hoshizaki ice machine and found bin switch had been removed…"
type textarea "x"
type textarea "On 9/1/25 checked a Hoshizaki ice machine and found bin switch had been removed…"
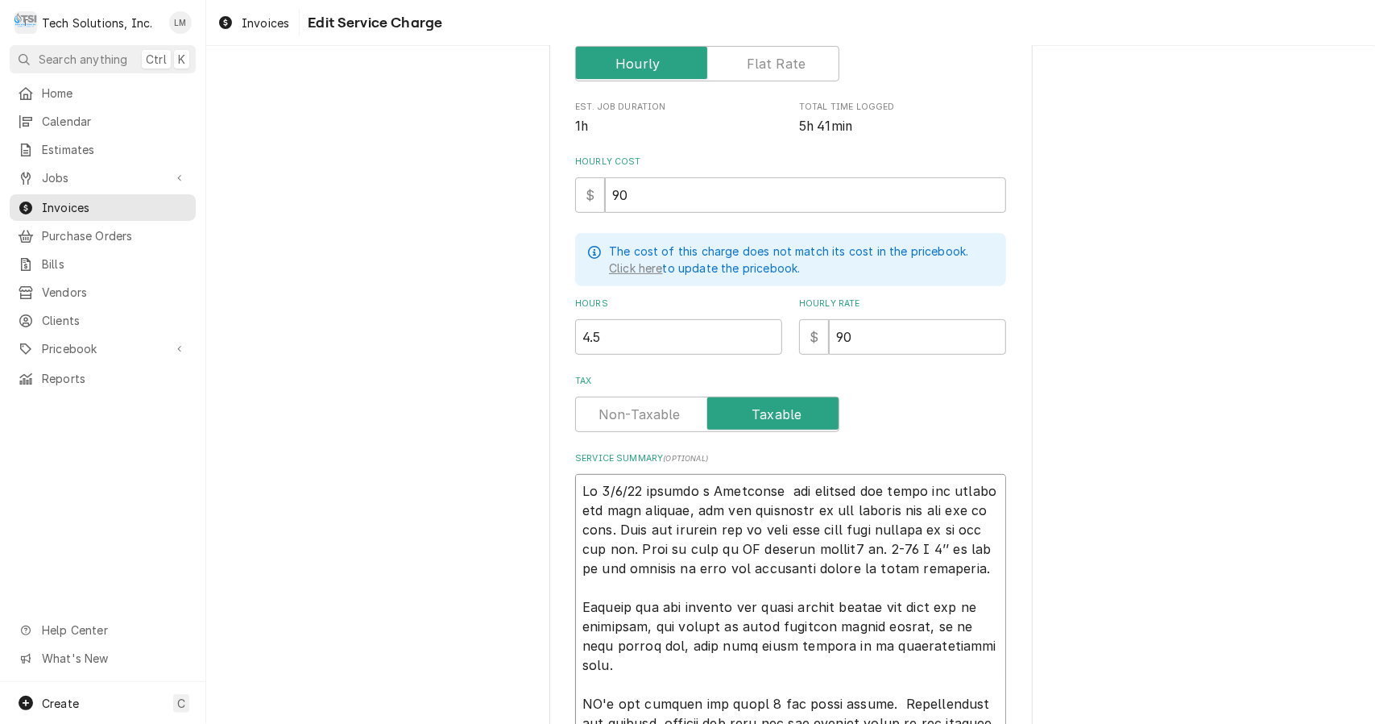
type textarea "x"
type textarea "On 9/1/25 checked a Hoshizaki ice machine and found bin switch had been removed…"
type textarea "x"
type textarea "On 9/1/25 checked a Hoshizaki ice machine and found bin switch had been removed…"
type textarea "x"
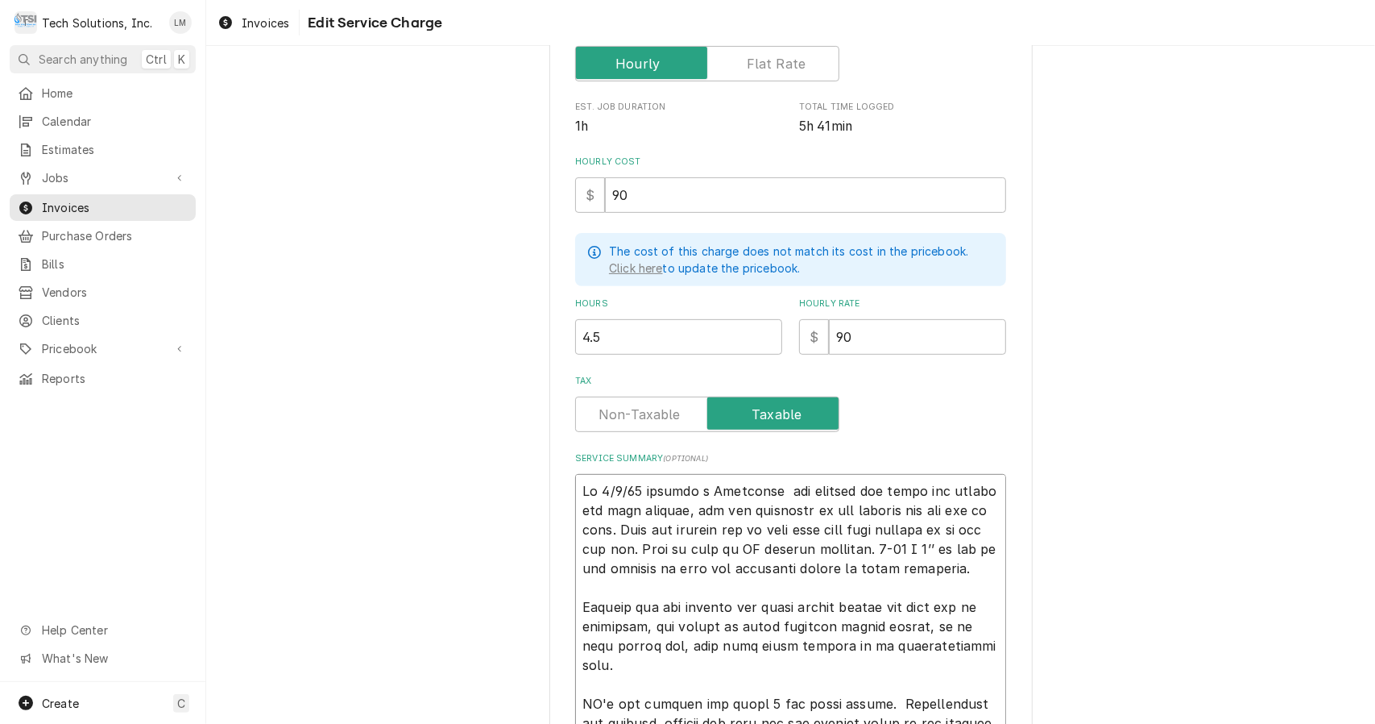
type textarea "On 9/1/25 checked a Hoshizaki ice machine and found bin switch had been removed…"
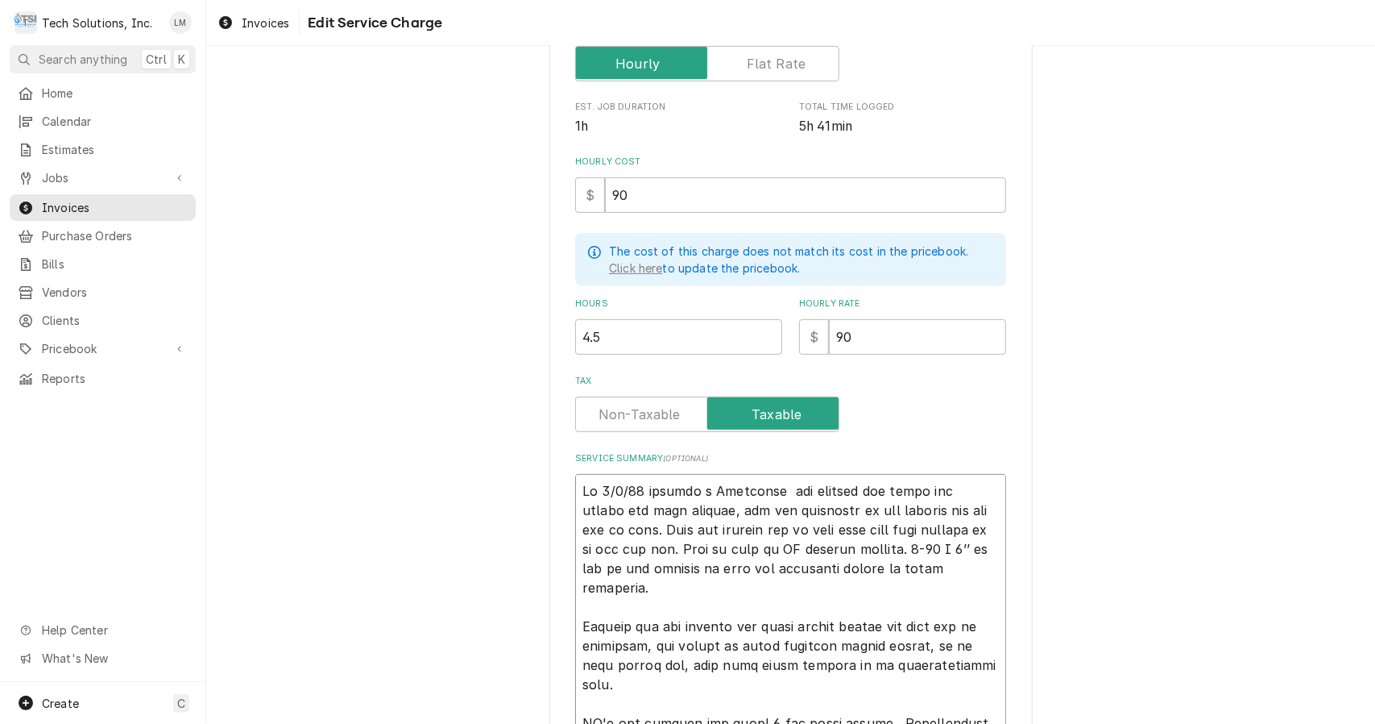
type textarea "x"
type textarea "On 9/1/25 checked a Hoshizaki ice machine and found bin switch had been removed…"
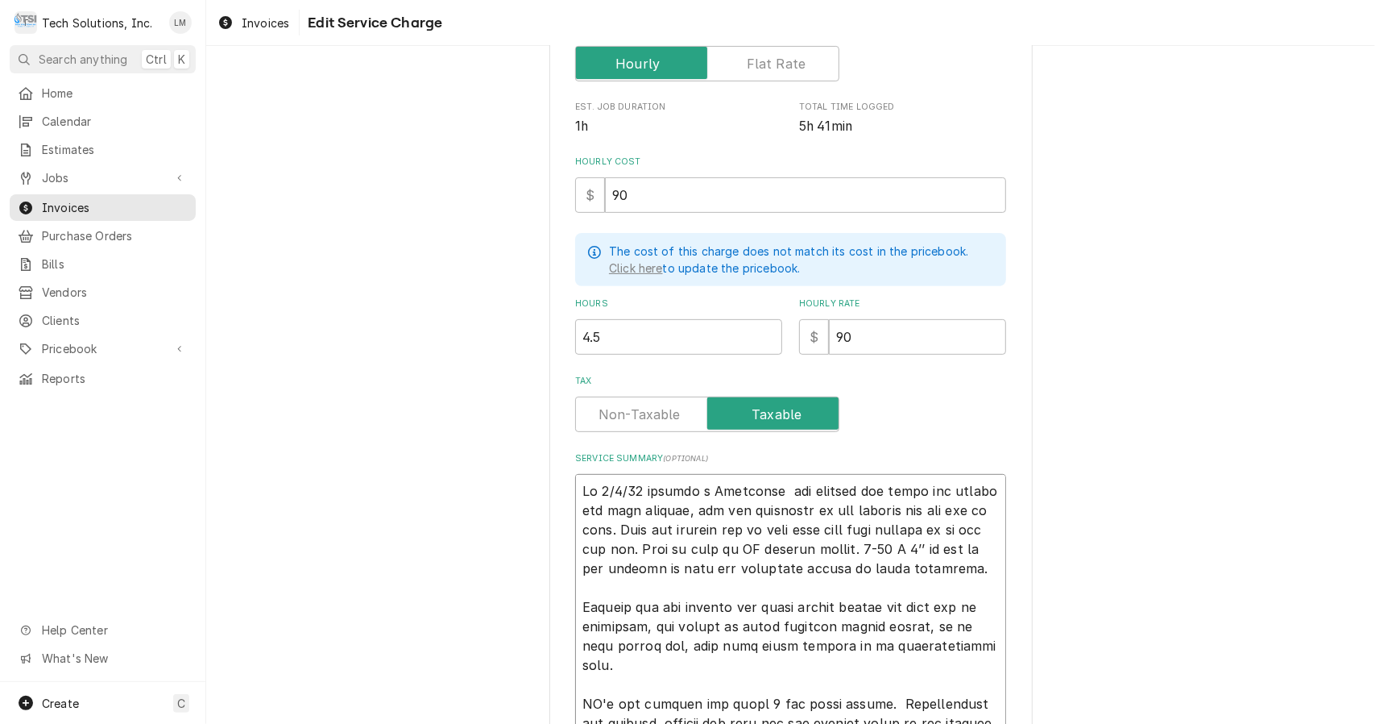
type textarea "x"
type textarea "On 9/1/25 checked a Hoshizaki ice machine and found bin switch had been removed…"
type textarea "x"
type textarea "On 9/1/25 checked a Hoshizaki ice machine and found bin switch had been removed…"
type textarea "x"
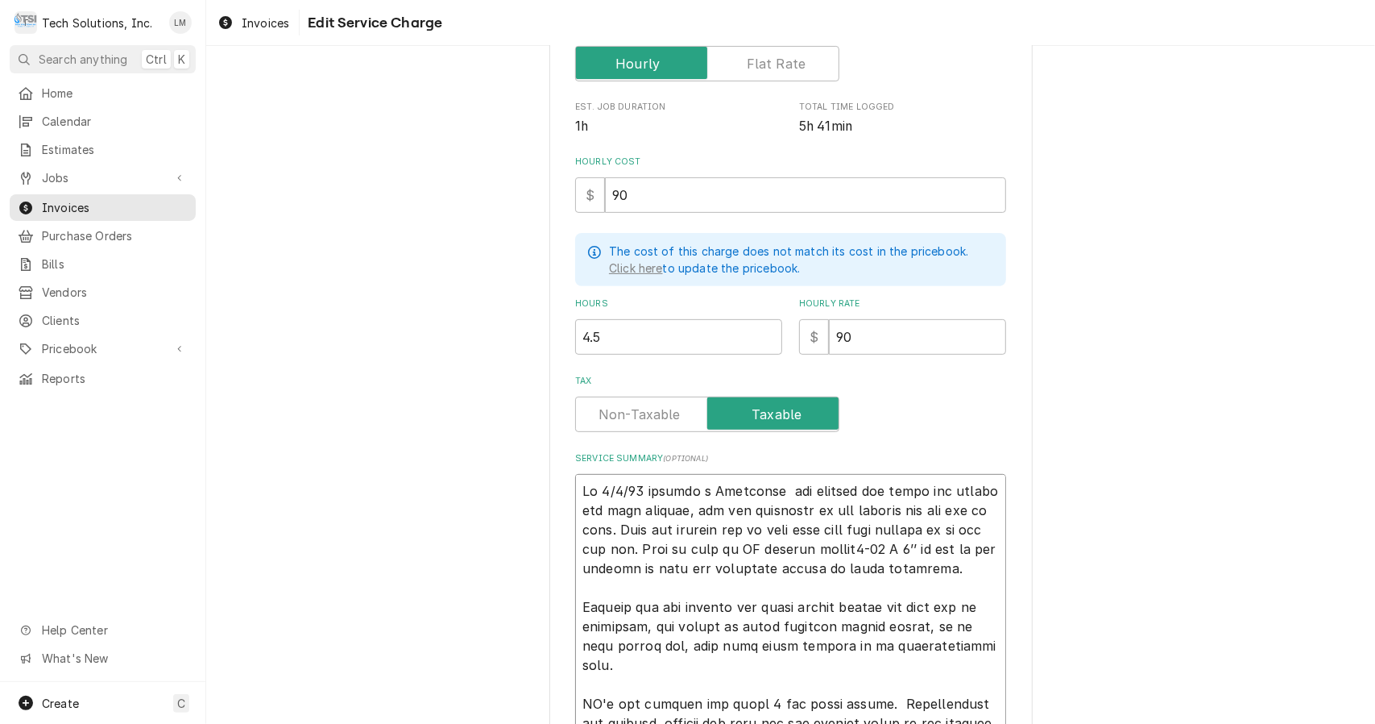
type textarea "On 9/1/25 checked a Hoshizaki ice machine and found bin switch had been removed…"
type textarea "x"
type textarea "On 9/1/25 checked a Hoshizaki ice machine and found bin switch had been removed…"
type textarea "x"
type textarea "On 9/1/25 checked a Hoshizaki ice machine and found bin switch had been removed…"
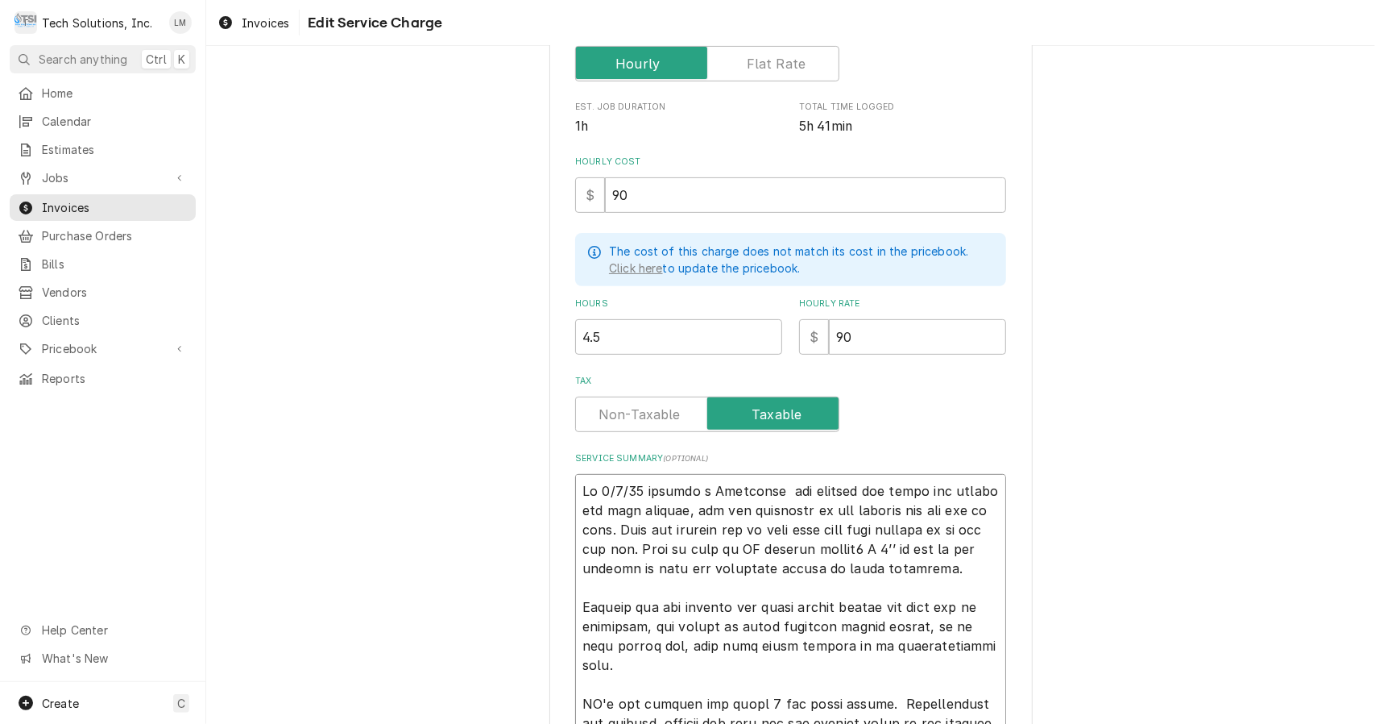
type textarea "x"
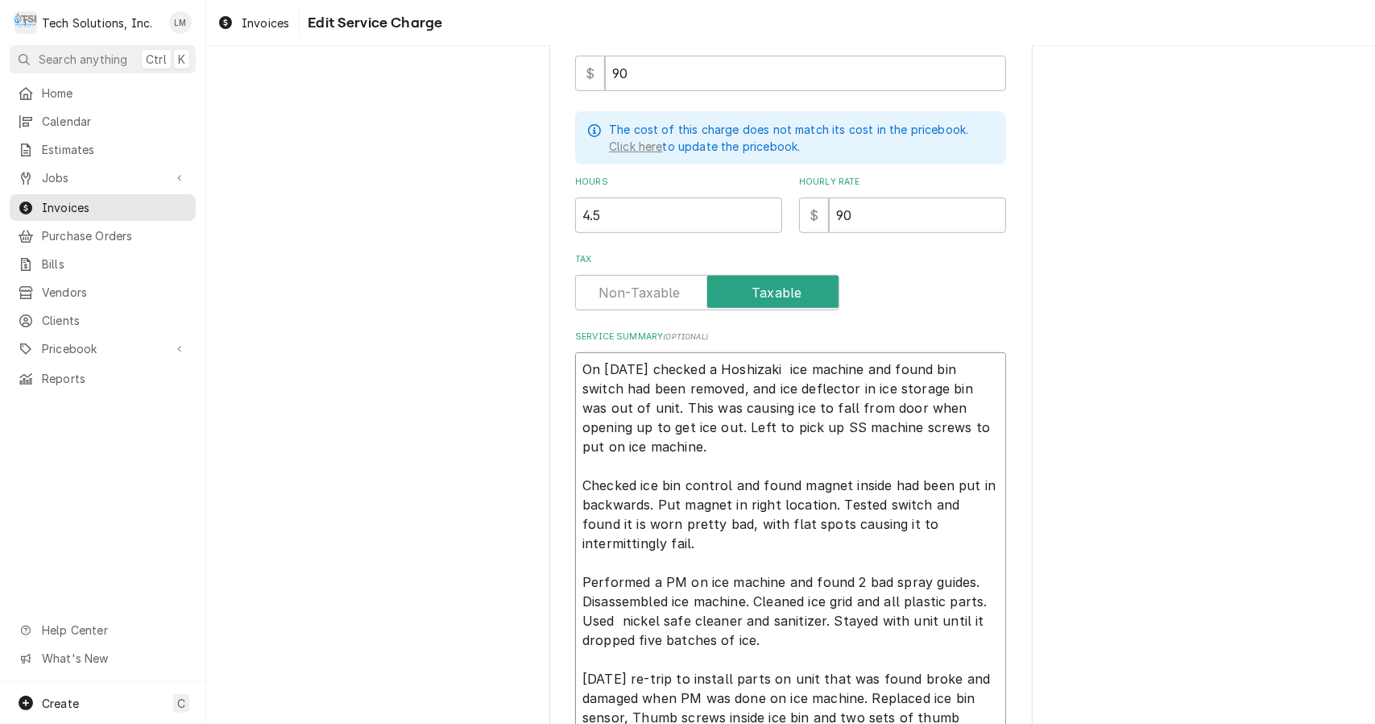
scroll to position [420, 0]
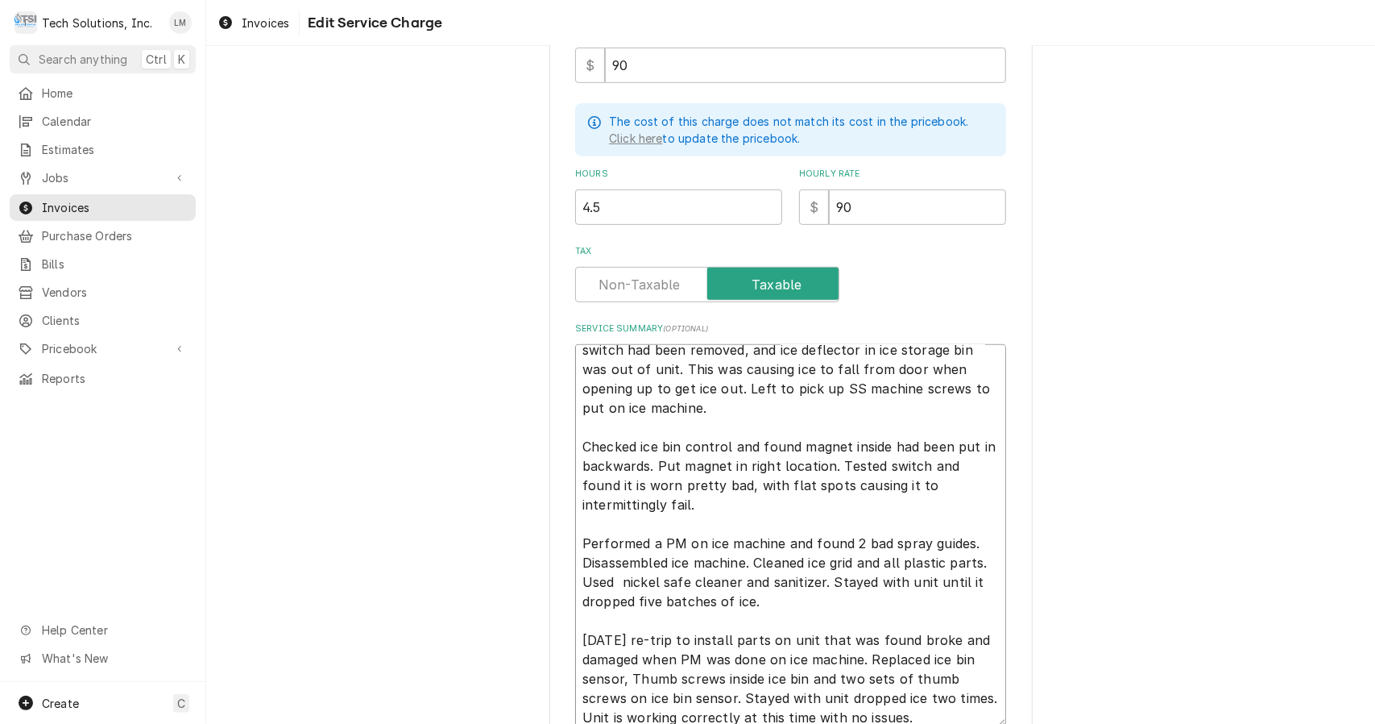
click at [719, 412] on textarea "On 9/1/25 checked a Hoshizaki ice machine and found bin switch had been removed…" at bounding box center [790, 535] width 431 height 383
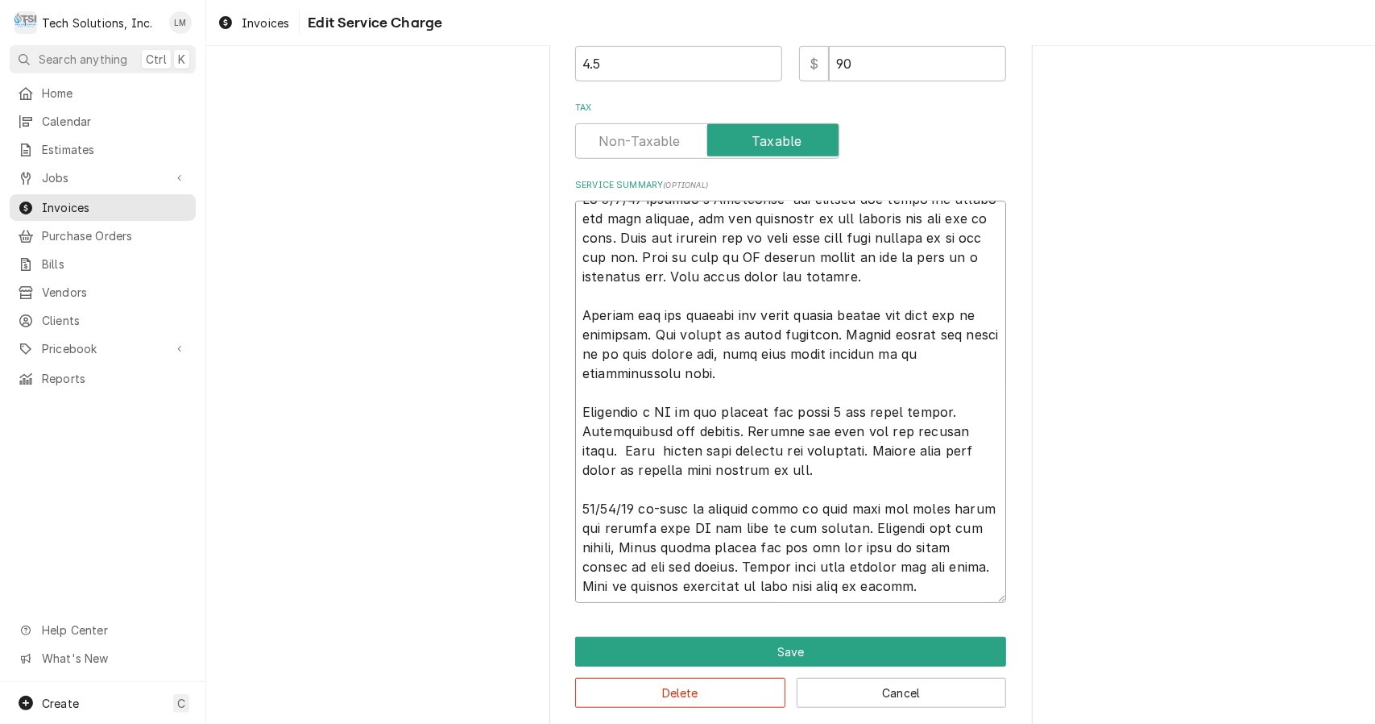
scroll to position [580, 0]
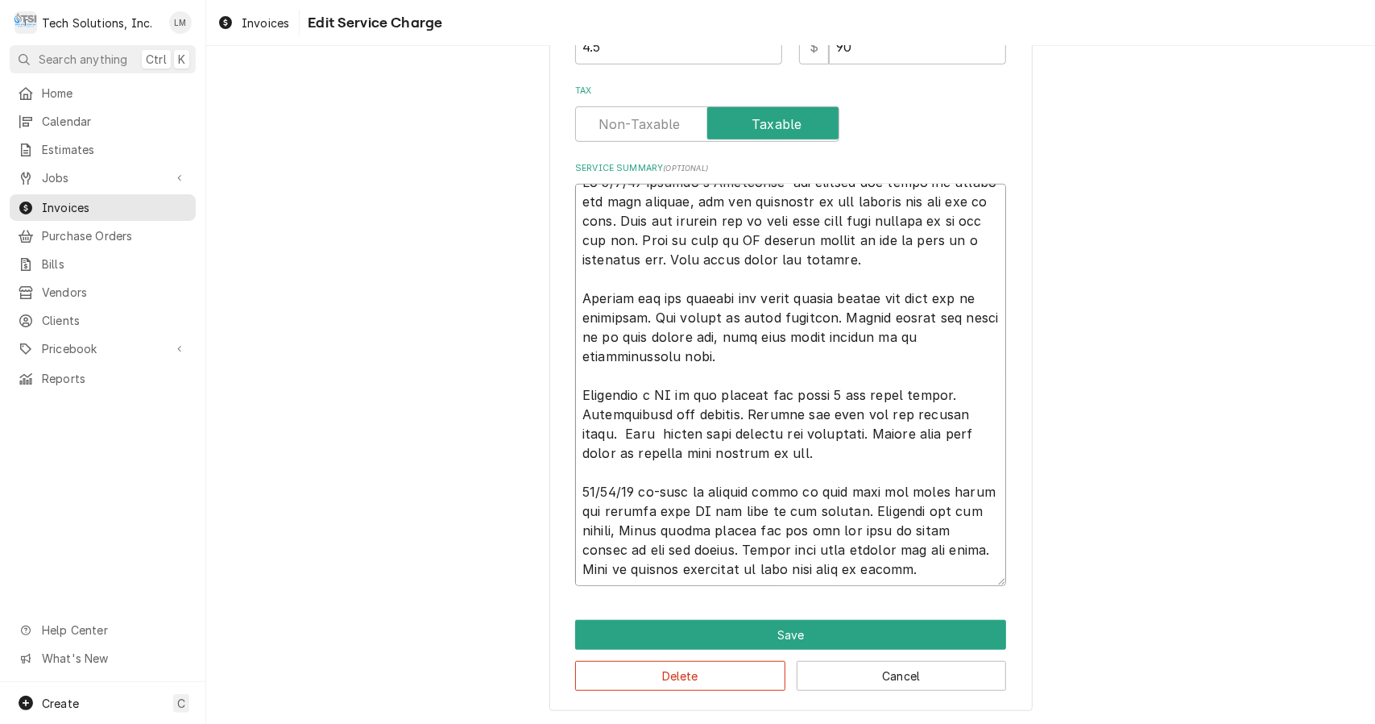
click at [635, 488] on textarea "Service Summary ( optional )" at bounding box center [790, 385] width 431 height 402
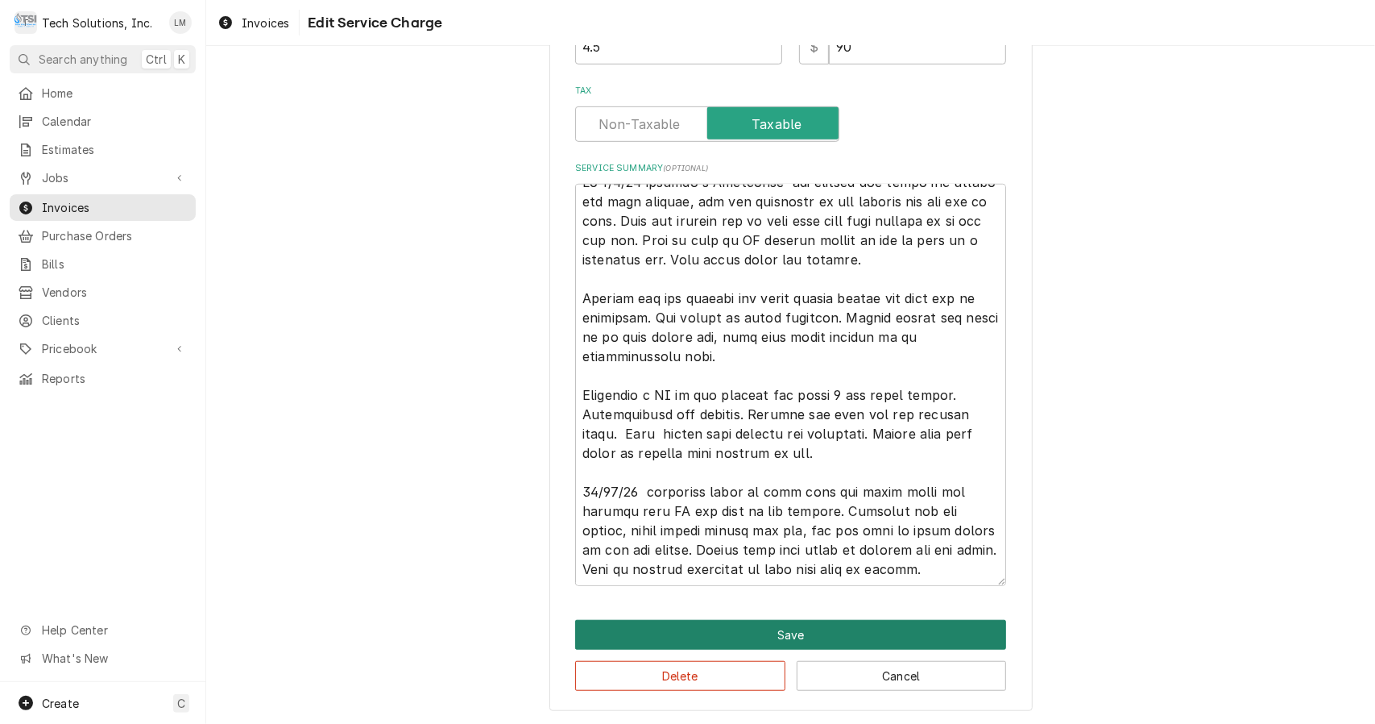
click at [815, 628] on button "Save" at bounding box center [790, 635] width 431 height 30
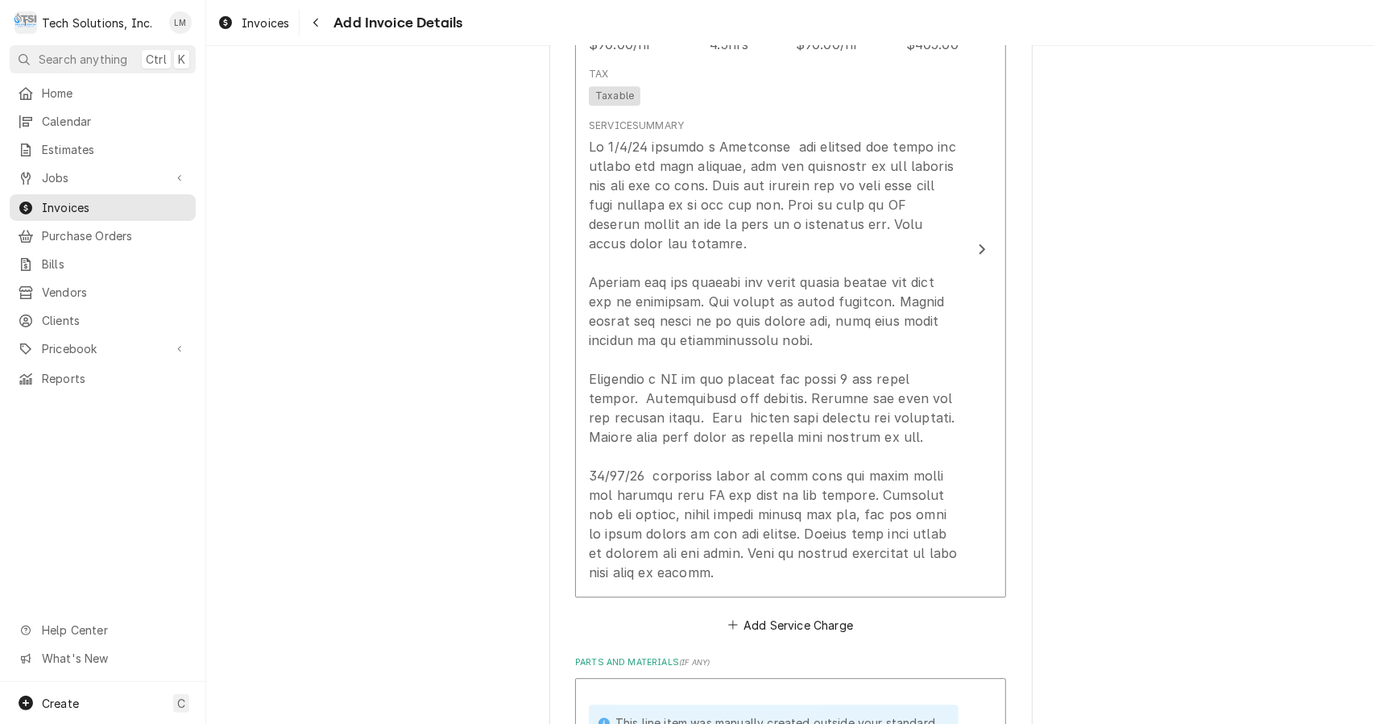
scroll to position [2768, 0]
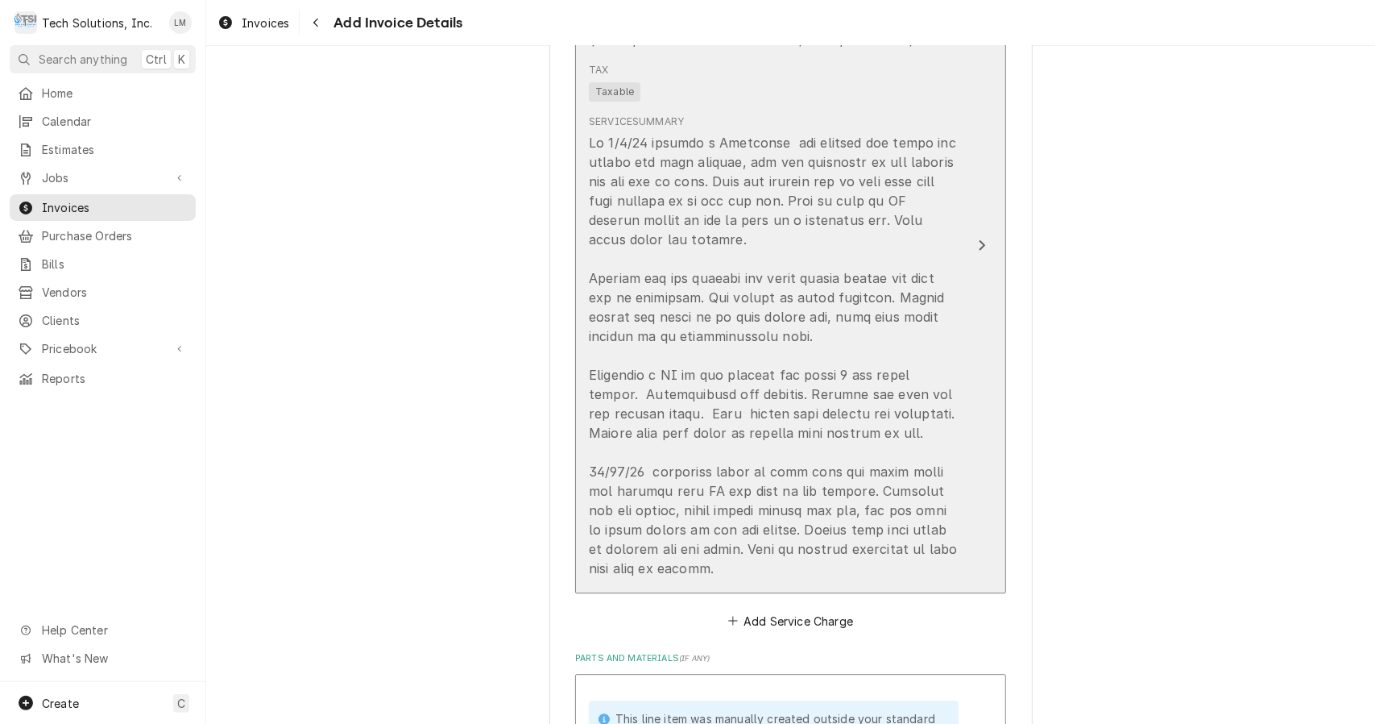
click at [771, 433] on div "Update Line Item" at bounding box center [774, 355] width 370 height 445
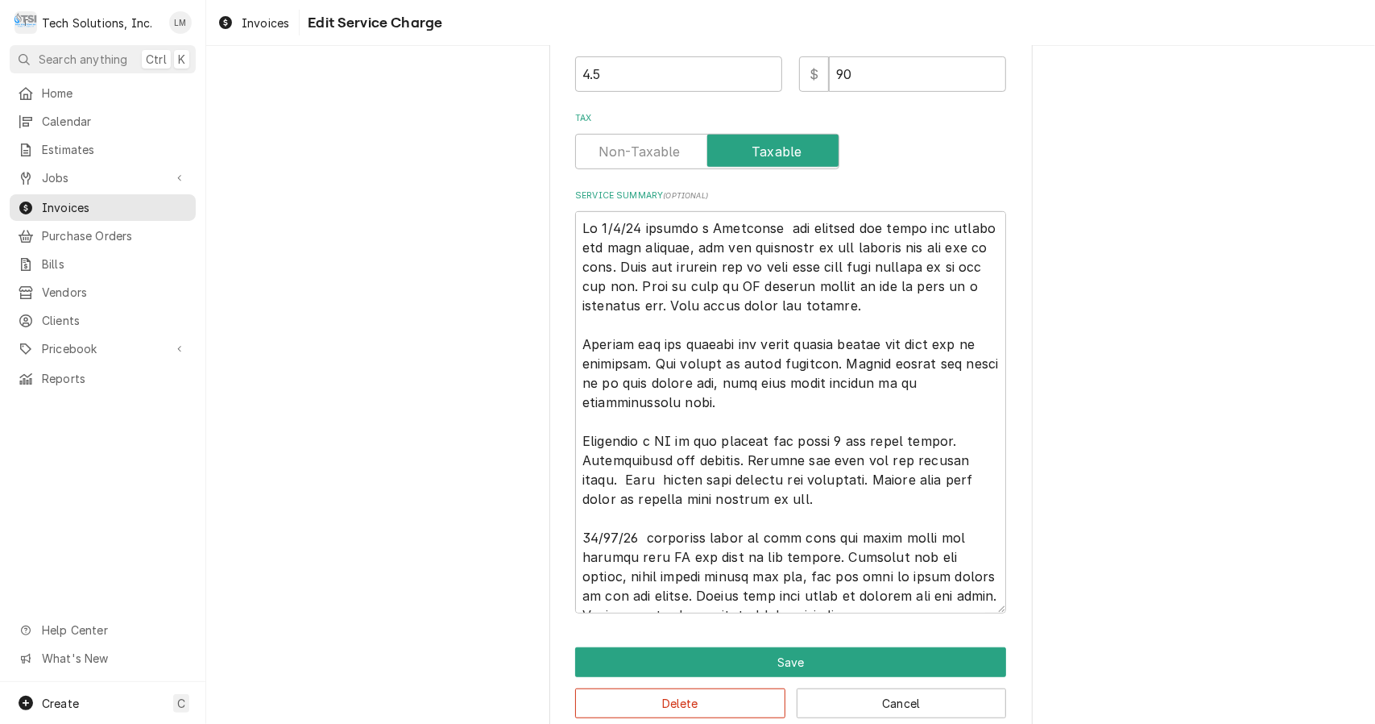
scroll to position [565, 0]
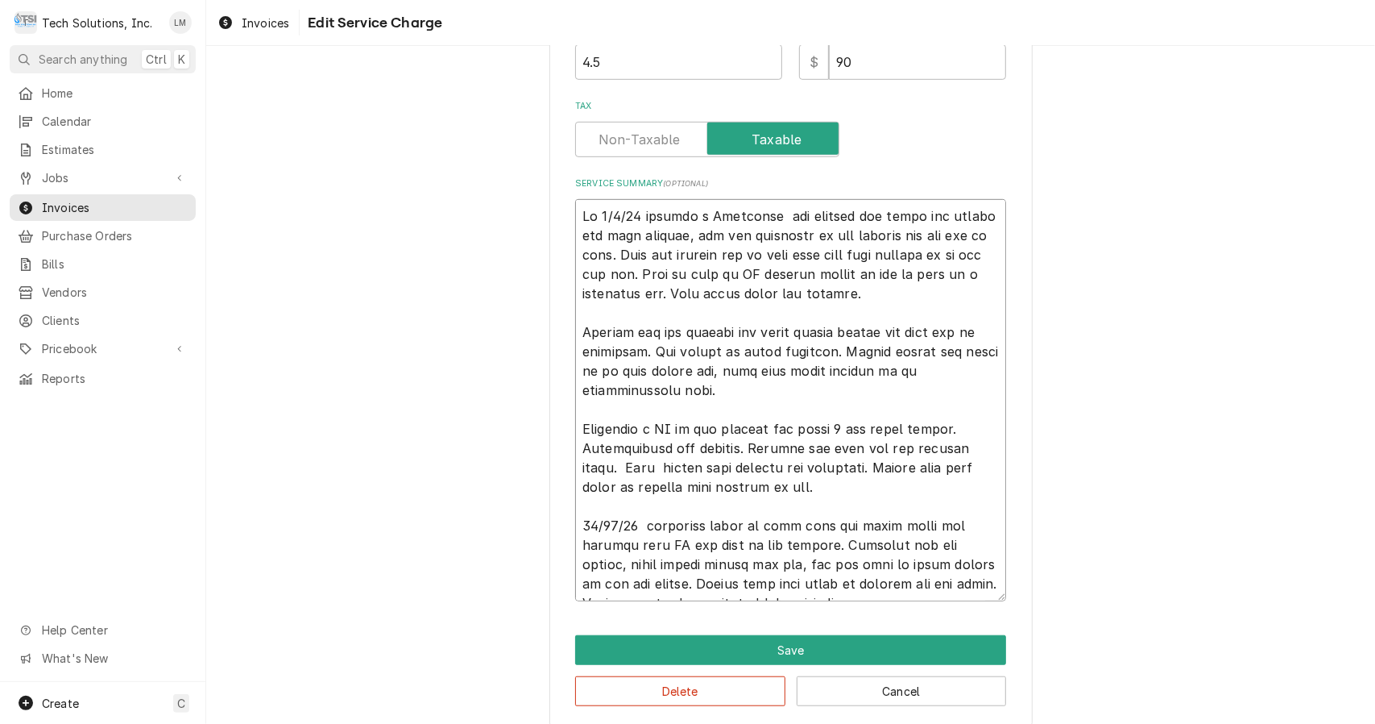
click at [783, 543] on textarea "Service Summary ( optional )" at bounding box center [790, 400] width 431 height 402
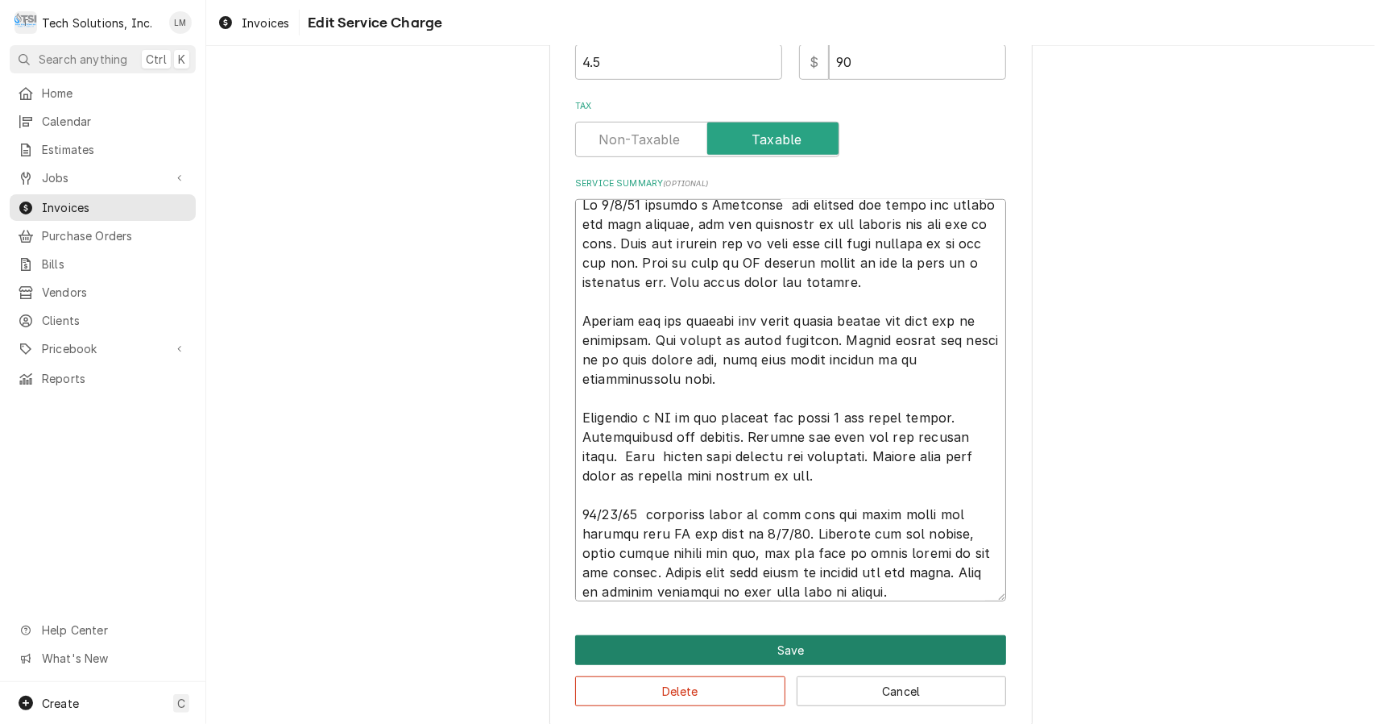
click at [827, 651] on button "Save" at bounding box center [790, 650] width 431 height 30
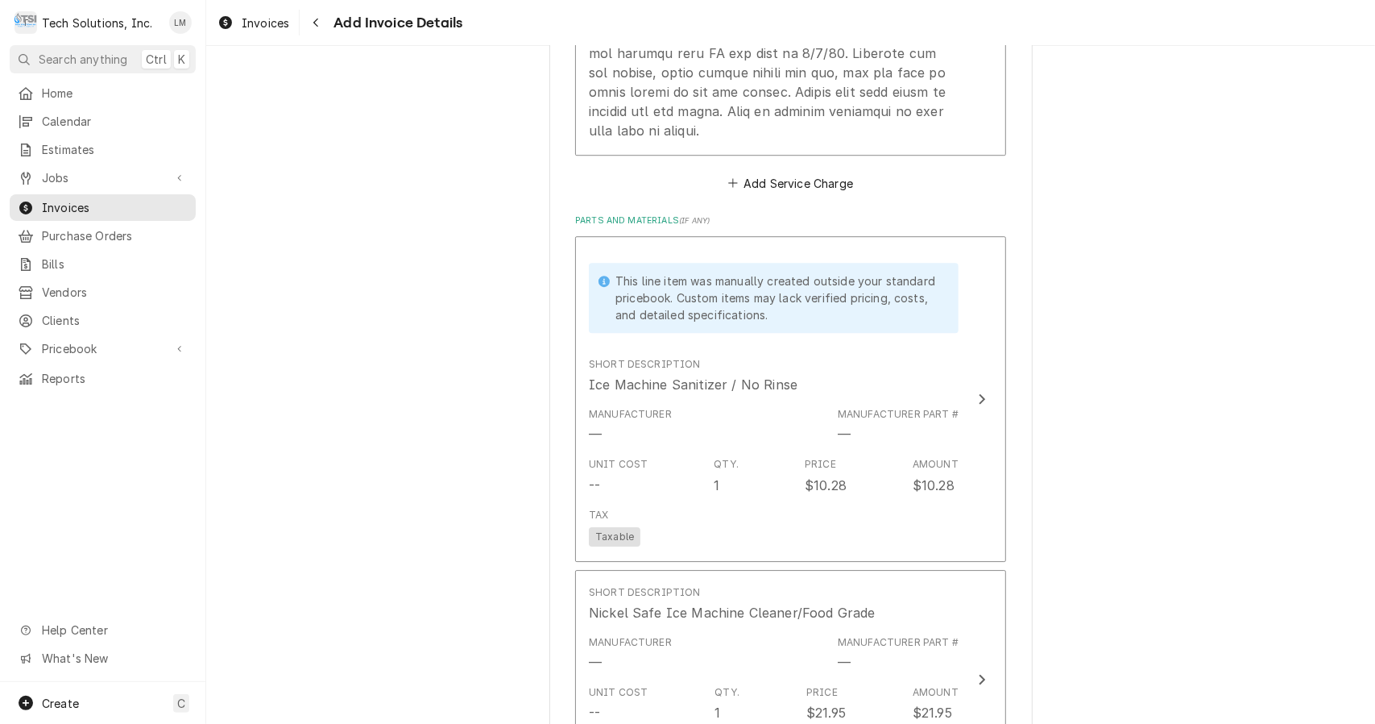
scroll to position [3213, 0]
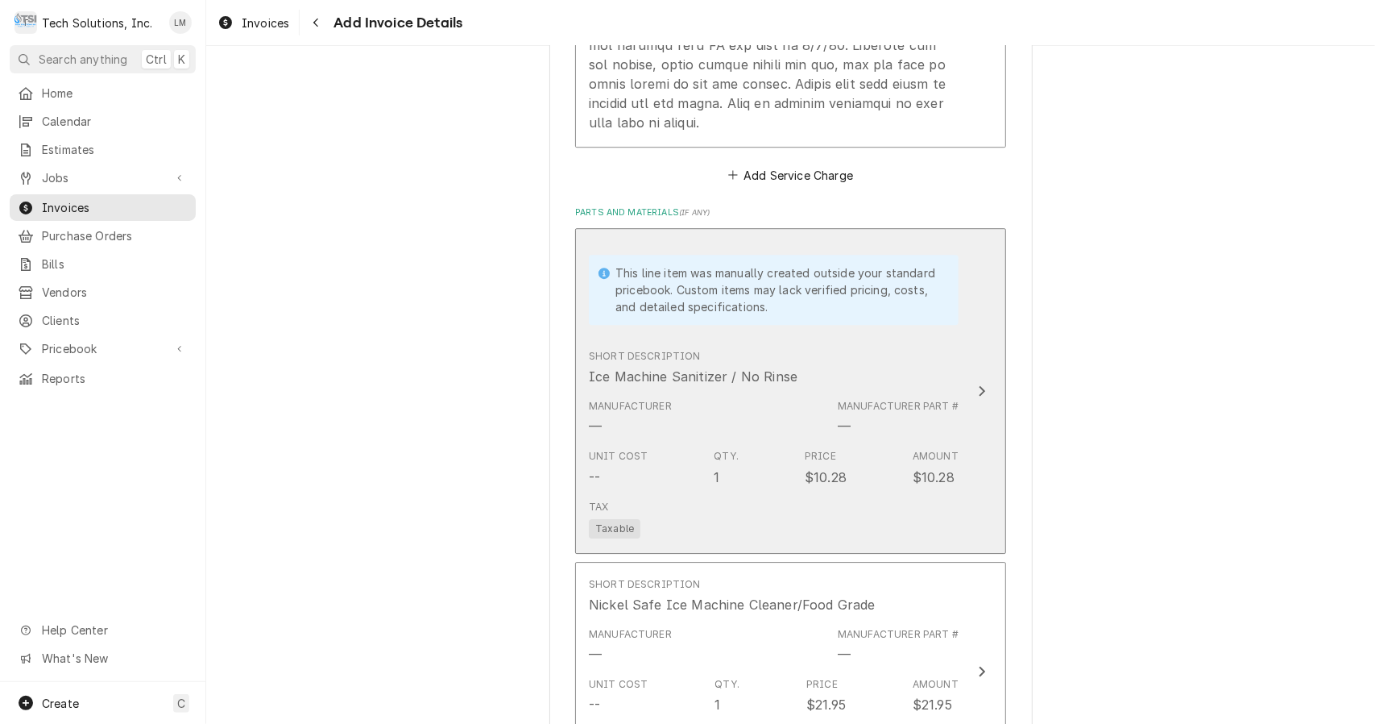
click at [971, 348] on button "This line item was manually created outside your standard pricebook. Custom ite…" at bounding box center [790, 390] width 431 height 325
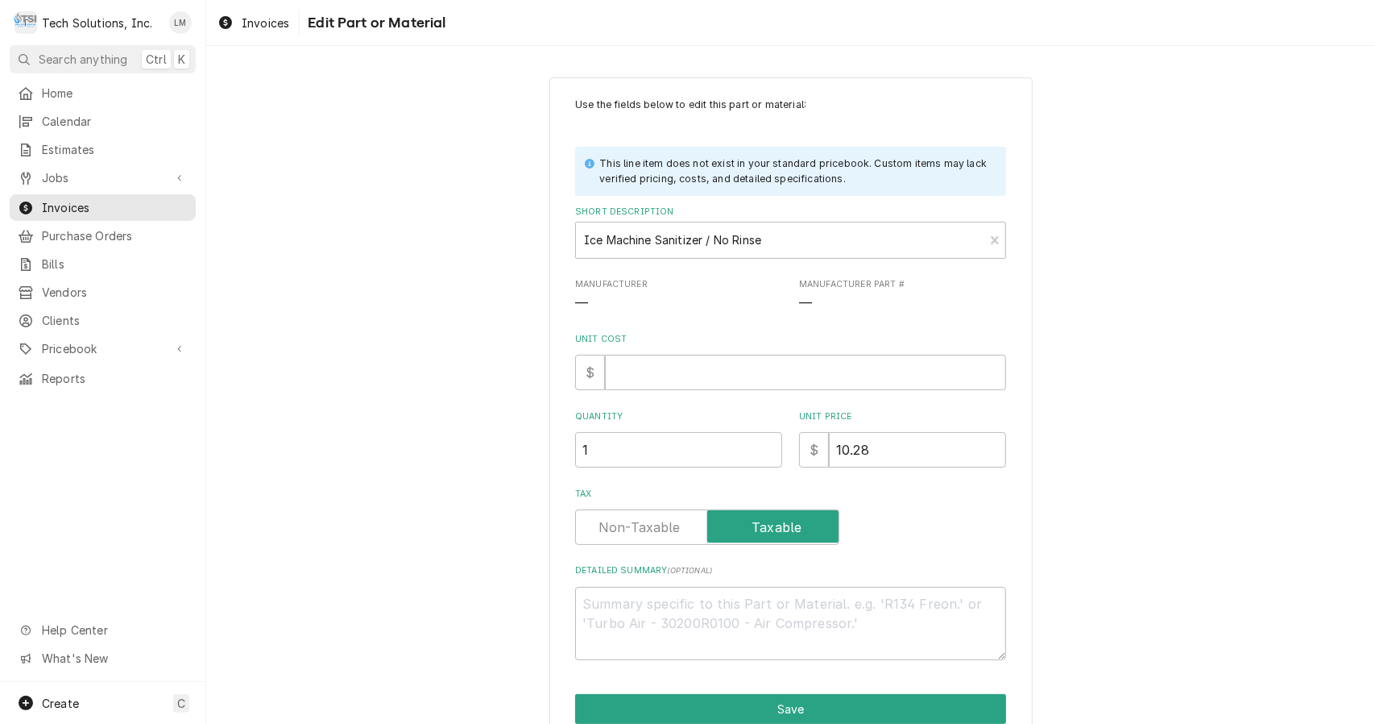
click at [844, 374] on input "Unit Cost" at bounding box center [805, 372] width 401 height 35
click at [815, 712] on button "Save" at bounding box center [790, 709] width 431 height 30
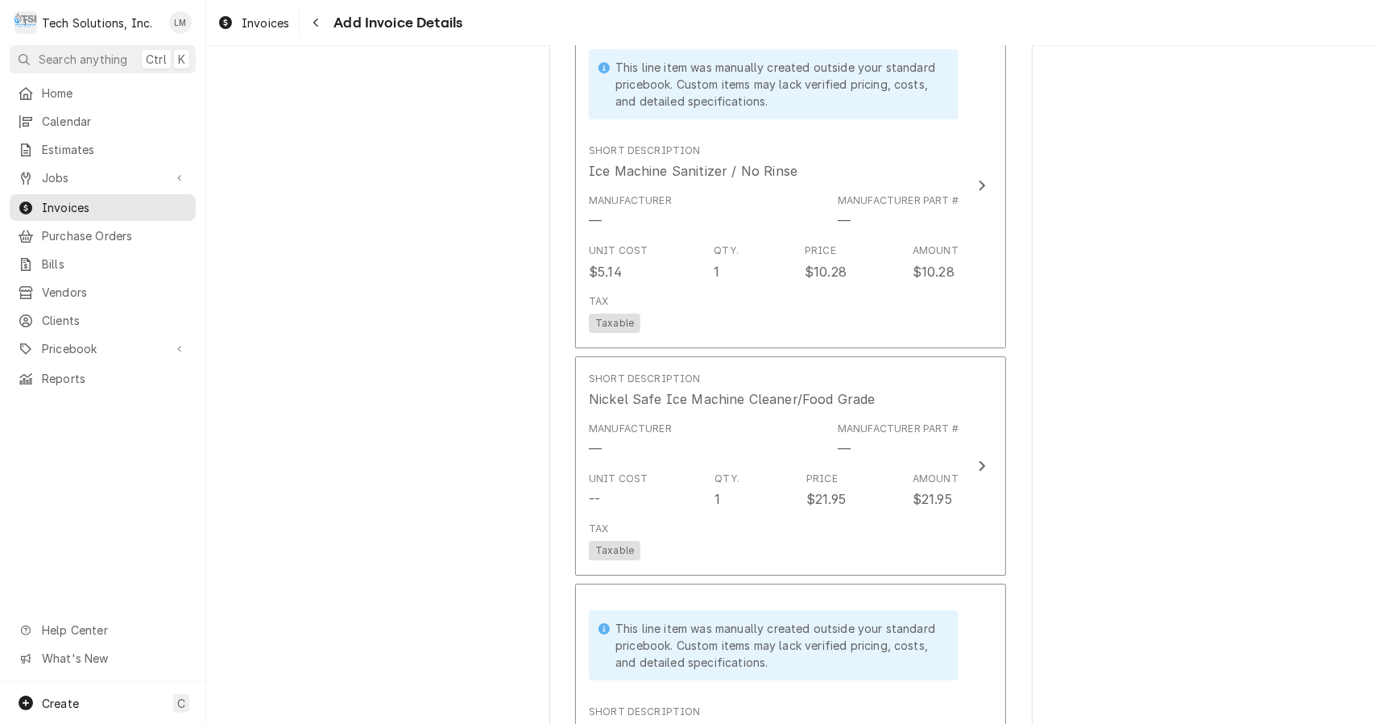
scroll to position [3421, 0]
click at [978, 457] on icon "Update Line Item" at bounding box center [982, 463] width 8 height 13
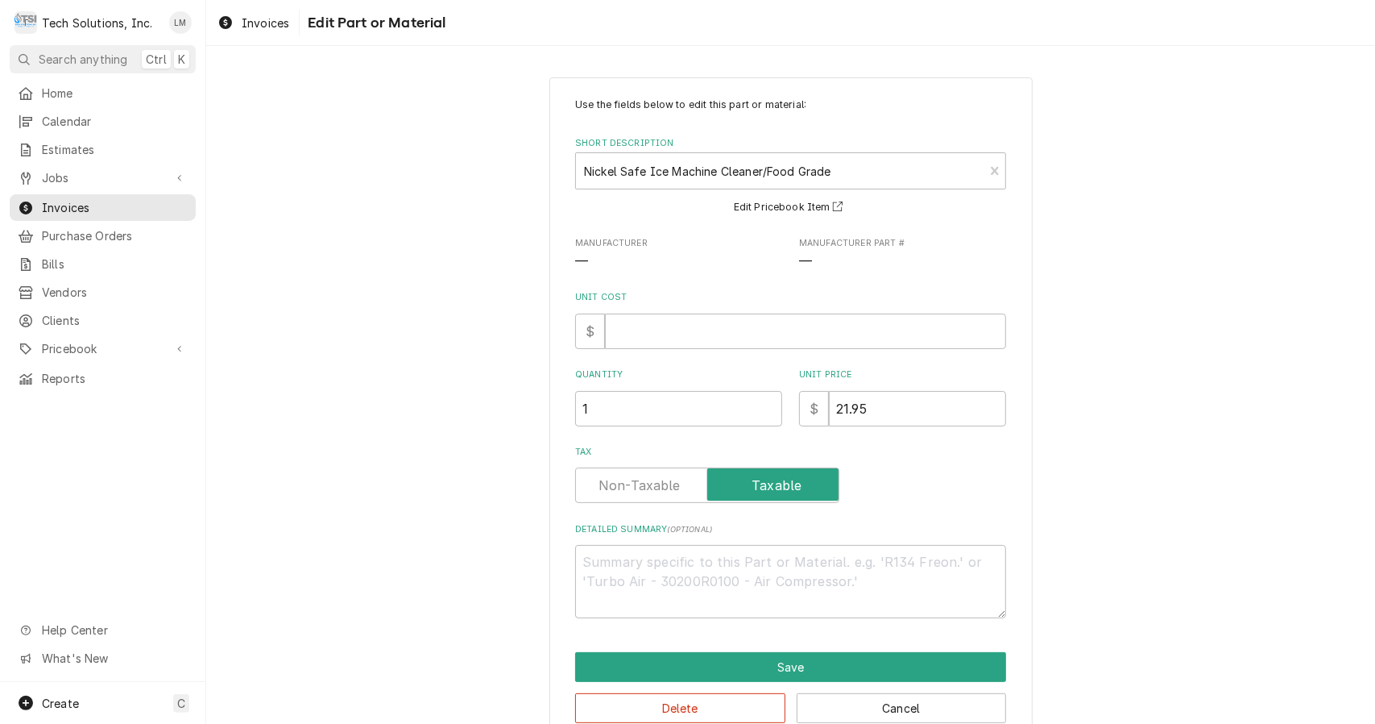
scroll to position [34, 0]
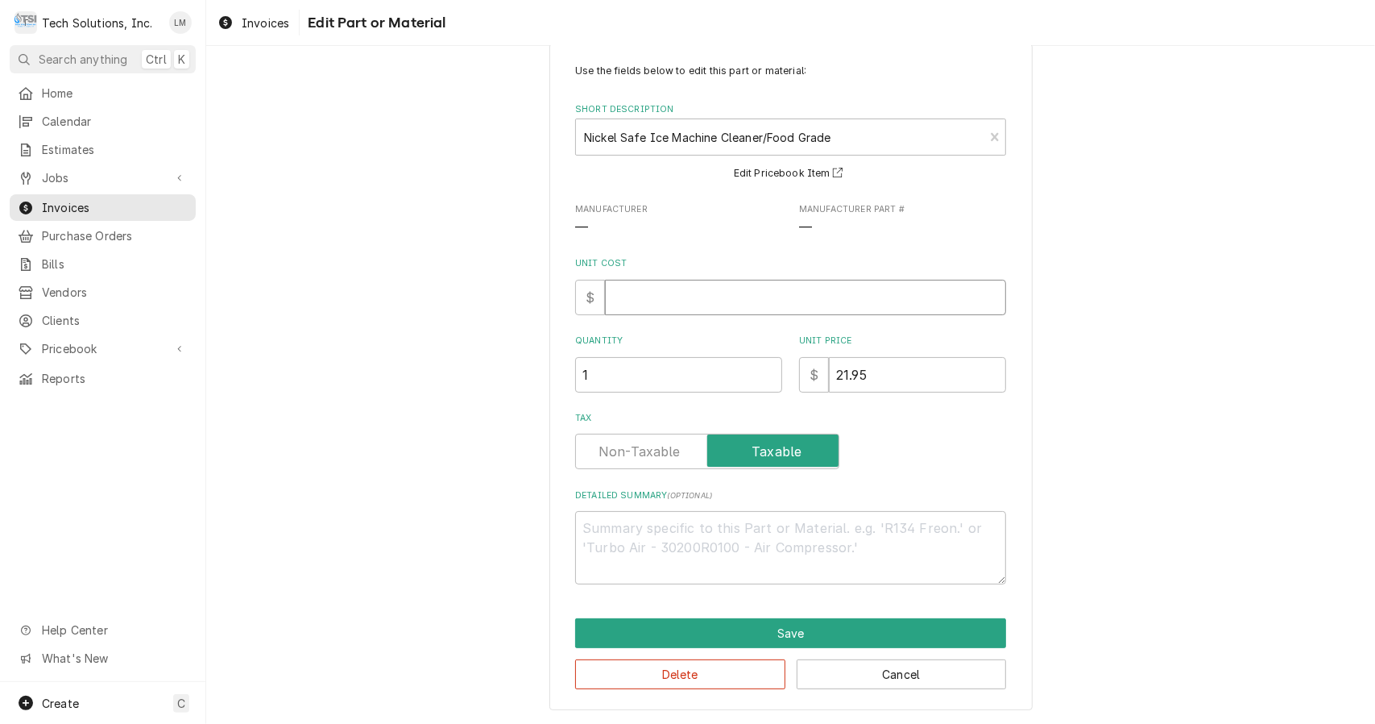
click at [902, 303] on input "Unit Cost" at bounding box center [805, 297] width 401 height 35
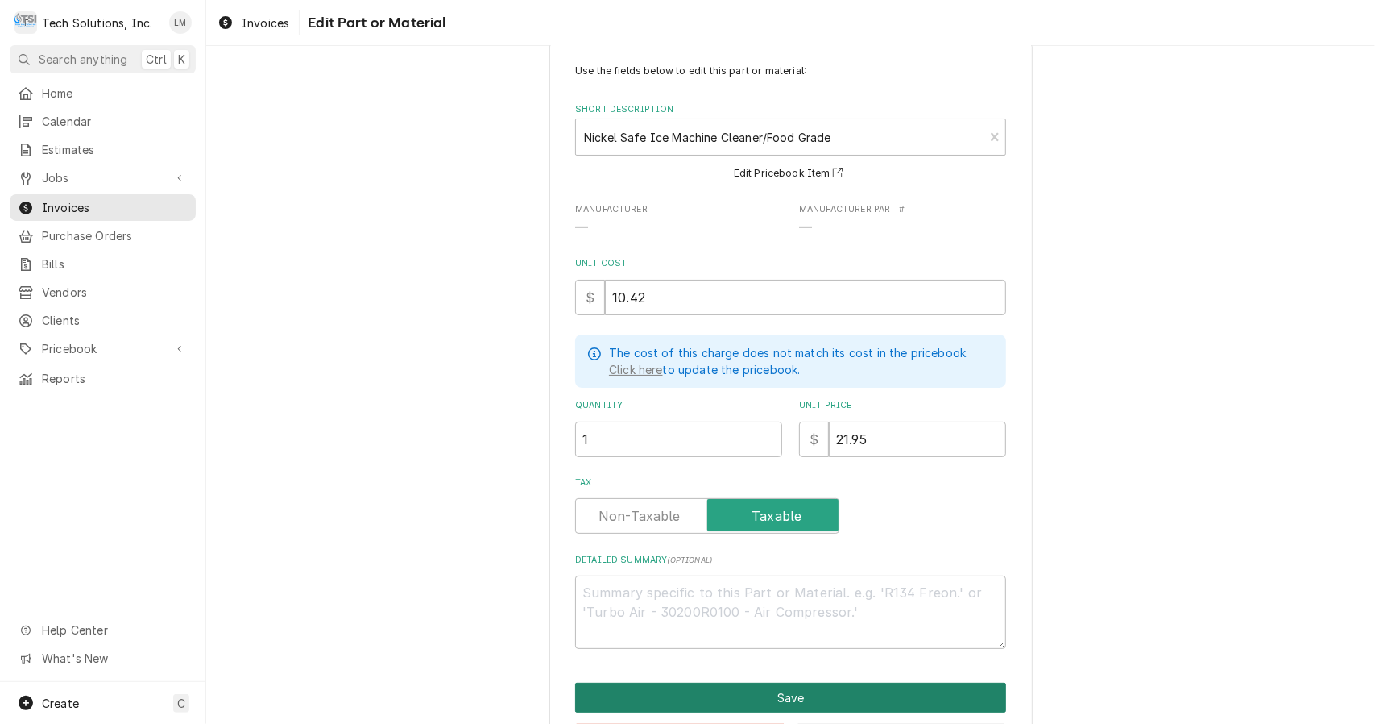
click at [848, 688] on button "Save" at bounding box center [790, 697] width 431 height 30
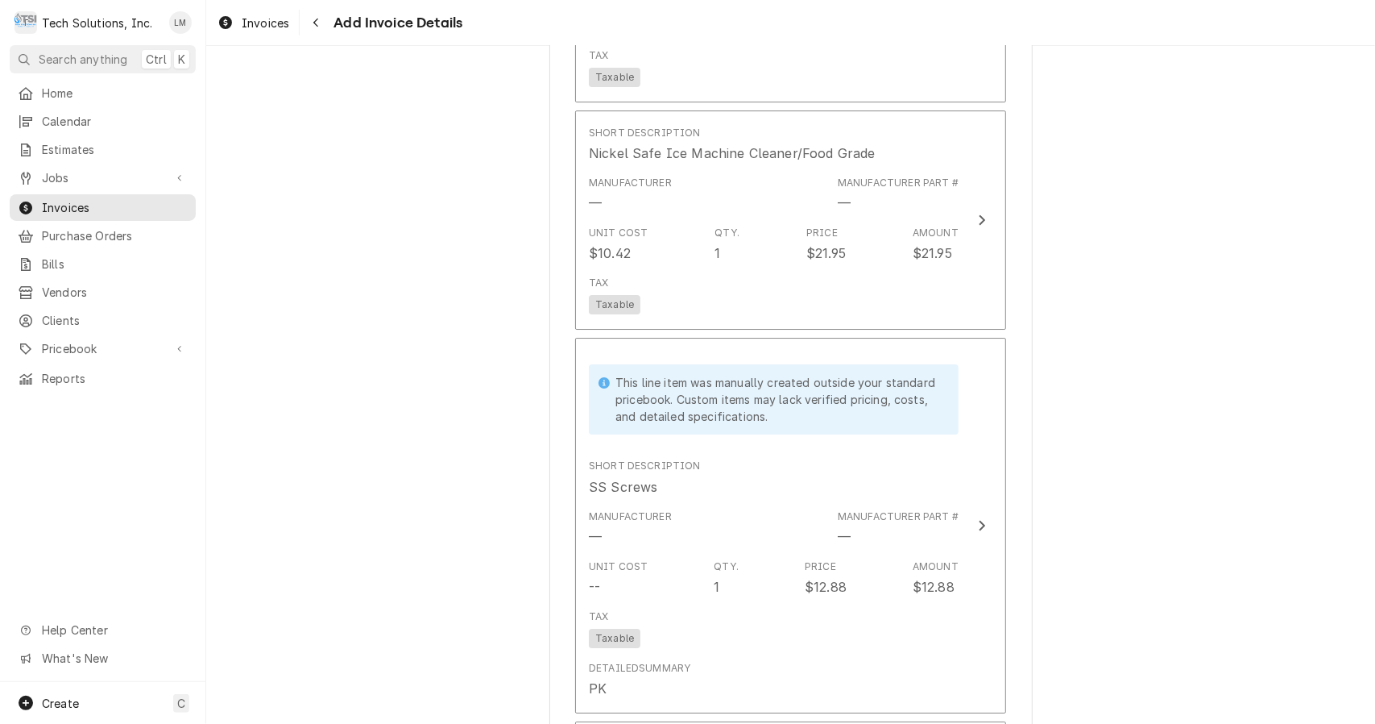
scroll to position [3668, 0]
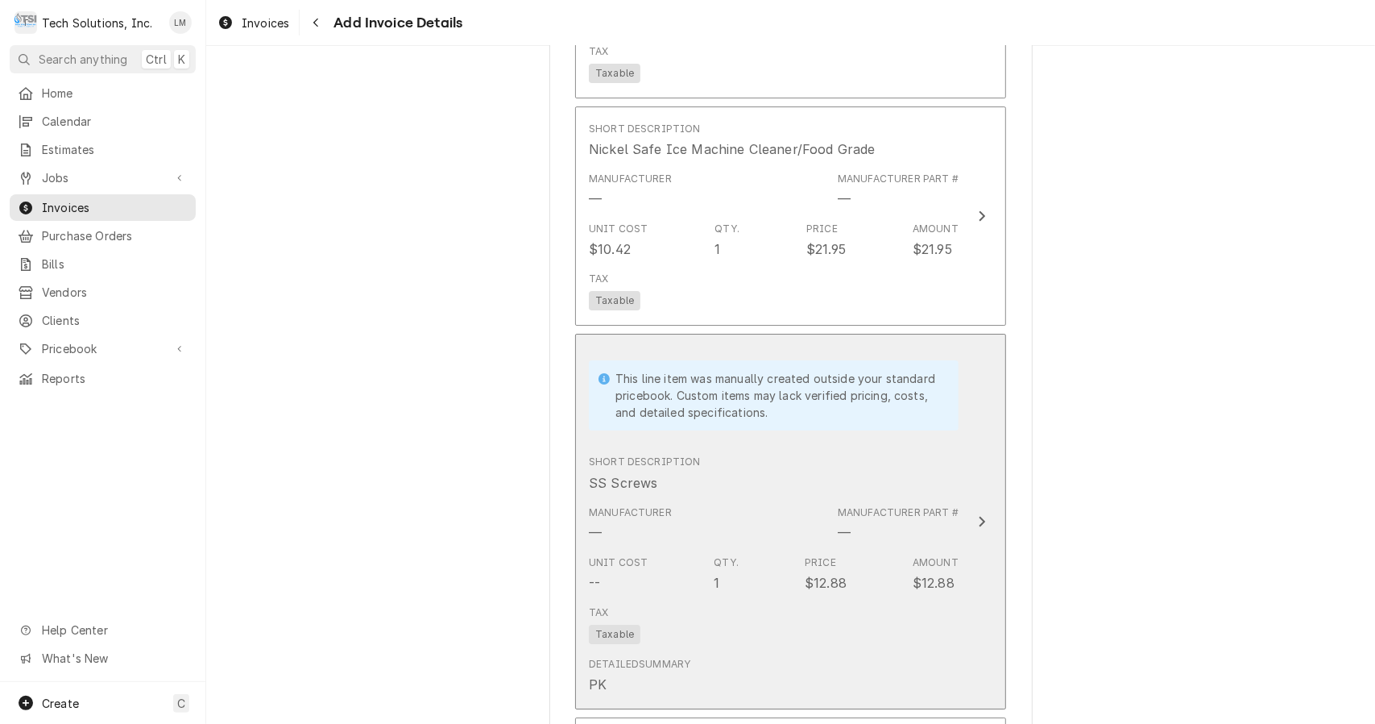
click at [980, 512] on div "Update Line Item" at bounding box center [982, 521] width 21 height 19
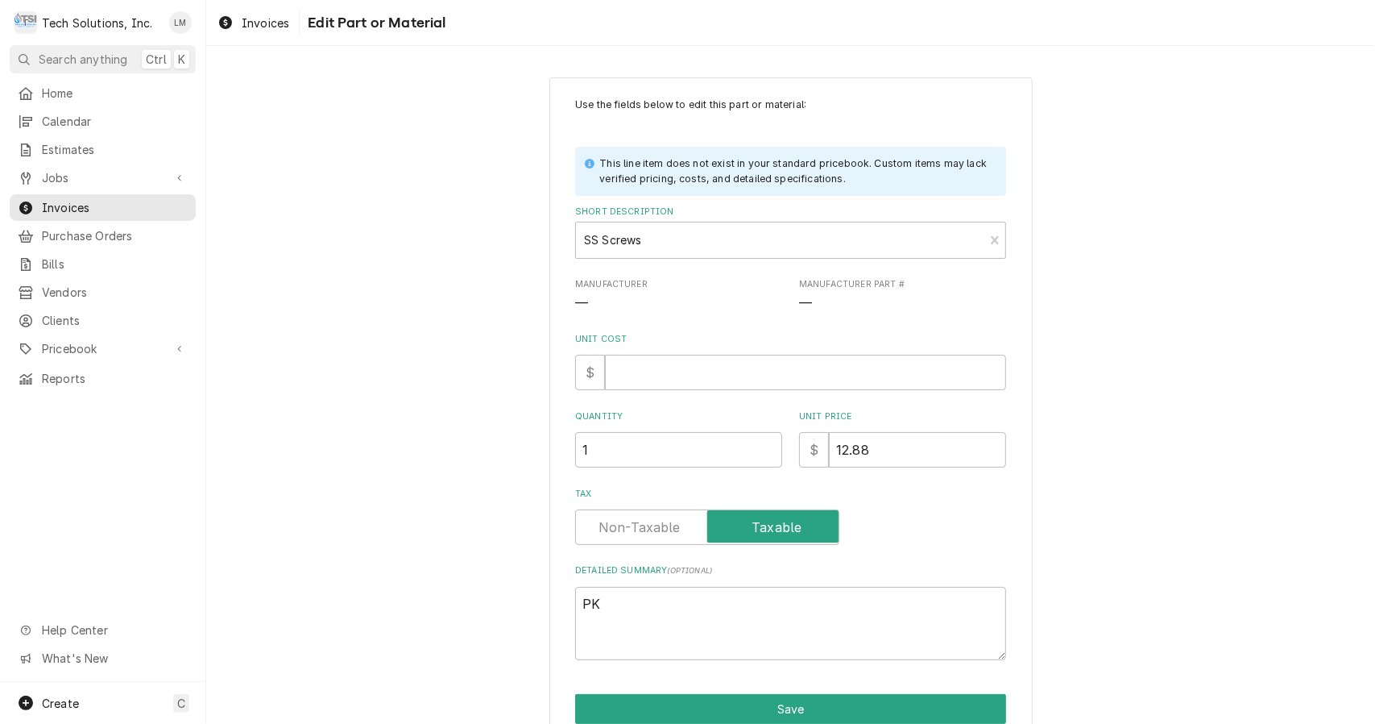
click at [762, 371] on input "Unit Cost" at bounding box center [805, 372] width 401 height 35
click at [835, 711] on button "Save" at bounding box center [790, 709] width 431 height 30
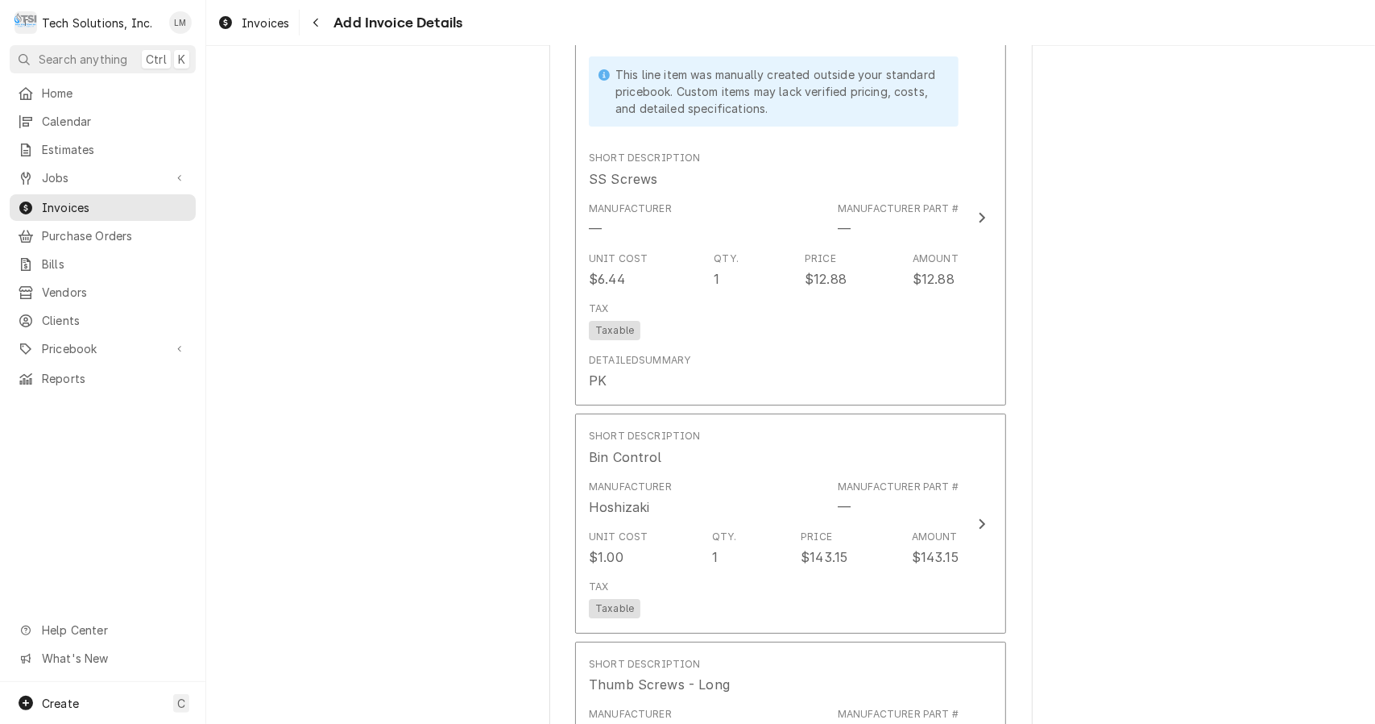
scroll to position [3982, 0]
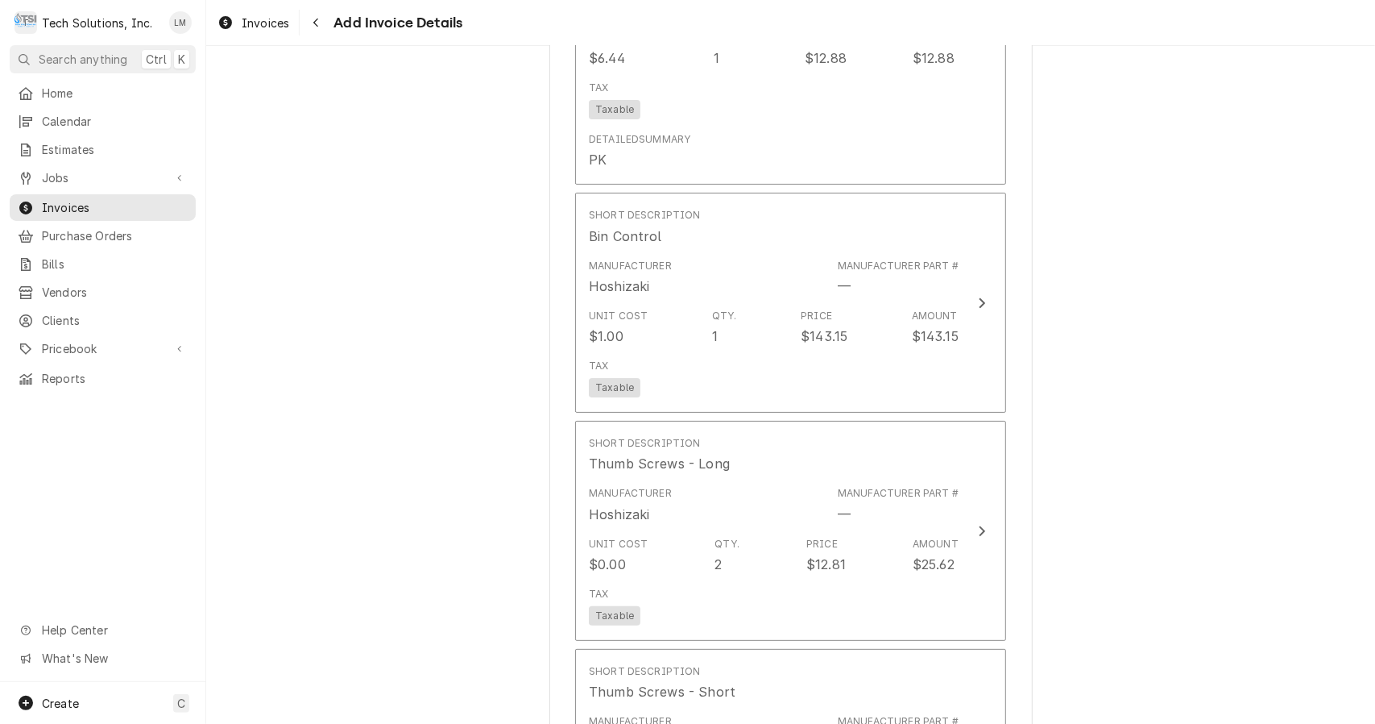
scroll to position [4194, 0]
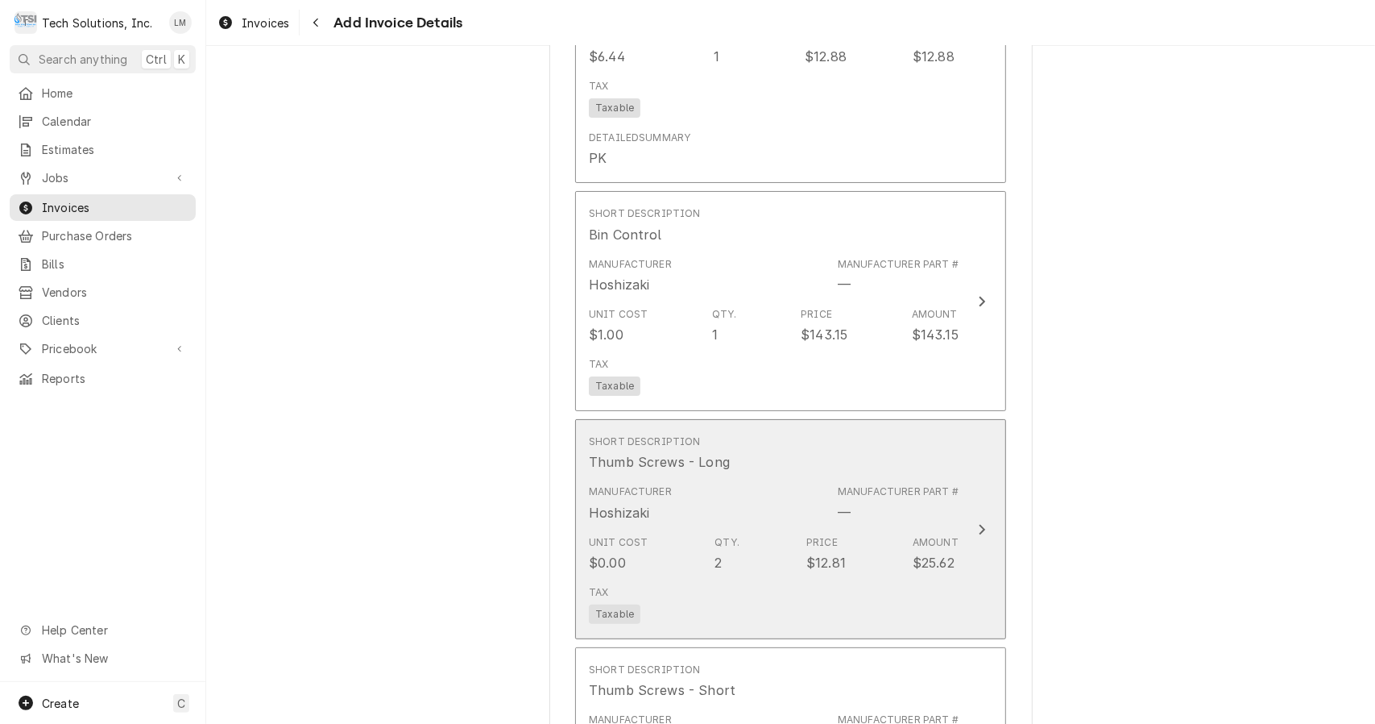
click at [960, 482] on button "Short Description Thumb Screws - Long Manufacturer Hoshizaki Manufacturer Part …" at bounding box center [790, 529] width 431 height 220
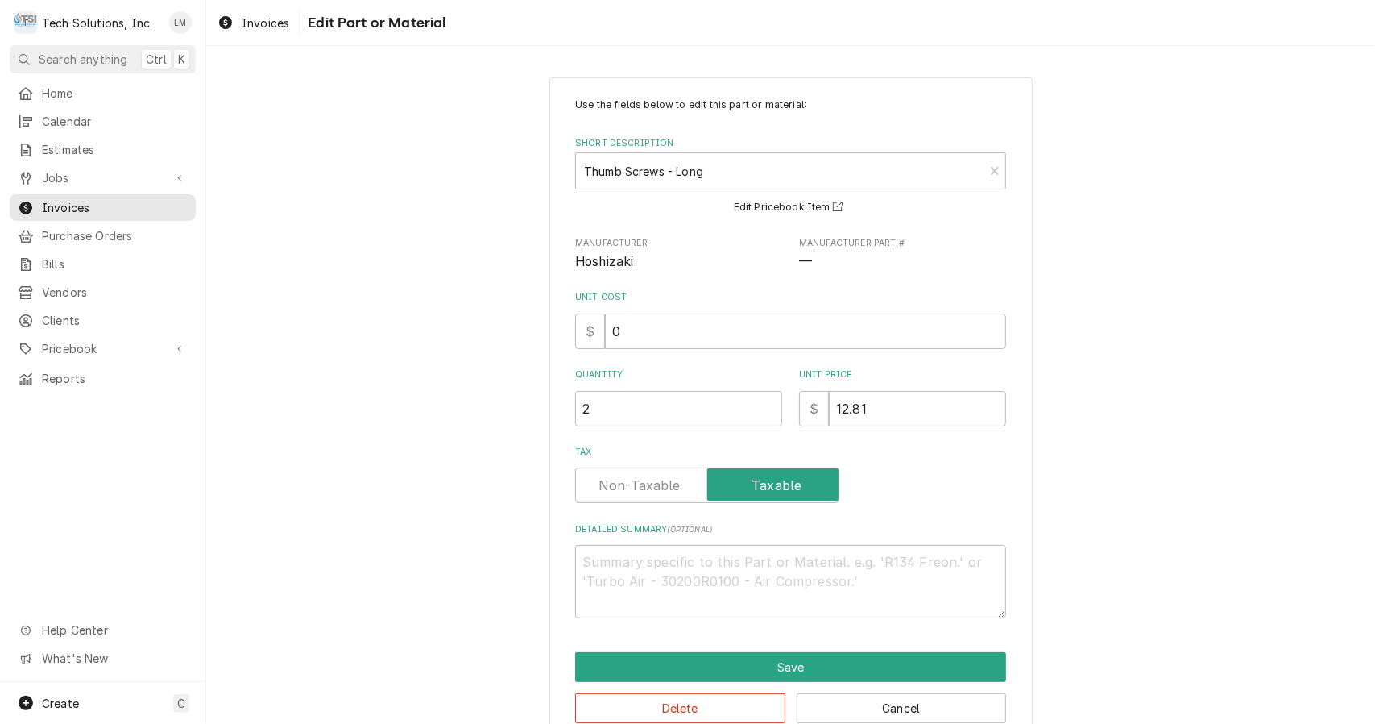
click at [713, 330] on input "0" at bounding box center [805, 330] width 401 height 35
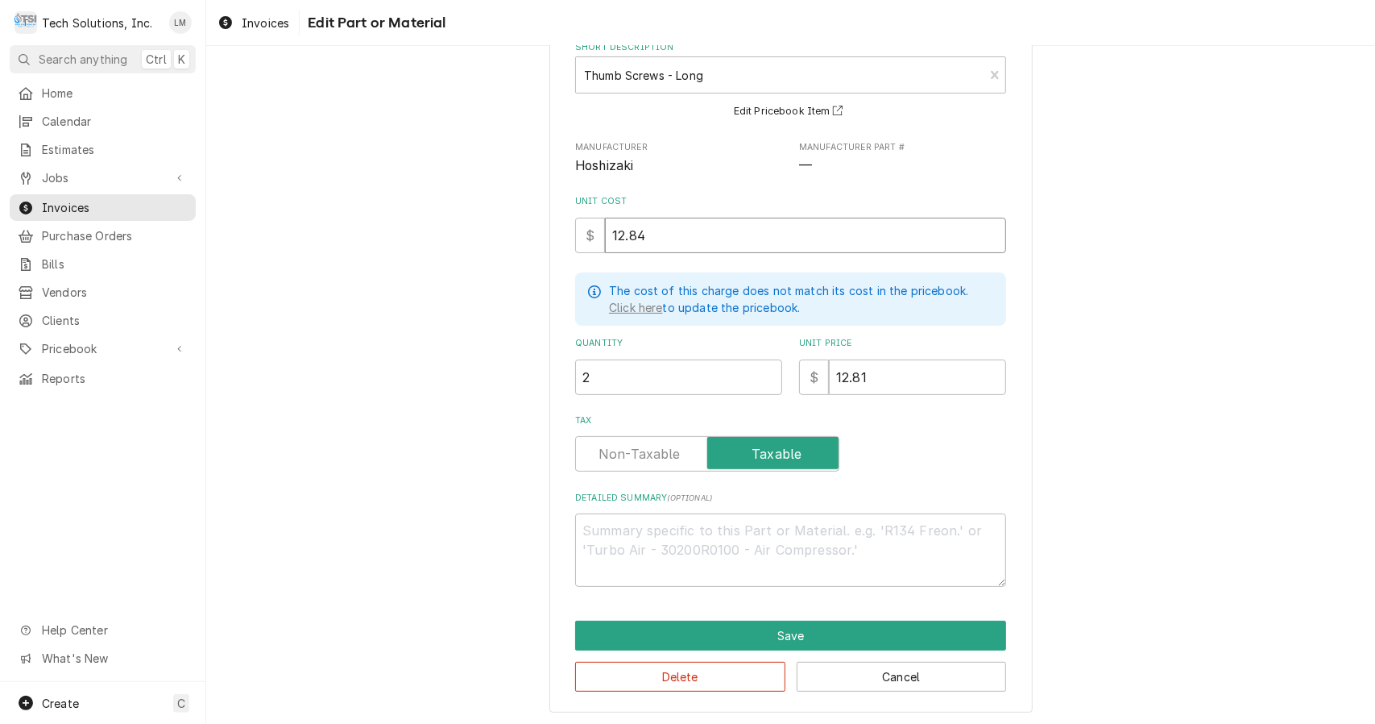
scroll to position [97, 0]
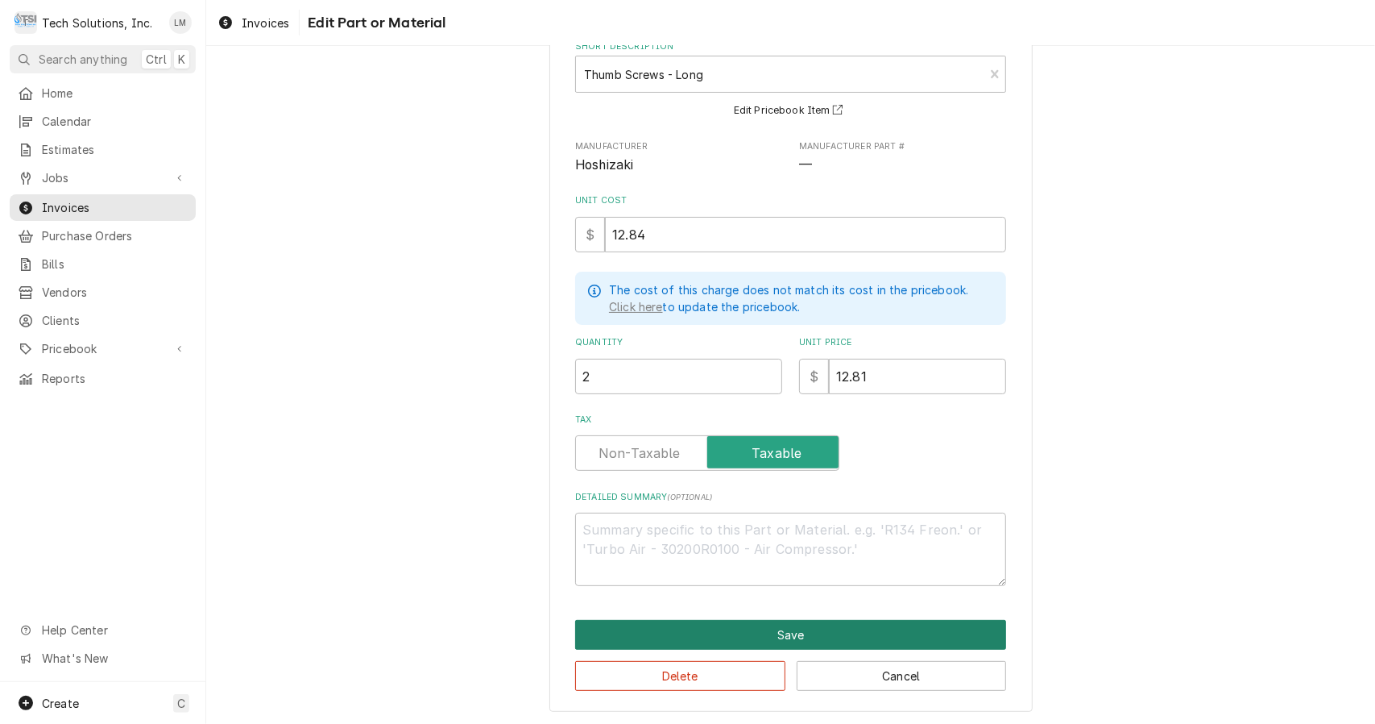
click at [883, 633] on button "Save" at bounding box center [790, 635] width 431 height 30
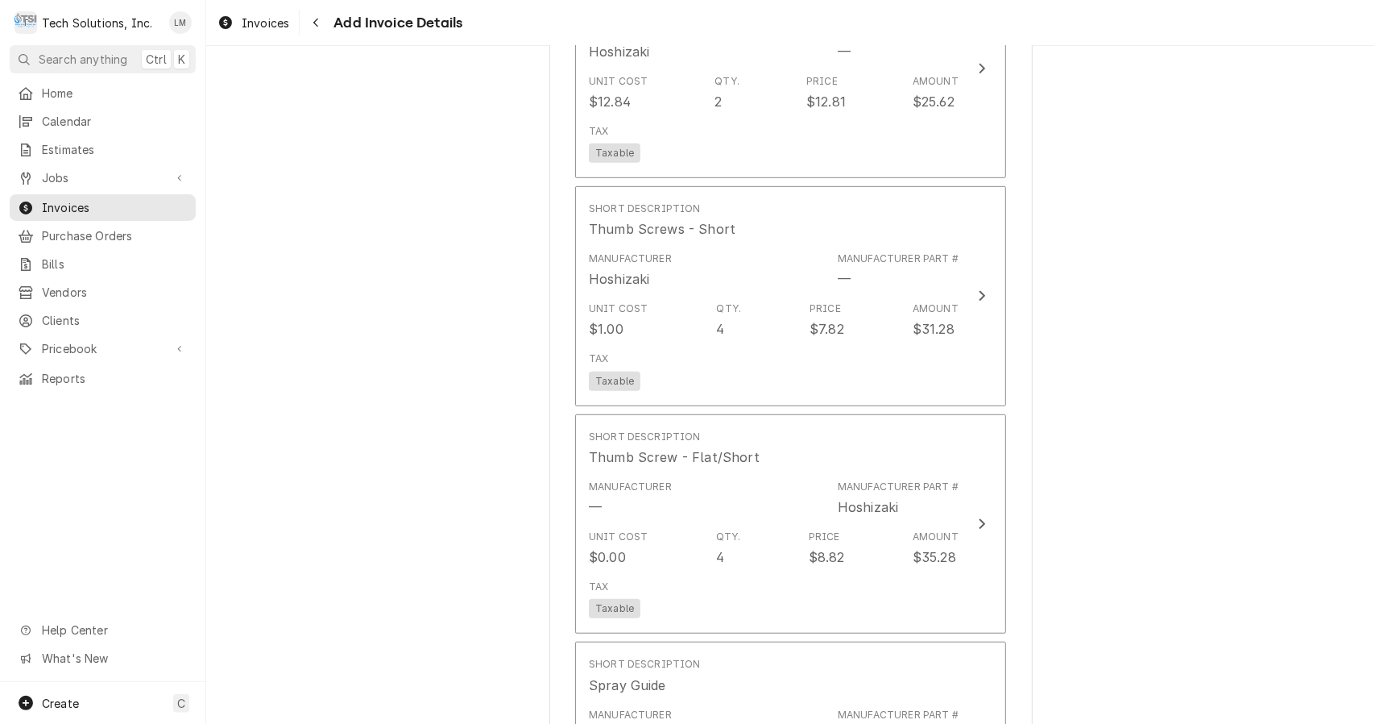
scroll to position [4655, 0]
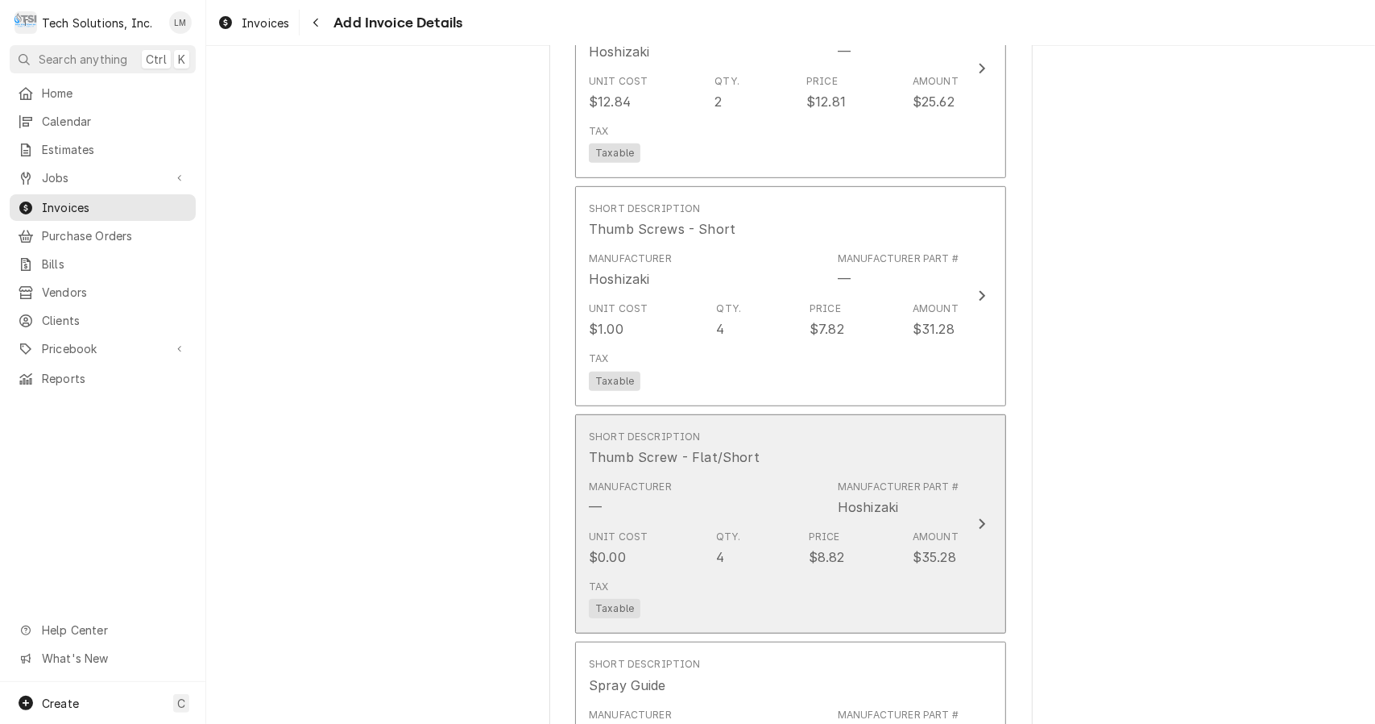
click at [965, 479] on button "Short Description Thumb Screw - Flat/Short Manufacturer — Manufacturer Part # H…" at bounding box center [790, 524] width 431 height 220
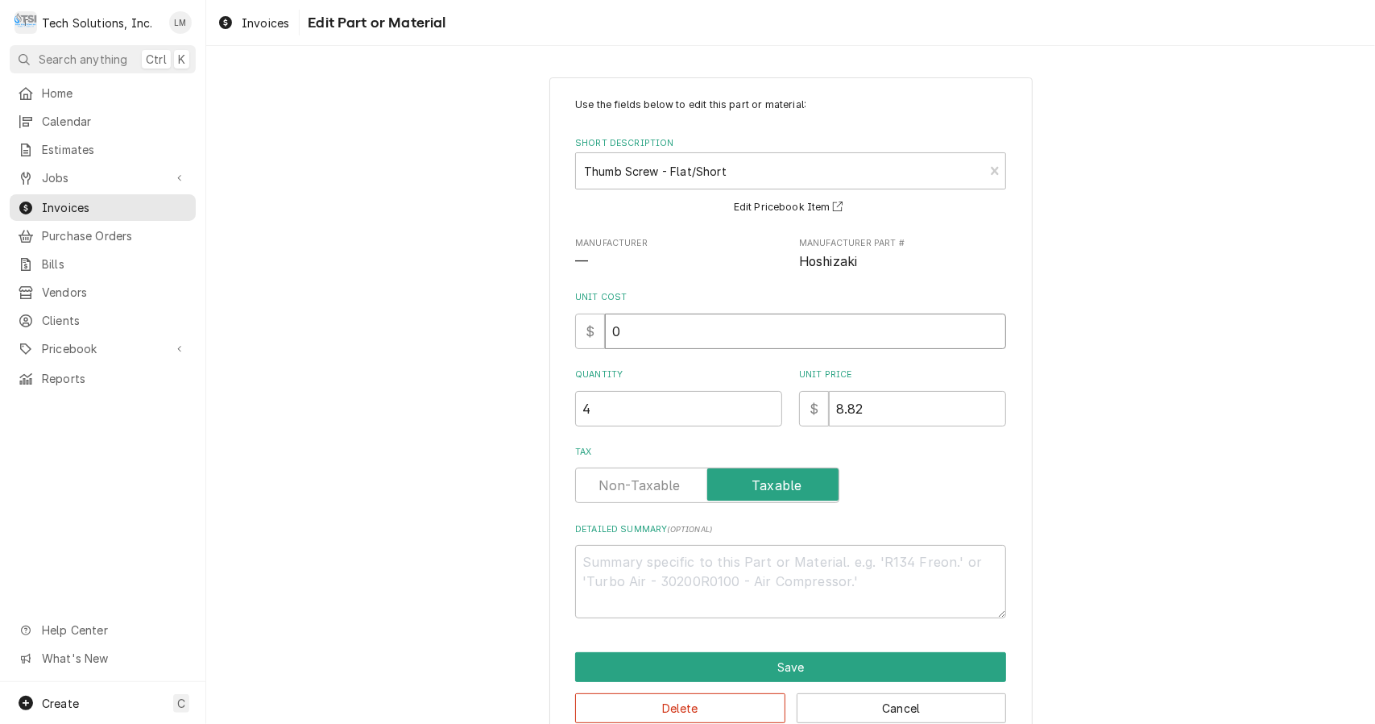
click at [755, 336] on input "0" at bounding box center [805, 330] width 401 height 35
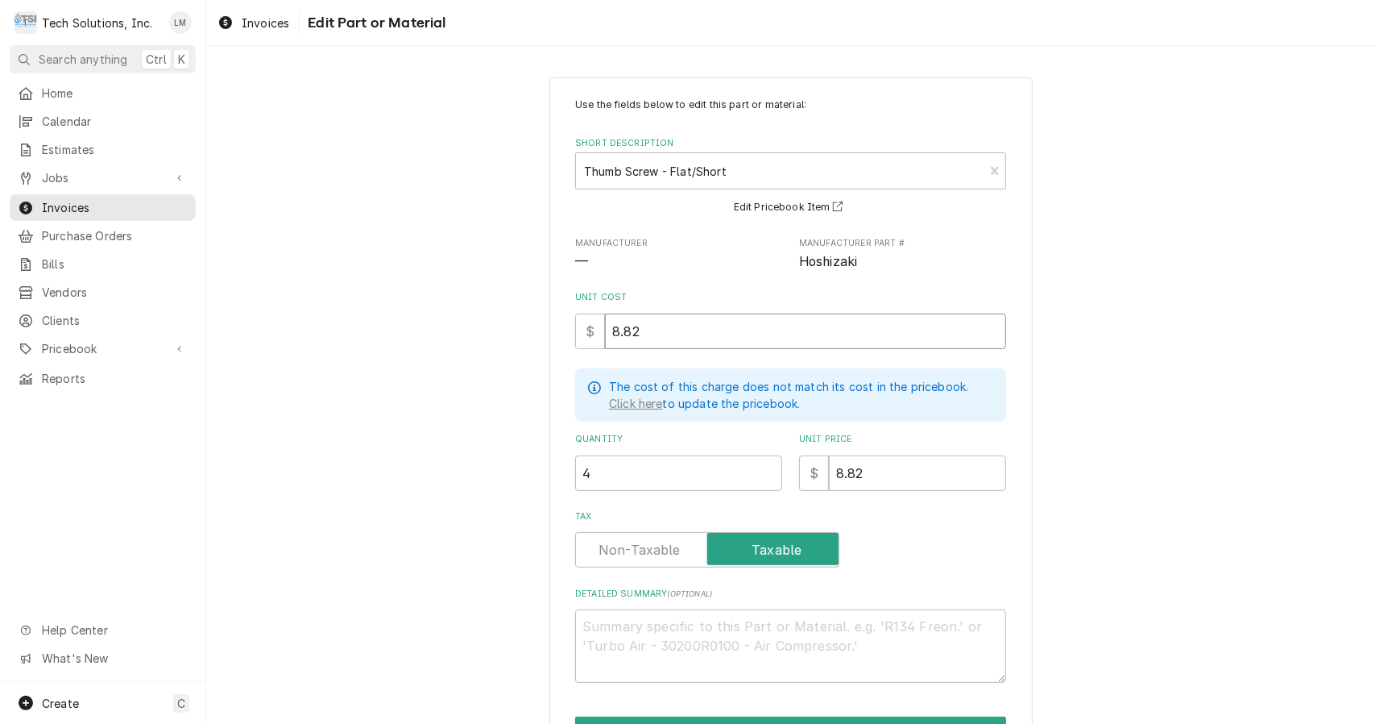
scroll to position [97, 0]
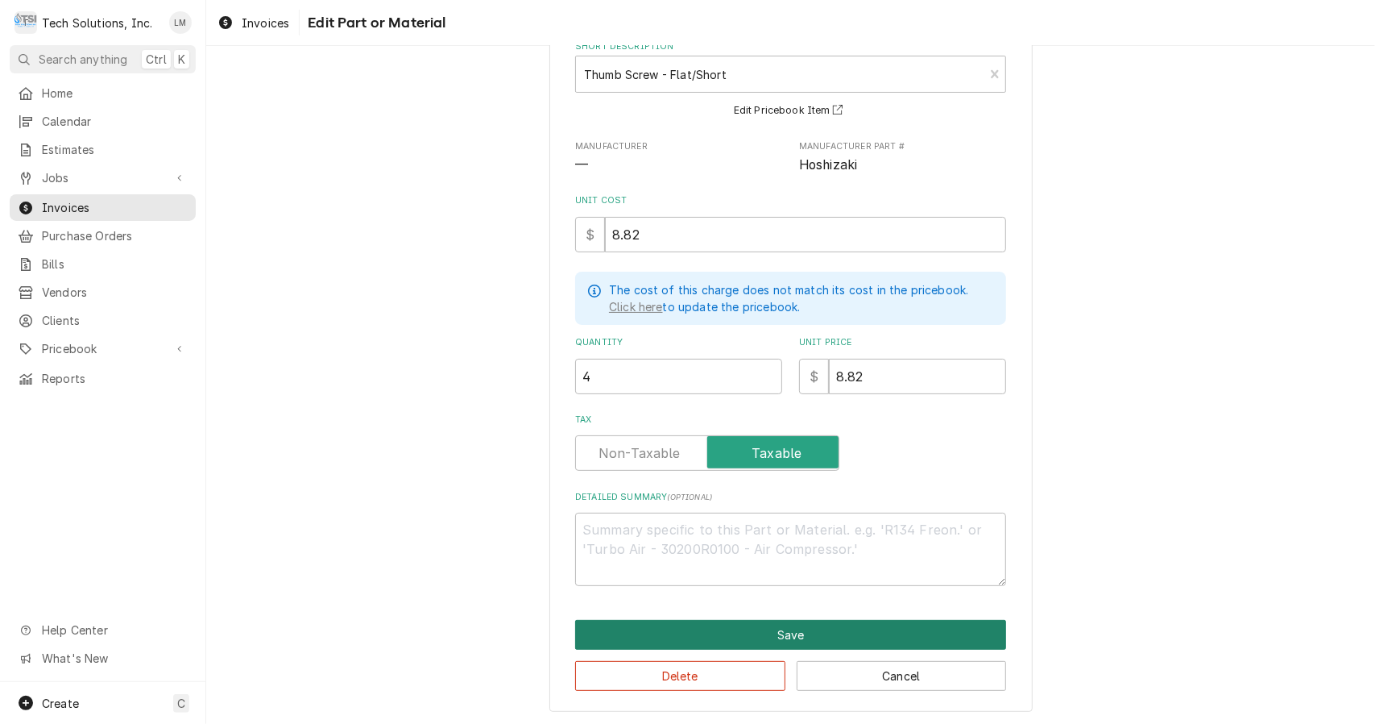
click at [897, 634] on button "Save" at bounding box center [790, 635] width 431 height 30
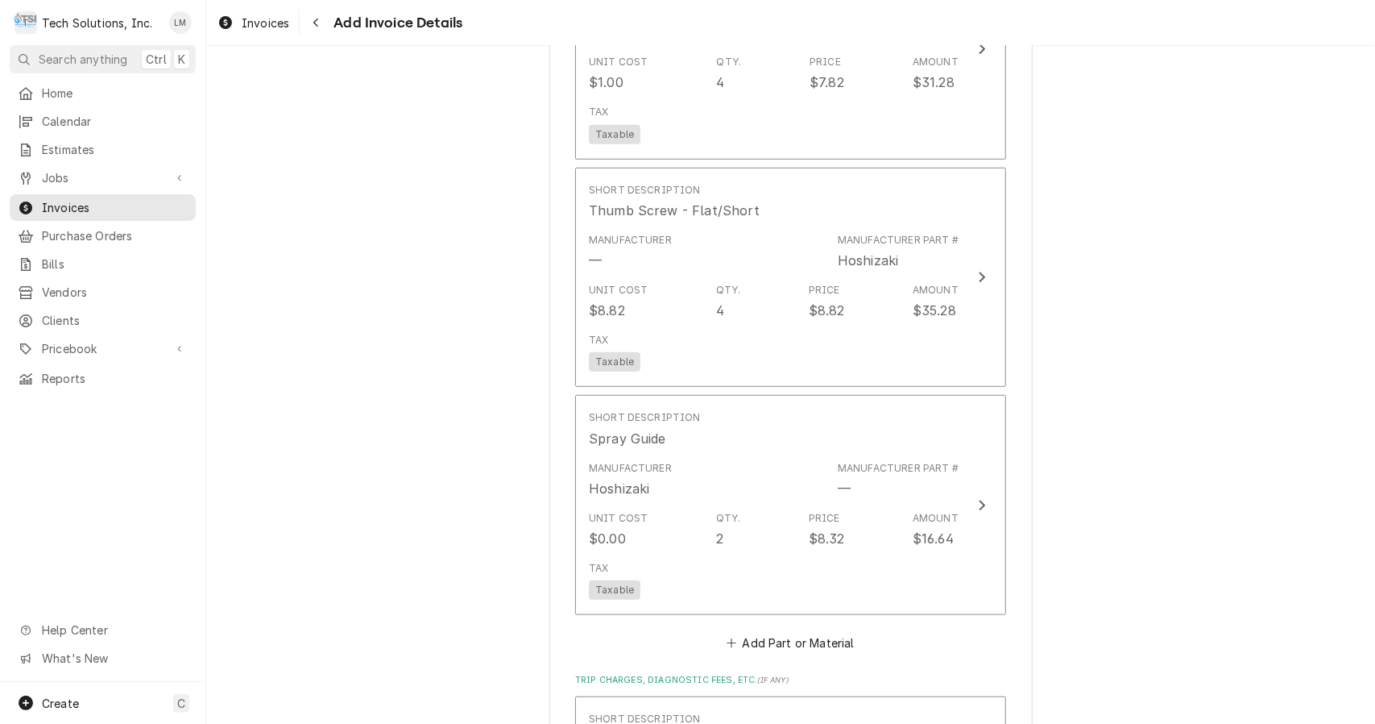
scroll to position [4903, 0]
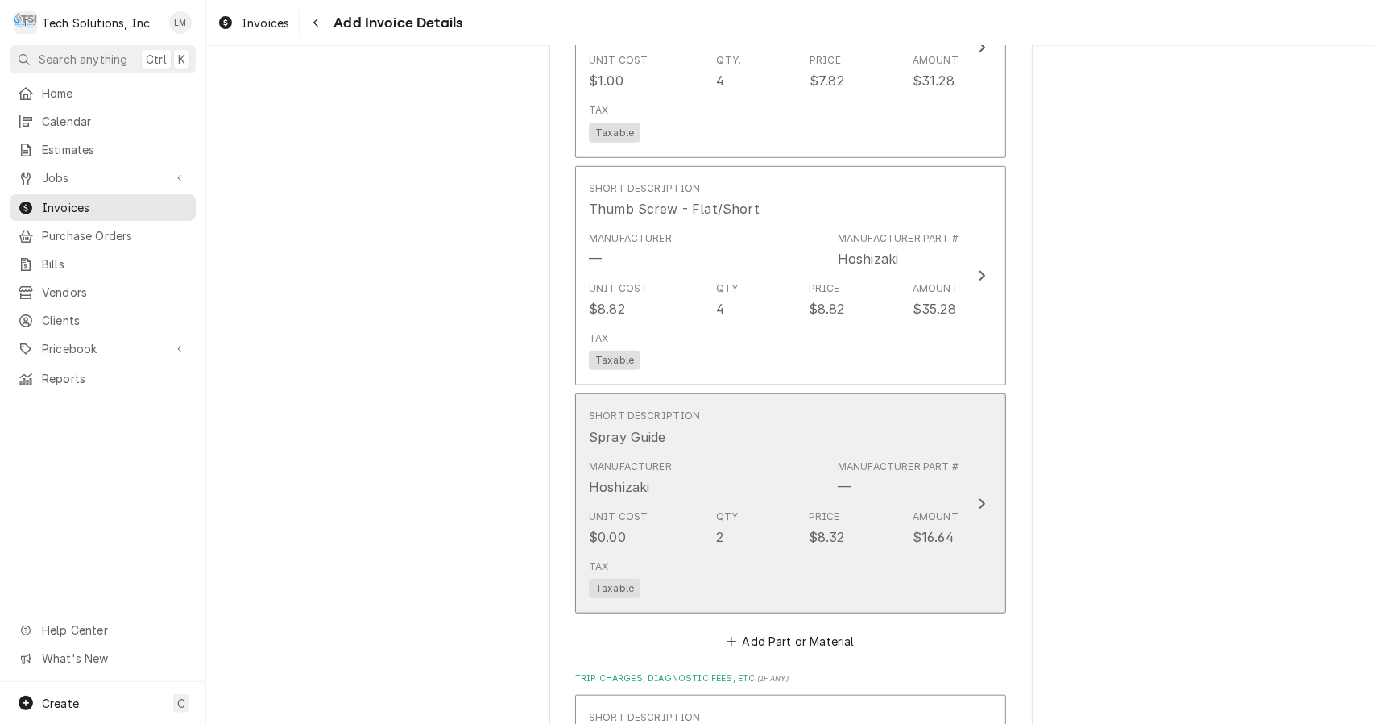
click at [981, 494] on div "Update Line Item" at bounding box center [982, 503] width 21 height 19
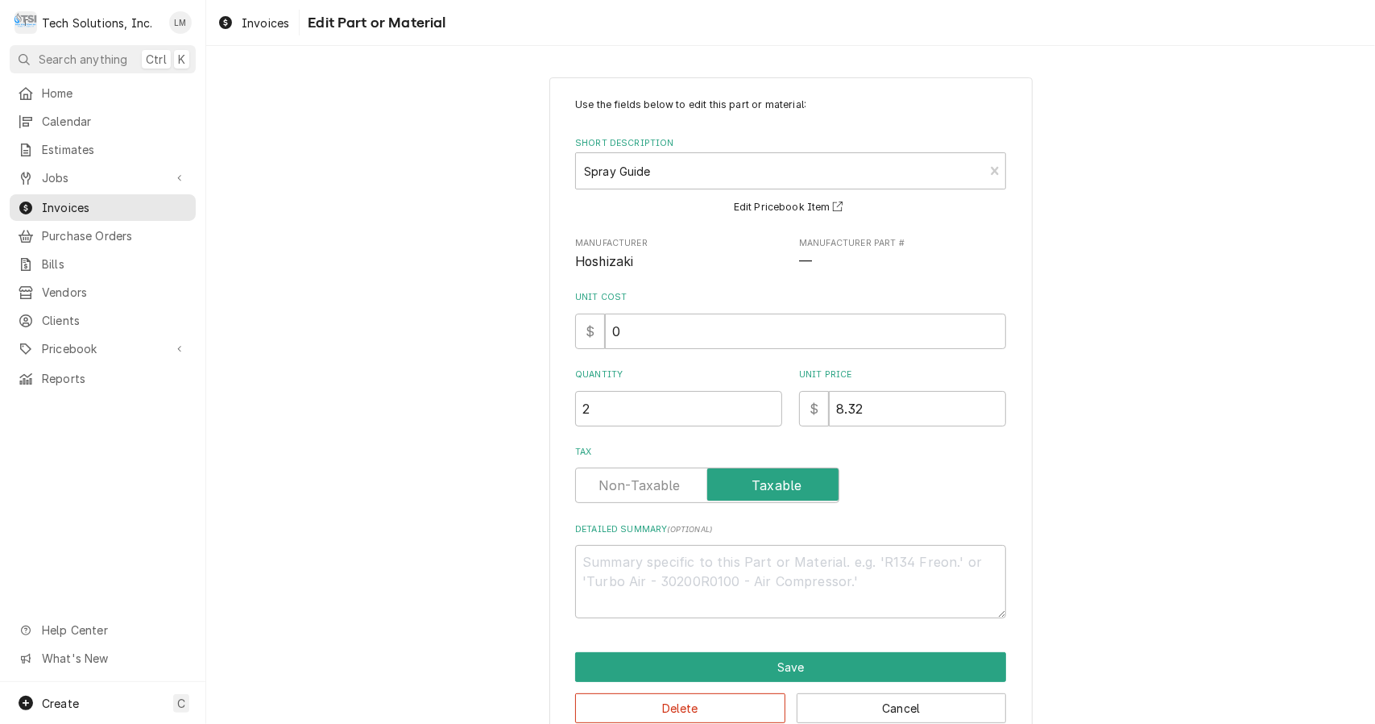
click at [789, 333] on input "0" at bounding box center [805, 330] width 401 height 35
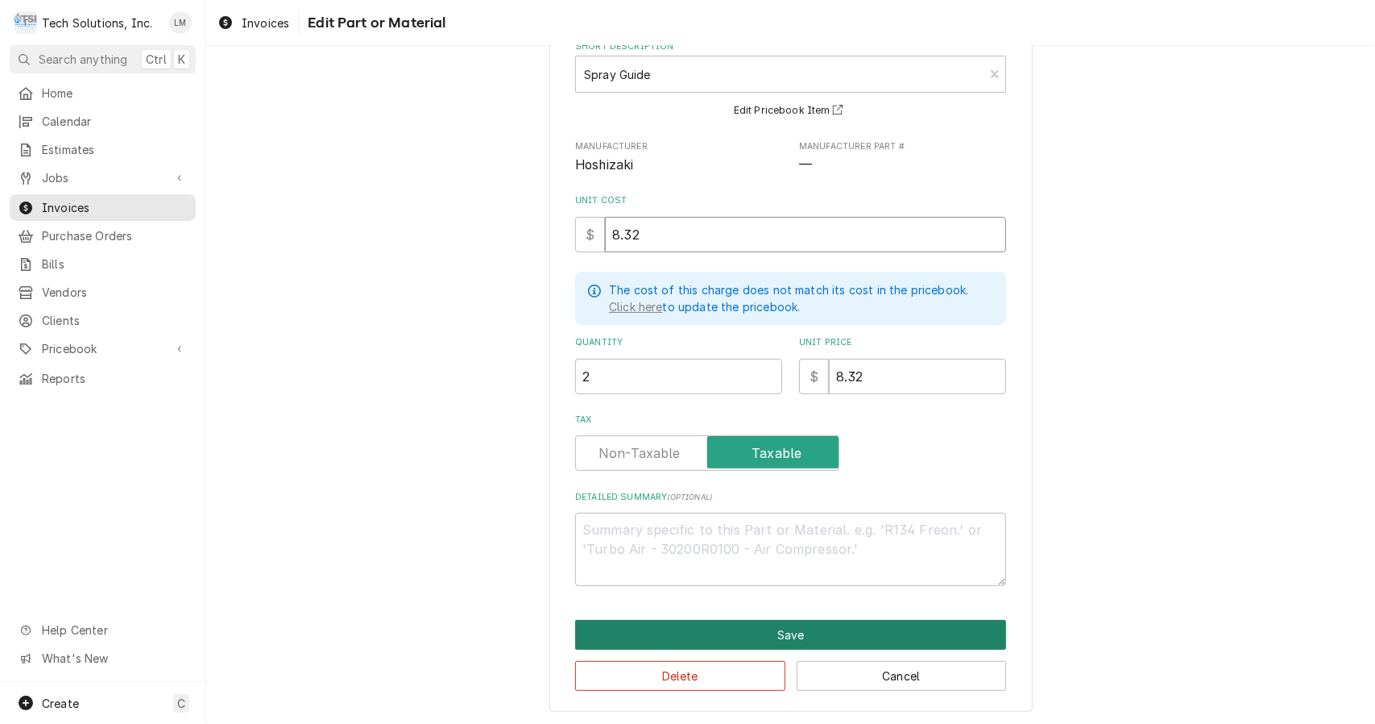
click at [910, 635] on button "Save" at bounding box center [790, 635] width 431 height 30
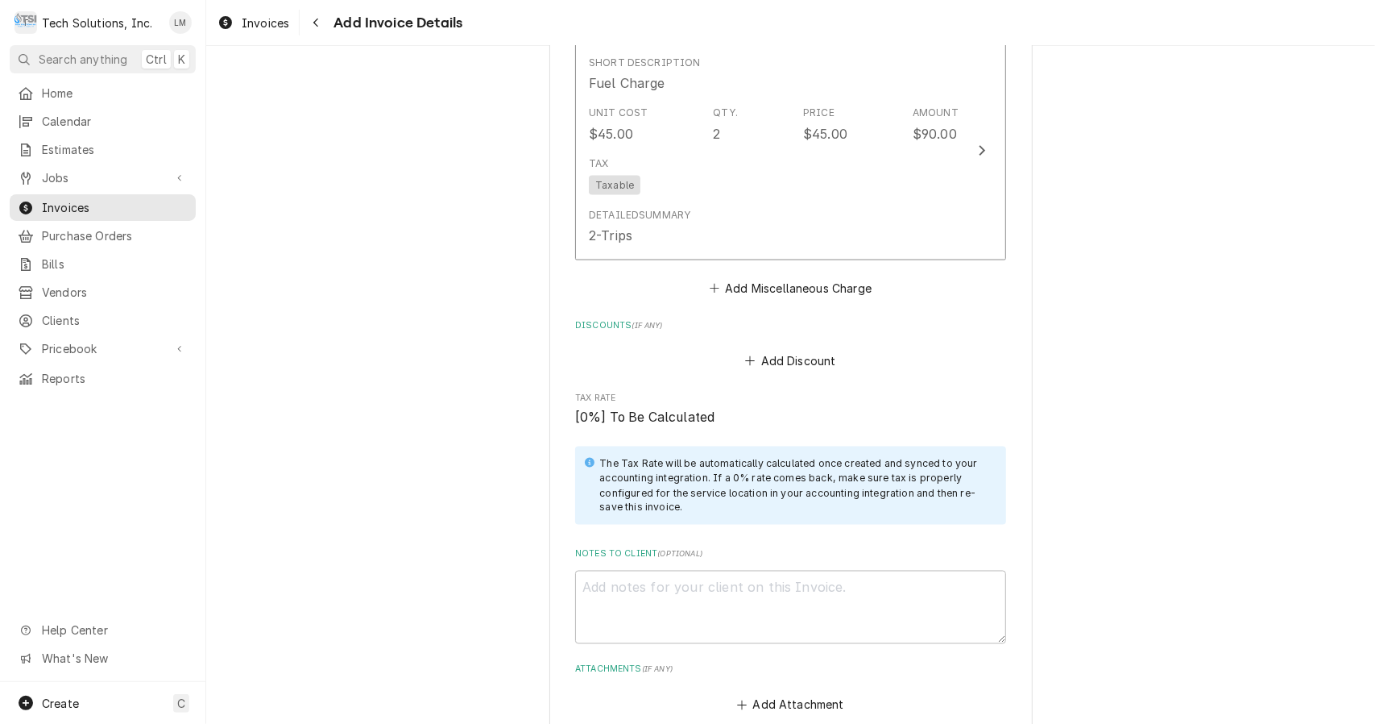
scroll to position [5746, 0]
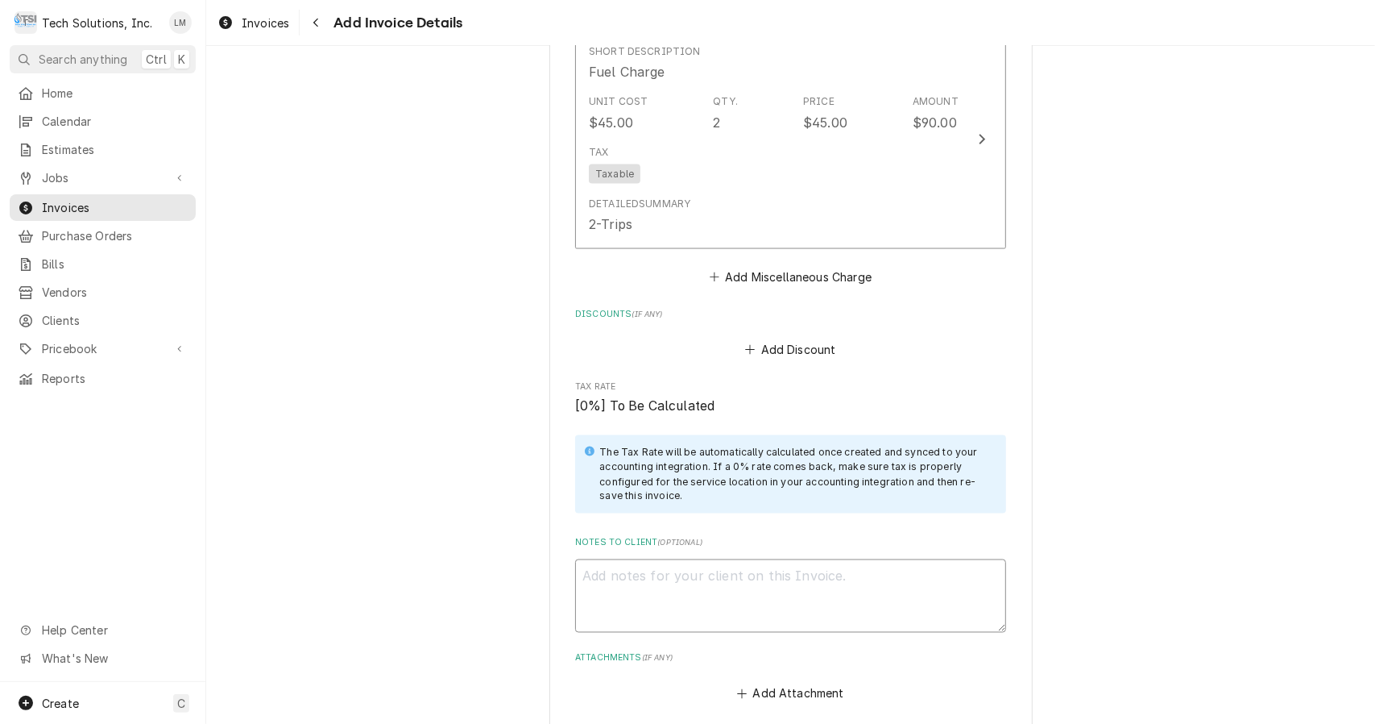
click at [877, 559] on textarea "Notes to Client ( optional )" at bounding box center [790, 595] width 431 height 73
paste textarea "3861273"
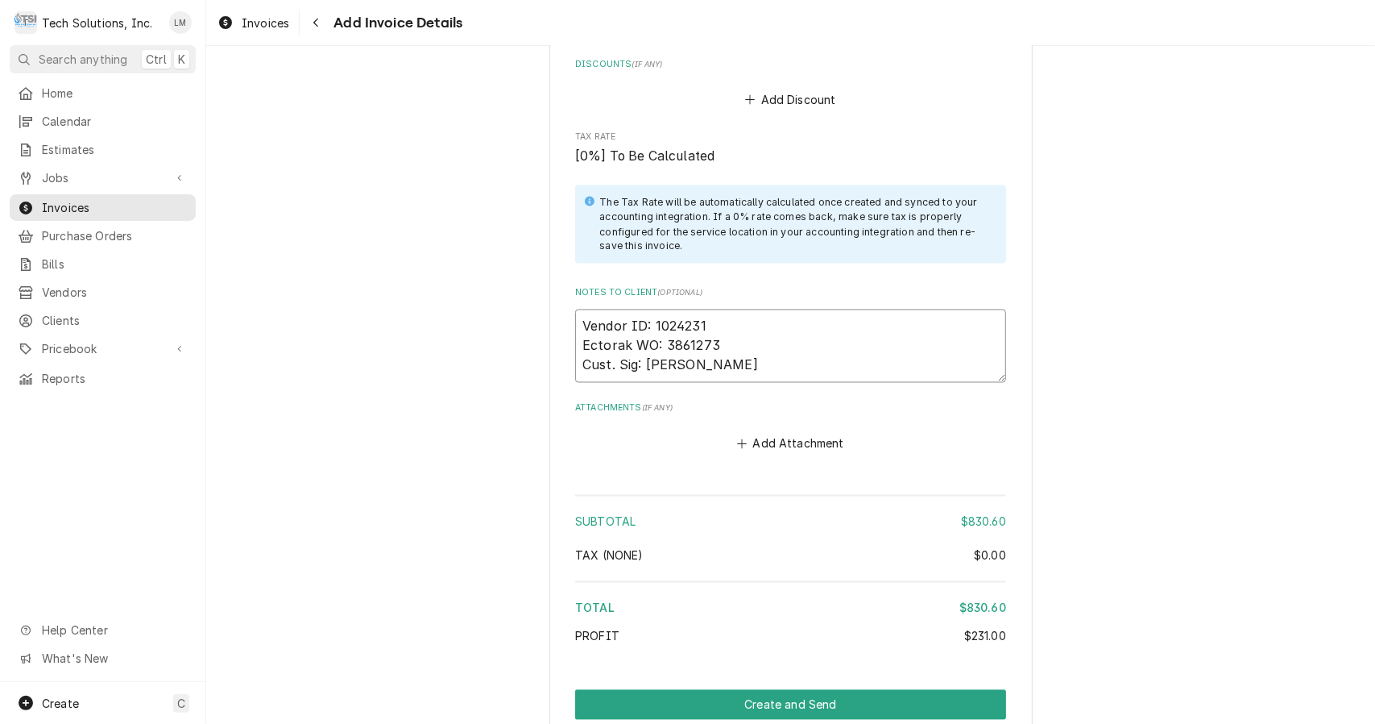
scroll to position [6009, 0]
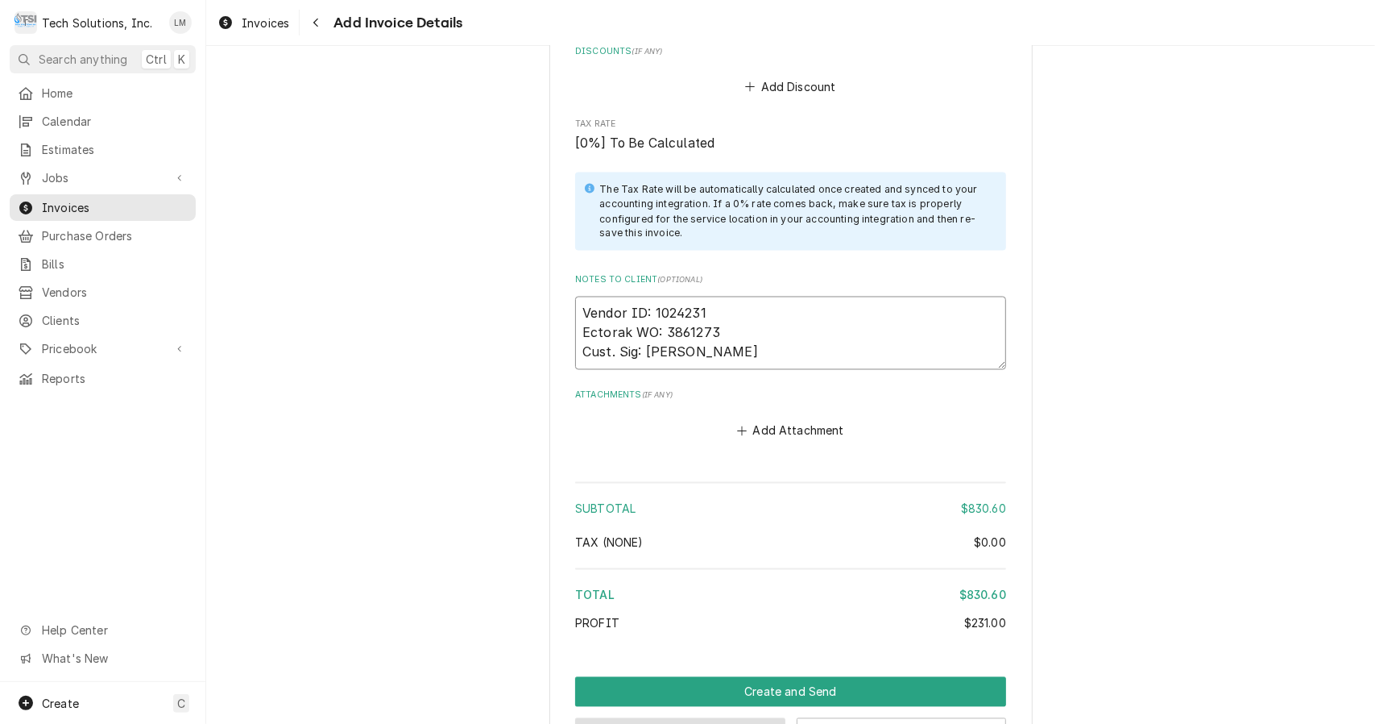
click at [705, 718] on button "Preview Invoice" at bounding box center [680, 733] width 210 height 30
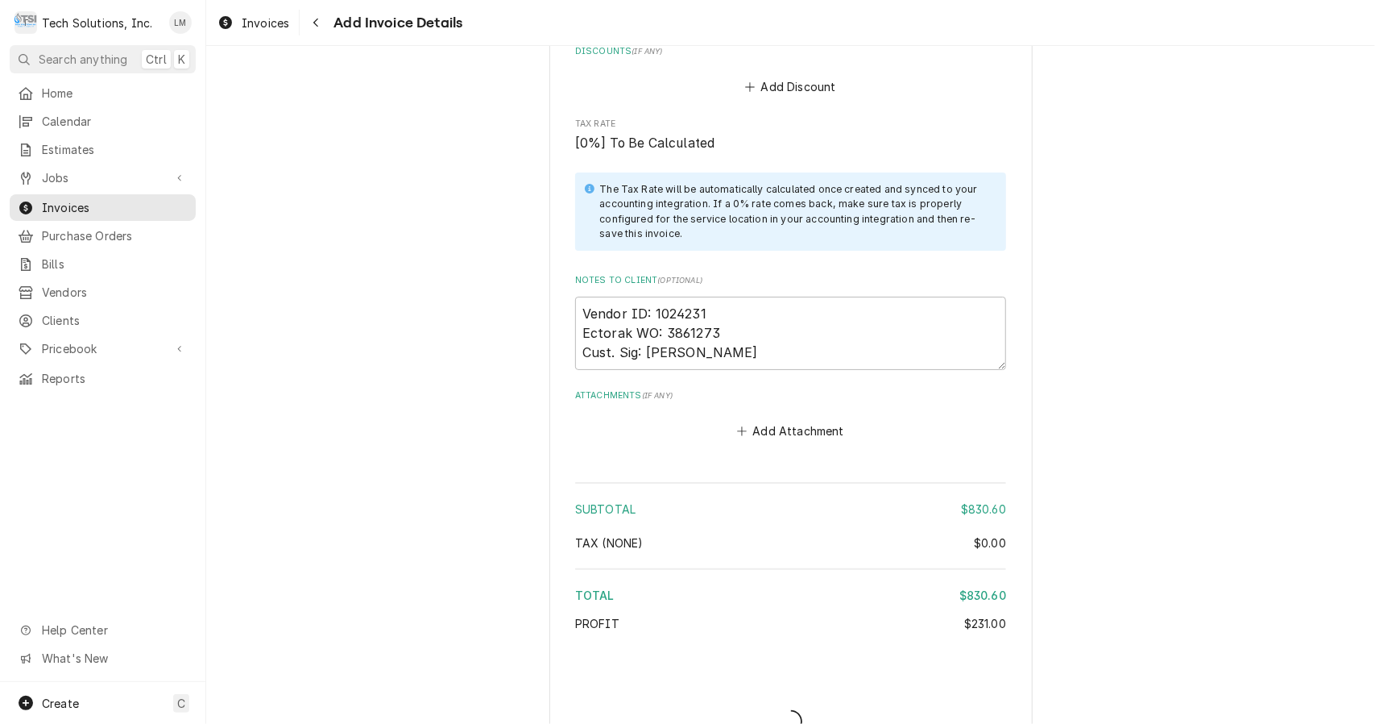
scroll to position [5999, 0]
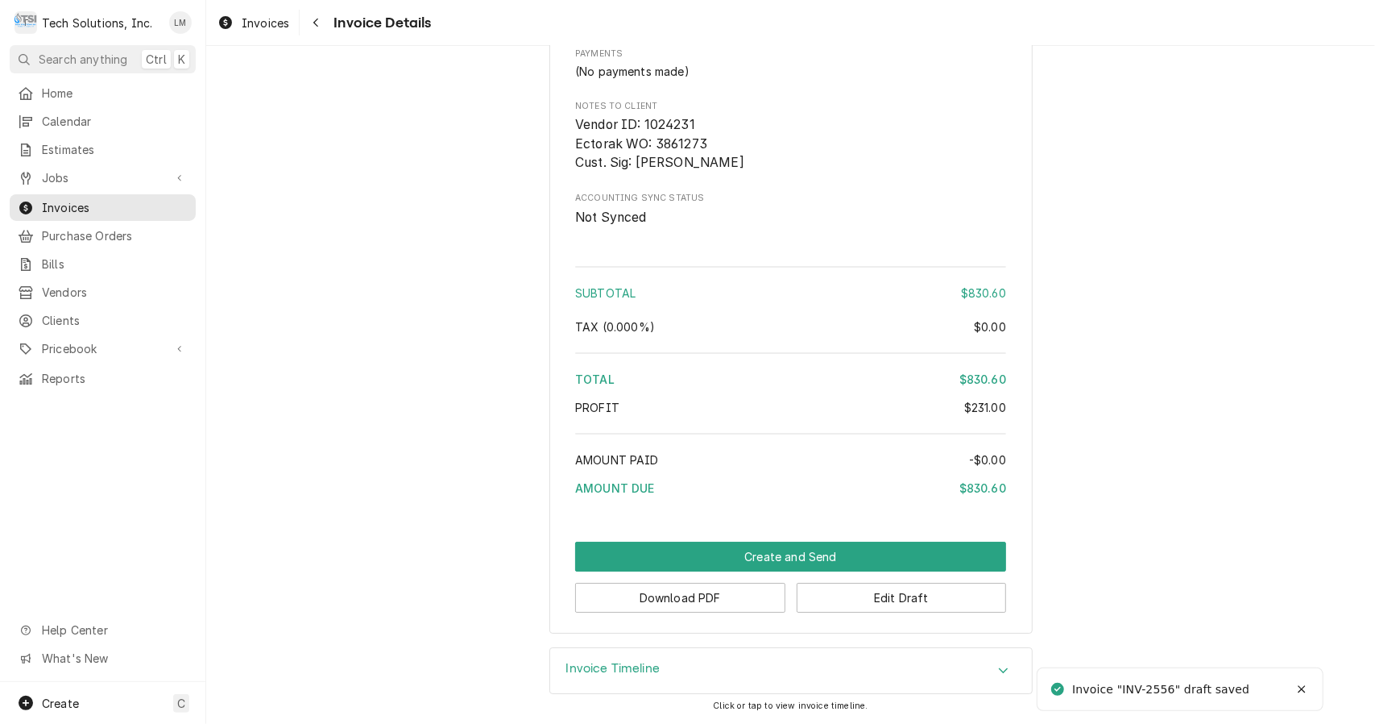
scroll to position [3819, 0]
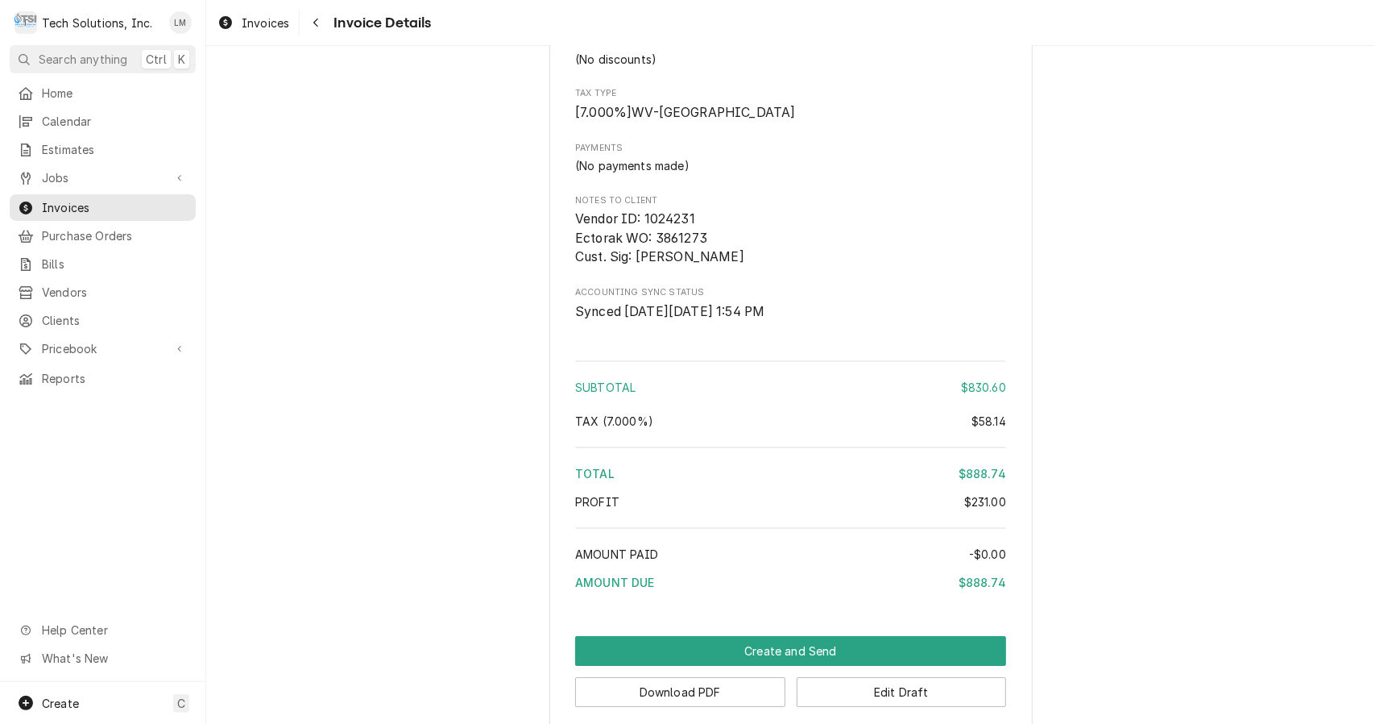
scroll to position [3819, 0]
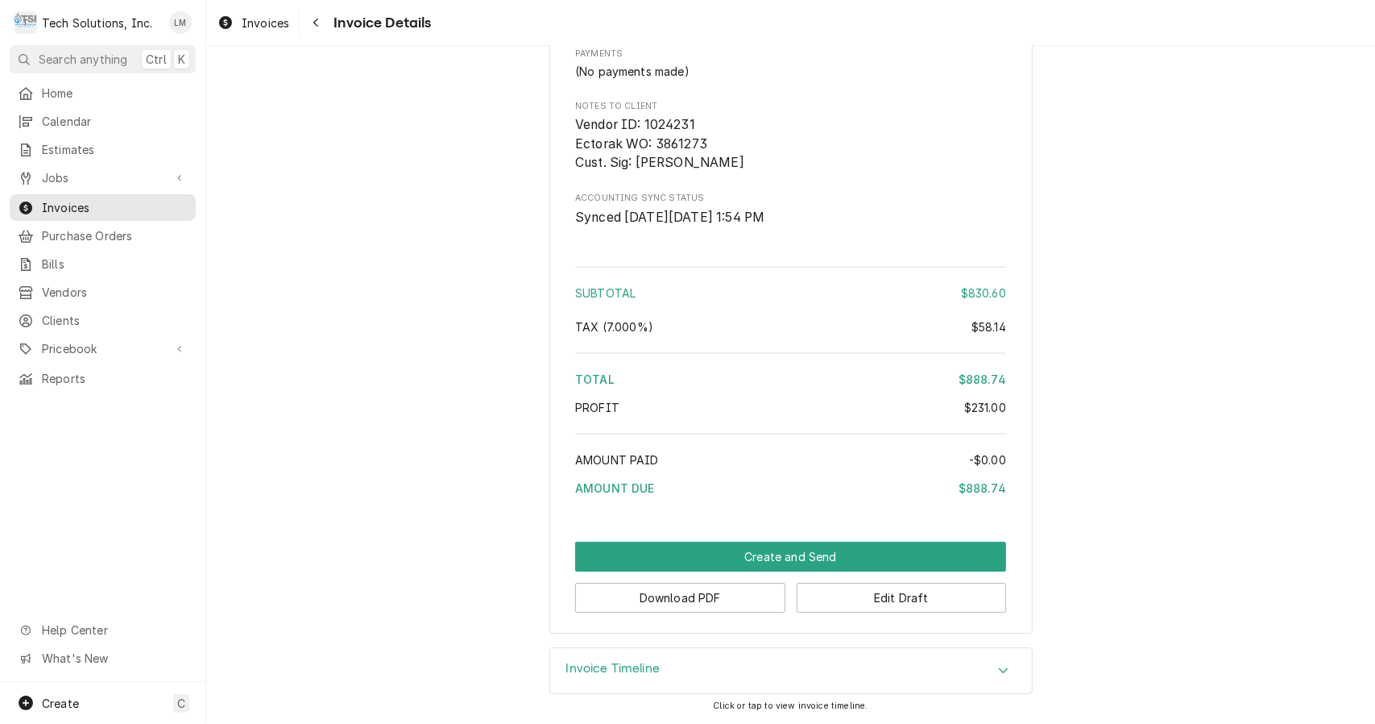
click at [738, 602] on button "Download PDF" at bounding box center [680, 598] width 210 height 30
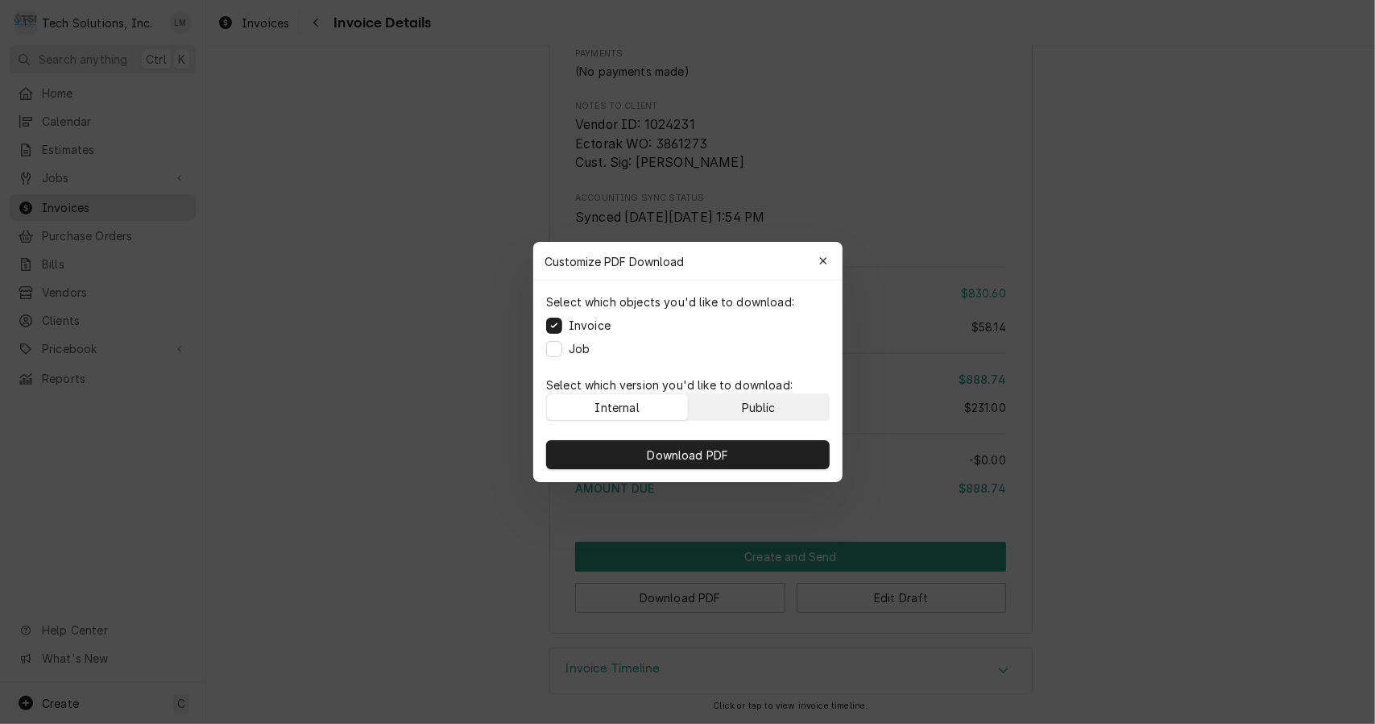
click at [768, 403] on div "Public" at bounding box center [758, 407] width 34 height 17
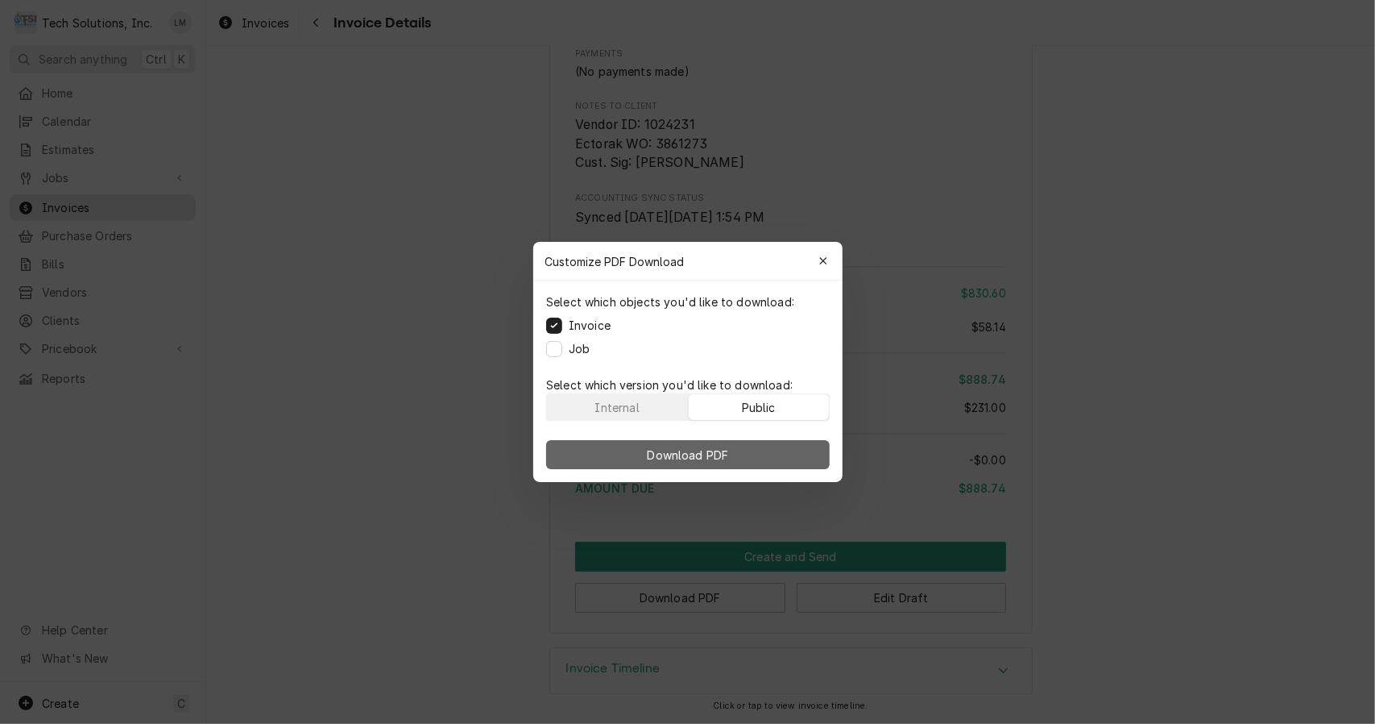
click at [759, 451] on button "Download PDF" at bounding box center [688, 454] width 284 height 29
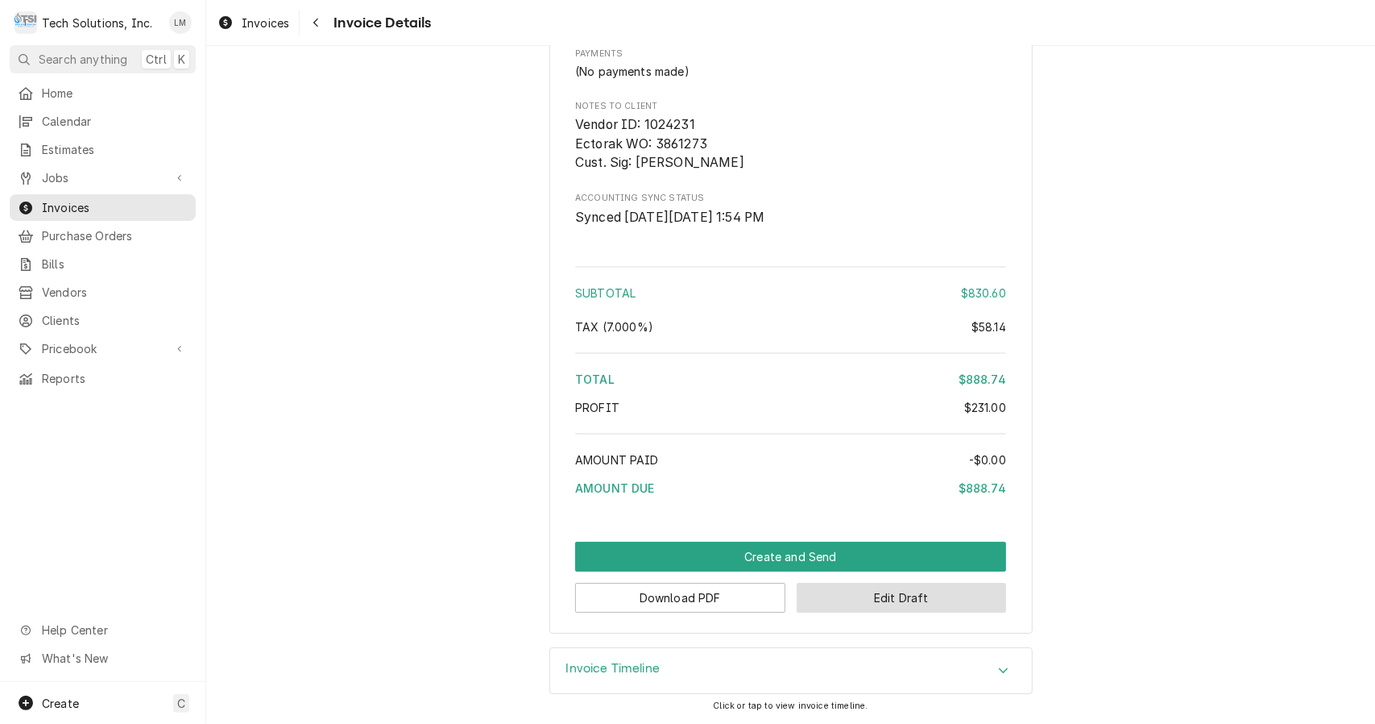
click at [848, 611] on button "Edit Draft" at bounding box center [902, 598] width 210 height 30
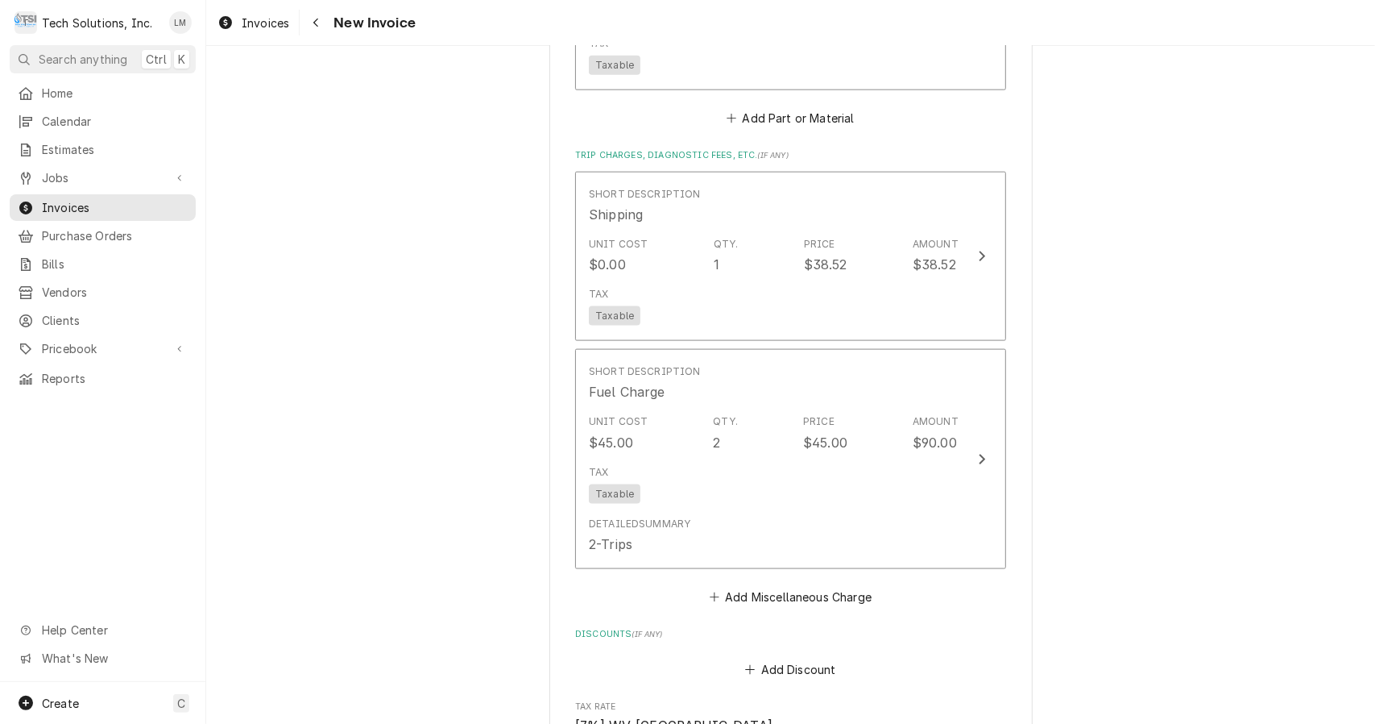
scroll to position [5442, 0]
click at [827, 588] on button "Add Miscellaneous Charge" at bounding box center [791, 599] width 168 height 23
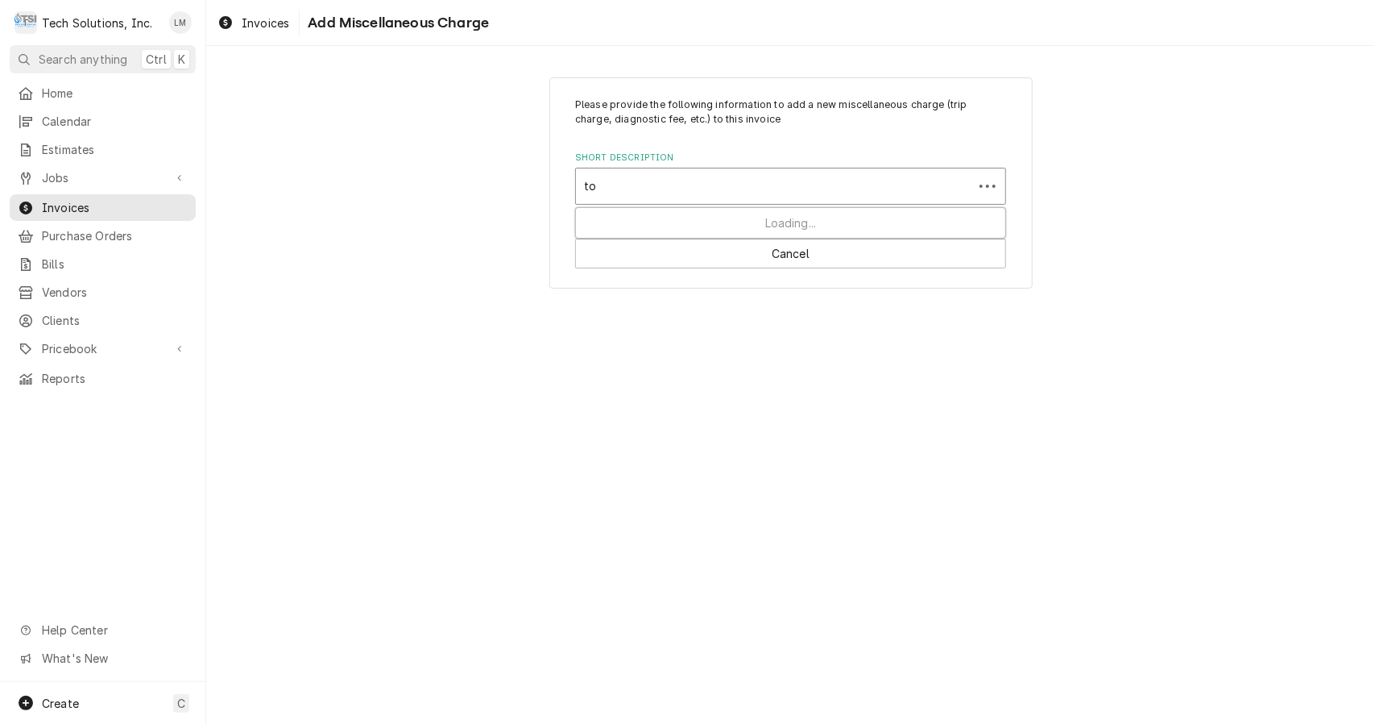
type input "tol"
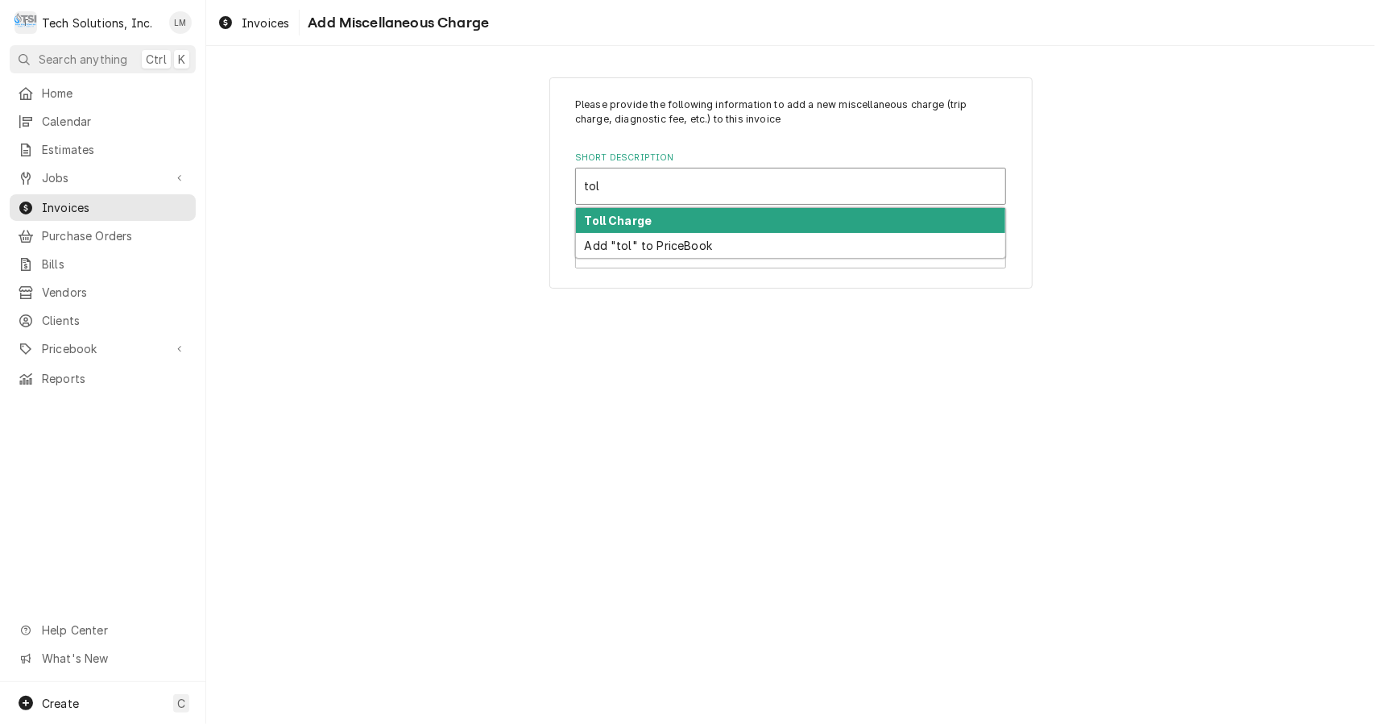
click at [672, 224] on div "Toll Charge" at bounding box center [790, 220] width 429 height 25
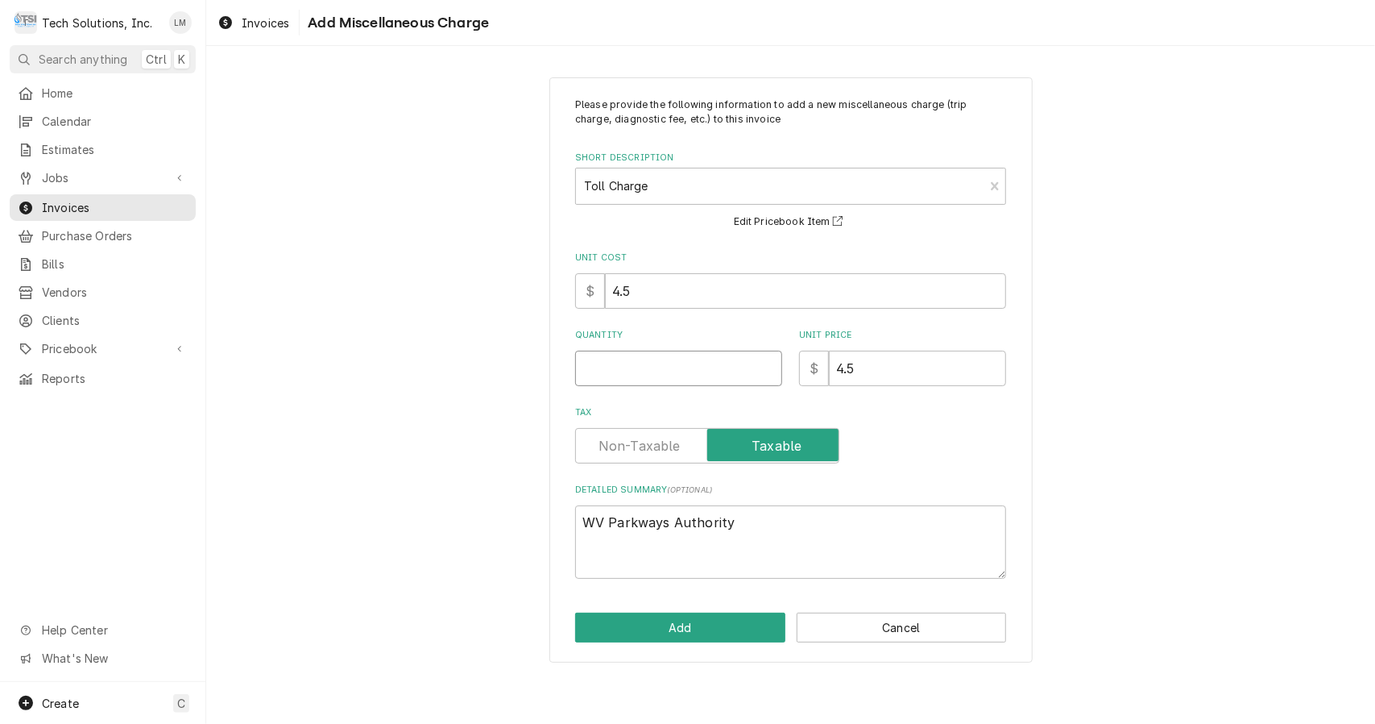
click at [711, 363] on input "Quantity" at bounding box center [678, 367] width 207 height 35
type textarea "x"
type input "8"
click at [820, 528] on textarea "WV Parkways Authority" at bounding box center [790, 541] width 431 height 73
type textarea "x"
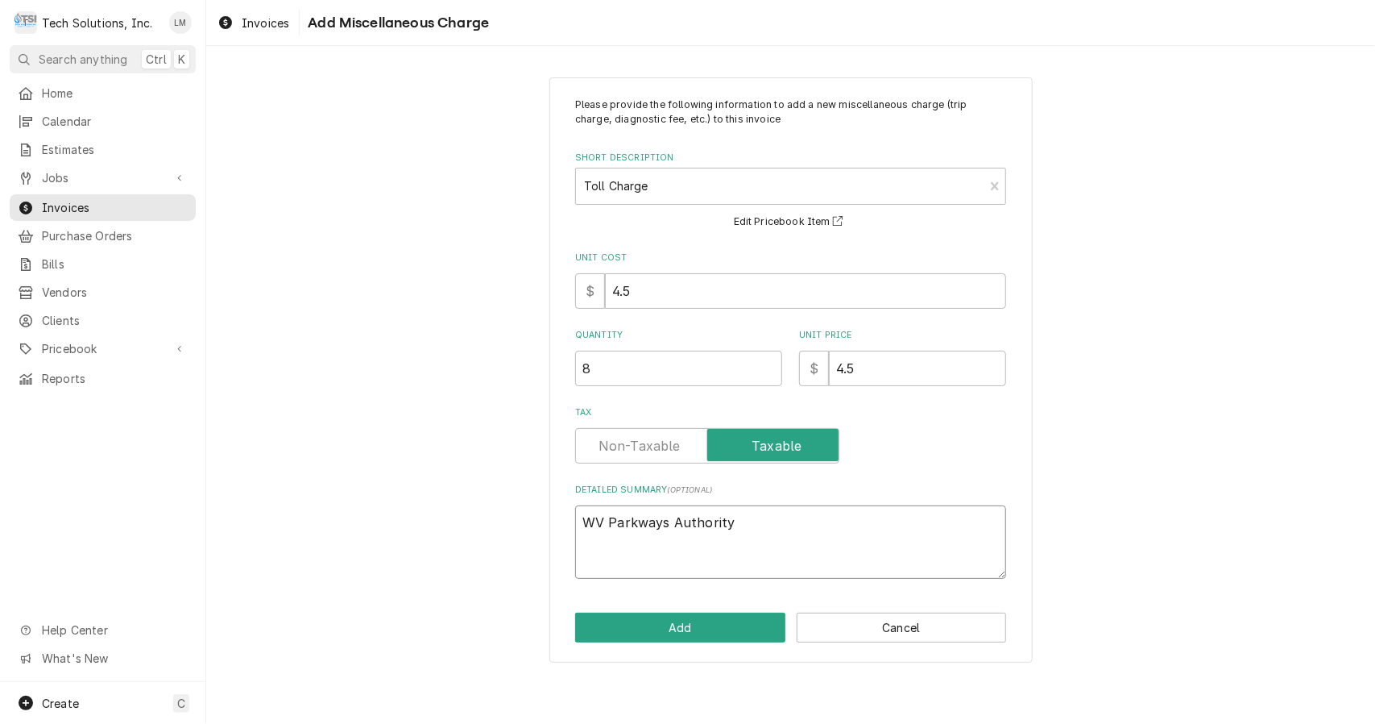
type textarea "WV Parkways Authority"
type textarea "x"
type textarea "WV Parkways Authority -"
type textarea "x"
type textarea "WV Parkways Authority -"
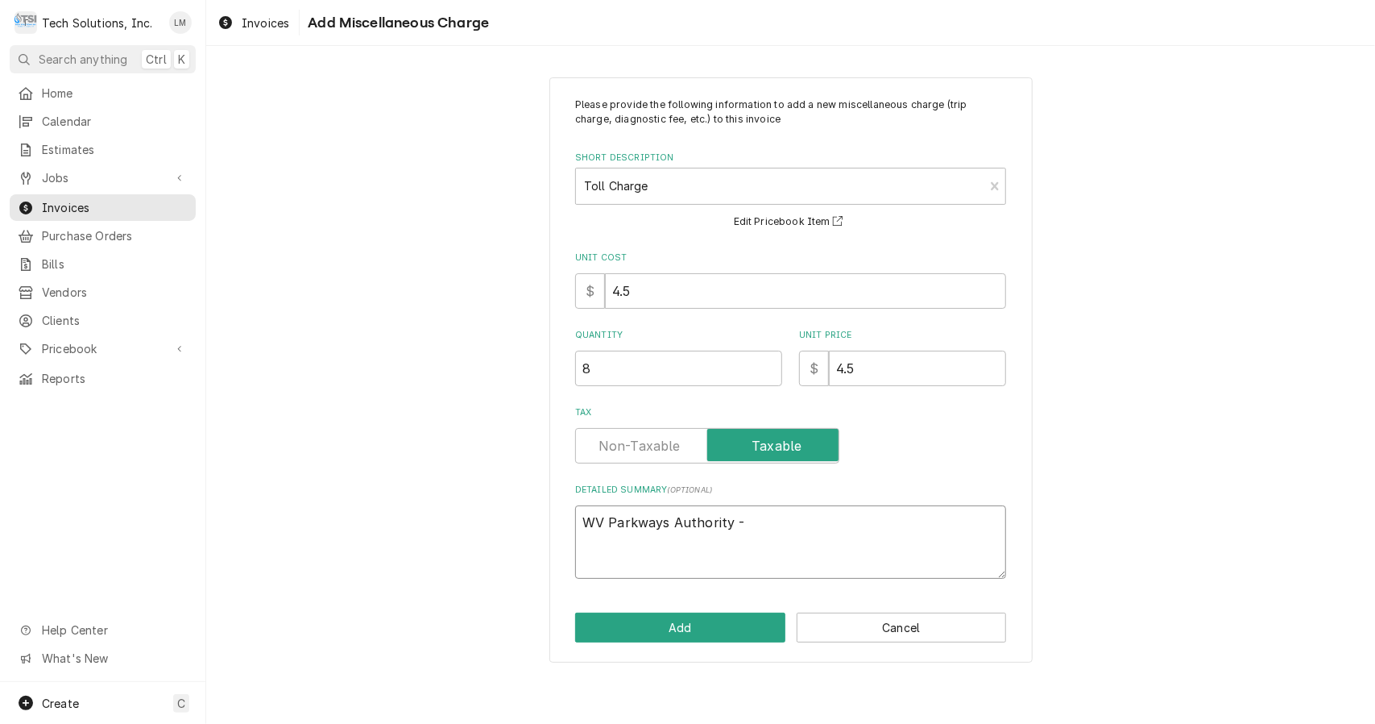
type textarea "x"
type textarea "WV Parkways Authority - T"
type textarea "x"
type textarea "WV Parkways Authority -"
type textarea "x"
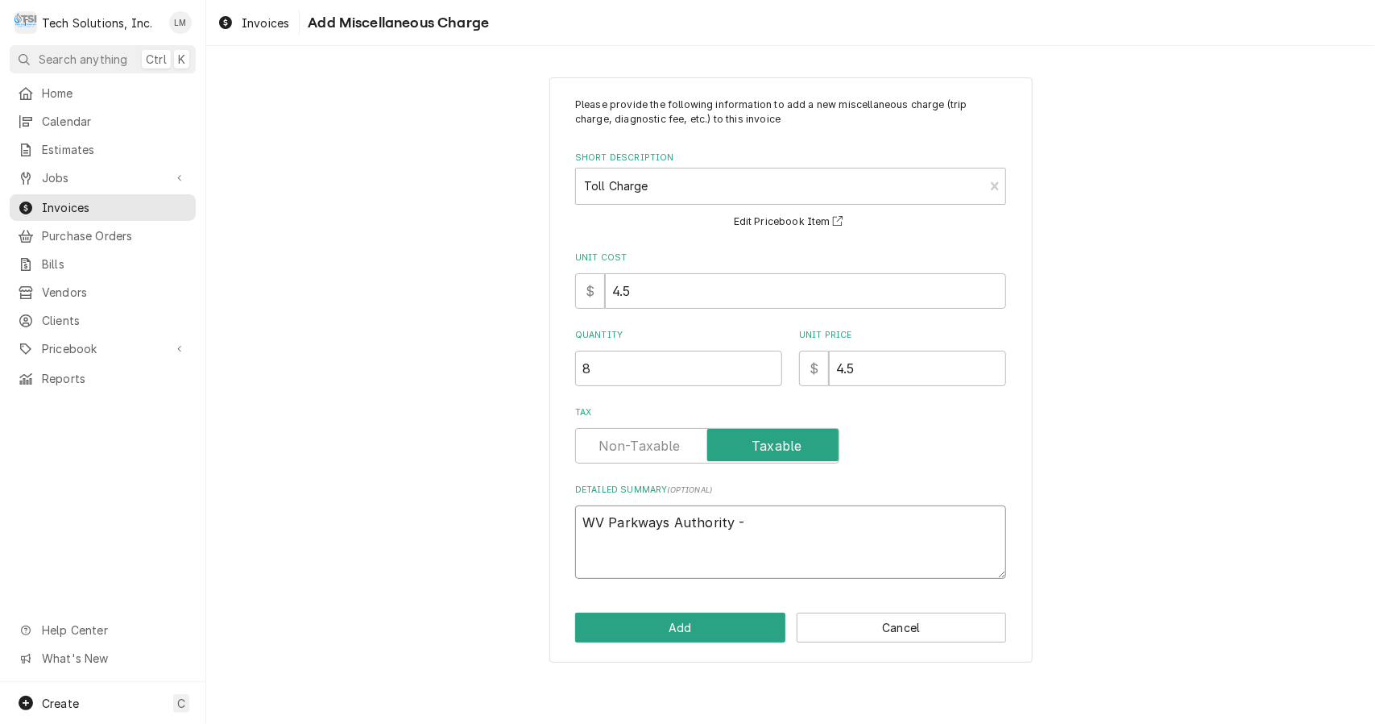
type textarea "WV Parkways Authority - 2"
type textarea "x"
type textarea "WV Parkways Authority - 2"
type textarea "x"
type textarea "WV Parkways Authority - 2 T"
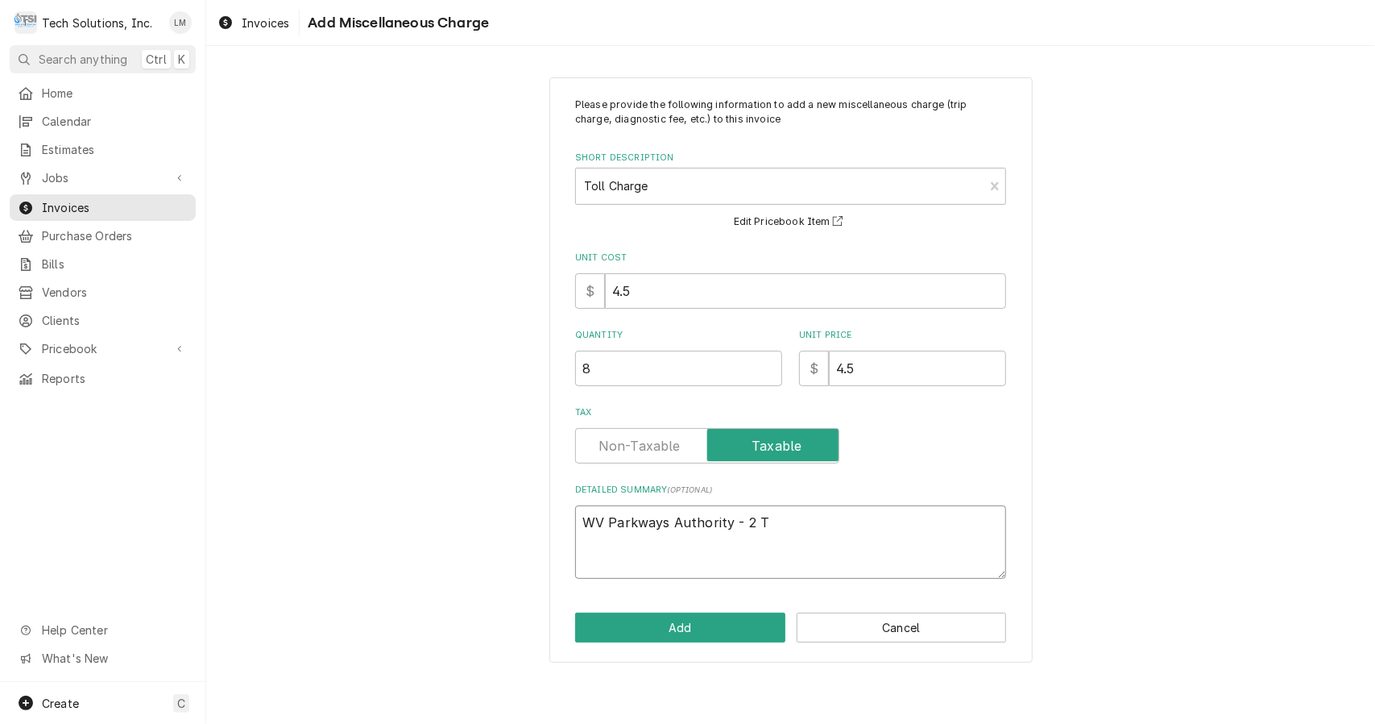
type textarea "x"
type textarea "WV Parkways Authority - 2 Tr"
type textarea "x"
type textarea "WV Parkways Authority - 2 Tri"
type textarea "x"
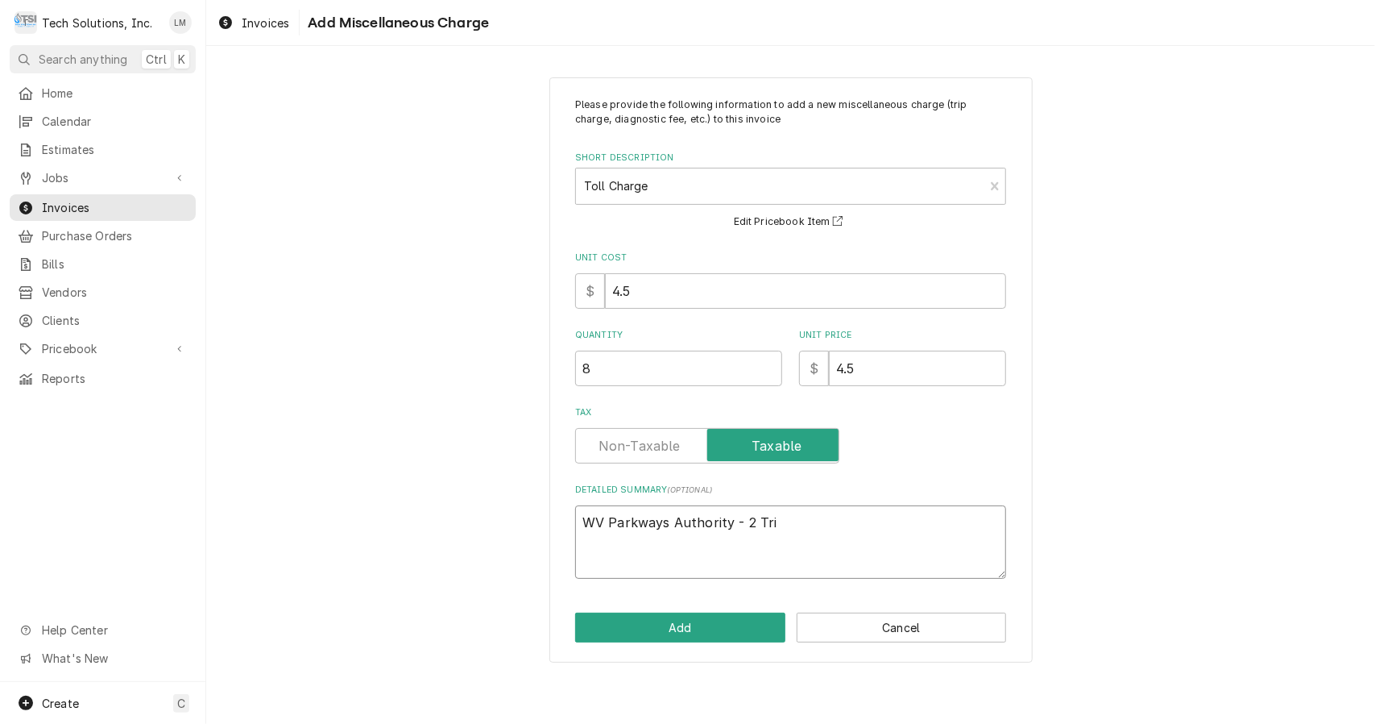
type textarea "WV Parkways Authority - 2 Trip"
type textarea "x"
type textarea "WV Parkways Authority - 2 Trips"
click at [741, 635] on button "Add" at bounding box center [680, 627] width 210 height 30
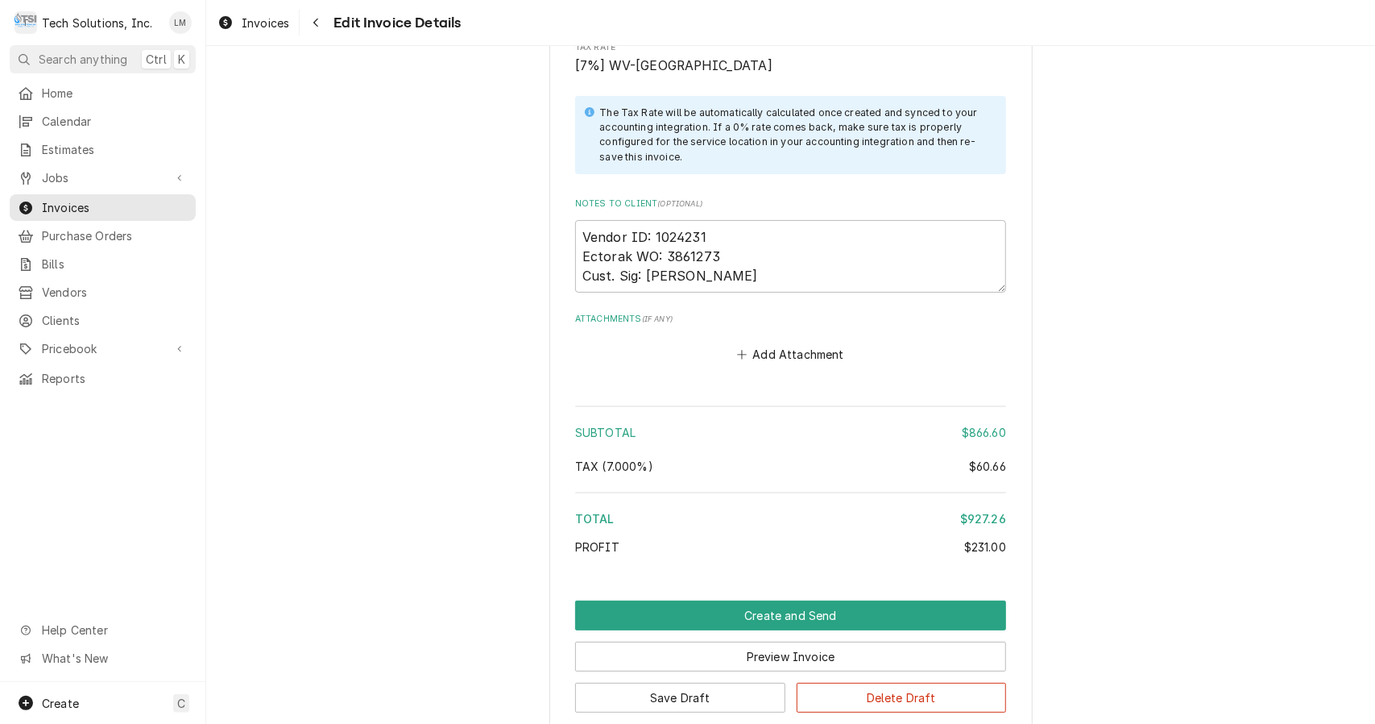
scroll to position [6354, 0]
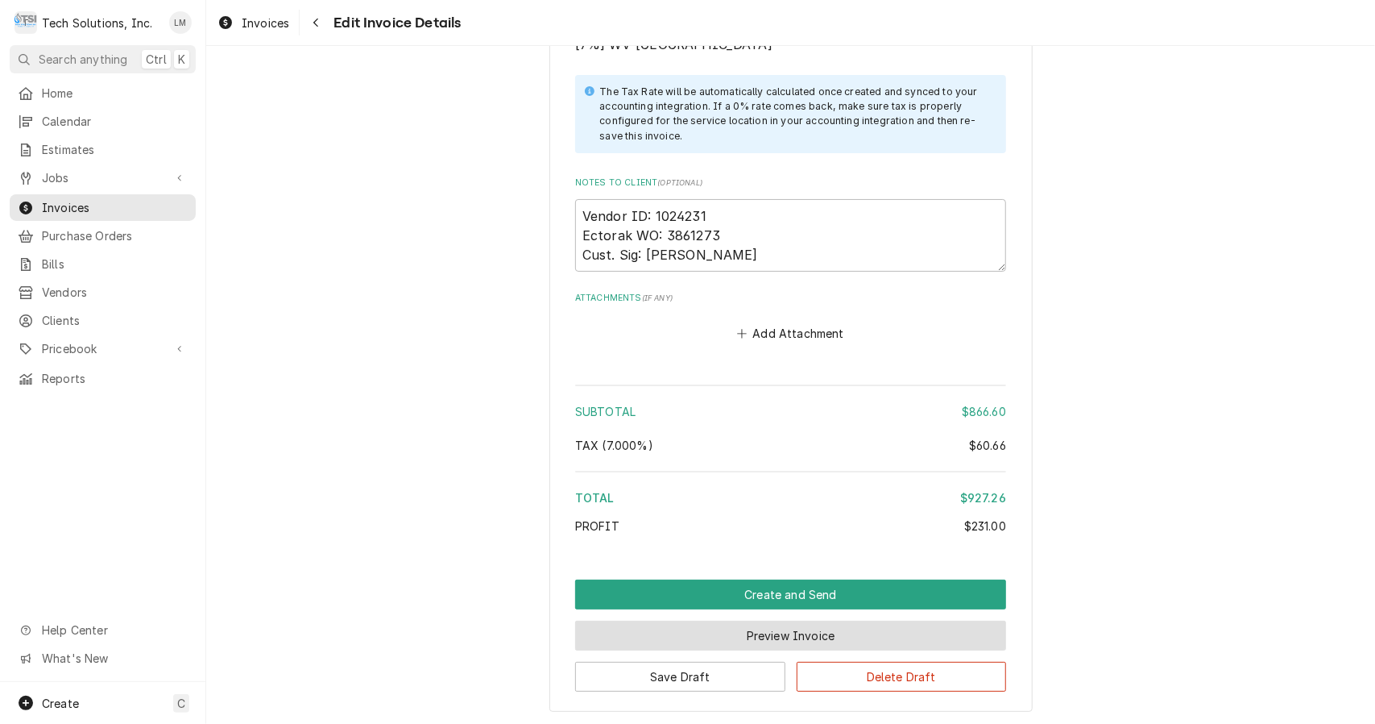
click at [798, 620] on button "Preview Invoice" at bounding box center [790, 635] width 431 height 30
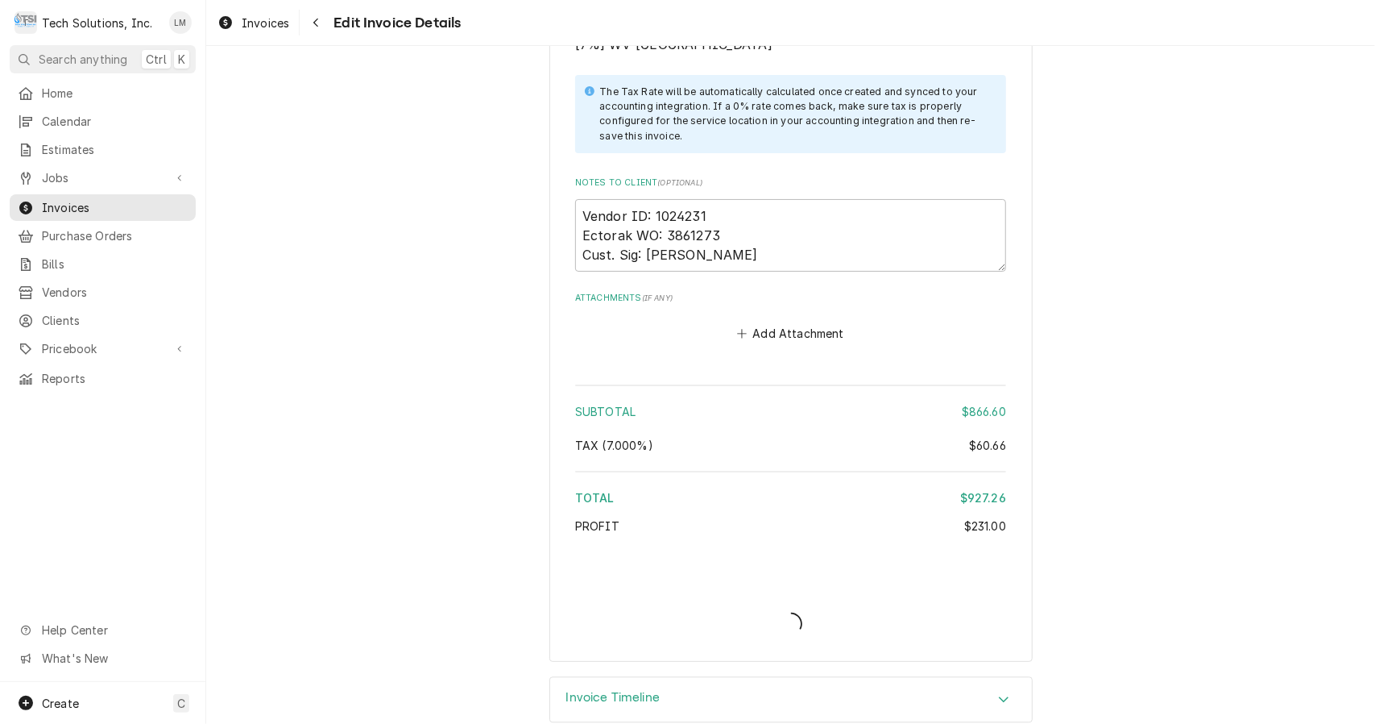
scroll to position [6302, 0]
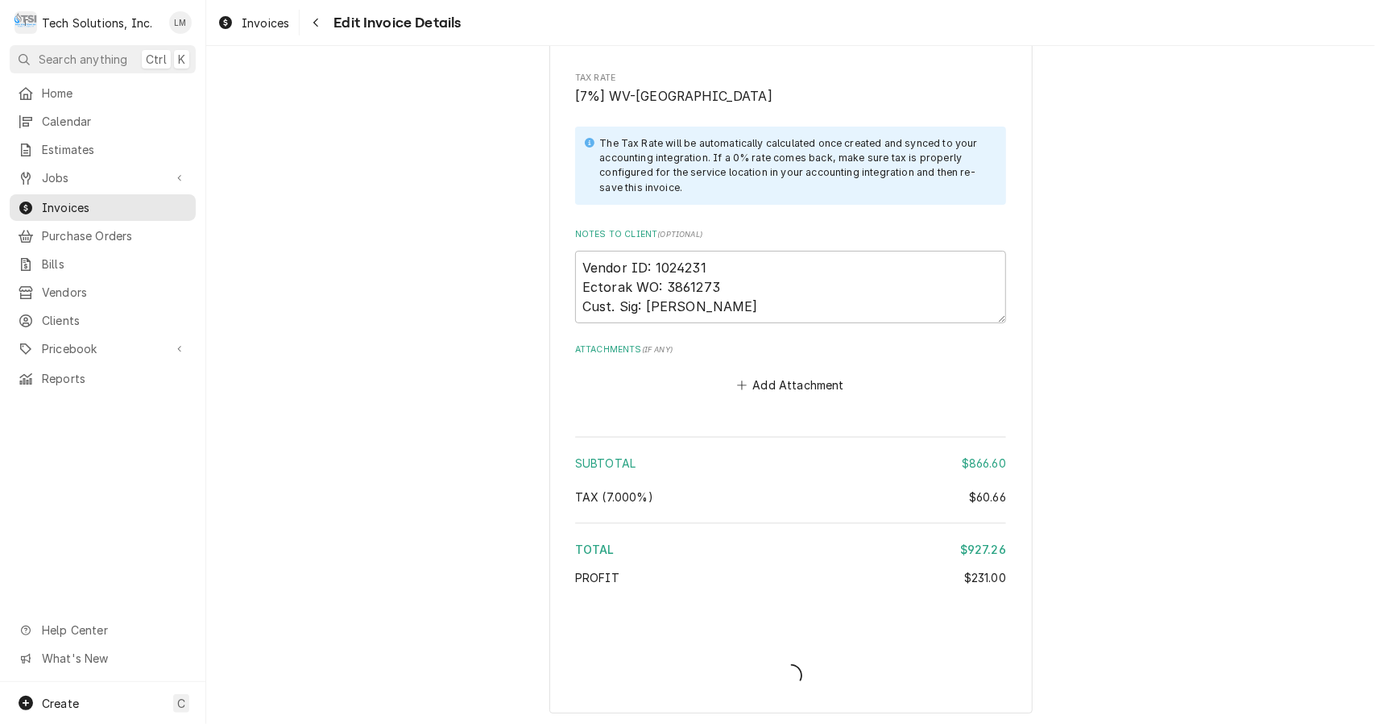
type textarea "x"
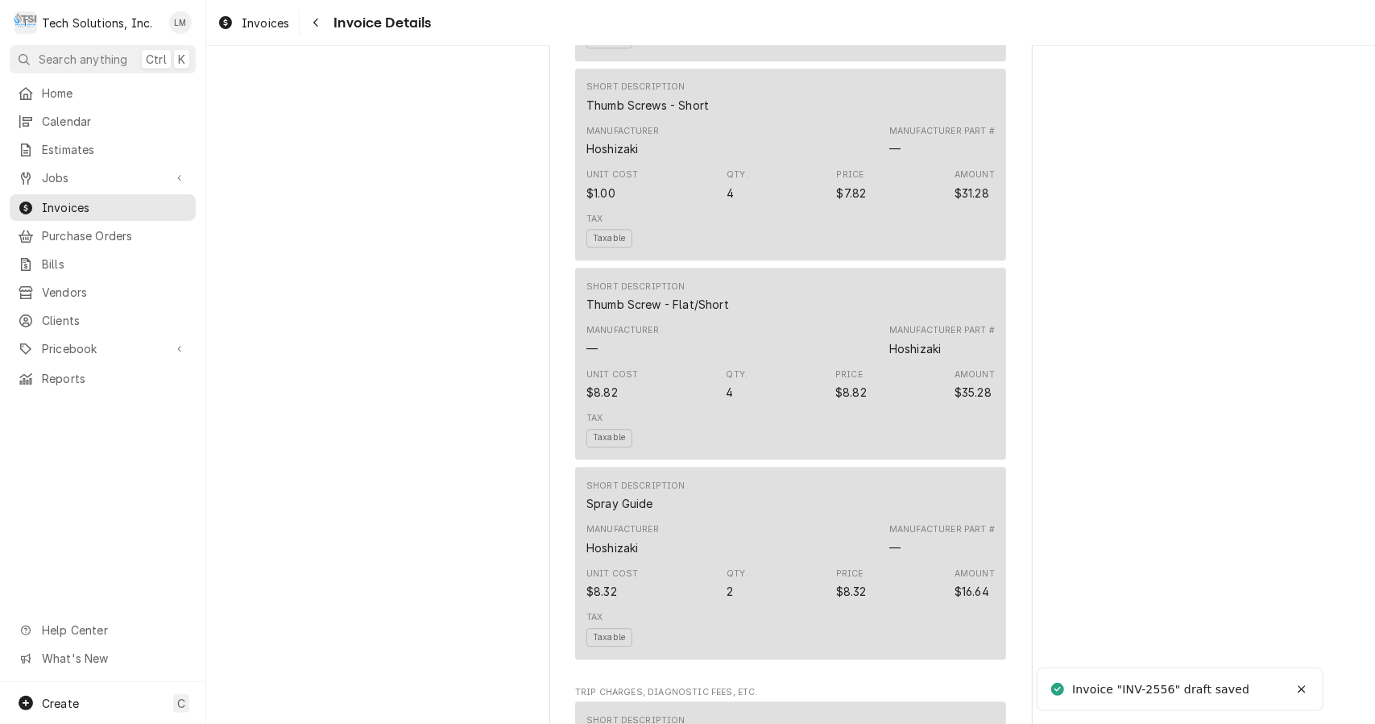
scroll to position [4017, 0]
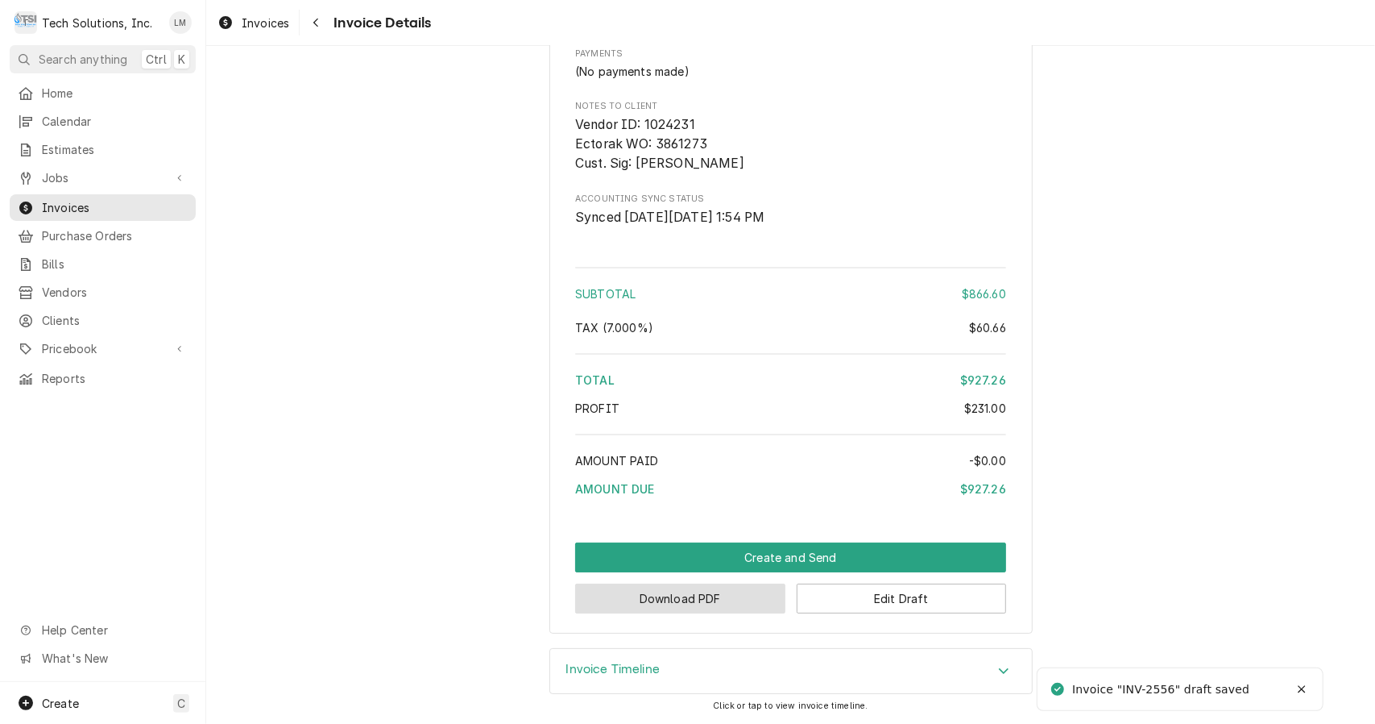
click at [741, 603] on button "Download PDF" at bounding box center [680, 598] width 210 height 30
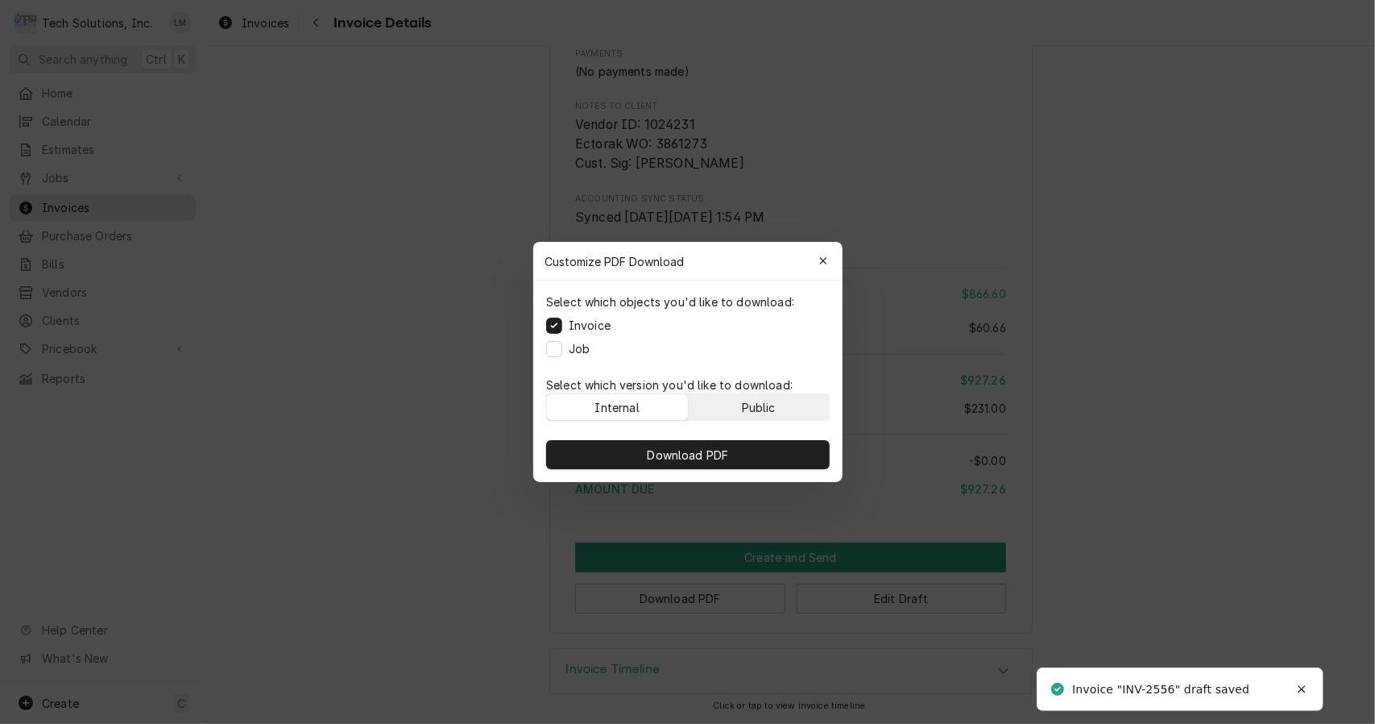
click at [774, 404] on div "Public" at bounding box center [758, 407] width 34 height 17
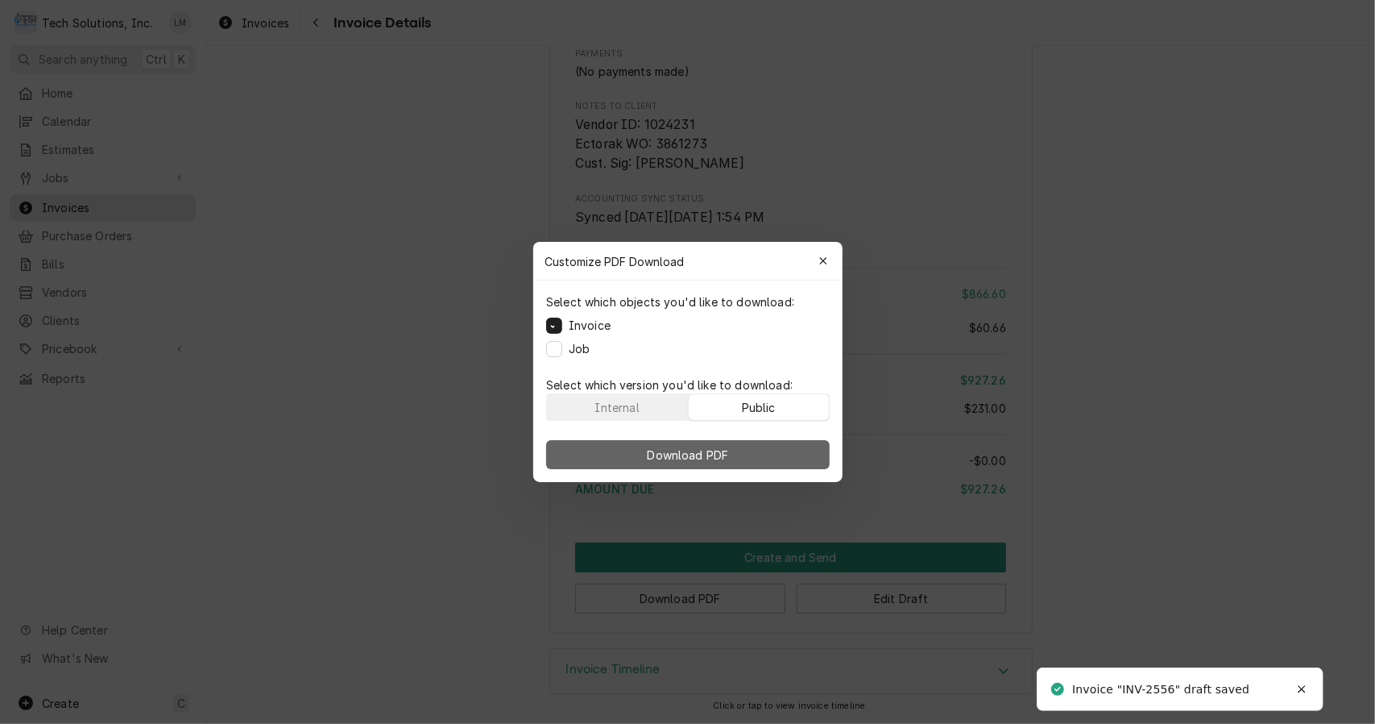
click at [754, 451] on button "Download PDF" at bounding box center [688, 454] width 284 height 29
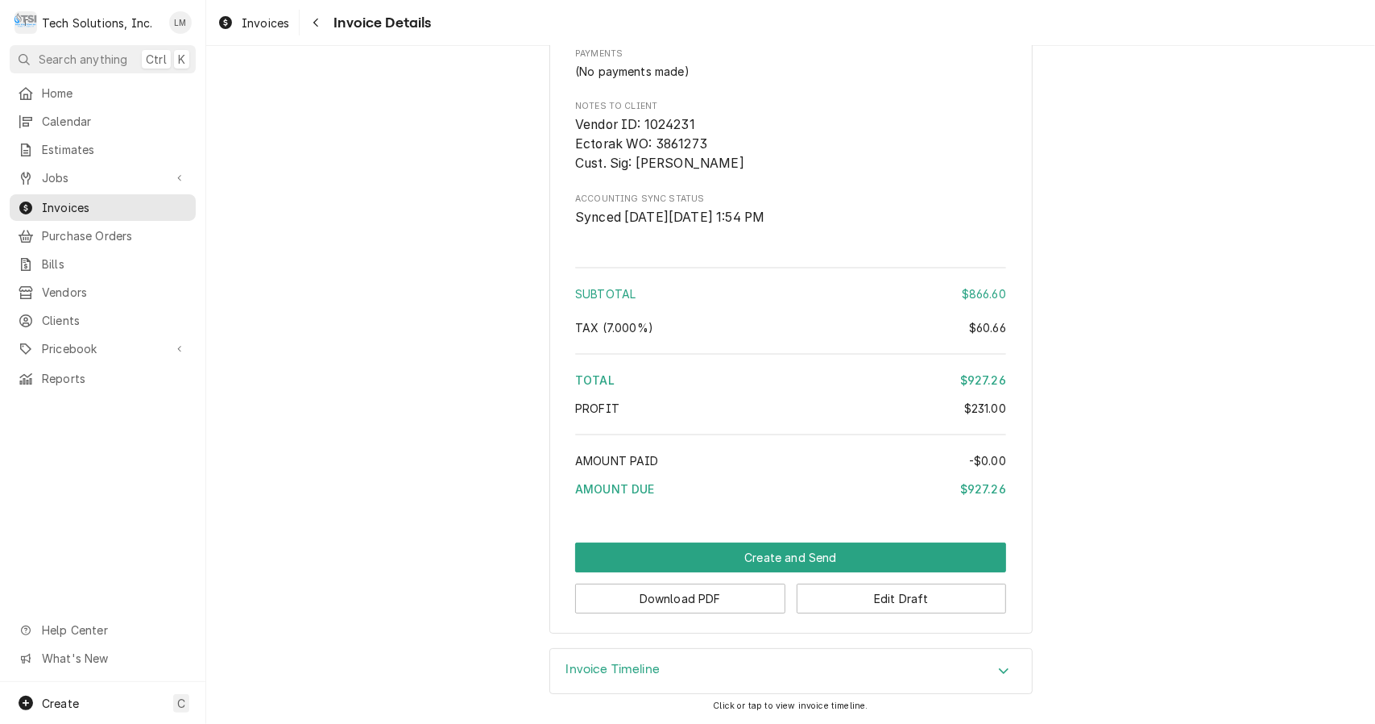
click at [785, 565] on button "Create and Send" at bounding box center [790, 557] width 431 height 30
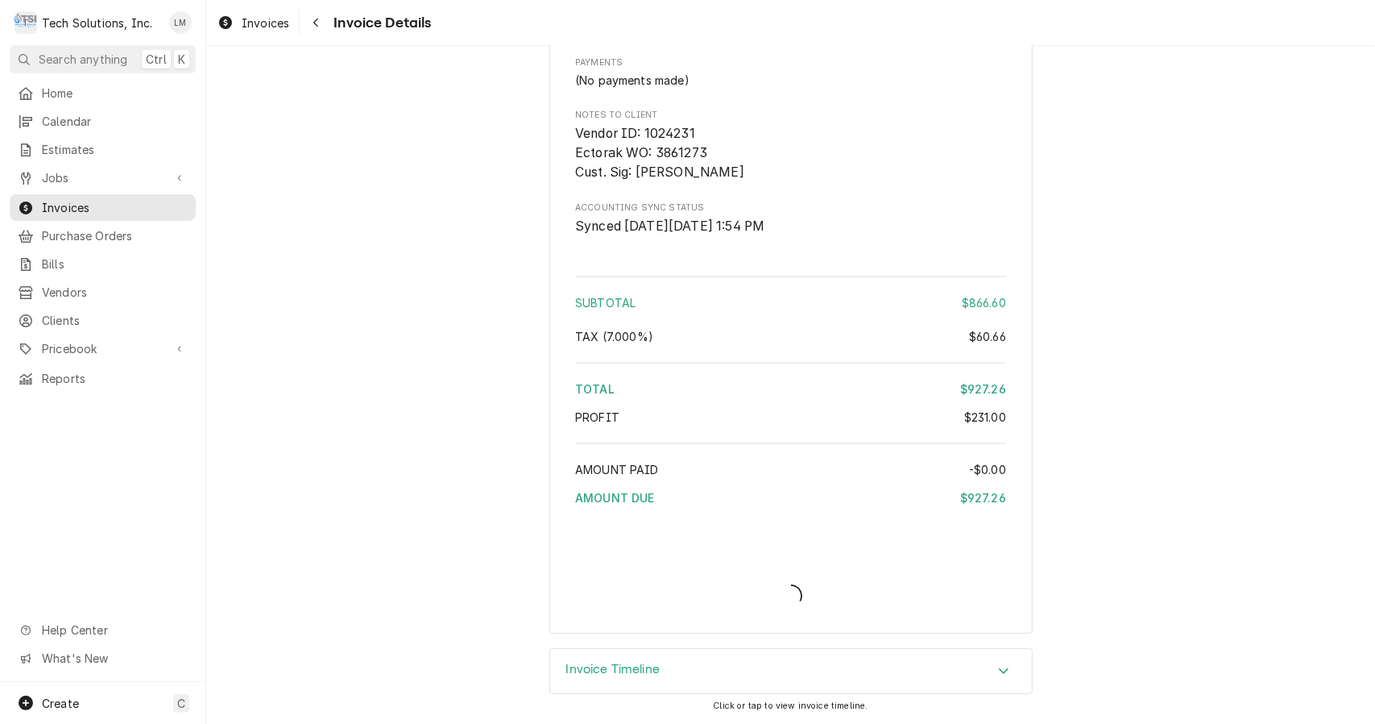
scroll to position [4007, 0]
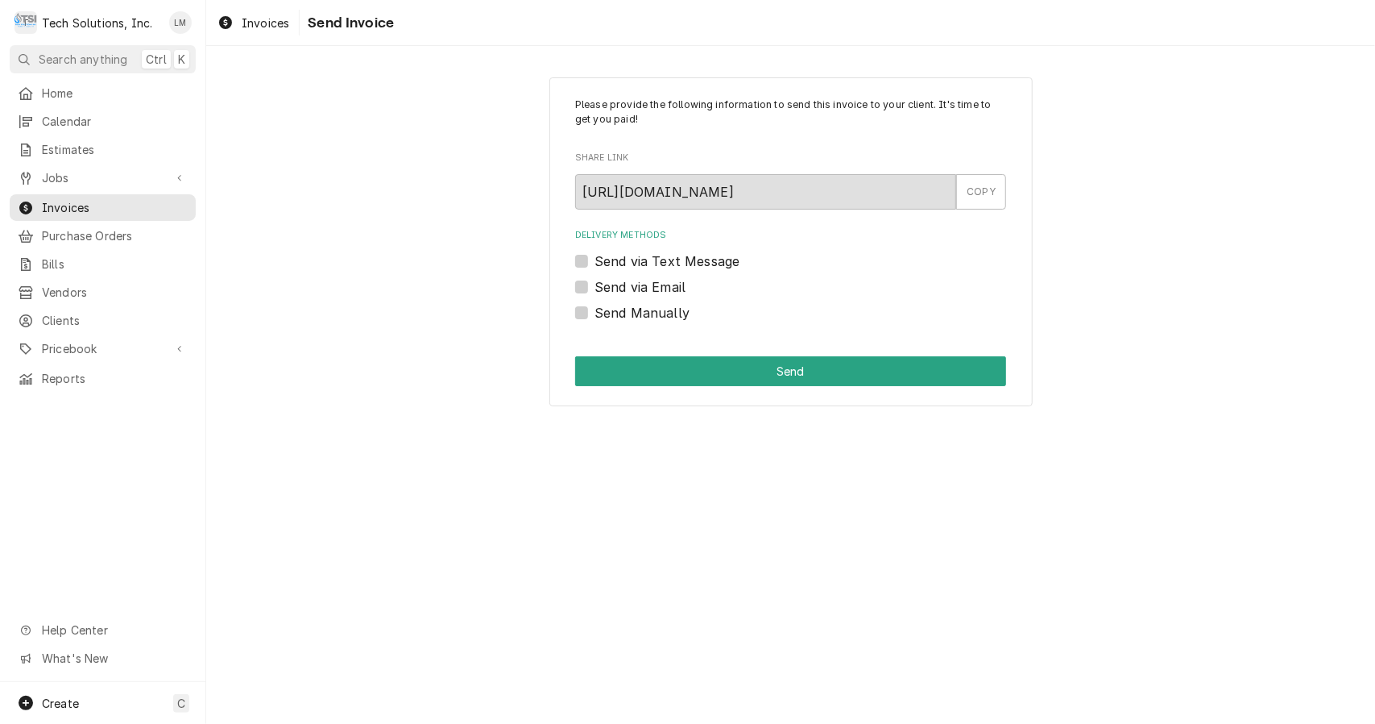
click at [636, 314] on label "Send Manually" at bounding box center [642, 312] width 95 height 19
click at [636, 314] on input "Send Manually" at bounding box center [810, 320] width 431 height 35
checkbox input "true"
click at [685, 376] on button "Send" at bounding box center [790, 371] width 431 height 30
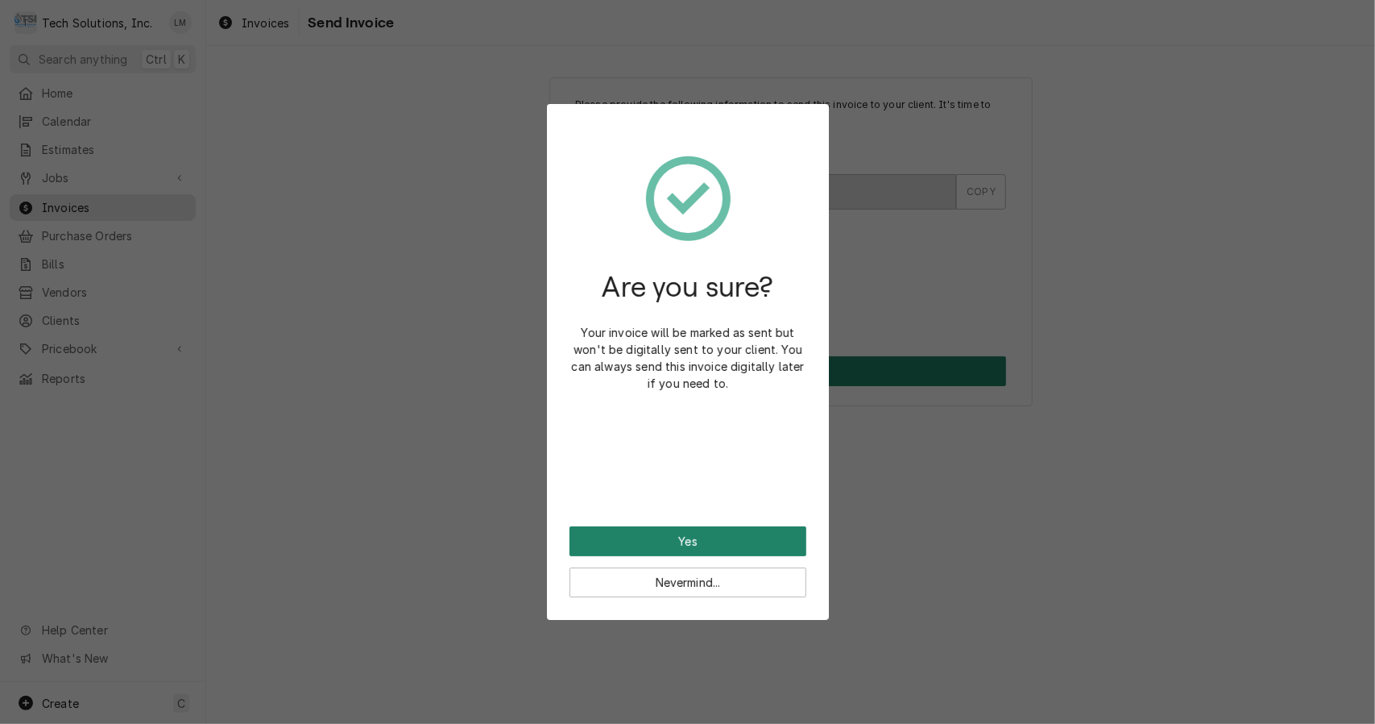
click at [696, 539] on button "Yes" at bounding box center [688, 541] width 237 height 30
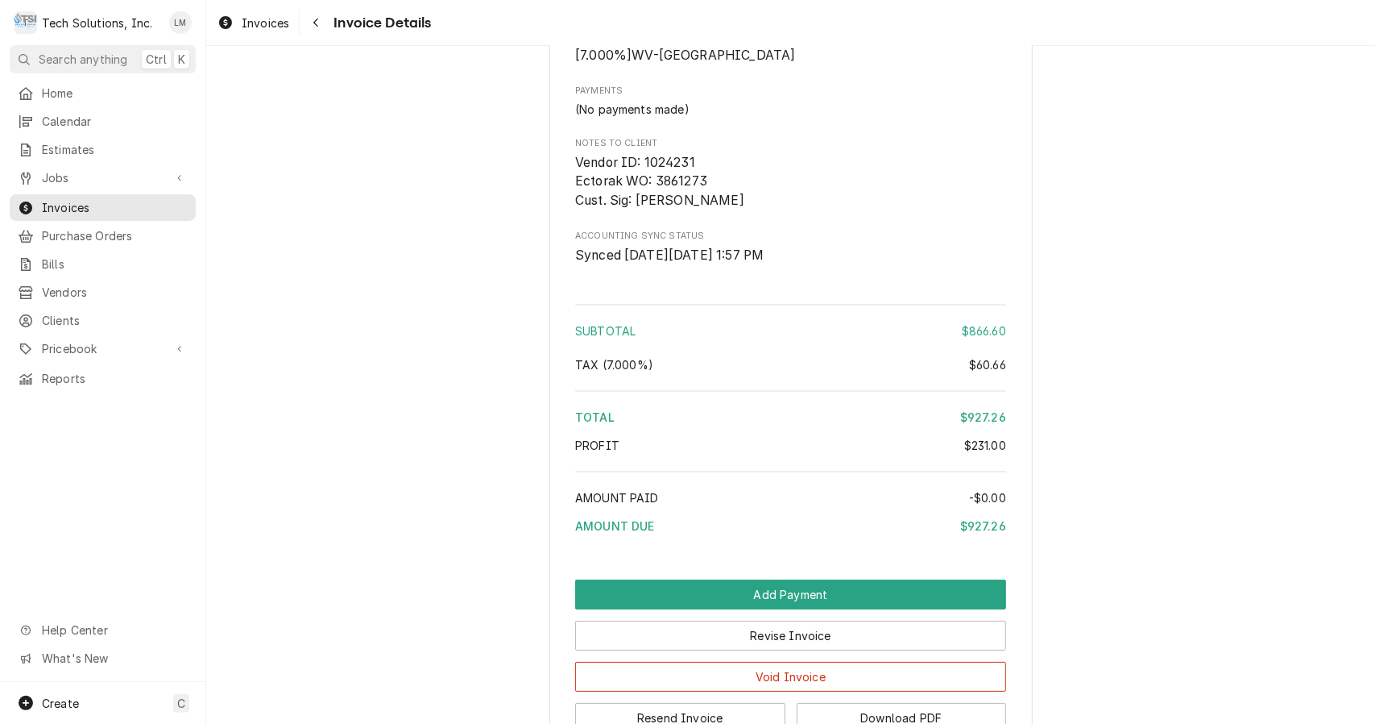
scroll to position [4154, 0]
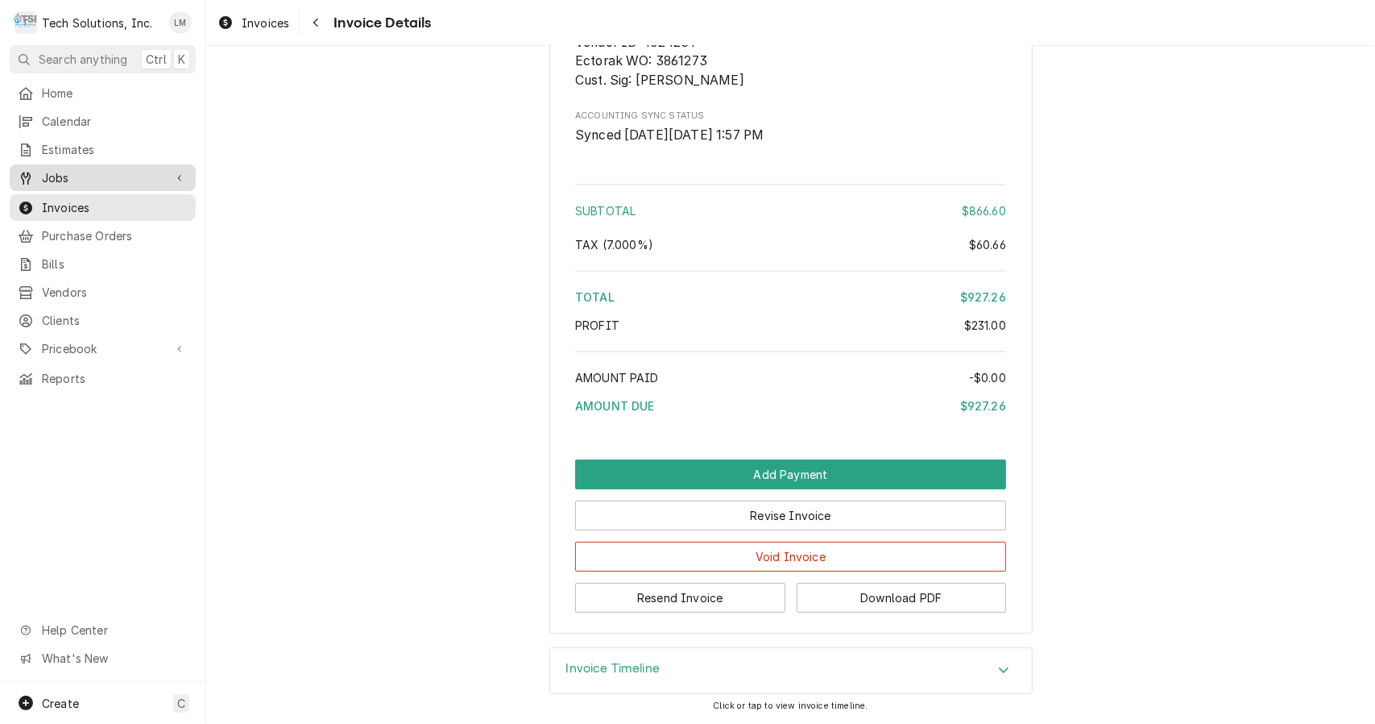
click at [60, 173] on span "Jobs" at bounding box center [103, 177] width 122 height 17
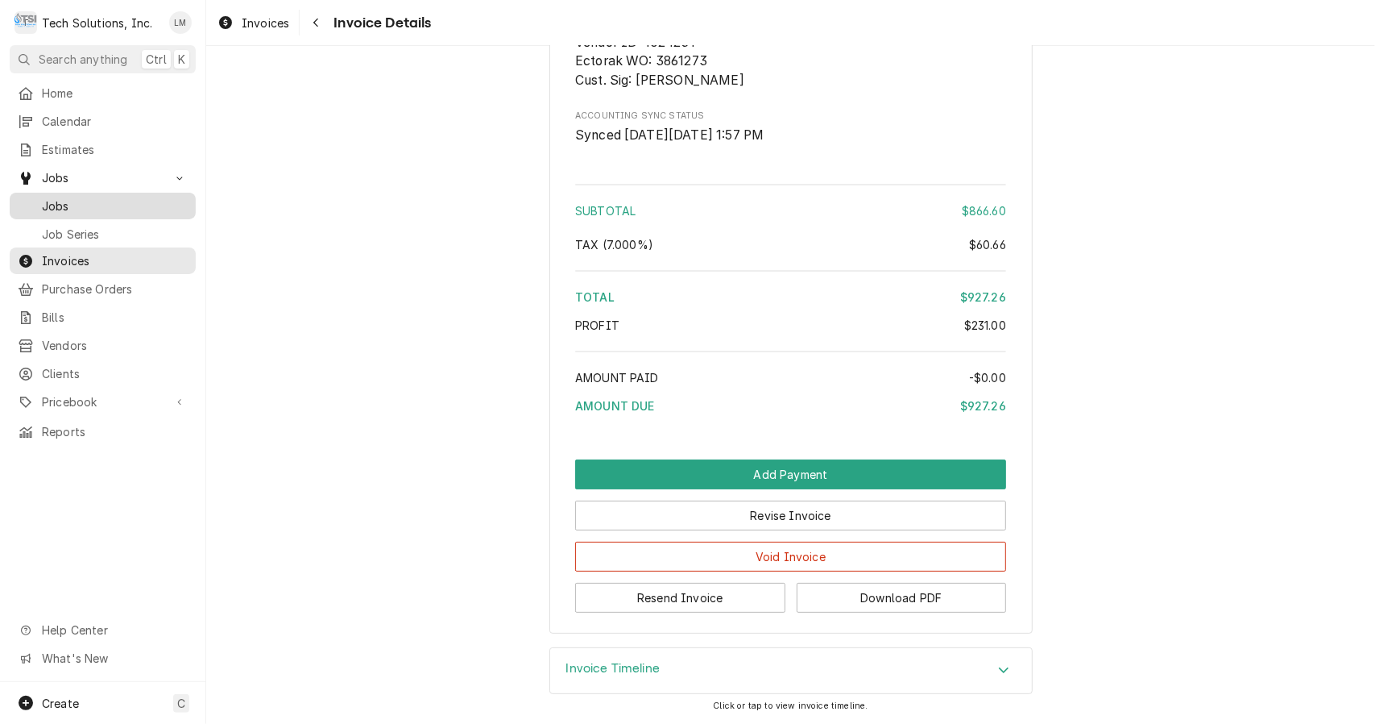
click at [68, 200] on span "Jobs" at bounding box center [115, 205] width 146 height 17
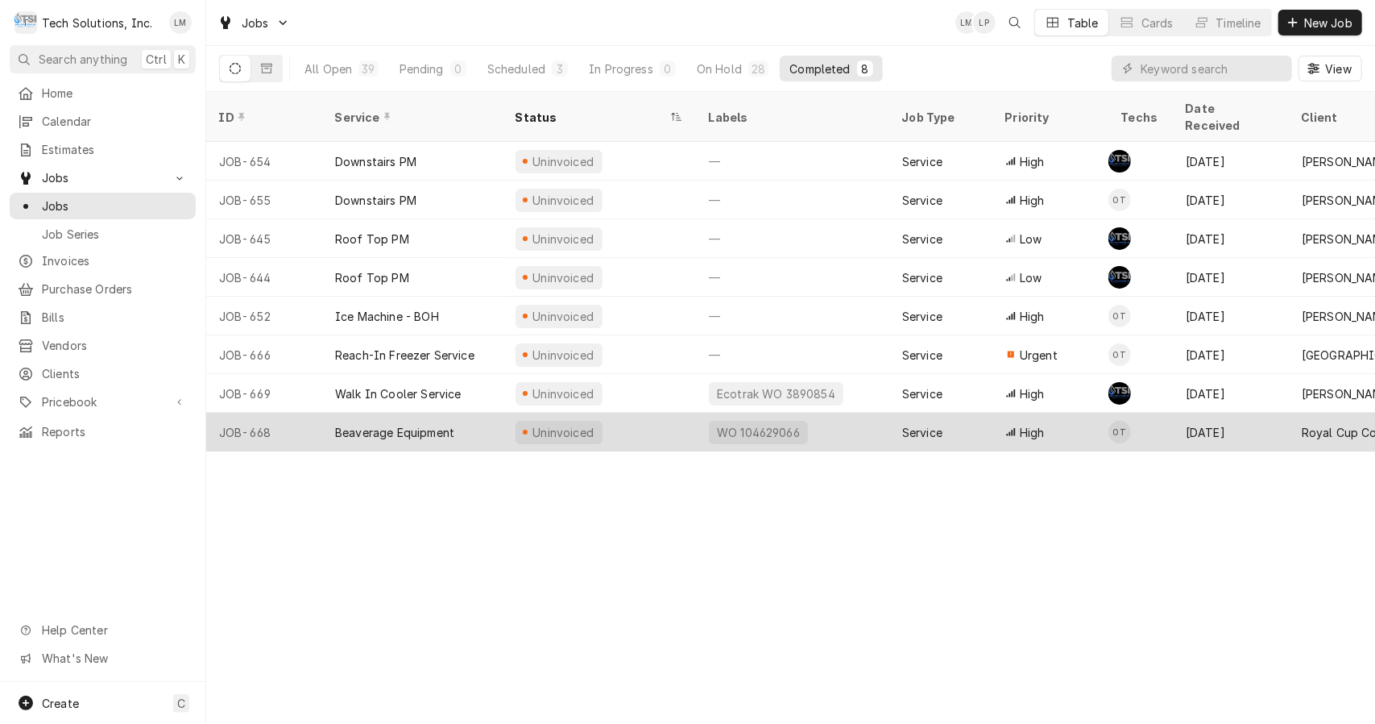
click at [422, 424] on div "Beaverage Equipment" at bounding box center [394, 432] width 119 height 17
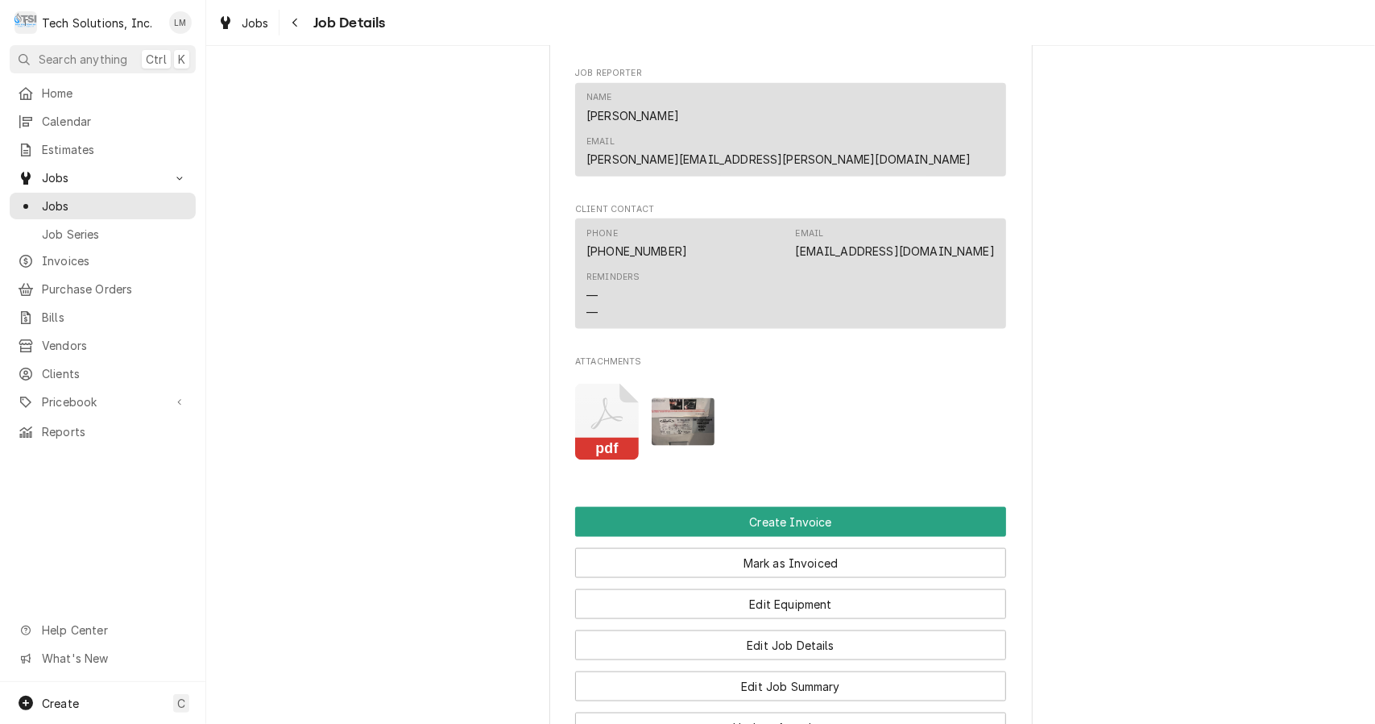
scroll to position [1299, 0]
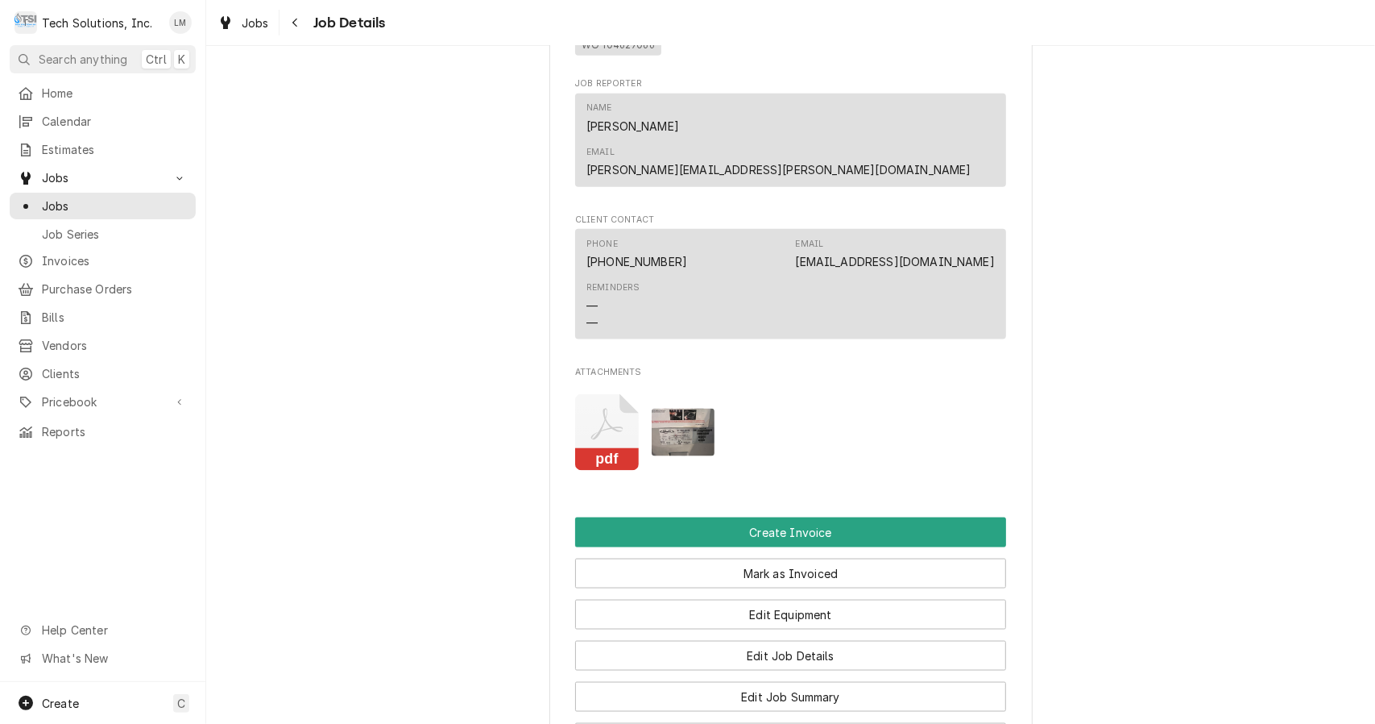
click at [609, 448] on rect "Attachments" at bounding box center [607, 459] width 64 height 23
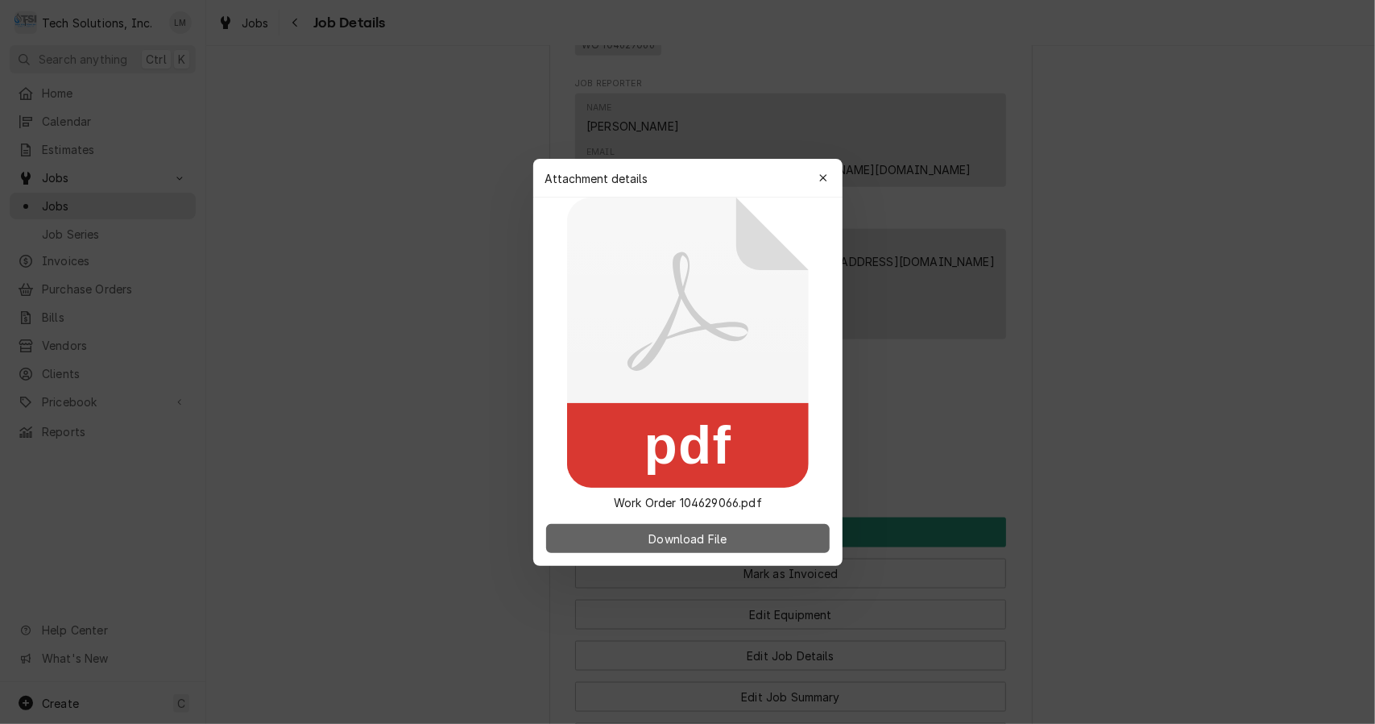
click at [709, 545] on span "Download File" at bounding box center [687, 537] width 85 height 17
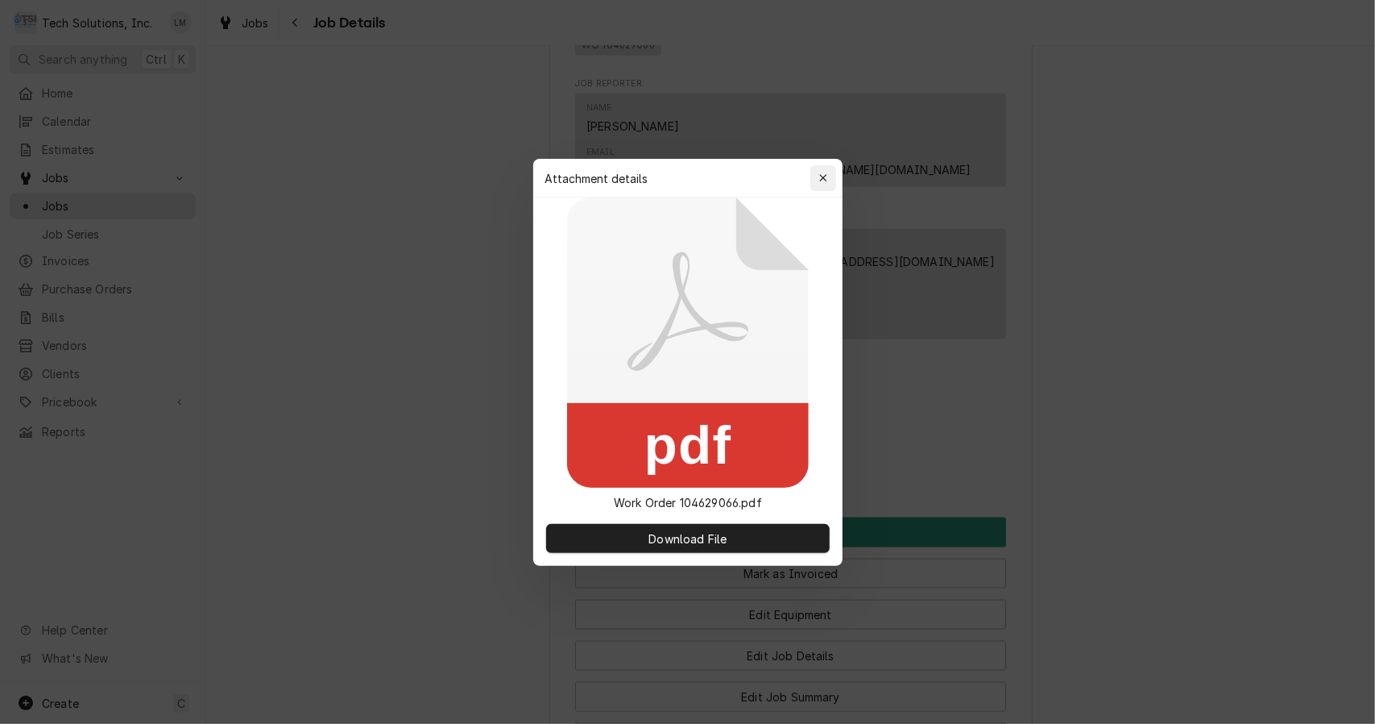
click at [818, 182] on div "button" at bounding box center [823, 178] width 16 height 16
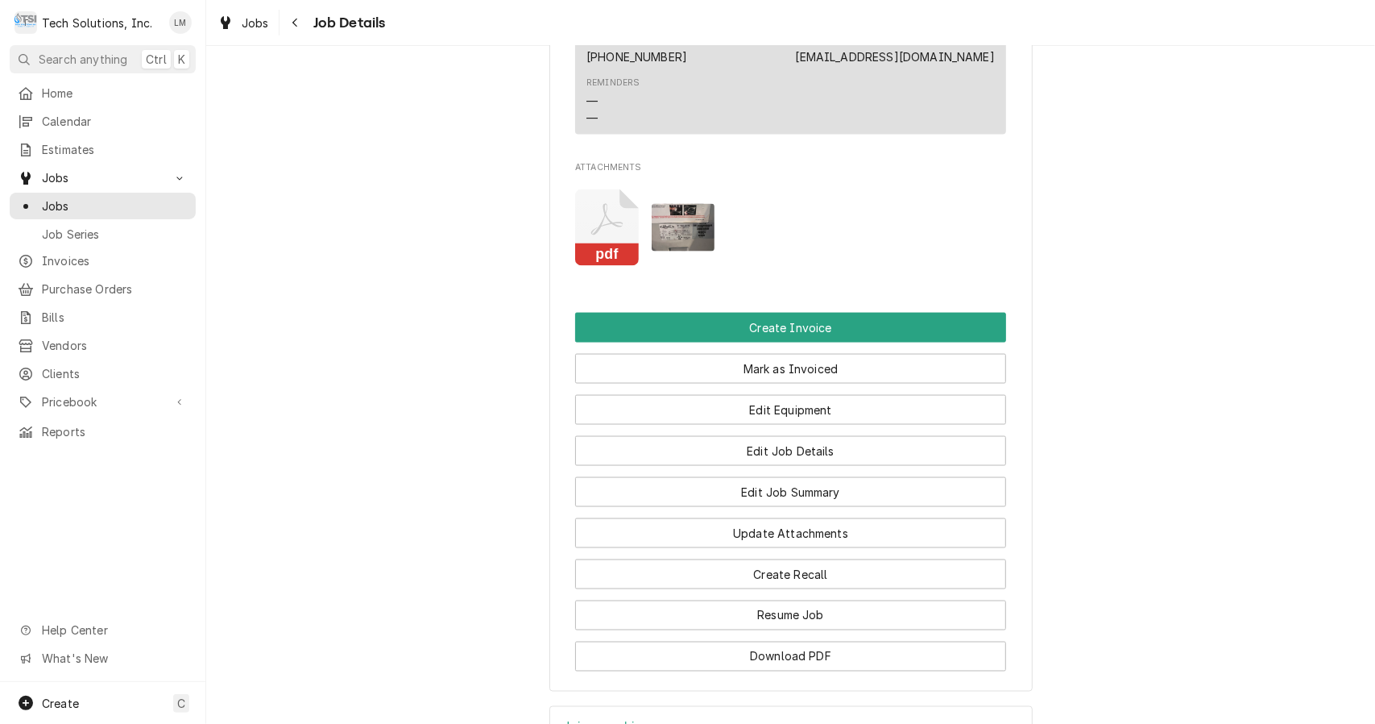
scroll to position [1729, 0]
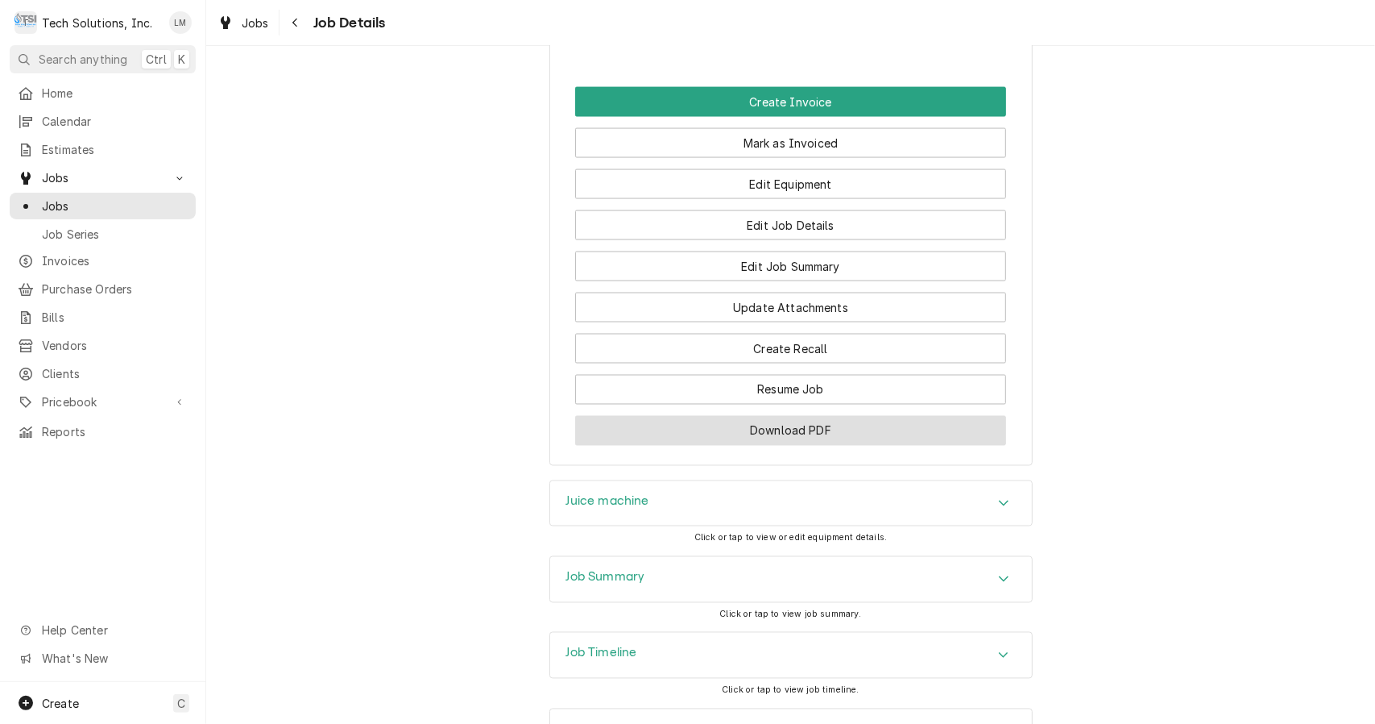
click at [849, 416] on button "Download PDF" at bounding box center [790, 431] width 431 height 30
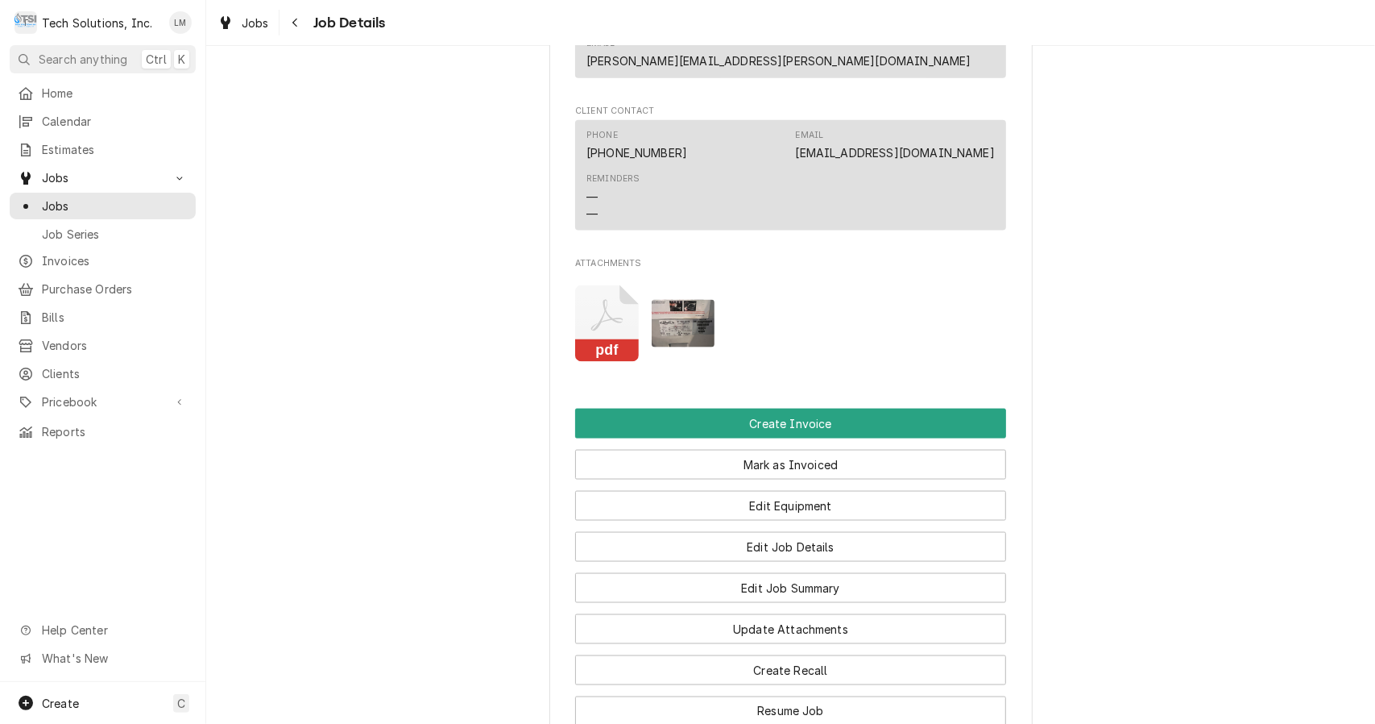
scroll to position [1330, 0]
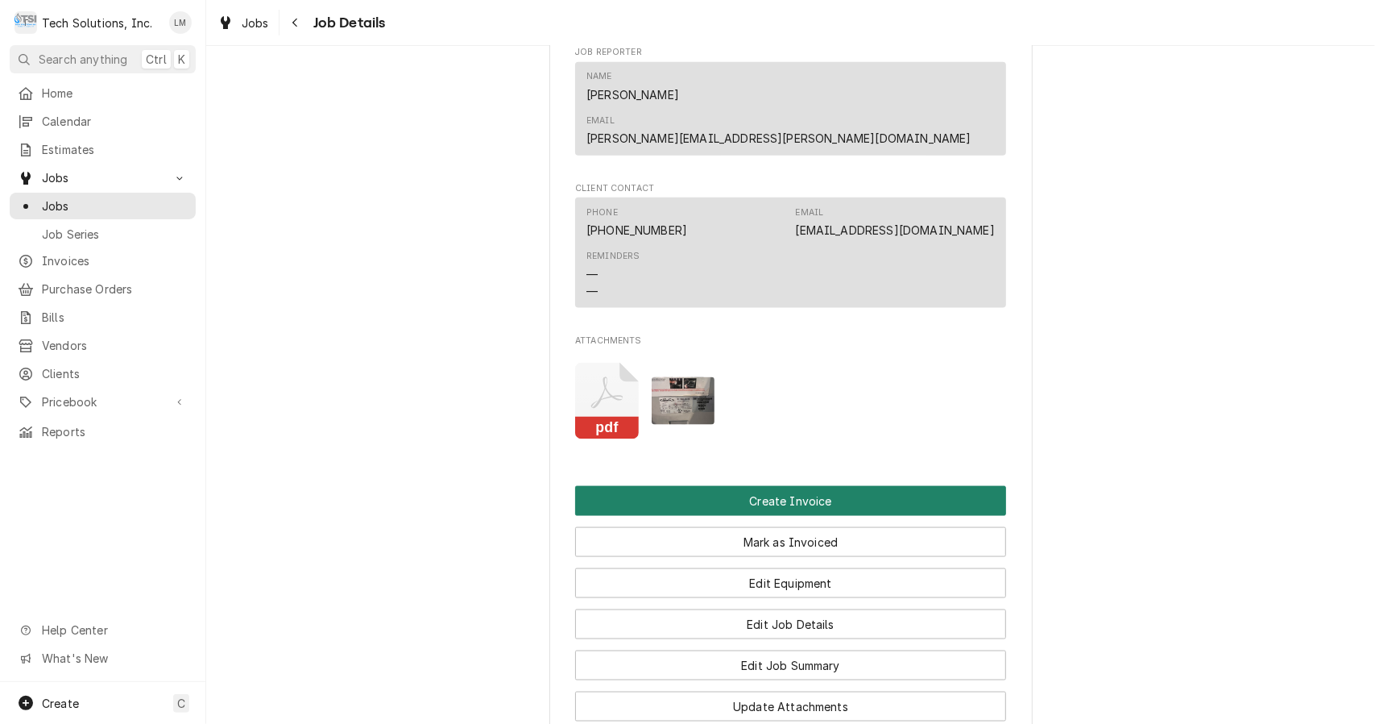
click at [817, 486] on button "Create Invoice" at bounding box center [790, 501] width 431 height 30
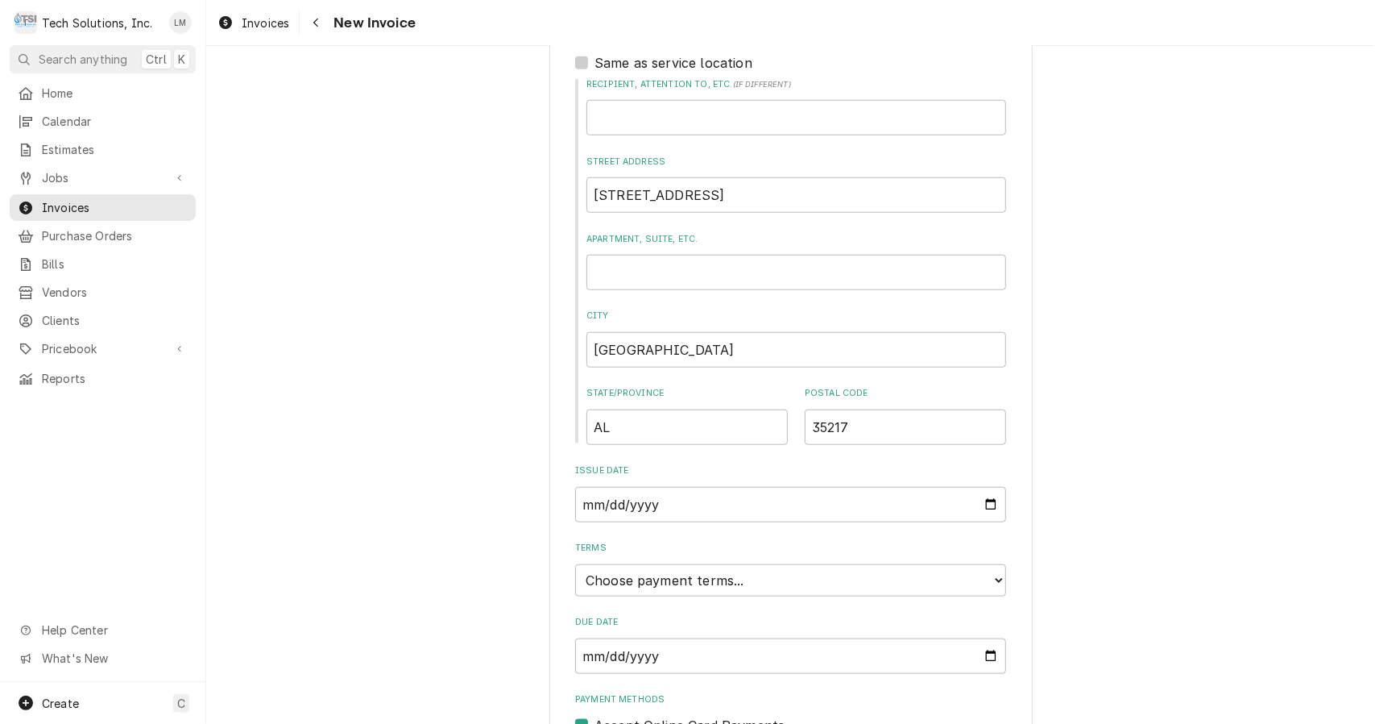
scroll to position [956, 0]
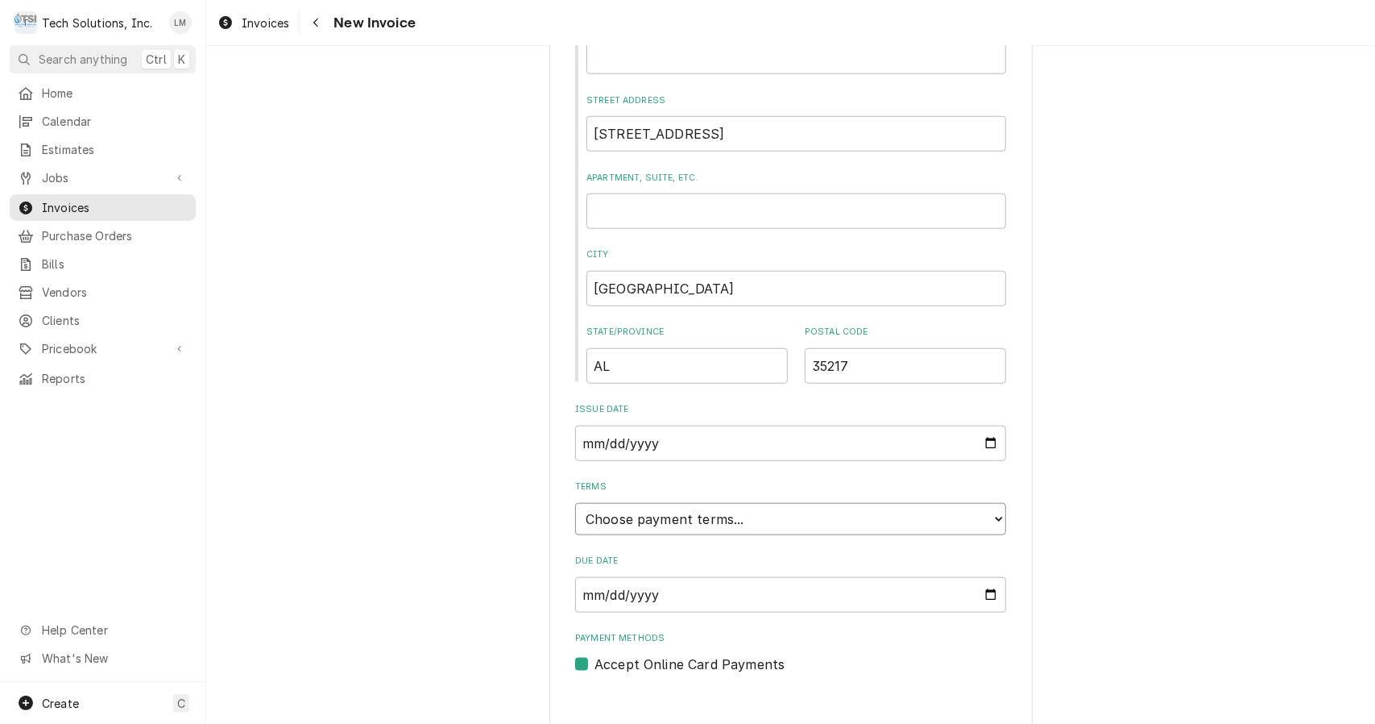
click at [990, 504] on select "Choose payment terms... Same Day Net 7 Net 14 Net 21 Net 30 Net 45 Net 60 Net 90" at bounding box center [790, 519] width 431 height 32
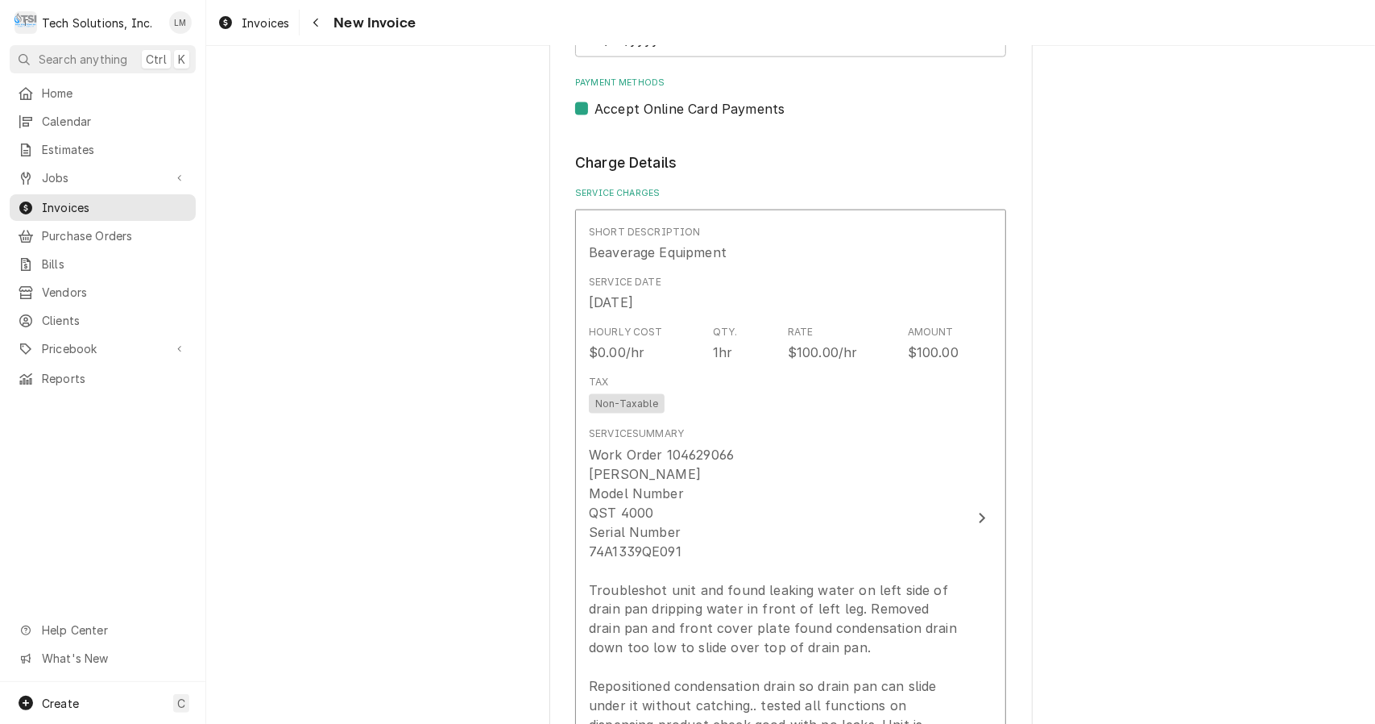
click at [967, 518] on button "Short Description Beaverage Equipment Service Date Sep 10, 2025 Hourly Cost $0.…" at bounding box center [790, 518] width 431 height 618
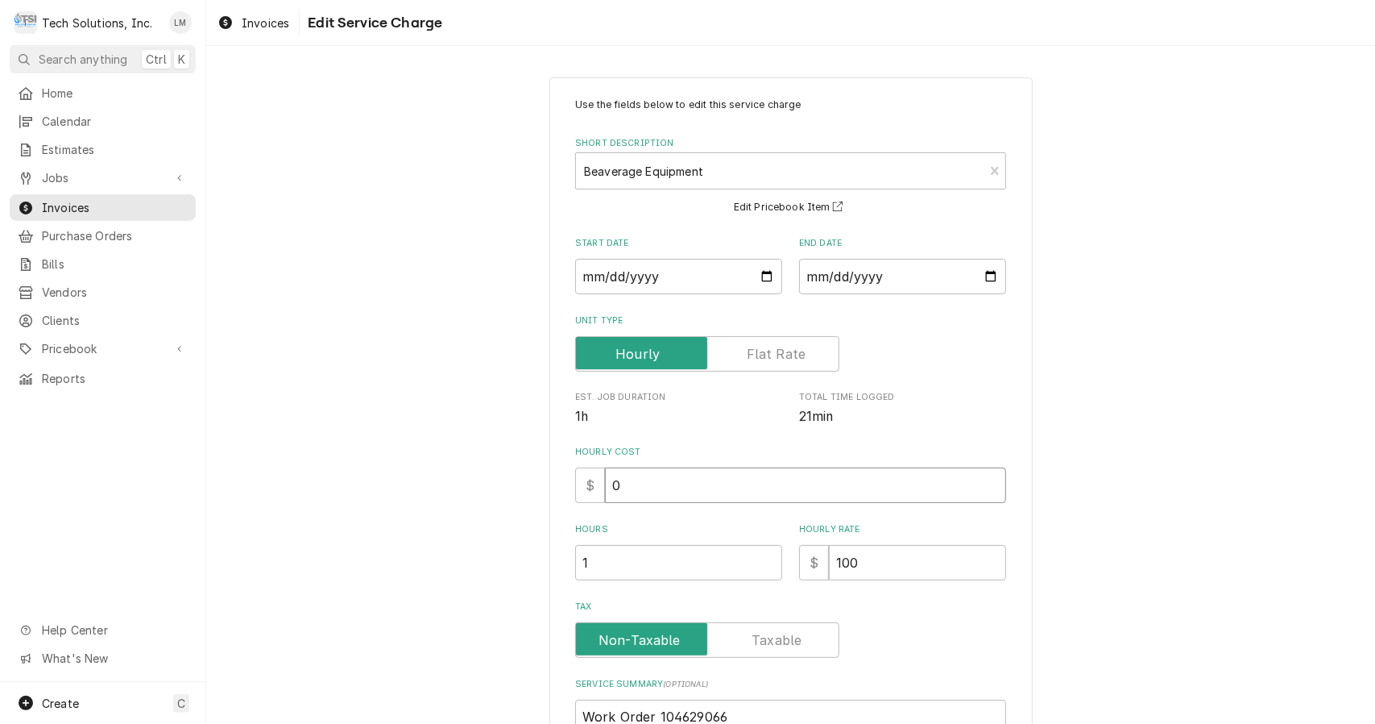
click at [773, 491] on input "0" at bounding box center [805, 484] width 401 height 35
type textarea "x"
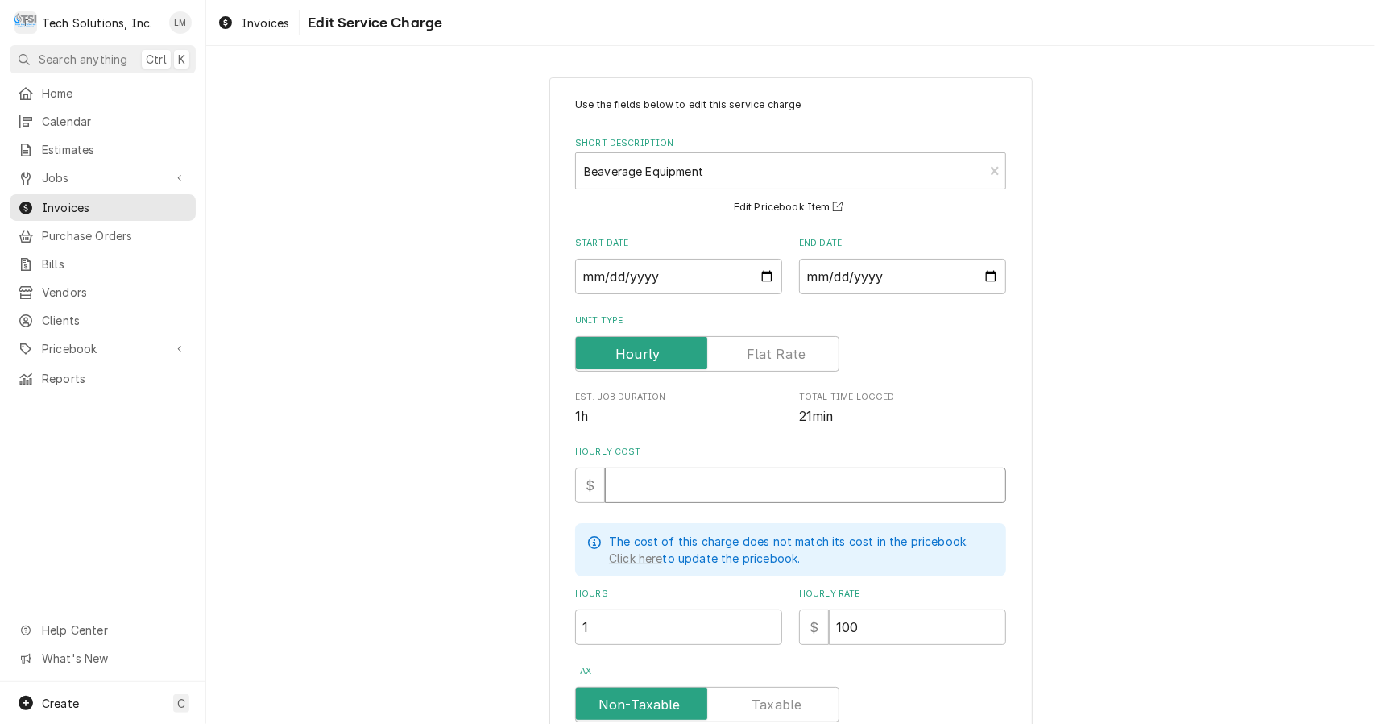
type textarea "x"
type input "1"
type textarea "x"
type input "10"
type textarea "x"
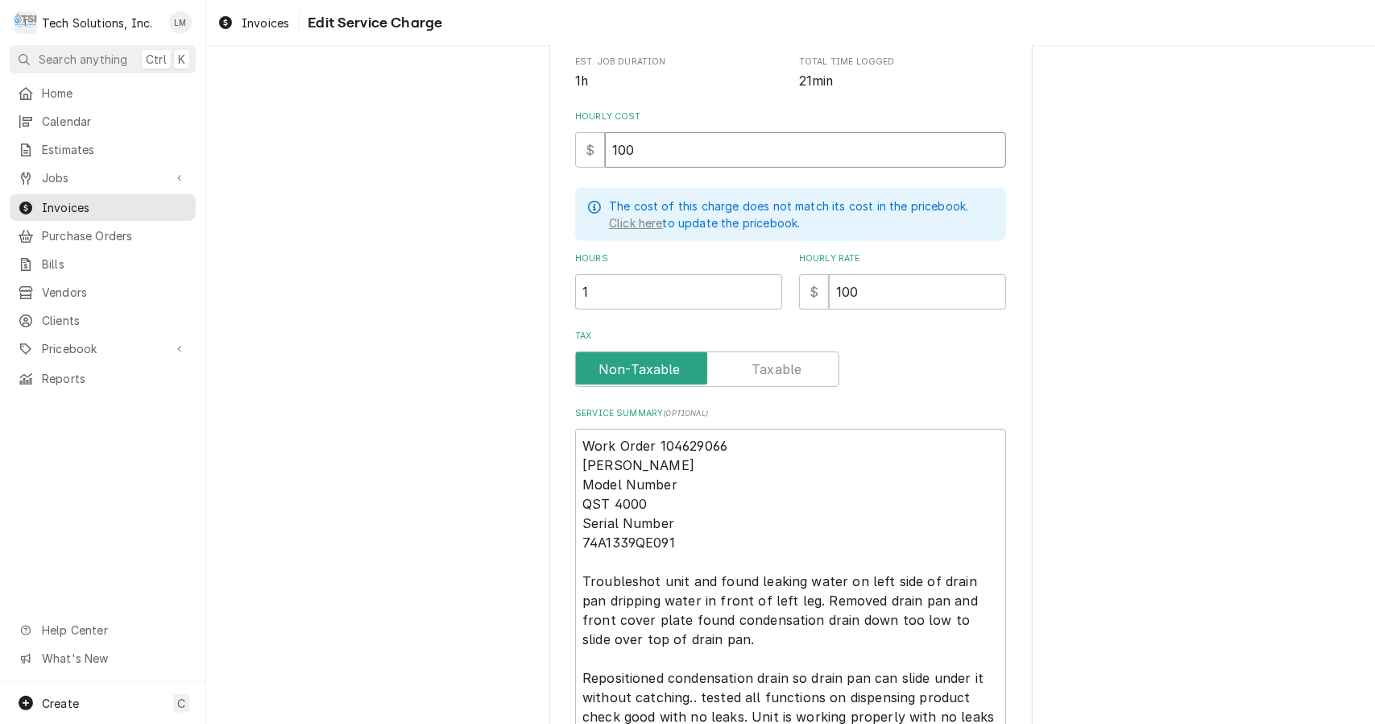
scroll to position [338, 0]
type input "100"
click at [785, 379] on input "Tax" at bounding box center [708, 365] width 250 height 35
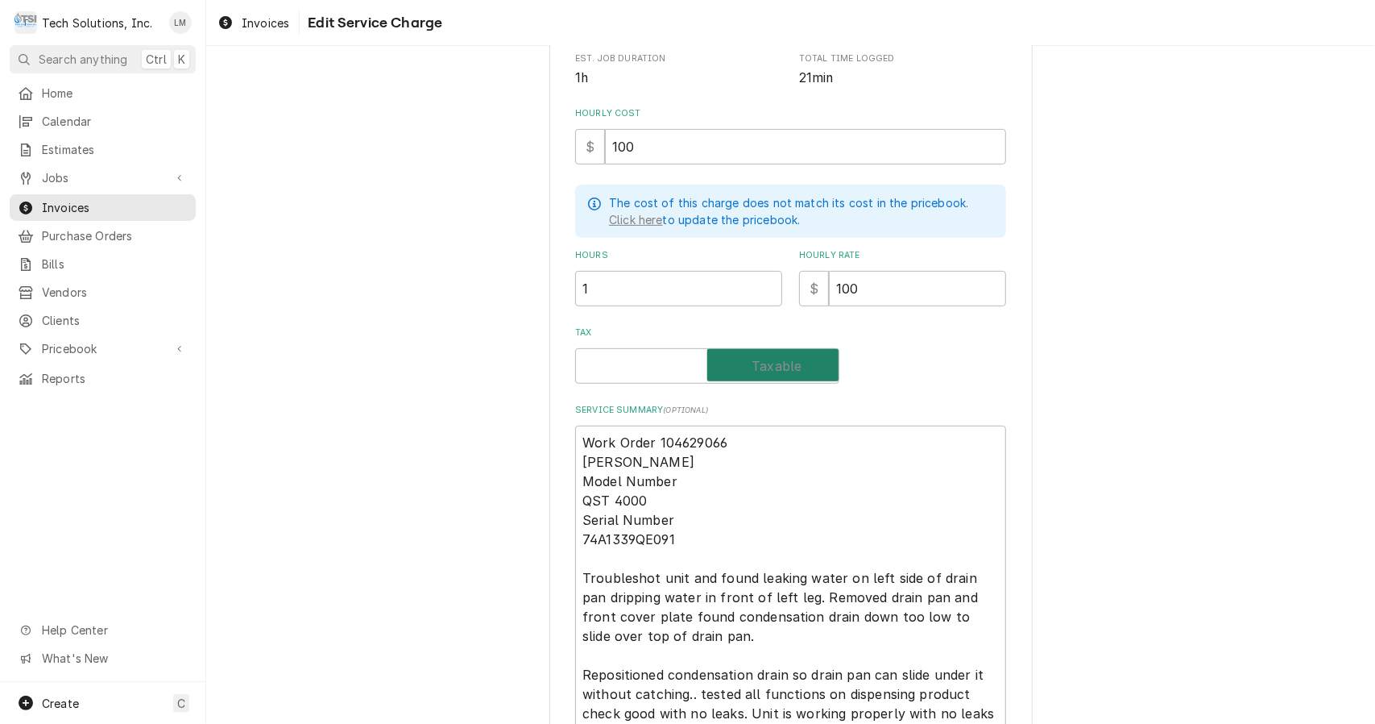
checkbox input "true"
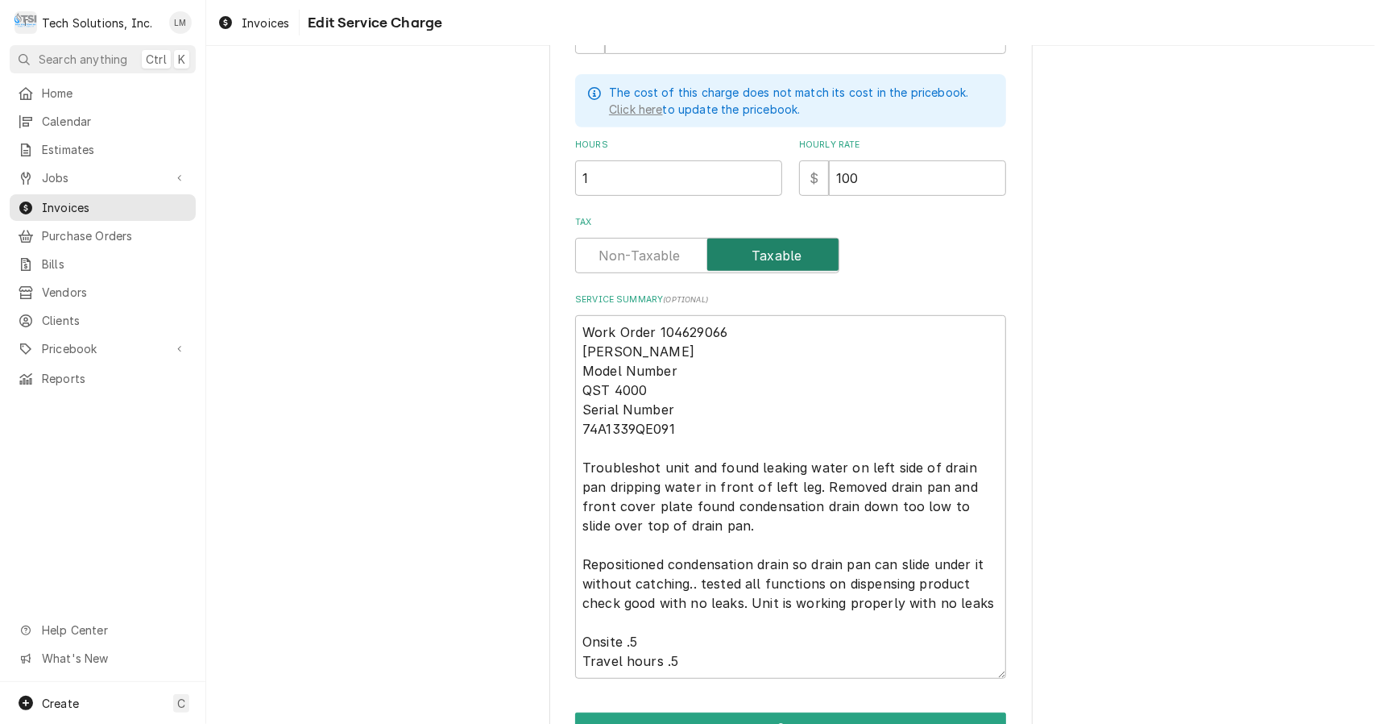
scroll to position [541, 0]
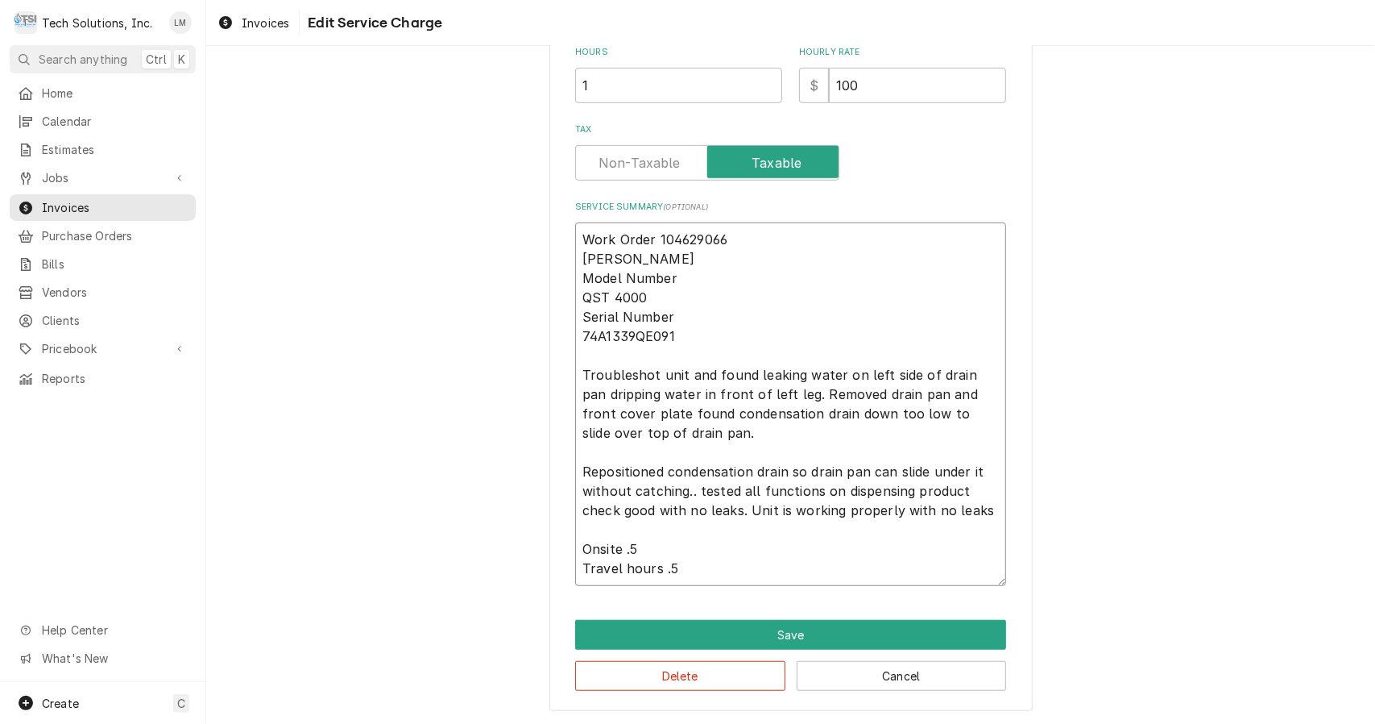
click at [578, 375] on textarea "Work Order 104629066 CORNELIUS Model Number QST 4000 Serial Number 74A1339QE091…" at bounding box center [790, 403] width 431 height 363
type textarea "x"
type textarea "Work Order 104629066 CORNELIUS Model Number QST 4000 Serial Number 74A1339QE091…"
type textarea "x"
type textarea "Work Order 104629066 CORNELIUS Model Number QST 4000 Serial Number 74A1339QE091…"
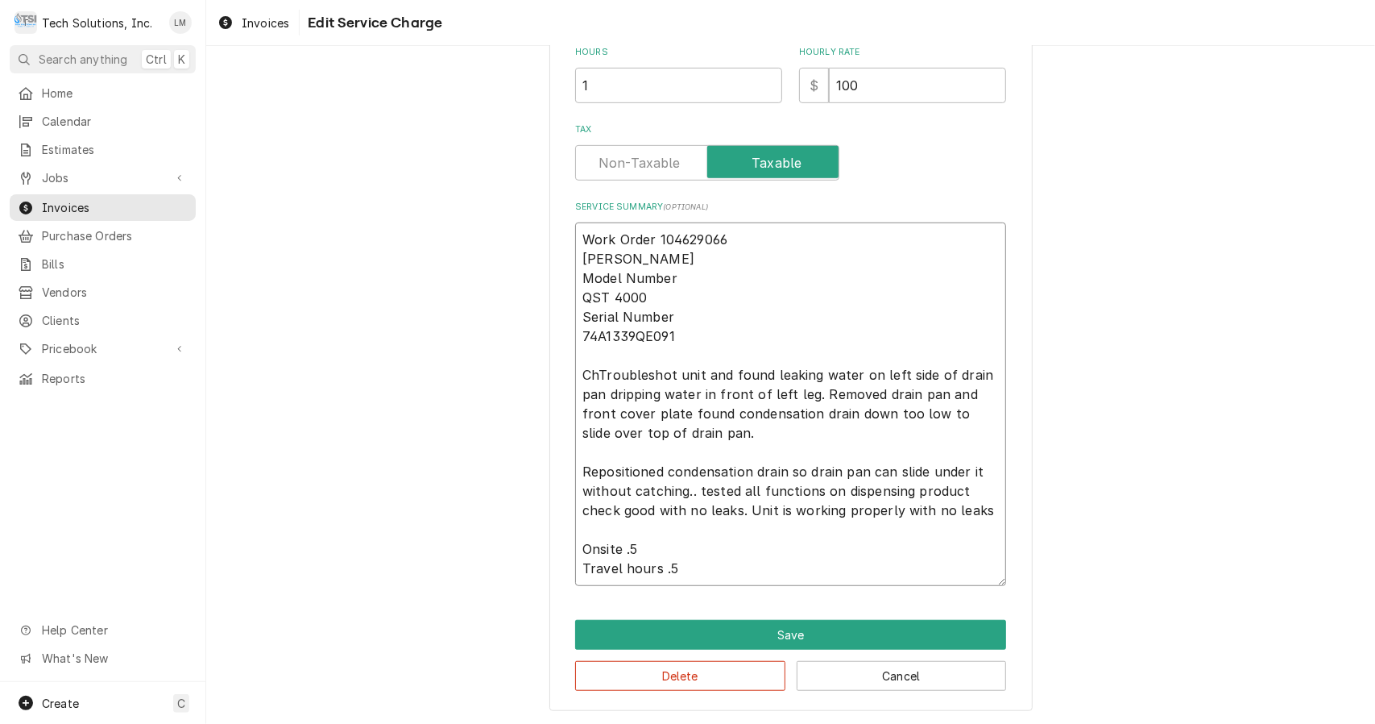
type textarea "x"
type textarea "Work Order 104629066 CORNELIUS Model Number QST 4000 Serial Number 74A1339QE091…"
type textarea "x"
type textarea "Work Order 104629066 CORNELIUS Model Number QST 4000 Serial Number 74A1339QE091…"
type textarea "x"
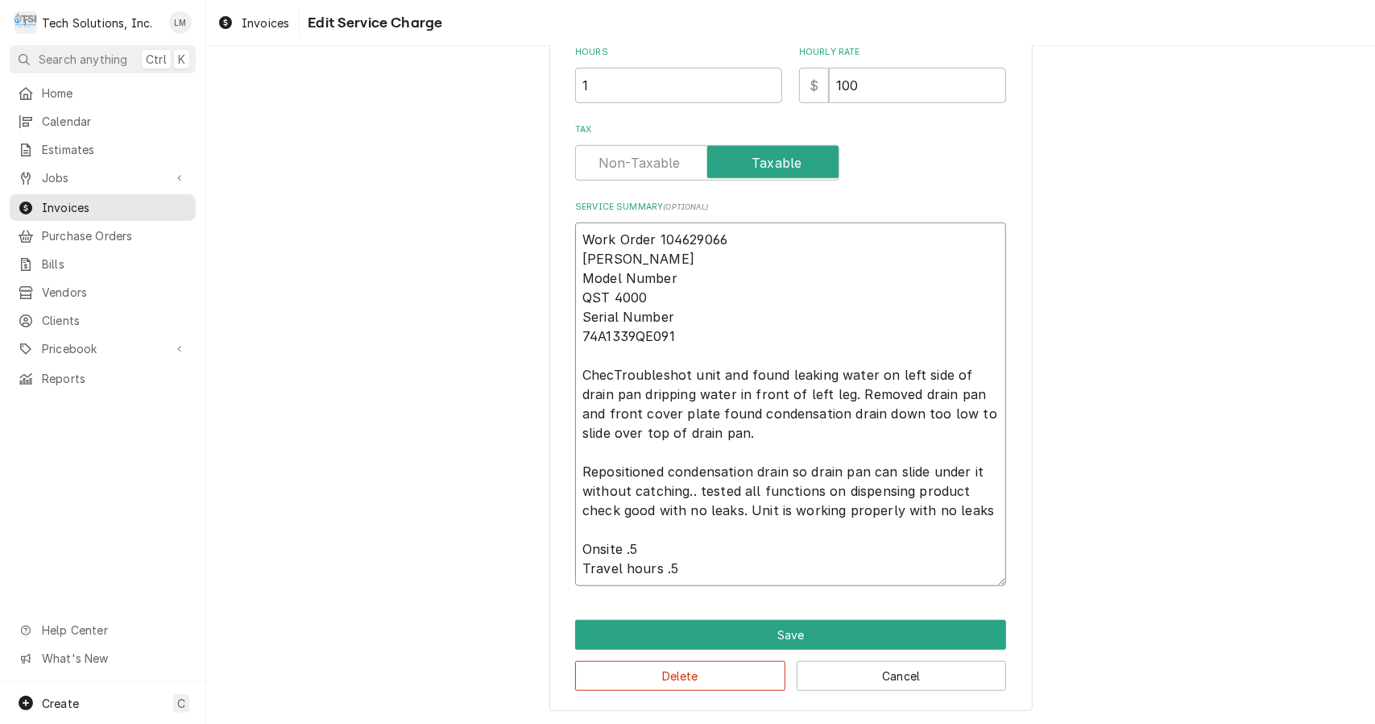
type textarea "Work Order 104629066 CORNELIUS Model Number QST 4000 Serial Number 74A1339QE091…"
type textarea "x"
type textarea "Work Order 104629066 CORNELIUS Model Number QST 4000 Serial Number 74A1339QE091…"
type textarea "x"
type textarea "Work Order 104629066 CORNELIUS Model Number QST 4000 Serial Number 74A1339QE091…"
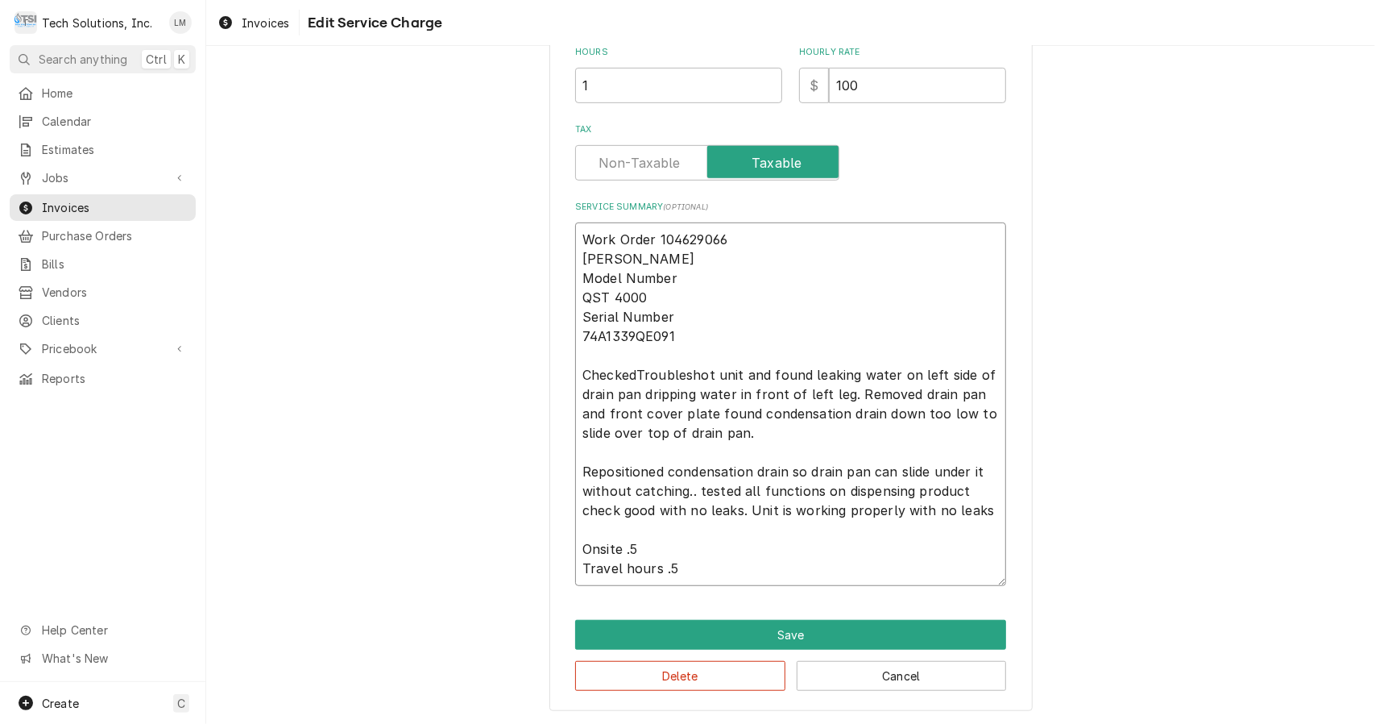
type textarea "x"
type textarea "Work Order 104629066 CORNELIUS Model Number QST 4000 Serial Number 74A1339QE091…"
type textarea "x"
type textarea "Work Order 104629066 CORNELIUS Model Number QST 4000 Serial Number 74A1339QE091…"
type textarea "x"
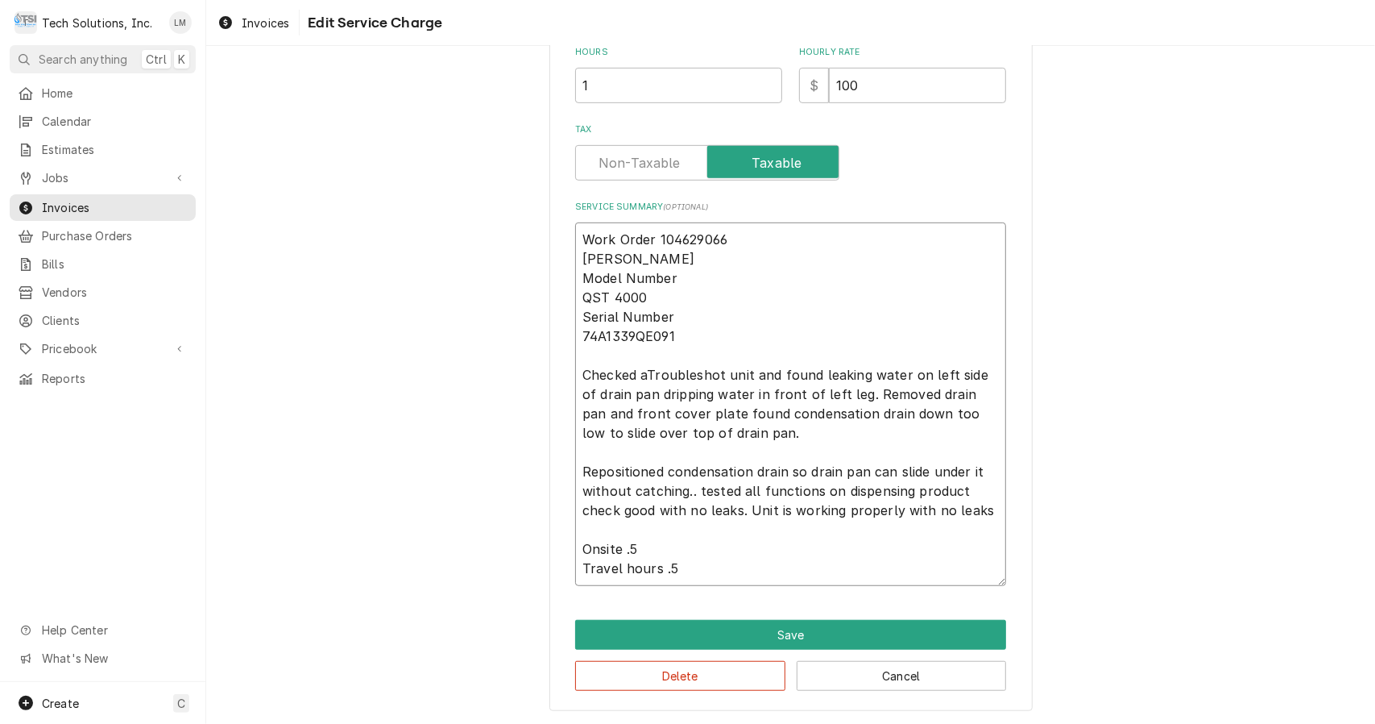
type textarea "Work Order 104629066 CORNELIUS Model Number QST 4000 Serial Number 74A1339QE091…"
type textarea "x"
type textarea "Work Order 104629066 CORNELIUS Model Number QST 4000 Serial Number 74A1339QE091…"
type textarea "x"
type textarea "Work Order 104629066 CORNELIUS Model Number QST 4000 Serial Number 74A1339QE091…"
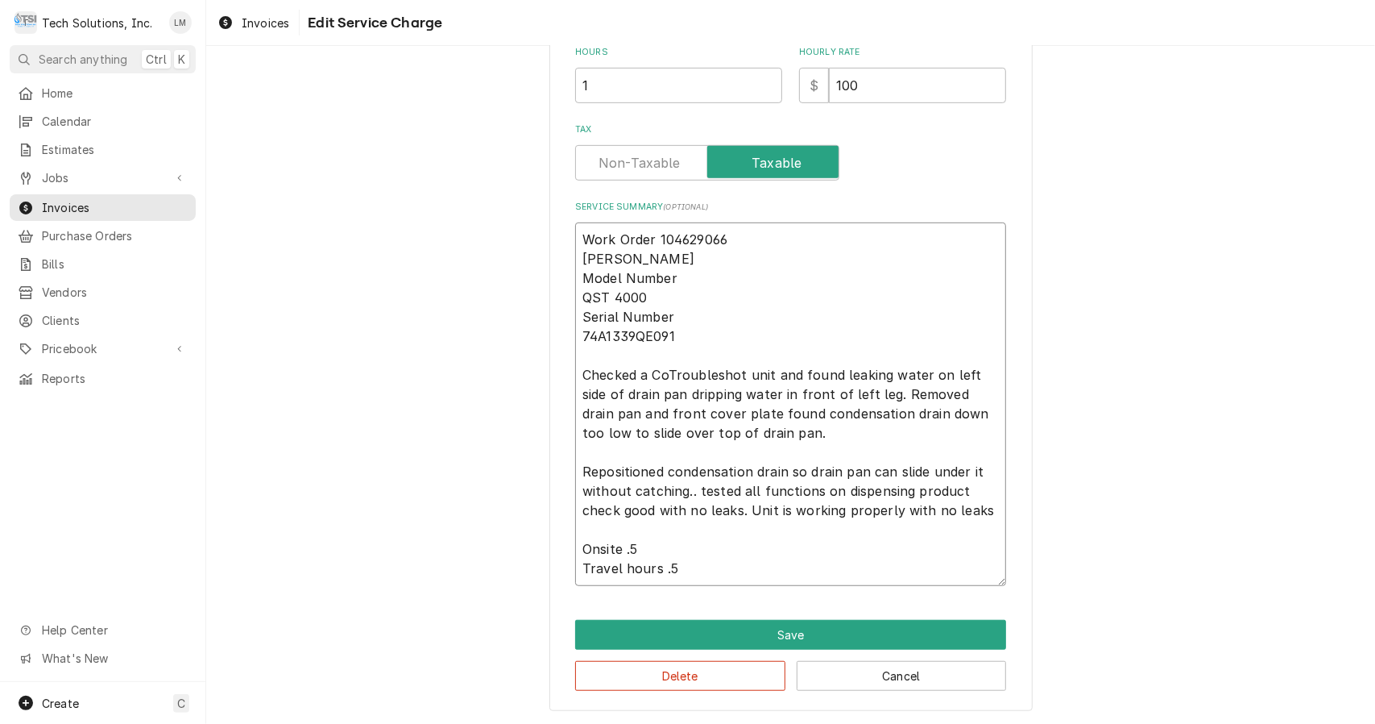
type textarea "x"
type textarea "Work Order 104629066 CORNELIUS Model Number QST 4000 Serial Number 74A1339QE091…"
type textarea "x"
type textarea "Work Order 104629066 CORNELIUS Model Number QST 4000 Serial Number 74A1339QE091…"
type textarea "x"
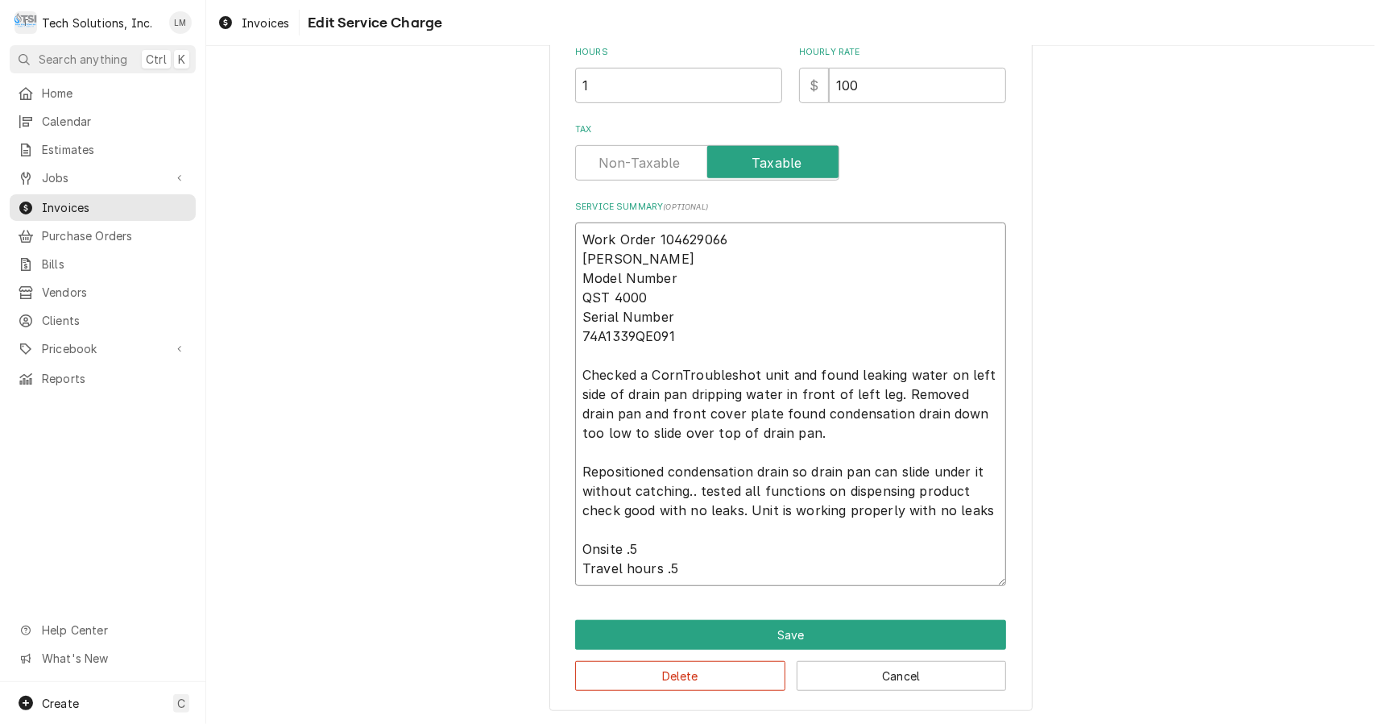
type textarea "Work Order 104629066 CORNELIUS Model Number QST 4000 Serial Number 74A1339QE091…"
type textarea "x"
type textarea "Work Order 104629066 CORNELIUS Model Number QST 4000 Serial Number 74A1339QE091…"
type textarea "x"
type textarea "Work Order 104629066 CORNELIUS Model Number QST 4000 Serial Number 74A1339QE091…"
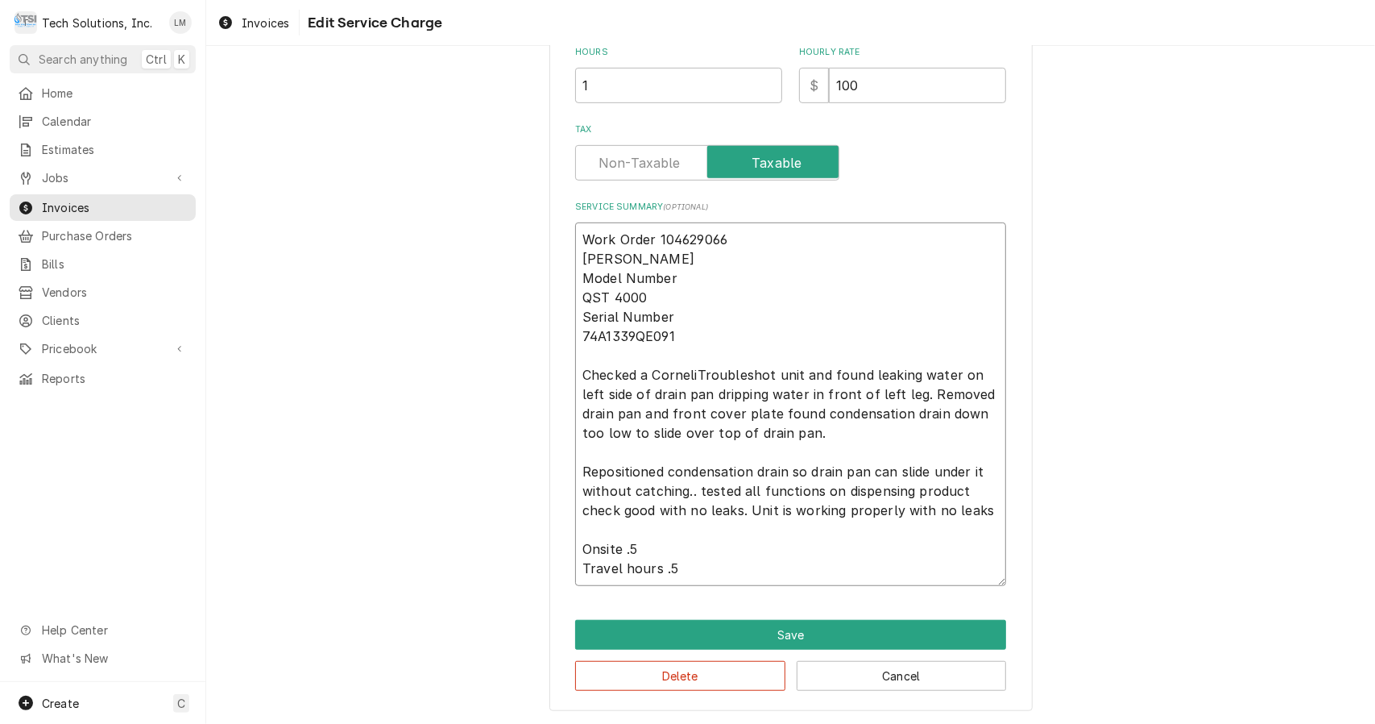
type textarea "x"
type textarea "Work Order 104629066 CORNELIUS Model Number QST 4000 Serial Number 74A1339QE091…"
type textarea "x"
type textarea "Work Order 104629066 CORNELIUS Model Number QST 4000 Serial Number 74A1339QE091…"
type textarea "x"
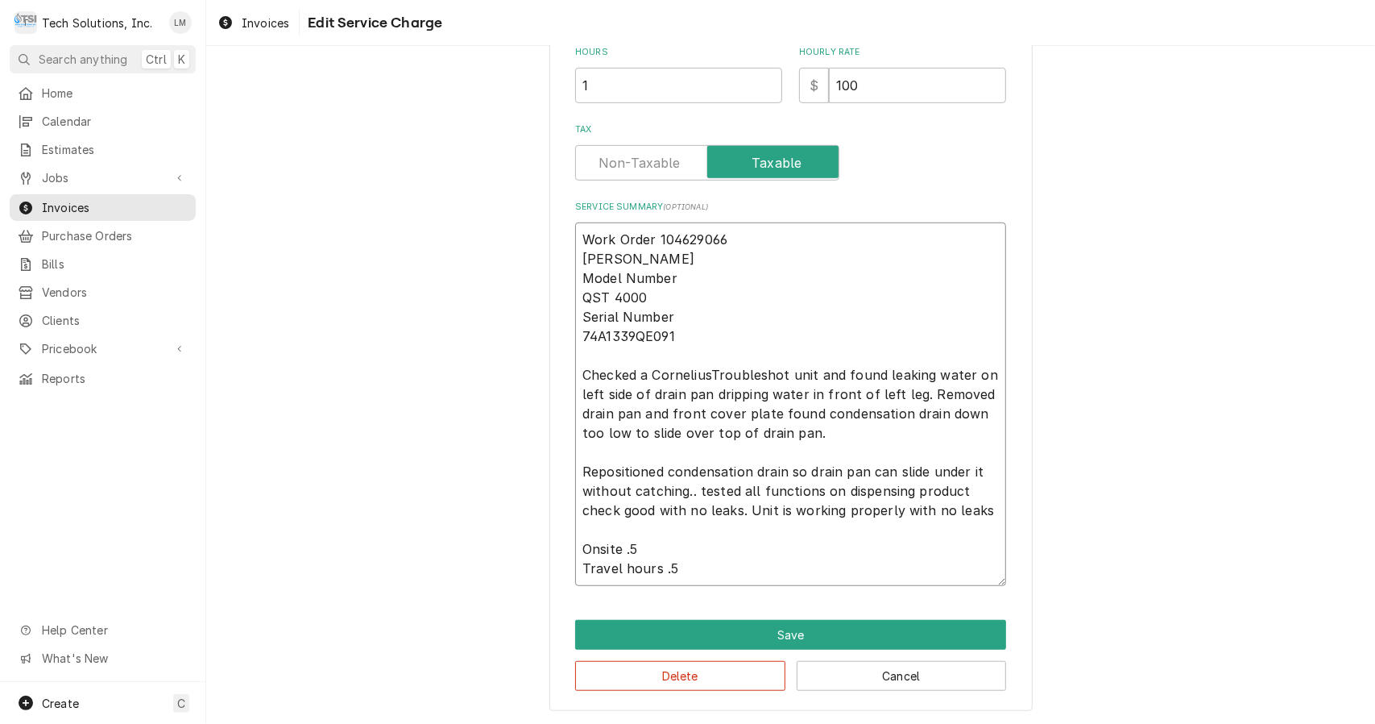
type textarea "Work Order 104629066 CORNELIUS Model Number QST 4000 Serial Number 74A1339QE091…"
type textarea "x"
type textarea "Work Order 104629066 CORNELIUS Model Number QST 4000 Serial Number 74A1339QE091…"
type textarea "x"
type textarea "Work Order 104629066 CORNELIUS Model Number QST 4000 Serial Number 74A1339QE091…"
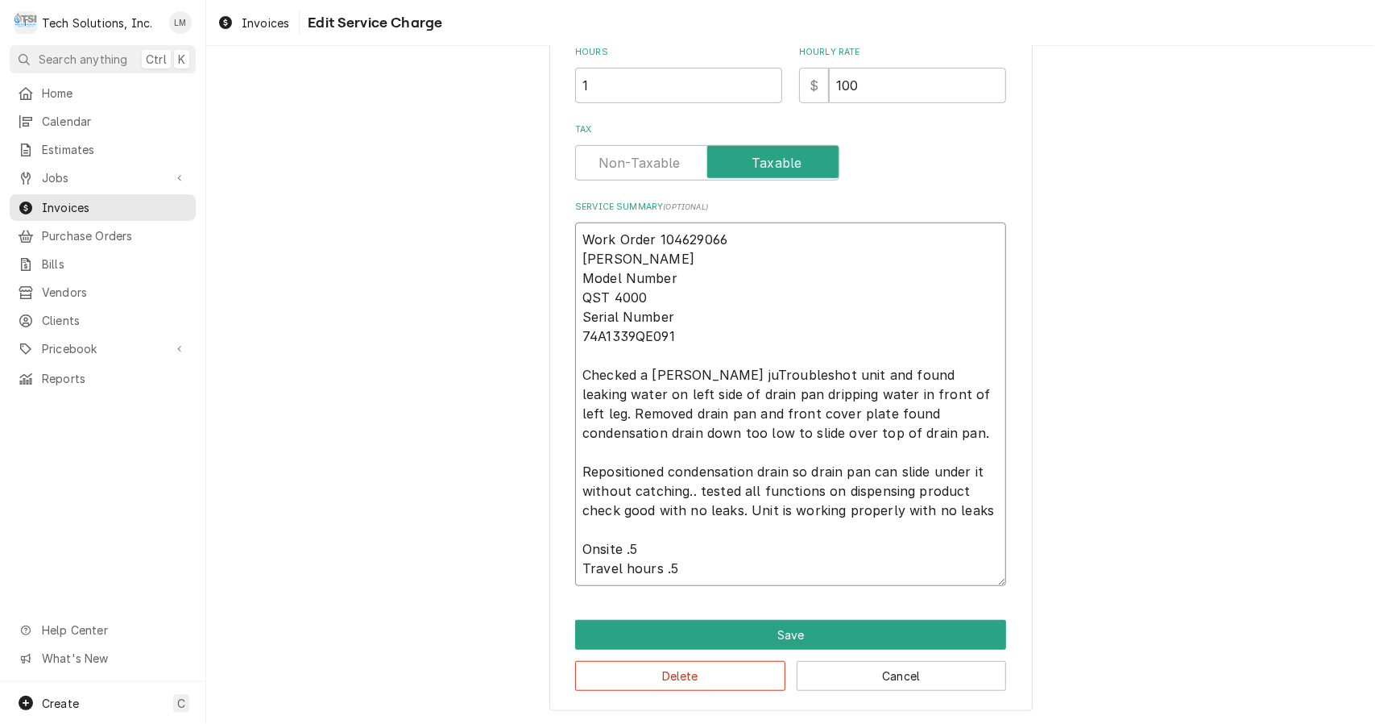
type textarea "x"
type textarea "Work Order 104629066 CORNELIUS Model Number QST 4000 Serial Number 74A1339QE091…"
type textarea "x"
type textarea "Work Order 104629066 CORNELIUS Model Number QST 4000 Serial Number 74A1339QE091…"
type textarea "x"
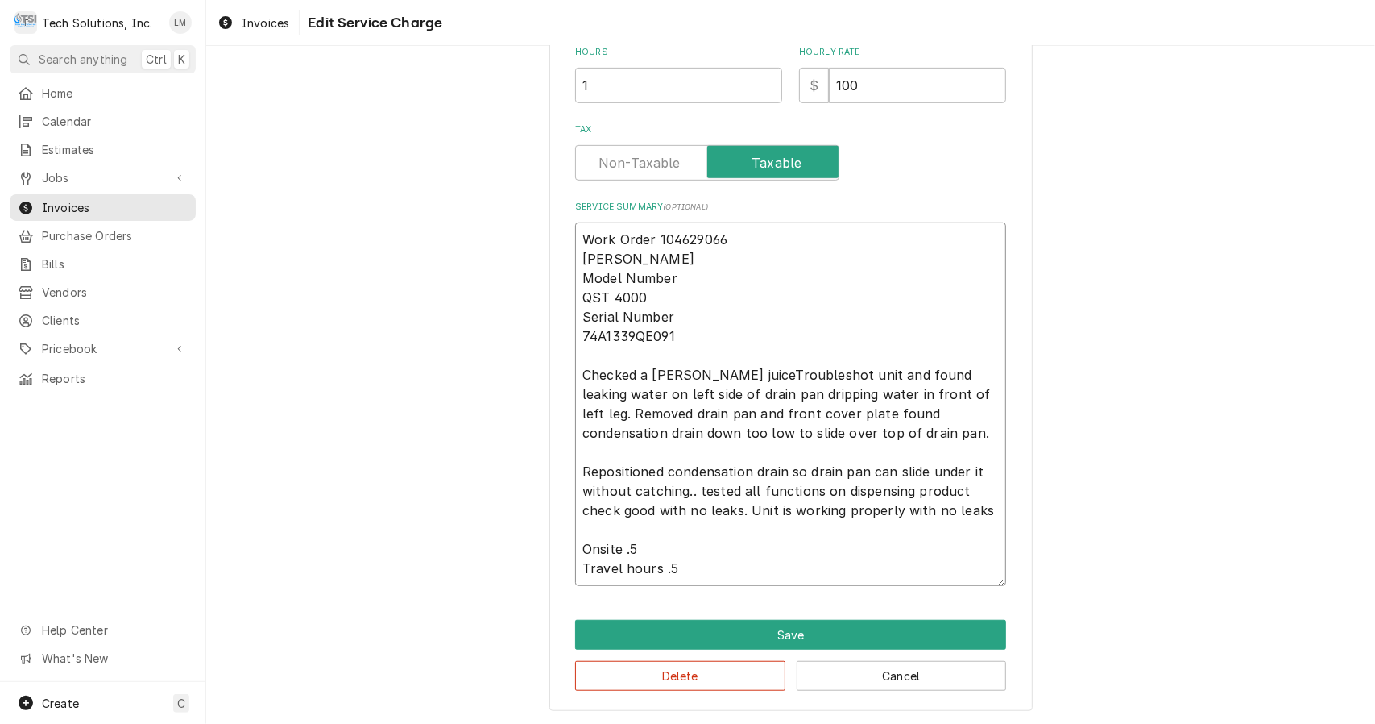
type textarea "Work Order 104629066 CORNELIUS Model Number QST 4000 Serial Number 74A1339QE091…"
type textarea "x"
type textarea "Work Order 104629066 CORNELIUS Model Number QST 4000 Serial Number 74A1339QE091…"
type textarea "x"
type textarea "Work Order 104629066 CORNELIUS Model Number QST 4000 Serial Number 74A1339QE091…"
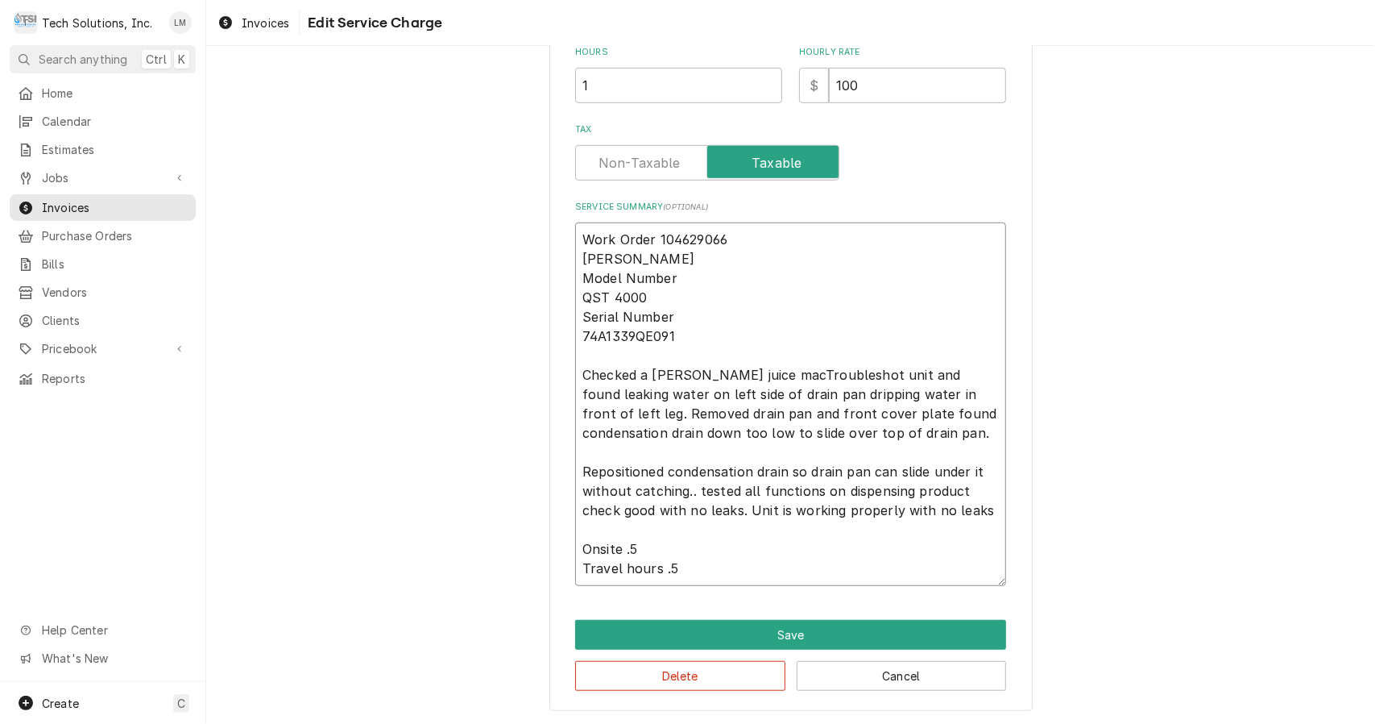
type textarea "x"
type textarea "Work Order 104629066 CORNELIUS Model Number QST 4000 Serial Number 74A1339QE091…"
type textarea "x"
type textarea "Work Order 104629066 CORNELIUS Model Number QST 4000 Serial Number 74A1339QE091…"
type textarea "x"
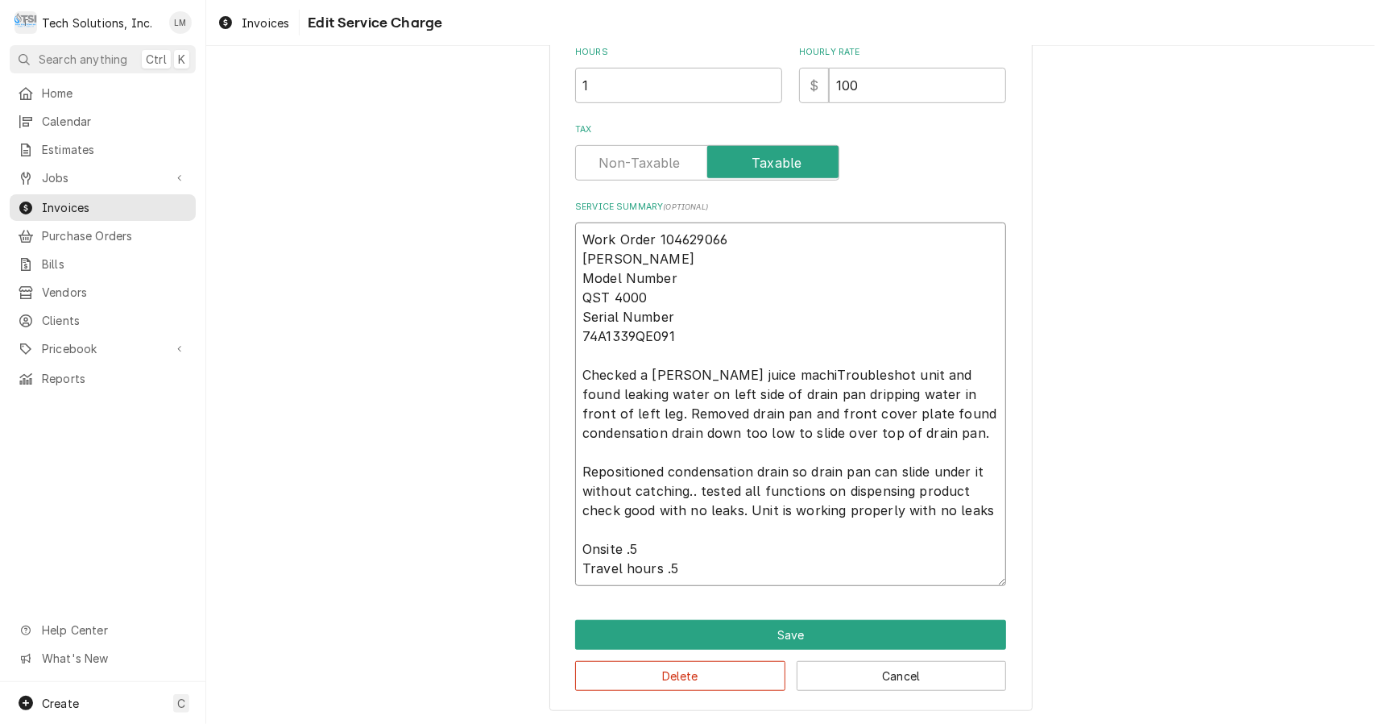
type textarea "Work Order 104629066 CORNELIUS Model Number QST 4000 Serial Number 74A1339QE091…"
type textarea "x"
type textarea "Work Order 104629066 CORNELIUS Model Number QST 4000 Serial Number 74A1339QE091…"
type textarea "x"
type textarea "Work Order 104629066 CORNELIUS Model Number QST 4000 Serial Number 74A1339QE091…"
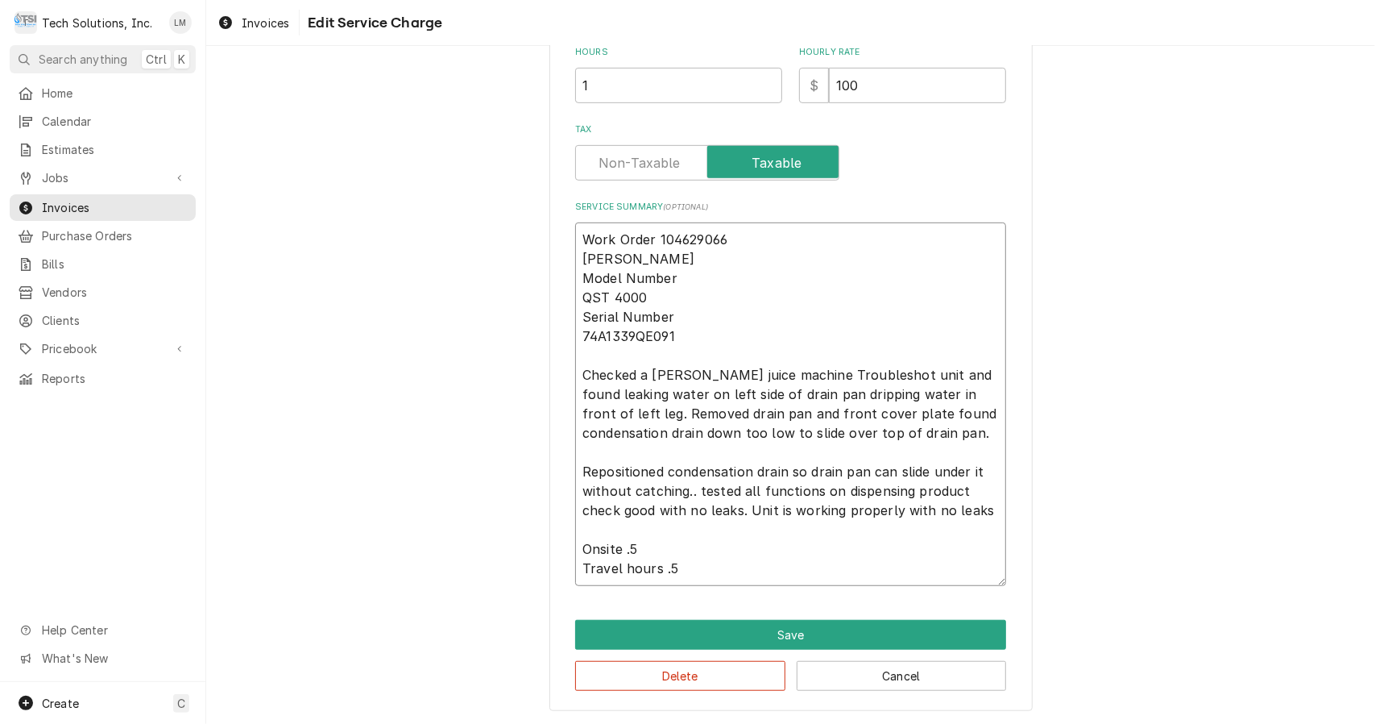
type textarea "x"
type textarea "Work Order 104629066 CORNELIUS Model Number QST 4000 Serial Number 74A1339QE091…"
type textarea "x"
type textarea "Work Order 104629066 CORNELIUS Model Number QST 4000 Serial Number 74A1339QE091…"
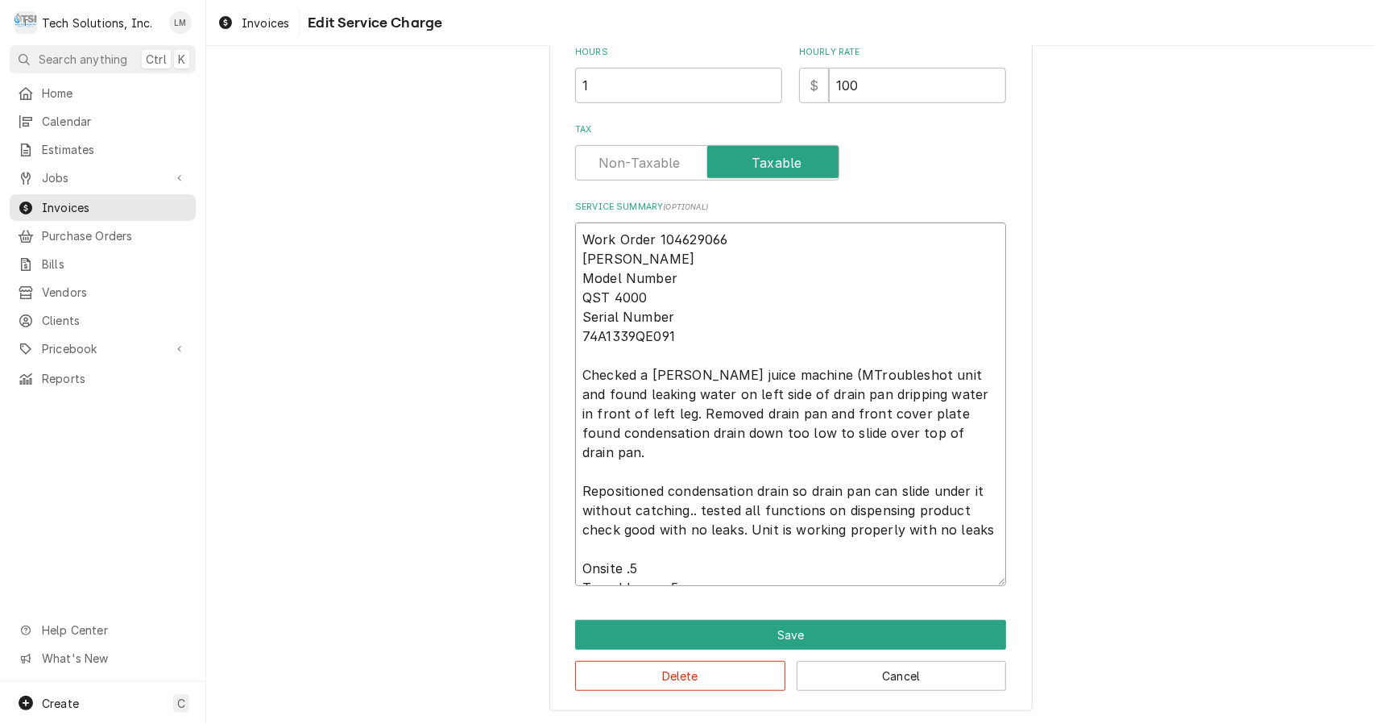
type textarea "x"
type textarea "Work Order 104629066 CORNELIUS Model Number QST 4000 Serial Number 74A1339QE091…"
type textarea "x"
type textarea "Work Order 104629066 CORNELIUS Model Number QST 4000 Serial Number 74A1339QE091…"
type textarea "x"
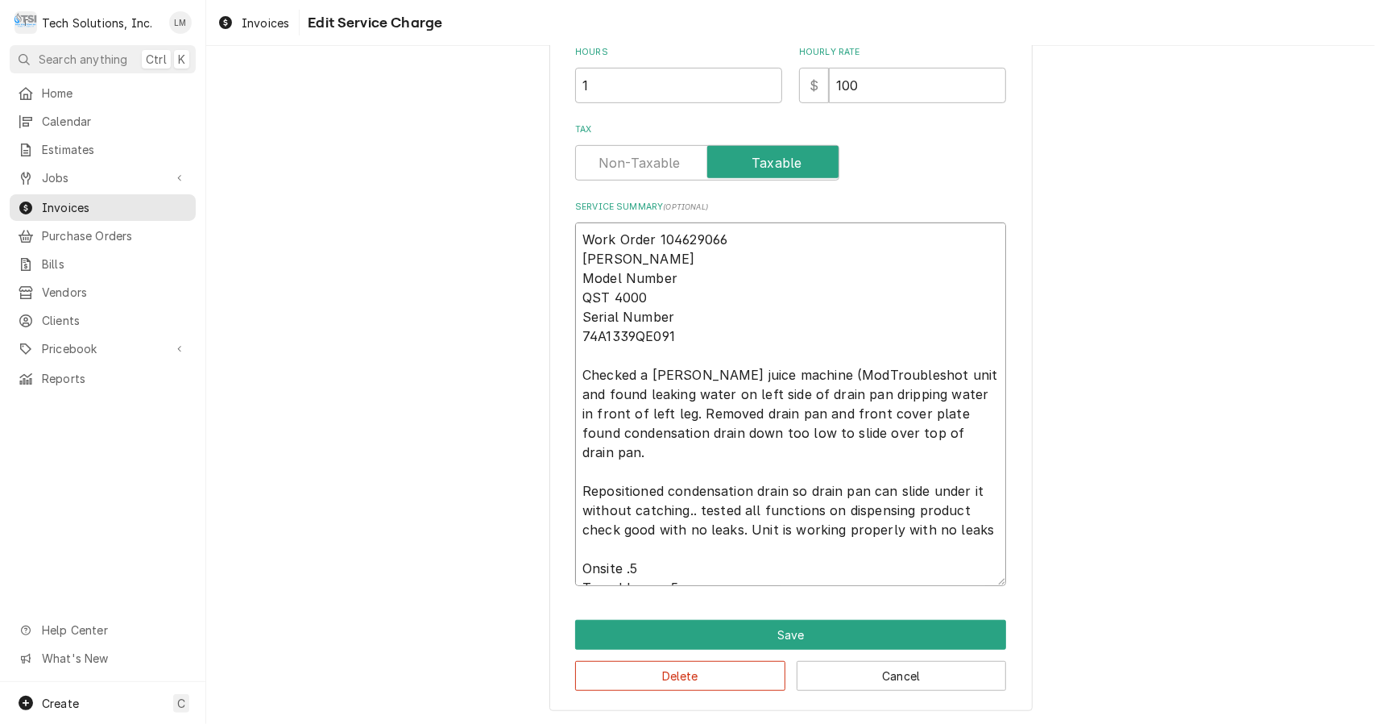
type textarea "Work Order 104629066 CORNELIUS Model Number QST 4000 Serial Number 74A1339QE091…"
type textarea "x"
type textarea "Work Order 104629066 CORNELIUS Model Number QST 4000 Serial Number 74A1339QE091…"
type textarea "x"
type textarea "Work Order 104629066 CORNELIUS Model Number QST 4000 Serial Number 74A1339QE091…"
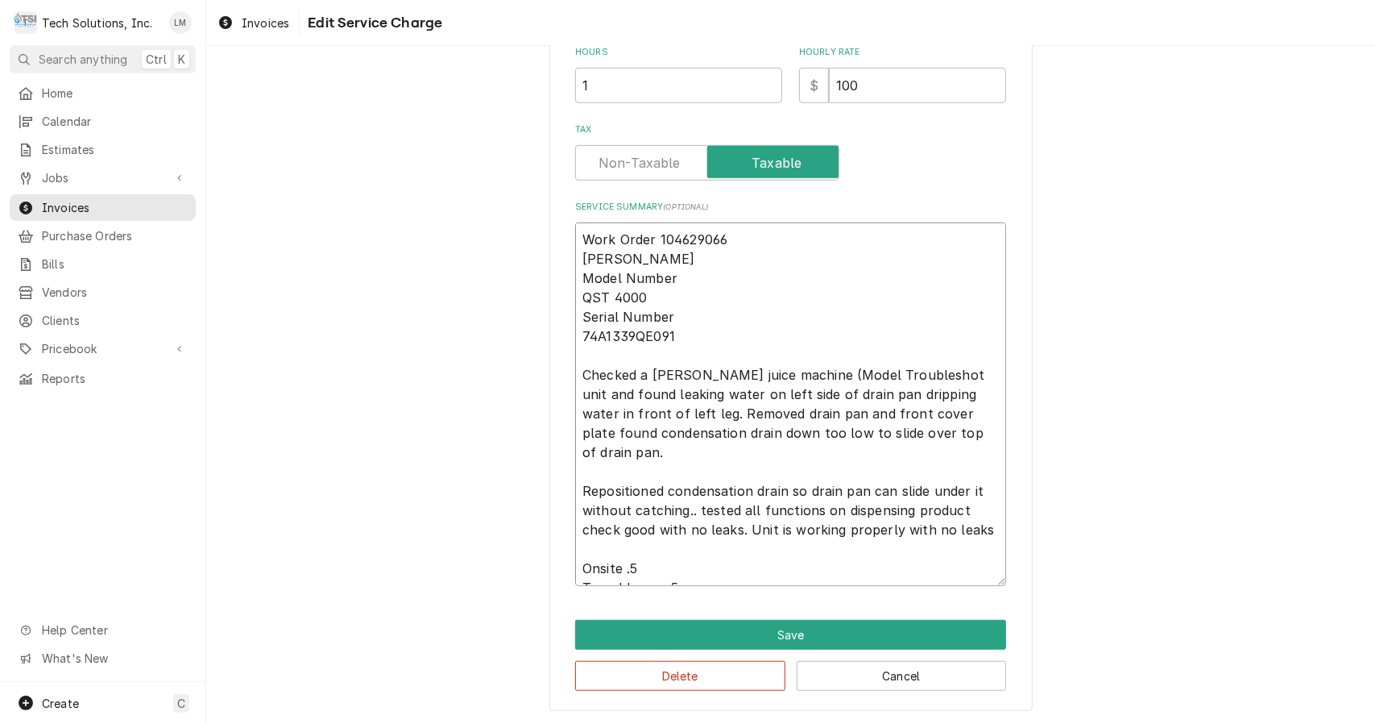
drag, startPoint x: 644, startPoint y: 300, endPoint x: 577, endPoint y: 293, distance: 67.2
click at [577, 293] on textarea "Work Order 104629066 CORNELIUS Model Number QST 4000 Serial Number 74A1339QE091…" at bounding box center [790, 403] width 431 height 363
type textarea "x"
type textarea "Work Order 104629066 CORNELIUS Model Number Serial Number 74A1339QE091 Checked …"
click at [845, 376] on textarea "Work Order 104629066 CORNELIUS Model Number Serial Number 74A1339QE091 Checked …" at bounding box center [790, 403] width 431 height 363
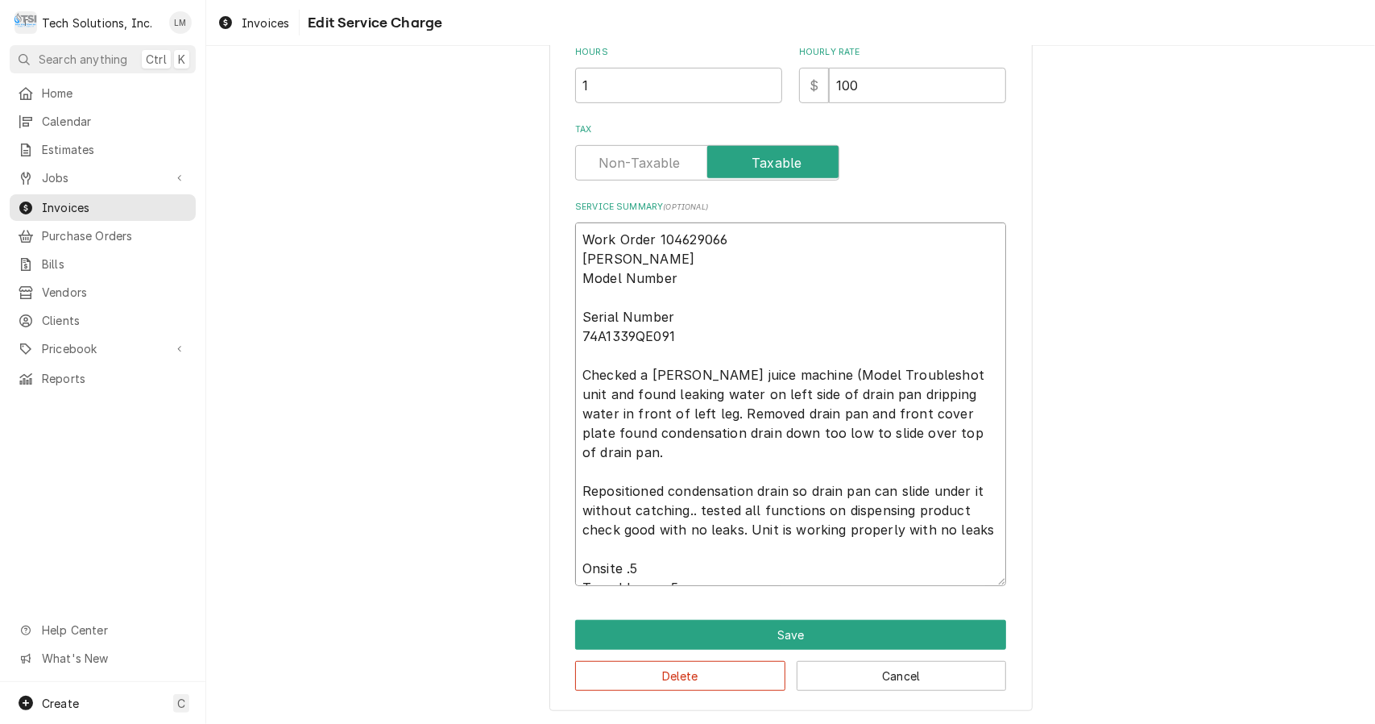
type textarea "x"
type textarea "Work Order 104629066 CORNELIUS Model Number Serial Number 74A1339QE091 Checked …"
type textarea "x"
type textarea "Work Order 104629066 CORNELIUS Model Number Serial Number 74A1339QE091 Checked …"
paste textarea "QST 4000"
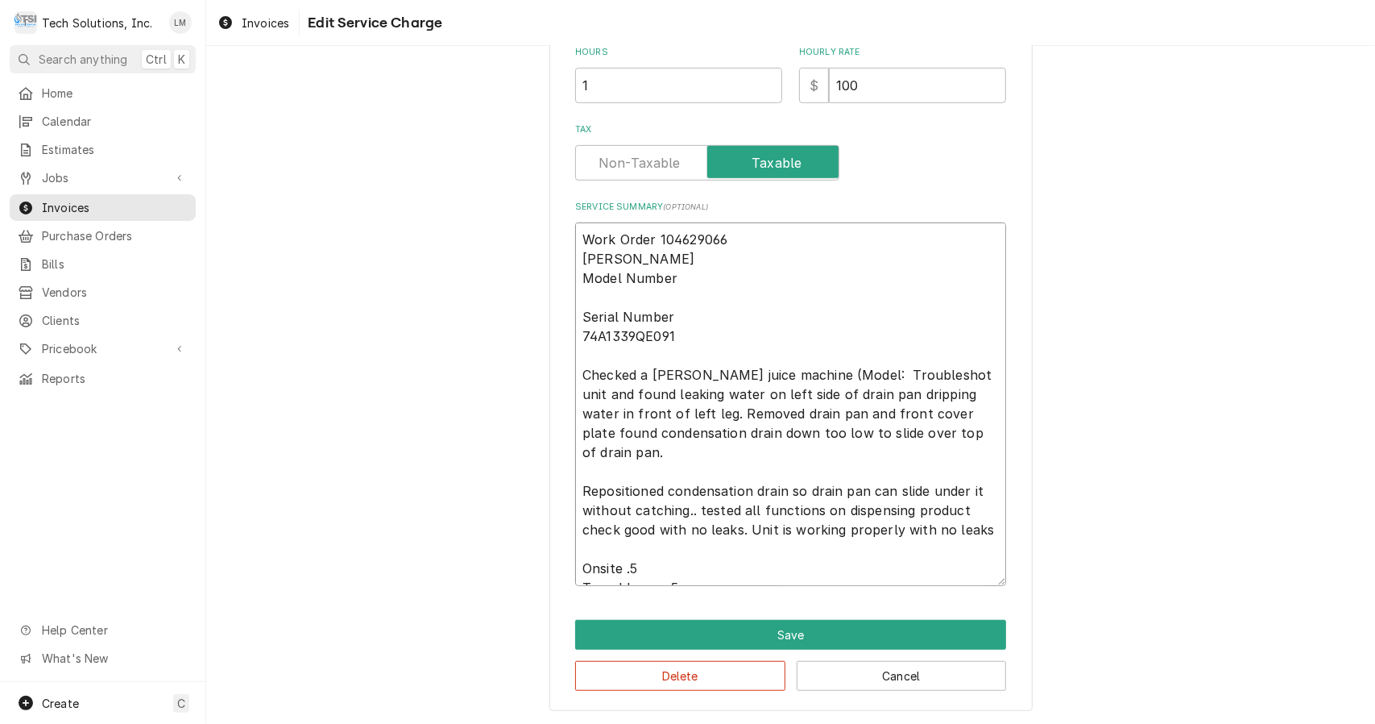
type textarea "x"
type textarea "Work Order 104629066 CORNELIUS Model Number Serial Number 74A1339QE091 Checked …"
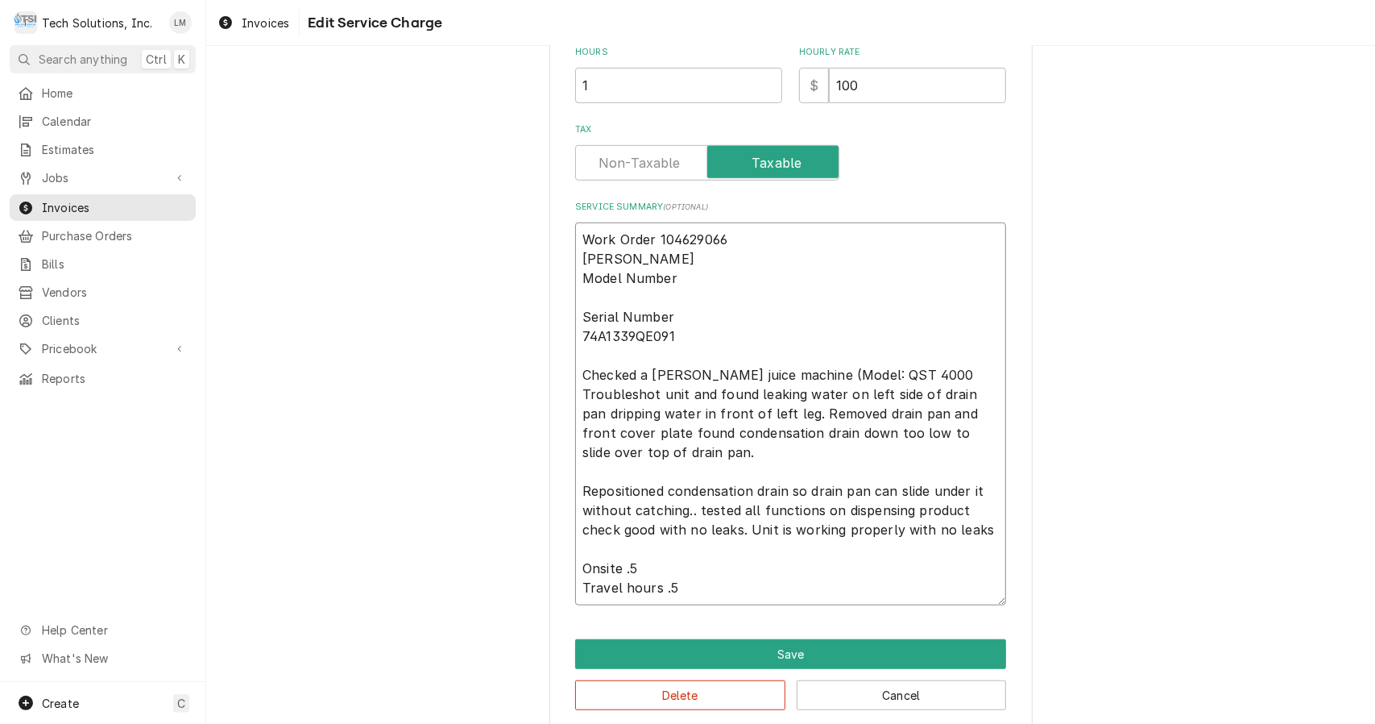
type textarea "x"
type textarea "Work Order 104629066 CORNELIUS Model Number Serial Number 74A1339QE091 Checked …"
type textarea "x"
type textarea "Work Order 104629066 CORNELIUS Model Number Serial Number 74A1339QE091 Checked …"
type textarea "x"
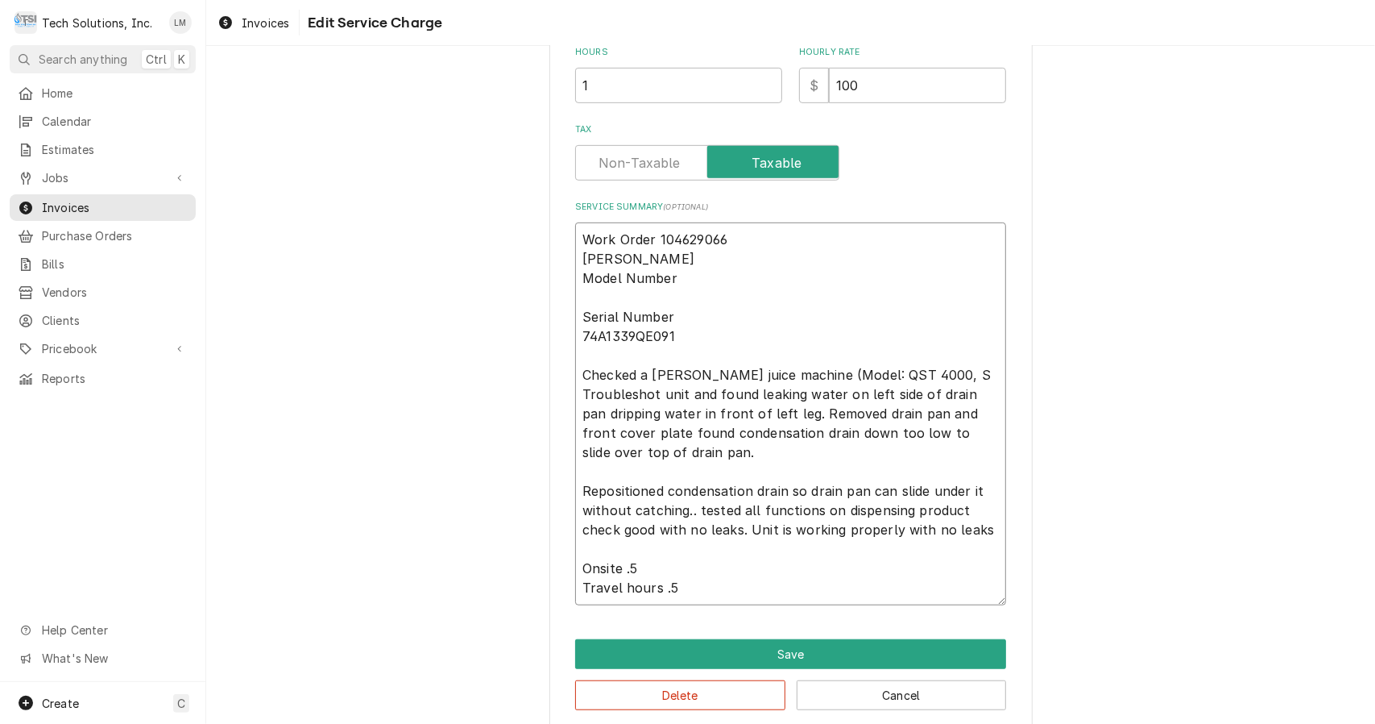
type textarea "Work Order 104629066 CORNELIUS Model Number Serial Number 74A1339QE091 Checked …"
type textarea "x"
type textarea "Work Order 104629066 CORNELIUS Model Number Serial Number 74A1339QE091 Checked …"
type textarea "x"
type textarea "Work Order 104629066 CORNELIUS Model Number Serial Number 74A1339QE091 Checked …"
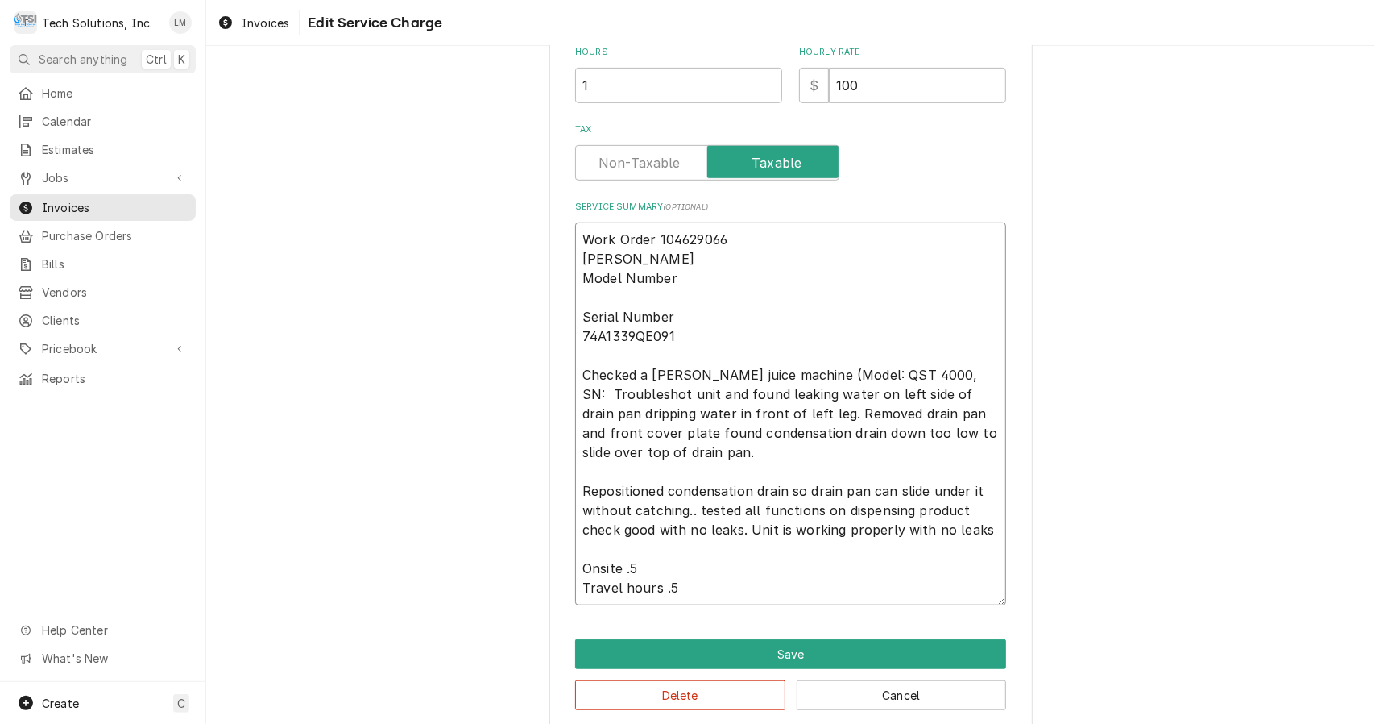
drag, startPoint x: 674, startPoint y: 331, endPoint x: 570, endPoint y: 339, distance: 103.4
click at [575, 339] on textarea "Work Order 104629066 CORNELIUS Model Number Serial Number 74A1339QE091 Checked …" at bounding box center [790, 413] width 431 height 383
type textarea "x"
type textarea "Work Order 104629066 CORNELIUS Model Number Serial Number Checked a Cornelius j…"
click at [964, 367] on textarea "Work Order 104629066 CORNELIUS Model Number Serial Number Checked a Cornelius j…" at bounding box center [790, 413] width 431 height 383
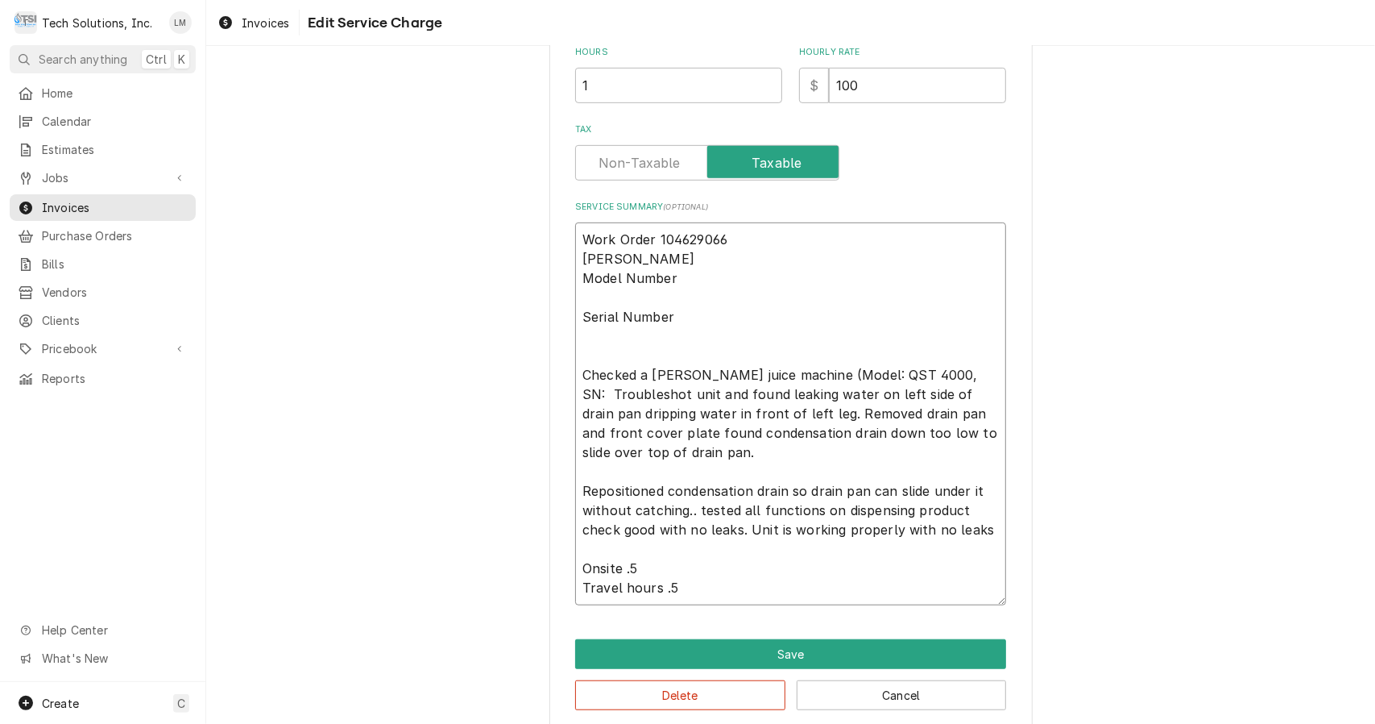
paste textarea "74A1339QE091"
type textarea "x"
type textarea "Work Order 104629066 CORNELIUS Model Number Serial Number Checked a Cornelius j…"
type textarea "x"
type textarea "Work Order 104629066 CORNELIUS Model Number Serial Number Checked a Cornelius j…"
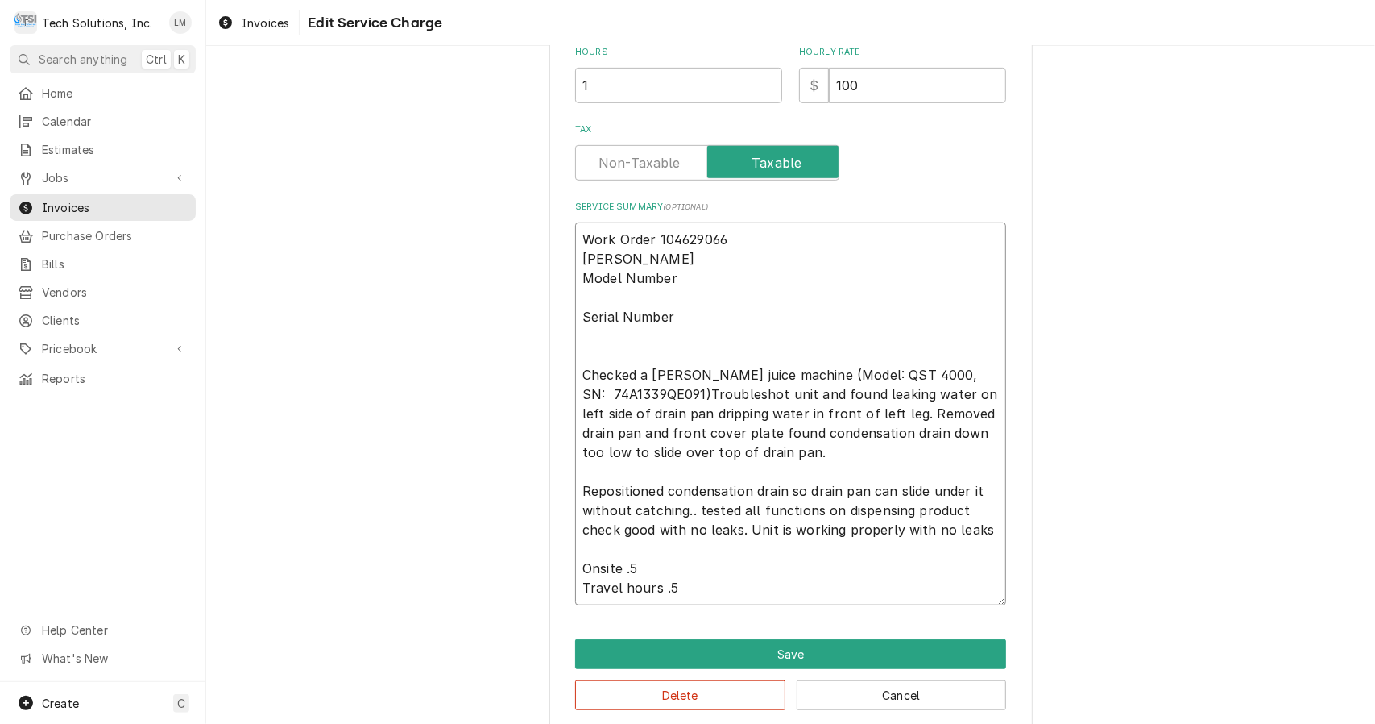
type textarea "x"
type textarea "Work Order 104629066 CORNELIUS Model Number Serial Number Checked a Cornelius j…"
type textarea "x"
type textarea "Work Order 104629066 CORNELIUS Model Number Serial Number Checked a Cornelius j…"
type textarea "x"
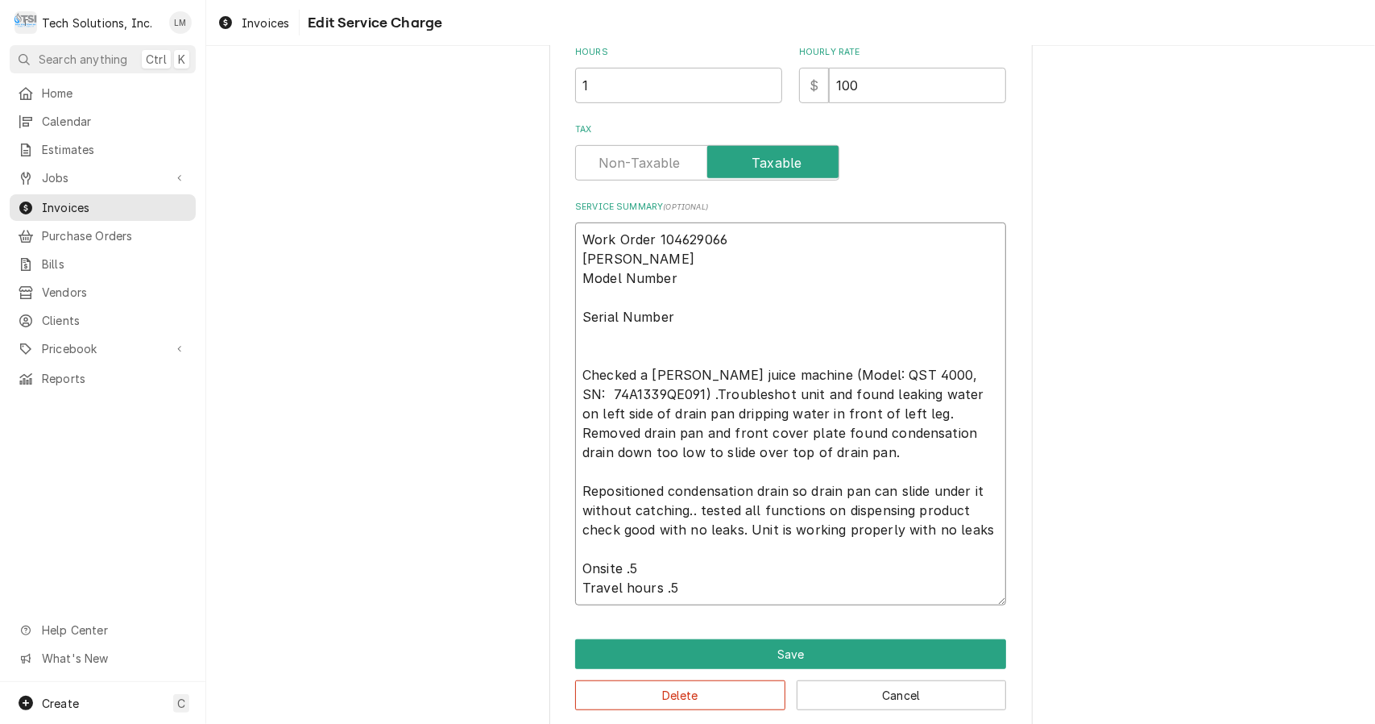
type textarea "Work Order 104629066 CORNELIUS Model Number Serial Number Checked a Cornelius j…"
type textarea "x"
type textarea "Work Order 104629066 CORNELIUS Model Number Serial Number Checked a Cornelius j…"
type textarea "x"
type textarea "Work Order 104629066 CORNELIUS Model Number Serial Number Checked a Cornelius j…"
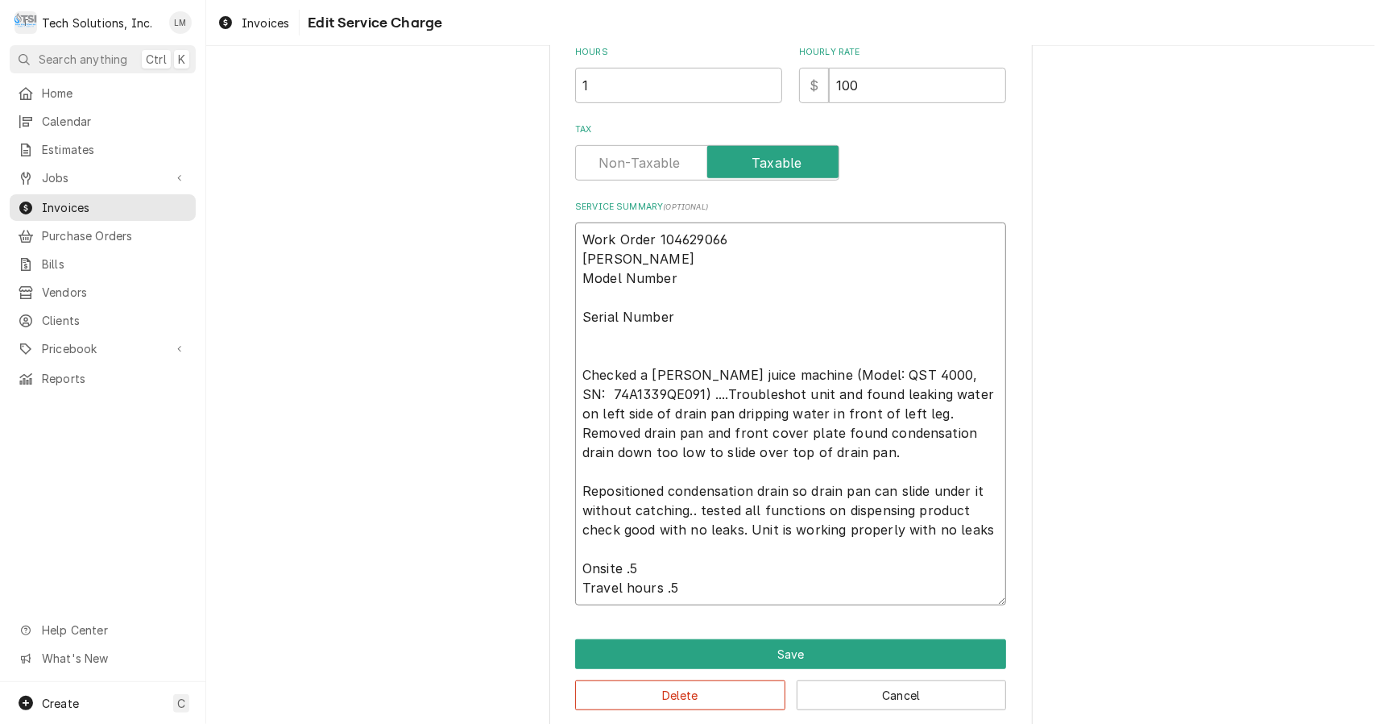
type textarea "x"
type textarea "Work Order 104629066 CORNELIUS Model Number Serial Number Checked a Cornelius j…"
type textarea "x"
type textarea "Work Order 104629066 CORNELIUS Model Number Serial Number Checked a Cornelius j…"
type textarea "x"
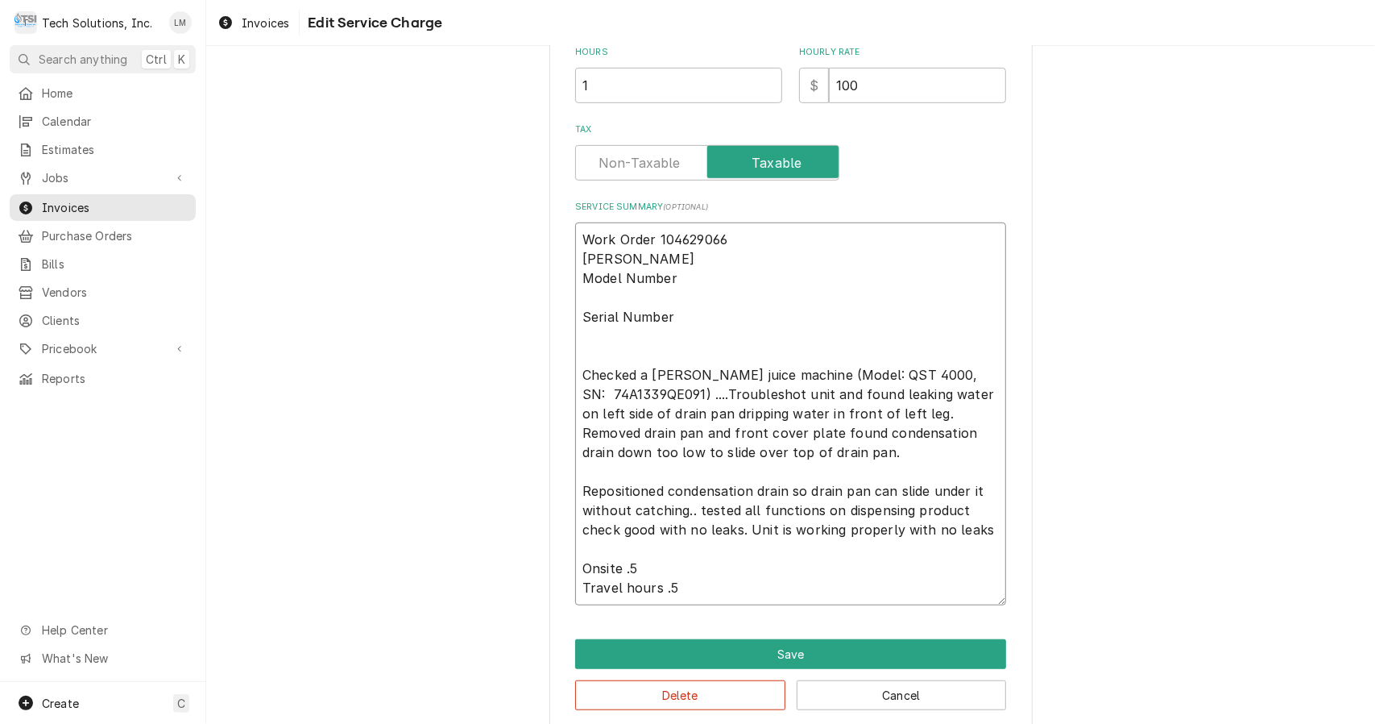
type textarea "Work Order 104629066 CORNELIUS Model Number Serial Number Checked a Cornelius j…"
type textarea "x"
type textarea "Work Order 104629066 CORNELIUS Model Number Serial Number Checked a Cornelius j…"
type textarea "x"
type textarea "Work Order 104629066 CORNELIUS Model Number Serial Number Checked a Cornelius j…"
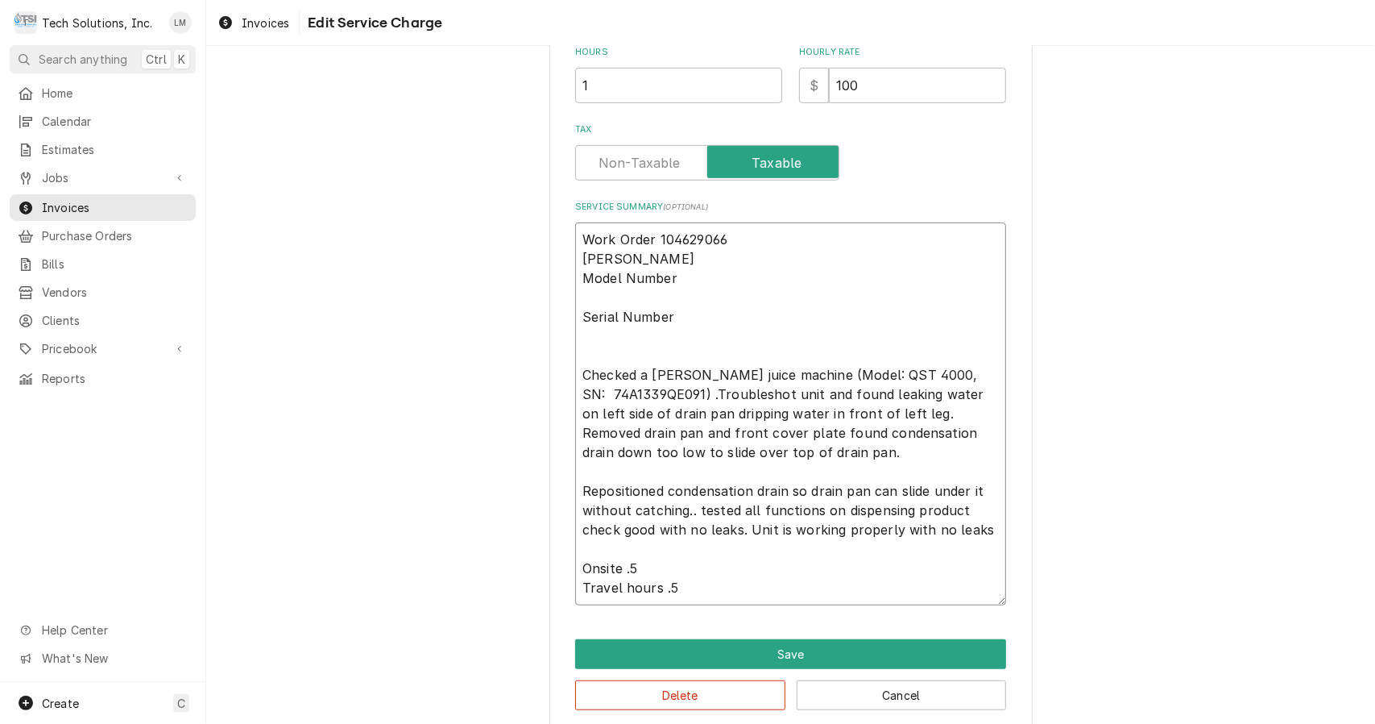
type textarea "x"
type textarea "Work Order 104629066 CORNELIUS Model Number Serial Number Checked a Cornelius j…"
type textarea "x"
type textarea "Work Order 104629066 CORNELIUS Model Number Serial Number Checked a Cornelius j…"
type textarea "x"
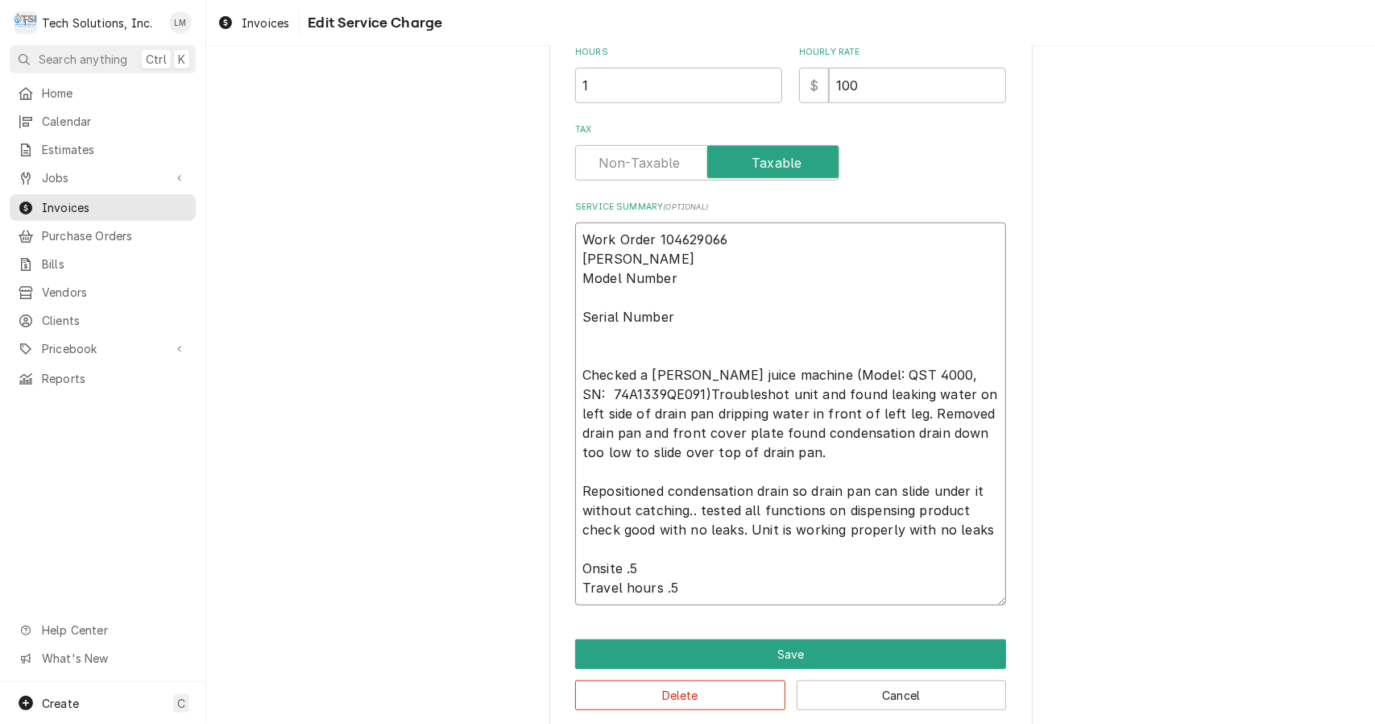
type textarea "Work Order 104629066 CORNELIUS Model Number Serial Number Checked a Cornelius j…"
type textarea "x"
type textarea "Work Order 104629066 CORNELIUS Model Number Serial Number Checked a Cornelius j…"
type textarea "x"
type textarea "Work Order 104629066 CORNELIUS Model Number Serial Number Checked a Cornelius j…"
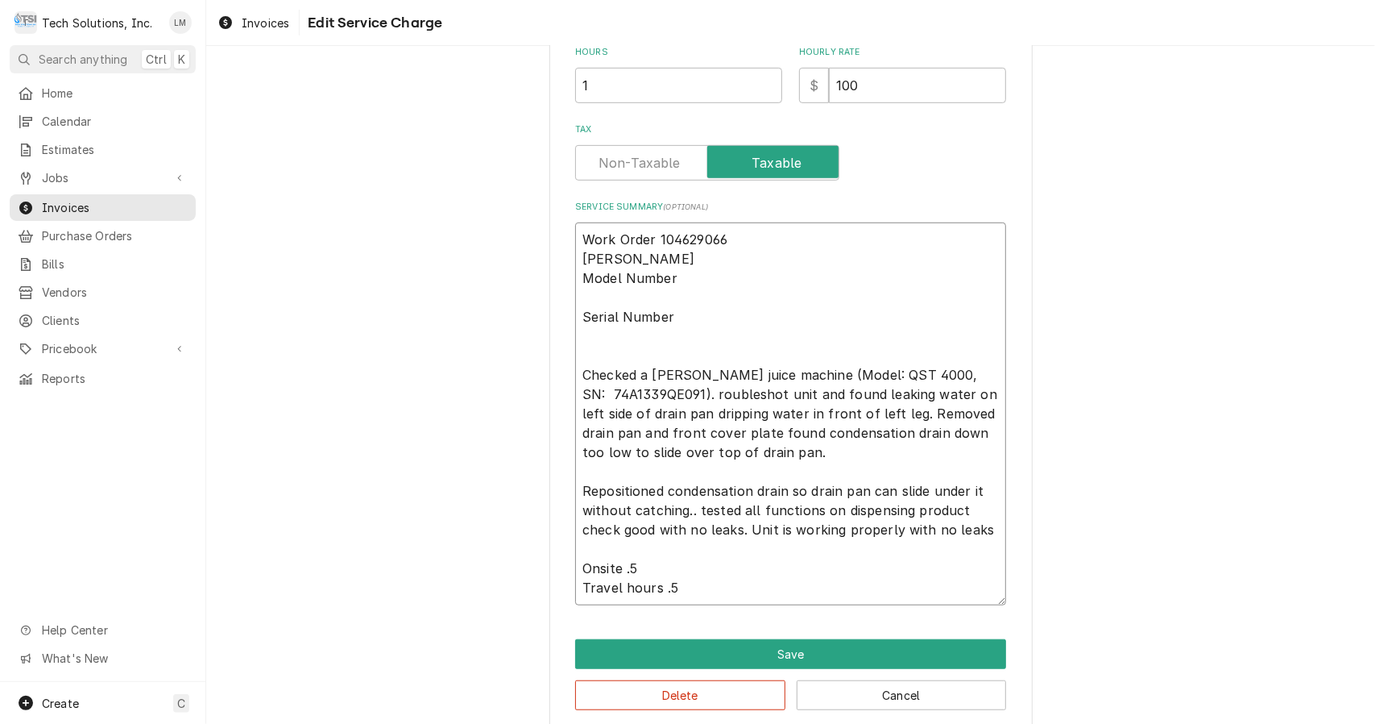
type textarea "x"
type textarea "Work Order 104629066 CORNELIUS Model Number Serial Number Checked a Cornelius j…"
type textarea "x"
type textarea "Work Order 104629066 CORNELIUS Model Number Serial Number Checked a Cornelius j…"
type textarea "x"
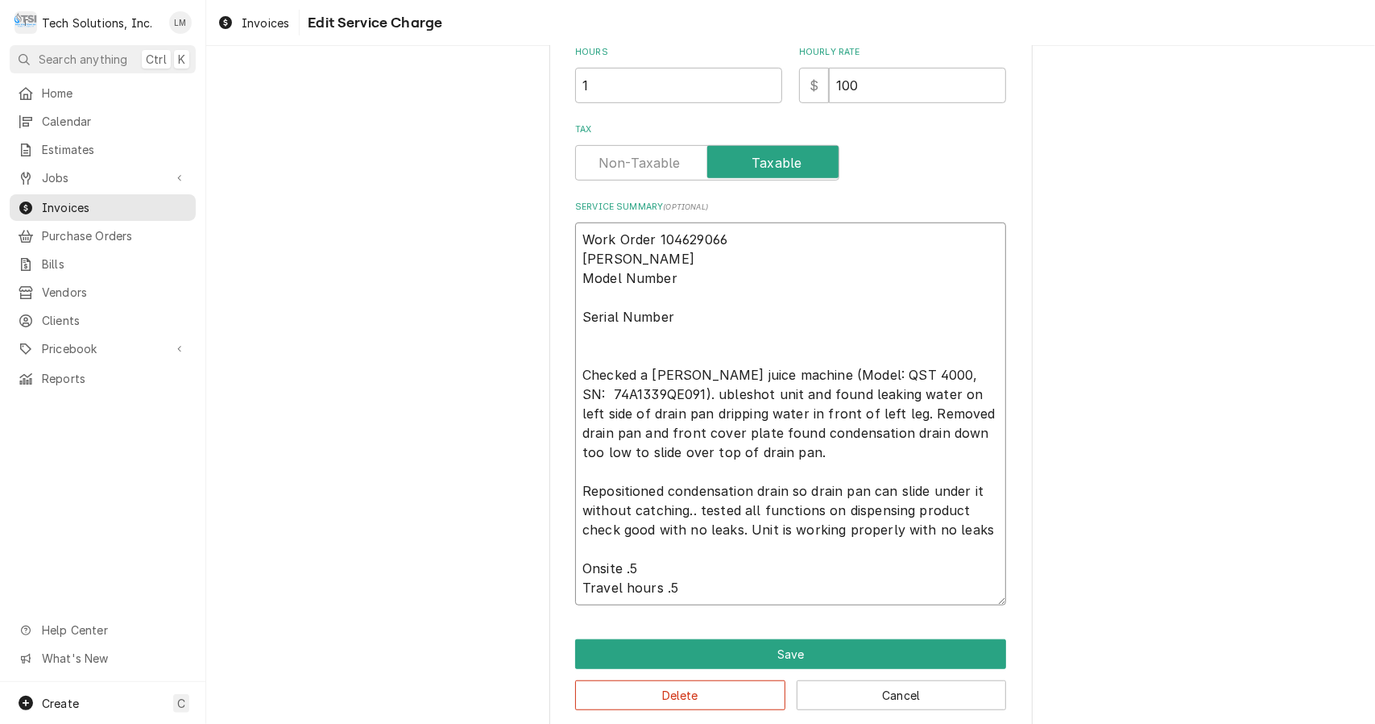
type textarea "Work Order 104629066 CORNELIUS Model Number Serial Number Checked a Cornelius j…"
type textarea "x"
type textarea "Work Order 104629066 CORNELIUS Model Number Serial Number Checked a Cornelius j…"
type textarea "x"
type textarea "Work Order 104629066 CORNELIUS Model Number Serial Number Checked a Cornelius j…"
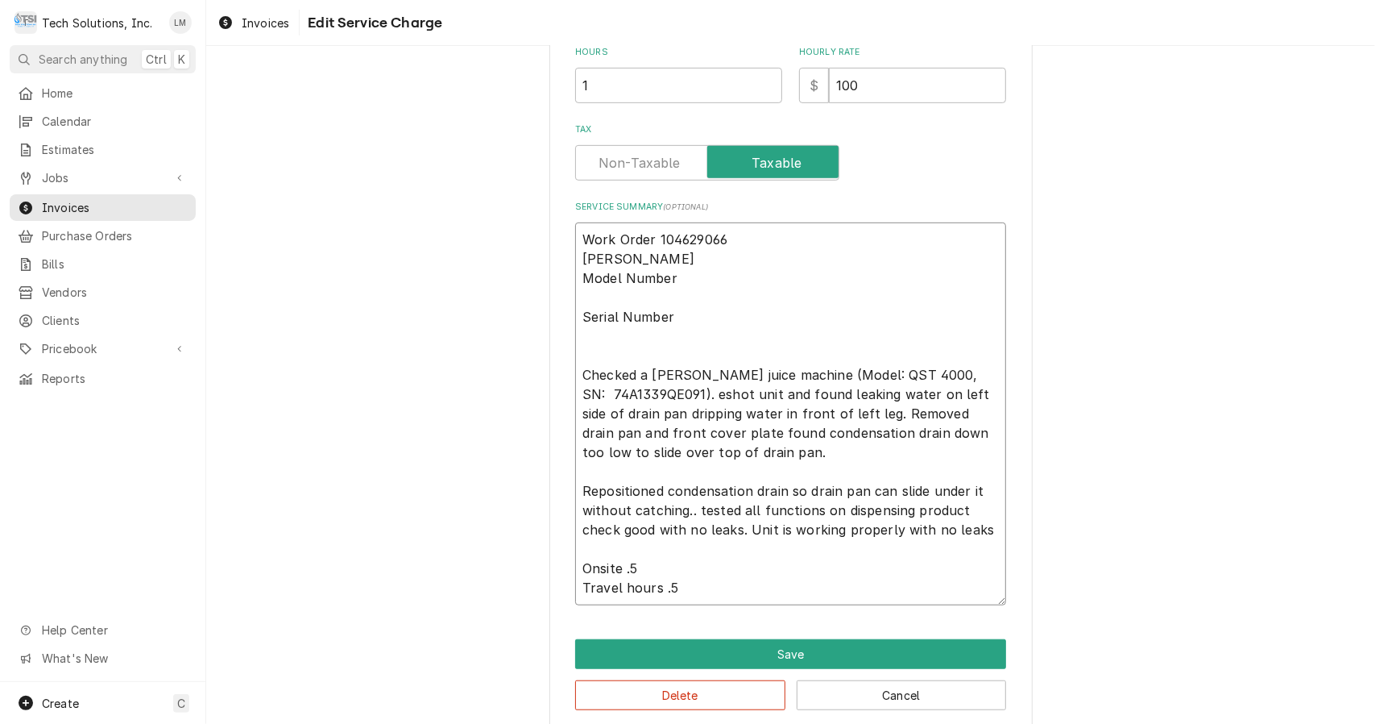
type textarea "x"
type textarea "Work Order 104629066 CORNELIUS Model Number Serial Number Checked a Cornelius j…"
type textarea "x"
type textarea "Work Order 104629066 CORNELIUS Model Number Serial Number Checked a Cornelius j…"
type textarea "x"
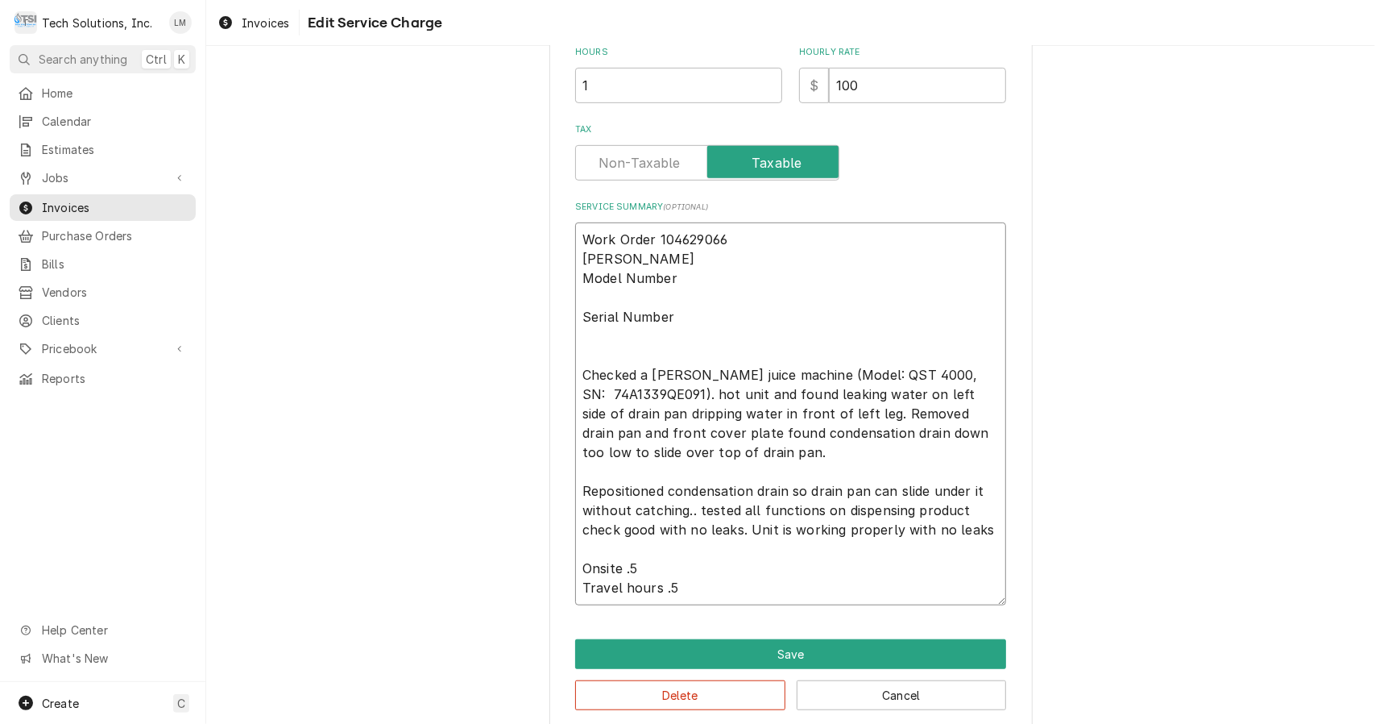
type textarea "Work Order 104629066 CORNELIUS Model Number Serial Number Checked a Cornelius j…"
type textarea "x"
type textarea "Work Order 104629066 CORNELIUS Model Number Serial Number Checked a Cornelius j…"
type textarea "x"
type textarea "Work Order 104629066 CORNELIUS Model Number Serial Number Checked a Cornelius j…"
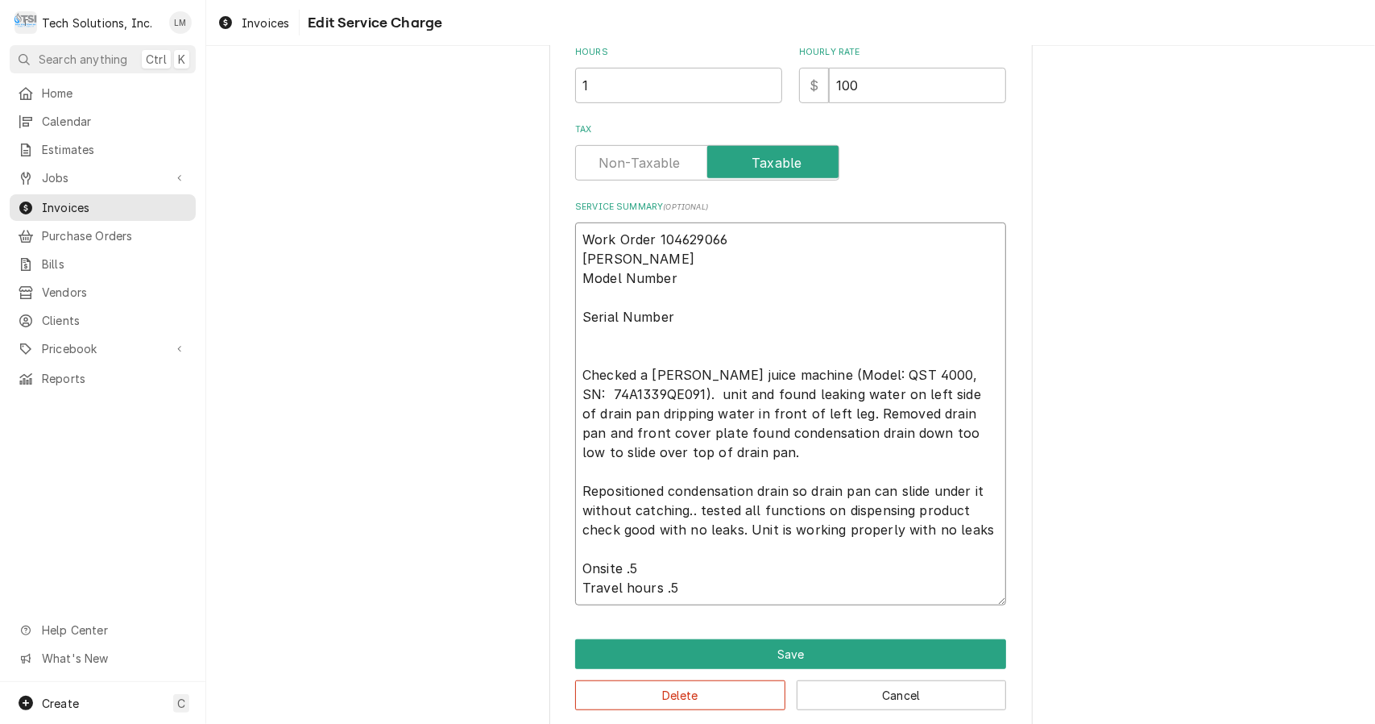
type textarea "x"
type textarea "Work Order 104629066 CORNELIUS Model Number Serial Number Checked a Cornelius j…"
type textarea "x"
type textarea "Work Order 104629066 CORNELIUS Model Number Serial Number Checked a Cornelius j…"
type textarea "x"
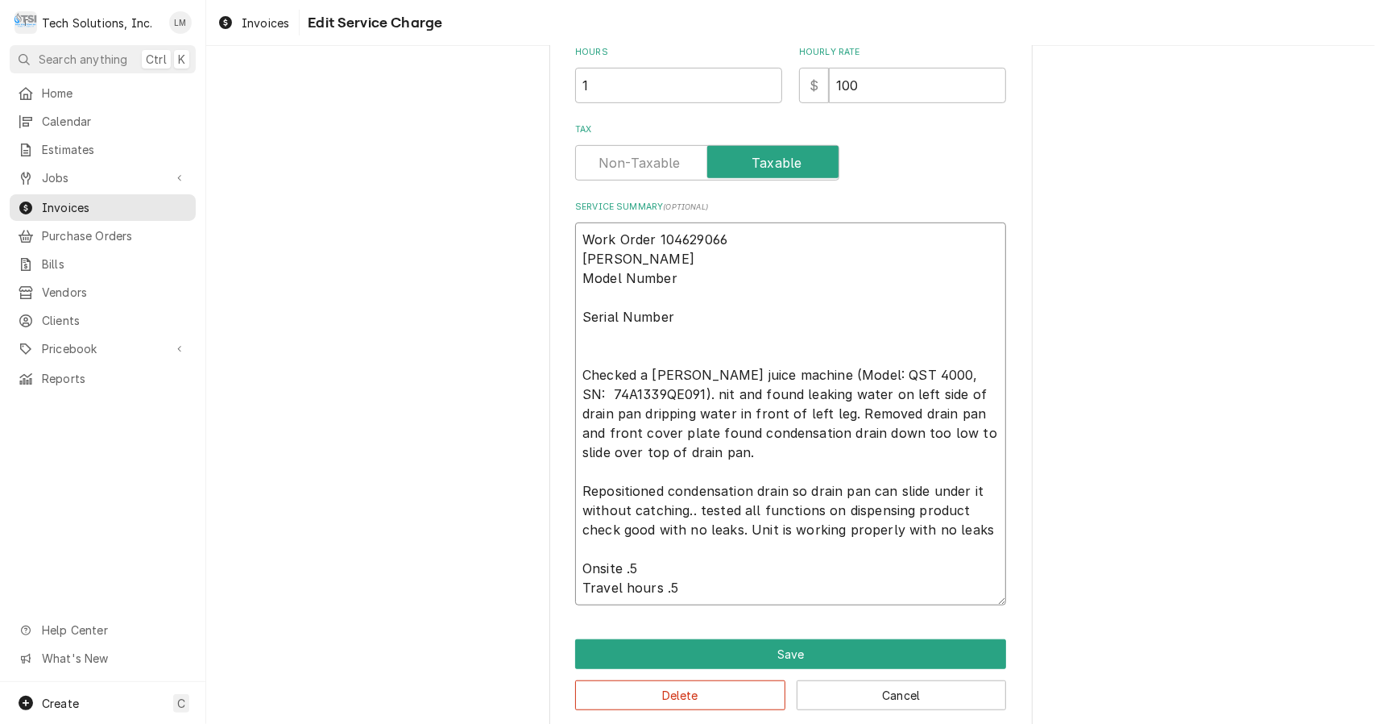
type textarea "Work Order 104629066 CORNELIUS Model Number Serial Number Checked a Cornelius j…"
type textarea "x"
type textarea "Work Order 104629066 CORNELIUS Model Number Serial Number Checked a Cornelius j…"
type textarea "x"
type textarea "Work Order 104629066 CORNELIUS Model Number Serial Number Checked a Cornelius j…"
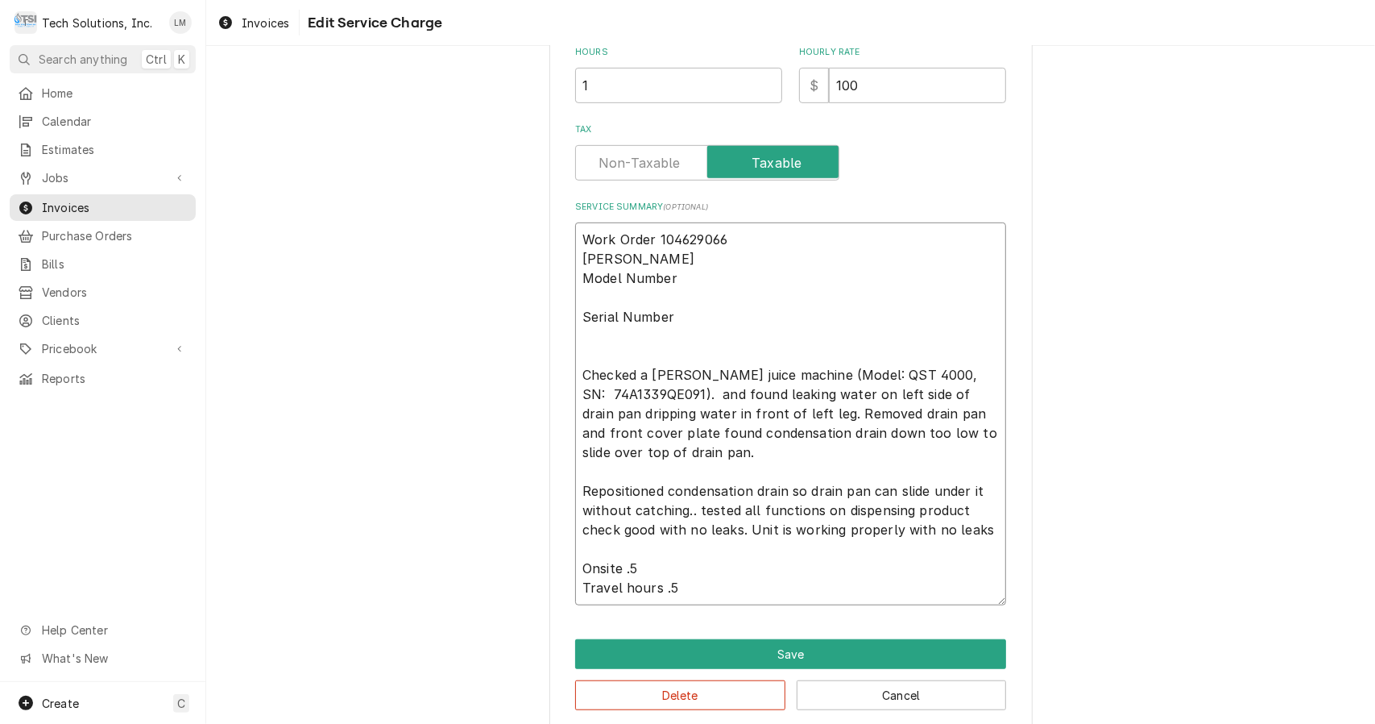
type textarea "x"
type textarea "Work Order 104629066 CORNELIUS Model Number Serial Number Checked a Cornelius j…"
type textarea "x"
type textarea "Work Order 104629066 CORNELIUS Model Number Serial Number Checked a Cornelius j…"
type textarea "x"
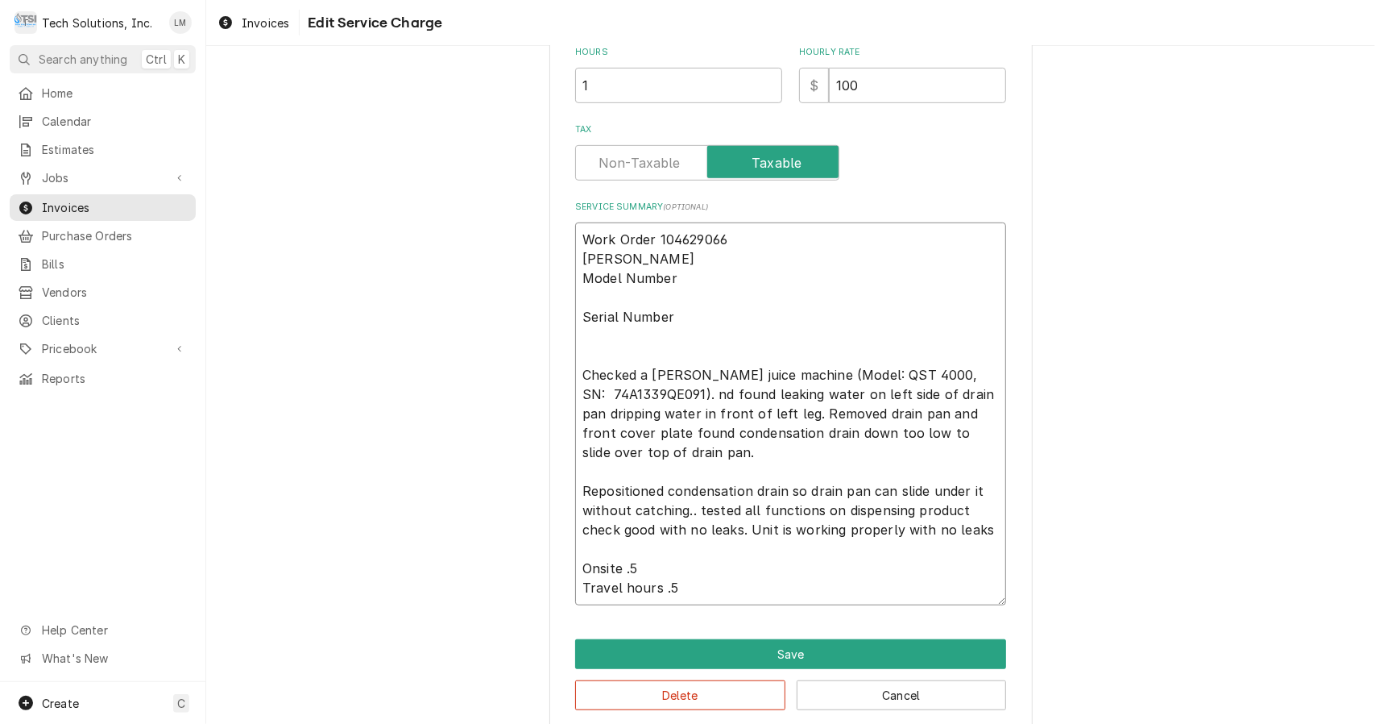
type textarea "Work Order 104629066 CORNELIUS Model Number Serial Number Checked a Cornelius j…"
type textarea "x"
type textarea "Work Order 104629066 CORNELIUS Model Number Serial Number Checked a Cornelius j…"
type textarea "x"
type textarea "Work Order 104629066 CORNELIUS Model Number Serial Number Checked a Cornelius j…"
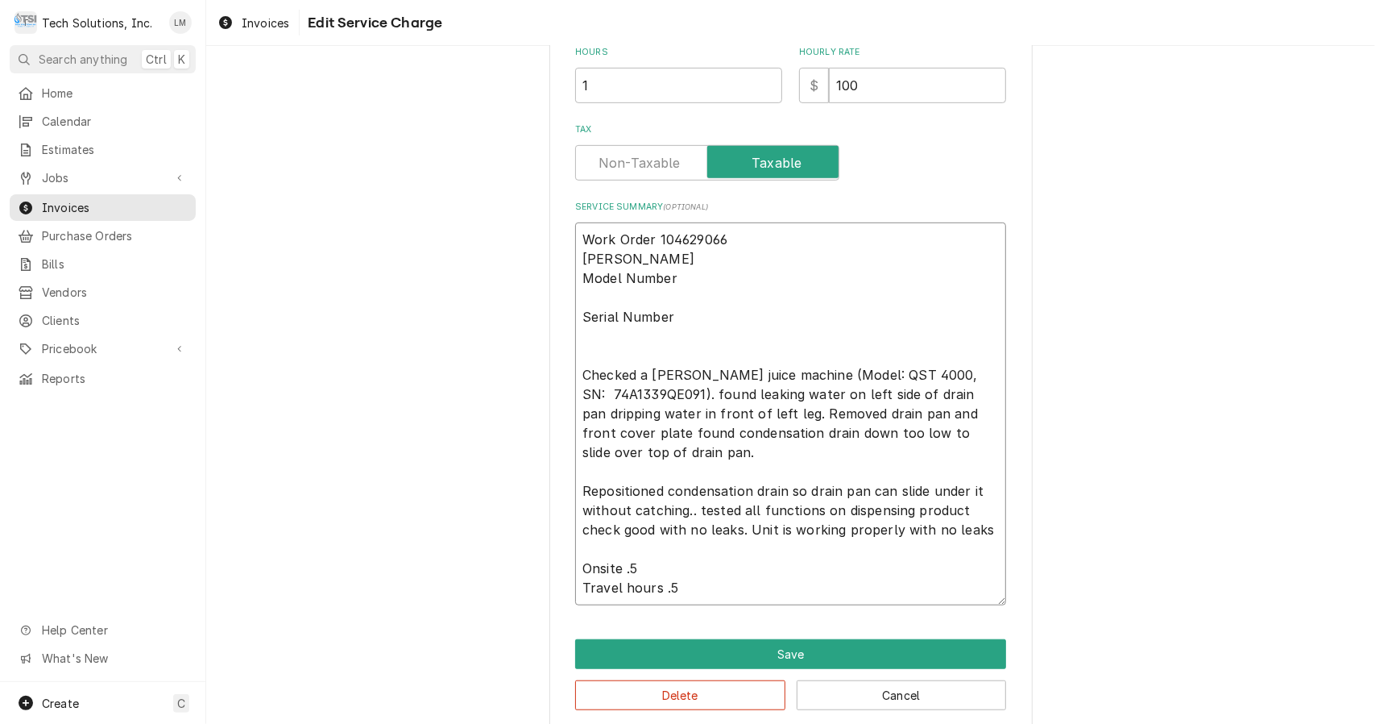
type textarea "x"
type textarea "Work Order 104629066 CORNELIUS Model Number Serial Number Checked a Cornelius j…"
type textarea "x"
type textarea "Work Order 104629066 CORNELIUS Model Number Serial Number Checked a Cornelius j…"
type textarea "x"
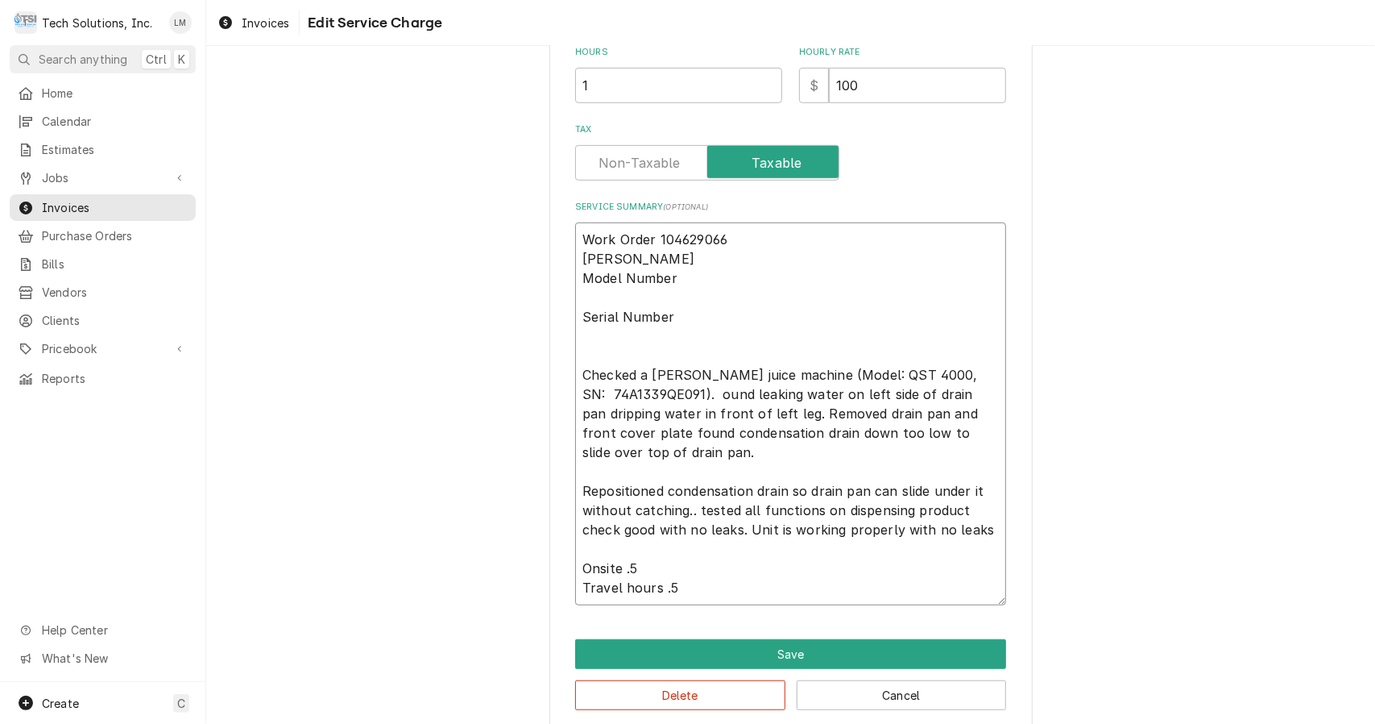
type textarea "Work Order 104629066 CORNELIUS Model Number Serial Number Checked a Cornelius j…"
type textarea "x"
type textarea "Work Order 104629066 CORNELIUS Model Number Serial Numbe Checked a Cornelius ju…"
type textarea "x"
type textarea "Work Order 104629066 CORNELIUS Model Number Serial Numb Checked a Cornelius jui…"
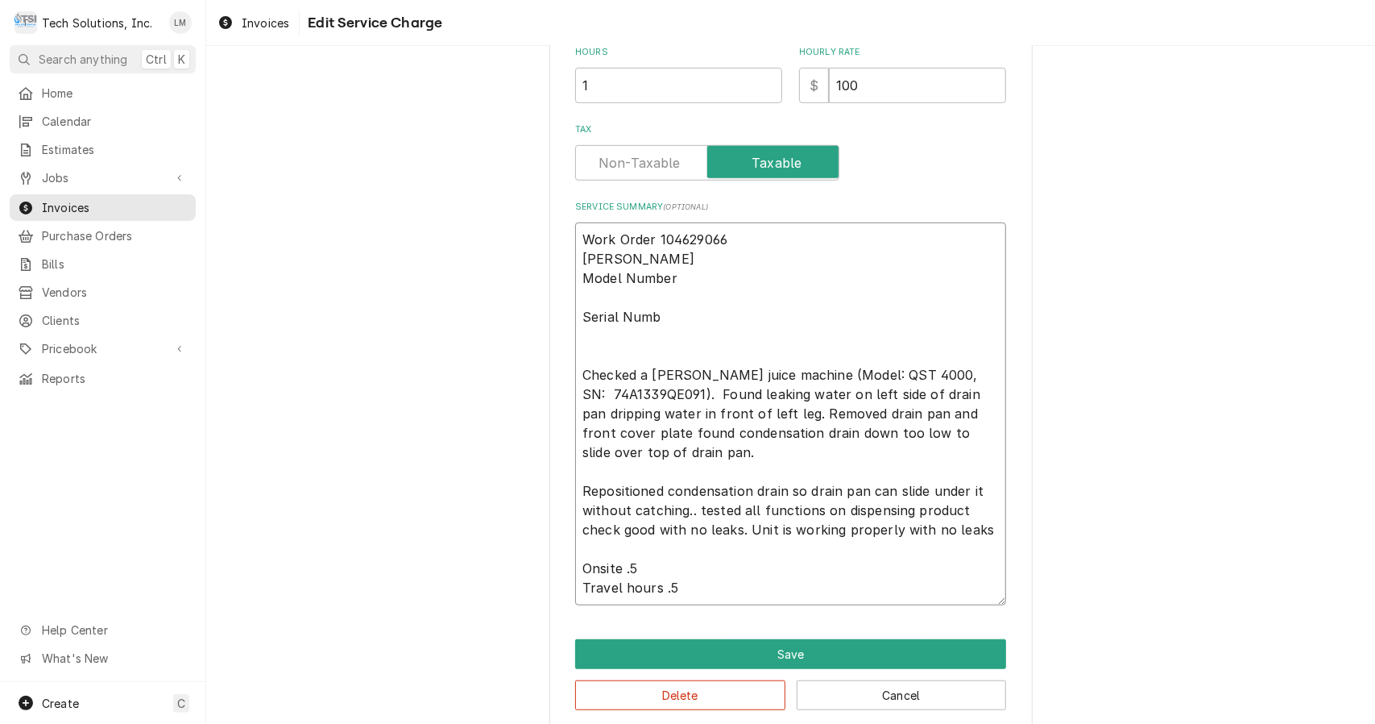
type textarea "x"
type textarea "Work Order 104629066 CORNELIUS Model Number Serial Num Checked a Cornelius juic…"
type textarea "x"
type textarea "Work Order 104629066 CORNELIUS Model Number Serial Nu Checked a Cornelius juice…"
type textarea "x"
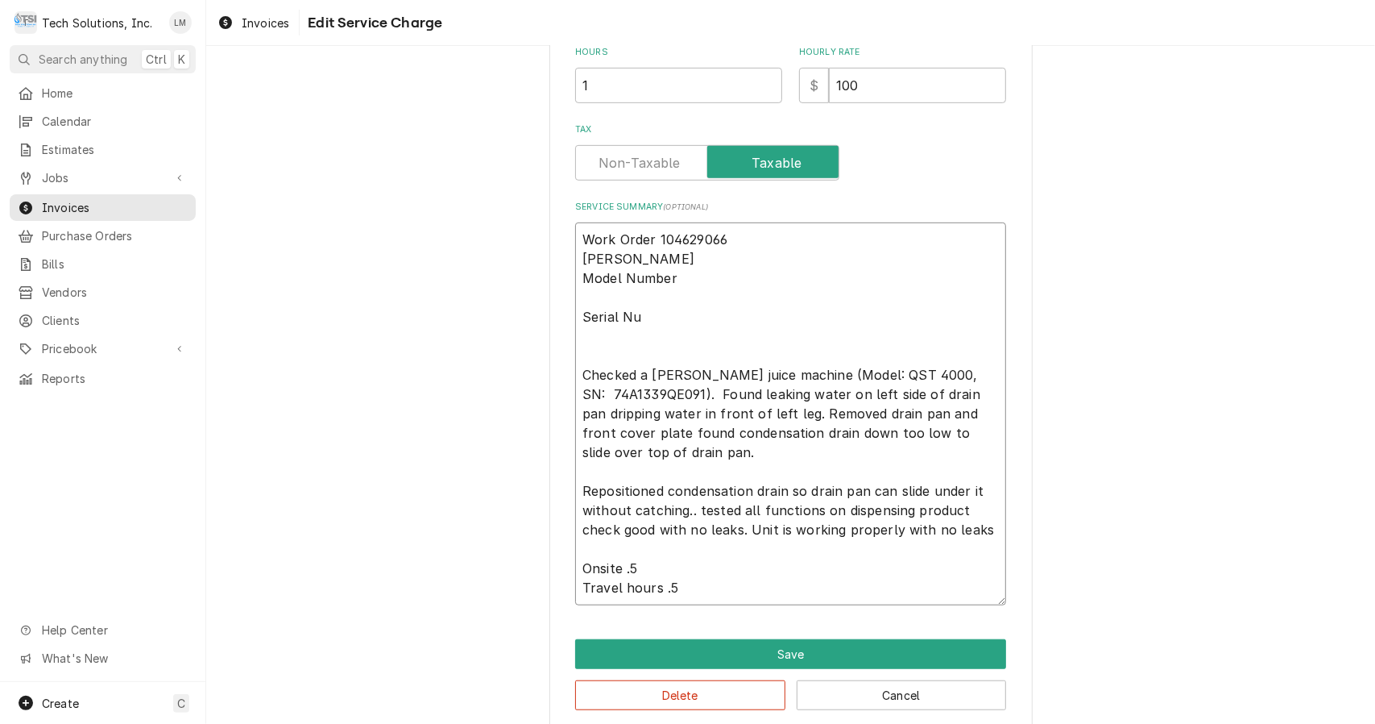
type textarea "Work Order 104629066 CORNELIUS Model Number Serial N Checked a Cornelius juice …"
type textarea "x"
type textarea "Work Order 104629066 CORNELIUS Model Number Serial Checked a Cornelius juice ma…"
type textarea "x"
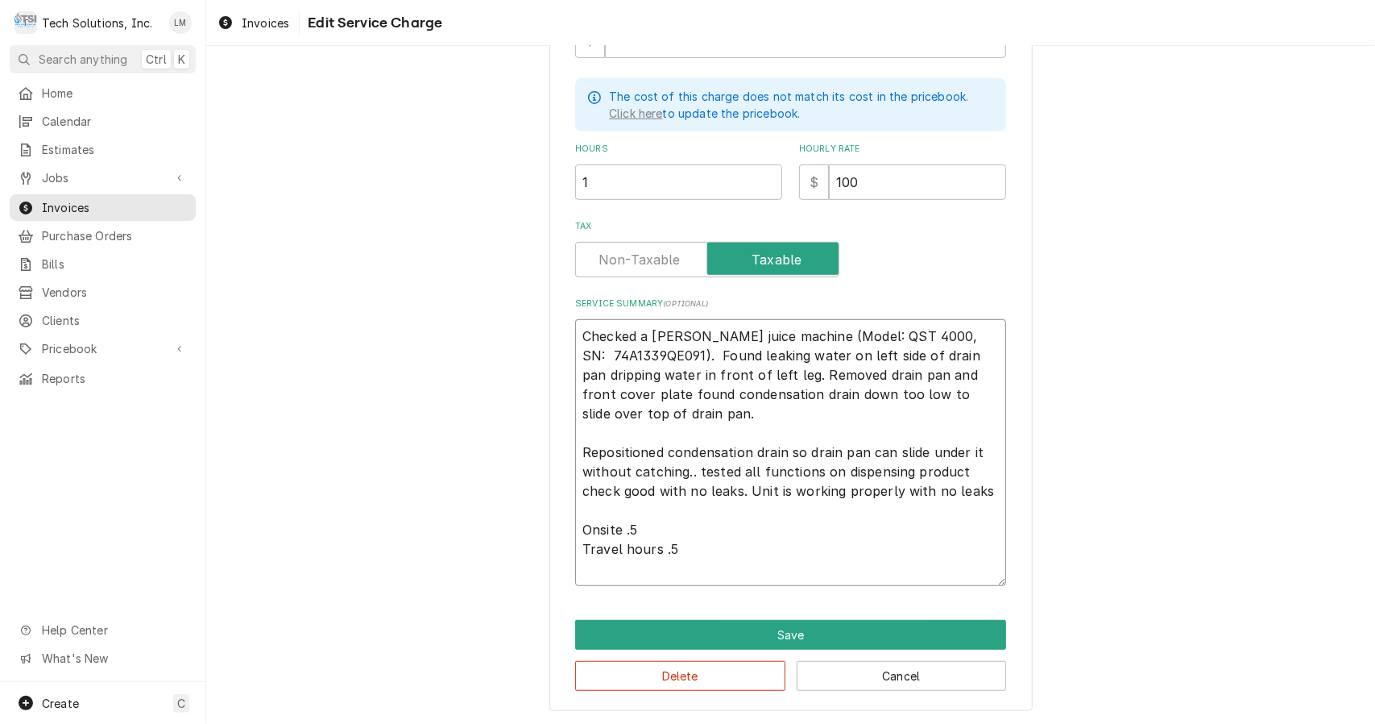
scroll to position [425, 0]
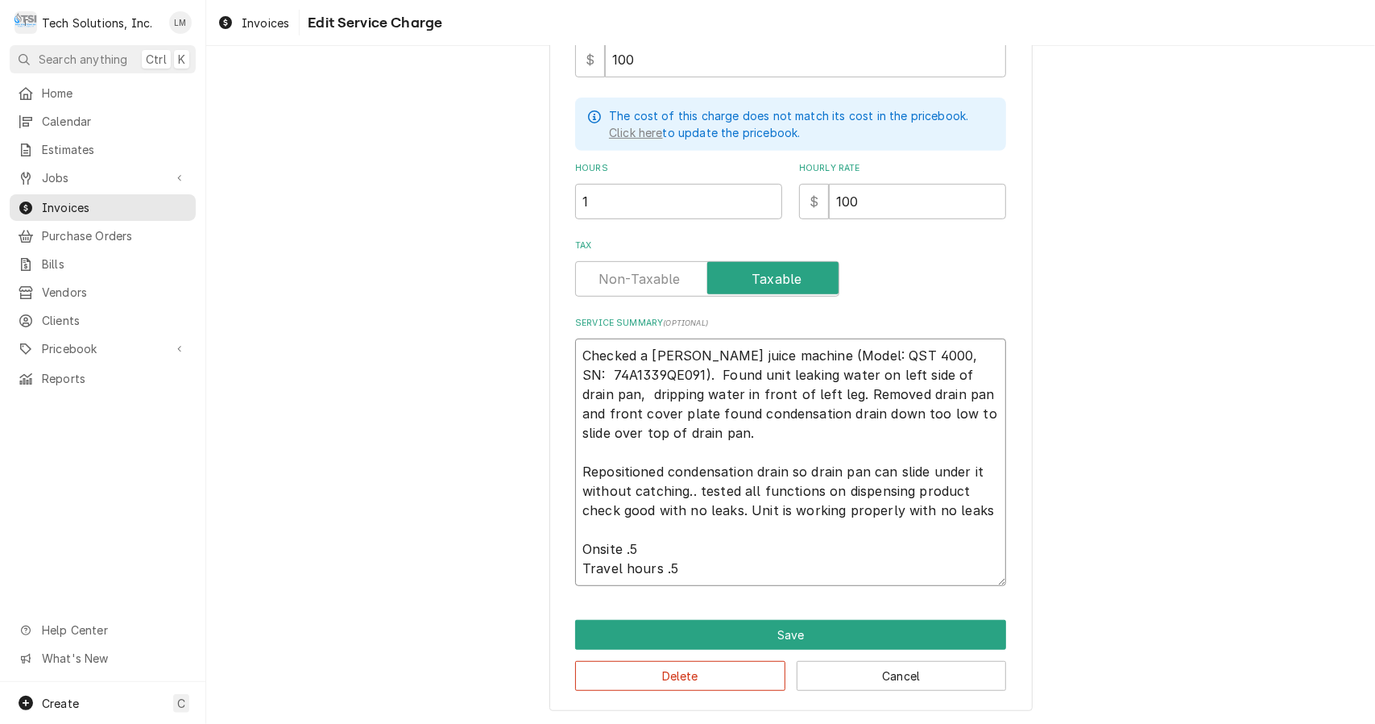
click at [647, 416] on textarea "Checked a Cornelius juice machine (Model: QST 4000, SN: 74A1339QE091). Found un…" at bounding box center [790, 461] width 431 height 247
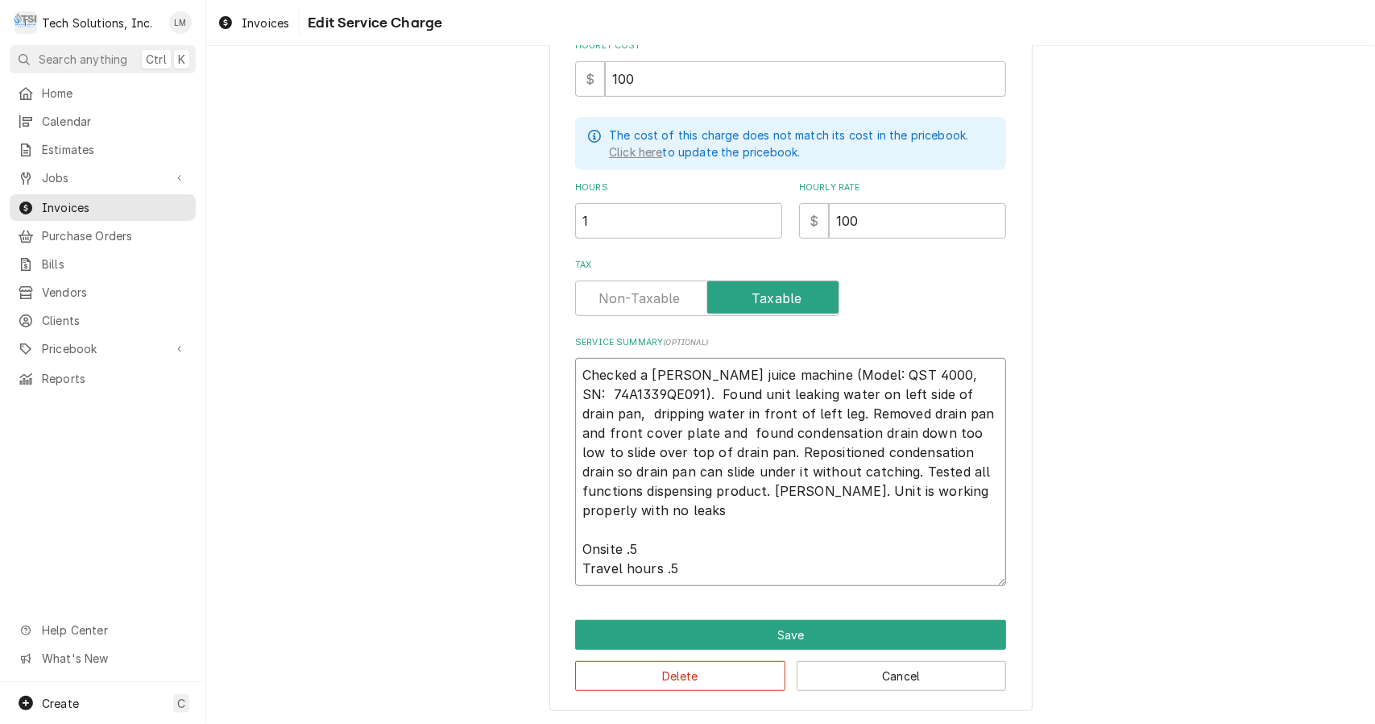
scroll to position [387, 0]
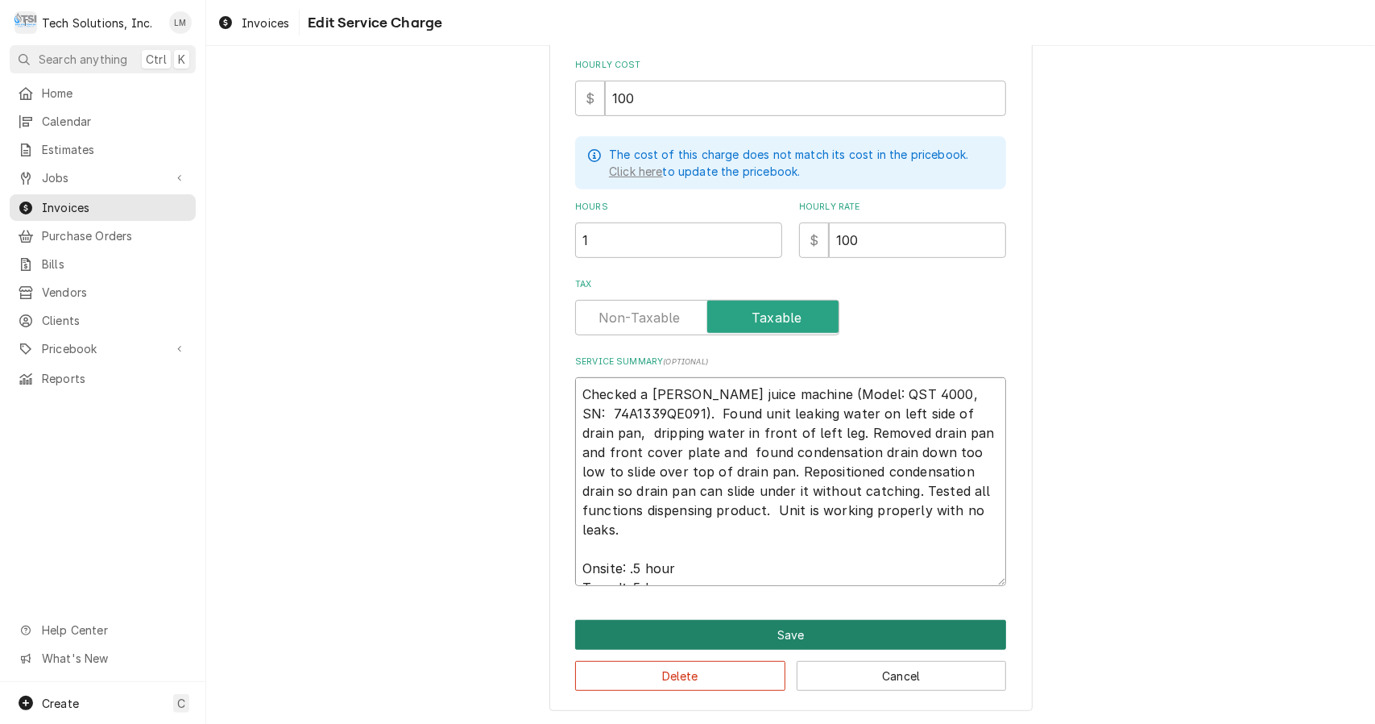
click at [808, 633] on button "Save" at bounding box center [790, 635] width 431 height 30
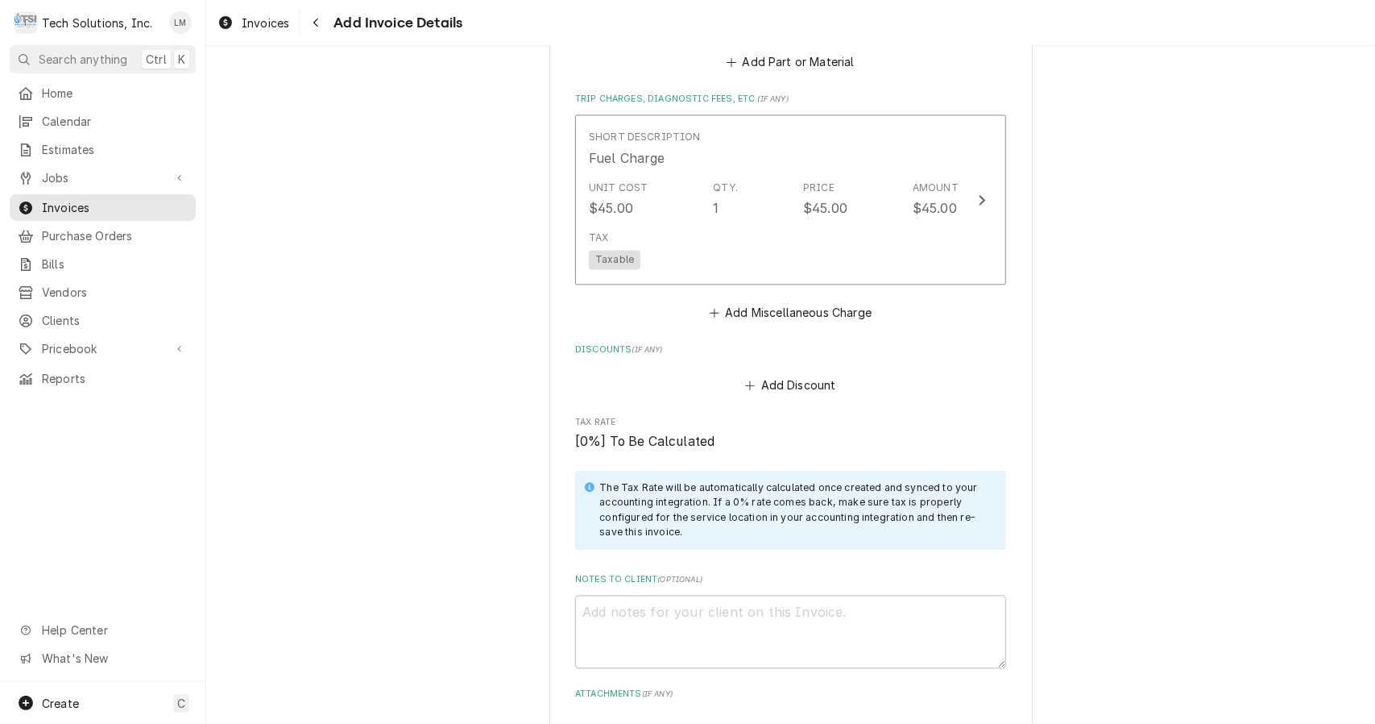
scroll to position [2562, 0]
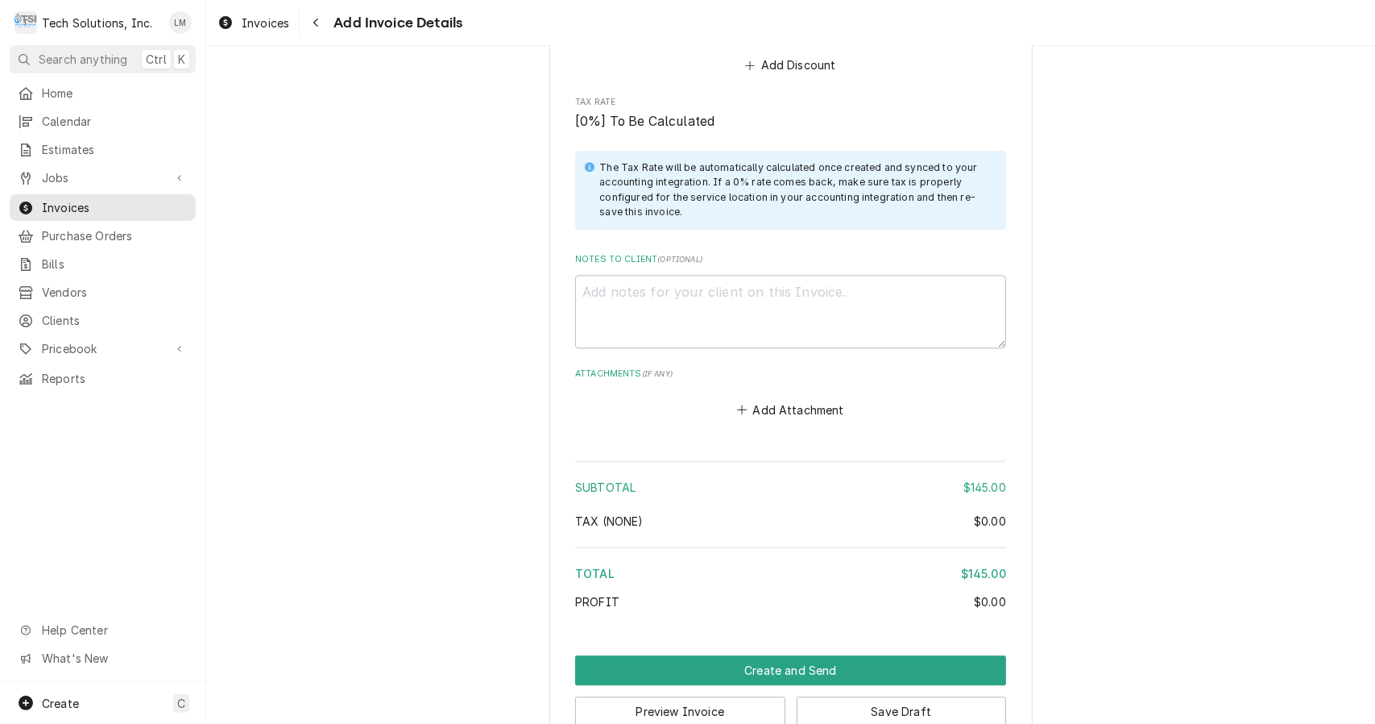
click at [865, 275] on textarea "Notes to Client ( optional )" at bounding box center [790, 311] width 431 height 73
paste textarea "104629066"
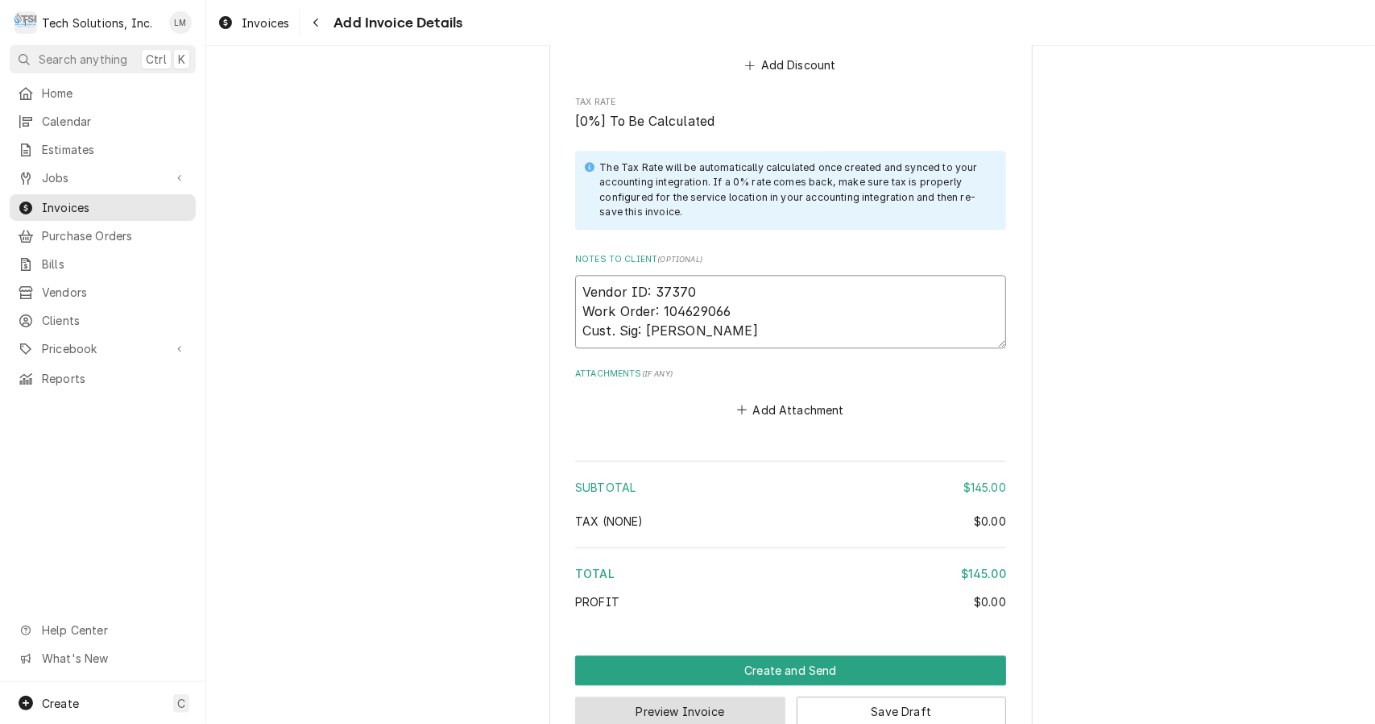
click at [727, 696] on button "Preview Invoice" at bounding box center [680, 711] width 210 height 30
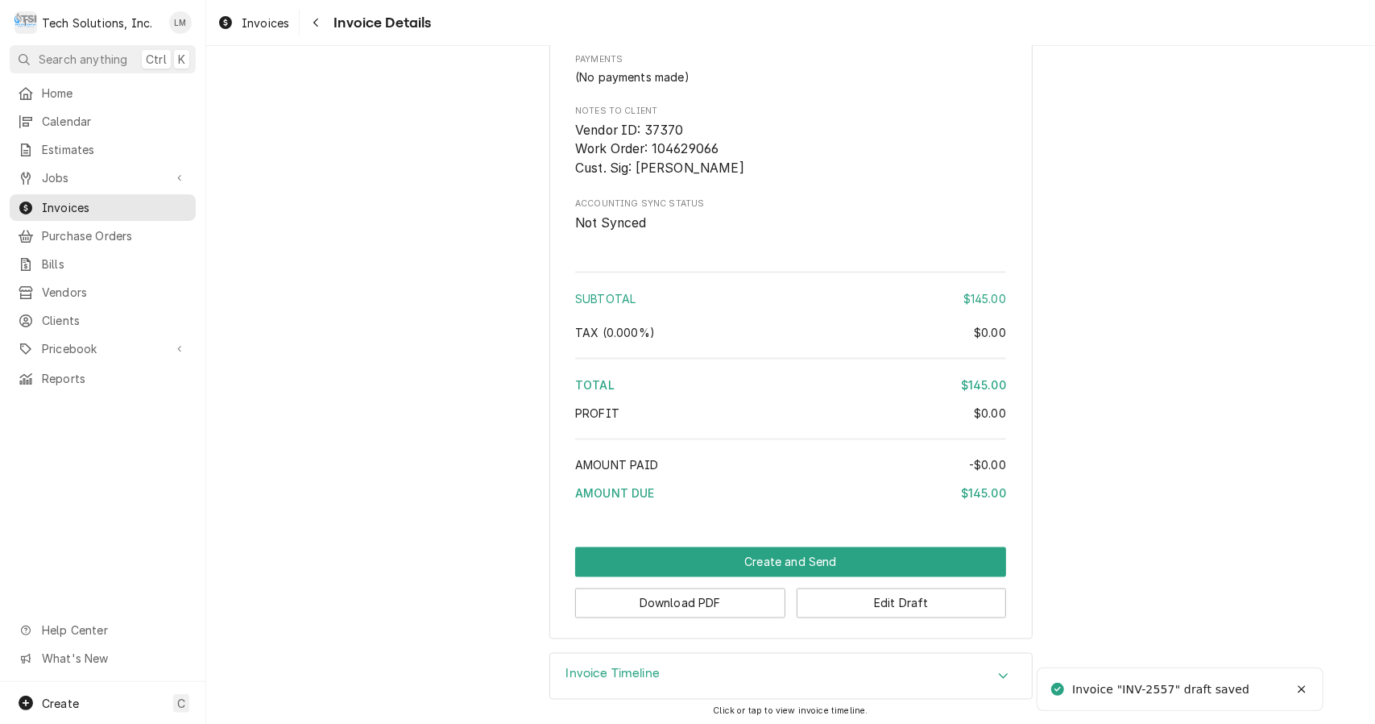
scroll to position [1685, 0]
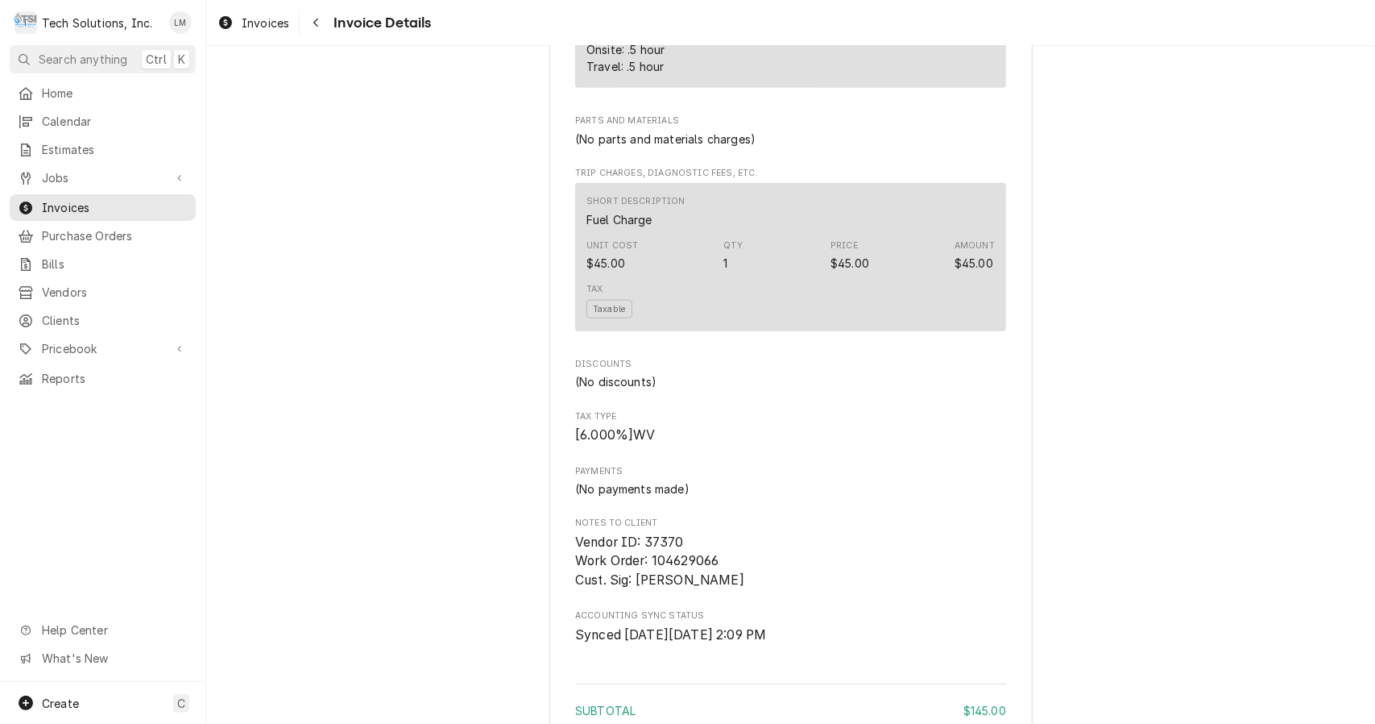
scroll to position [1685, 0]
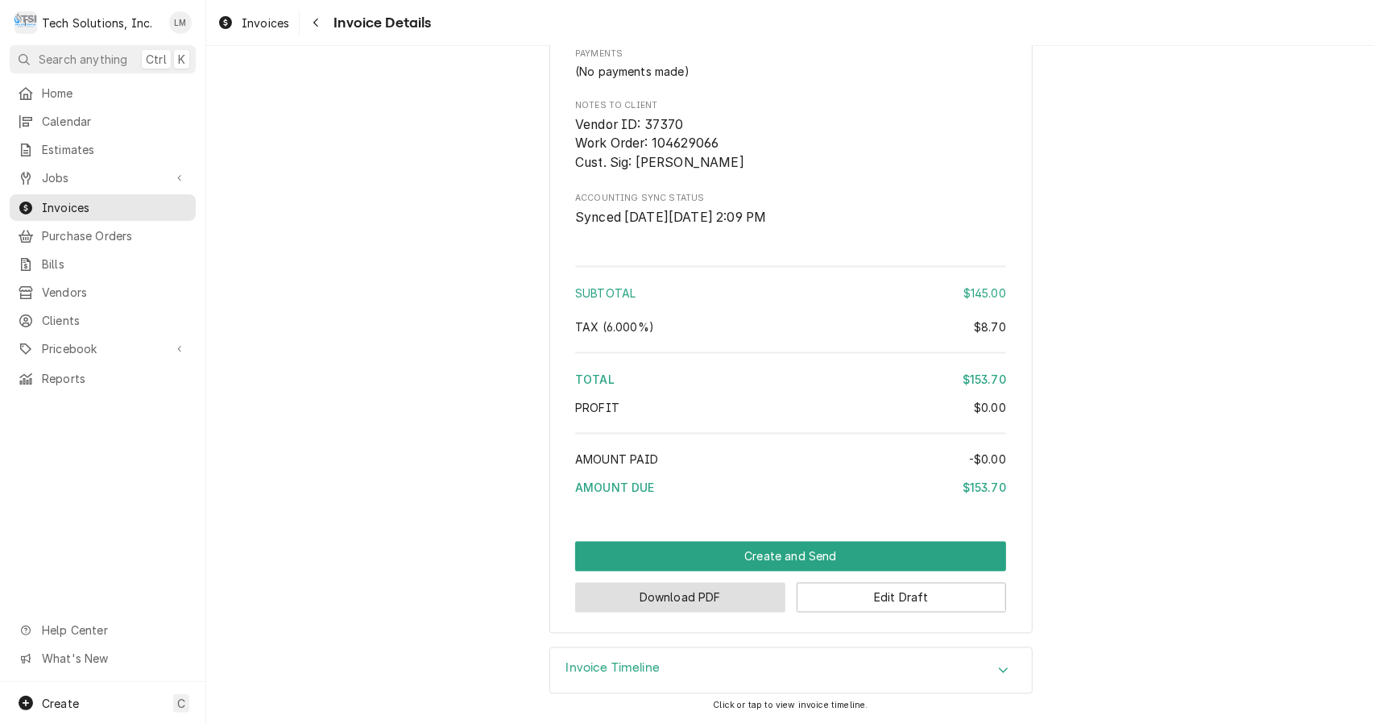
click at [723, 597] on button "Download PDF" at bounding box center [680, 598] width 210 height 30
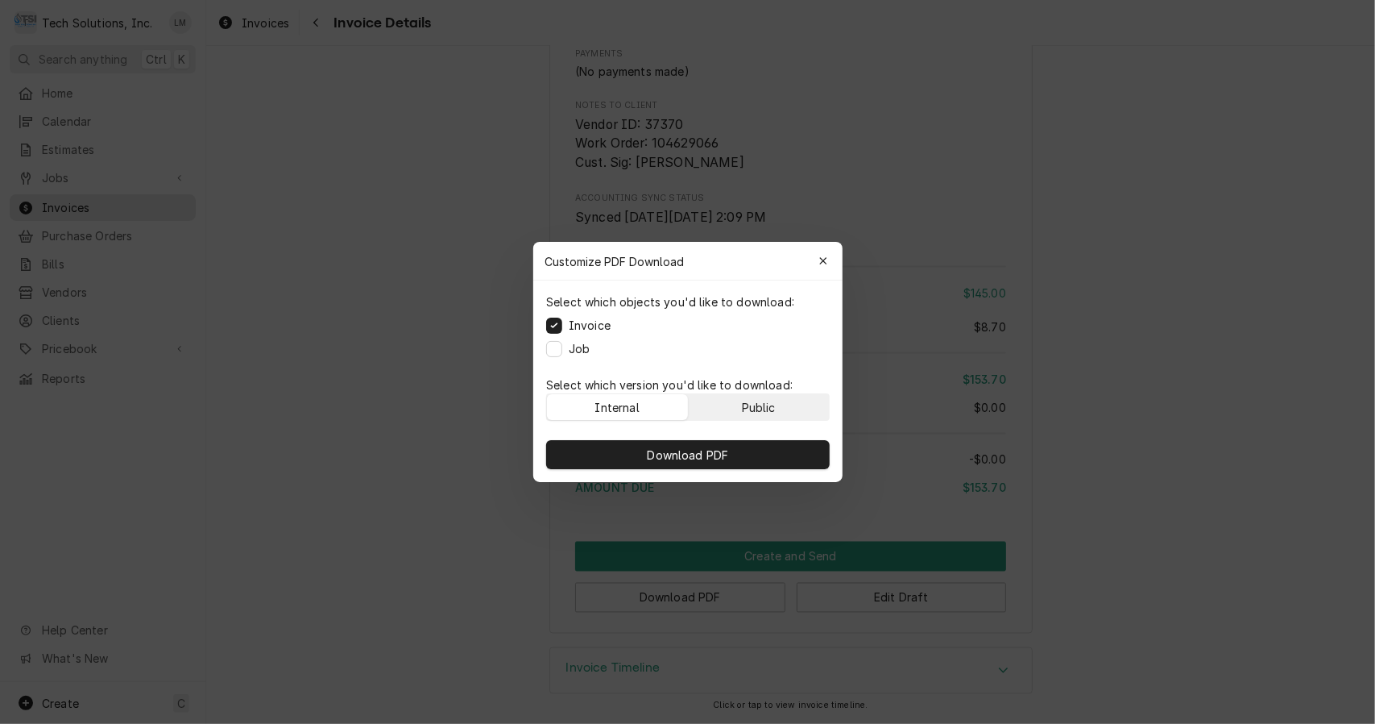
click at [748, 404] on div "Public" at bounding box center [758, 407] width 34 height 17
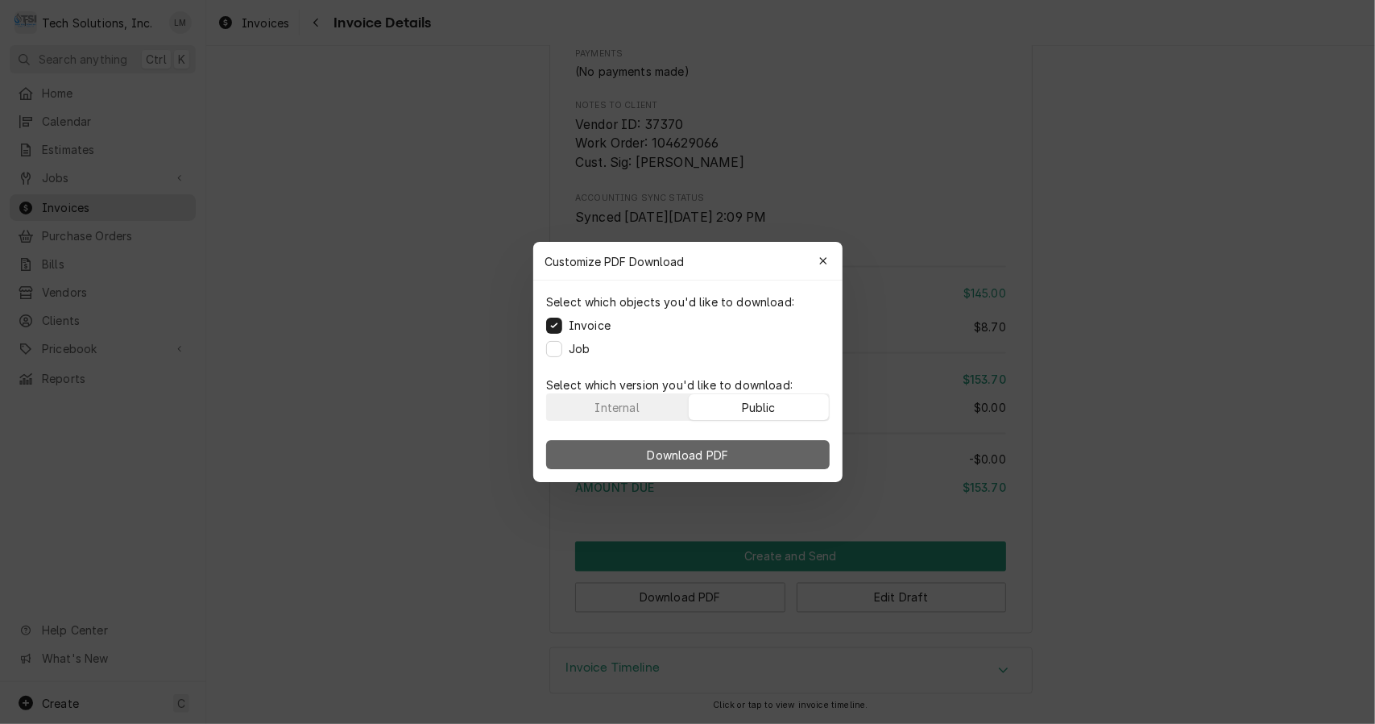
click at [748, 466] on button "Download PDF" at bounding box center [688, 454] width 284 height 29
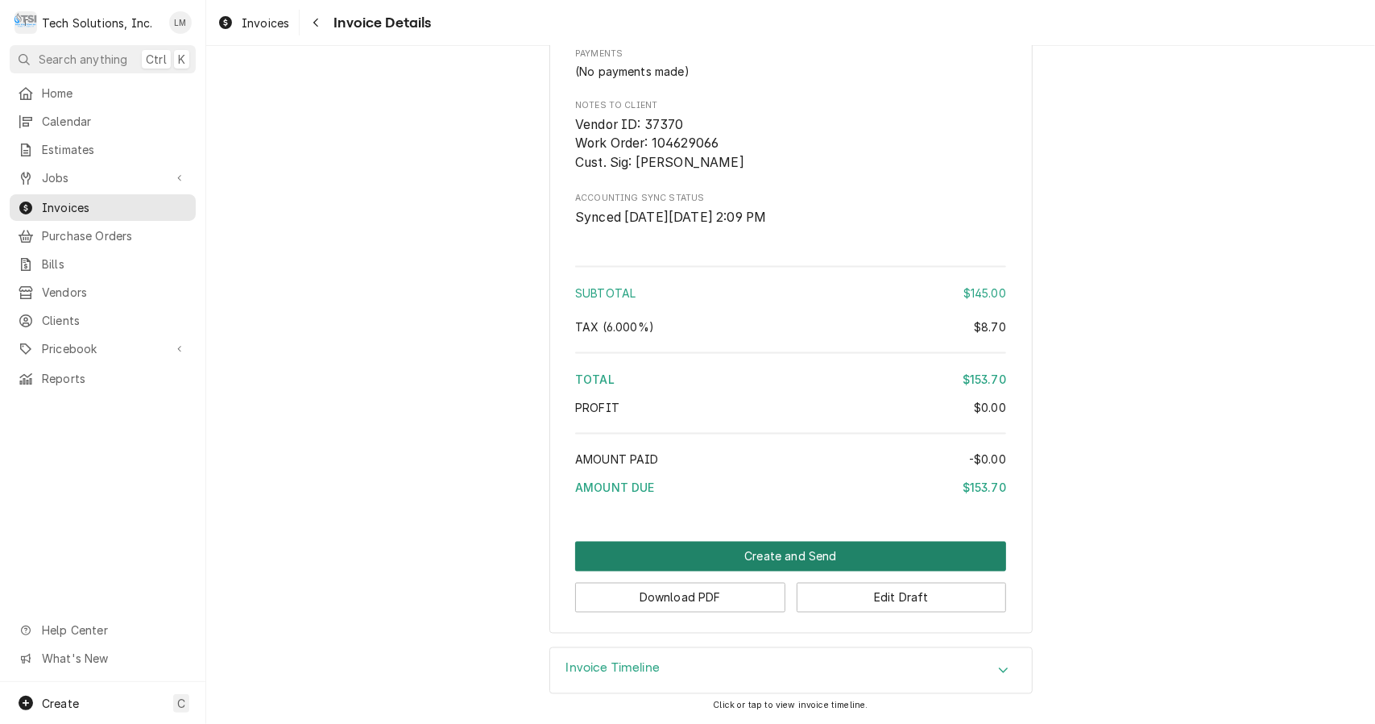
click at [814, 557] on button "Create and Send" at bounding box center [790, 556] width 431 height 30
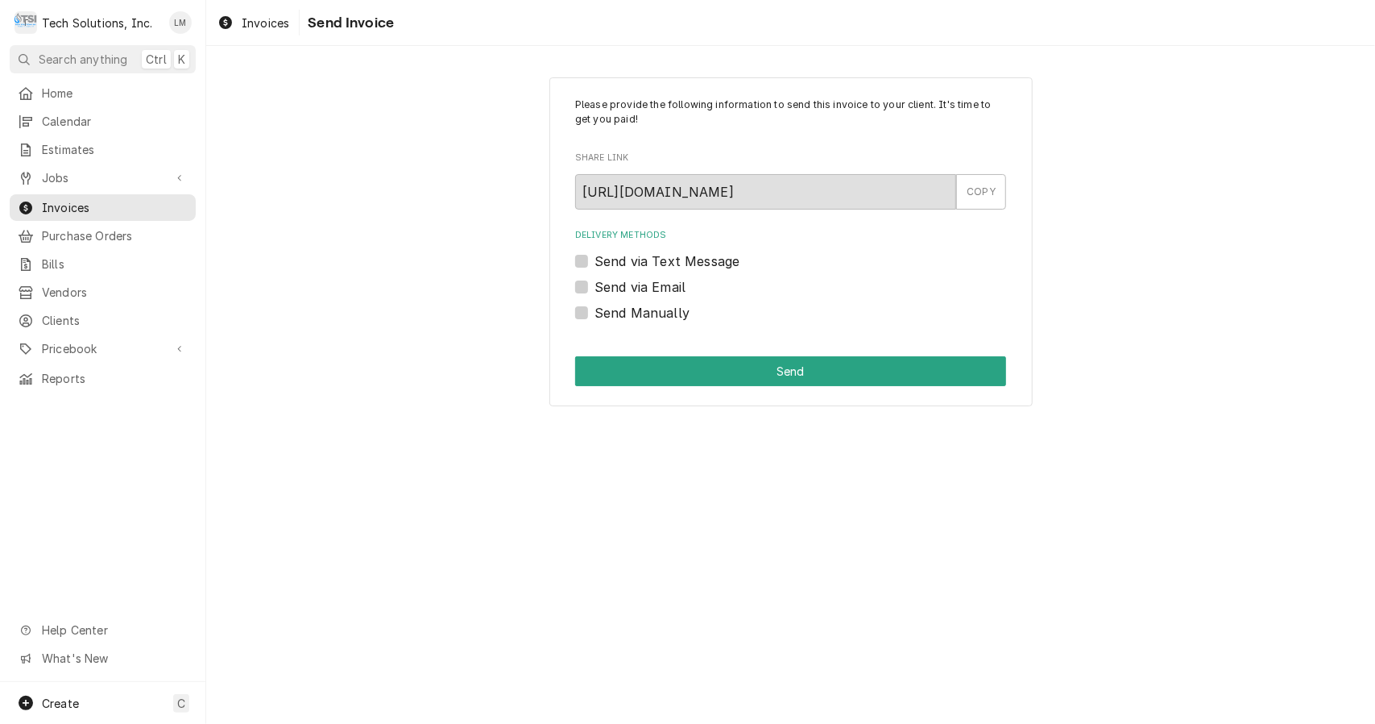
click at [657, 290] on label "Send via Email" at bounding box center [640, 286] width 91 height 19
click at [657, 290] on input "Send via Email" at bounding box center [810, 294] width 431 height 35
checkbox input "true"
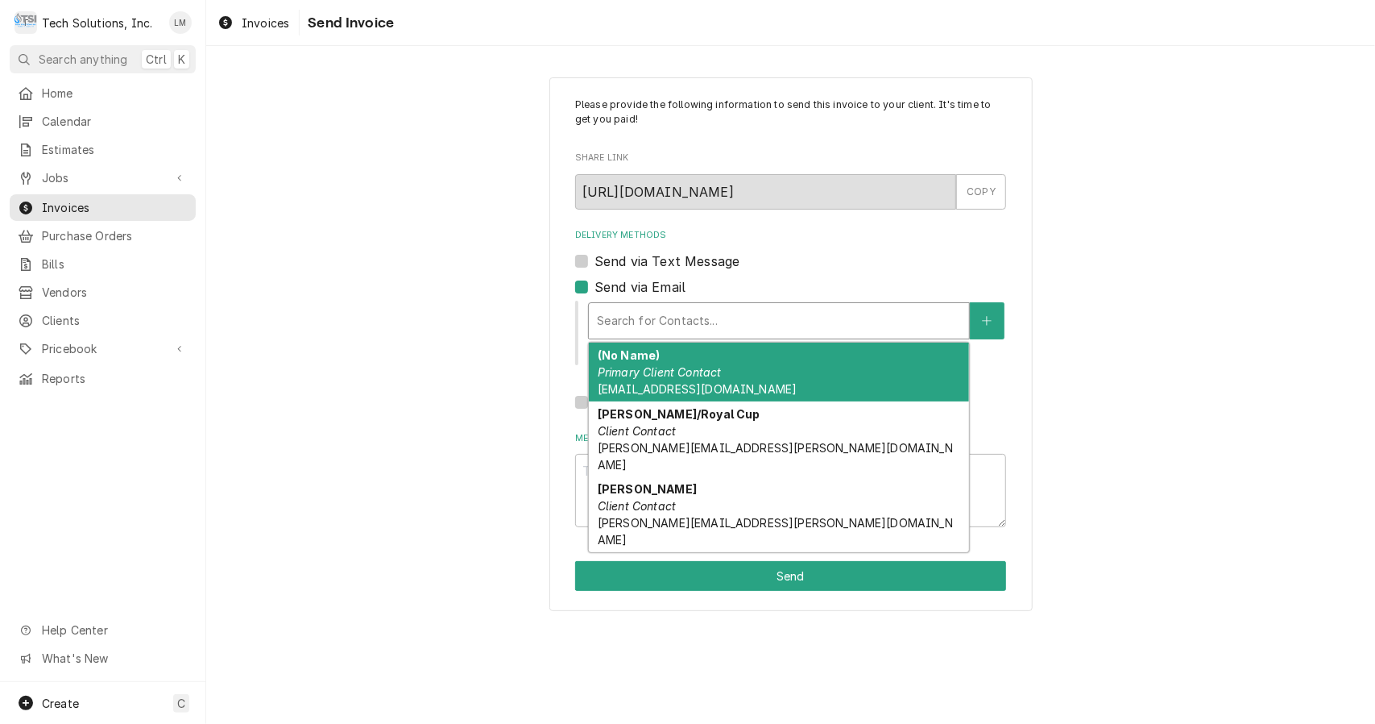
click at [733, 379] on div "(No Name) Primary Client Contact [EMAIL_ADDRESS][DOMAIN_NAME]" at bounding box center [779, 371] width 380 height 59
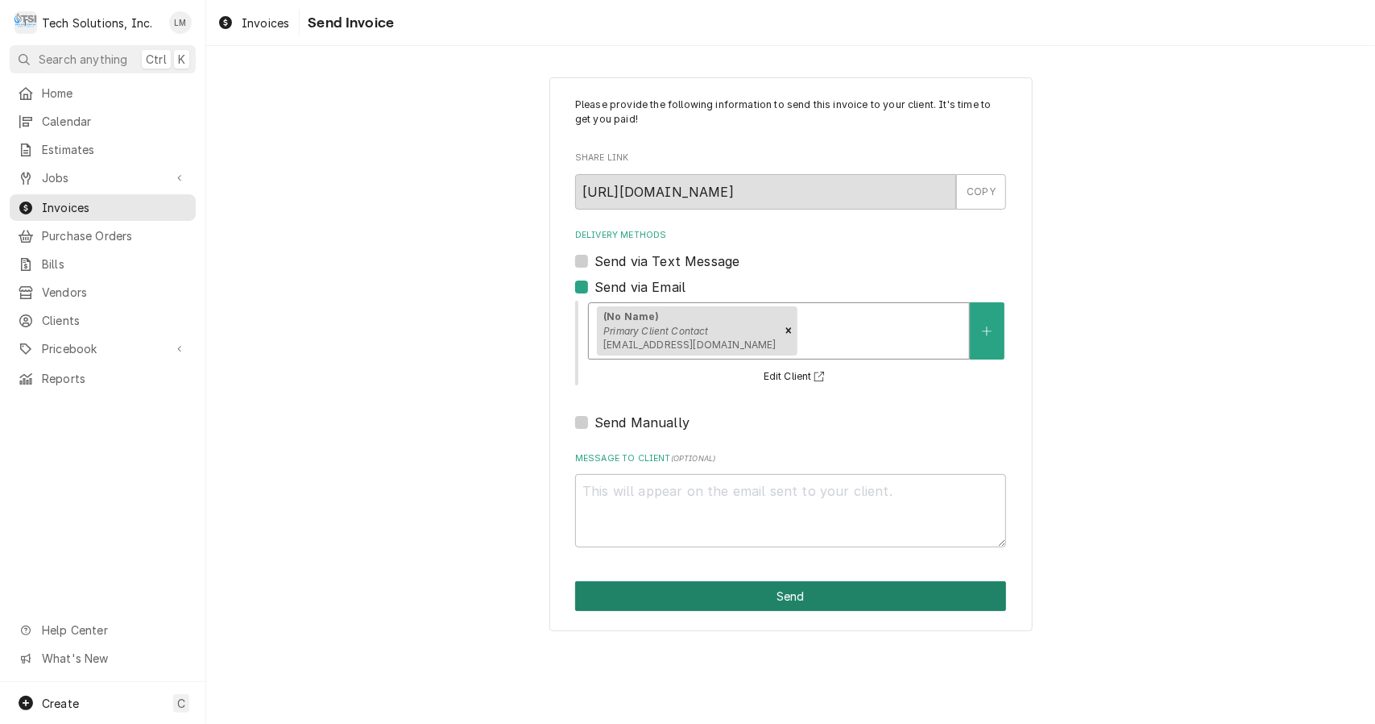
click at [775, 599] on button "Send" at bounding box center [790, 596] width 431 height 30
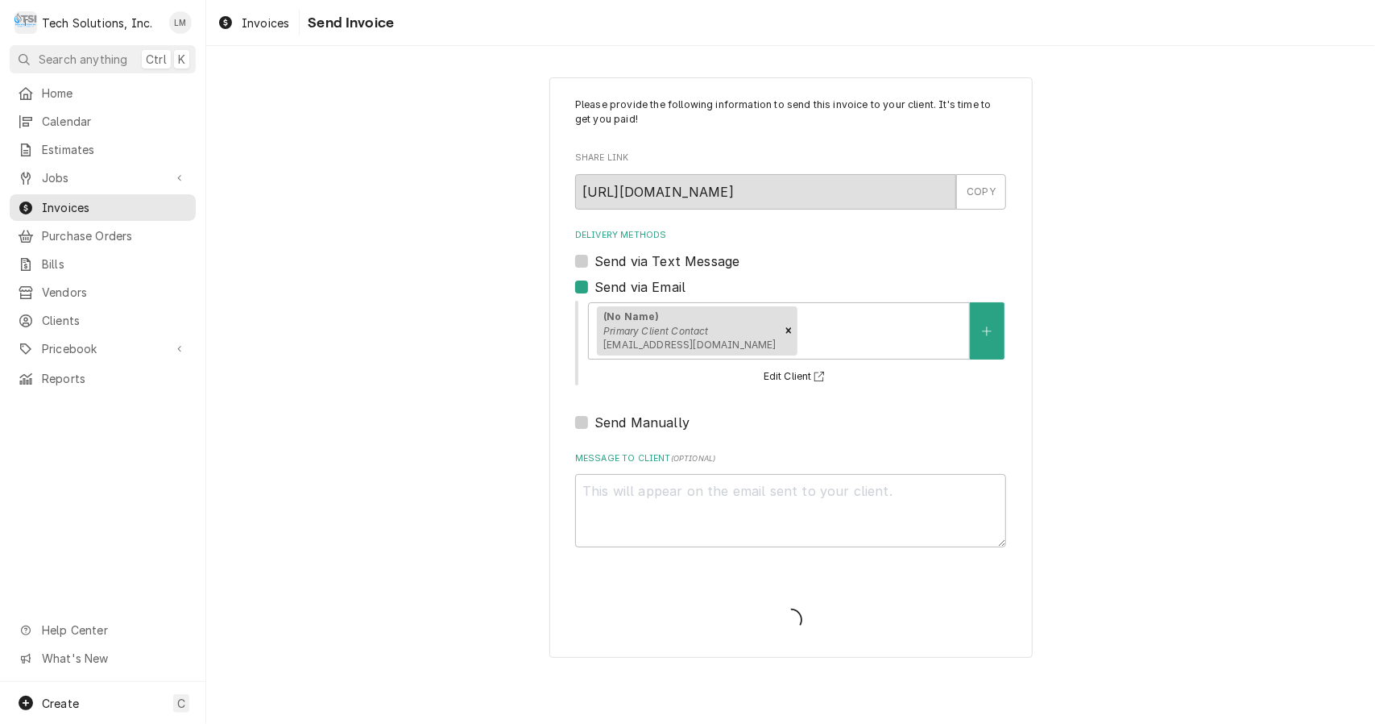
type textarea "x"
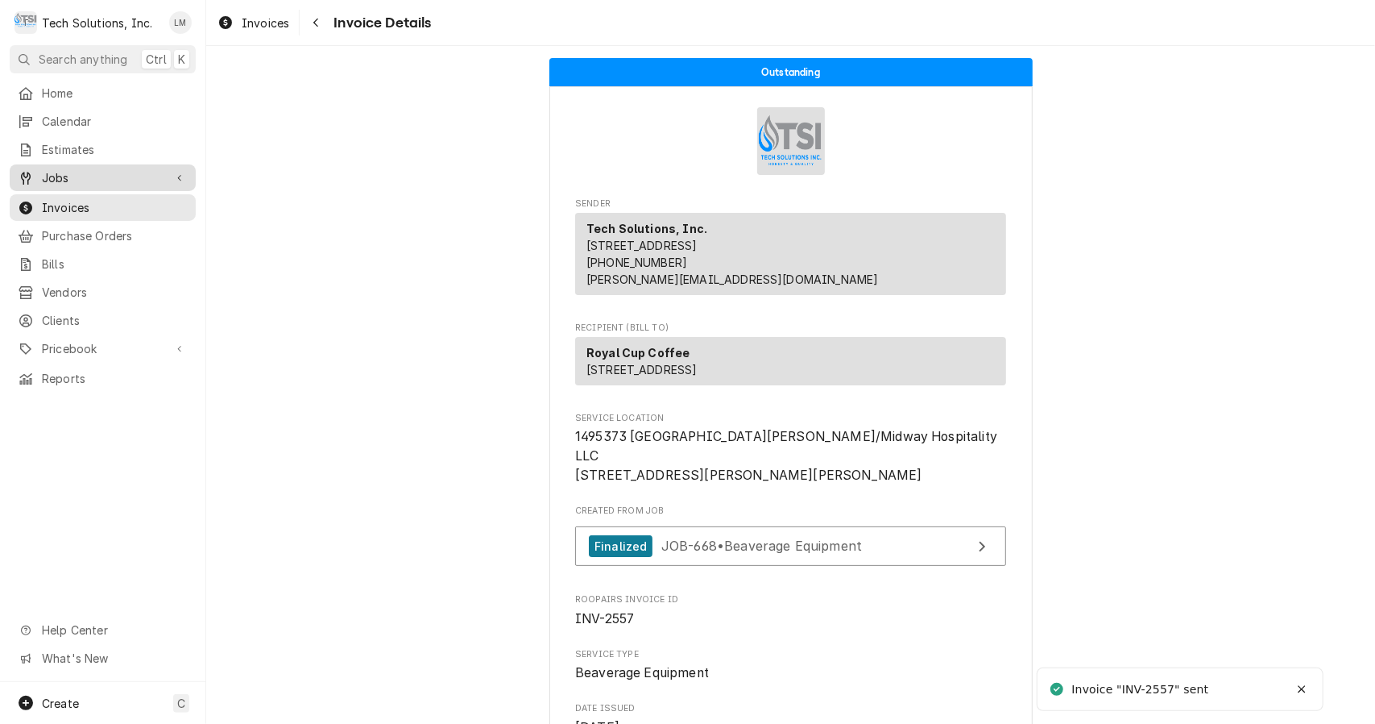
click at [70, 169] on span "Jobs" at bounding box center [103, 177] width 122 height 17
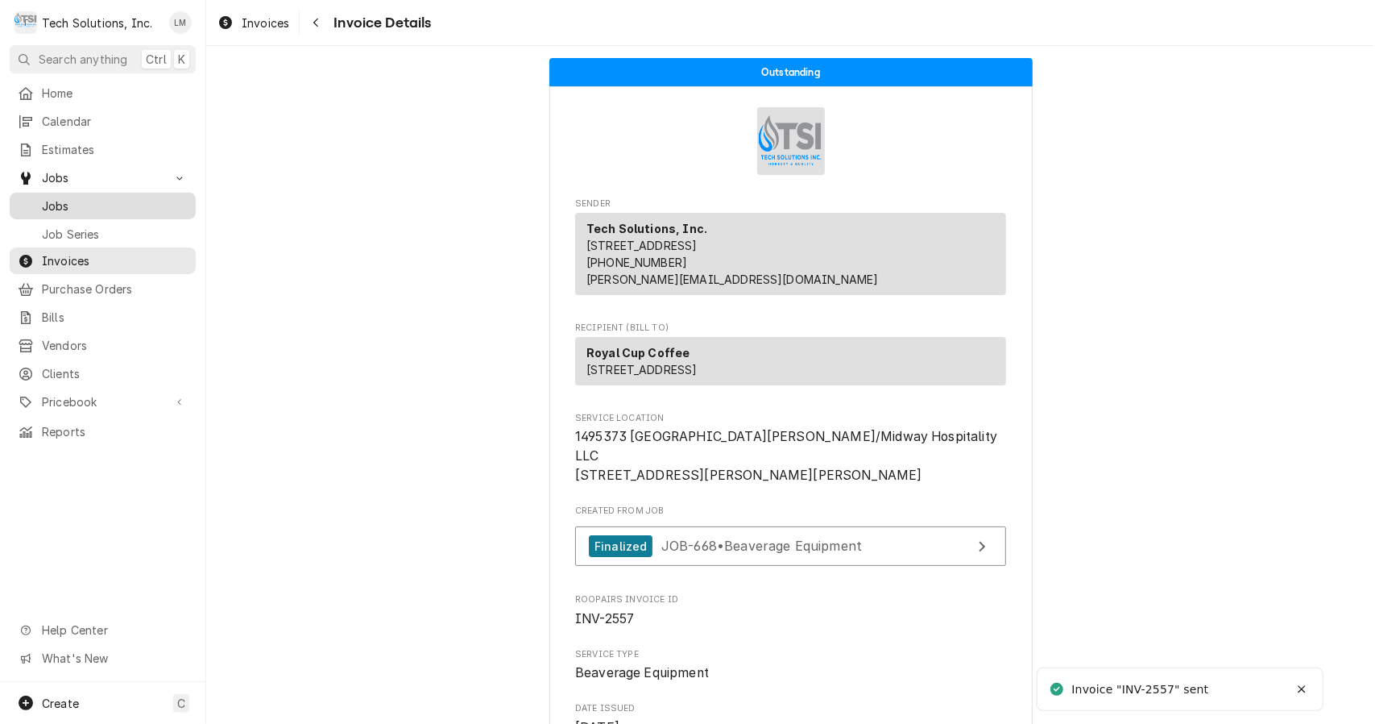
click at [63, 197] on span "Jobs" at bounding box center [115, 205] width 146 height 17
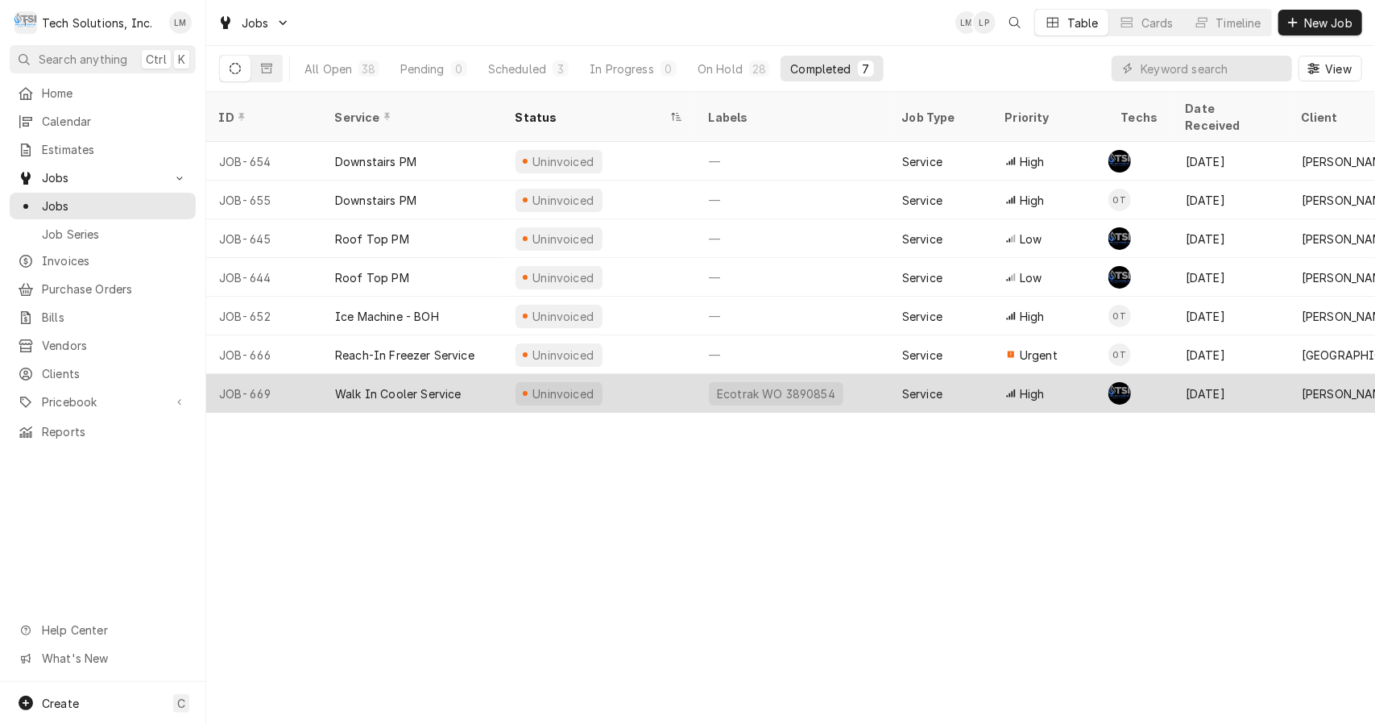
click at [397, 385] on div "Walk In Cooler Service" at bounding box center [398, 393] width 126 height 17
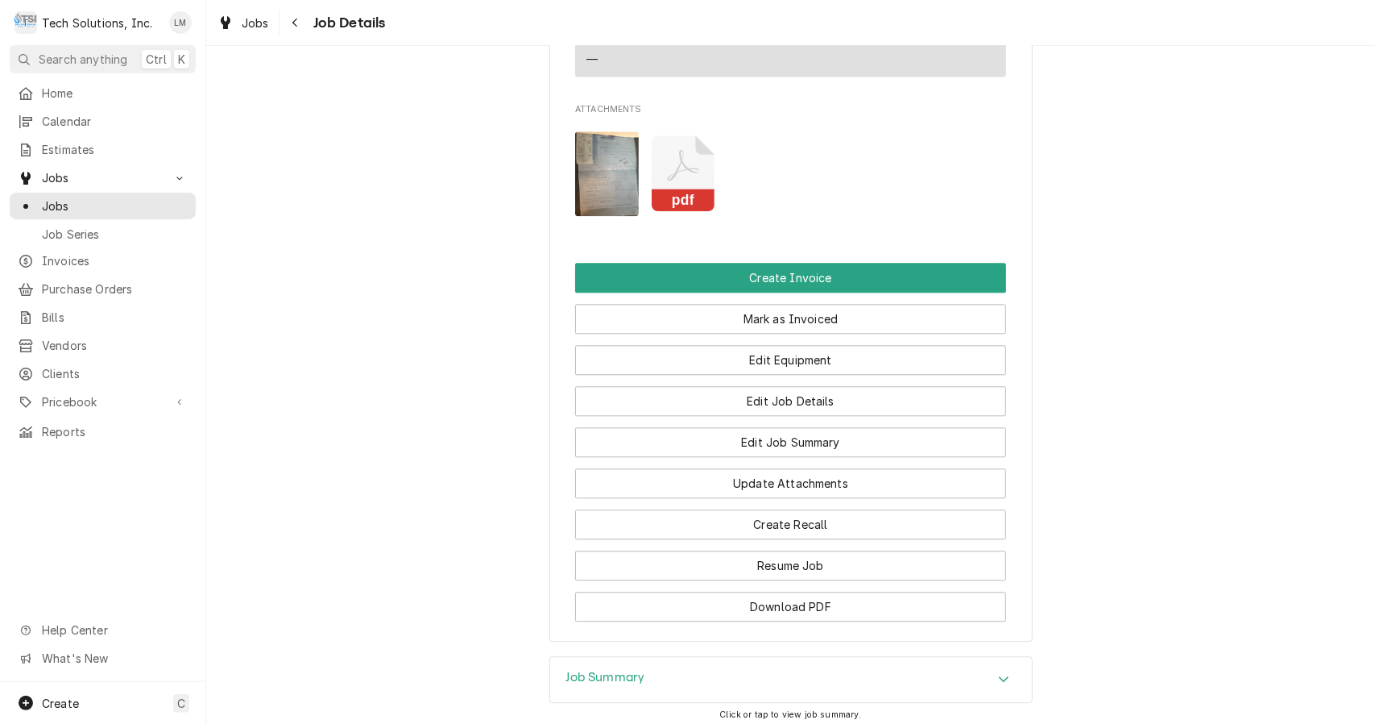
scroll to position [2438, 0]
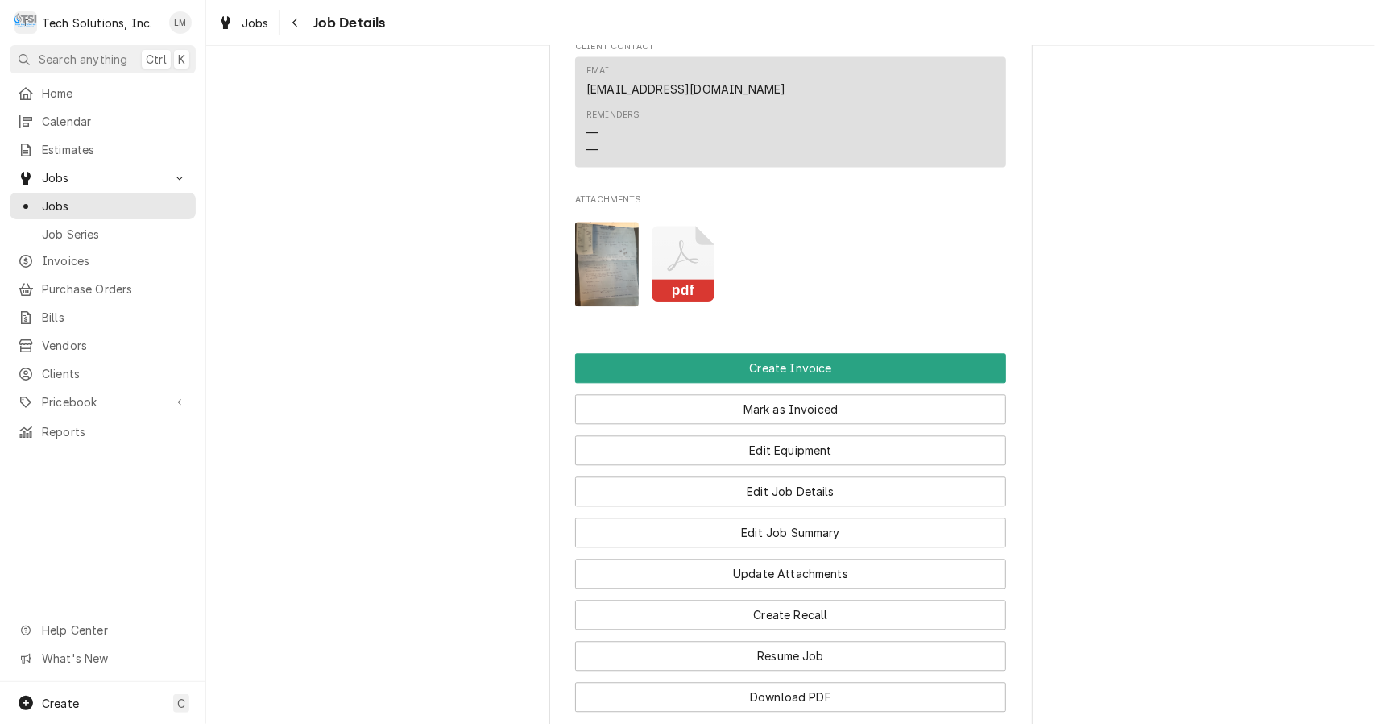
click at [690, 280] on rect "Attachments" at bounding box center [684, 291] width 64 height 23
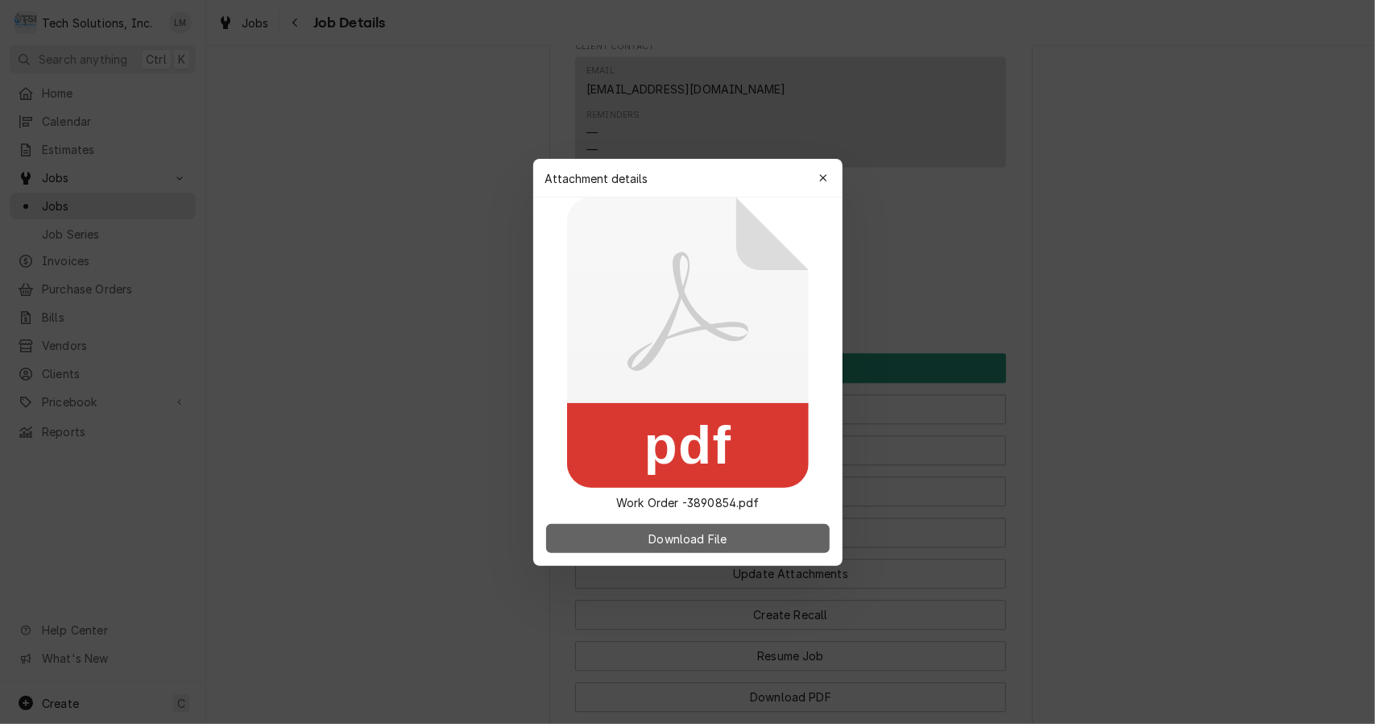
click at [710, 548] on button "Download File" at bounding box center [688, 538] width 284 height 29
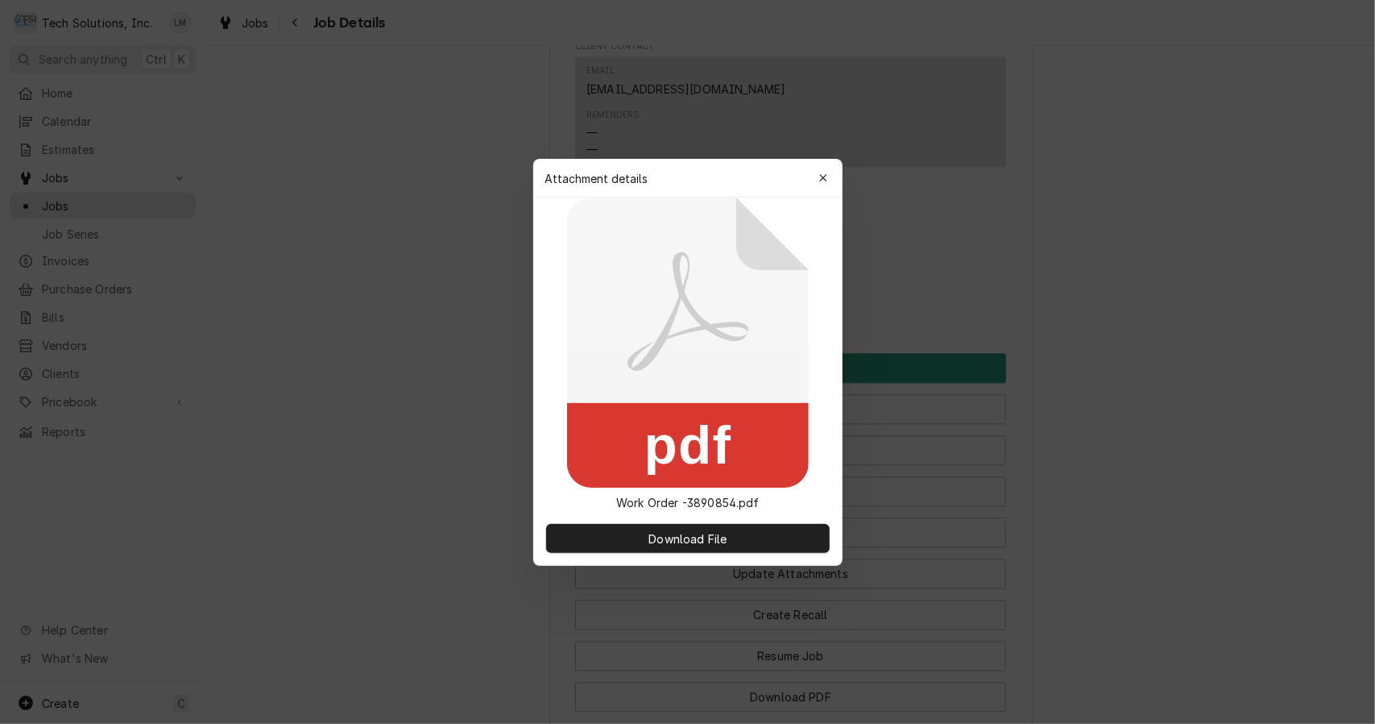
click at [832, 176] on button "button" at bounding box center [824, 178] width 26 height 26
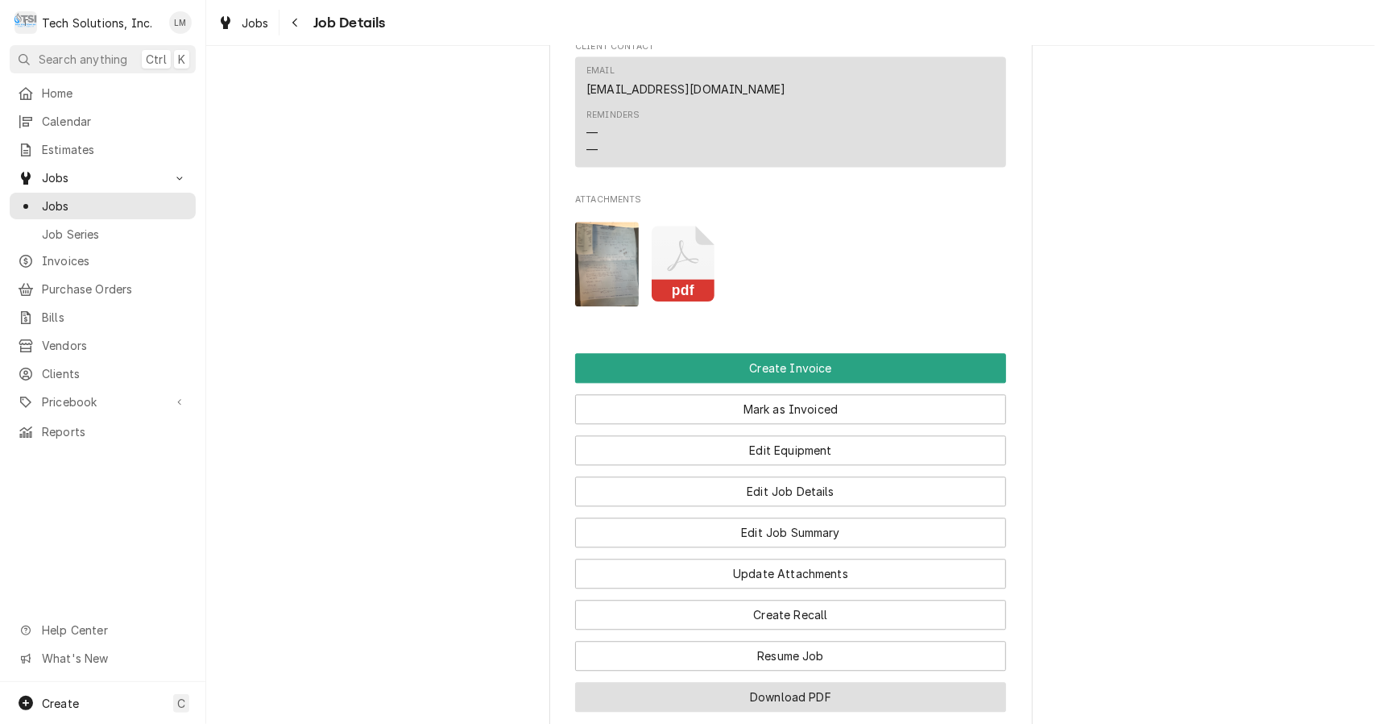
click at [827, 682] on button "Download PDF" at bounding box center [790, 697] width 431 height 30
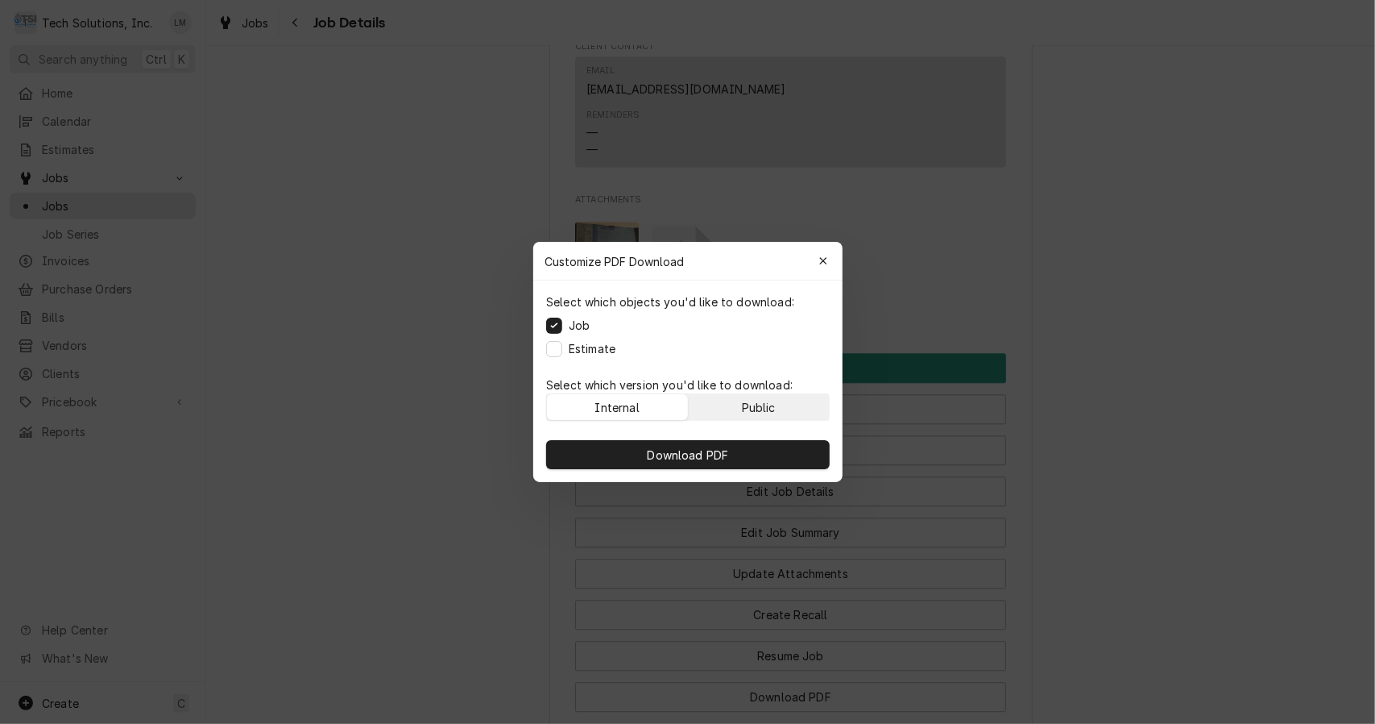
click at [764, 406] on div "Public" at bounding box center [758, 407] width 34 height 17
click at [765, 414] on div "Public" at bounding box center [758, 407] width 34 height 17
click at [631, 413] on div "Internal" at bounding box center [617, 407] width 44 height 17
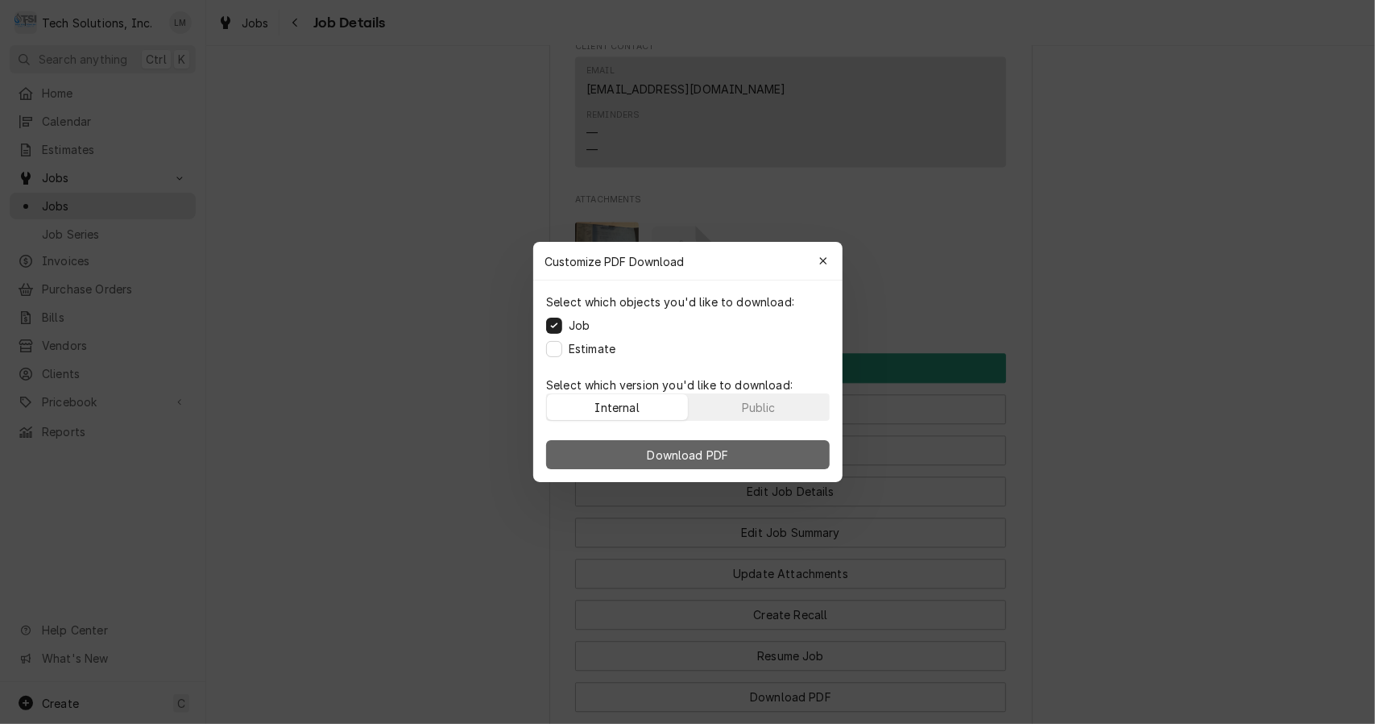
click at [681, 451] on span "Download PDF" at bounding box center [688, 454] width 88 height 17
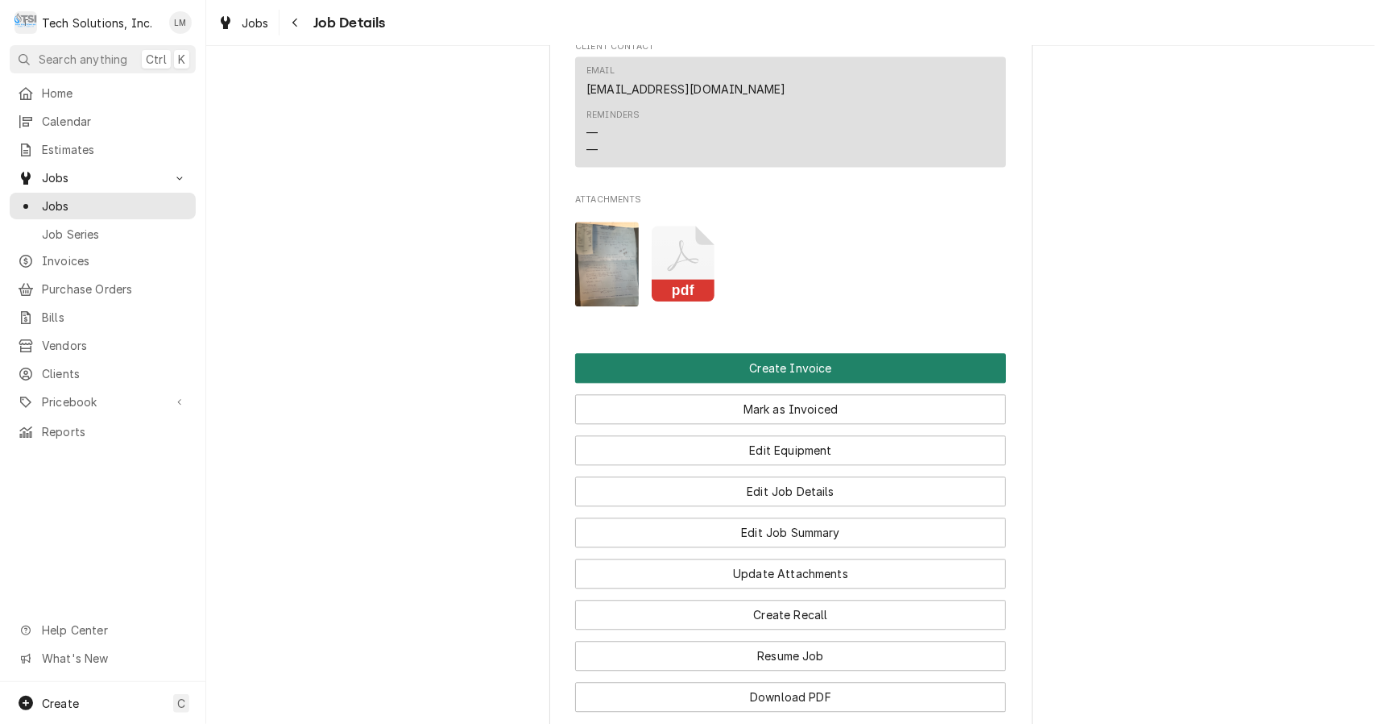
click at [865, 353] on button "Create Invoice" at bounding box center [790, 368] width 431 height 30
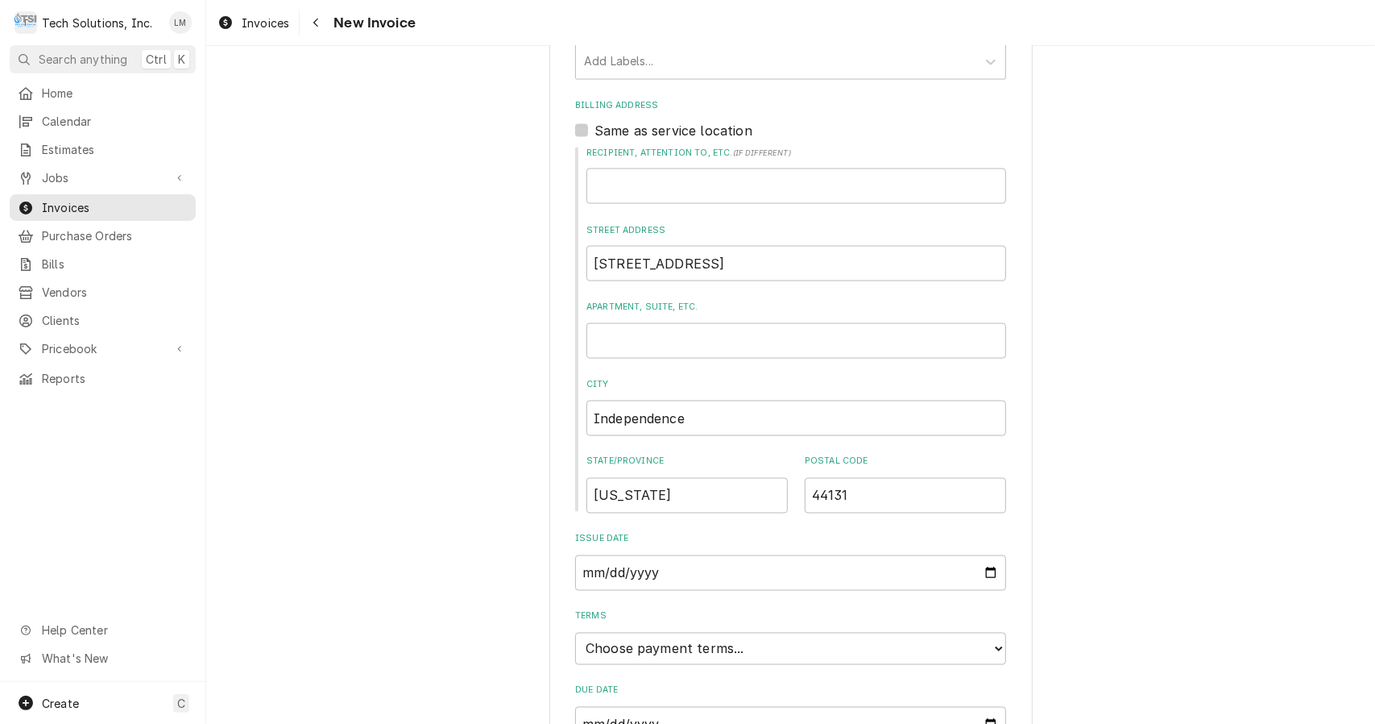
scroll to position [1785, 0]
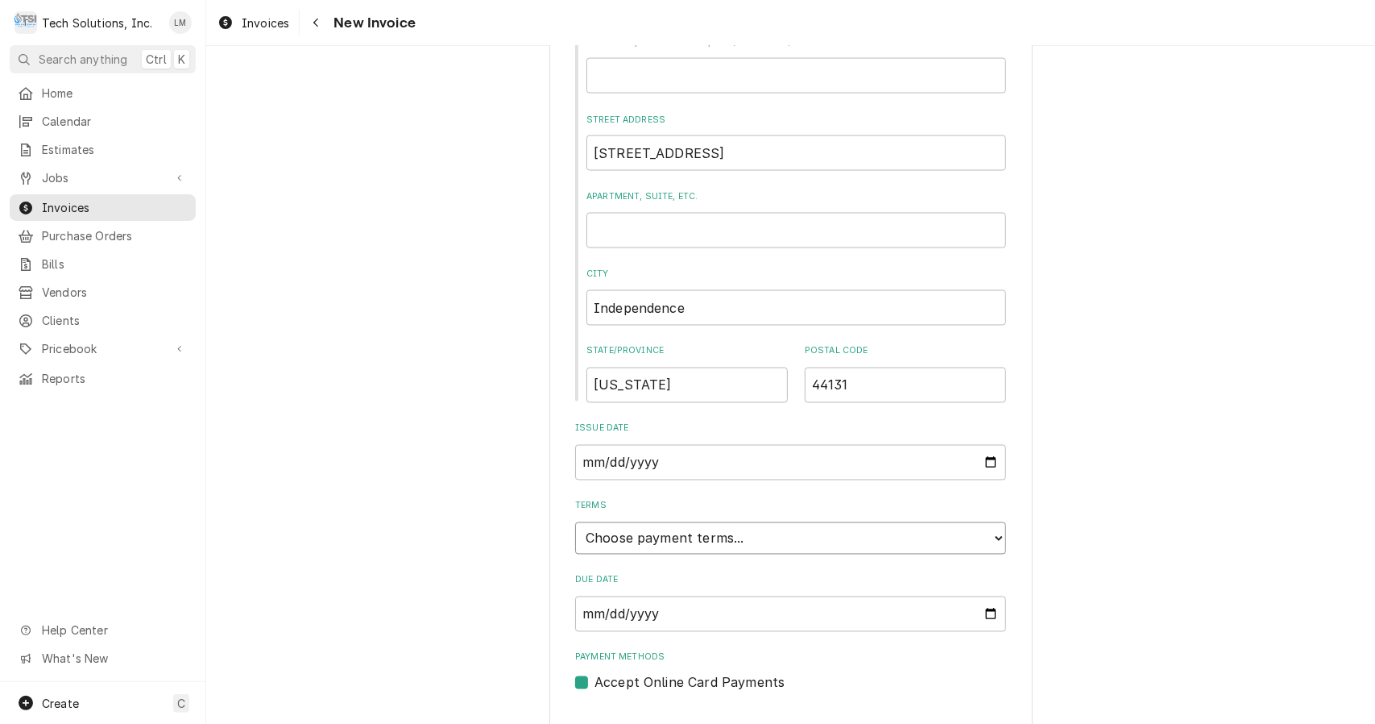
click at [997, 522] on select "Choose payment terms... Same Day Net 7 Net 14 Net 21 Net 30 Net 45 Net 60 Net 90" at bounding box center [790, 538] width 431 height 32
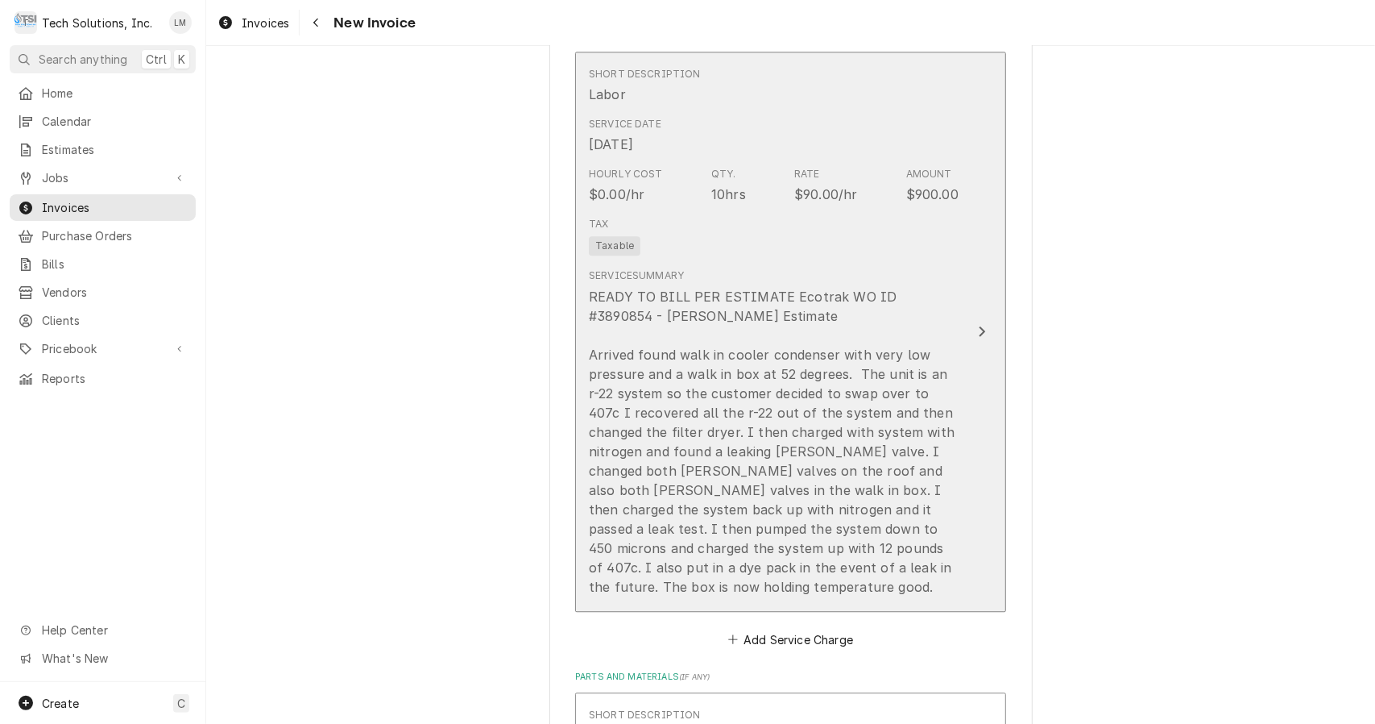
click at [972, 321] on div "Update Line Item" at bounding box center [982, 330] width 21 height 19
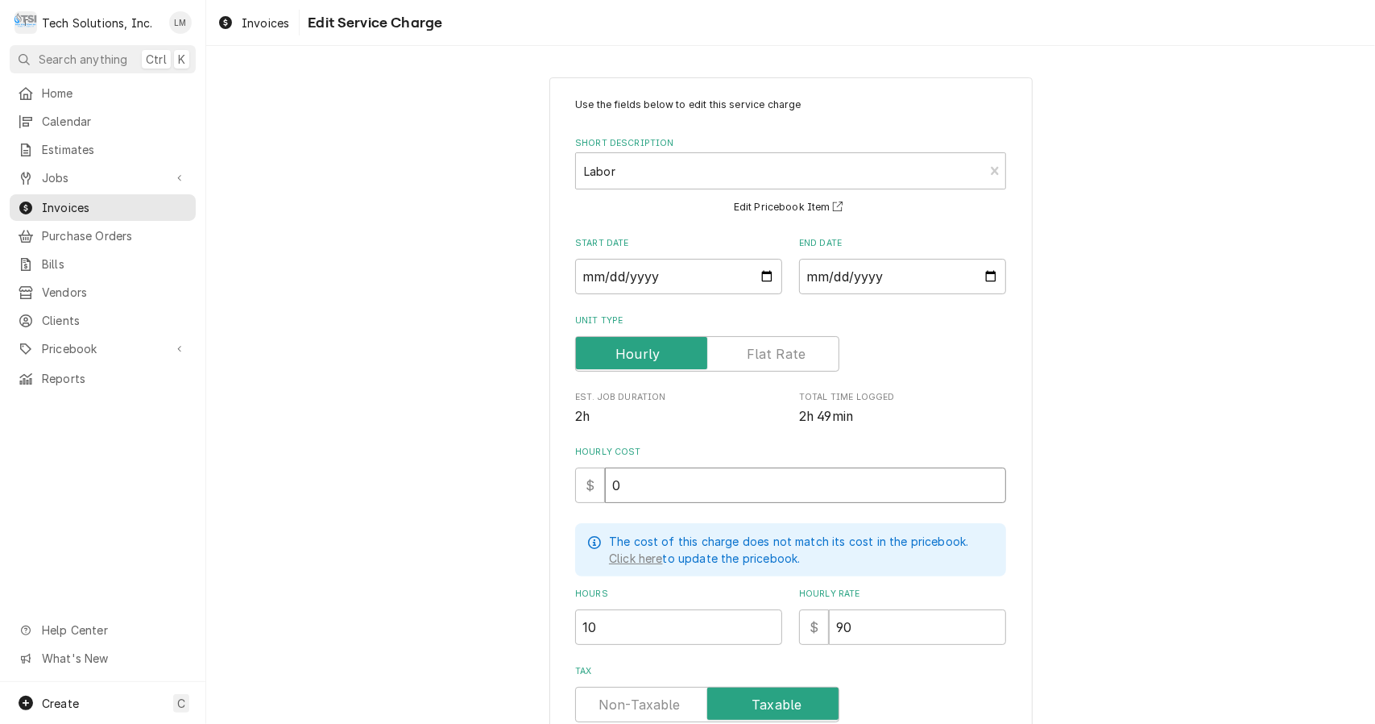
click at [815, 489] on input "0" at bounding box center [805, 484] width 401 height 35
type textarea "x"
type input "9"
type textarea "x"
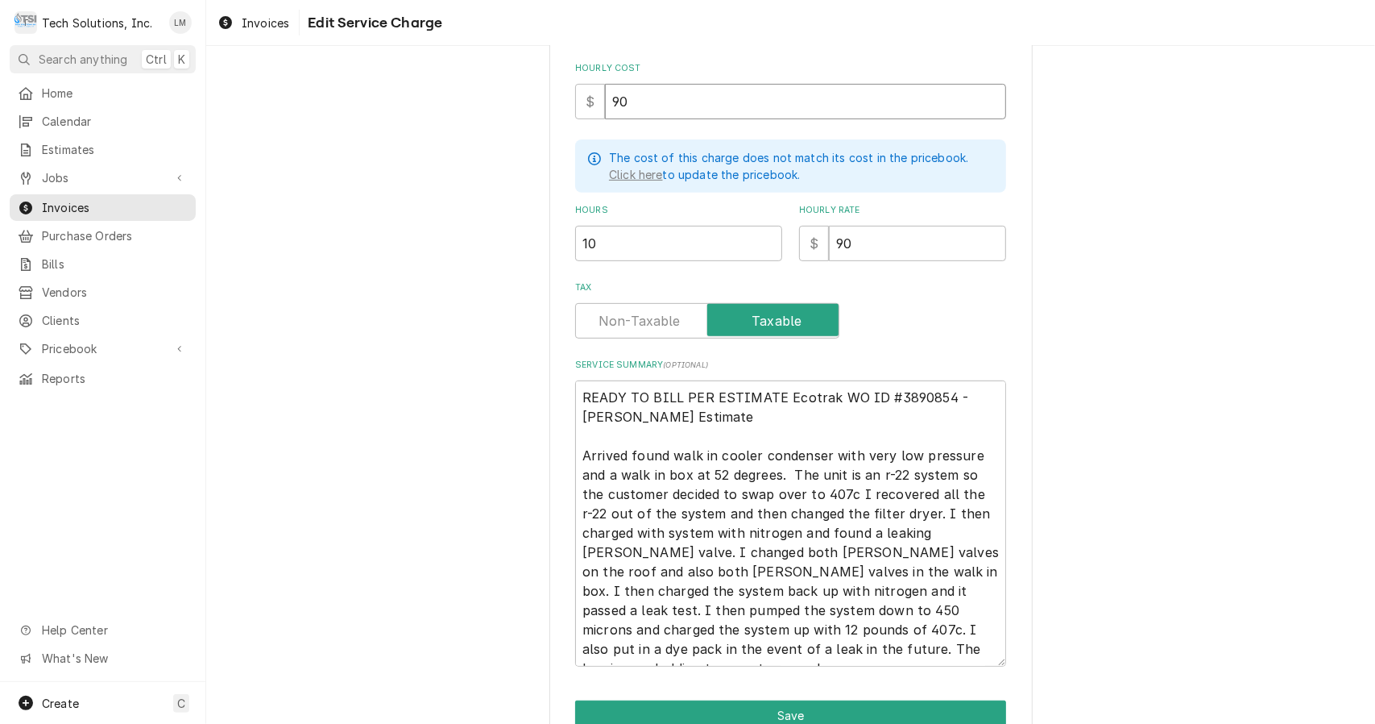
scroll to position [464, 0]
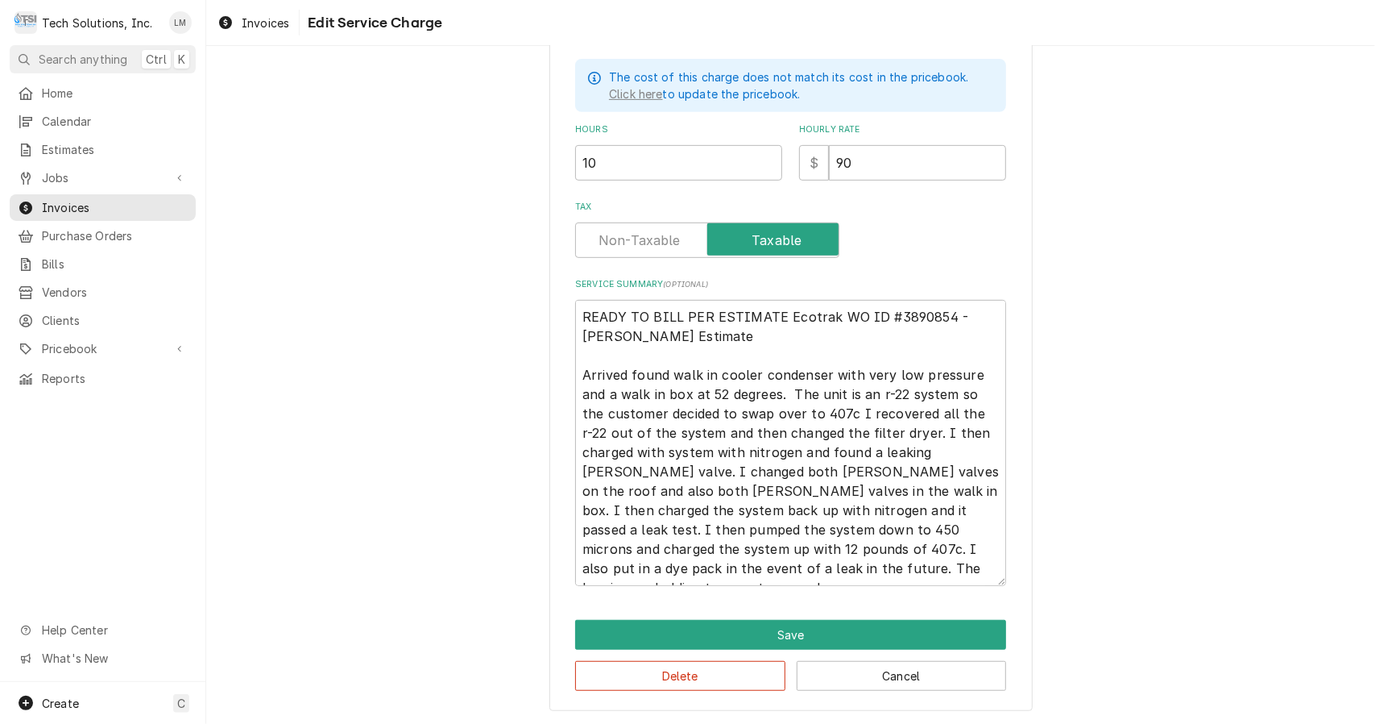
type input "90"
click at [736, 352] on textarea "READY TO BILL PER ESTIMATE Ecotrak WO ID #3890854 - Bill Per Estimate Arrived f…" at bounding box center [790, 443] width 431 height 286
type textarea "x"
type textarea "READY TO BILL PER ESTIMATE Ecotrak WO ID #3890854 - Bill Per Estimate Arrived f…"
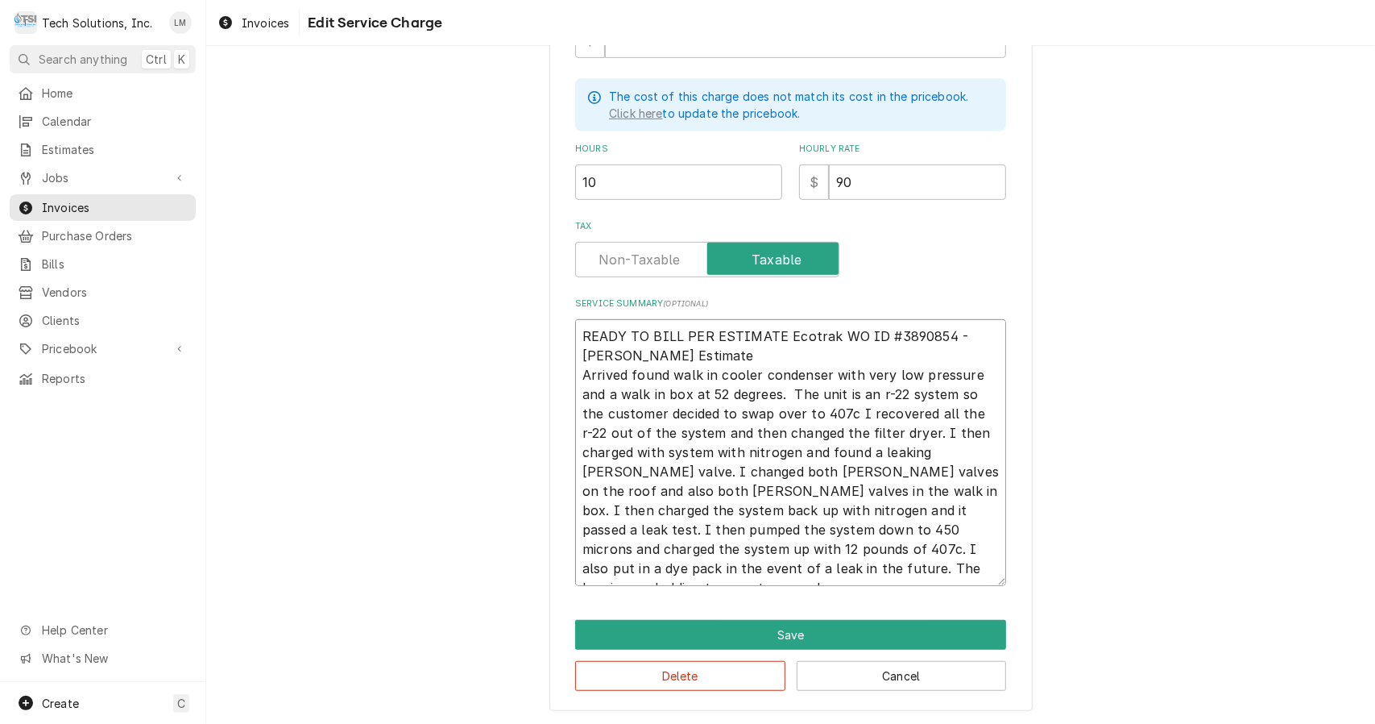
type textarea "x"
type textarea "READY TO BILL PER ESTIMATE Ecotrak WO ID #3890854 - Bill Per Estimat Arrived fo…"
type textarea "x"
type textarea "READY TO BILL PER ESTIMATE Ecotrak WO ID #3890854 - Bill Per Estima Arrived fou…"
type textarea "x"
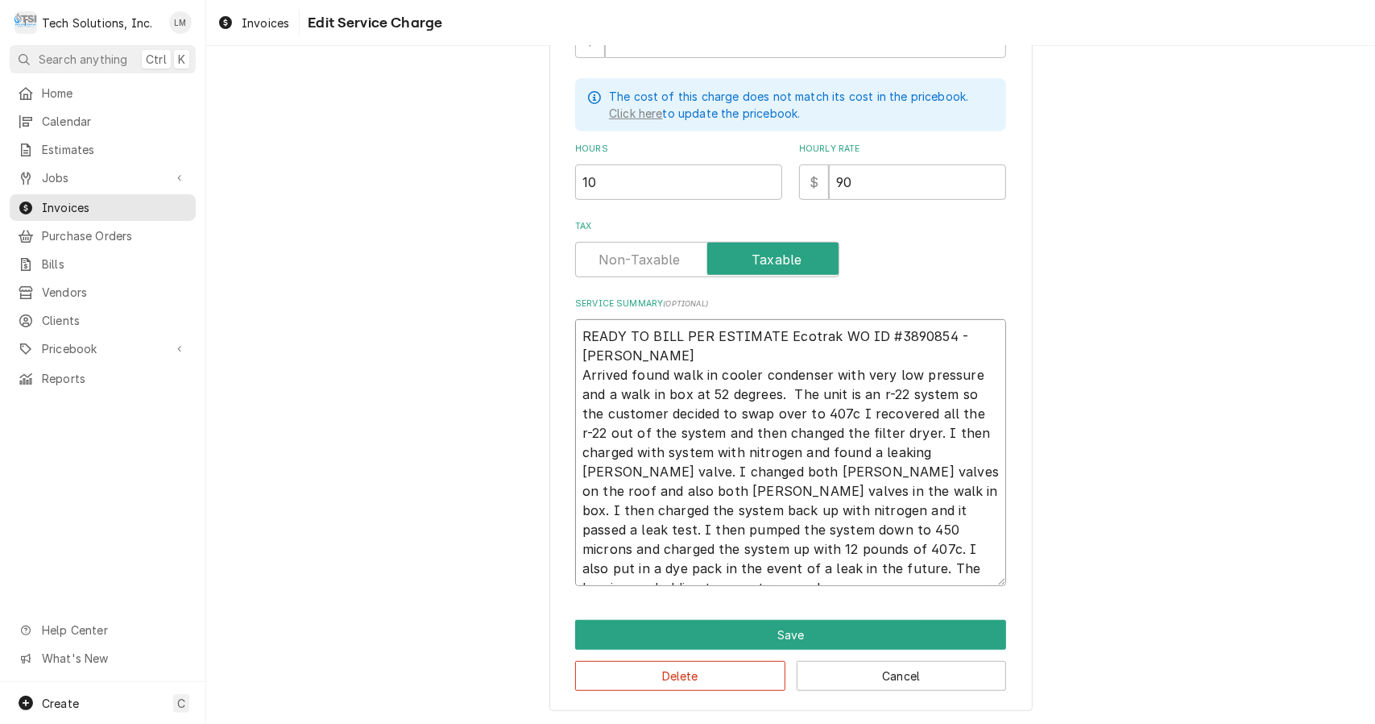
type textarea "READY TO BILL PER ESTIMATE Ecotrak WO ID #3890854 - Bill Per Estim Arrived foun…"
type textarea "x"
type textarea "READY TO BILL PER ESTIMATE Ecotrak WO ID #3890854 - Bill Per Esti Arrived found…"
type textarea "x"
type textarea "READY TO BILL PER ESTIMATE Ecotrak WO ID #3890854 - Bill Per Est Arrived found …"
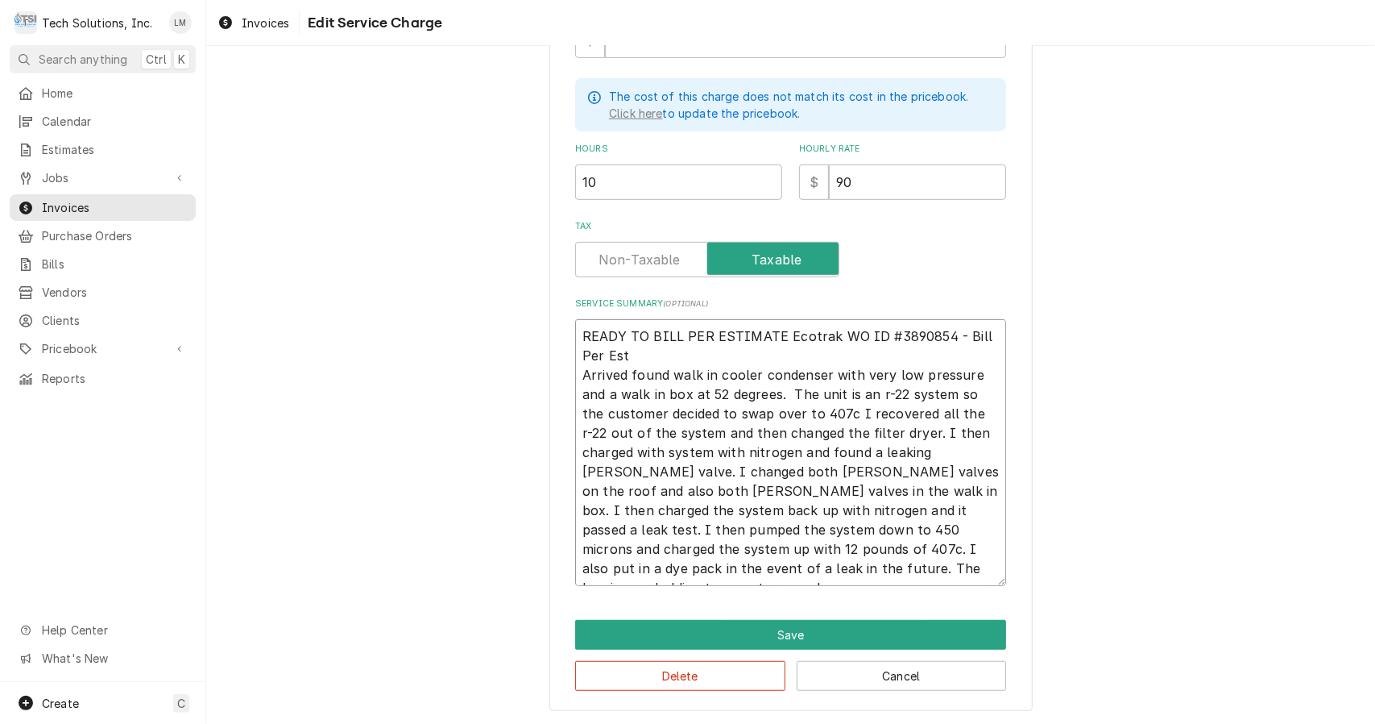
type textarea "x"
type textarea "READY TO BILL PER ESTIMATE Ecotrak WO ID #3890854 - Bill Per Es Arrived found w…"
type textarea "x"
type textarea "READY TO BILL PER ESTIMATE Ecotrak WO ID #3890854 - Bill Per E Arrived found wa…"
type textarea "x"
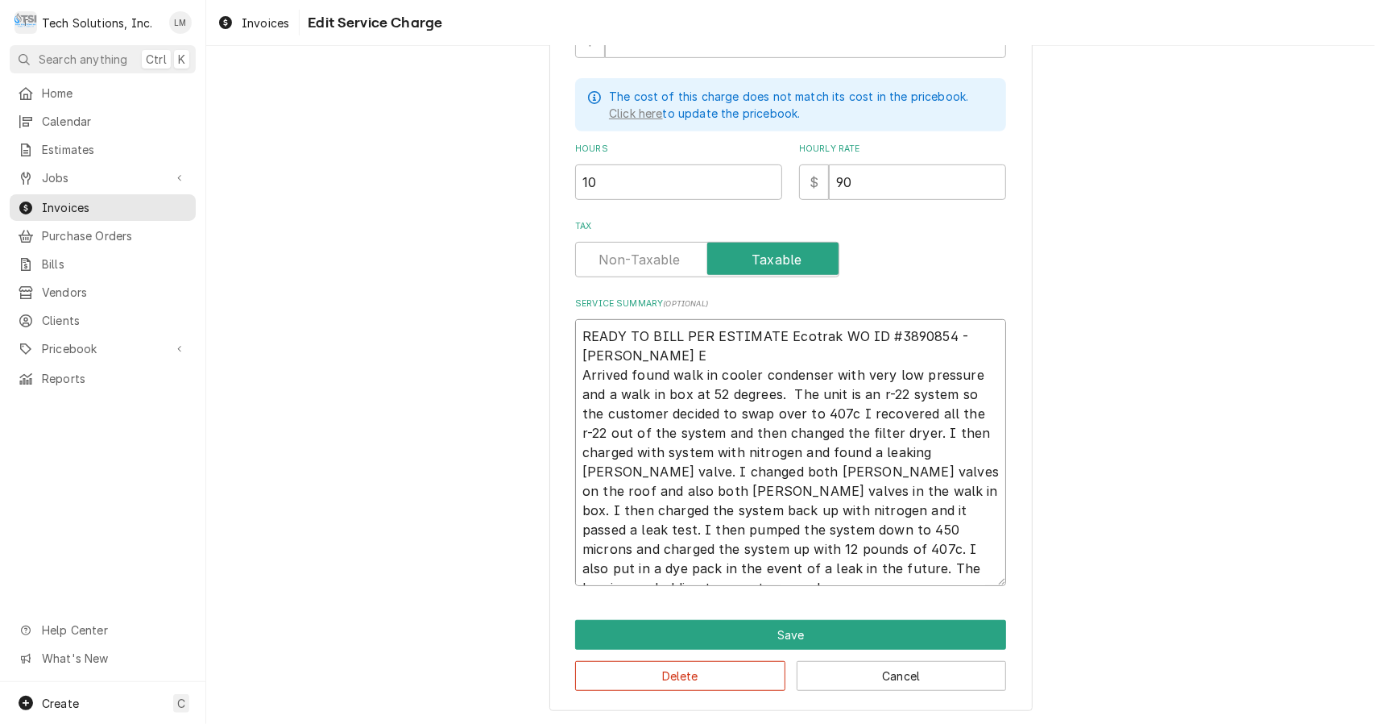
type textarea "READY TO BILL PER ESTIMATE Ecotrak WO ID #3890854 - Bill Per Arrived found walk…"
type textarea "x"
type textarea "READY TO BILL PER ESTIMATE Ecotrak WO ID #3890854 - Bill Per Arrived found walk…"
type textarea "x"
type textarea "READY TO BILL PER ESTIMATE Ecotrak WO ID #3890854 - Bill Pe Arrived found walk …"
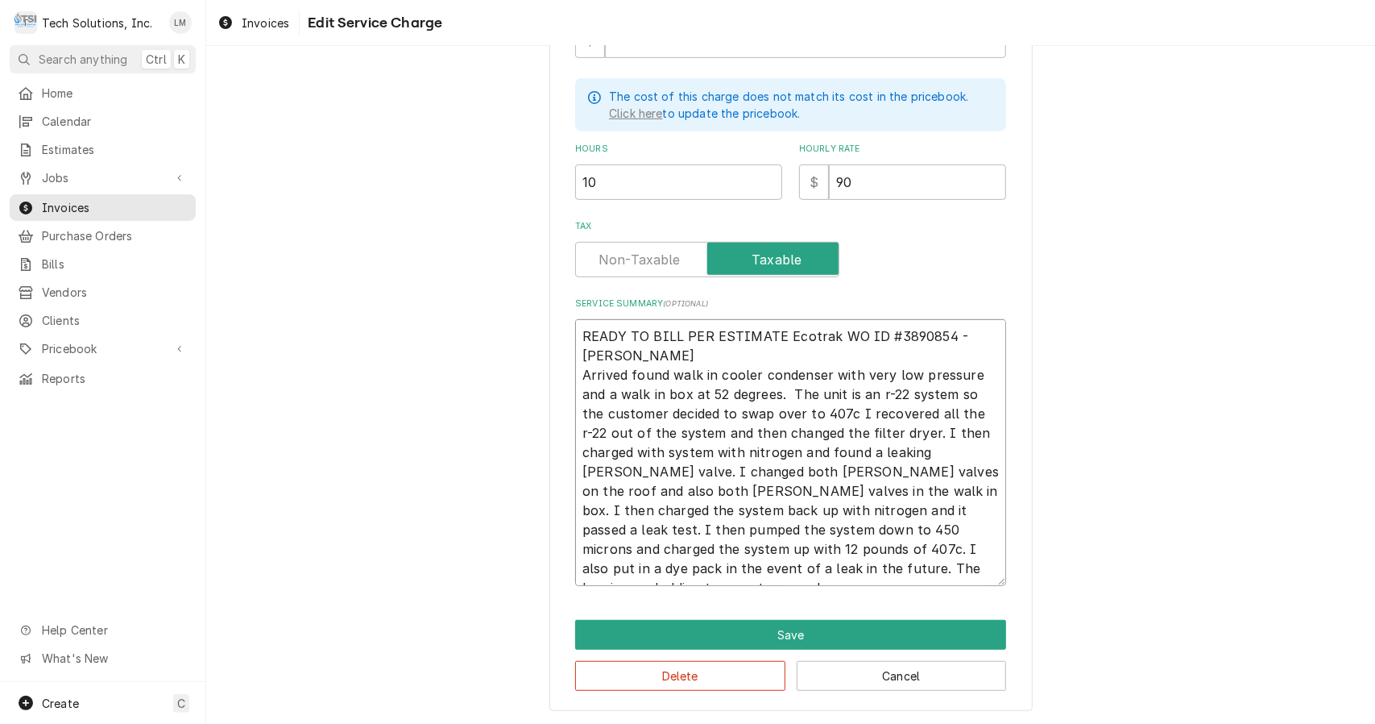
type textarea "x"
type textarea "READY TO BILL PER ESTIMATE Ecotrak WO ID #3890854 - Bill P Arrived found walk i…"
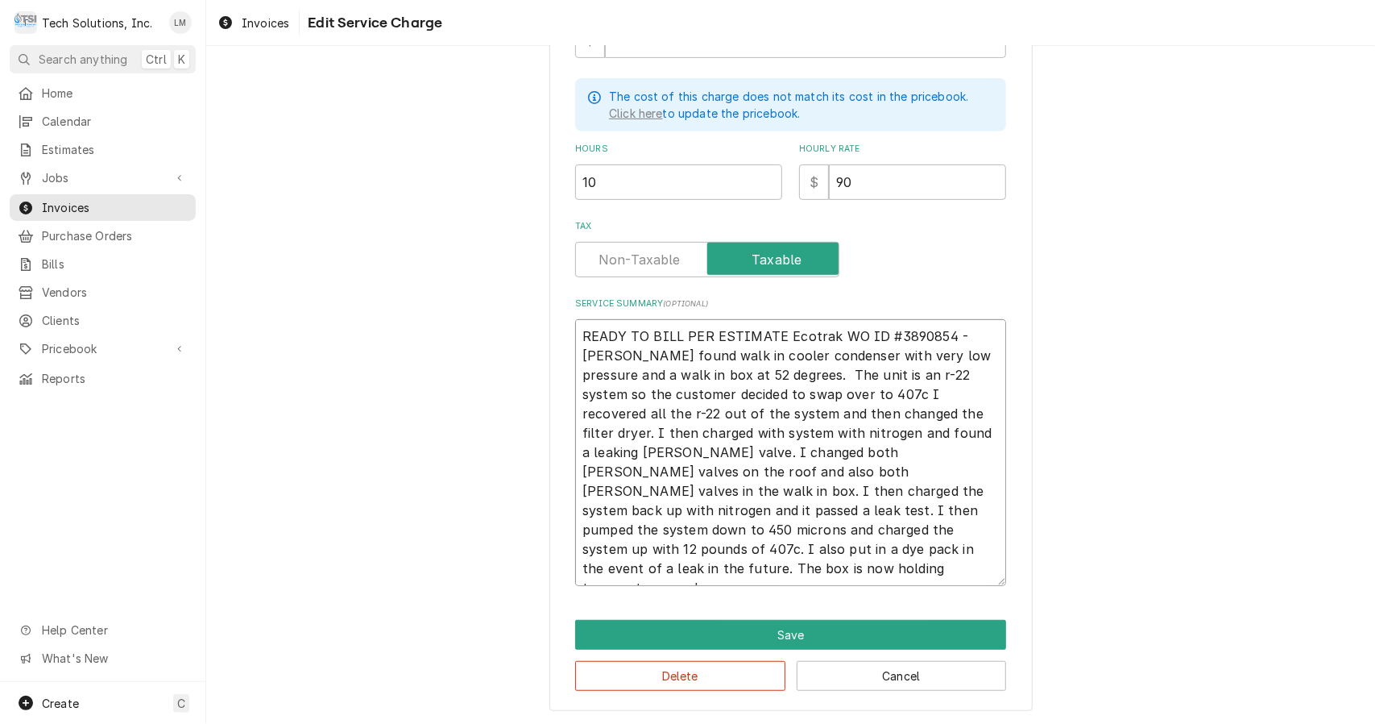
type textarea "x"
type textarea "READY TO BILL PER ESTIMATE Ecotrak WO ID #3890854 - Bill Arrived found walk in …"
type textarea "x"
type textarea "READY TO BILL PER ESTIMATE Ecotrak WO ID #3890854 - Bill Arrived found walk in …"
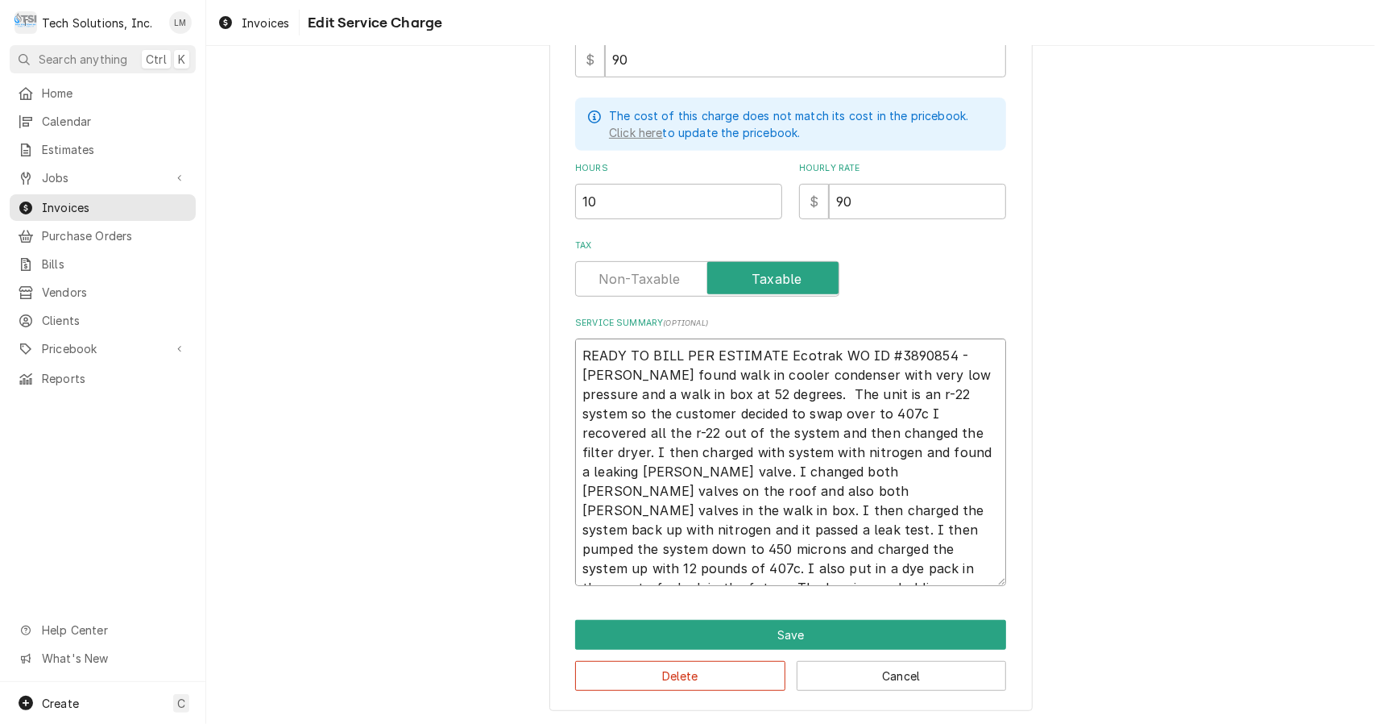
type textarea "x"
type textarea "READY TO BILL PER ESTIMATE Ecotrak WO ID #3890854 - Bil Arrived found walk in c…"
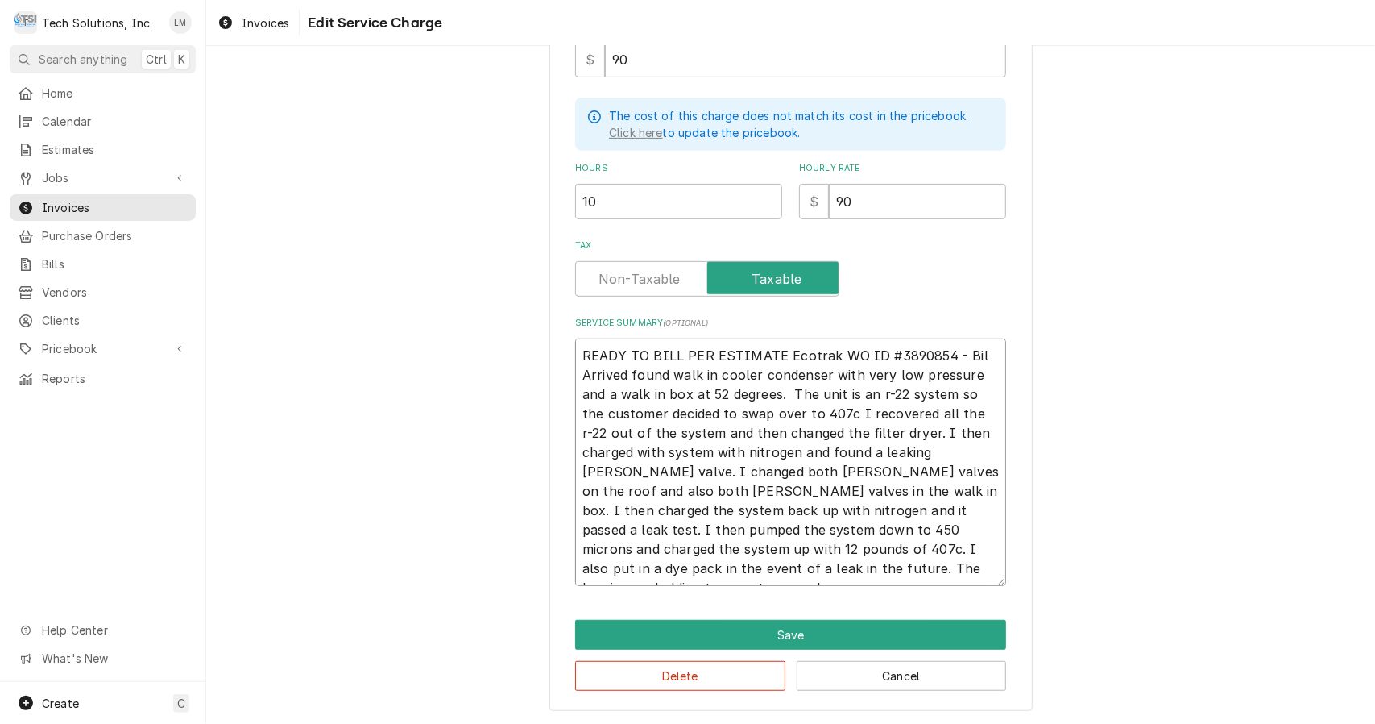
type textarea "x"
type textarea "READY TO BILL PER ESTIMATE Ecotrak WO ID #3890854 - Bi Arrived found walk in co…"
type textarea "x"
type textarea "READY TO BILL PER ESTIMATE Ecotrak WO ID #3890854 - B Arrived found walk in coo…"
type textarea "x"
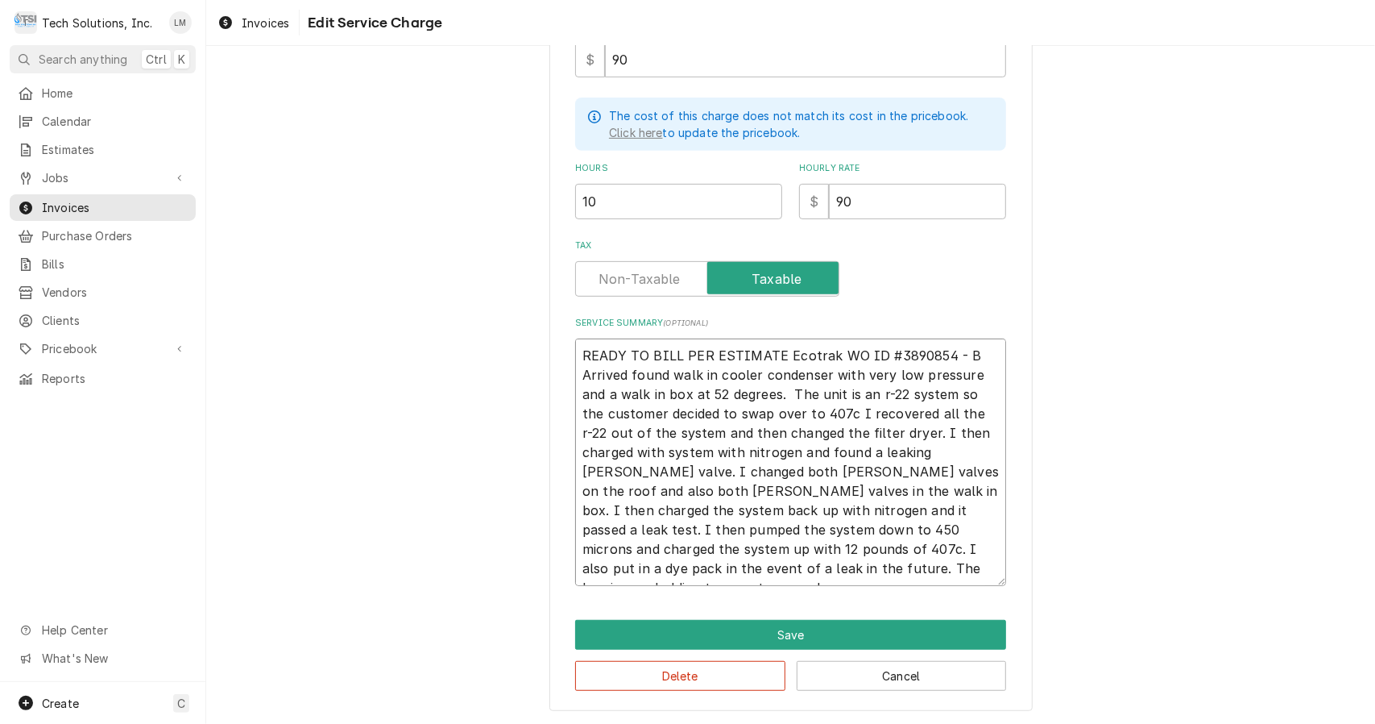
type textarea "READY TO BILL PER ESTIMATE Ecotrak WO ID #3890854 - Arrived found walk in coole…"
type textarea "x"
type textarea "READY TO BILL PER ESTIMATE Ecotrak WO ID #3890854 - Arrived found walk in coole…"
type textarea "x"
type textarea "READY TO BILL PER ESTIMATE Ecotrak WO ID #3890854 Arrived found walk in cooler …"
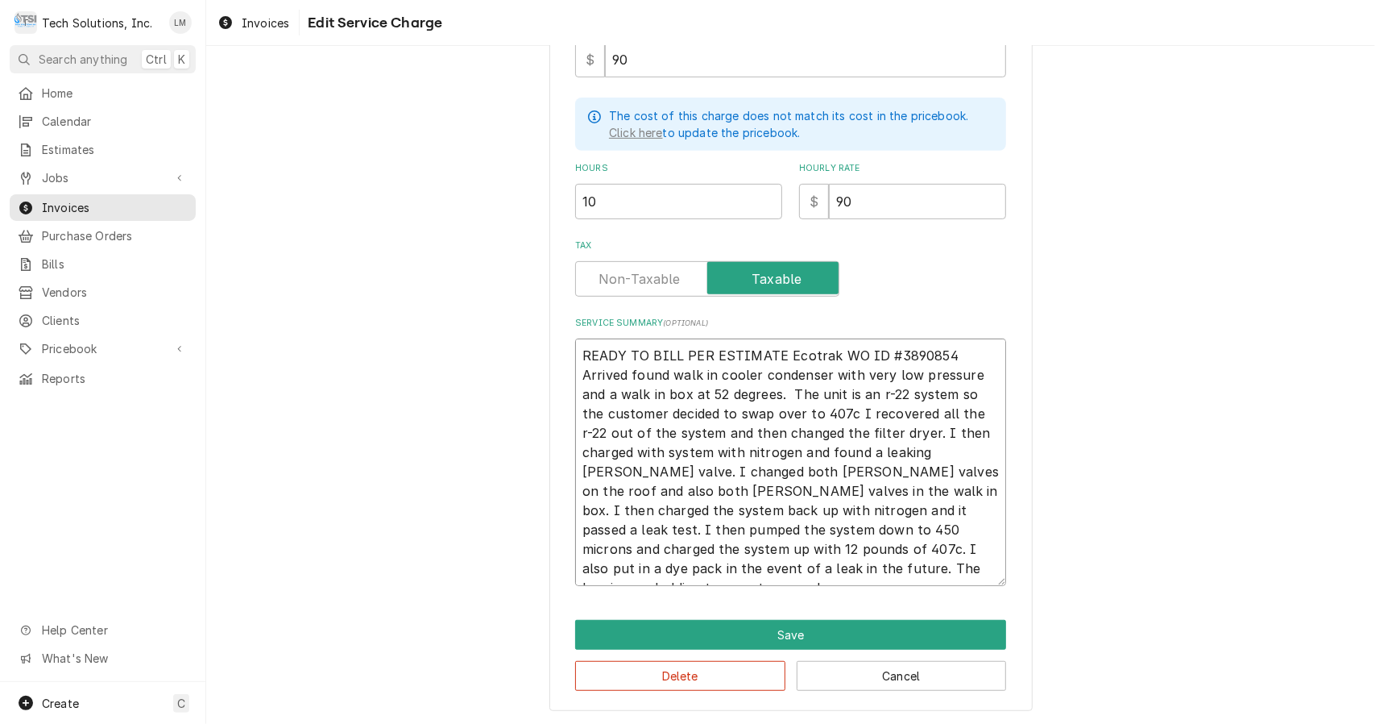
type textarea "x"
type textarea "READY TO BILL PER ESTIMATE Ecotrak WO ID #3890854 Arrived found walk in cooler …"
type textarea "x"
type textarea "READY TO BILL PER ESTIMATE Ecotrak WO ID #389085 Arrived found walk in cooler c…"
type textarea "x"
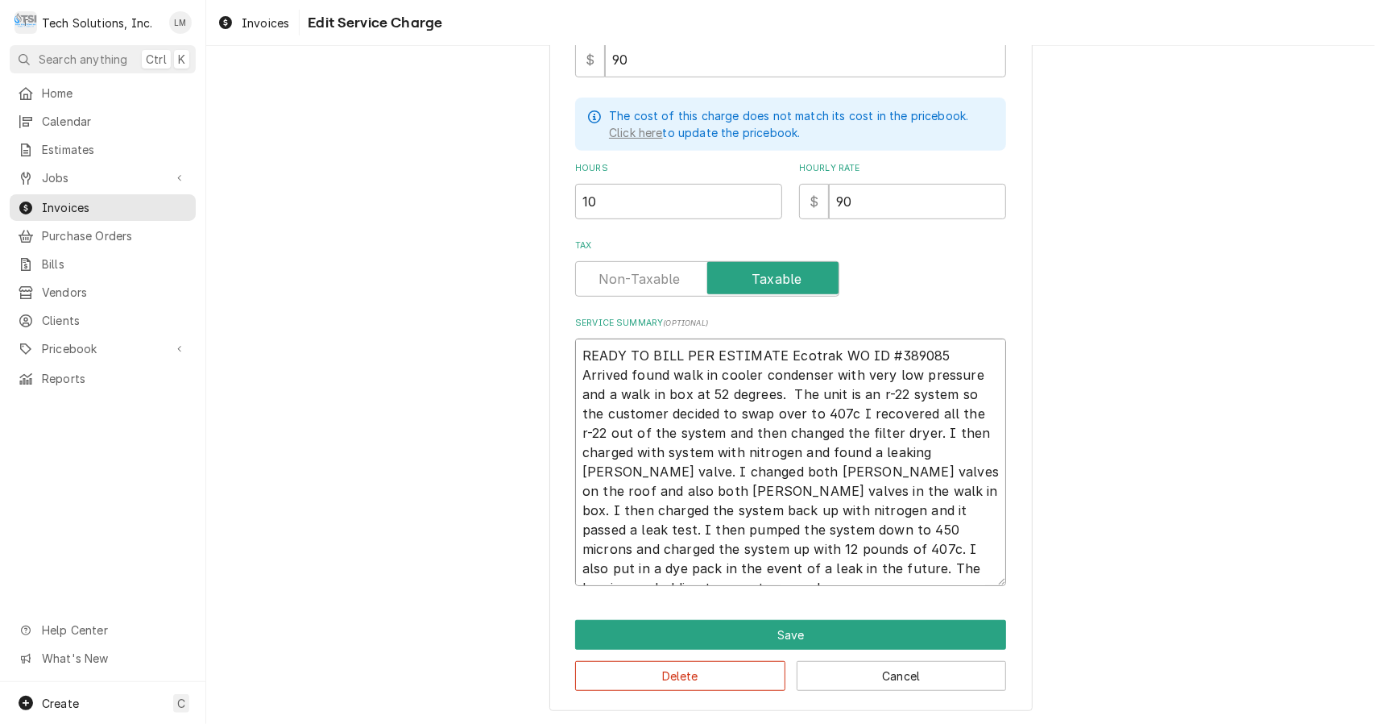
type textarea "READY TO BILL PER ESTIMATE Ecotrak WO ID #38908 Arrived found walk in cooler co…"
type textarea "x"
type textarea "READY TO BILL PER ESTIMATE Ecotrak WO ID #3890 Arrived found walk in cooler con…"
type textarea "x"
type textarea "READY TO BILL PER ESTIMATE Ecotrak WO ID #389 Arrived found walk in cooler cond…"
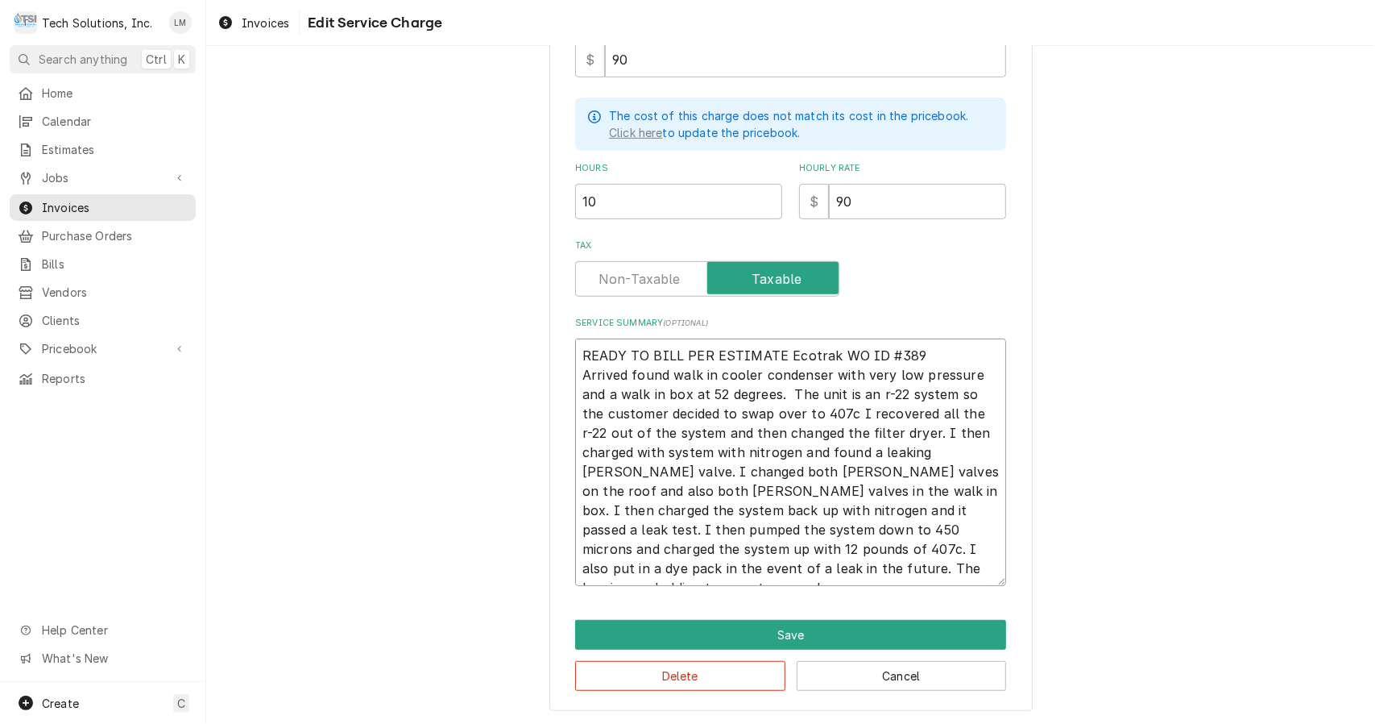
type textarea "x"
type textarea "READY TO BILL PER ESTIMATE Ecotrak WO ID #38 Arrived found walk in cooler conde…"
type textarea "x"
type textarea "READY TO BILL PER ESTIMATE Ecotrak WO ID #3 Arrived found walk in cooler conden…"
type textarea "x"
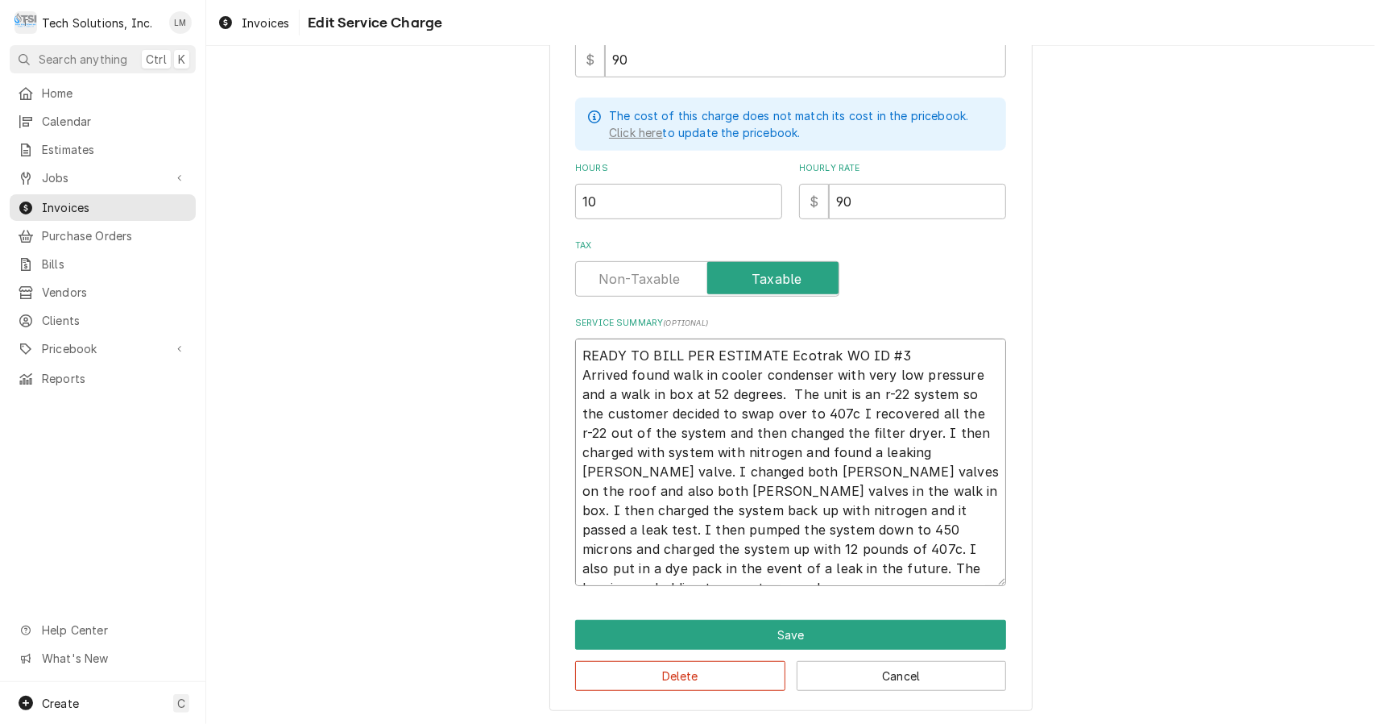
type textarea "READY TO BILL PER ESTIMATE Ecotrak WO ID # Arrived found walk in cooler condens…"
type textarea "x"
type textarea "READY TO BILL PER ESTIMATE Ecotrak WO ID Arrived found walk in cooler condenser…"
type textarea "x"
type textarea "READY TO BILL PER ESTIMATE Ecotrak WO ID Arrived found walk in cooler condenser…"
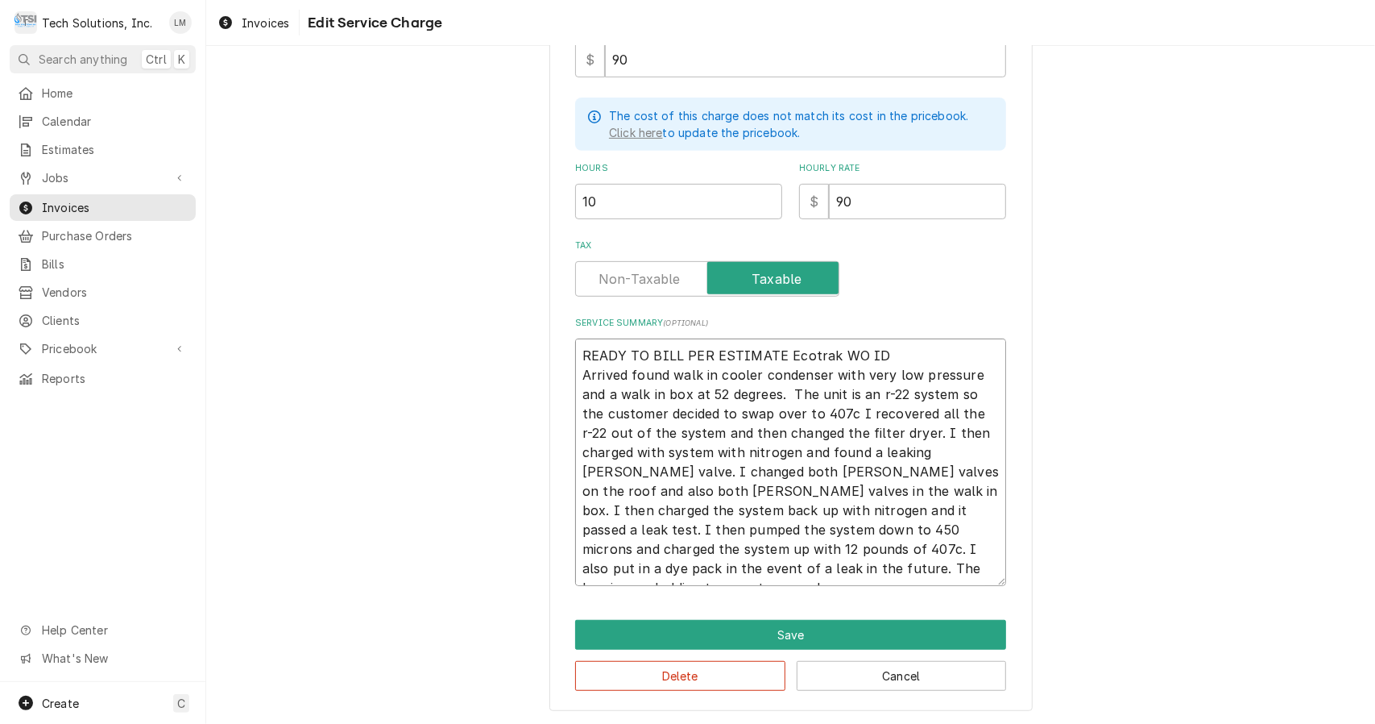
type textarea "x"
type textarea "READY TO BILL PER ESTIMATE Ecotrak WO I Arrived found walk in cooler condenser …"
type textarea "x"
type textarea "READY TO BILL PER ESTIMATE Ecotrak WO Arrived found walk in cooler condenser wi…"
type textarea "x"
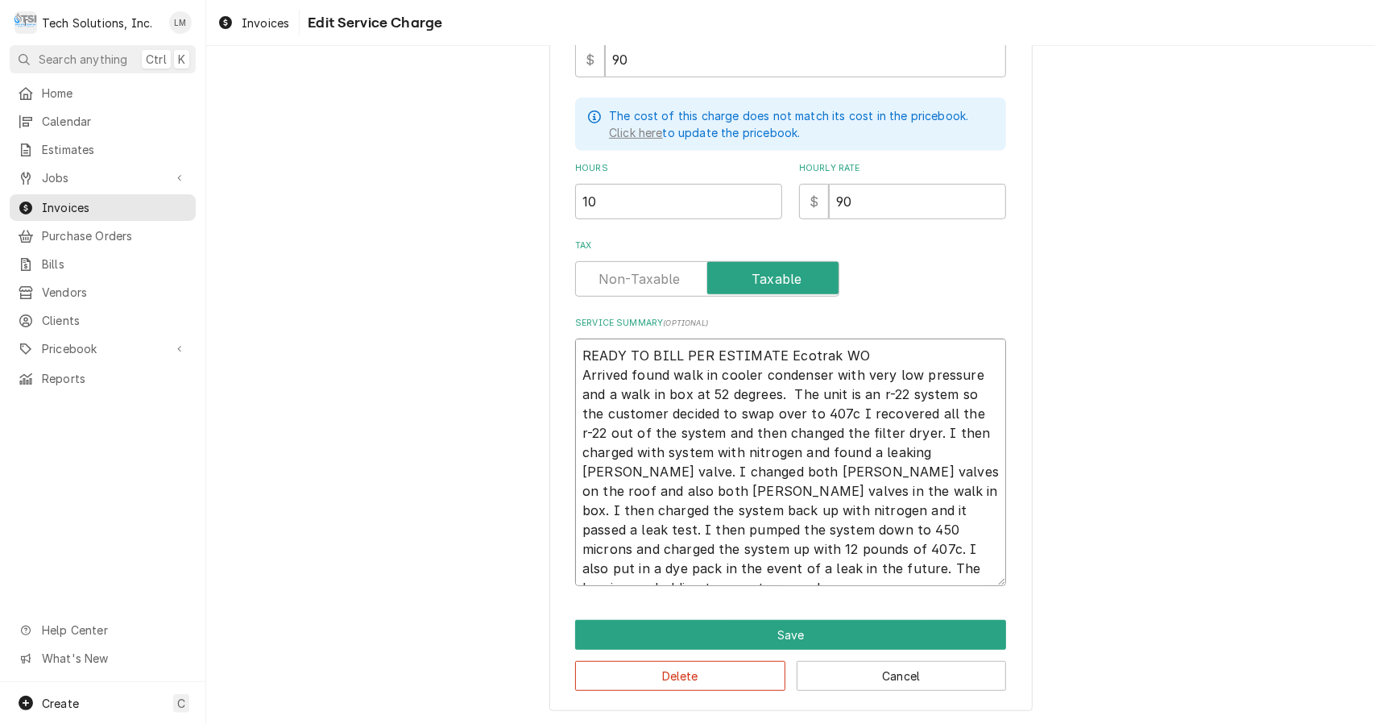
type textarea "READY TO BILL PER ESTIMATE Ecotrak WO Arrived found walk in cooler condenser wi…"
type textarea "x"
type textarea "READY TO BILL PER ESTIMATE Ecotrak W Arrived found walk in cooler condenser wit…"
type textarea "x"
type textarea "READY TO BILL PER ESTIMATE Ecotrak Arrived found walk in cooler condenser with …"
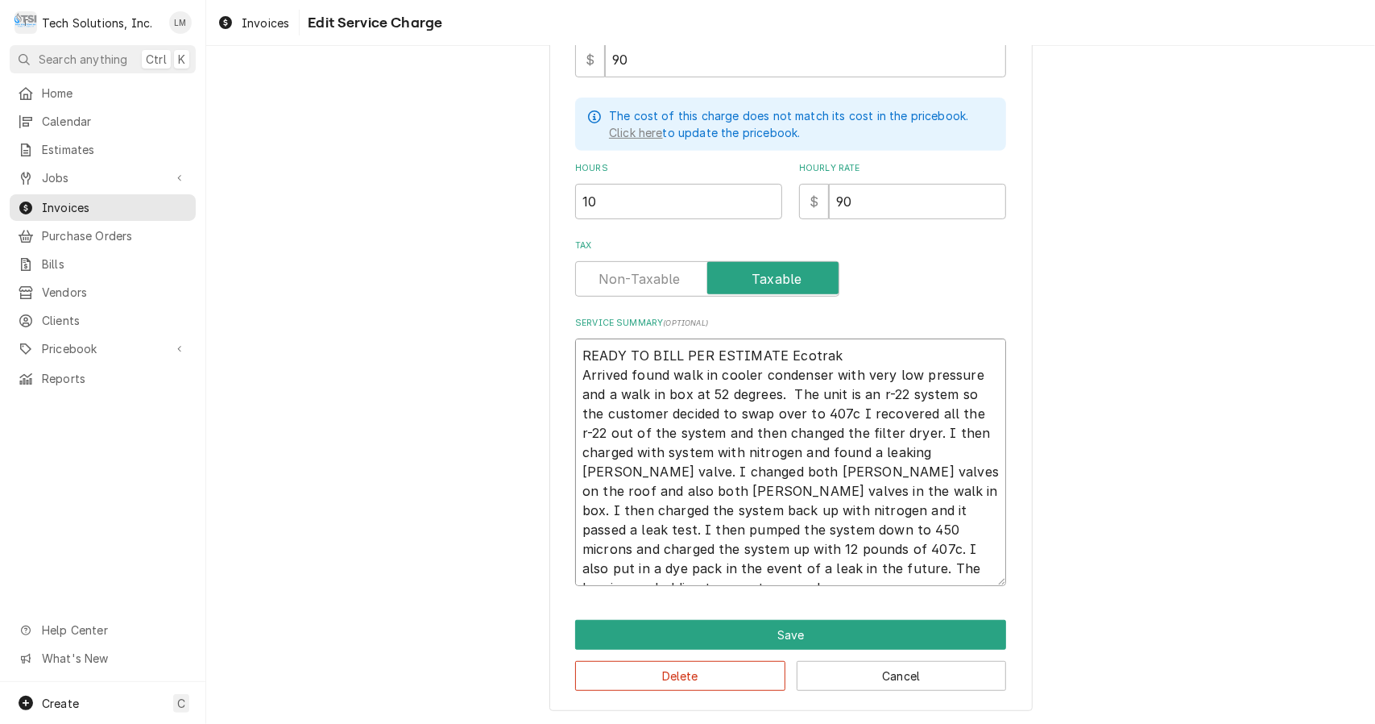
type textarea "x"
type textarea "READY TO BILL PER ESTIMATE Ecotrak Arrived found walk in cooler condenser with …"
type textarea "x"
type textarea "READY TO BILL PER ESTIMATE Ecotra Arrived found walk in cooler condenser with v…"
type textarea "x"
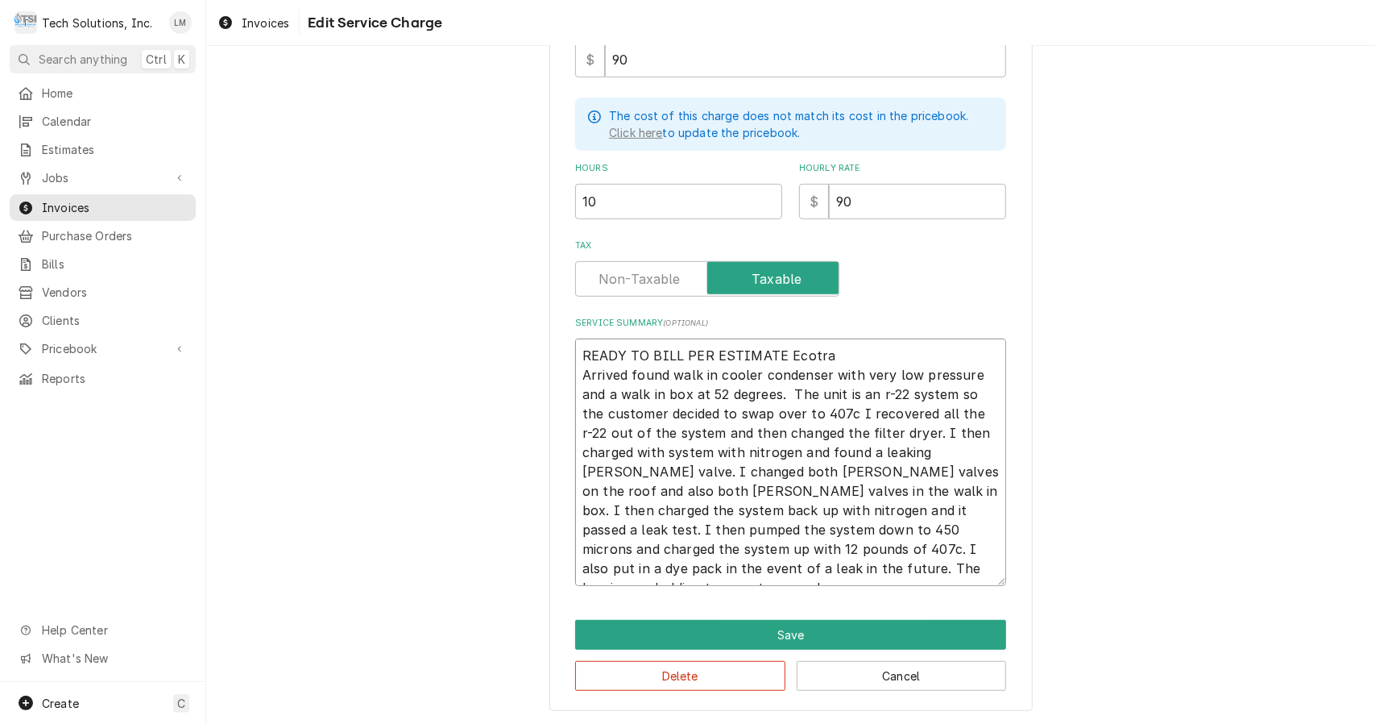
type textarea "READY TO BILL PER ESTIMATE Ecotr Arrived found walk in cooler condenser with ve…"
type textarea "x"
type textarea "READY TO BILL PER ESTIMATE Ecot Arrived found walk in cooler condenser with ver…"
type textarea "x"
type textarea "READY TO BILL PER ESTIMATE Eco Arrived found walk in cooler condenser with very…"
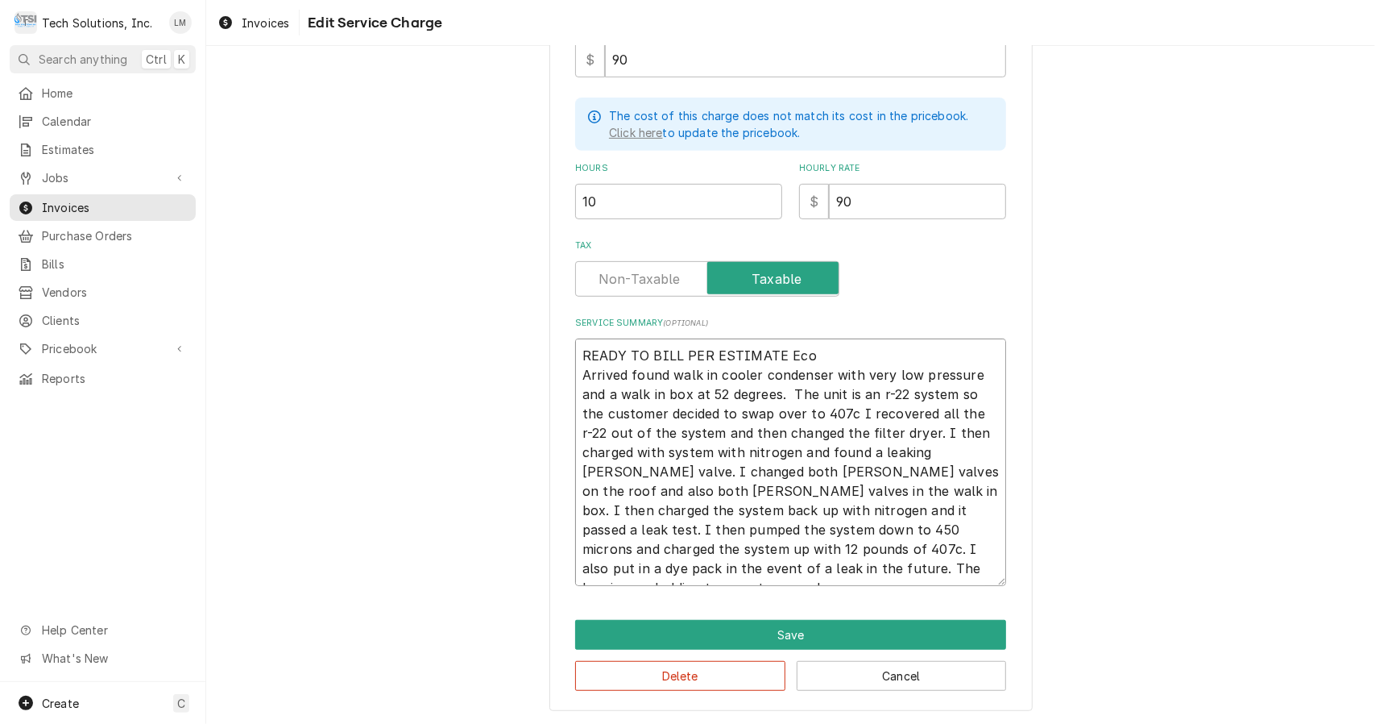
type textarea "x"
type textarea "READY TO BILL PER ESTIMATE Ec Arrived found walk in cooler condenser with very …"
type textarea "x"
type textarea "READY TO BILL PER ESTIMATE E Arrived found walk in cooler condenser with very l…"
type textarea "x"
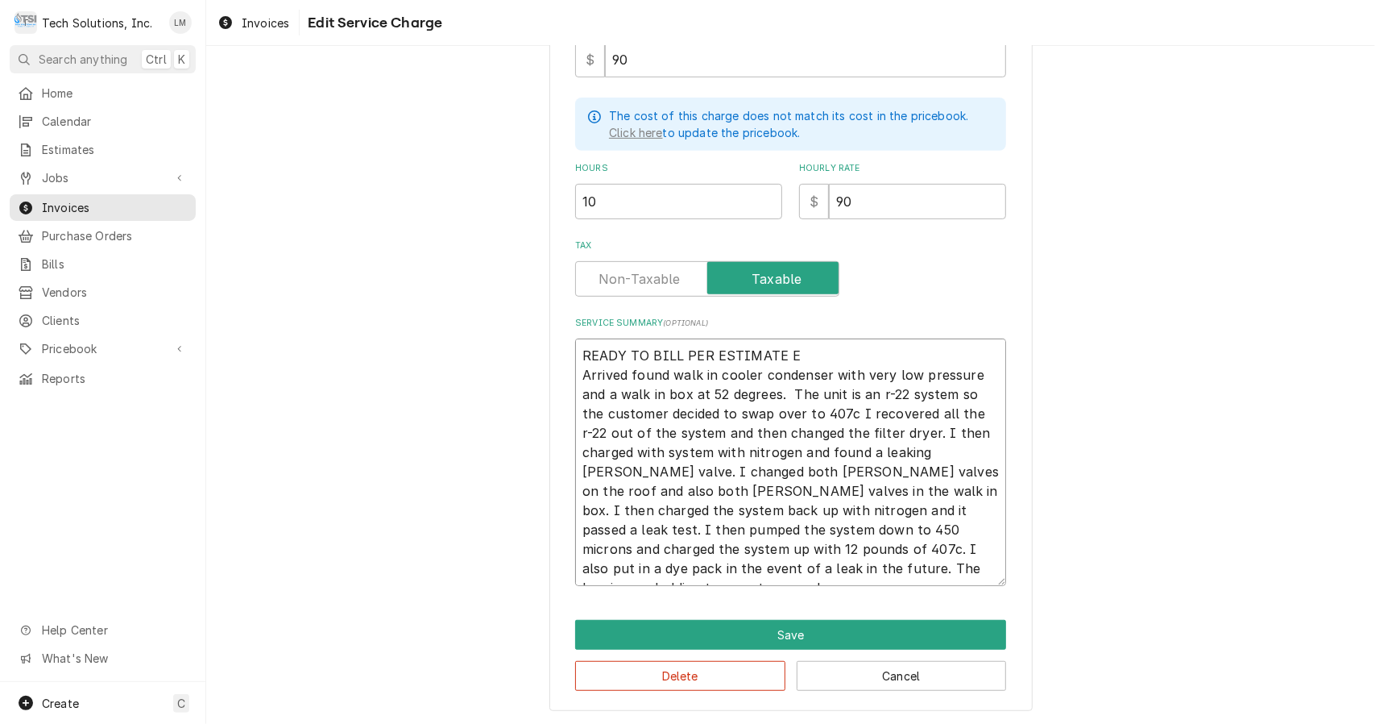
type textarea "READY TO BILL PER ESTIMATE Arrived found walk in cooler condenser with very low…"
type textarea "x"
type textarea "READY TO BILL PER ESTIMATE Arrived found walk in cooler condenser with very low…"
type textarea "x"
type textarea "READY TO BILL PER ESTIMAT Arrived found walk in cooler condenser with very low …"
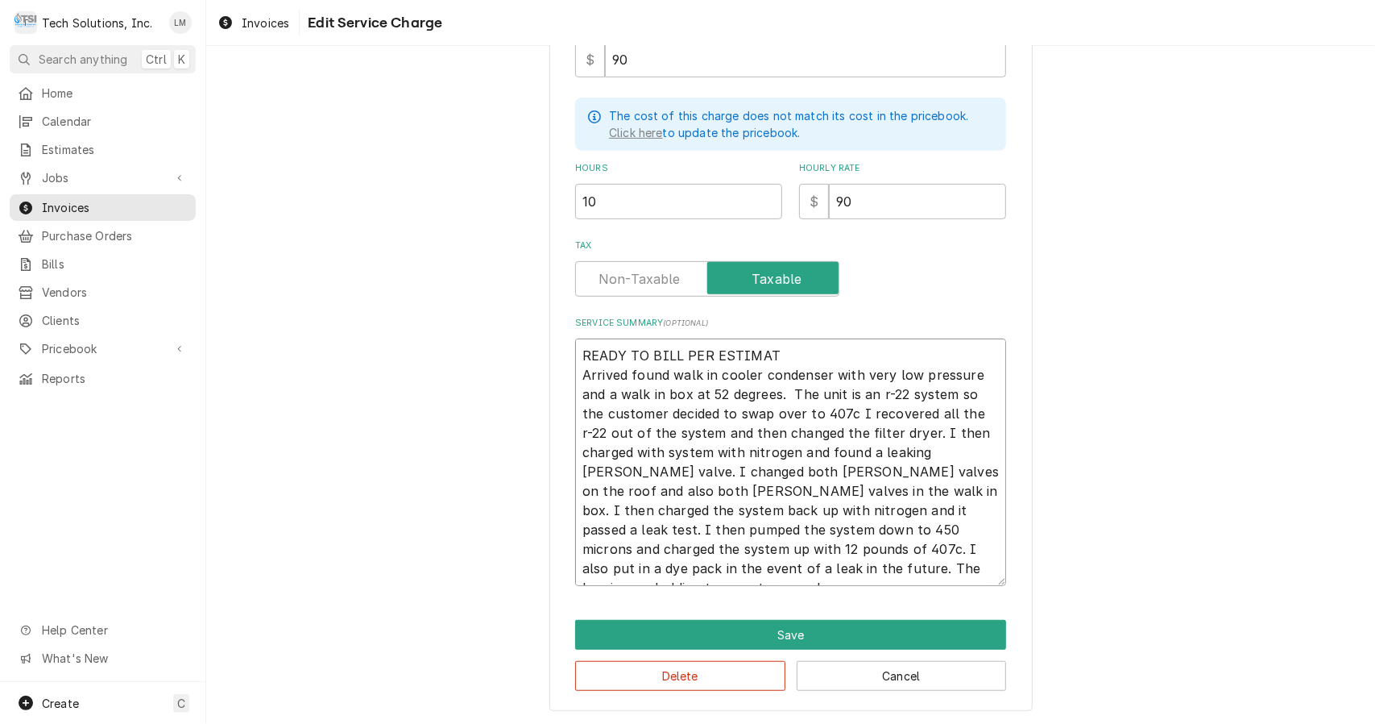
type textarea "x"
type textarea "READY TO BILL PER ESTIMA Arrived found walk in cooler condenser with very low p…"
type textarea "x"
type textarea "READY TO BILL PER ESTIM Arrived found walk in cooler condenser with very low pr…"
type textarea "x"
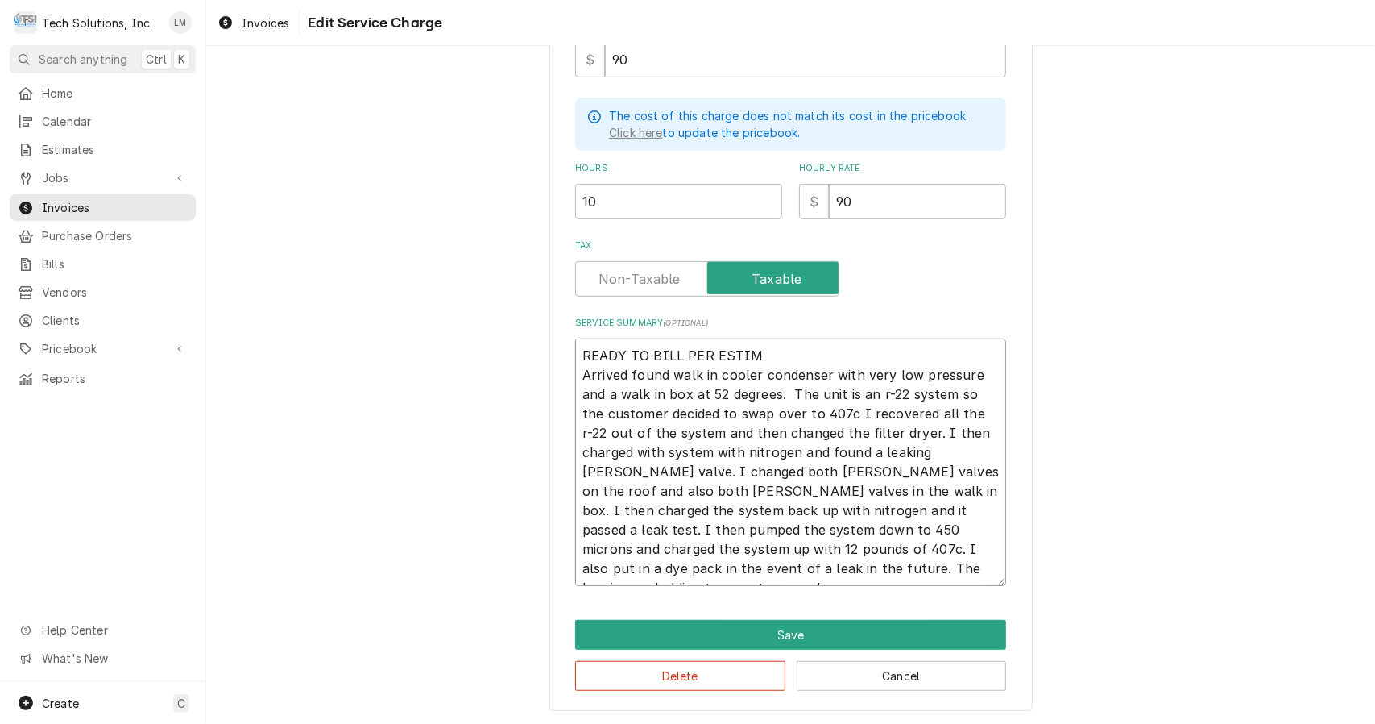
type textarea "READY TO BILL PER ESTI Arrived found walk in cooler condenser with very low pre…"
type textarea "x"
type textarea "READY TO BILL PER EST Arrived found walk in cooler condenser with very low pres…"
type textarea "x"
type textarea "READY TO BILL PER ES Arrived found walk in cooler condenser with very low press…"
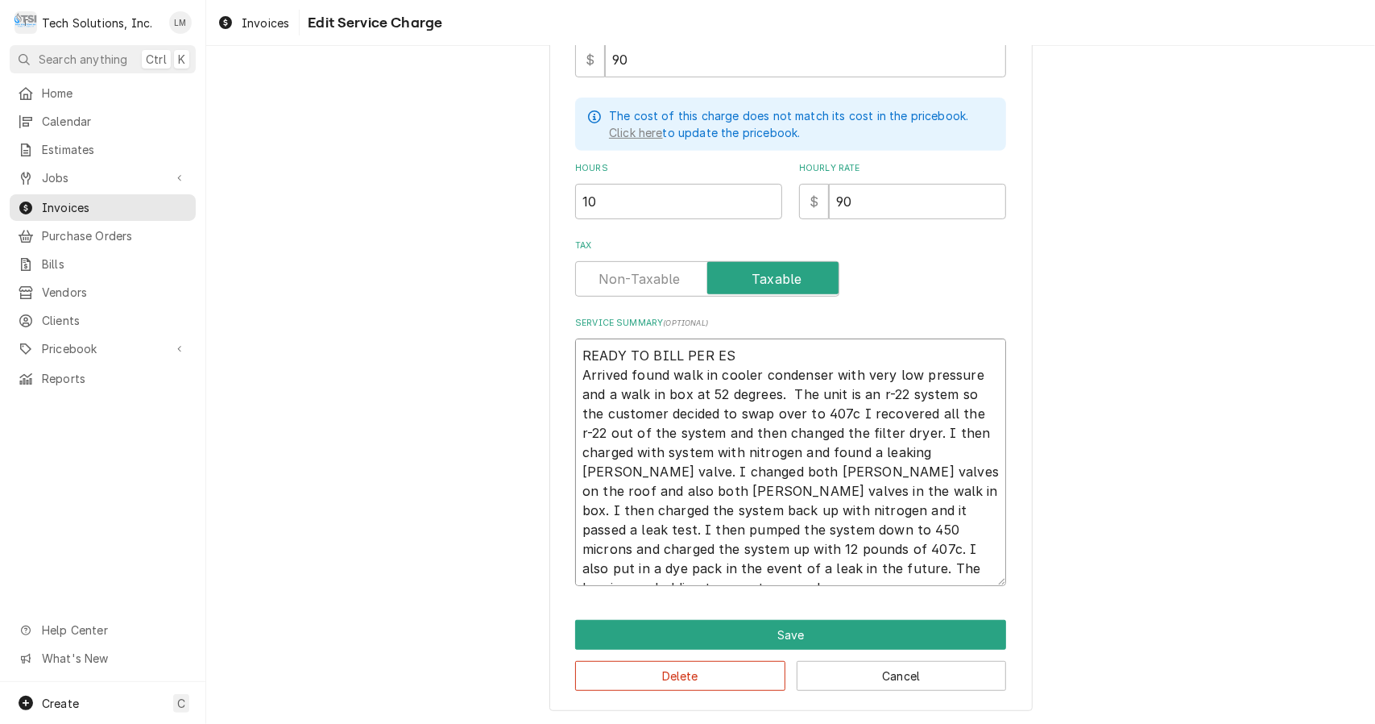
type textarea "x"
type textarea "READY TO BILL PER E Arrived found walk in cooler condenser with very low pressu…"
type textarea "x"
type textarea "READY TO BILL PER Arrived found walk in cooler condenser with very low pressure…"
type textarea "x"
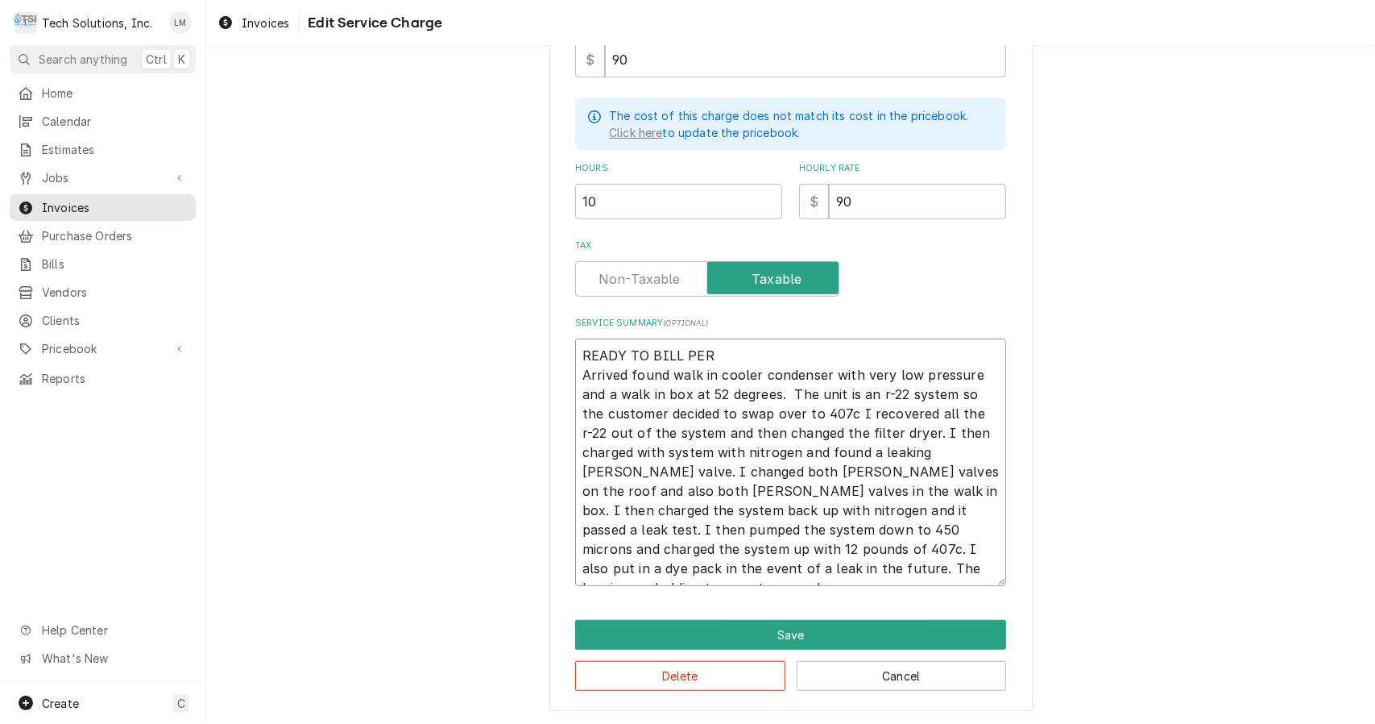
type textarea "READY TO BILL PER Arrived found walk in cooler condenser with very low pressure…"
type textarea "x"
type textarea "READY TO BILL PE Arrived found walk in cooler condenser with very low pressure …"
type textarea "x"
type textarea "READY TO BILL P Arrived found walk in cooler condenser with very low pressure a…"
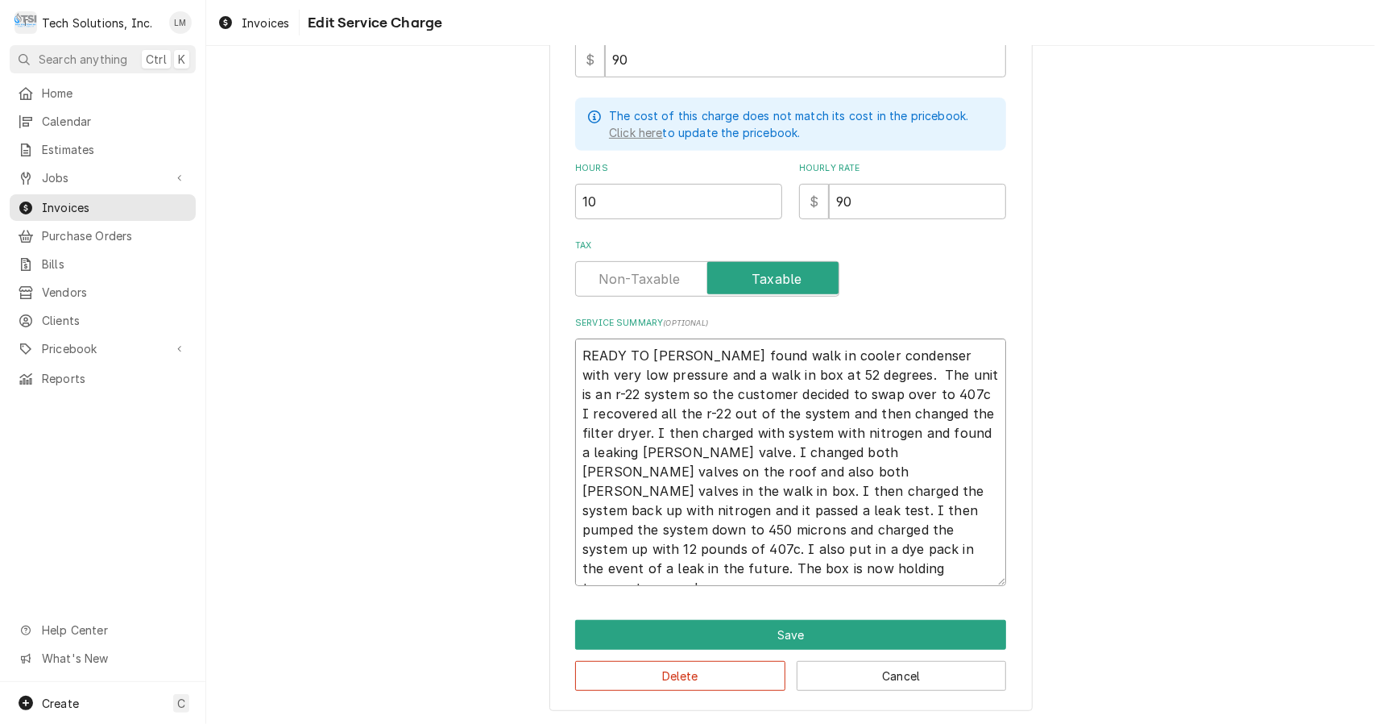
type textarea "x"
type textarea "READY TO BILL Arrived found walk in cooler condenser with very low pressure and…"
type textarea "x"
type textarea "READY TO BILL Arrived found walk in cooler condenser with very low pressure and…"
type textarea "x"
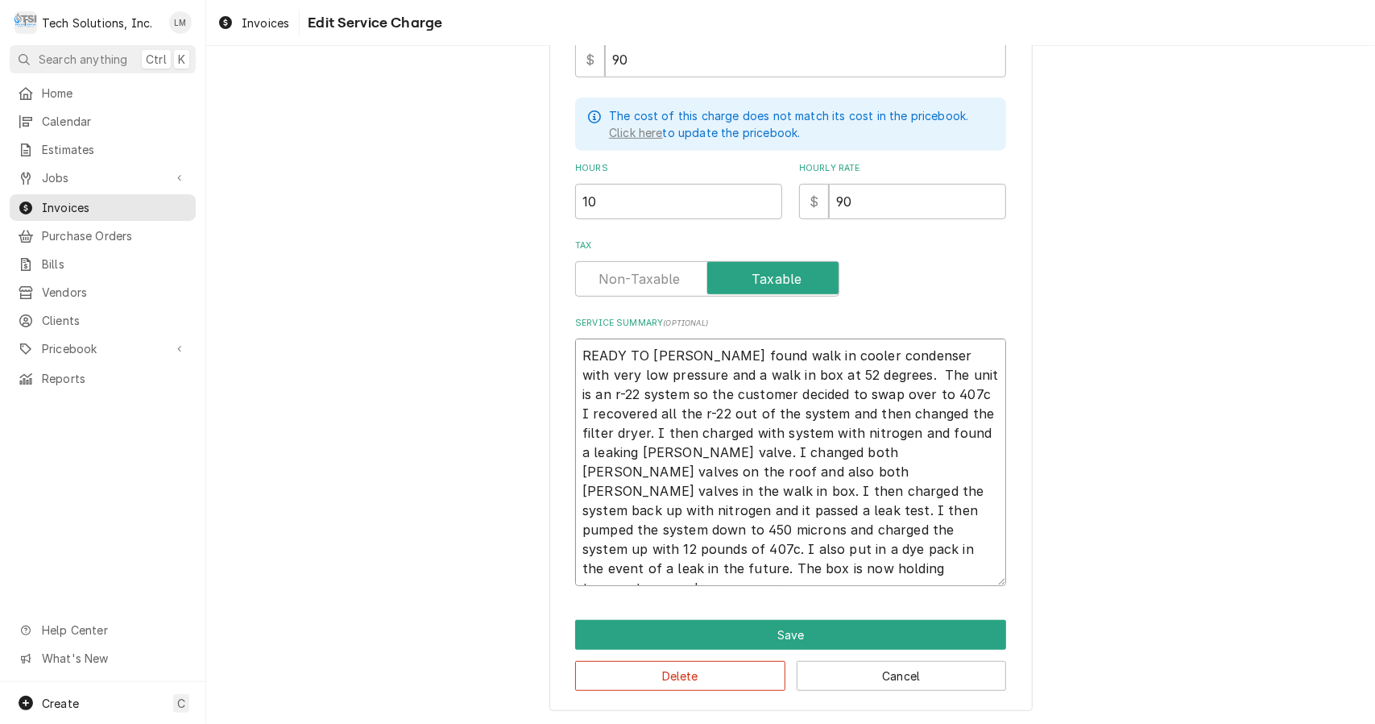
type textarea "READY TO BIL Arrived found walk in cooler condenser with very low pressure and …"
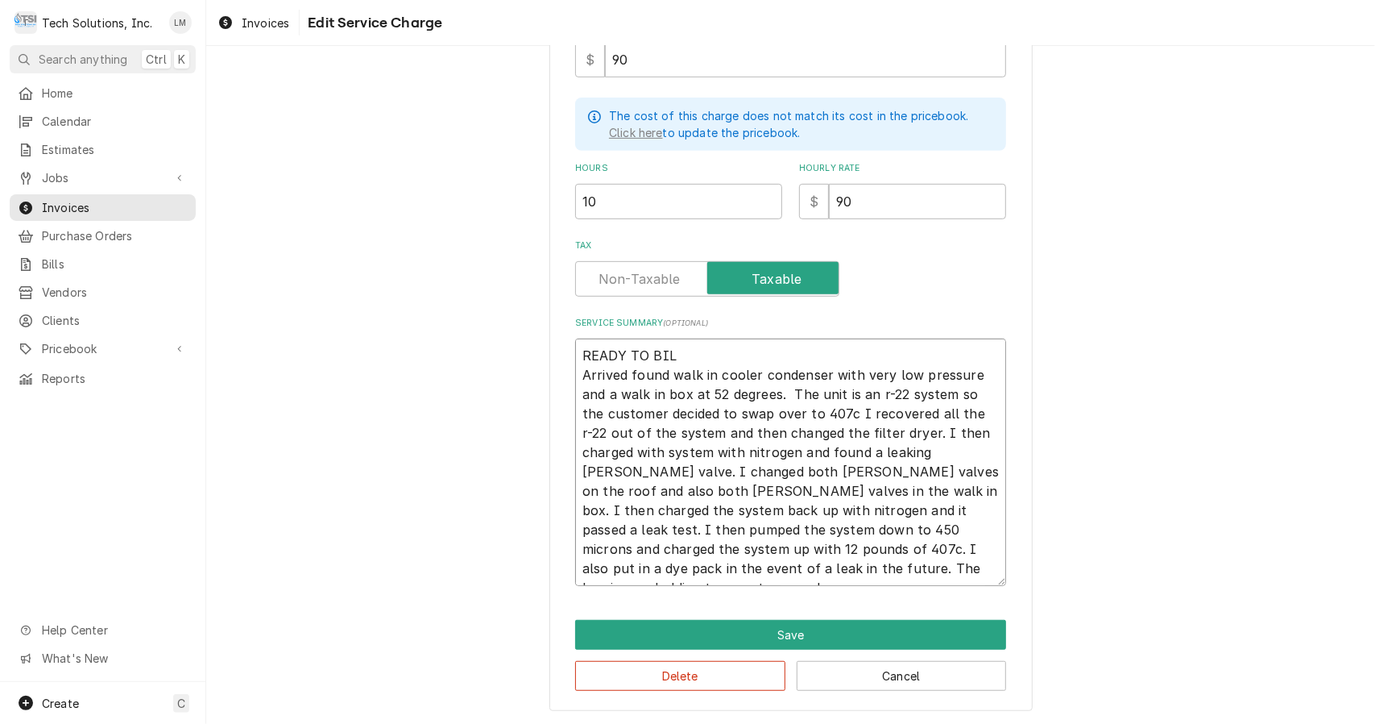
type textarea "x"
type textarea "READY TO BI Arrived found walk in cooler condenser with very low pressure and a…"
type textarea "x"
type textarea "READY TO B Arrived found walk in cooler condenser with very low pressure and a …"
type textarea "x"
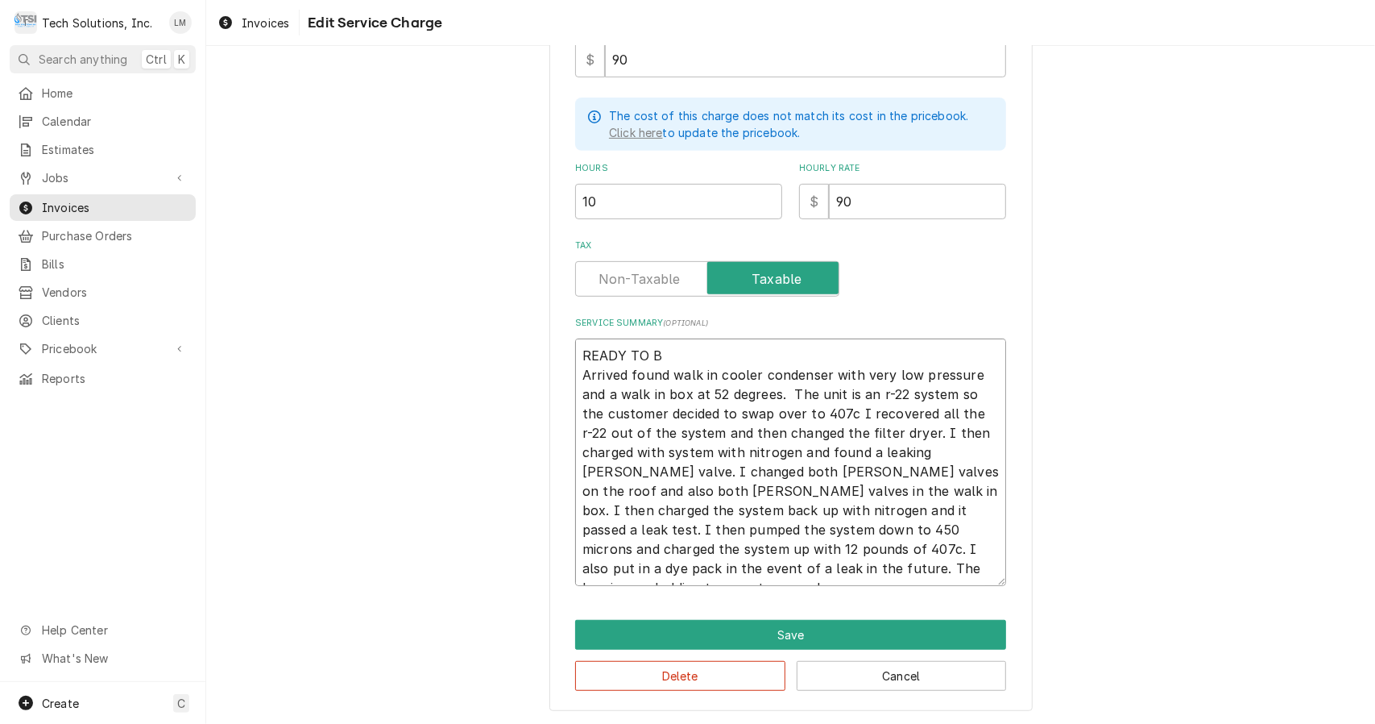
type textarea "READY TO Arrived found walk in cooler condenser with very low pressure and a wa…"
type textarea "x"
type textarea "READY TO Arrived found walk in cooler condenser with very low pressure and a wa…"
type textarea "x"
type textarea "READY T Arrived found walk in cooler condenser with very low pressure and a wal…"
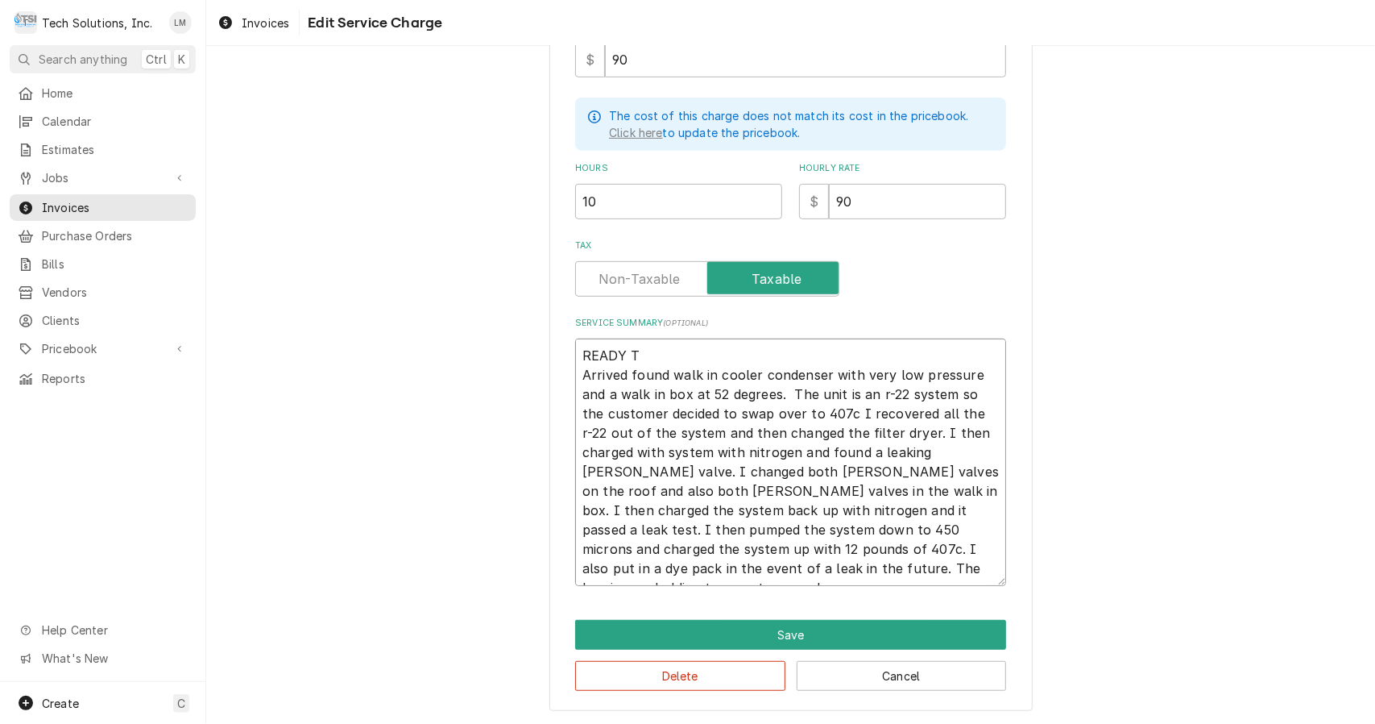
type textarea "x"
type textarea "READY Arrived found walk in cooler condenser with very low pressure and a walk …"
type textarea "x"
type textarea "READY Arrived found walk in cooler condenser with very low pressure and a walk …"
type textarea "x"
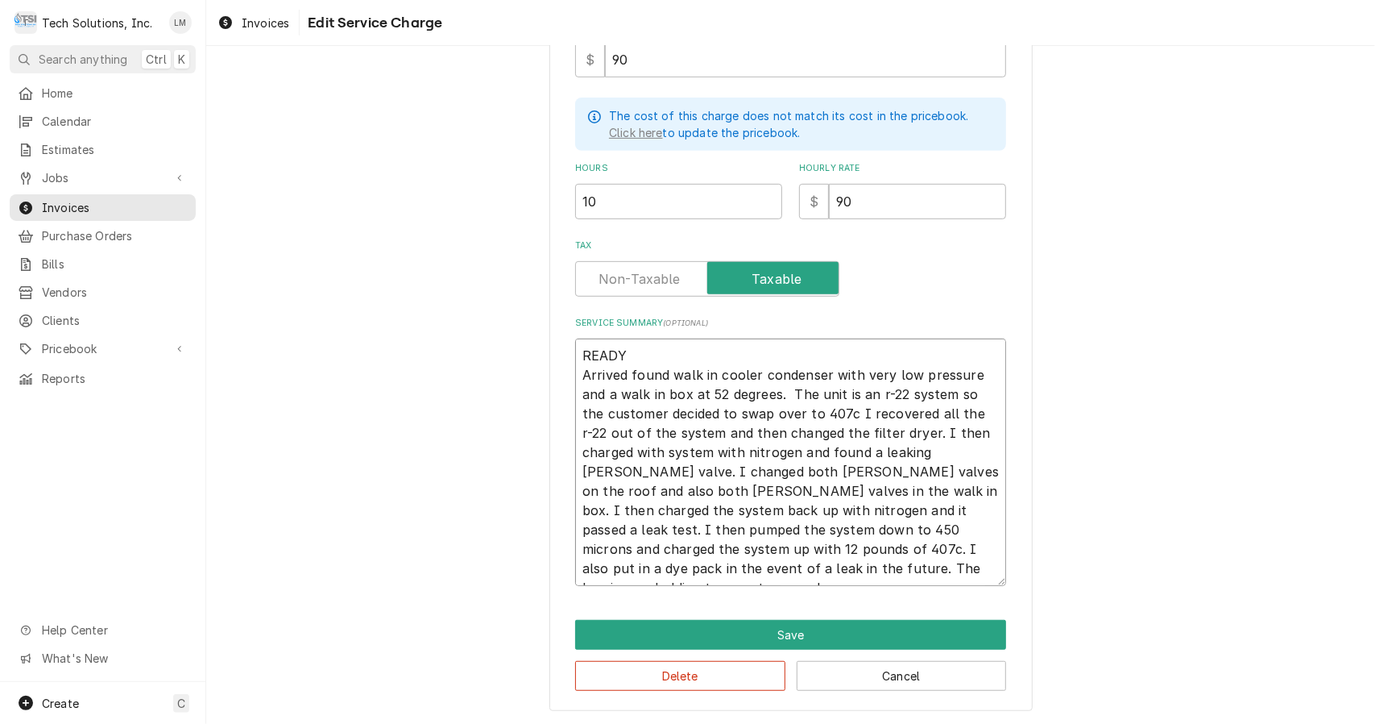
type textarea "READ Arrived found walk in cooler condenser with very low pressure and a walk i…"
type textarea "x"
type textarea "REA Arrived found walk in cooler condenser with very low pressure and a walk in…"
type textarea "x"
type textarea "RE Arrived found walk in cooler condenser with very low pressure and a walk in …"
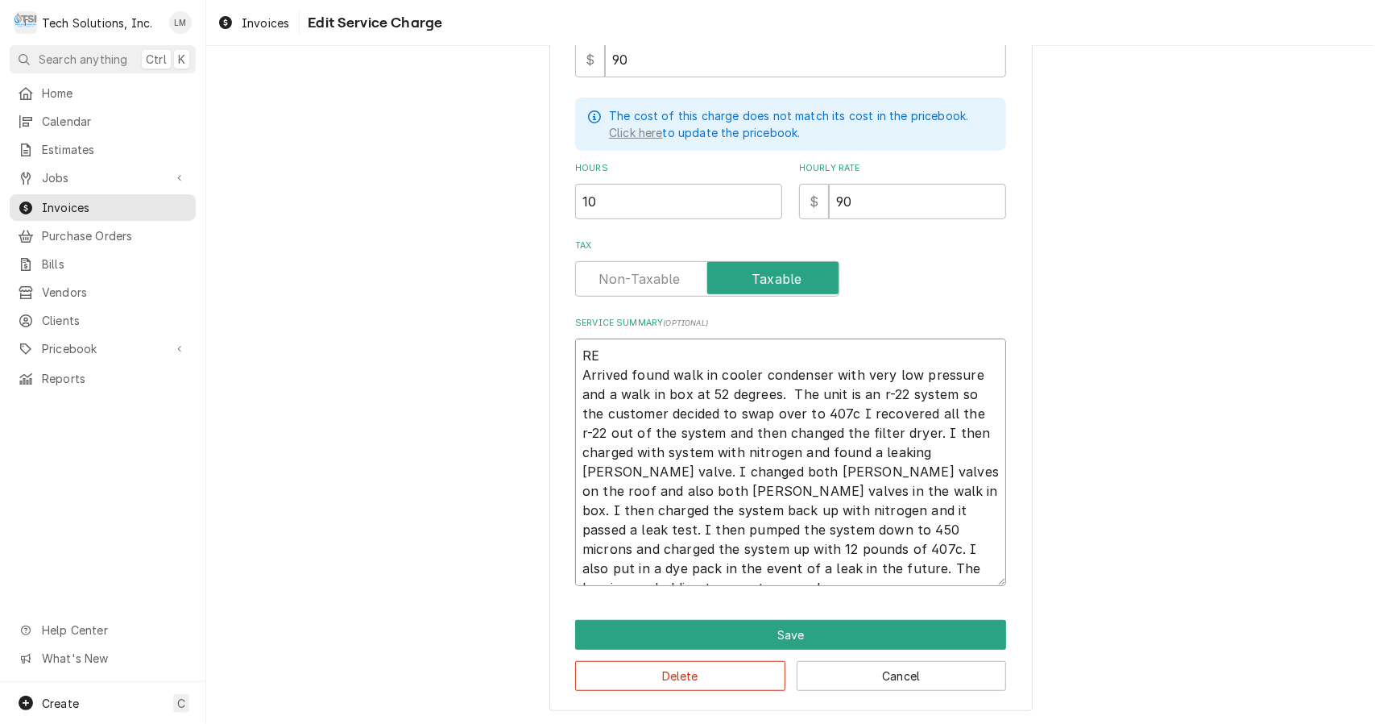
type textarea "x"
type textarea "R Arrived found walk in cooler condenser with very low pressure and a walk in b…"
type textarea "x"
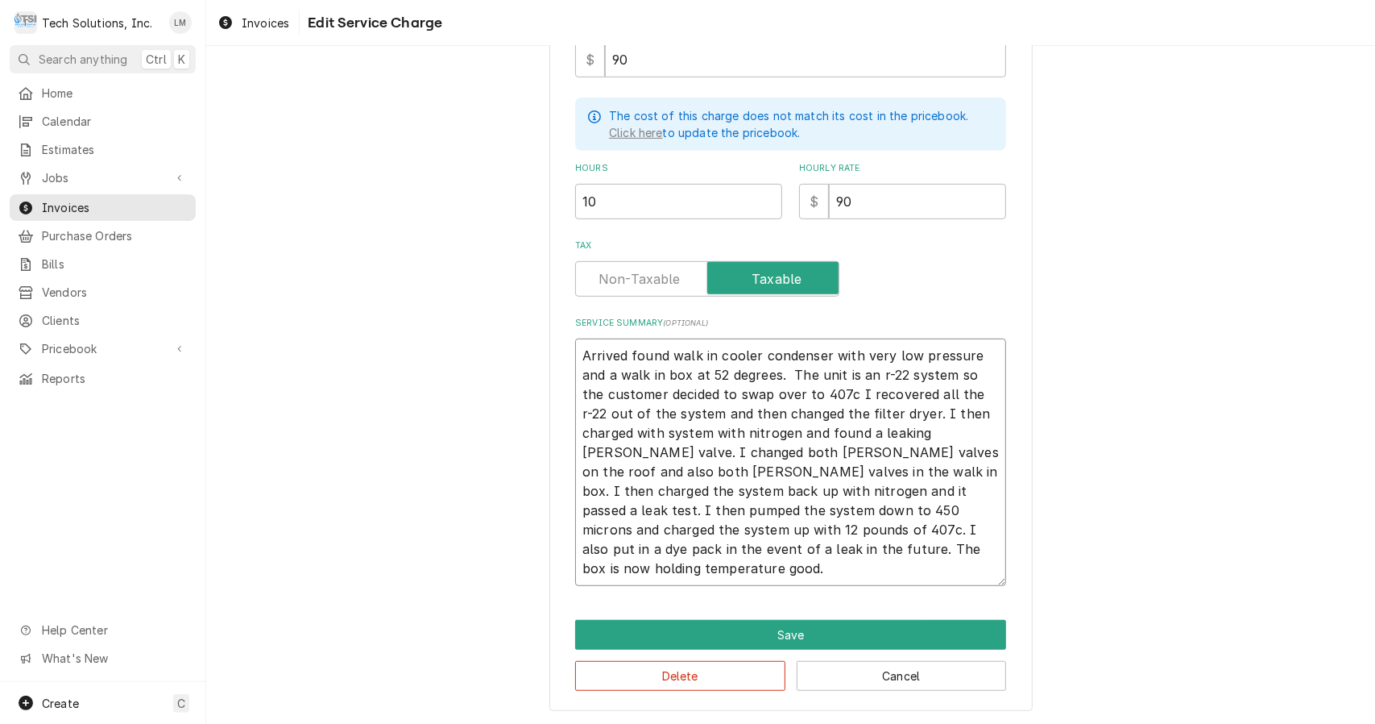
type textarea "Arrived found walk in cooler condenser with very low pressure and a walk in box…"
type textarea "x"
type textarea "C Arrived found walk in cooler condenser with very low pressure and a walk in b…"
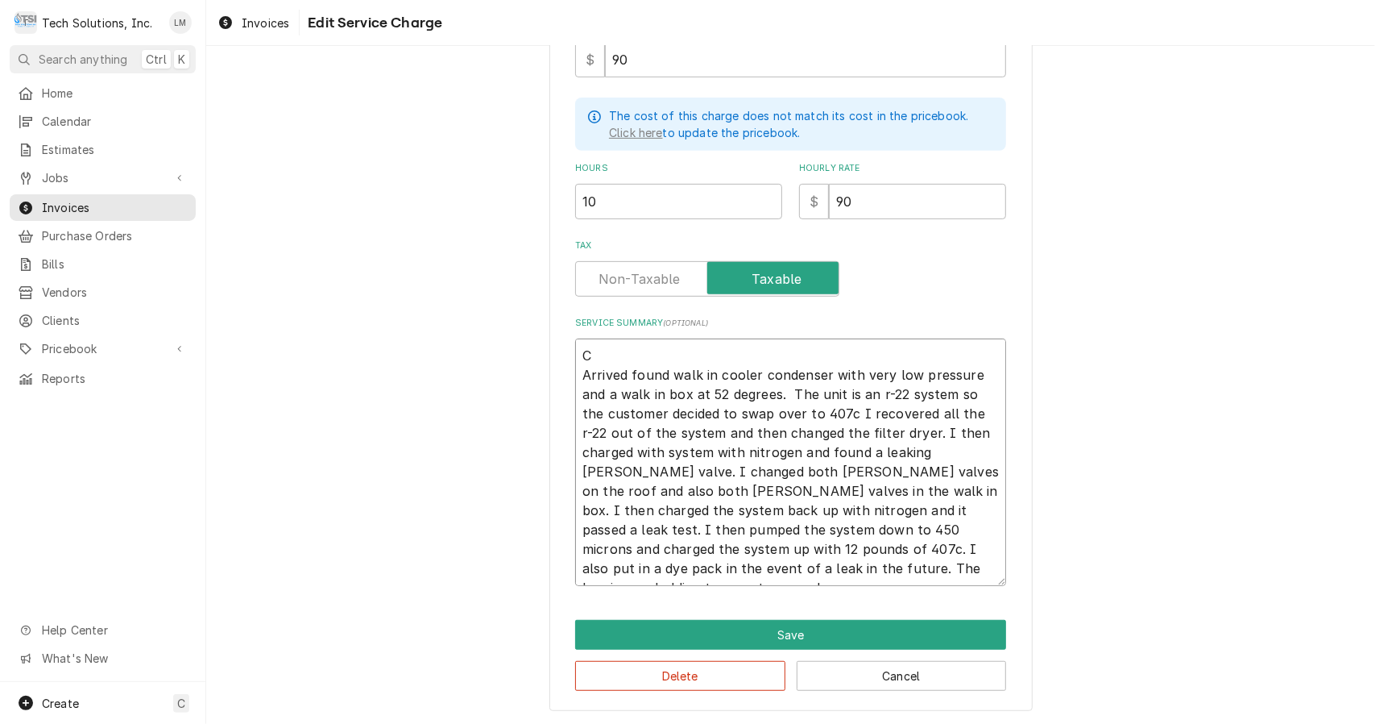
type textarea "x"
type textarea "Ch Arrived found walk in cooler condenser with very low pressure and a walk in …"
type textarea "x"
type textarea "Che Arrived found walk in cooler condenser with very low pressure and a walk in…"
type textarea "x"
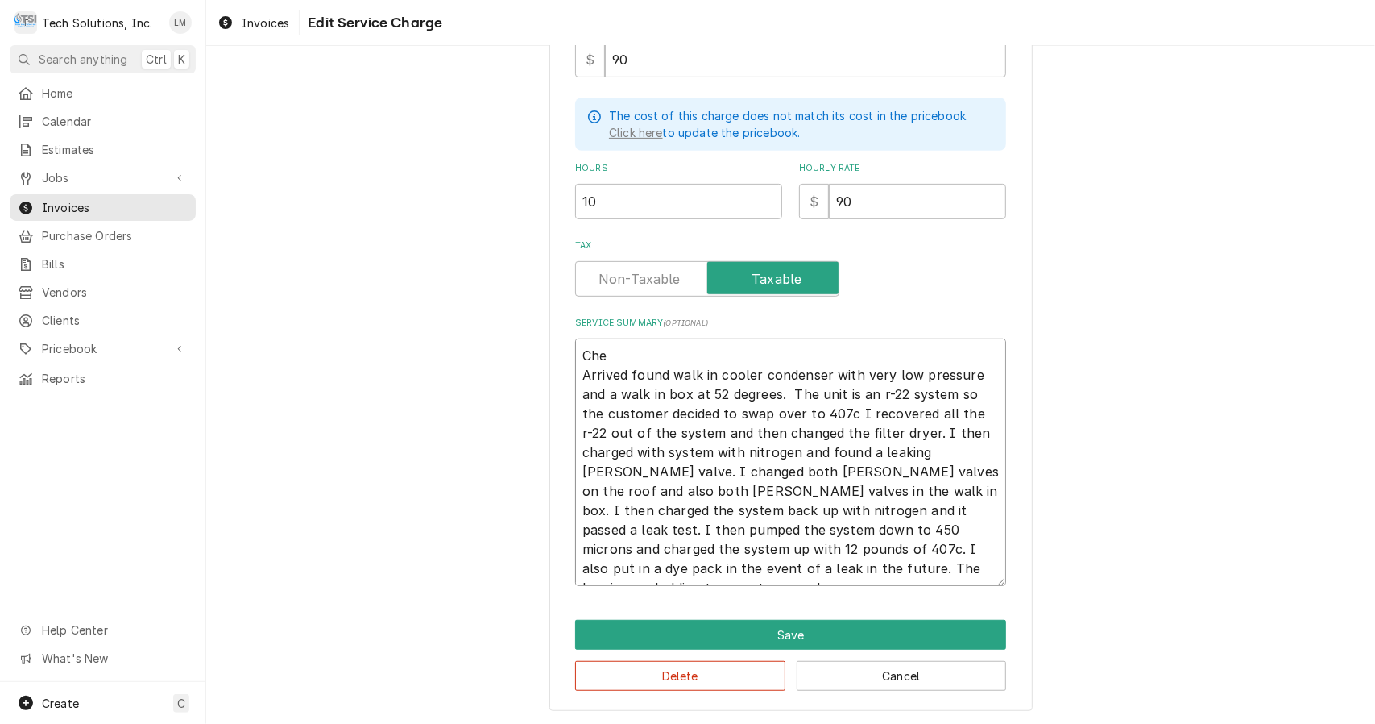
type textarea "Chec Arrived found walk in cooler condenser with very low pressure and a walk i…"
type textarea "x"
type textarea "Check Arrived found walk in cooler condenser with very low pressure and a walk …"
type textarea "x"
type textarea "Checke Arrived found walk in cooler condenser with very low pressure and a walk…"
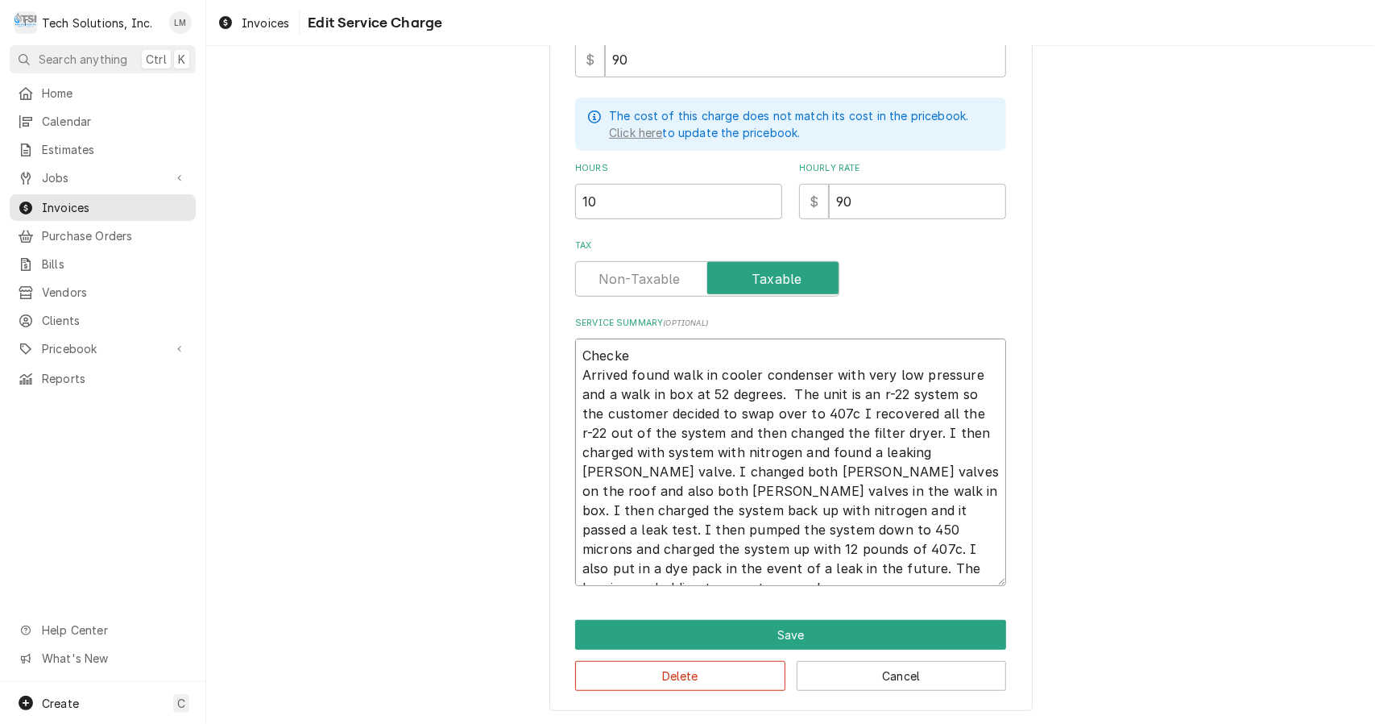
type textarea "x"
type textarea "Checked Arrived found walk in cooler condenser with very low pressure and a wal…"
type textarea "x"
type textarea "Checked Arrived found walk in cooler condenser with very low pressure and a wal…"
type textarea "x"
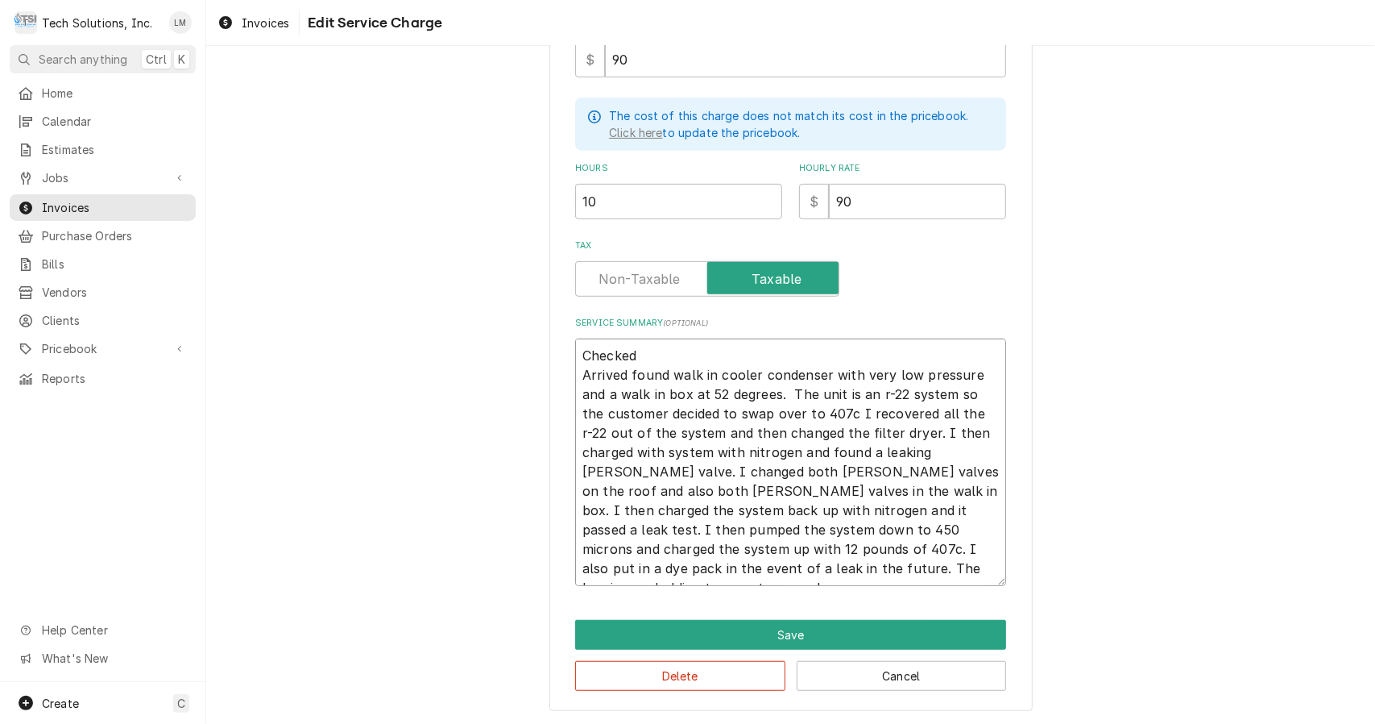
type textarea "Checked a Arrived found walk in cooler condenser with very low pressure and a w…"
type textarea "x"
type textarea "Checked a Arrived found walk in cooler condenser with very low pressure and a w…"
type textarea "x"
type textarea "Checked a Arrived found walk in cooler condenser with very low pressure and a w…"
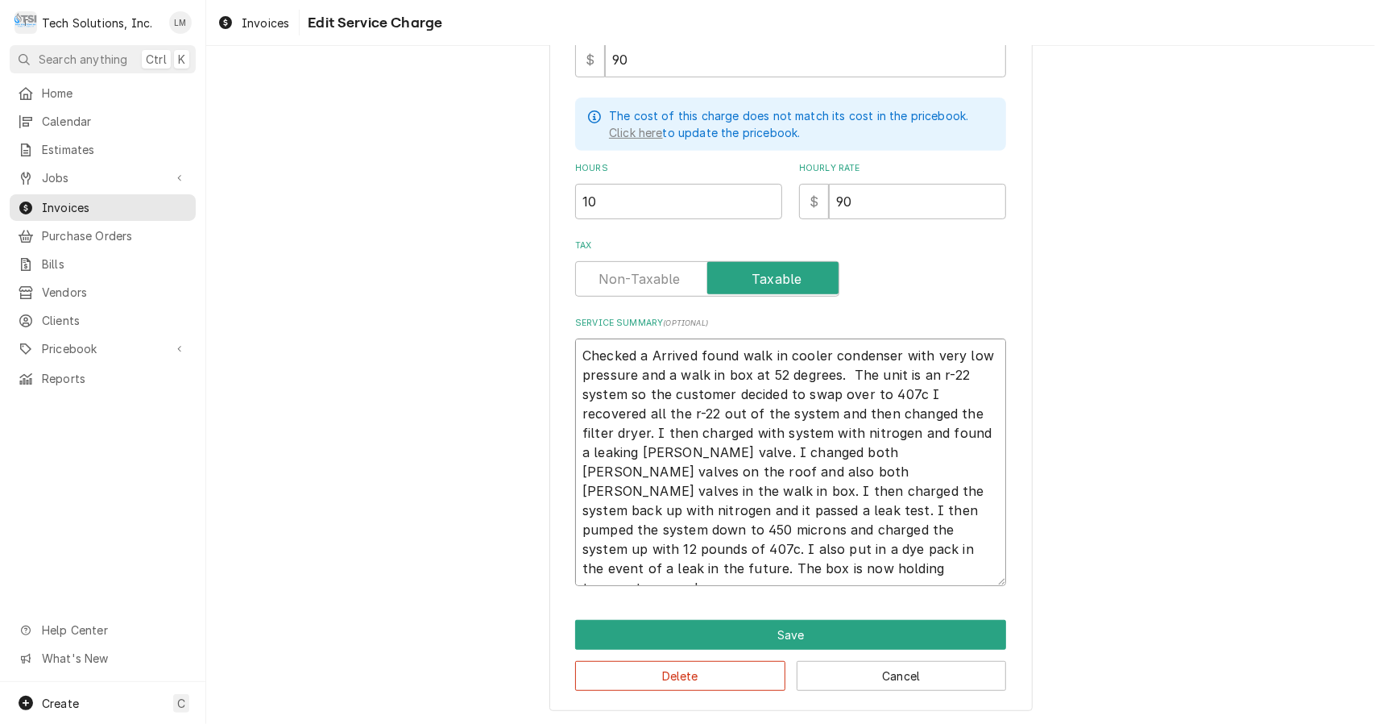
scroll to position [406, 0]
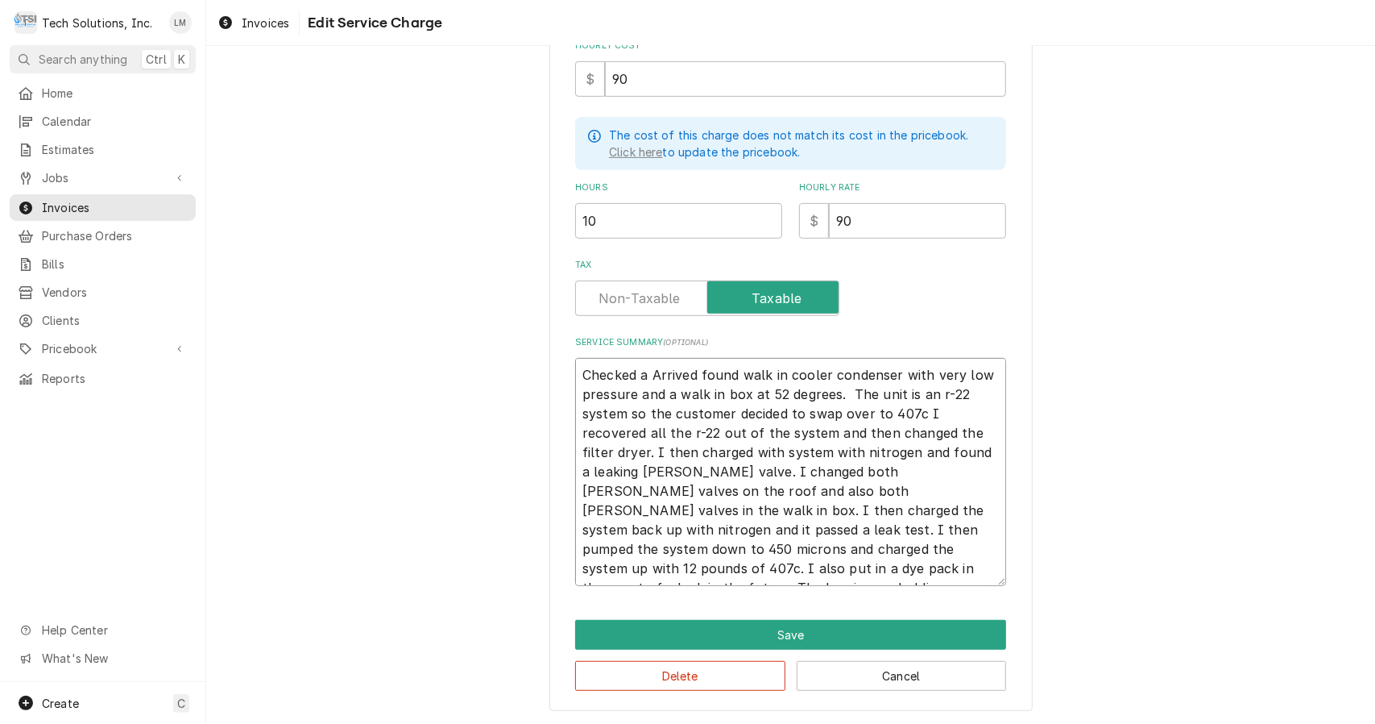
type textarea "x"
type textarea "Checked a rrived found walk in cooler condenser with very low pressure and a wa…"
type textarea "x"
type textarea "Checked a rived found walk in cooler condenser with very low pressure and a wal…"
type textarea "x"
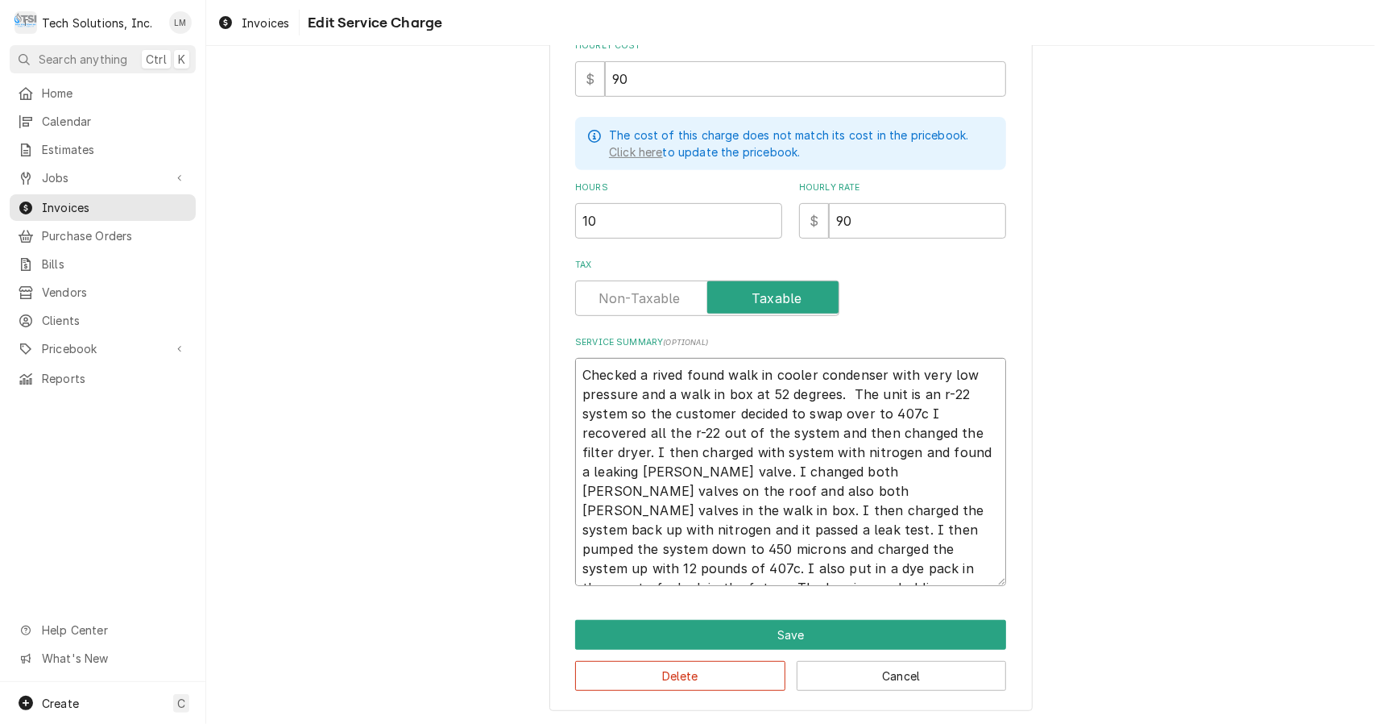
type textarea "Checked a ived found walk in cooler condenser with very low pressure and a walk…"
type textarea "x"
type textarea "Checked a ved found walk in cooler condenser with very low pressure and a walk …"
type textarea "x"
type textarea "Checked a ed found walk in cooler condenser with very low pressure and a walk i…"
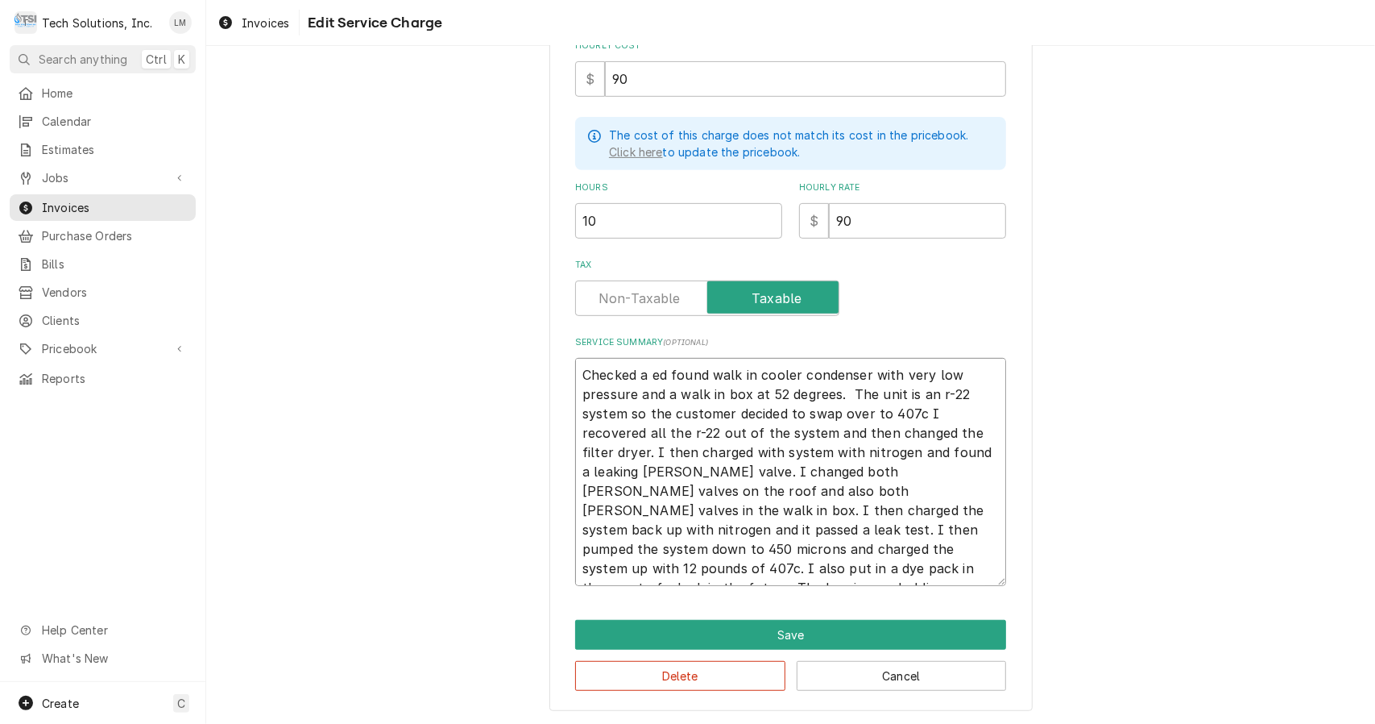
type textarea "x"
type textarea "Checked a d found walk in cooler condenser with very low pressure and a walk in…"
type textarea "x"
type textarea "Checked a found walk in cooler condenser with very low pressure and a walk in b…"
type textarea "x"
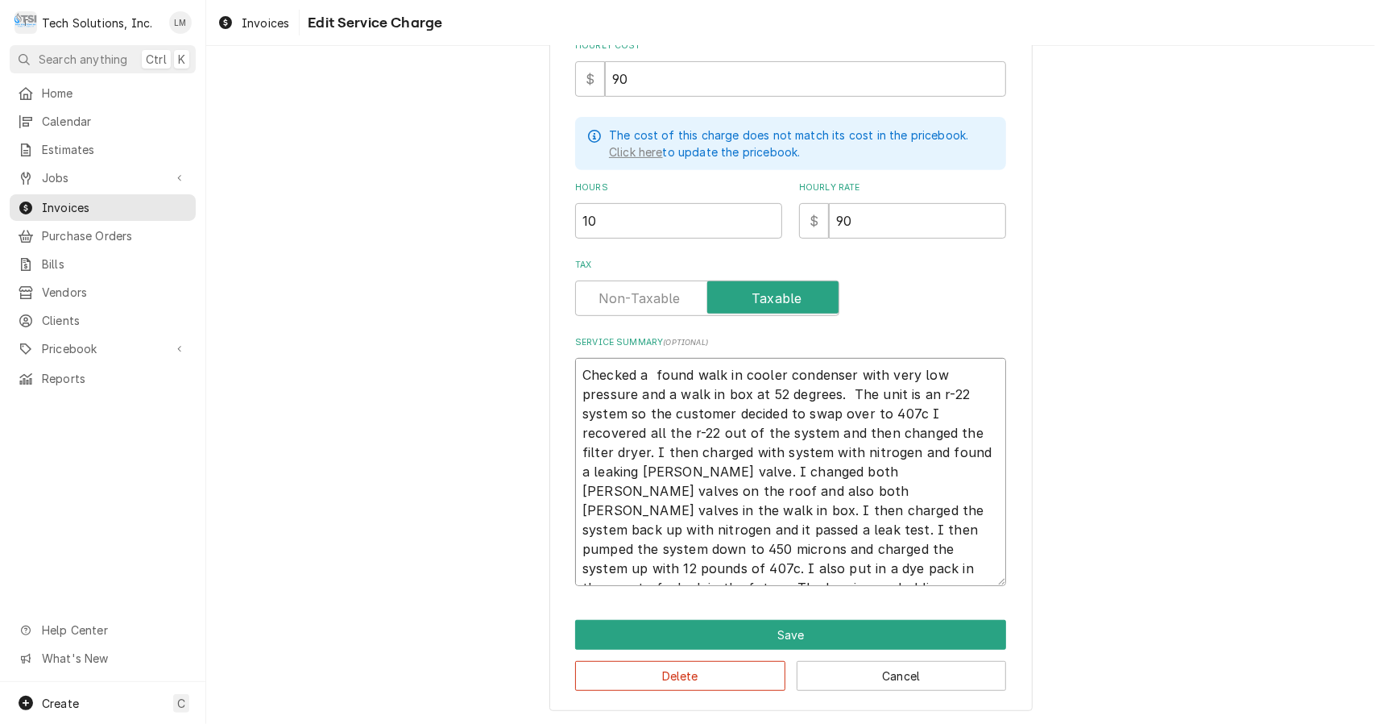
type textarea "Checked a found walk in cooler condenser with very low pressure and a walk in b…"
type textarea "x"
type textarea "Checked a ound walk in cooler condenser with very low pressure and a walk in bo…"
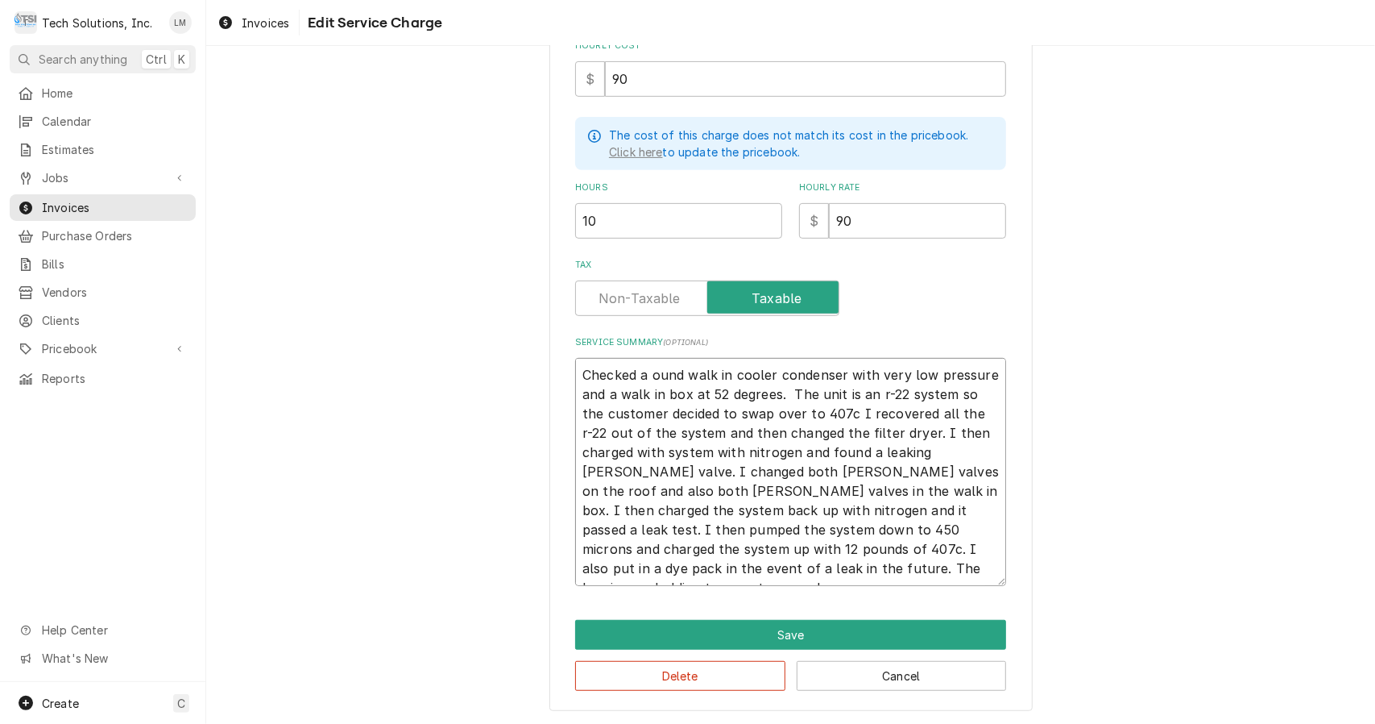
type textarea "x"
type textarea "Checked a und walk in cooler condenser with very low pressure and a walk in box…"
type textarea "x"
type textarea "Checked a nd walk in cooler condenser with very low pressure and a walk in box …"
type textarea "x"
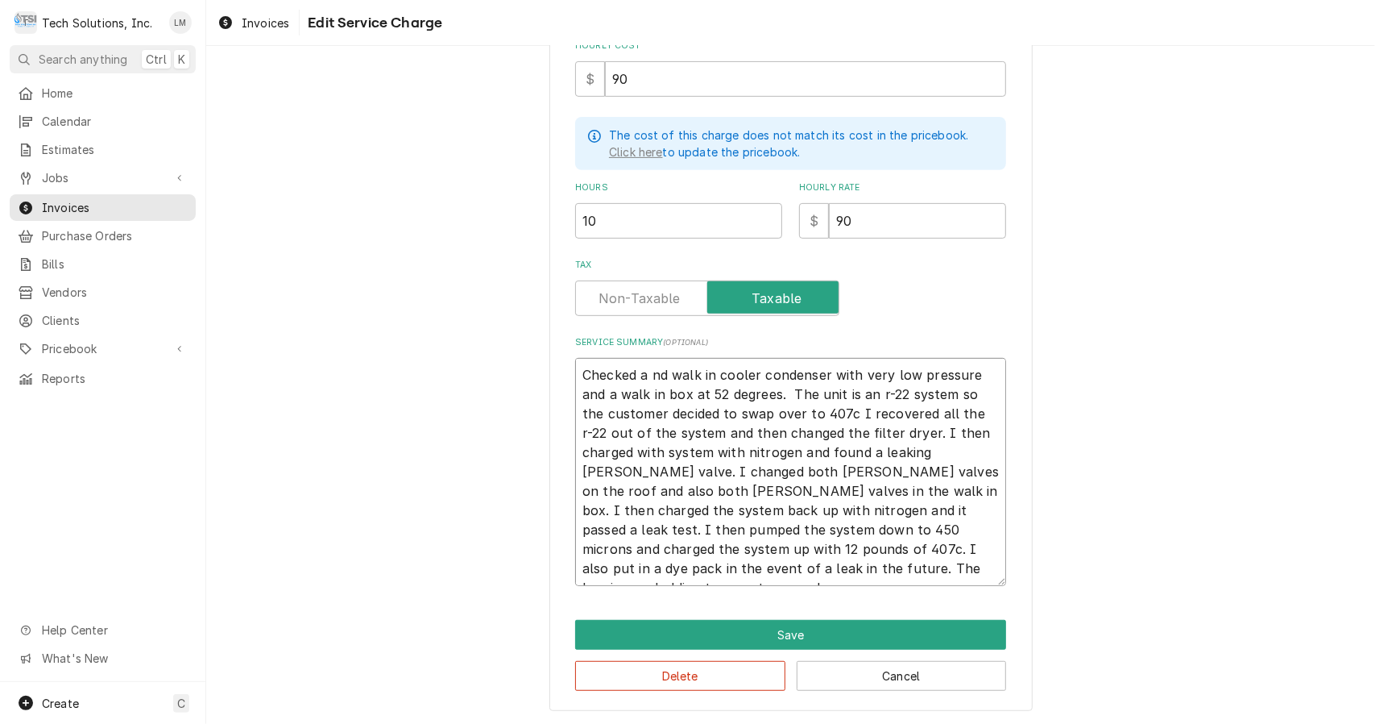
type textarea "Checked a d walk in cooler condenser with very low pressure and a walk in box a…"
type textarea "x"
type textarea "Checked a walk in cooler condenser with very low pressure and a walk in box at …"
type textarea "x"
type textarea "Checked a walk in cooler condenser with very low pressure and a walk in box at …"
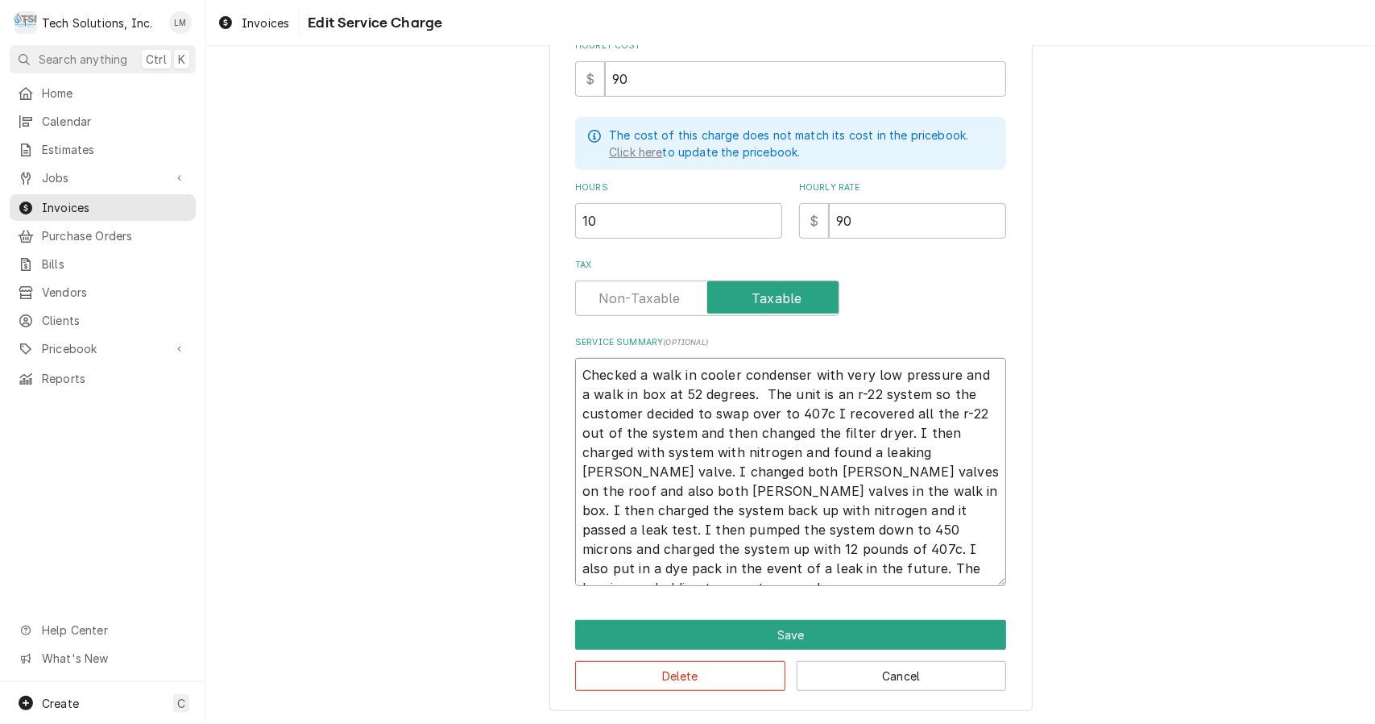
type textarea "x"
type textarea "Checked a alk in cooler condenser with very low pressure and a walk in box at 5…"
type textarea "x"
type textarea "Checked a walk in cooler condenser with very low pressure and a walk in box at …"
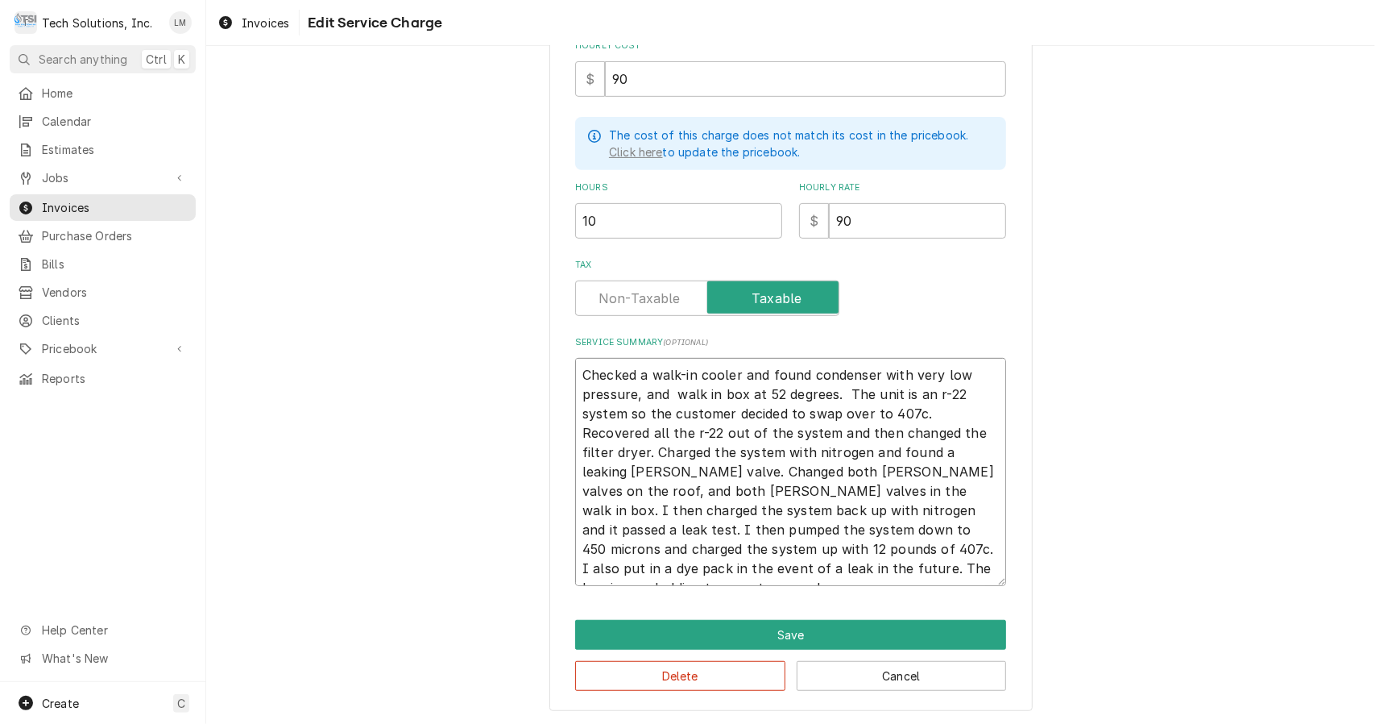
click at [702, 380] on textarea "Checked a walk-in cooler and found condenser with very low pressure, and walk i…" at bounding box center [790, 472] width 431 height 228
click at [795, 635] on button "Save" at bounding box center [790, 635] width 431 height 30
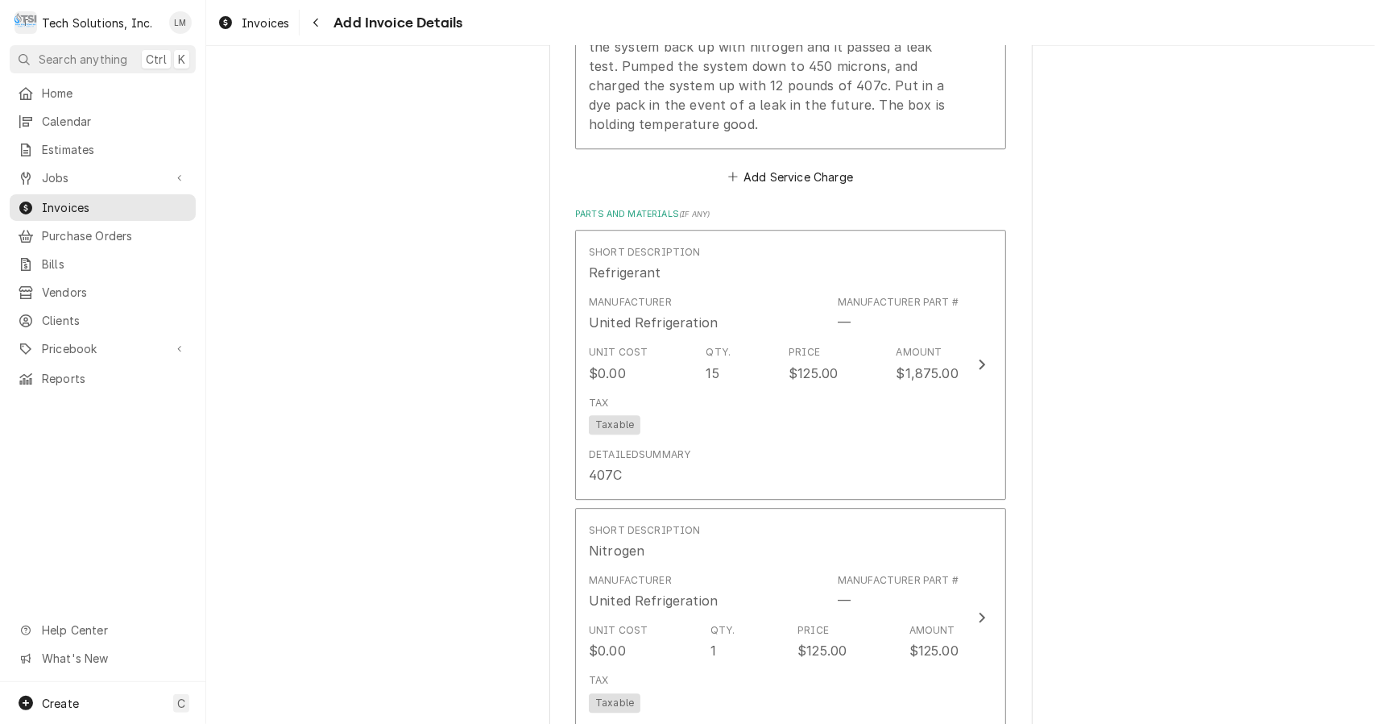
scroll to position [2924, 0]
click at [978, 355] on icon "Update Line Item" at bounding box center [982, 361] width 8 height 13
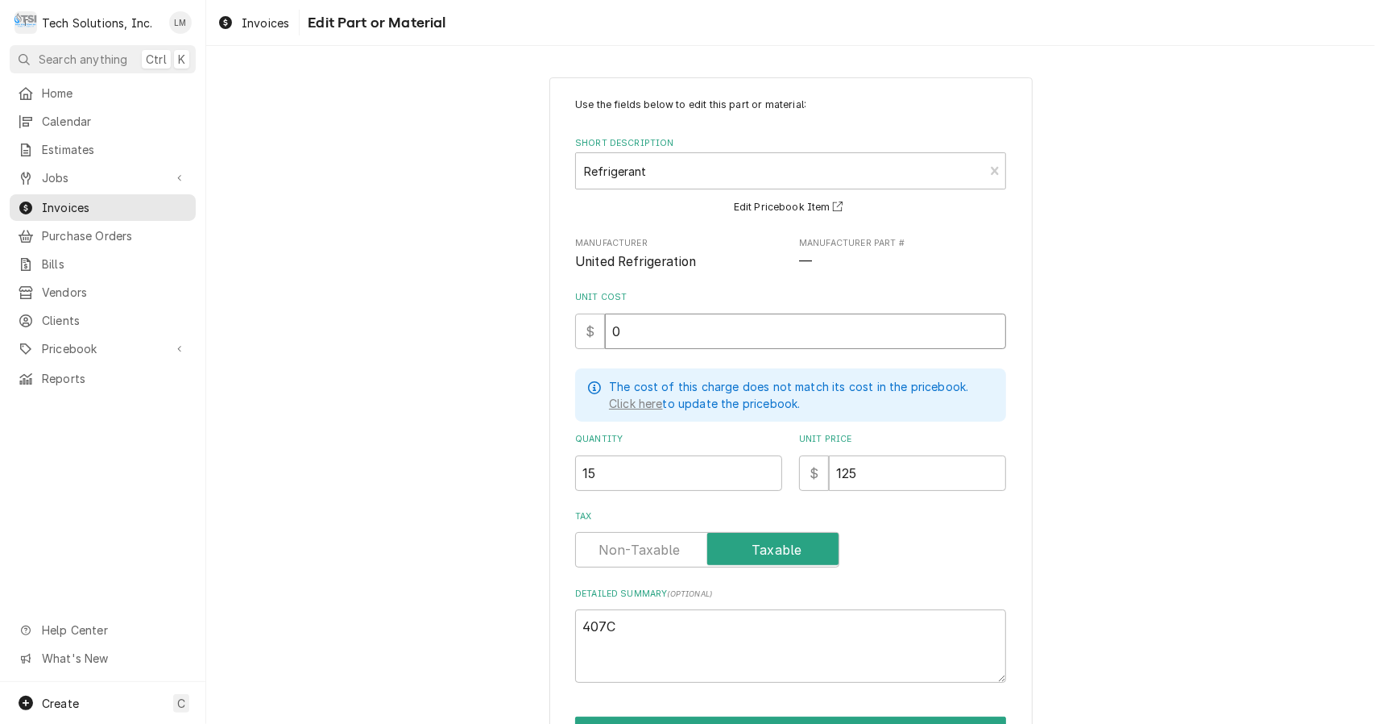
click at [728, 332] on input "0" at bounding box center [805, 330] width 401 height 35
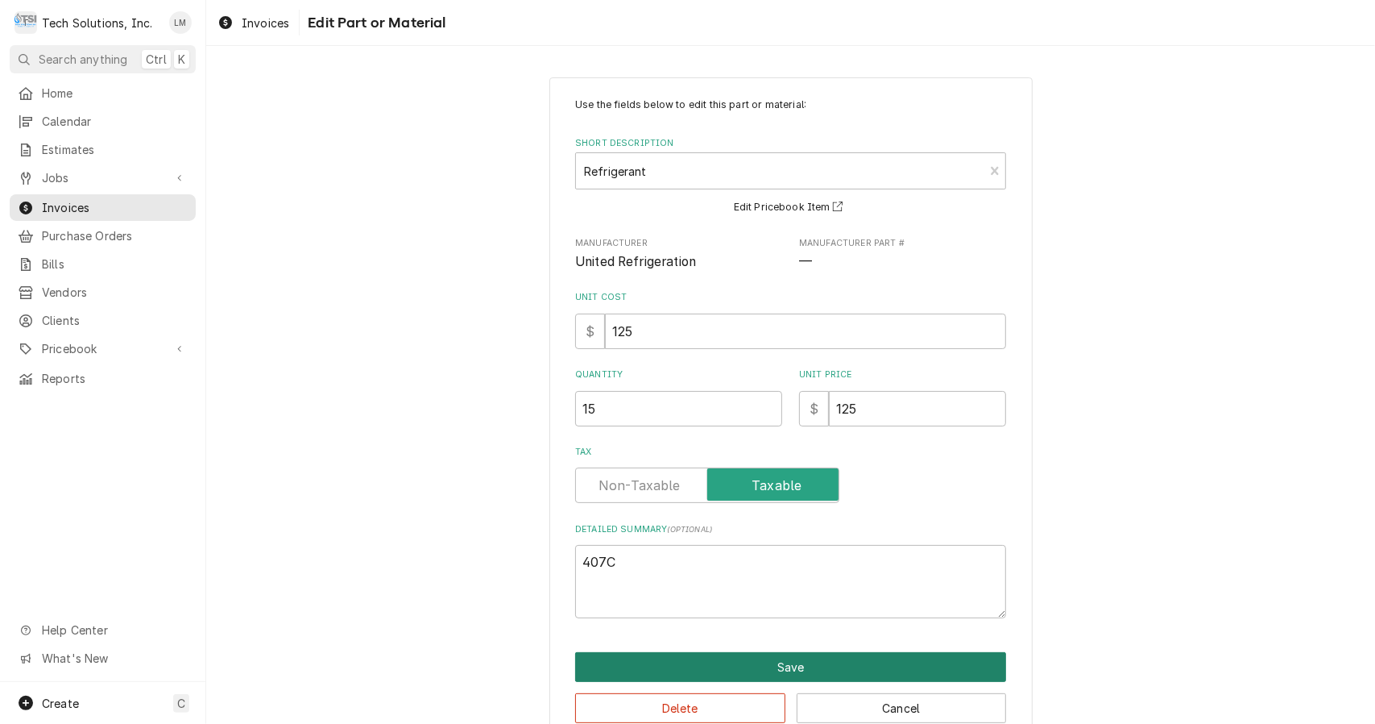
click at [856, 664] on button "Save" at bounding box center [790, 667] width 431 height 30
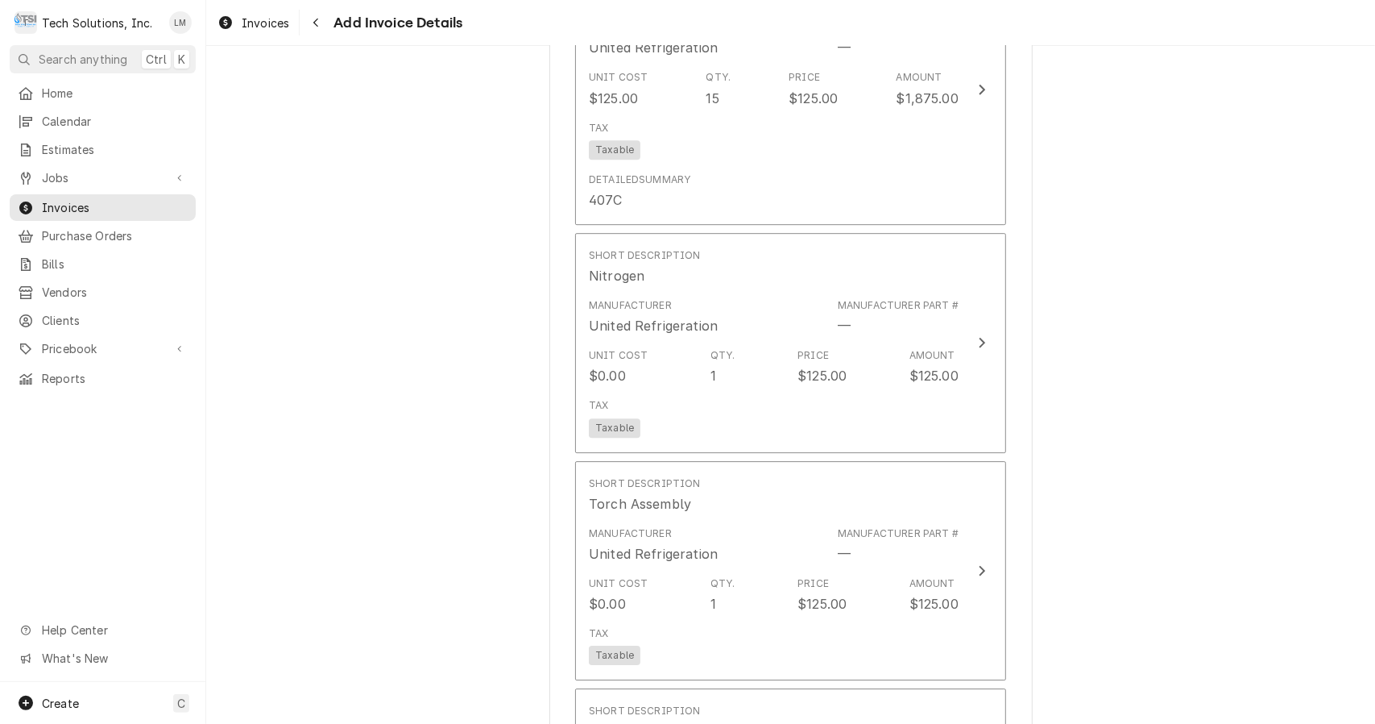
scroll to position [3197, 0]
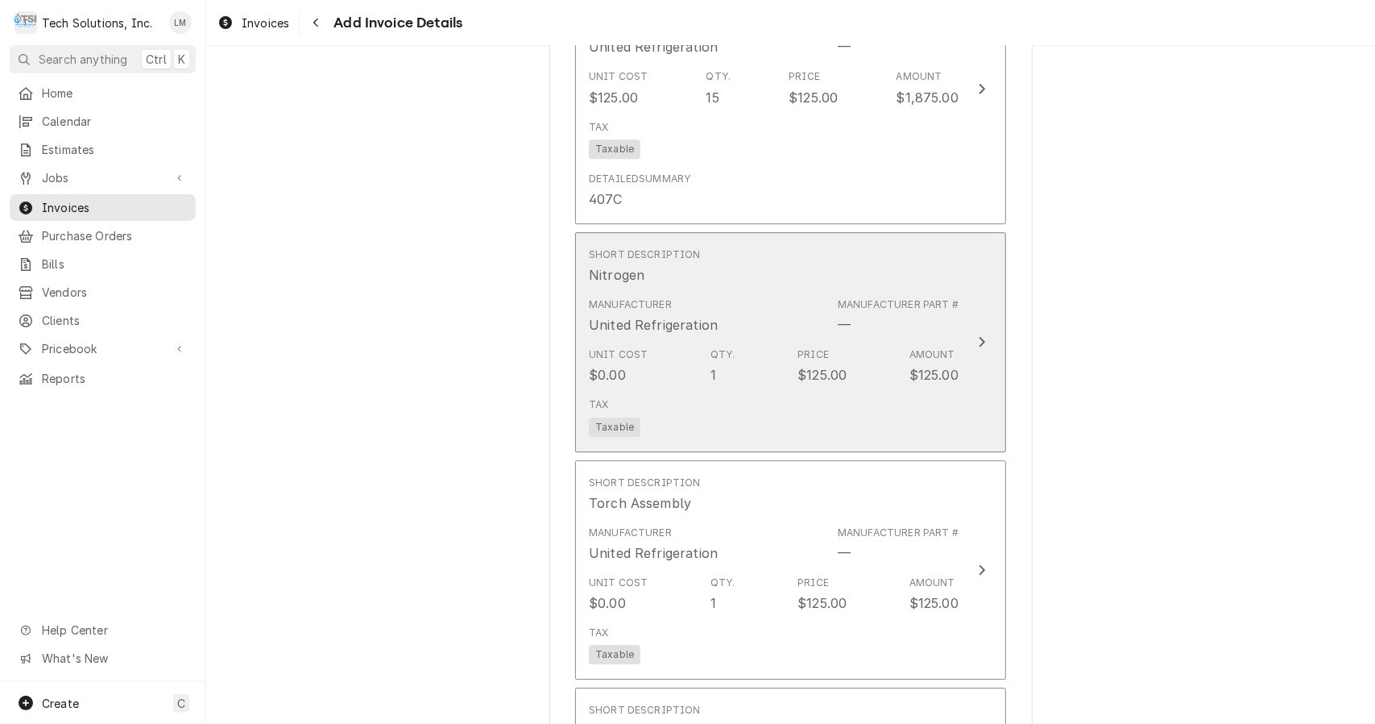
click at [972, 332] on div "Update Line Item" at bounding box center [982, 341] width 21 height 19
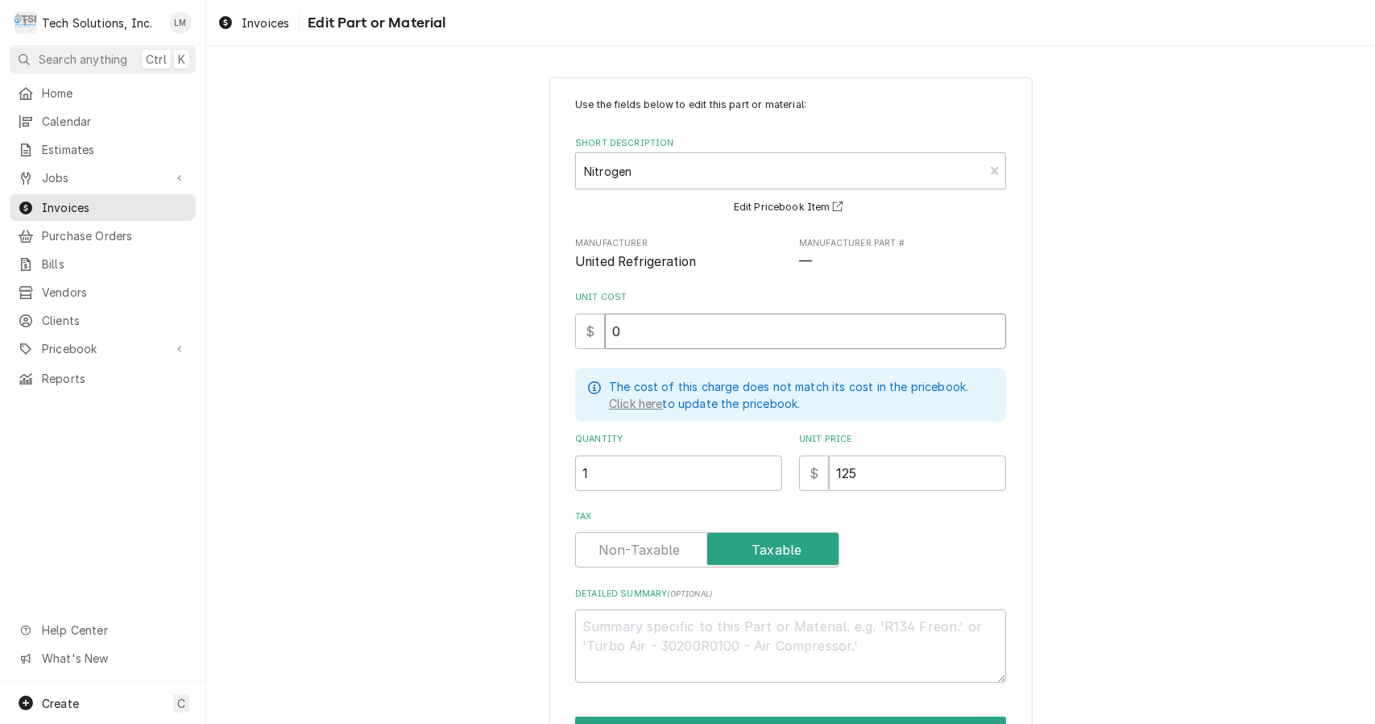
click at [728, 334] on input "0" at bounding box center [805, 330] width 401 height 35
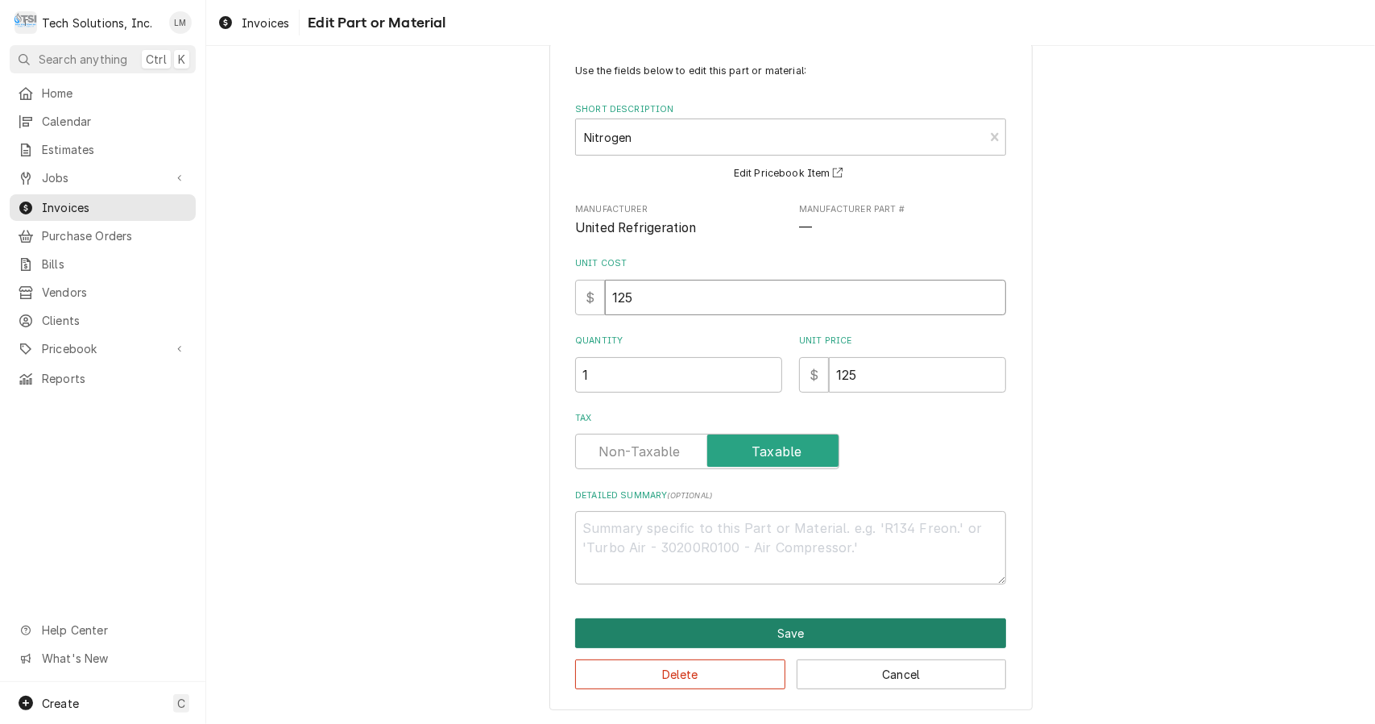
click at [931, 628] on button "Save" at bounding box center [790, 633] width 431 height 30
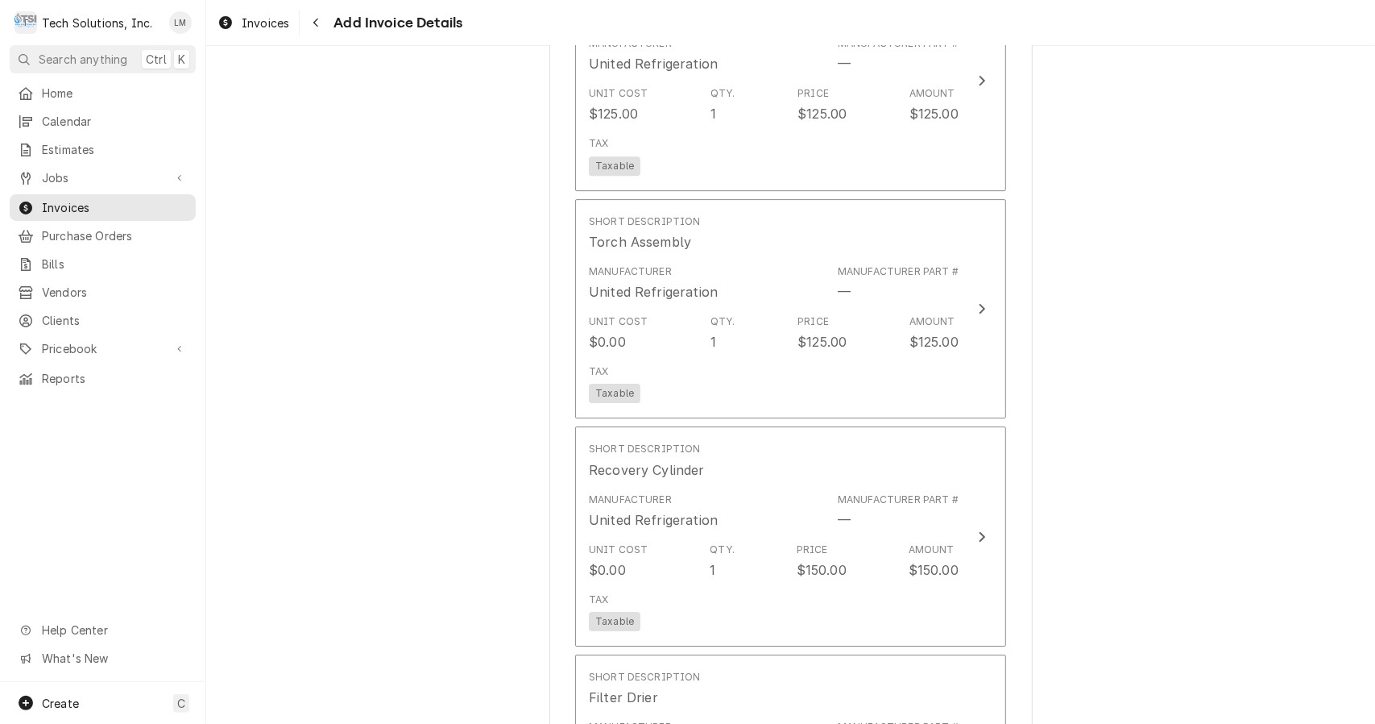
scroll to position [3459, 0]
click at [983, 260] on button "Short Description Torch Assembly Manufacturer United Refrigeration Manufacturer…" at bounding box center [790, 308] width 431 height 220
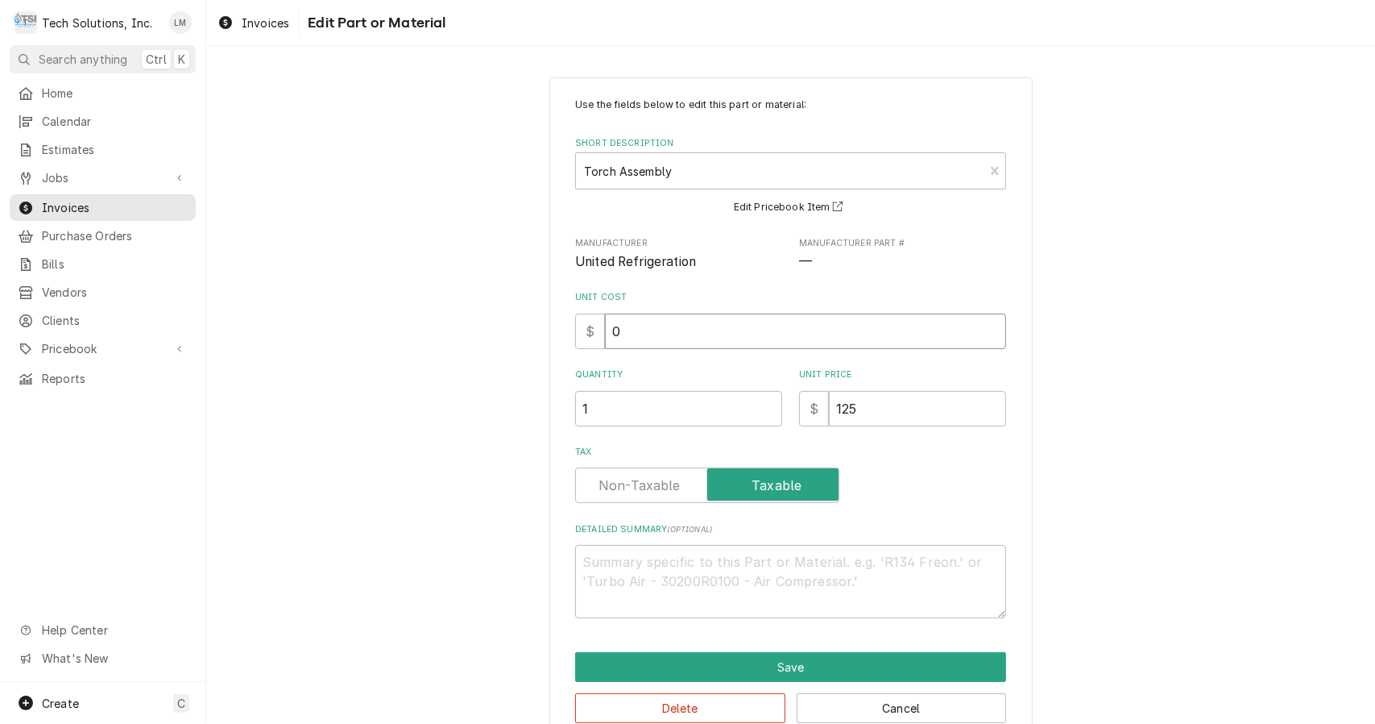
click at [737, 334] on input "0" at bounding box center [805, 330] width 401 height 35
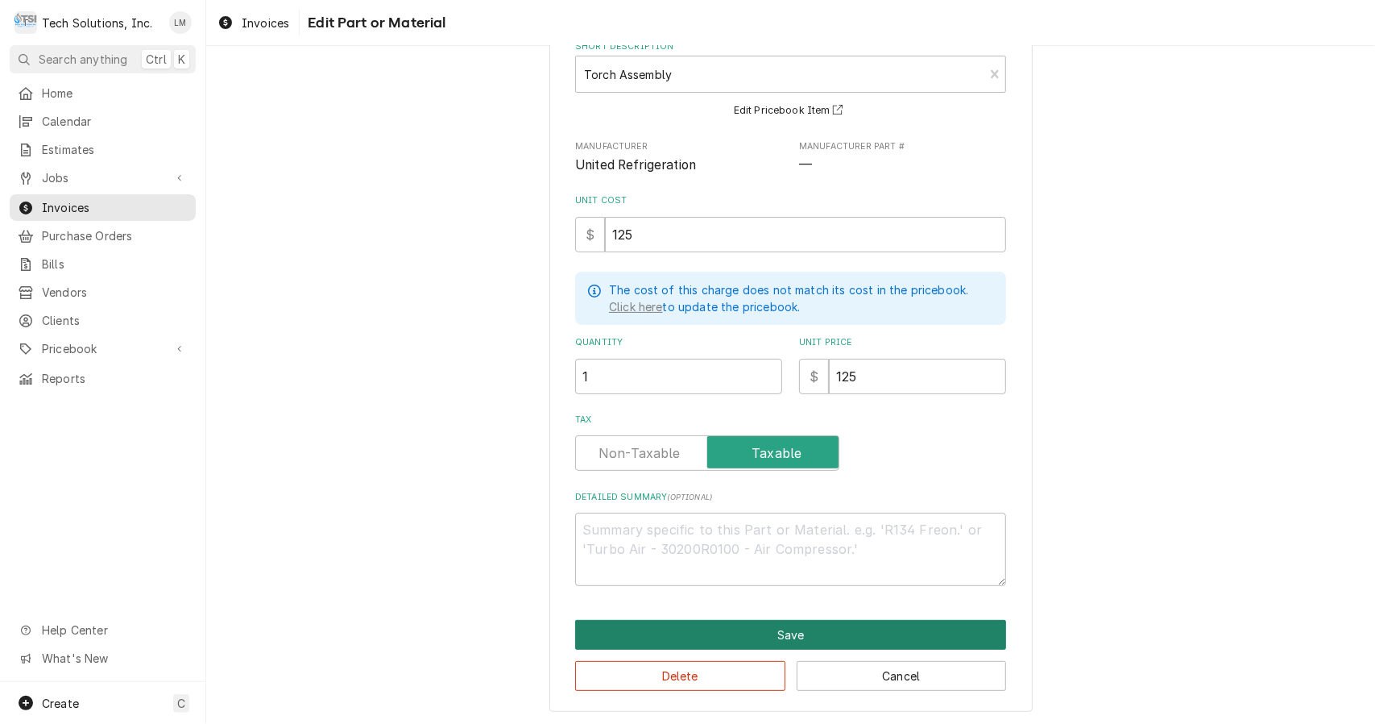
click at [873, 630] on button "Save" at bounding box center [790, 635] width 431 height 30
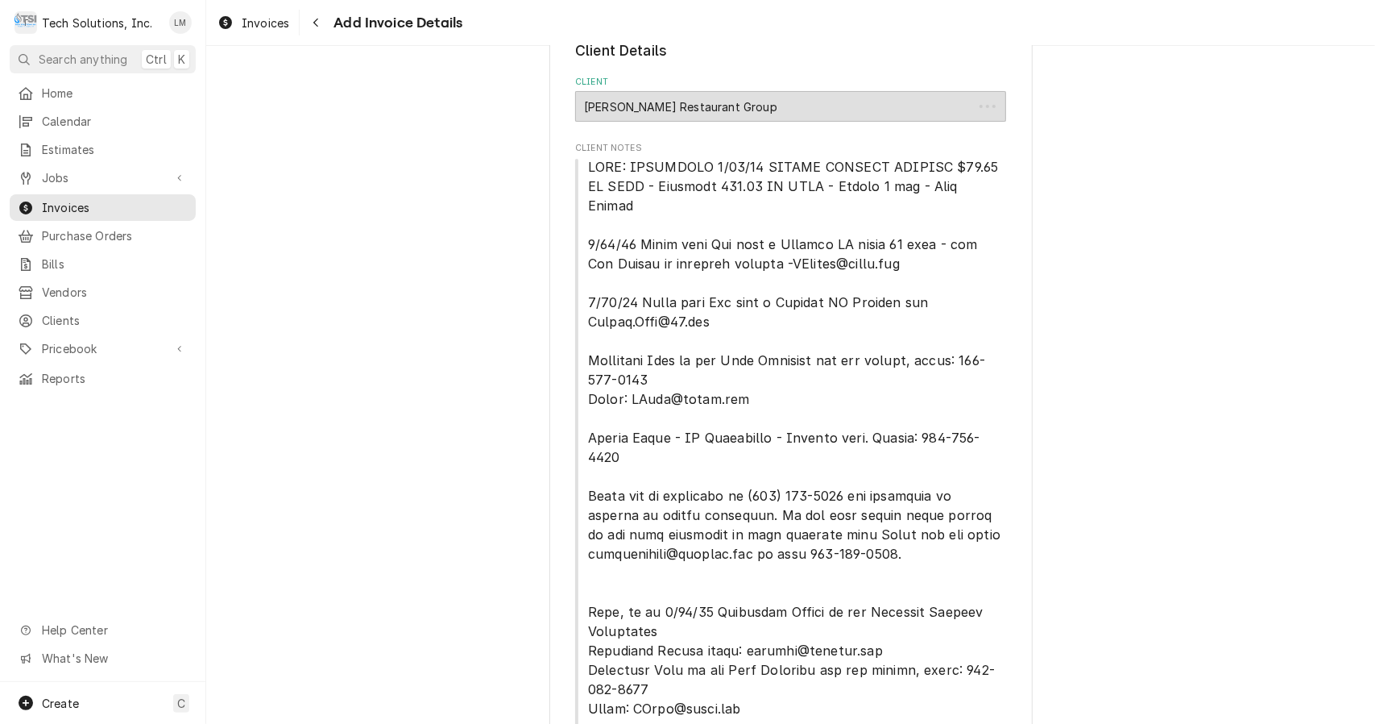
scroll to position [3440, 0]
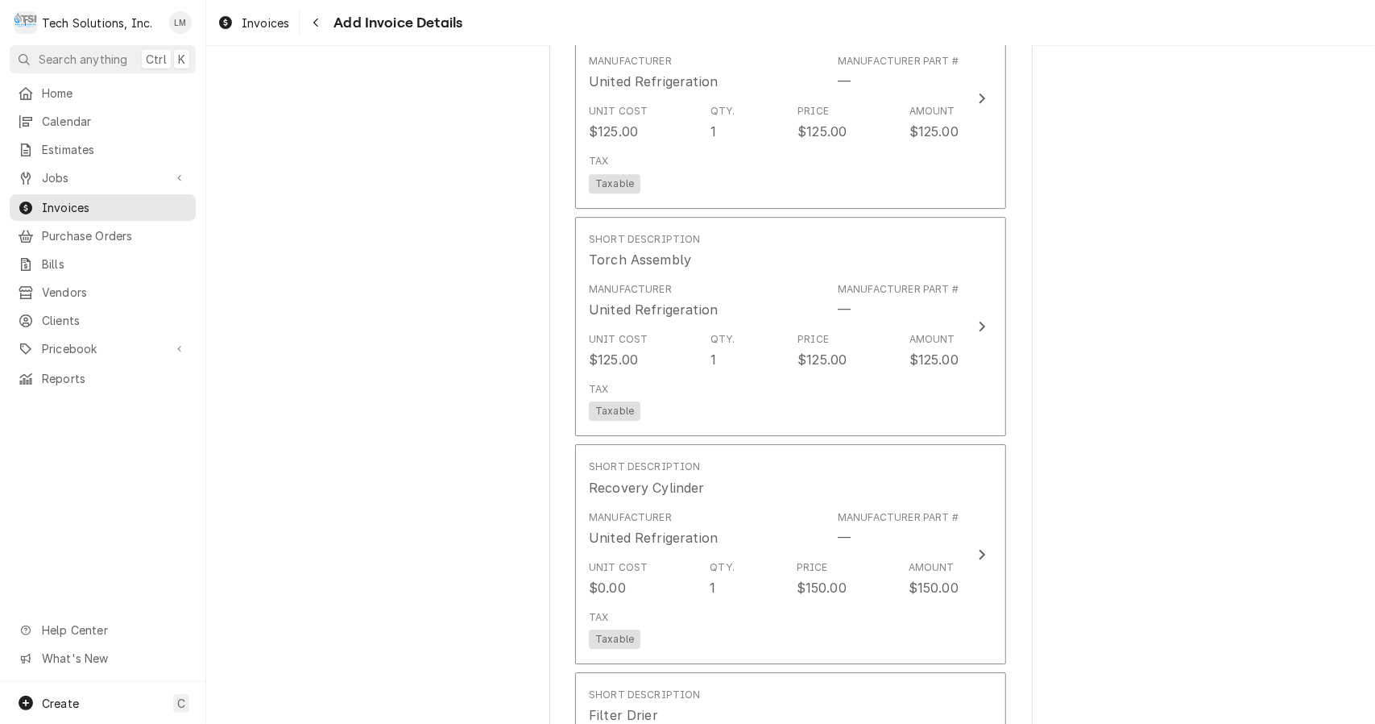
click at [981, 545] on div "Update Line Item" at bounding box center [982, 554] width 21 height 19
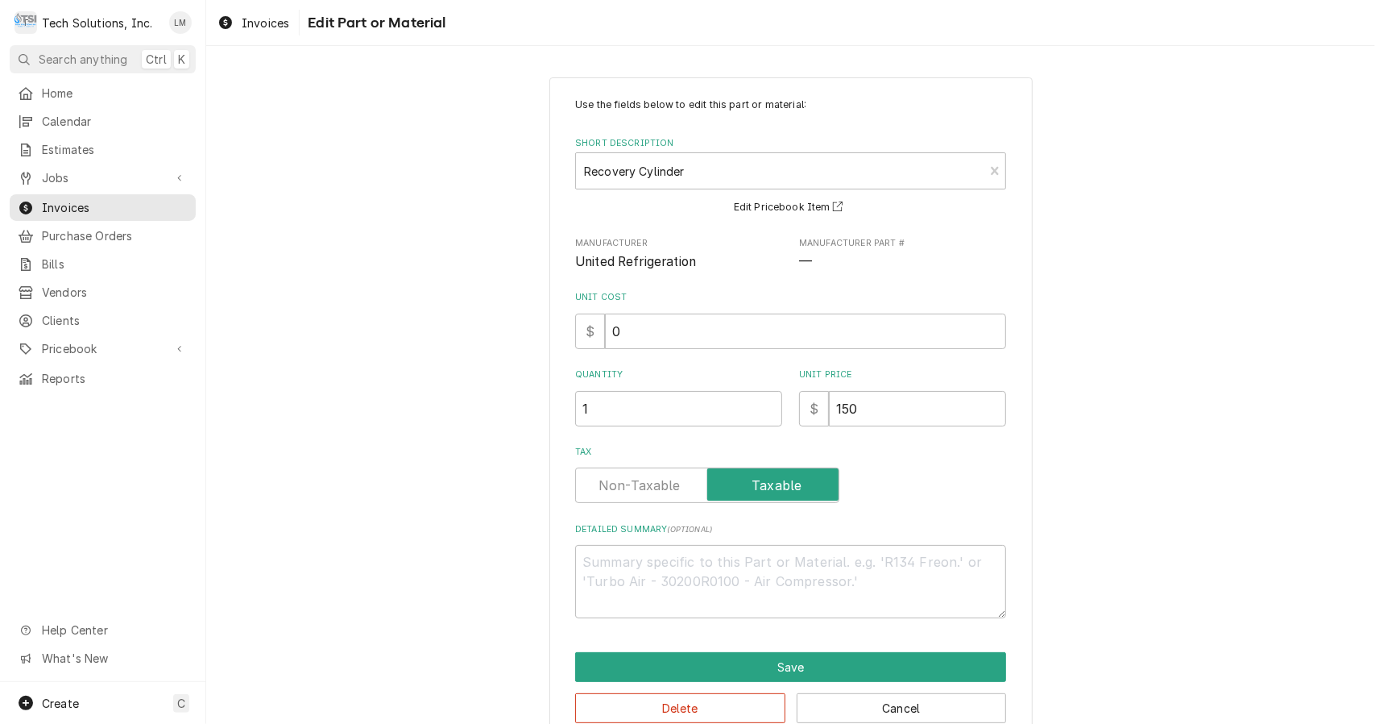
click at [746, 334] on input "0" at bounding box center [805, 330] width 401 height 35
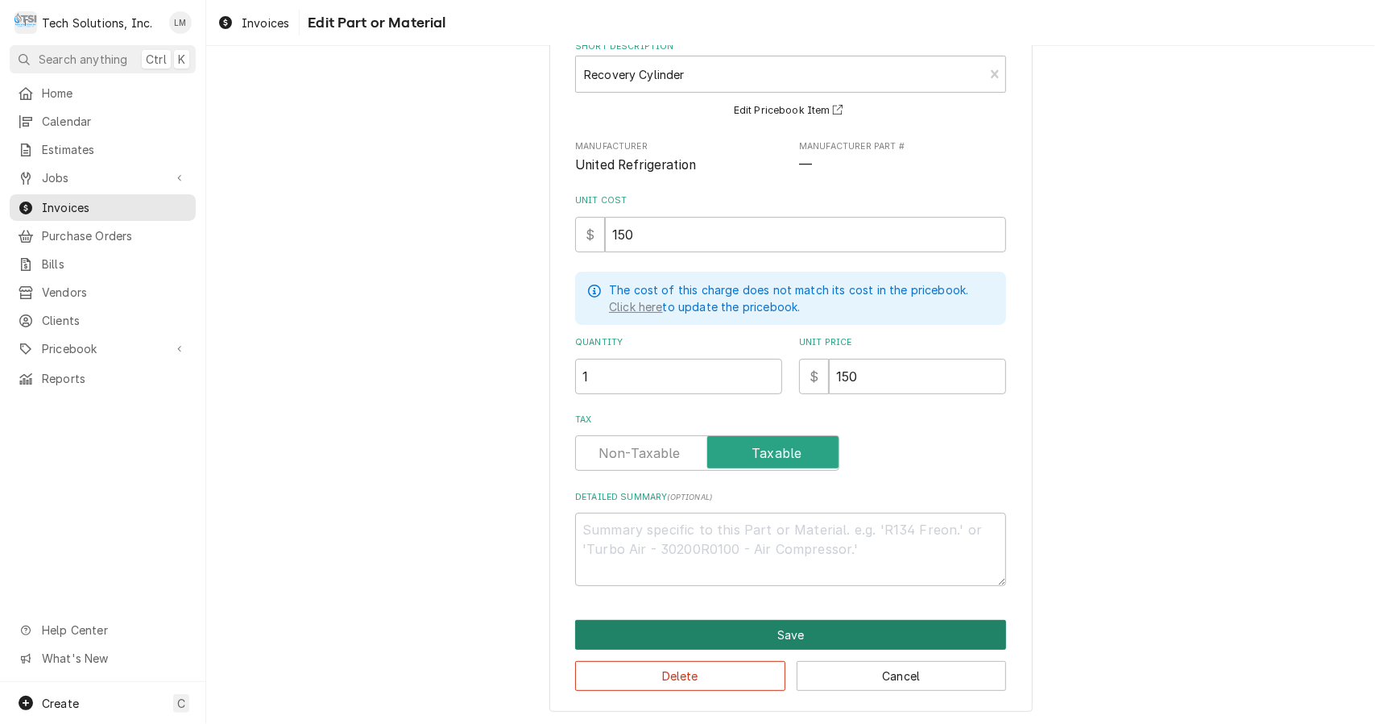
click at [881, 627] on button "Save" at bounding box center [790, 635] width 431 height 30
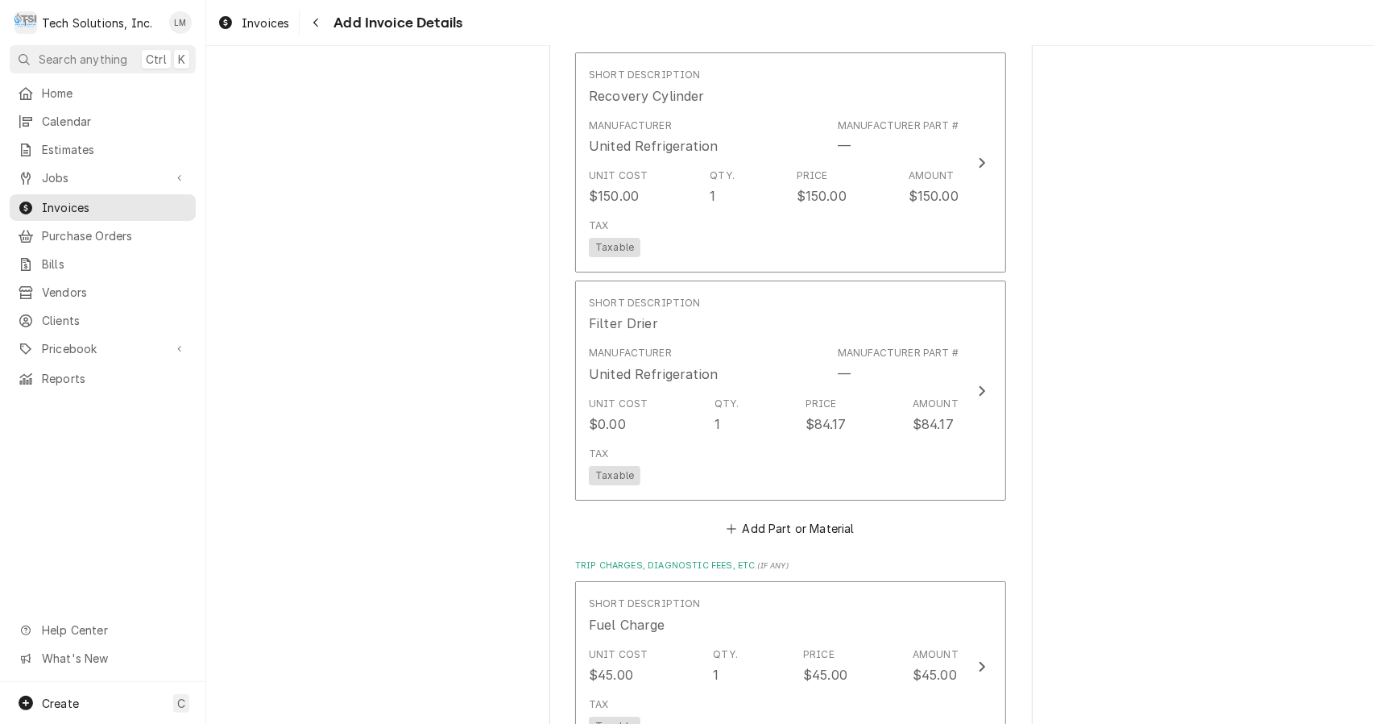
scroll to position [3833, 0]
click at [978, 383] on icon "Update Line Item" at bounding box center [982, 389] width 8 height 13
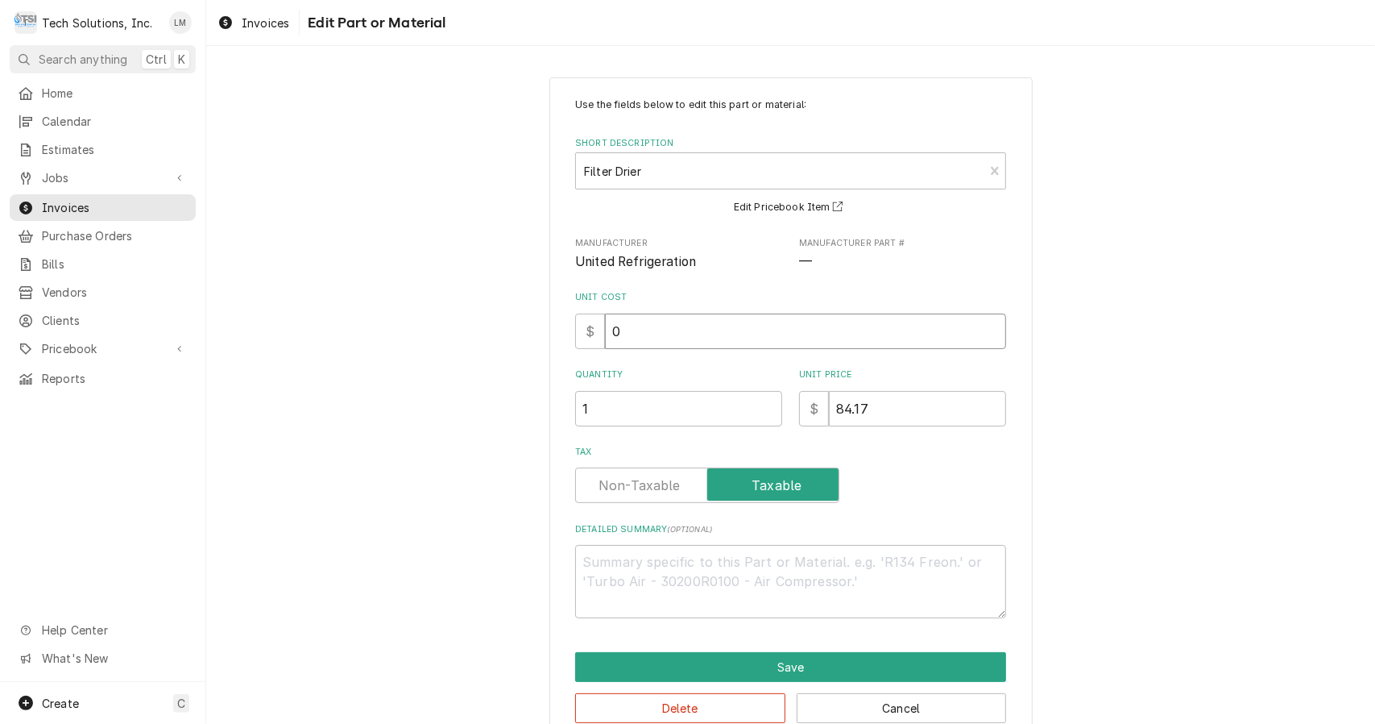
click at [769, 327] on input "0" at bounding box center [805, 330] width 401 height 35
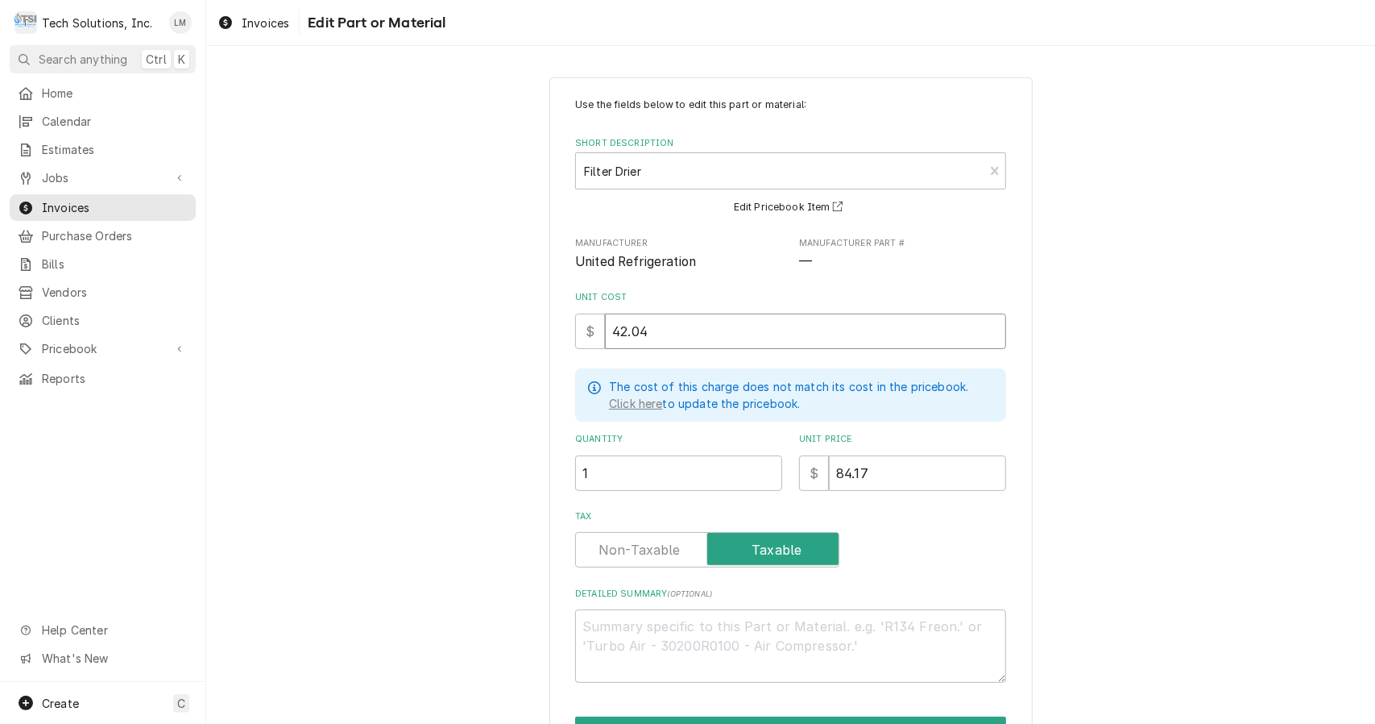
scroll to position [97, 0]
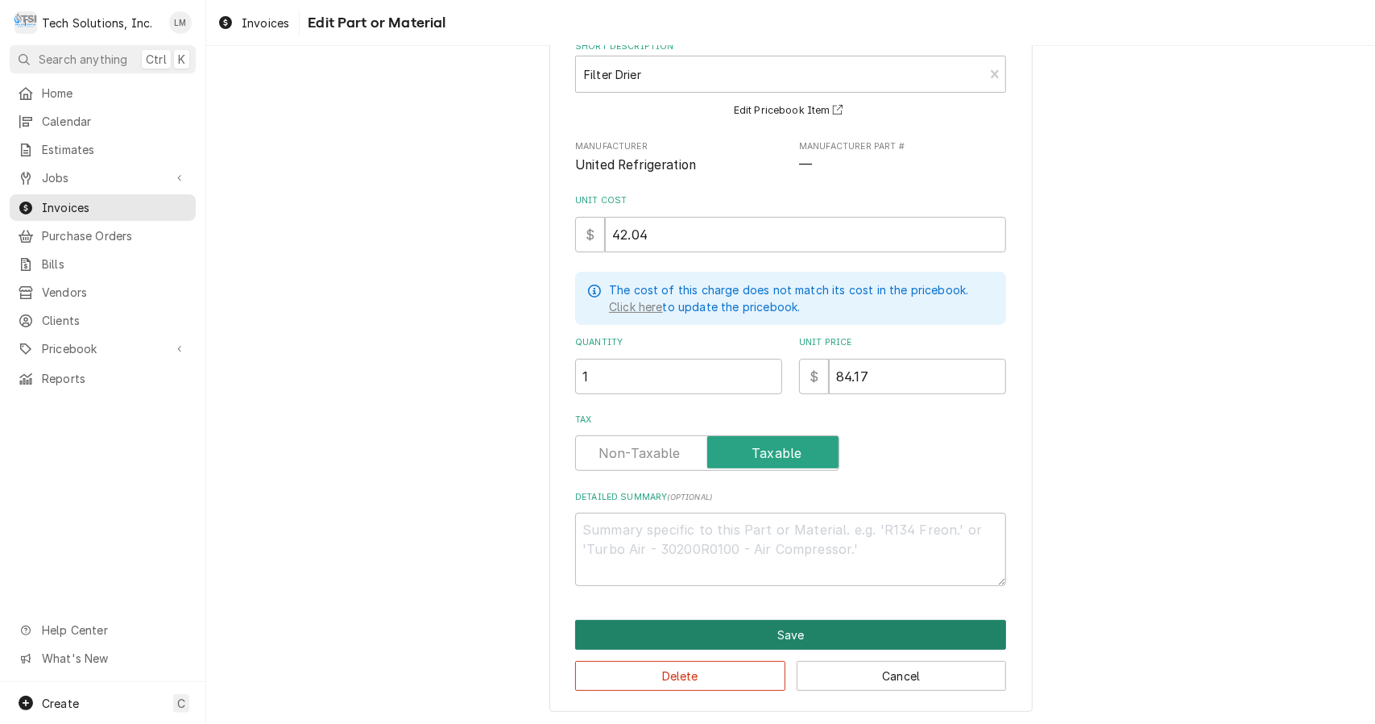
click at [865, 635] on button "Save" at bounding box center [790, 635] width 431 height 30
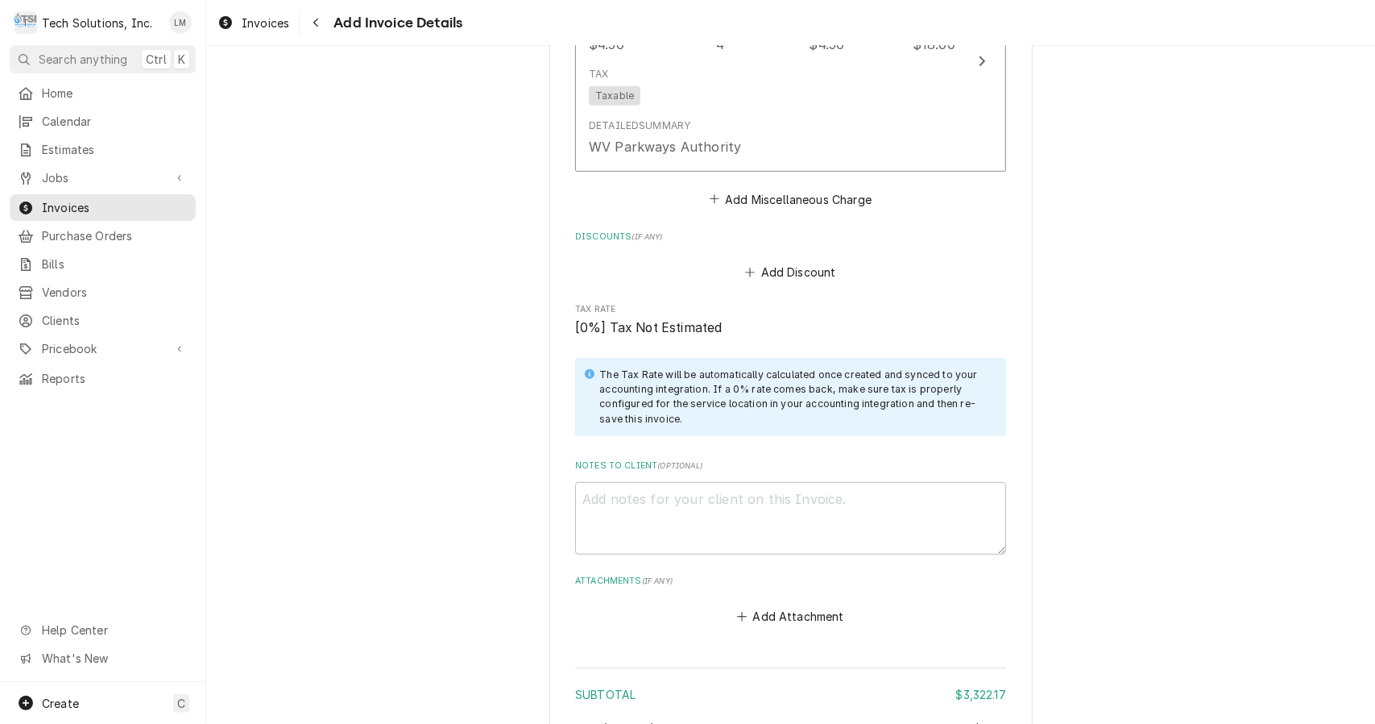
scroll to position [4641, 0]
click at [834, 480] on textarea "Notes to Client ( optional )" at bounding box center [790, 516] width 431 height 73
paste textarea "3890854"
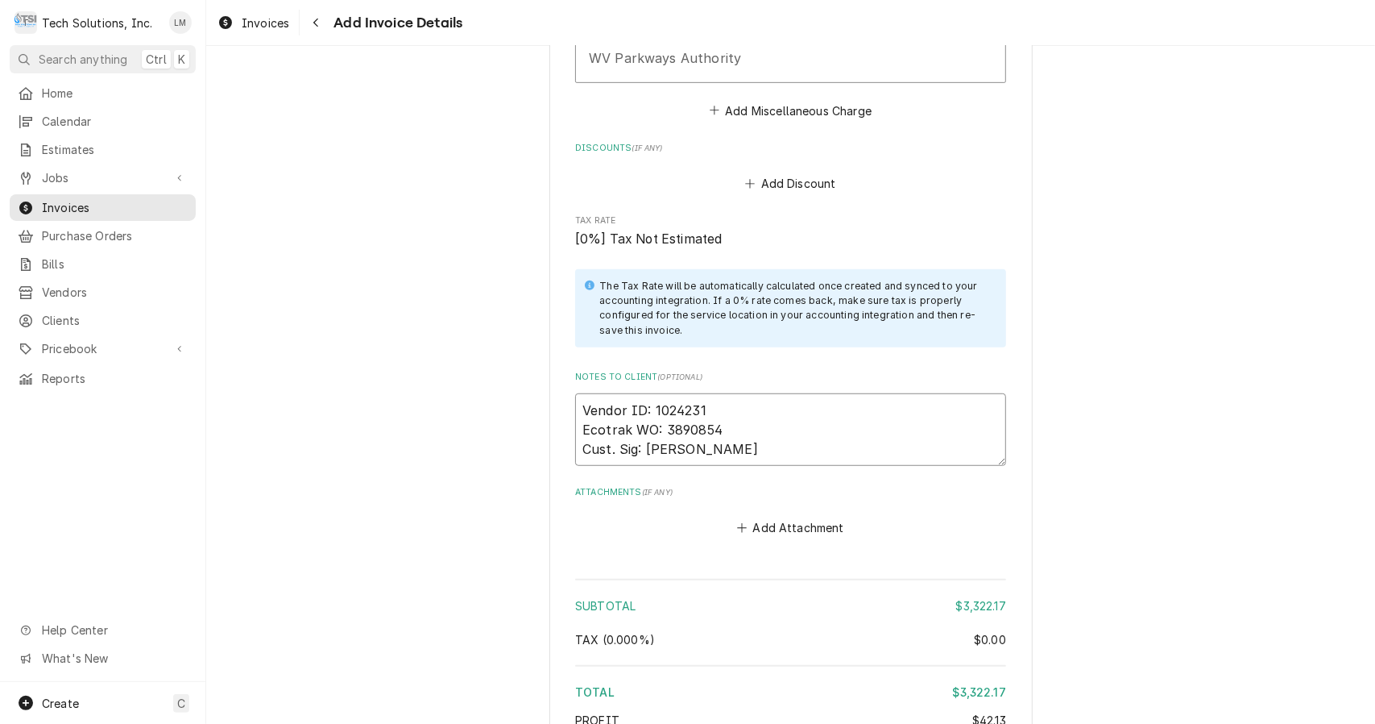
scroll to position [4825, 0]
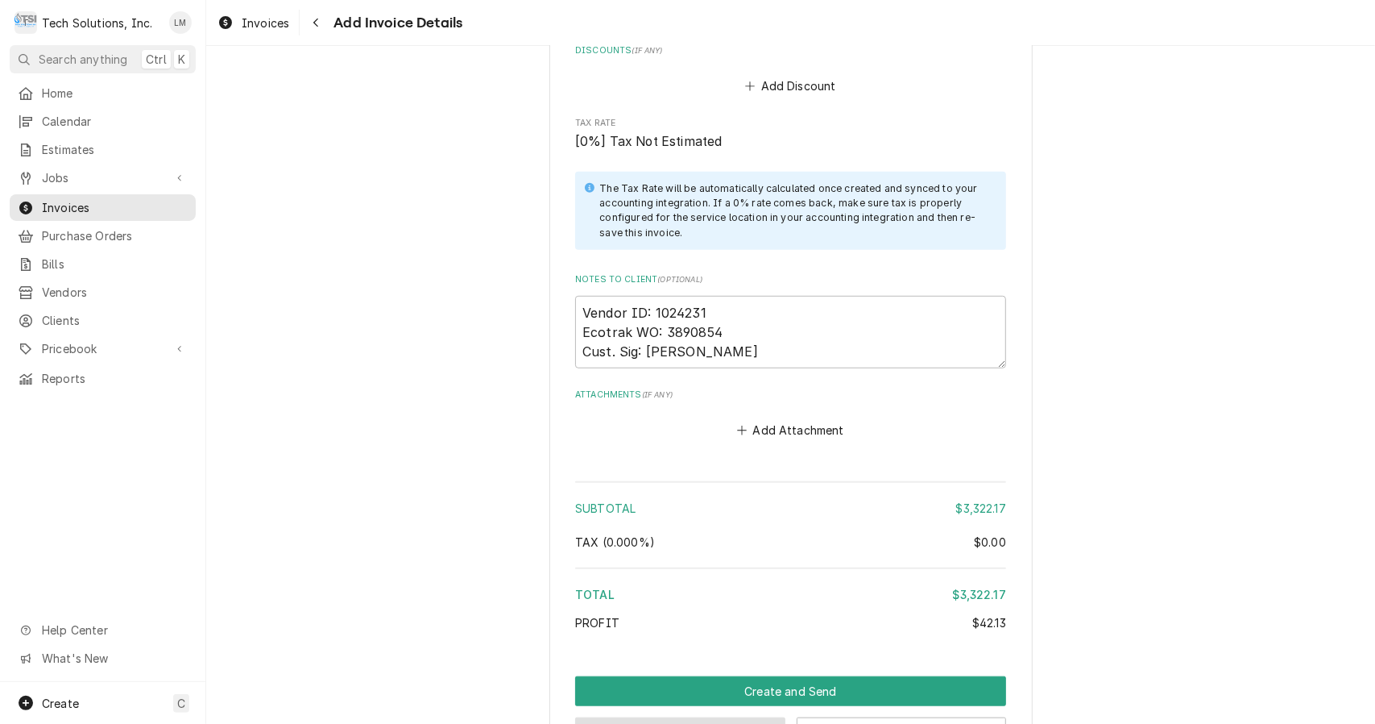
click at [732, 717] on button "Preview Invoice" at bounding box center [680, 732] width 210 height 30
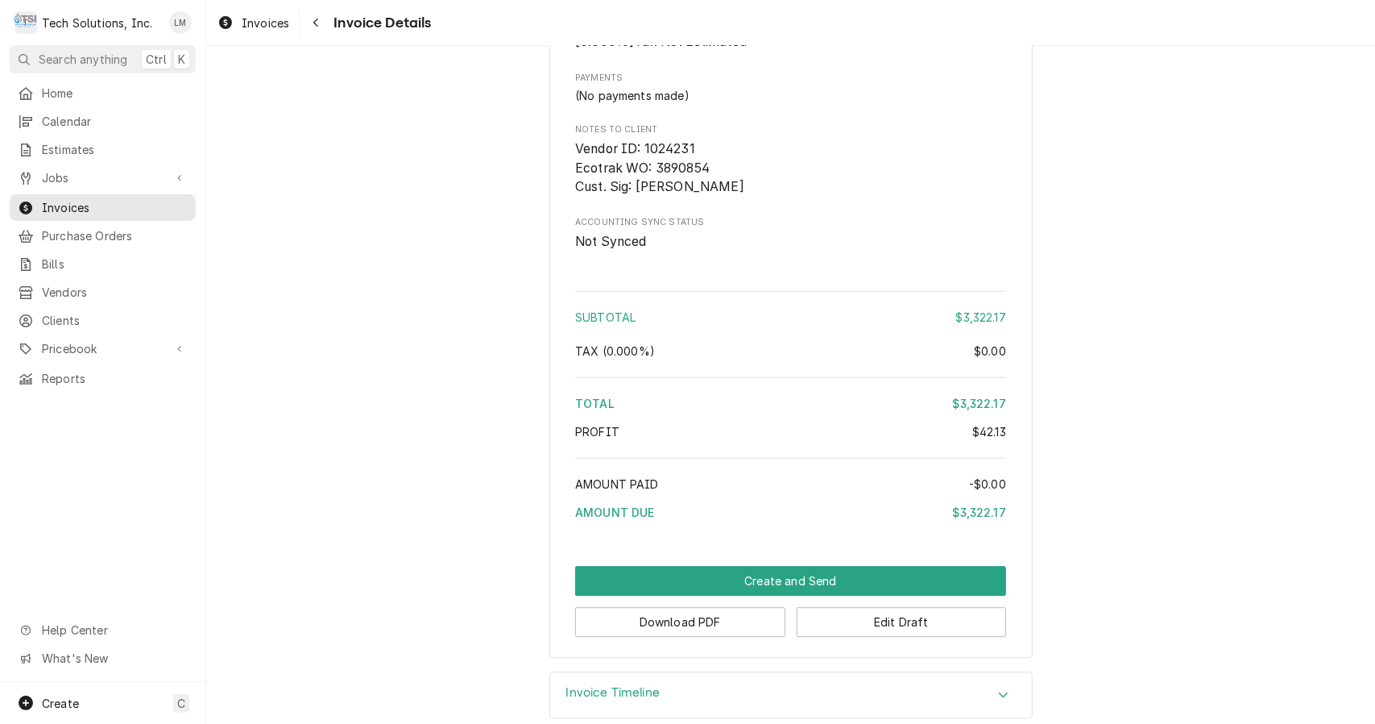
scroll to position [2900, 0]
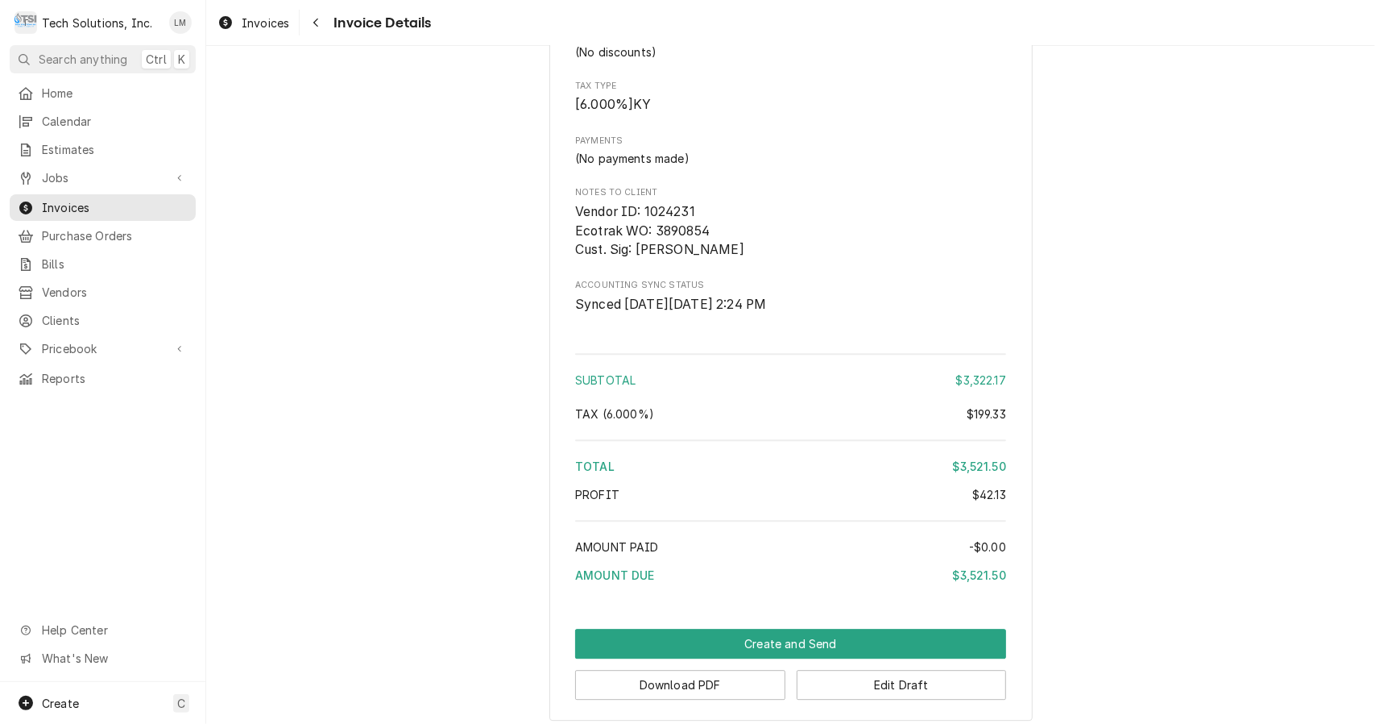
scroll to position [2900, 0]
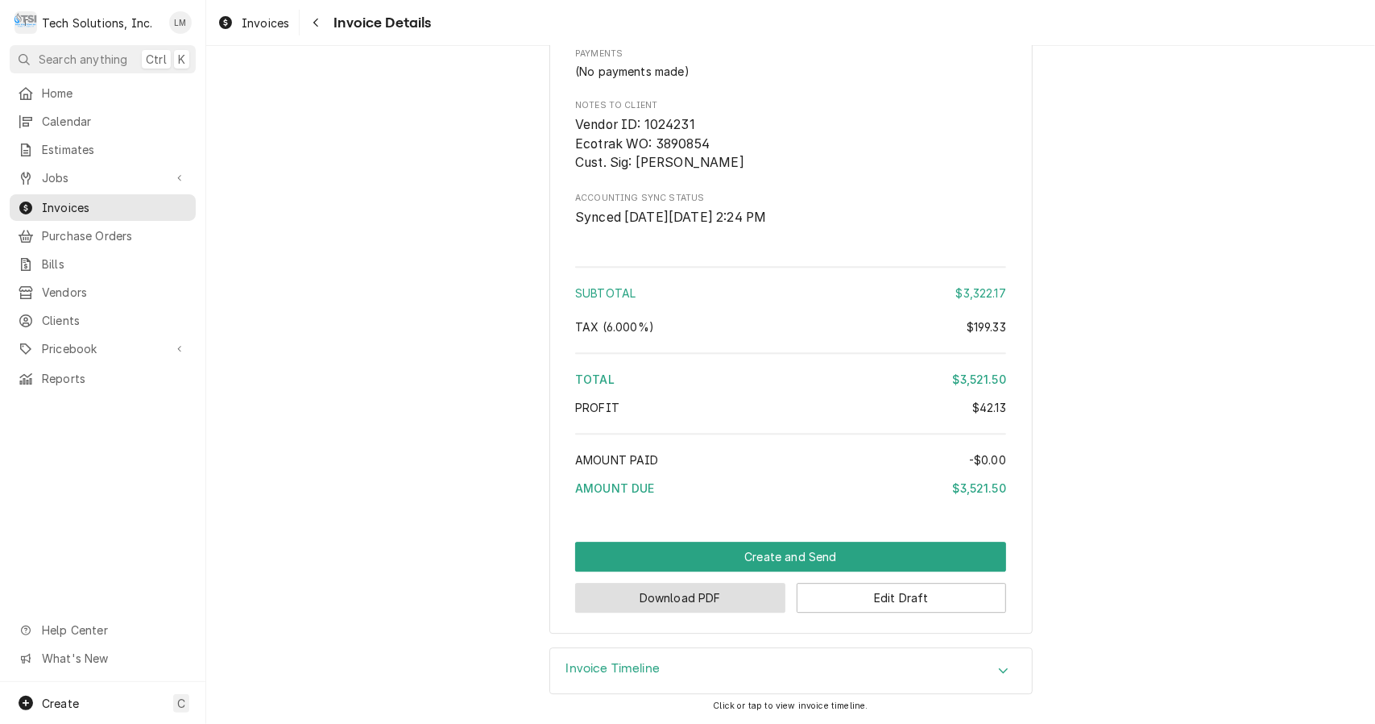
click at [724, 609] on button "Download PDF" at bounding box center [680, 598] width 210 height 30
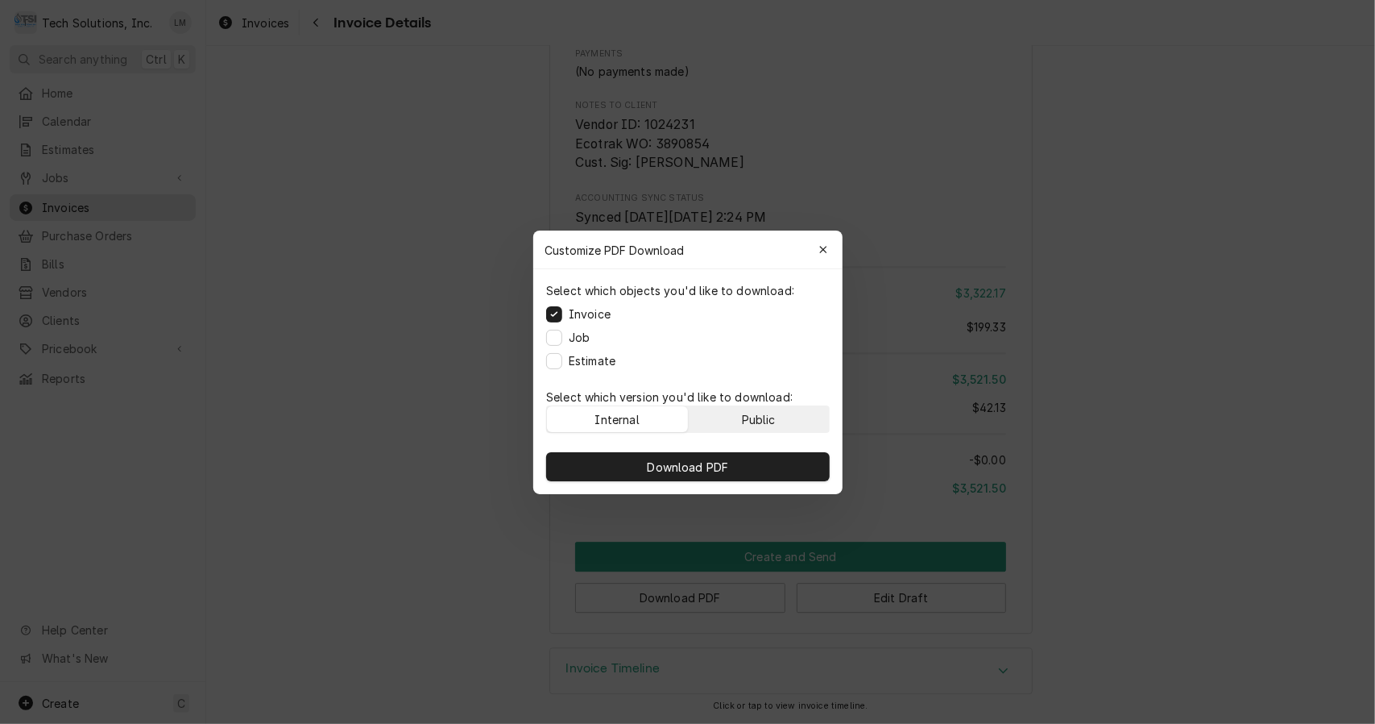
click at [749, 417] on div "Public" at bounding box center [758, 418] width 34 height 17
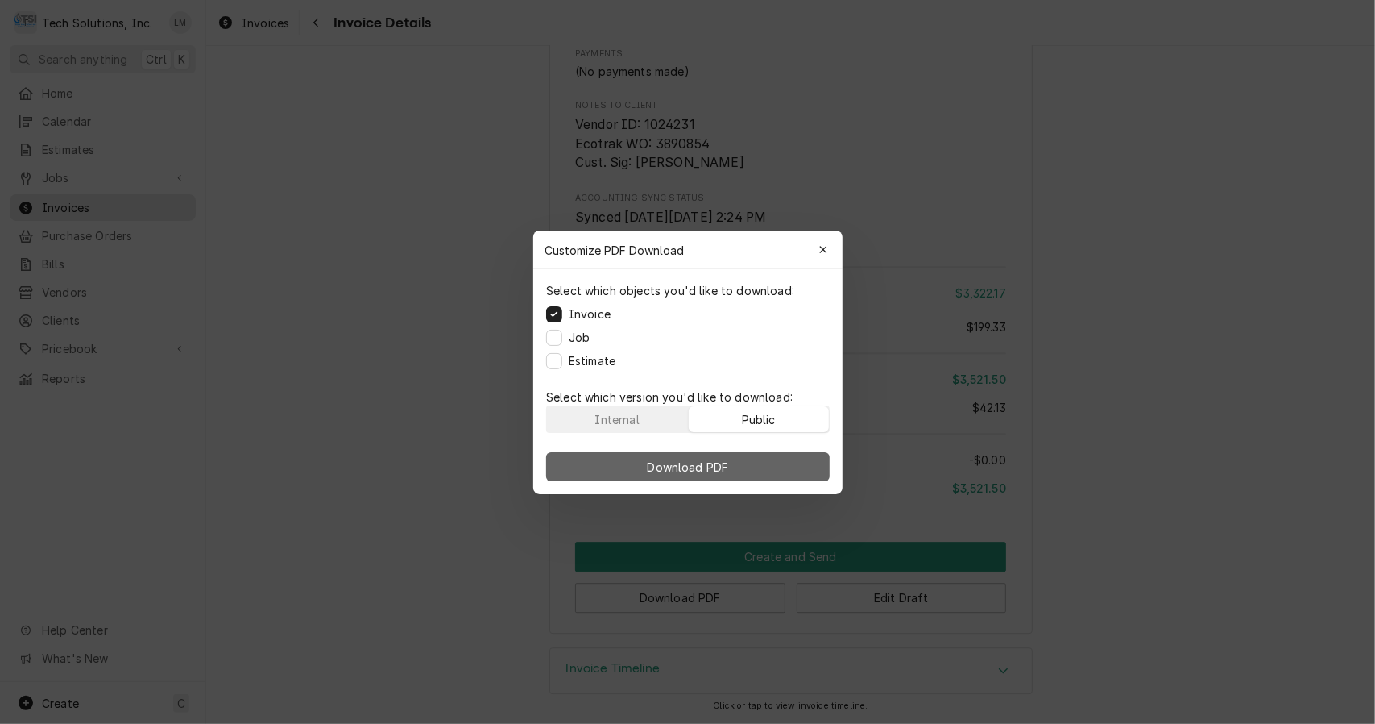
click at [739, 462] on button "Download PDF" at bounding box center [688, 466] width 284 height 29
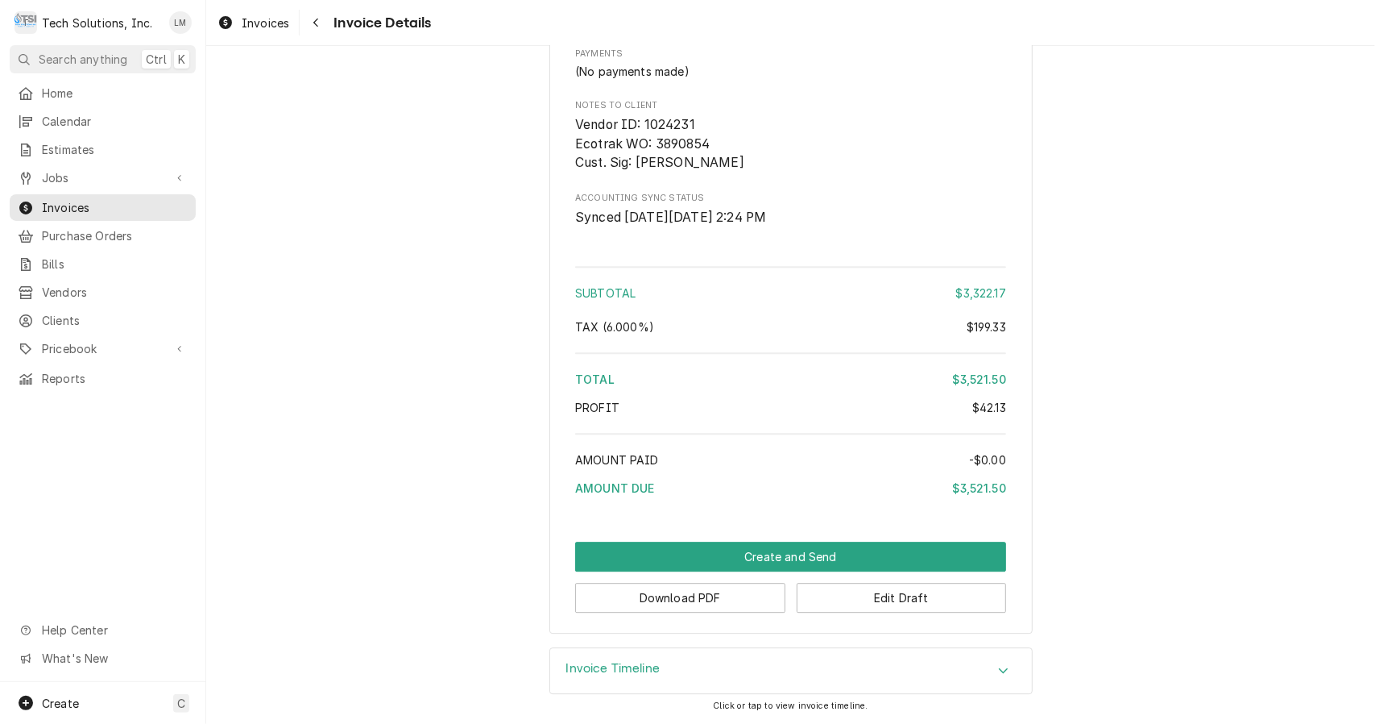
click at [800, 561] on button "Create and Send" at bounding box center [790, 556] width 431 height 30
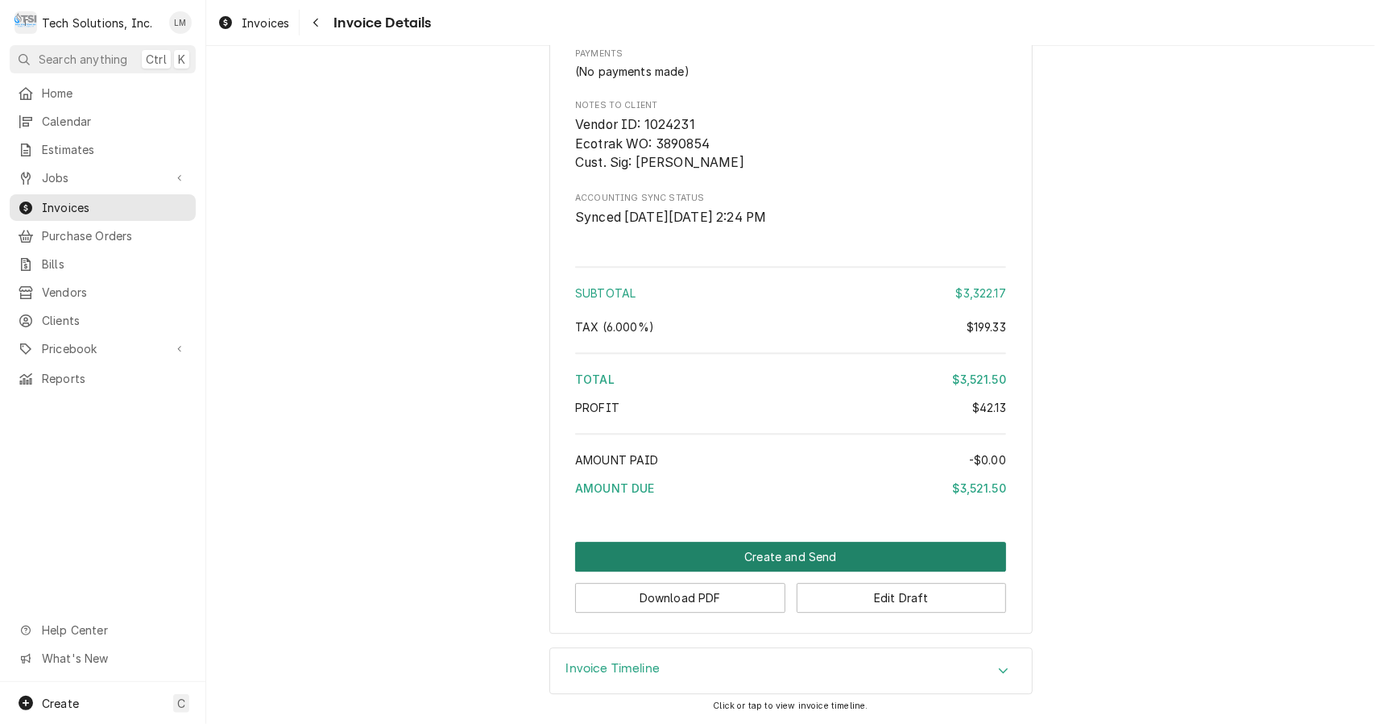
scroll to position [2891, 0]
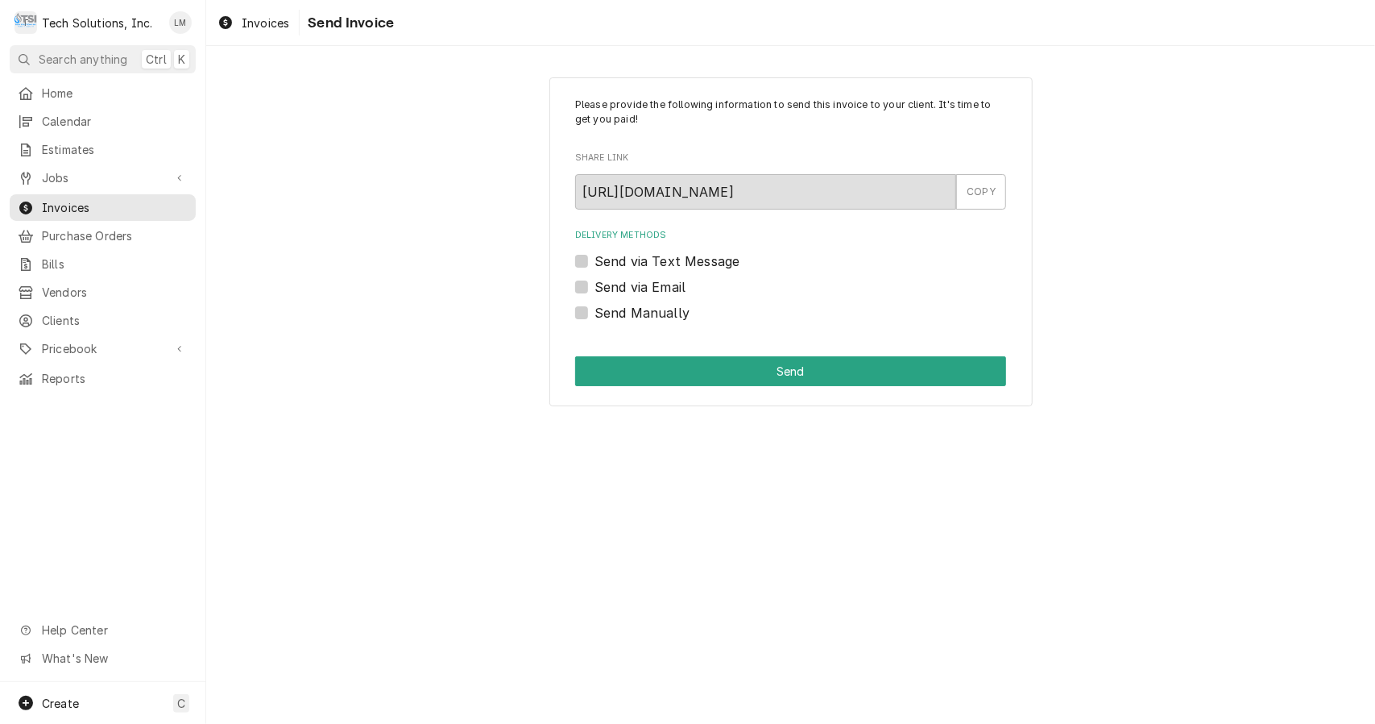
click at [678, 314] on label "Send Manually" at bounding box center [642, 312] width 95 height 19
click at [678, 314] on input "Send Manually" at bounding box center [810, 320] width 431 height 35
checkbox input "true"
click at [697, 375] on button "Send" at bounding box center [790, 371] width 431 height 30
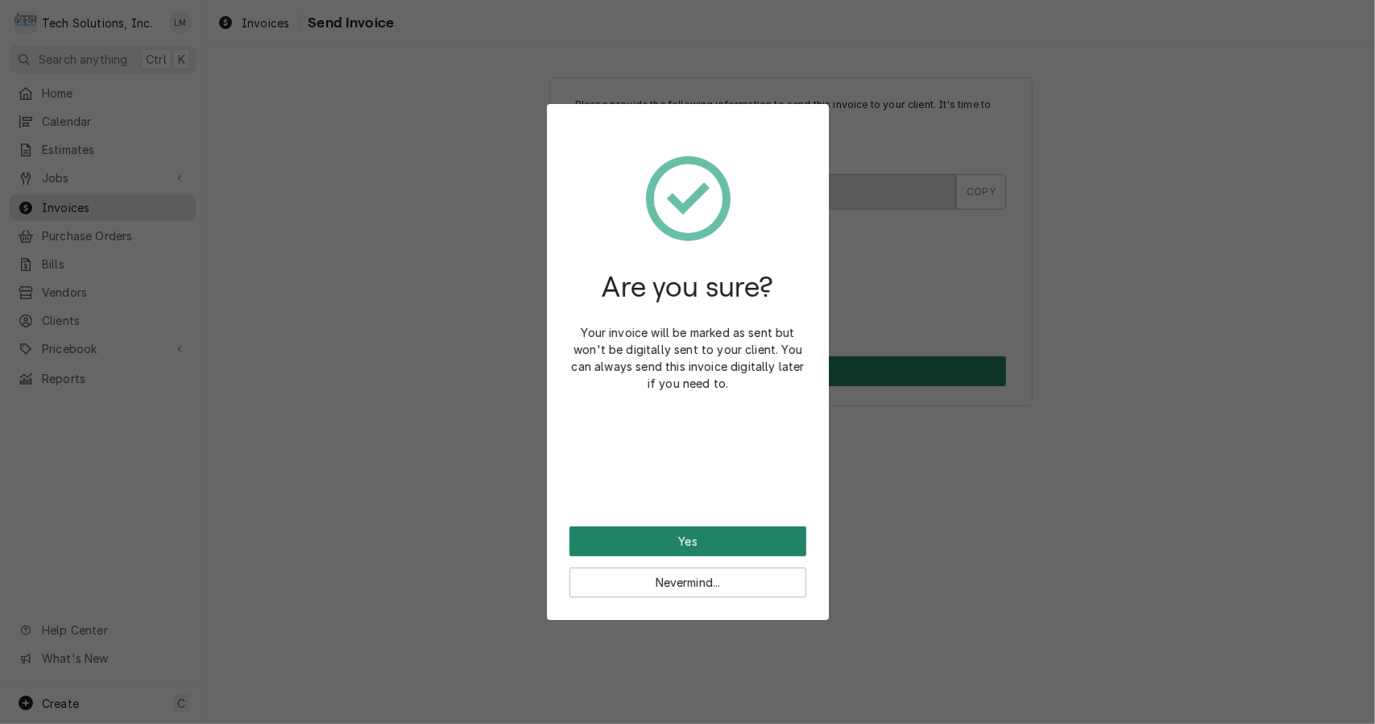
click at [743, 545] on button "Yes" at bounding box center [688, 541] width 237 height 30
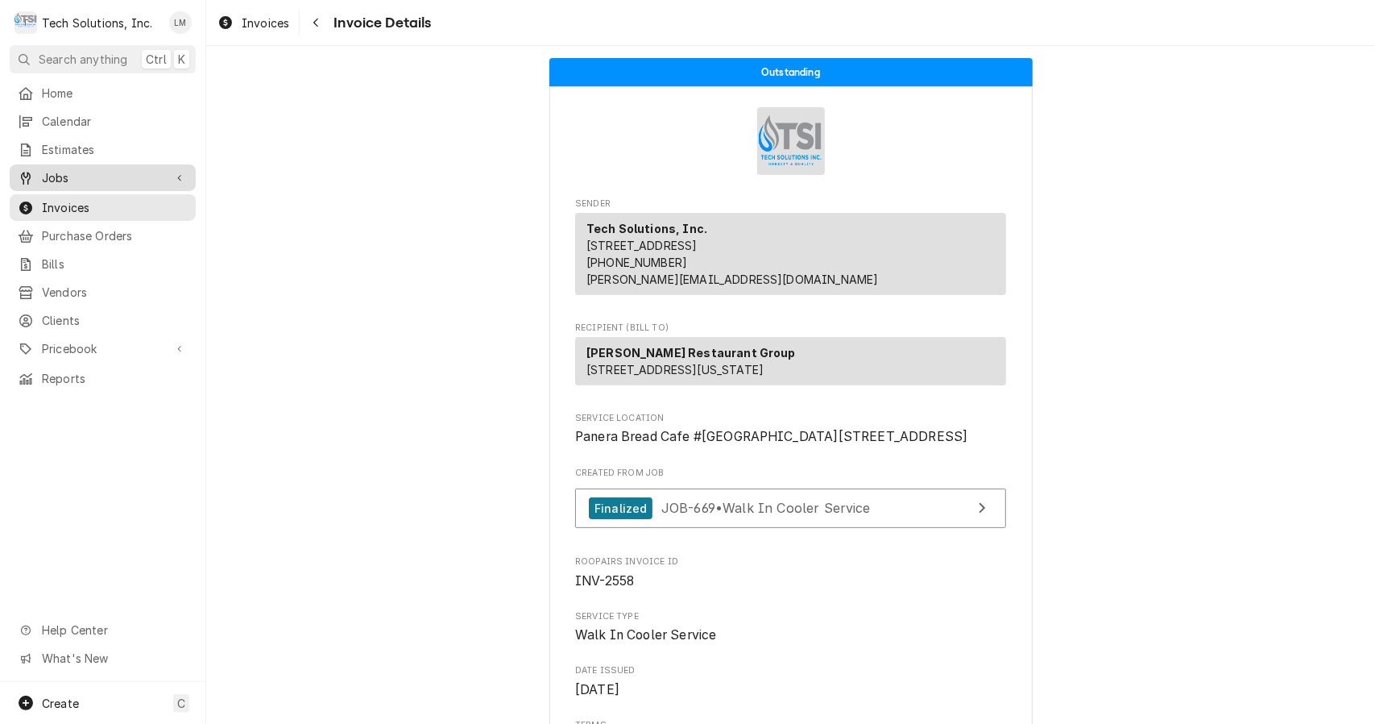
click at [56, 175] on span "Jobs" at bounding box center [103, 177] width 122 height 17
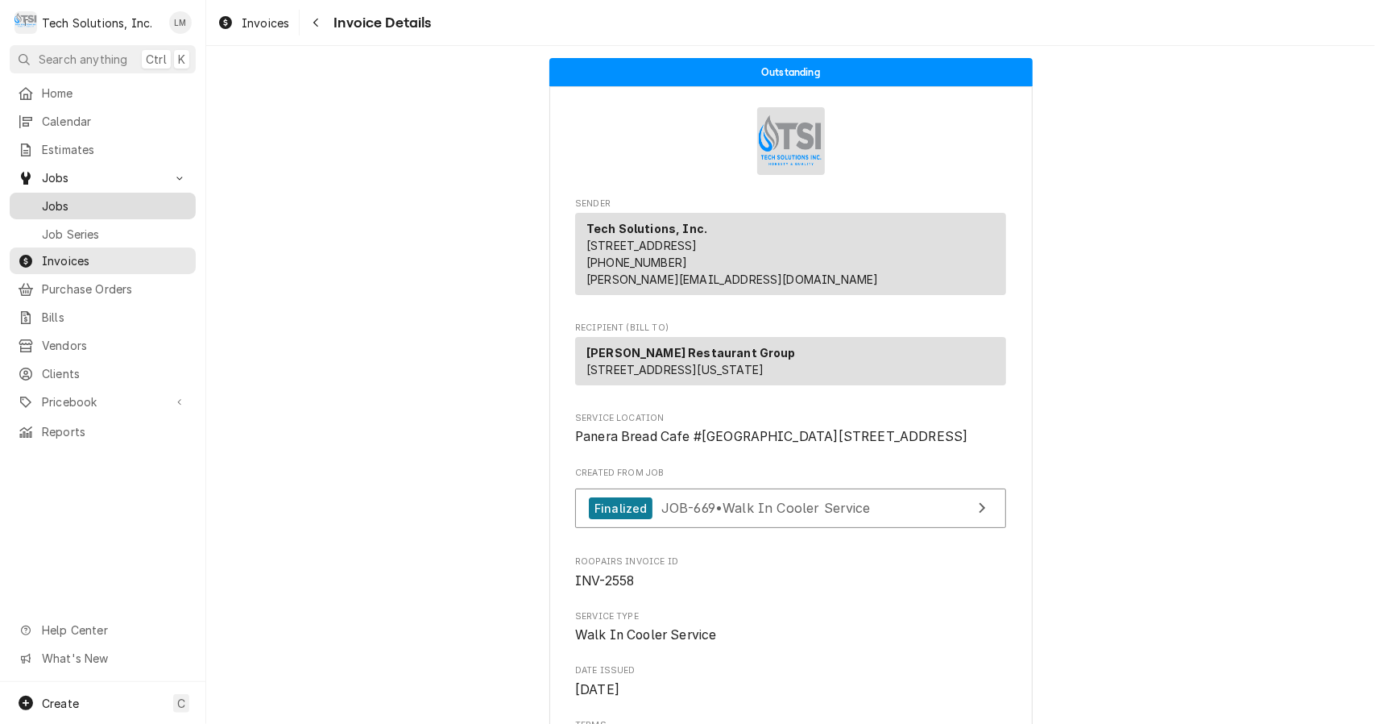
click at [57, 201] on span "Jobs" at bounding box center [115, 205] width 146 height 17
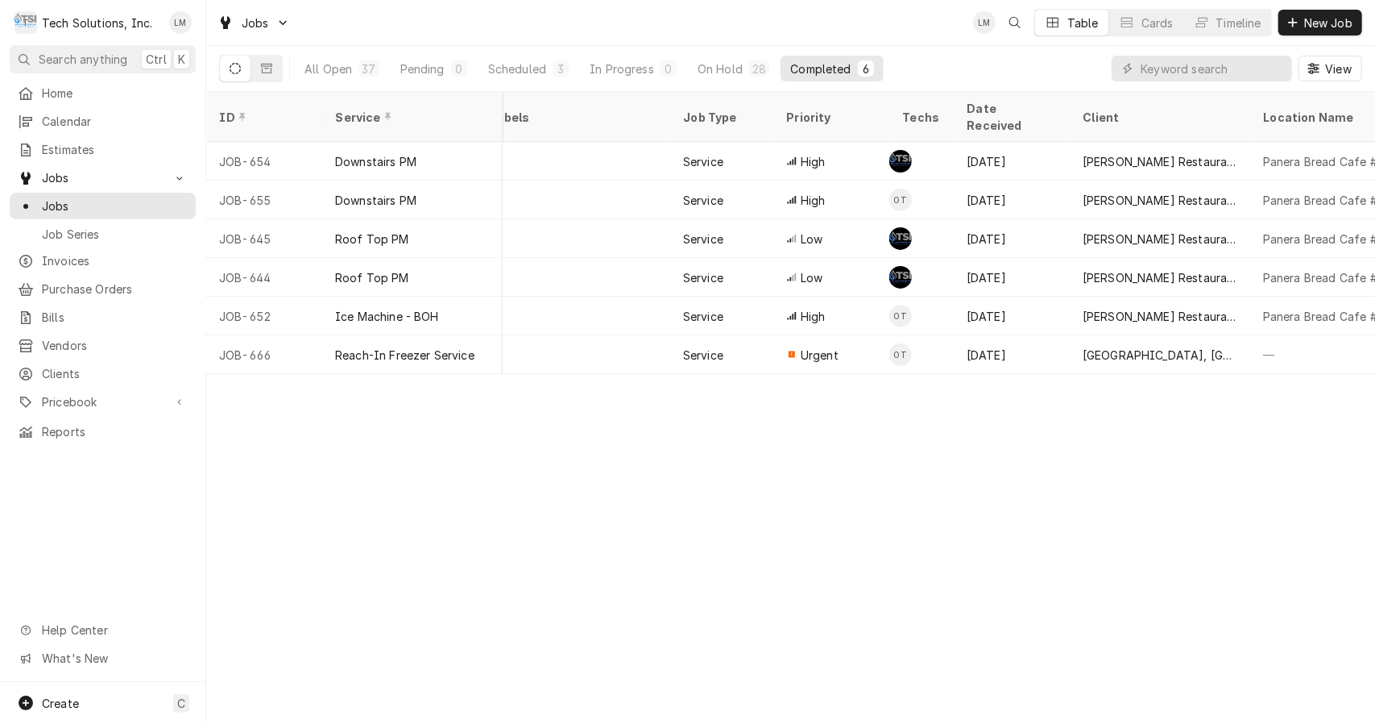
scroll to position [0, 220]
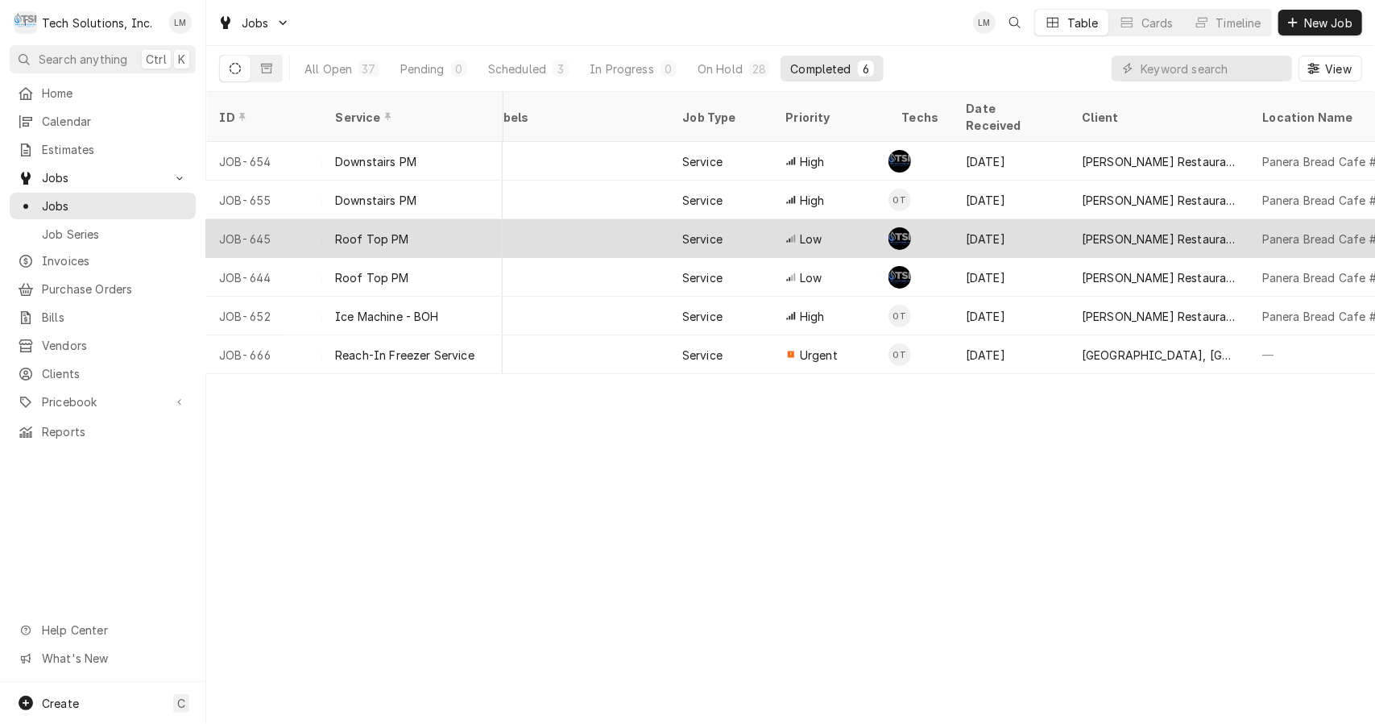
click at [401, 230] on div "Roof Top PM" at bounding box center [372, 238] width 74 height 17
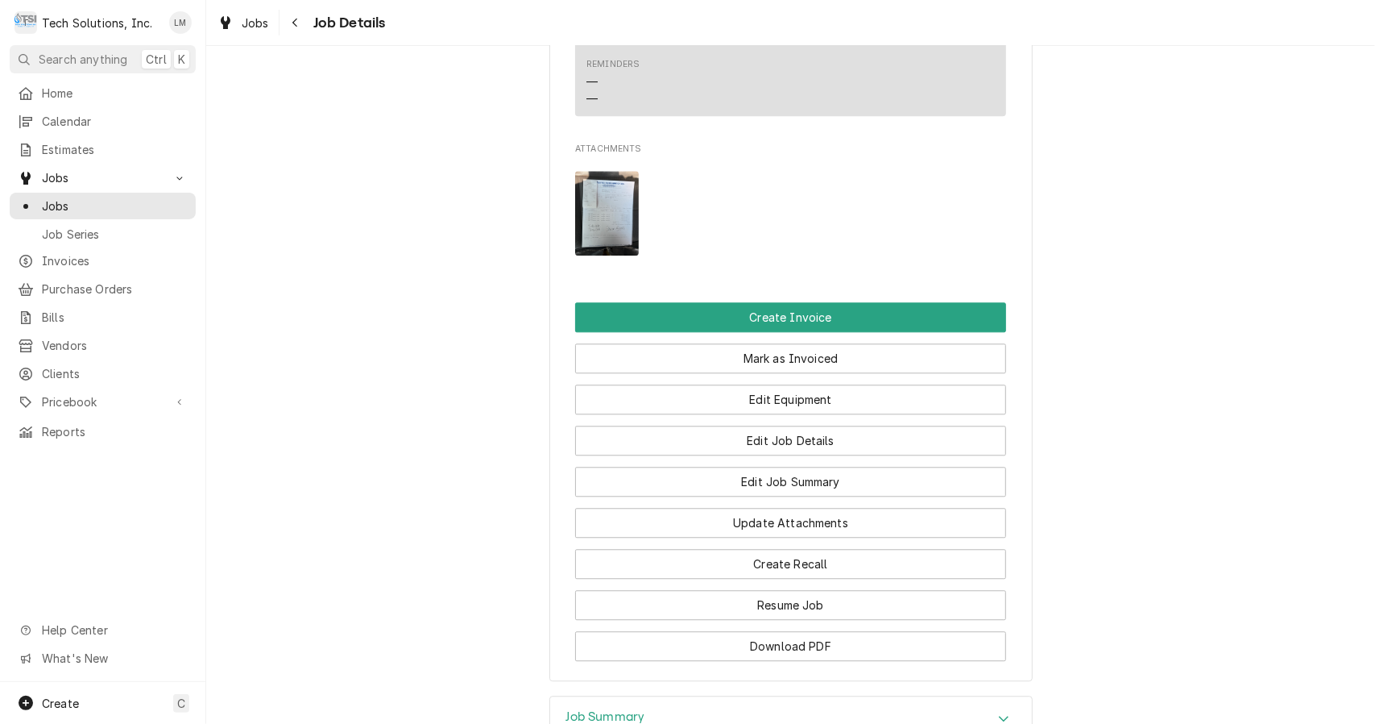
scroll to position [2509, 0]
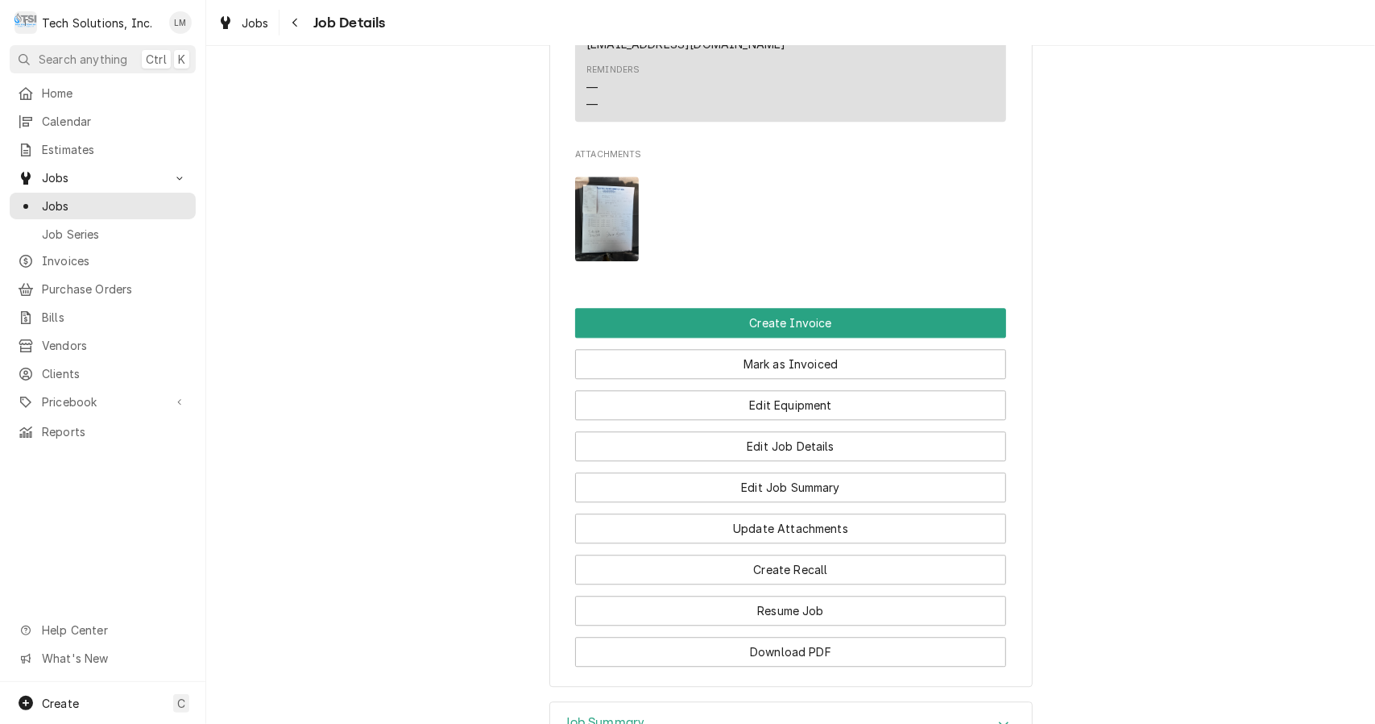
click at [681, 636] on button "Download PDF" at bounding box center [790, 651] width 431 height 30
